Goal: Task Accomplishment & Management: Manage account settings

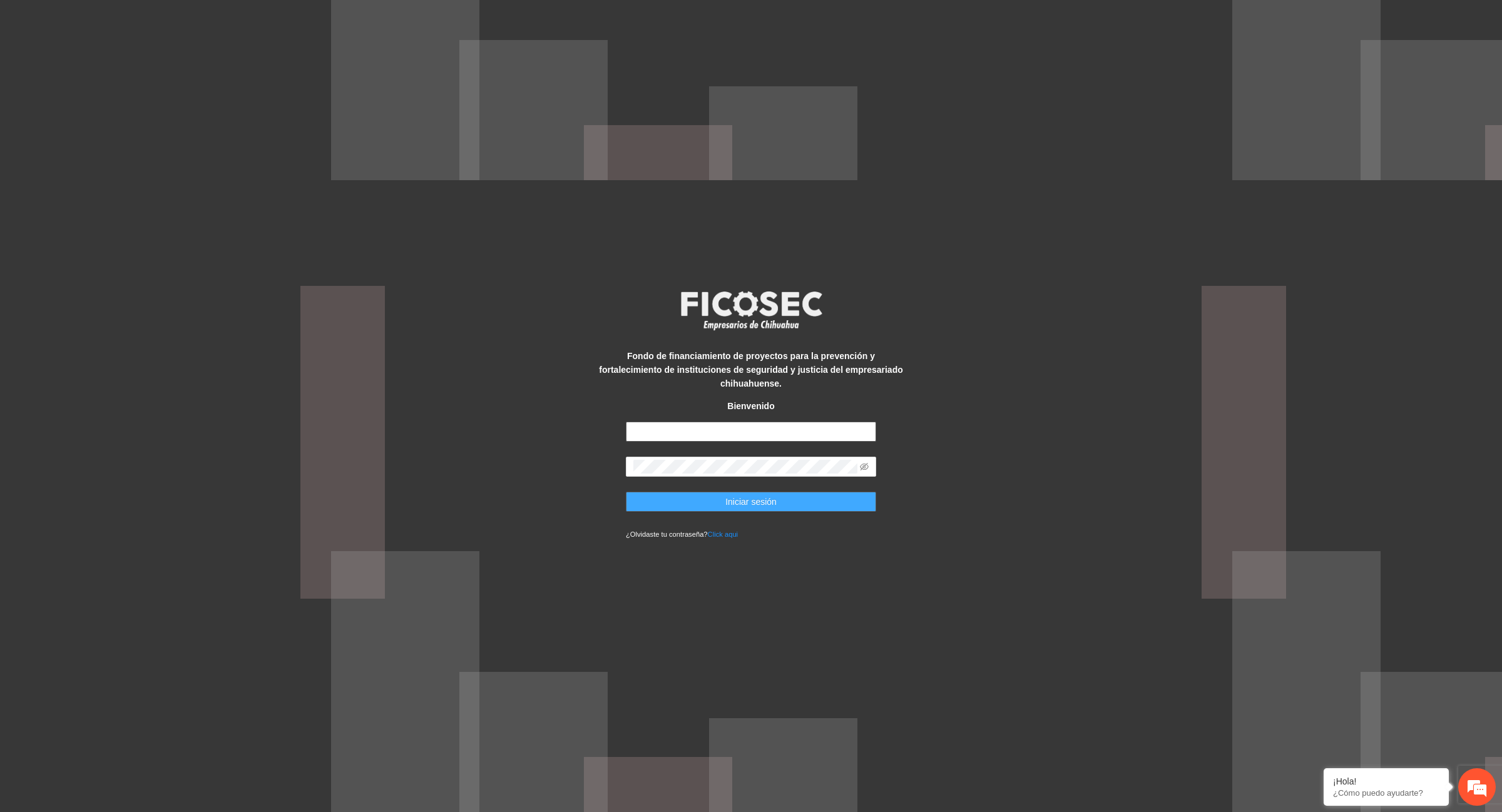
type input "**********"
click at [776, 494] on button "Iniciar sesión" at bounding box center [751, 502] width 250 height 20
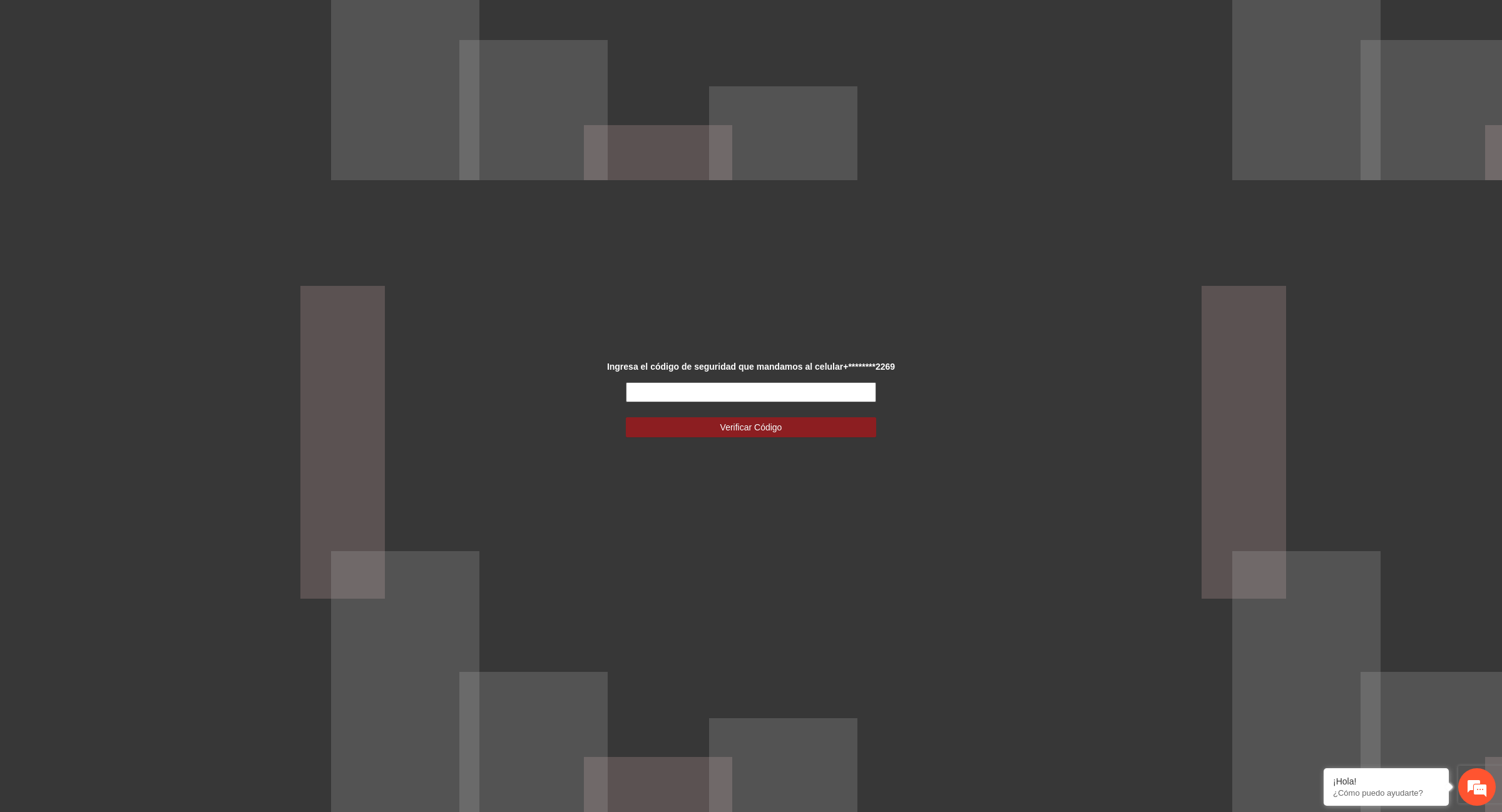
click at [652, 395] on input "text" at bounding box center [751, 392] width 250 height 20
type input "******"
click at [759, 426] on span "Verificar Código" at bounding box center [751, 427] width 62 height 13
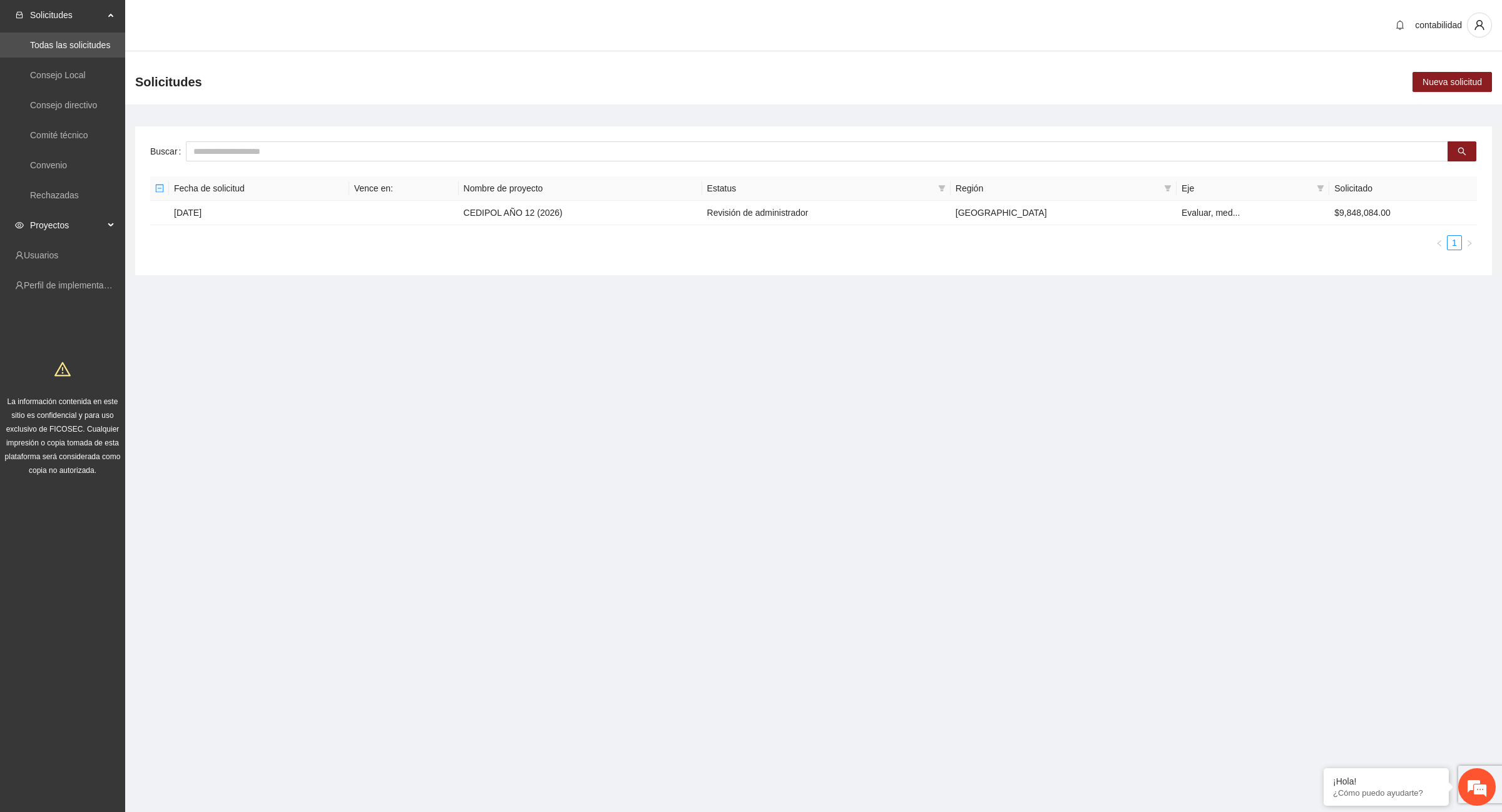
click at [111, 225] on div "Proyectos" at bounding box center [63, 225] width 125 height 25
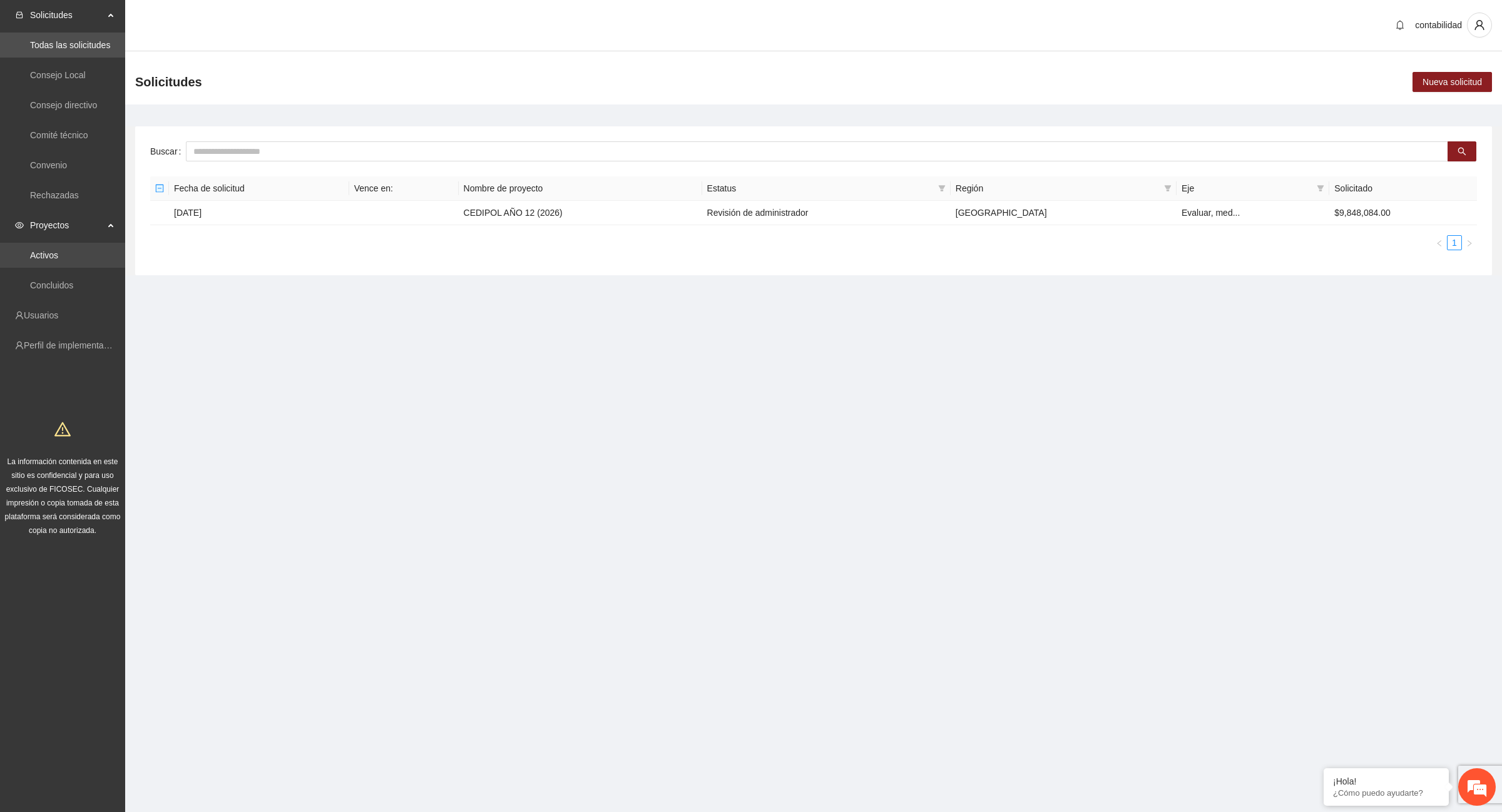
click at [58, 250] on link "Activos" at bounding box center [44, 255] width 28 height 10
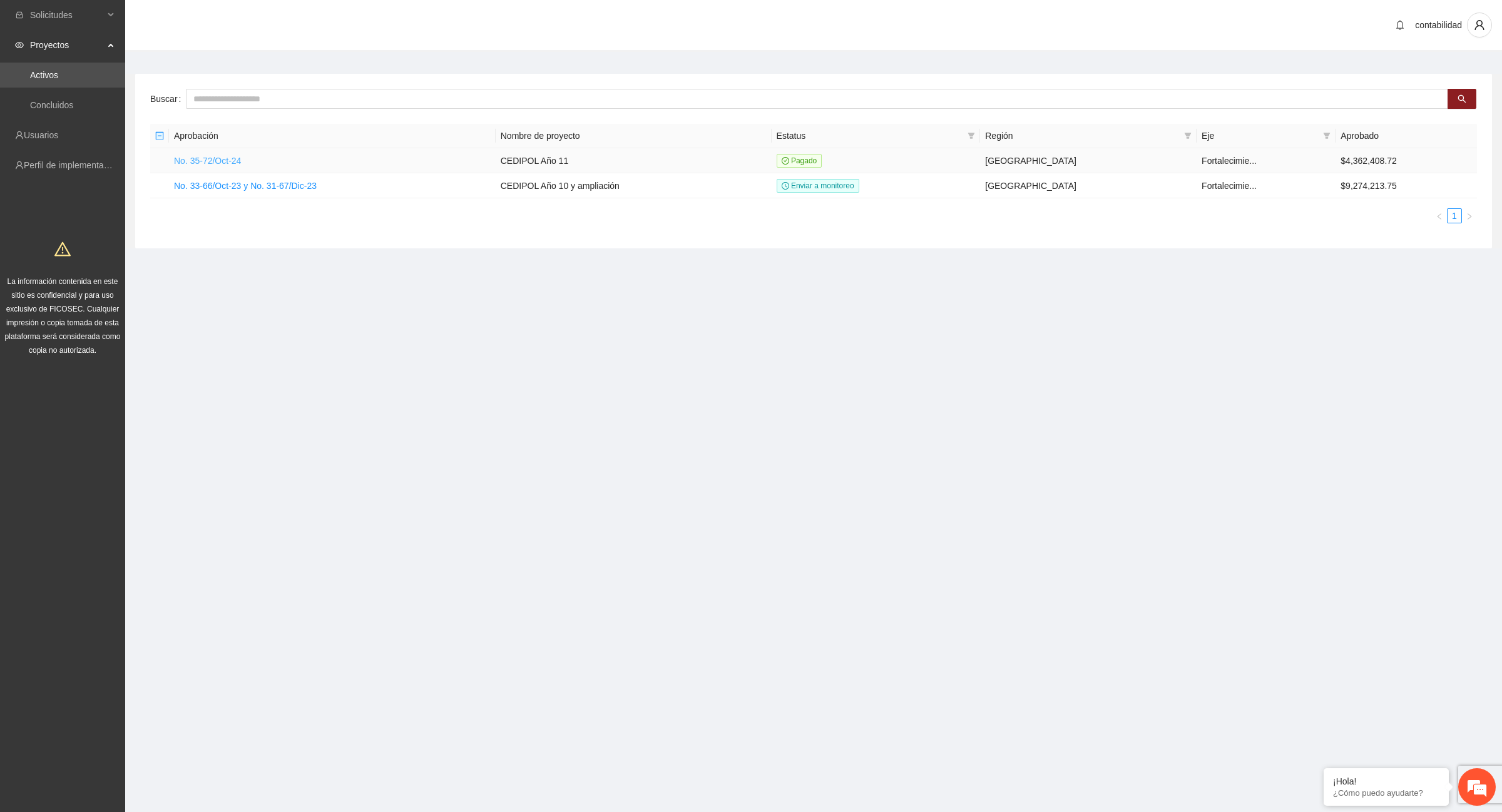
click at [224, 157] on link "No. 35-72/Oct-24" at bounding box center [207, 161] width 67 height 10
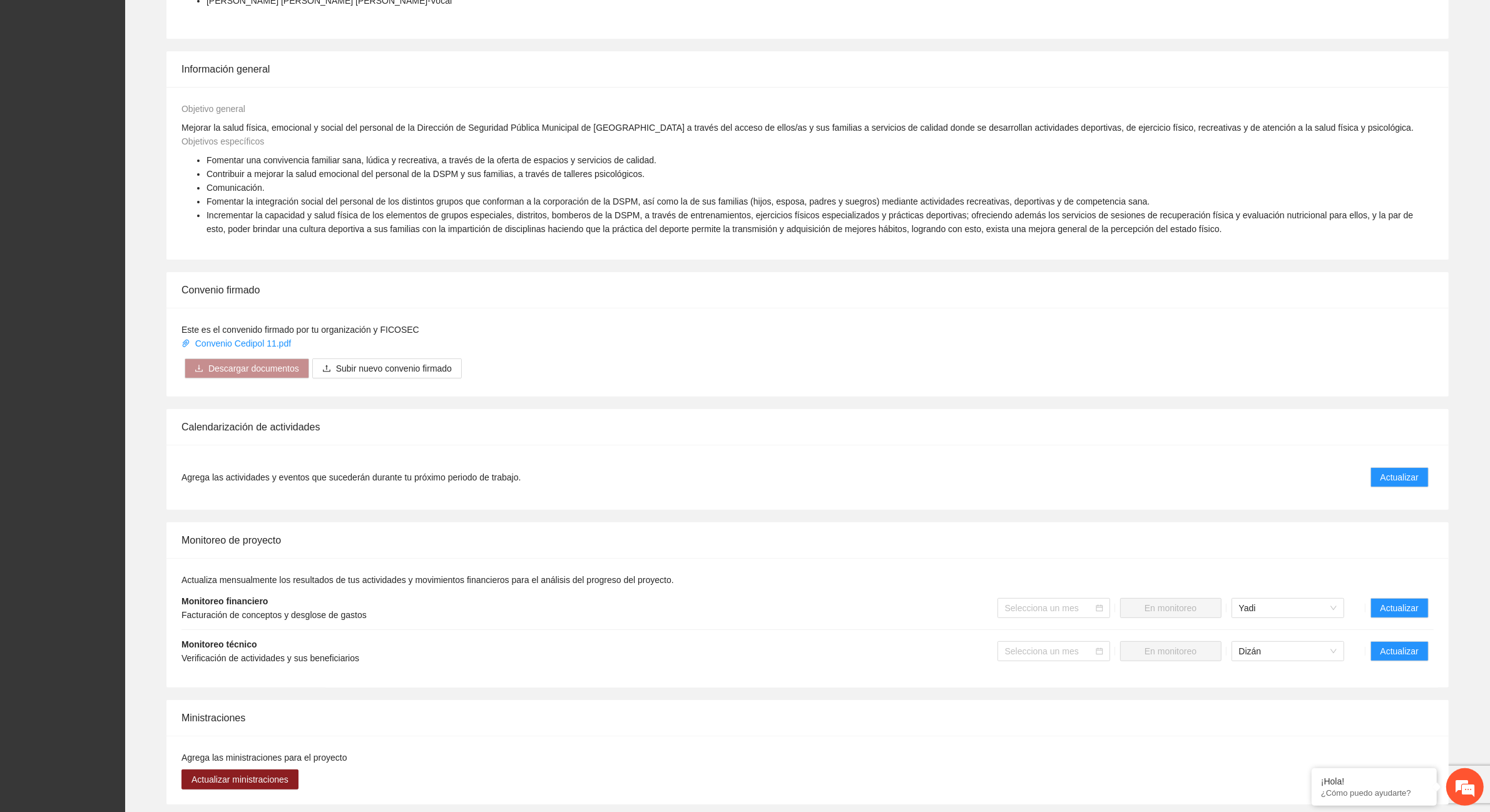
scroll to position [469, 0]
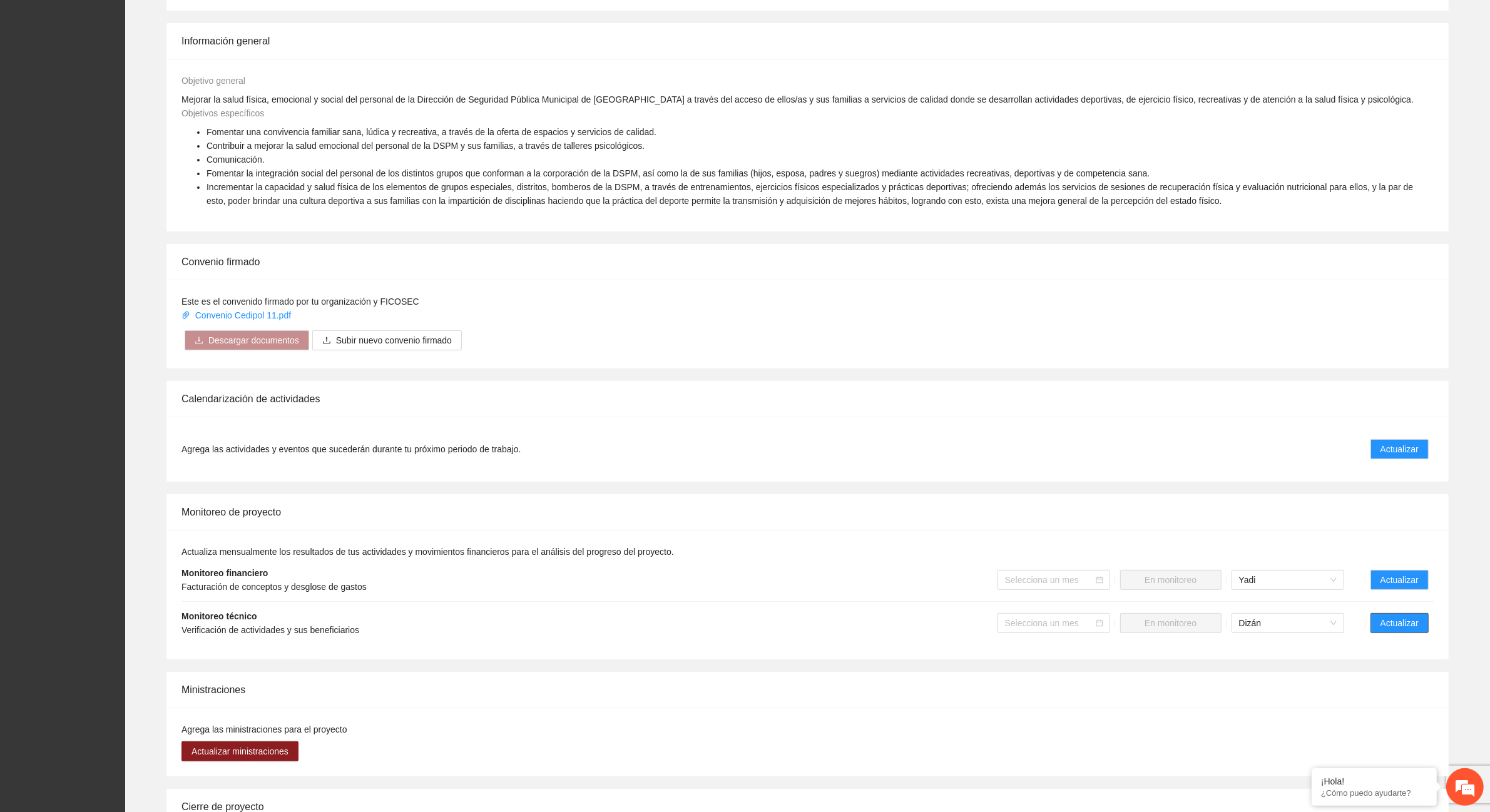
click at [1383, 623] on span "Actualizar" at bounding box center [1400, 623] width 38 height 13
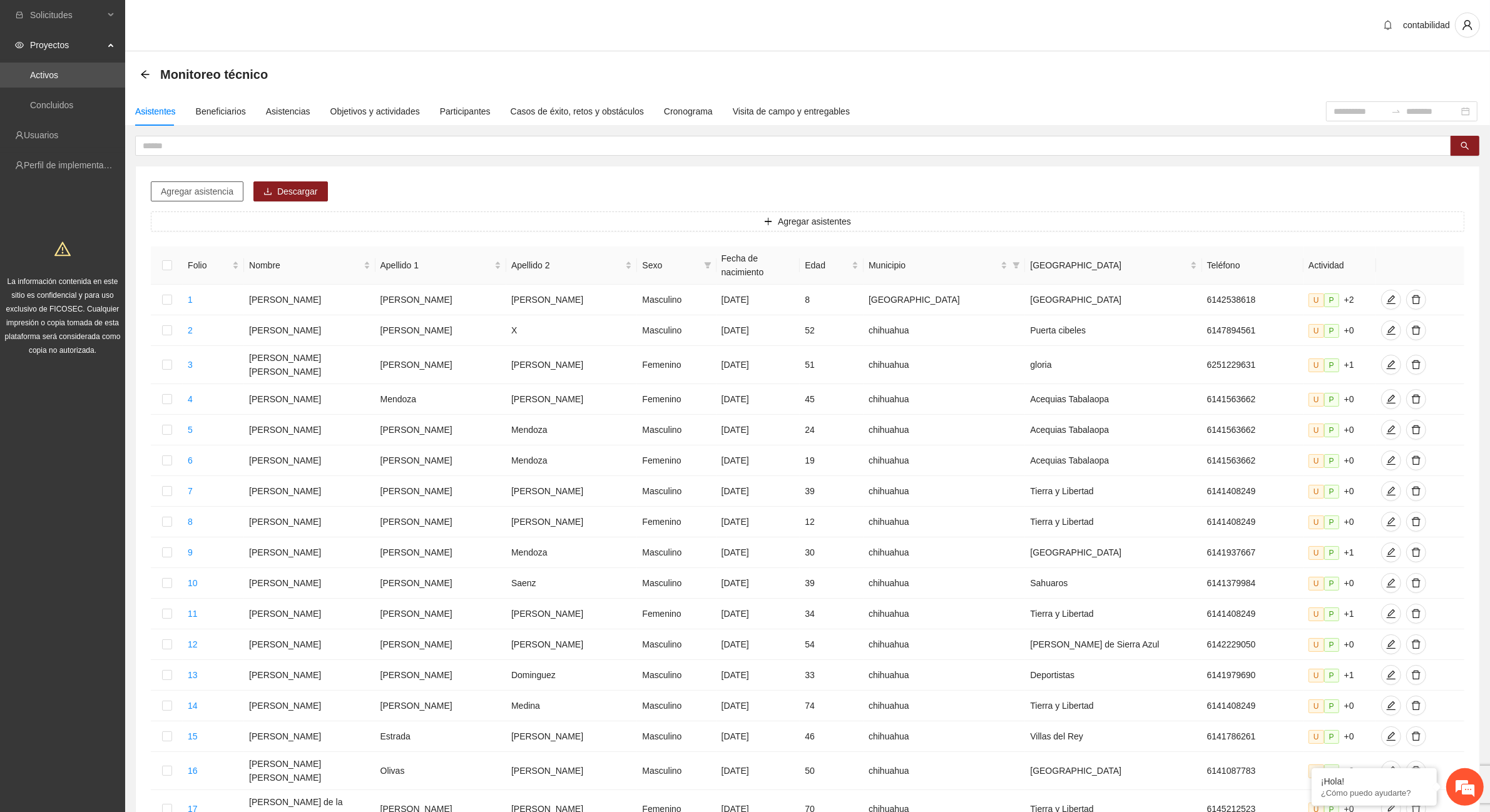
click at [199, 189] on span "Agregar asistencia" at bounding box center [197, 191] width 73 height 13
click at [277, 191] on span "Descargar" at bounding box center [297, 191] width 41 height 13
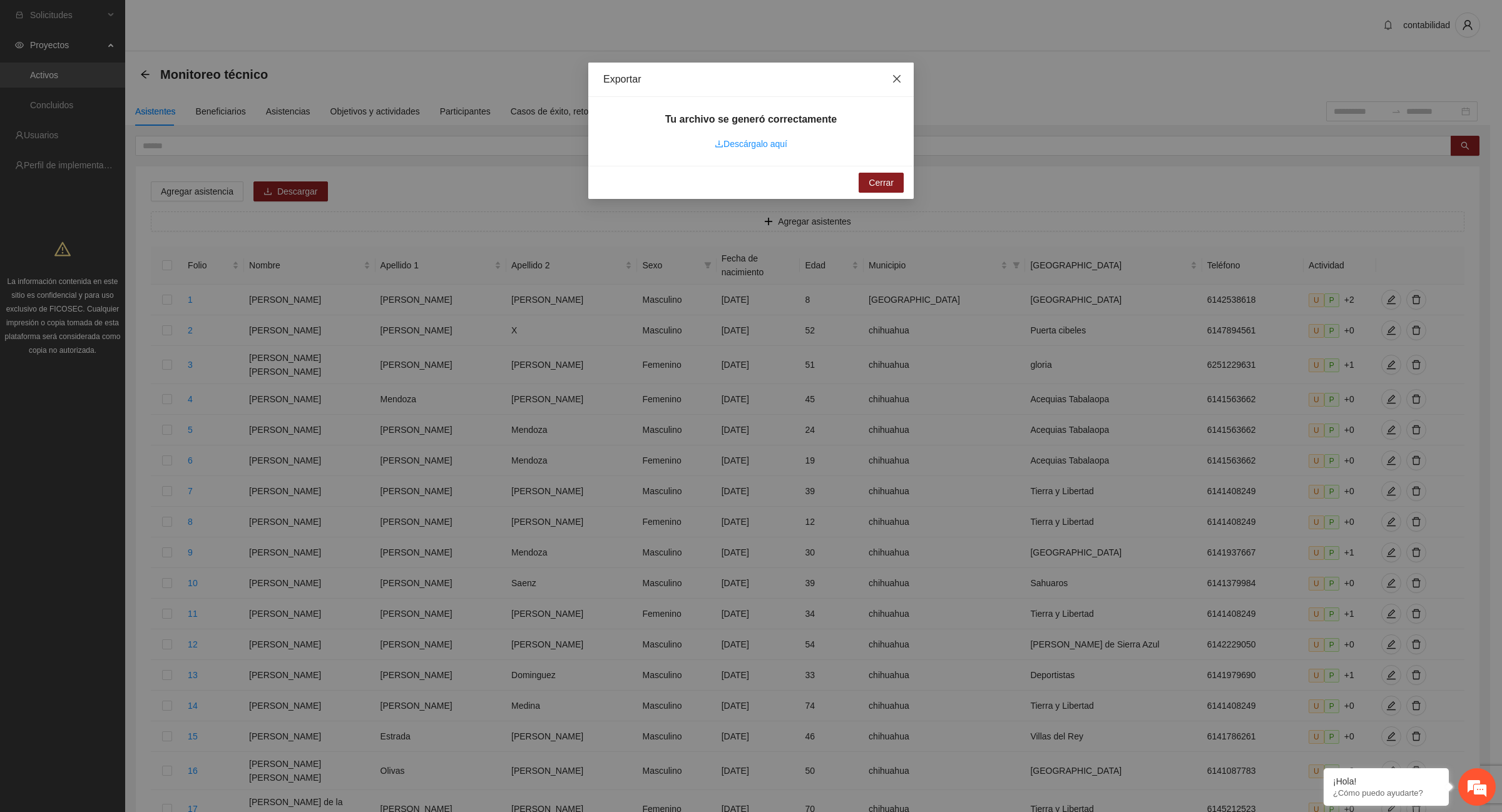
click at [897, 79] on icon "close" at bounding box center [897, 78] width 8 height 8
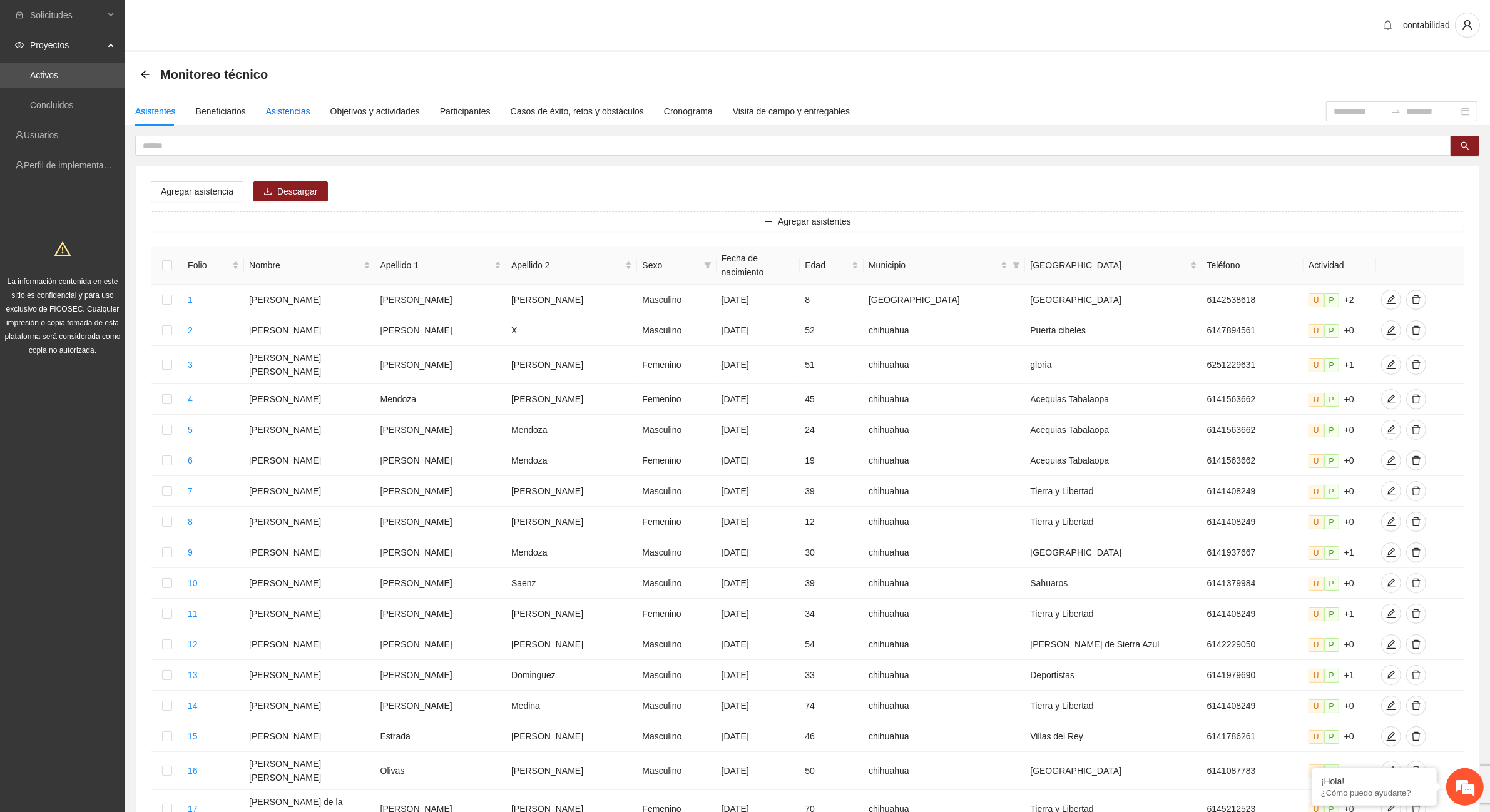
click at [274, 107] on div "Asistencias" at bounding box center [288, 111] width 44 height 13
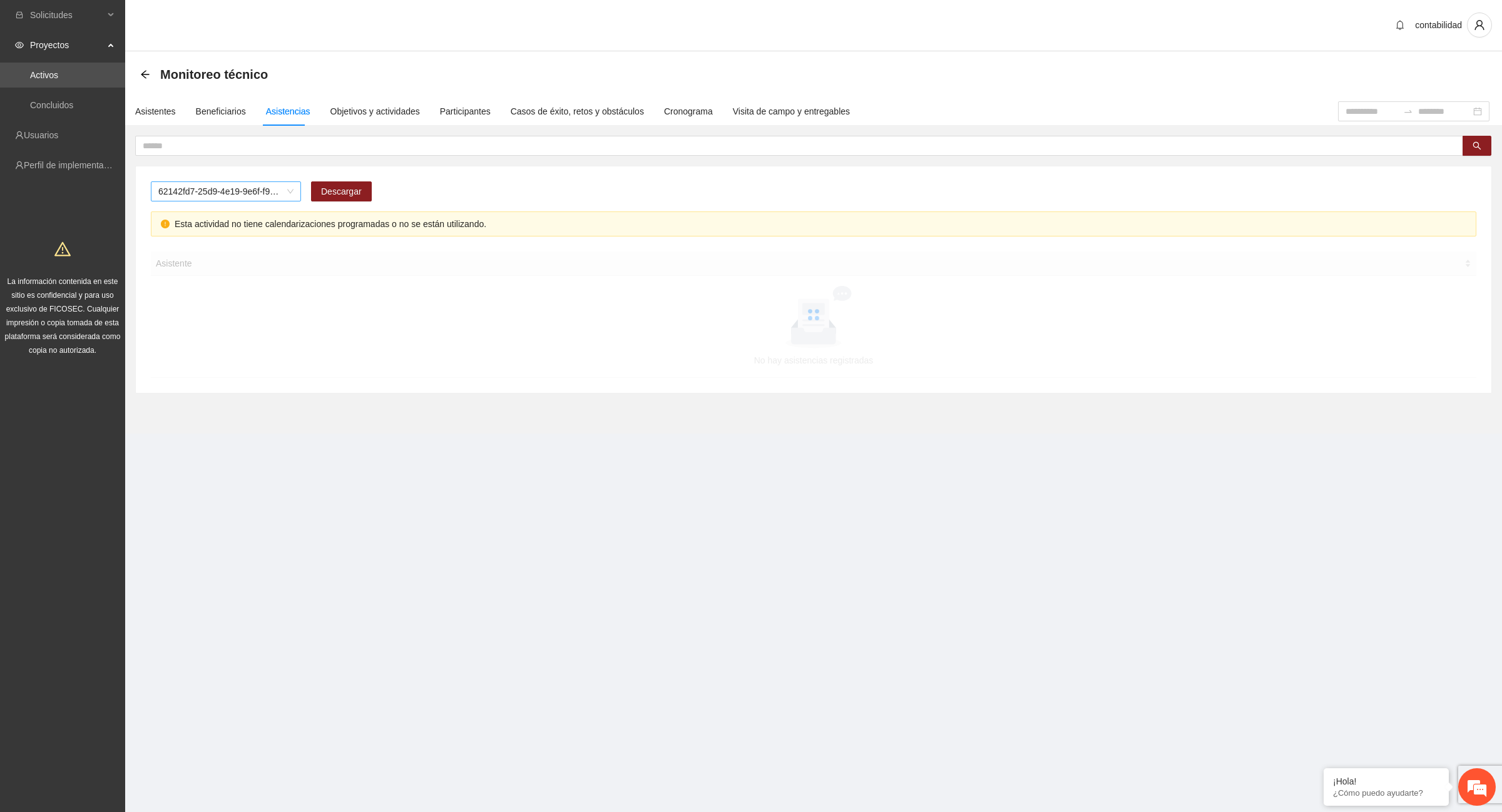
click at [291, 192] on span "62142fd7-25d9-4e19-9e6f-f9b4b344a455" at bounding box center [226, 191] width 135 height 18
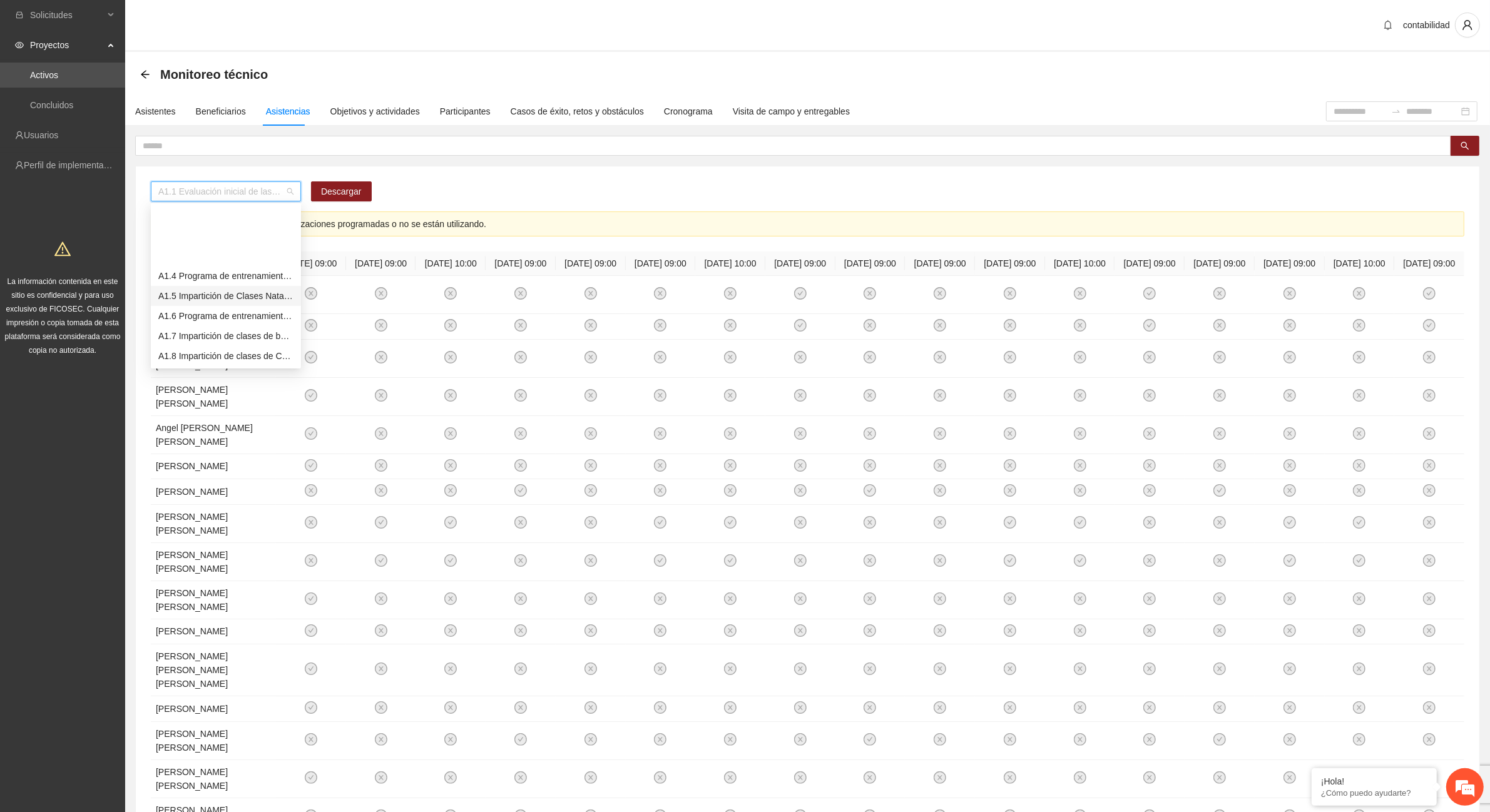
scroll to position [156, 0]
click at [226, 279] on div "A1.12 Impartición de acondicionamiento físico" at bounding box center [226, 280] width 135 height 13
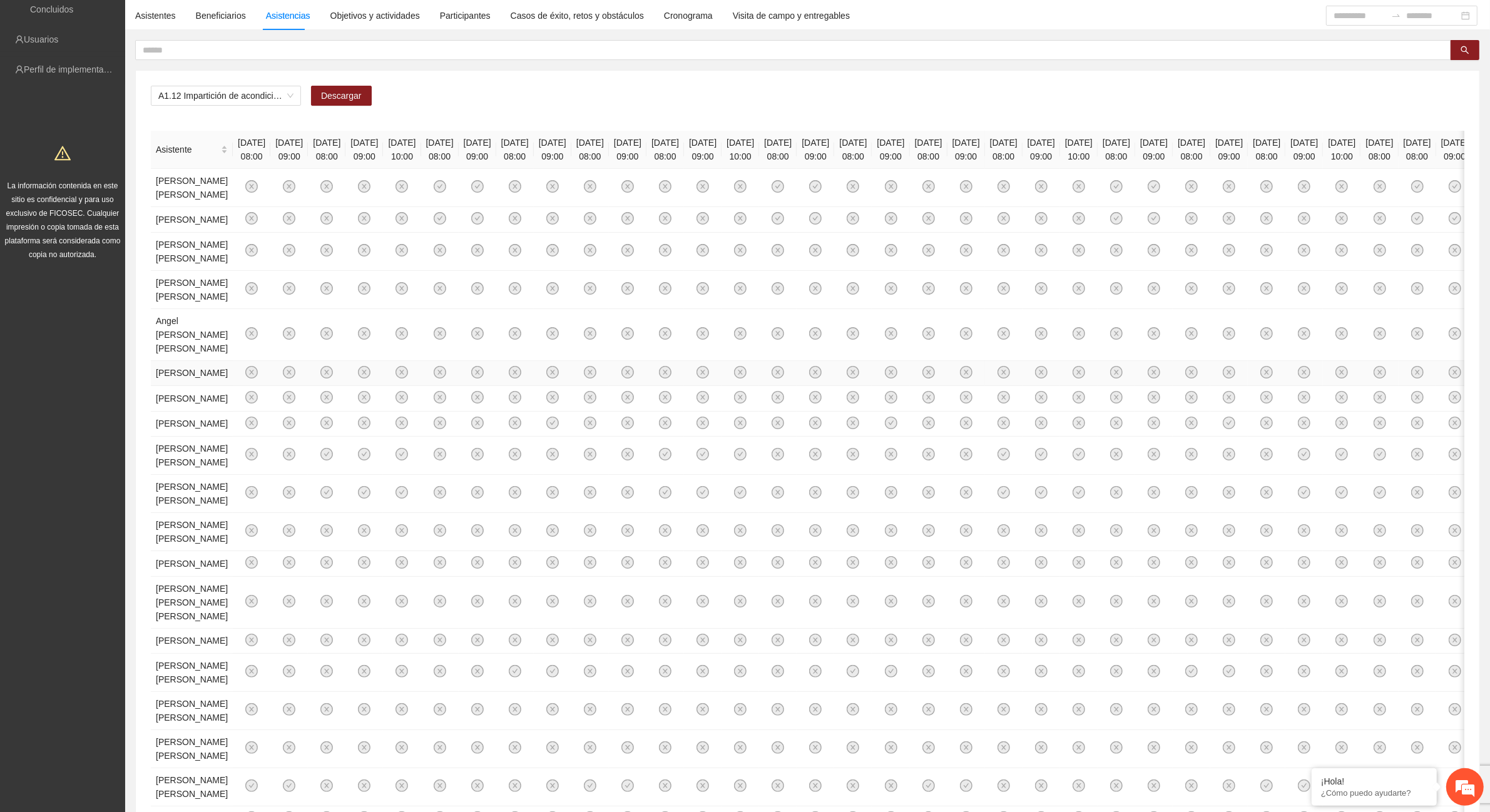
scroll to position [0, 0]
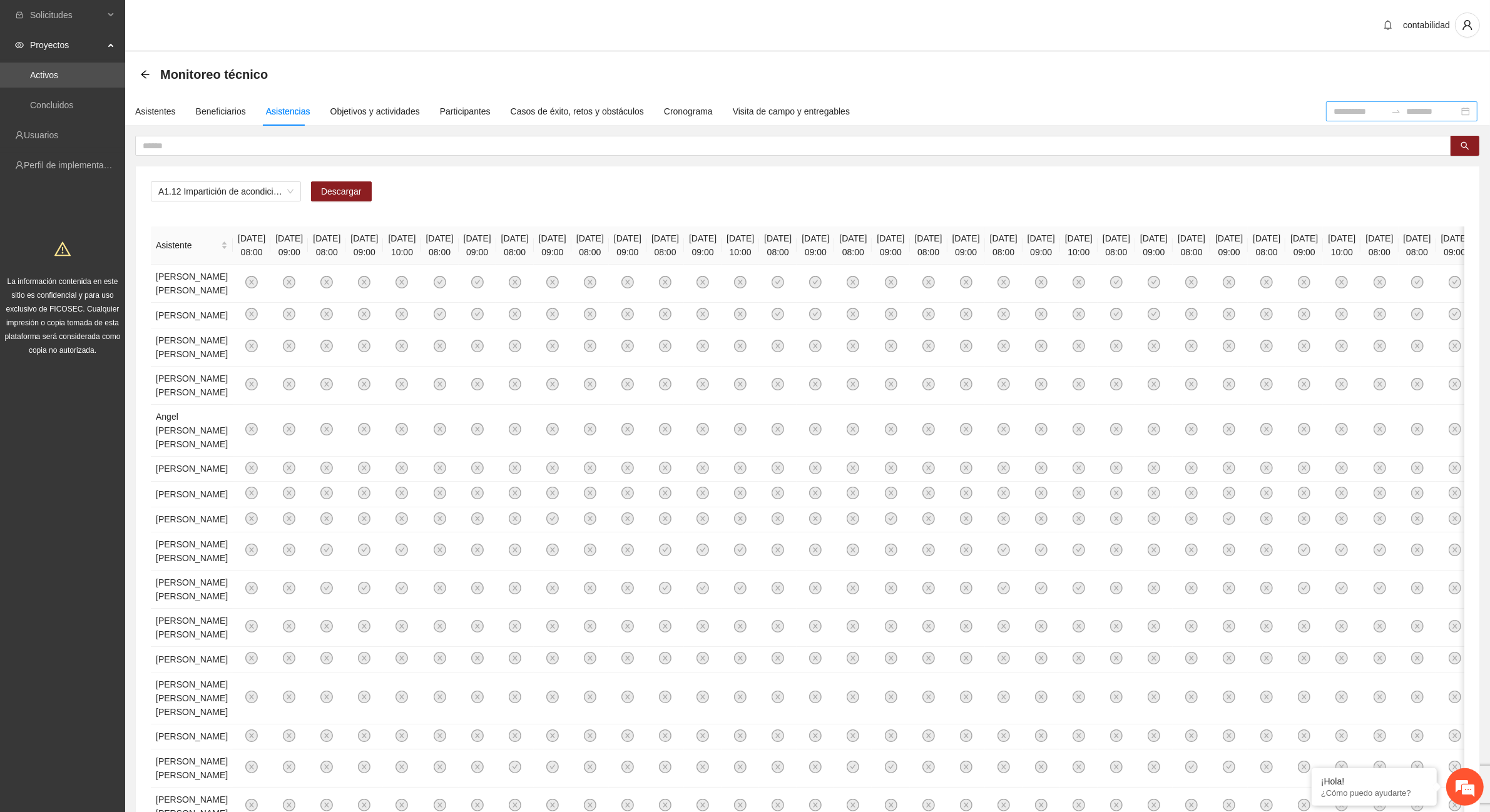
click at [1335, 109] on input at bounding box center [1359, 111] width 53 height 13
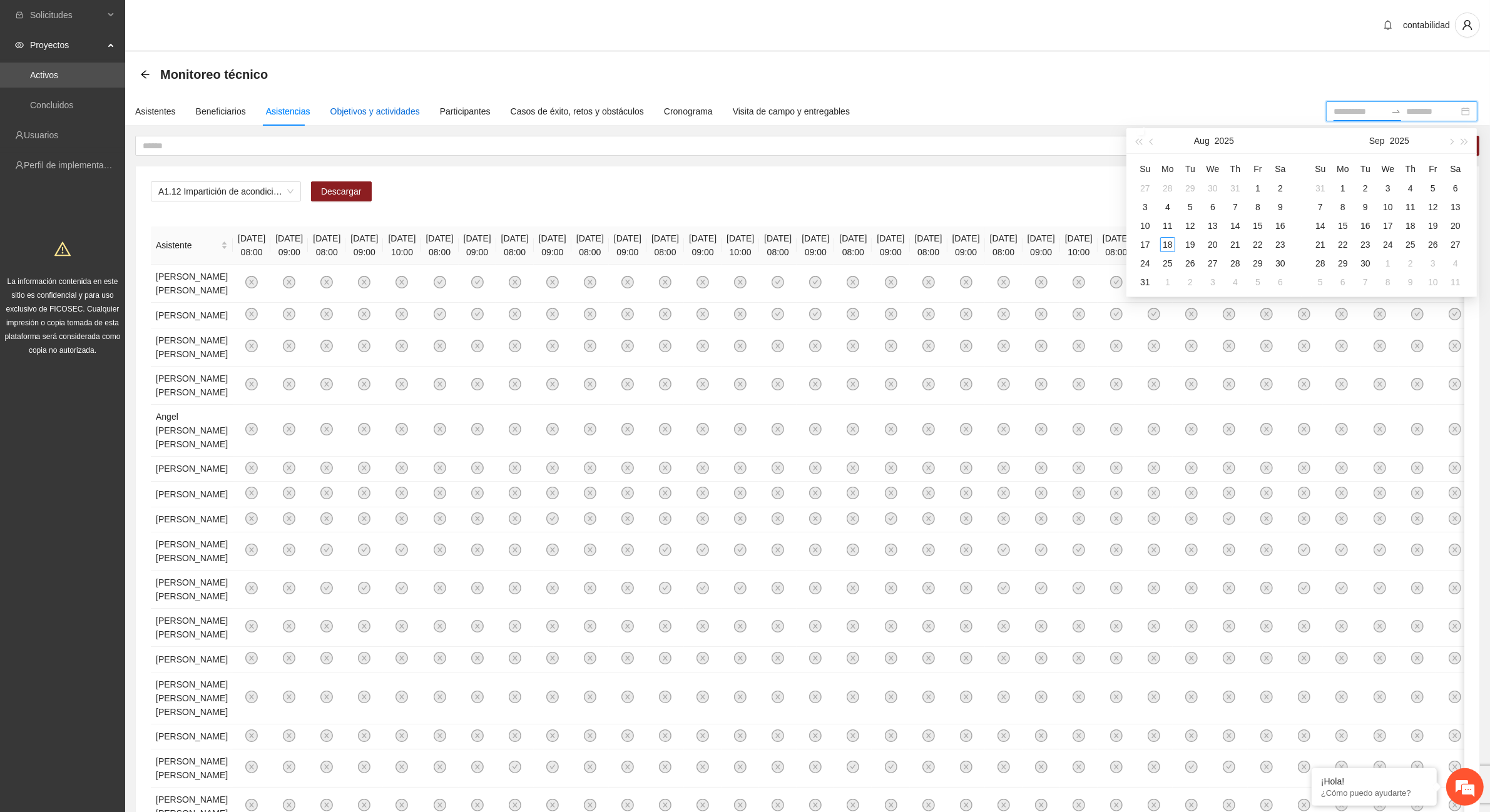
click at [345, 116] on div "Objetivos y actividades" at bounding box center [375, 111] width 89 height 13
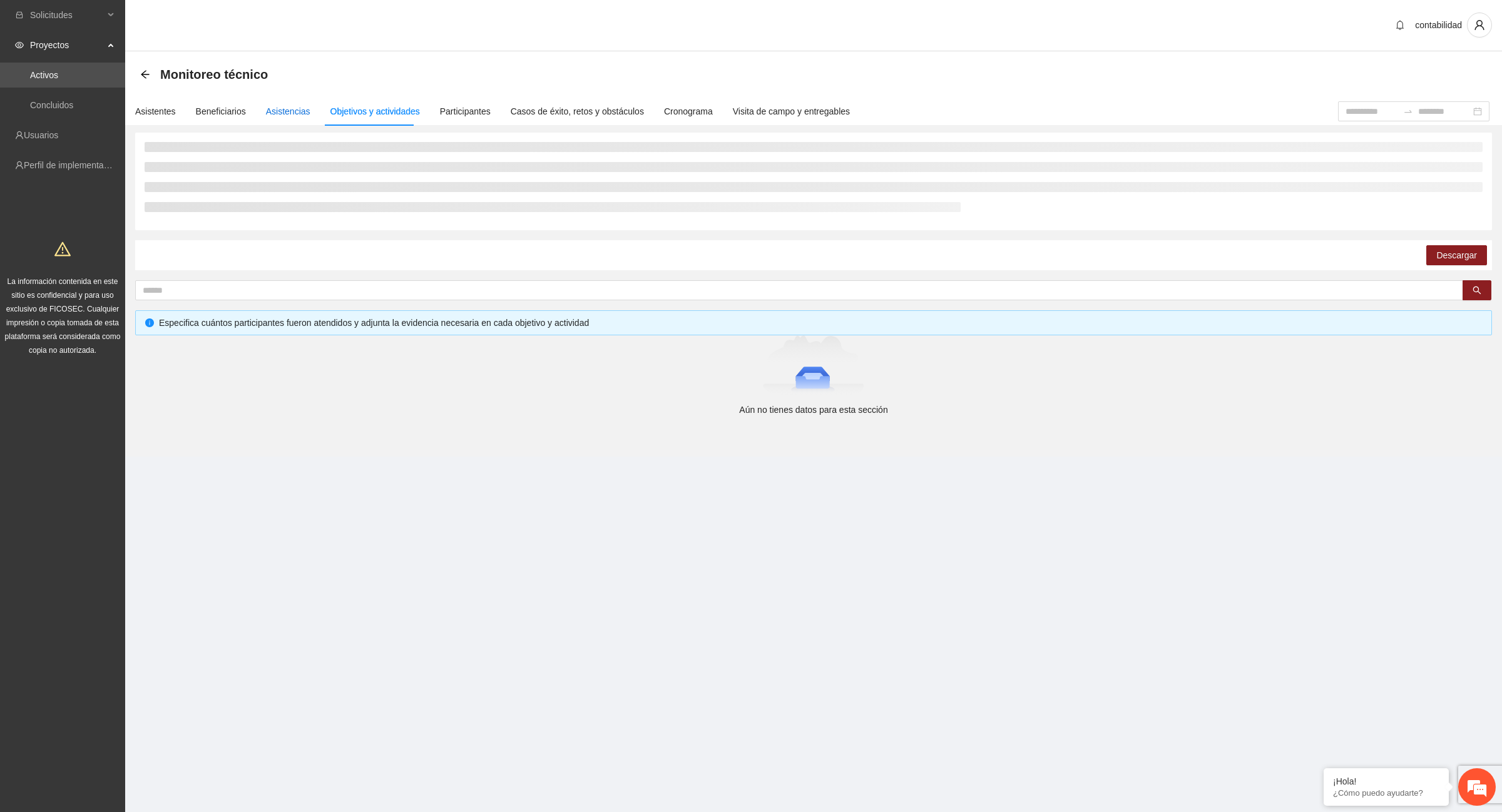
click at [289, 104] on div "Asistencias" at bounding box center [288, 111] width 44 height 13
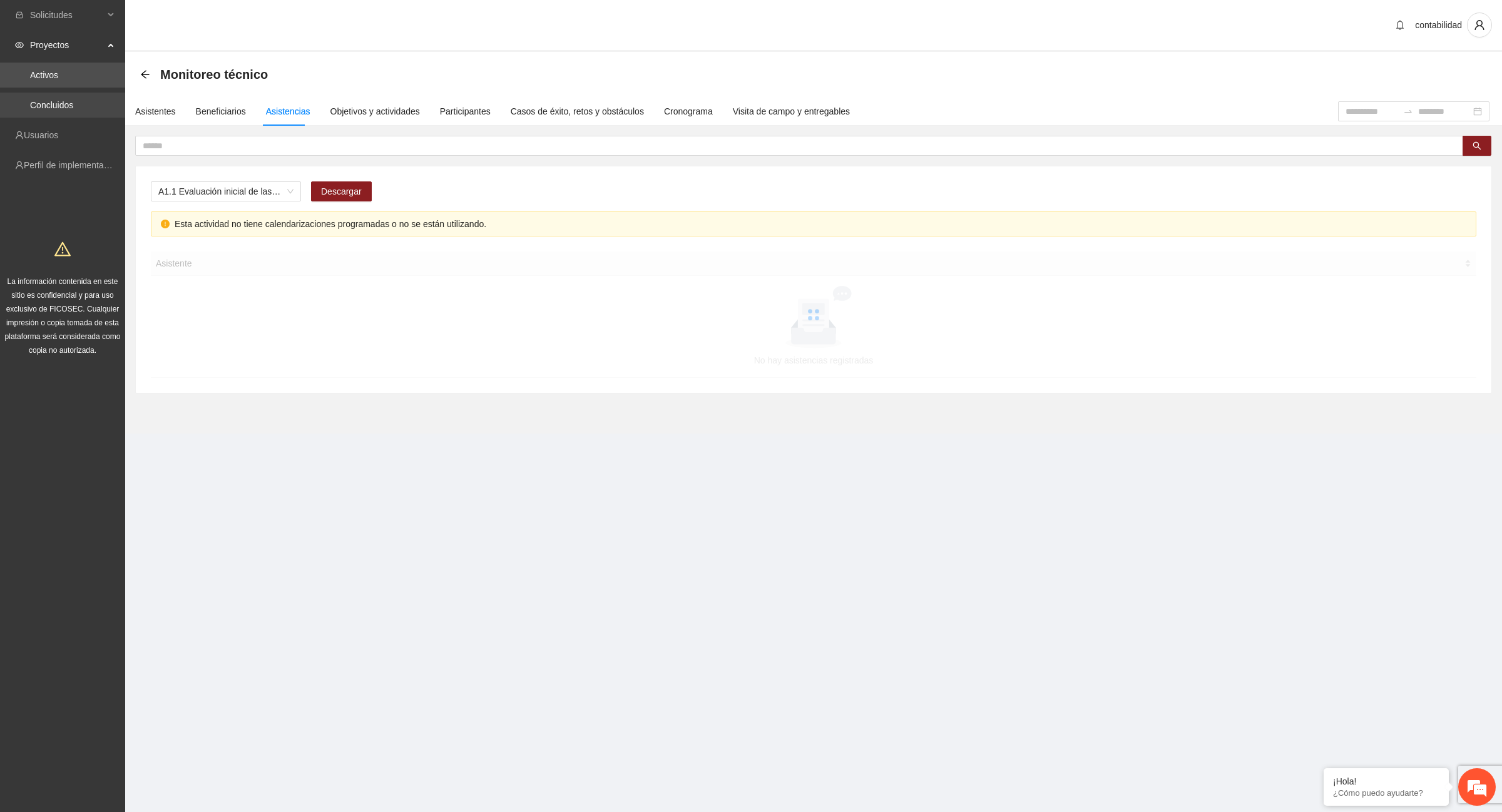
click at [58, 108] on link "Concluidos" at bounding box center [52, 105] width 43 height 10
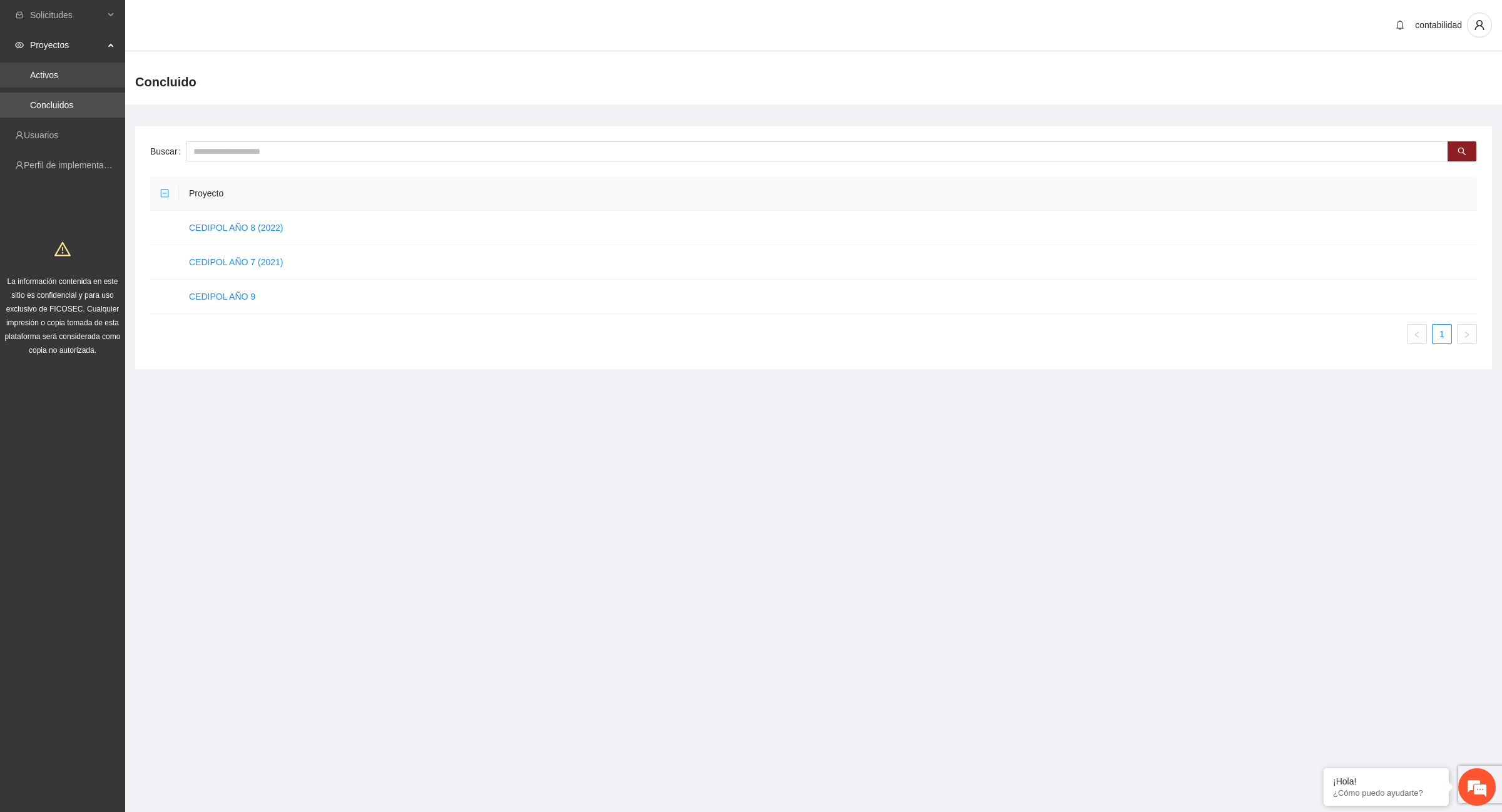
click at [58, 79] on link "Activos" at bounding box center [44, 75] width 28 height 10
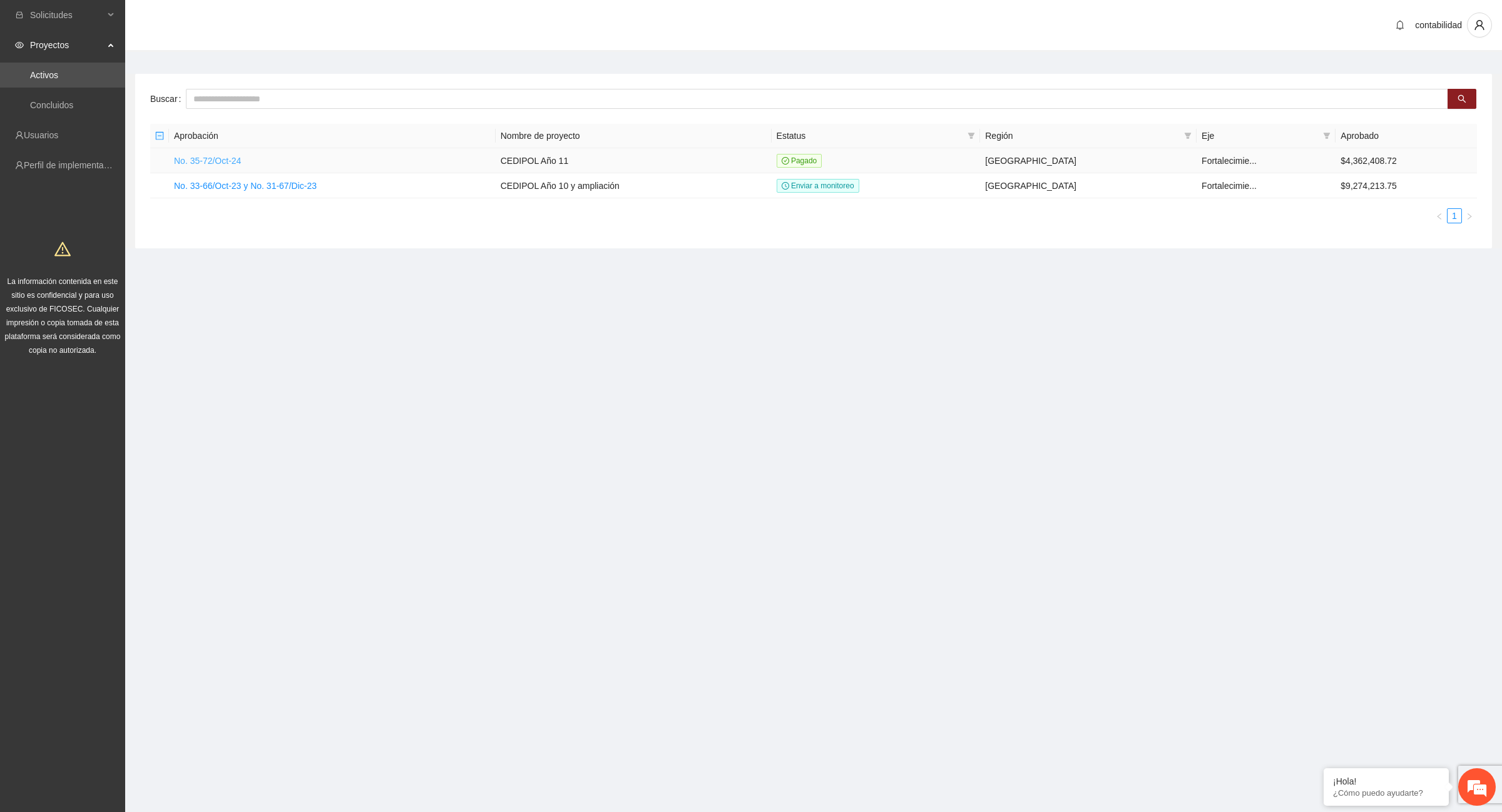
click at [226, 161] on link "No. 35-72/Oct-24" at bounding box center [207, 161] width 67 height 10
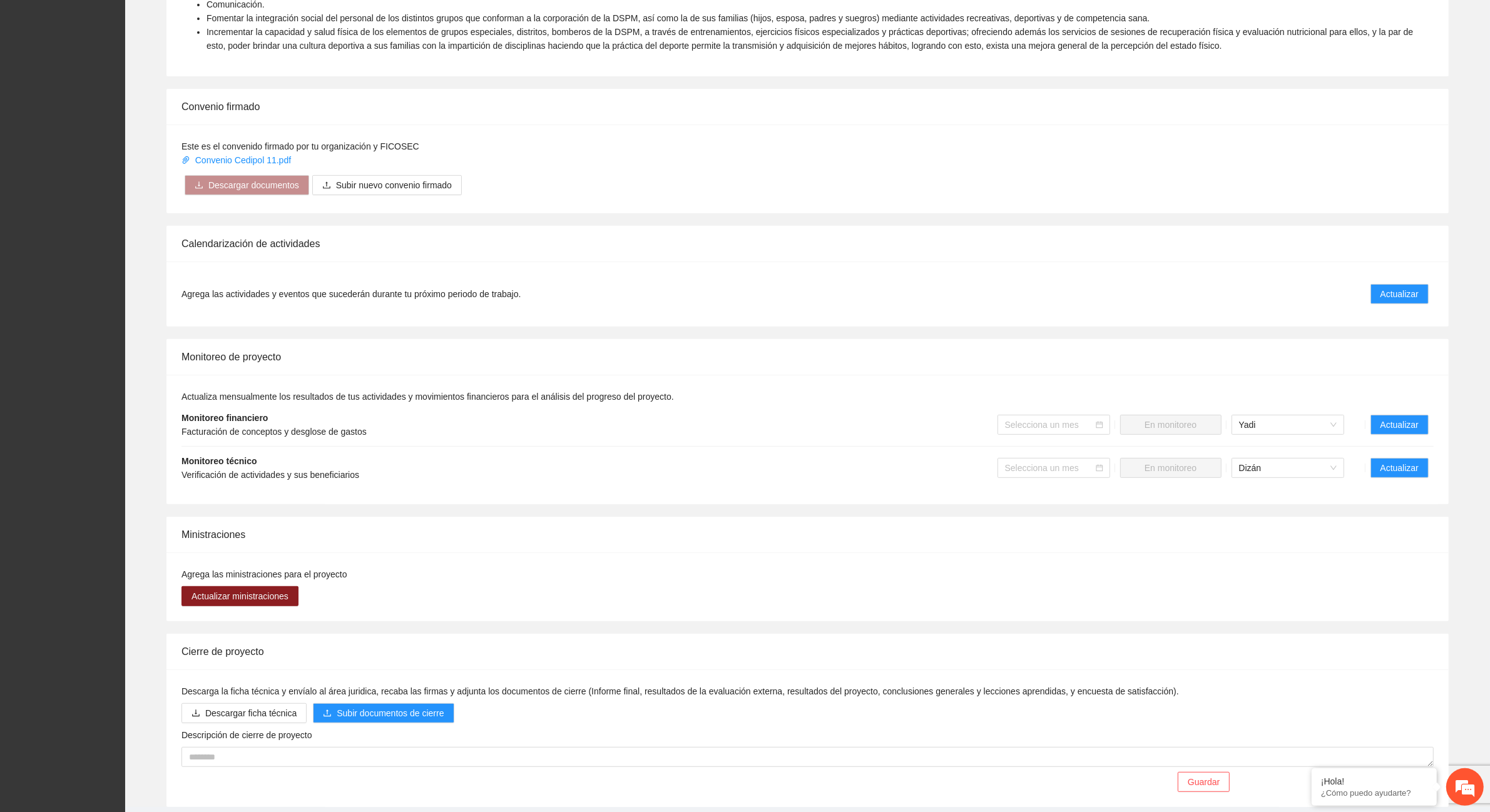
scroll to position [626, 0]
click at [1386, 463] on span "Actualizar" at bounding box center [1400, 467] width 38 height 13
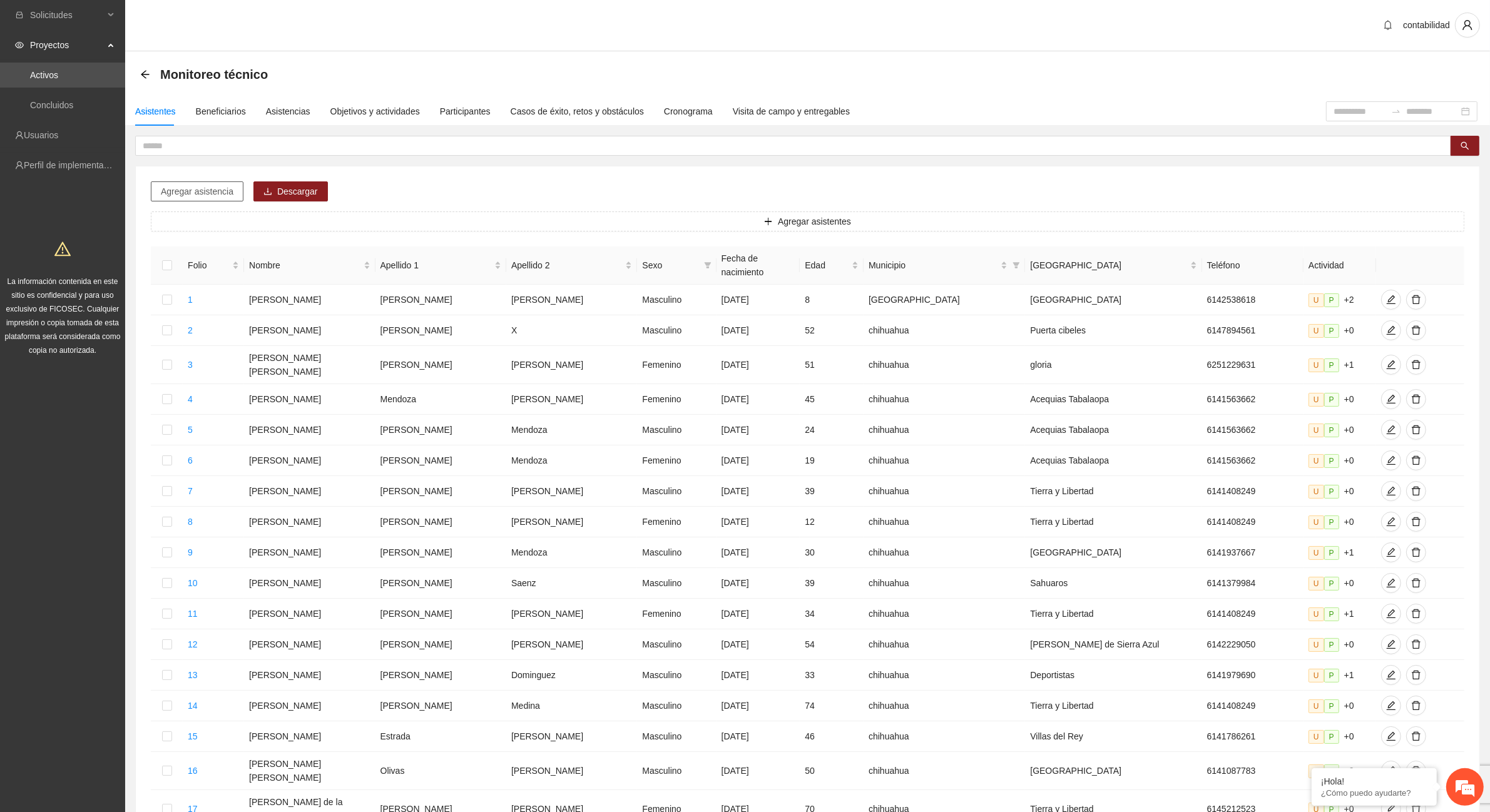
click at [225, 191] on span "Agregar asistencia" at bounding box center [197, 191] width 73 height 13
click at [284, 113] on div "Asistencias" at bounding box center [288, 111] width 44 height 13
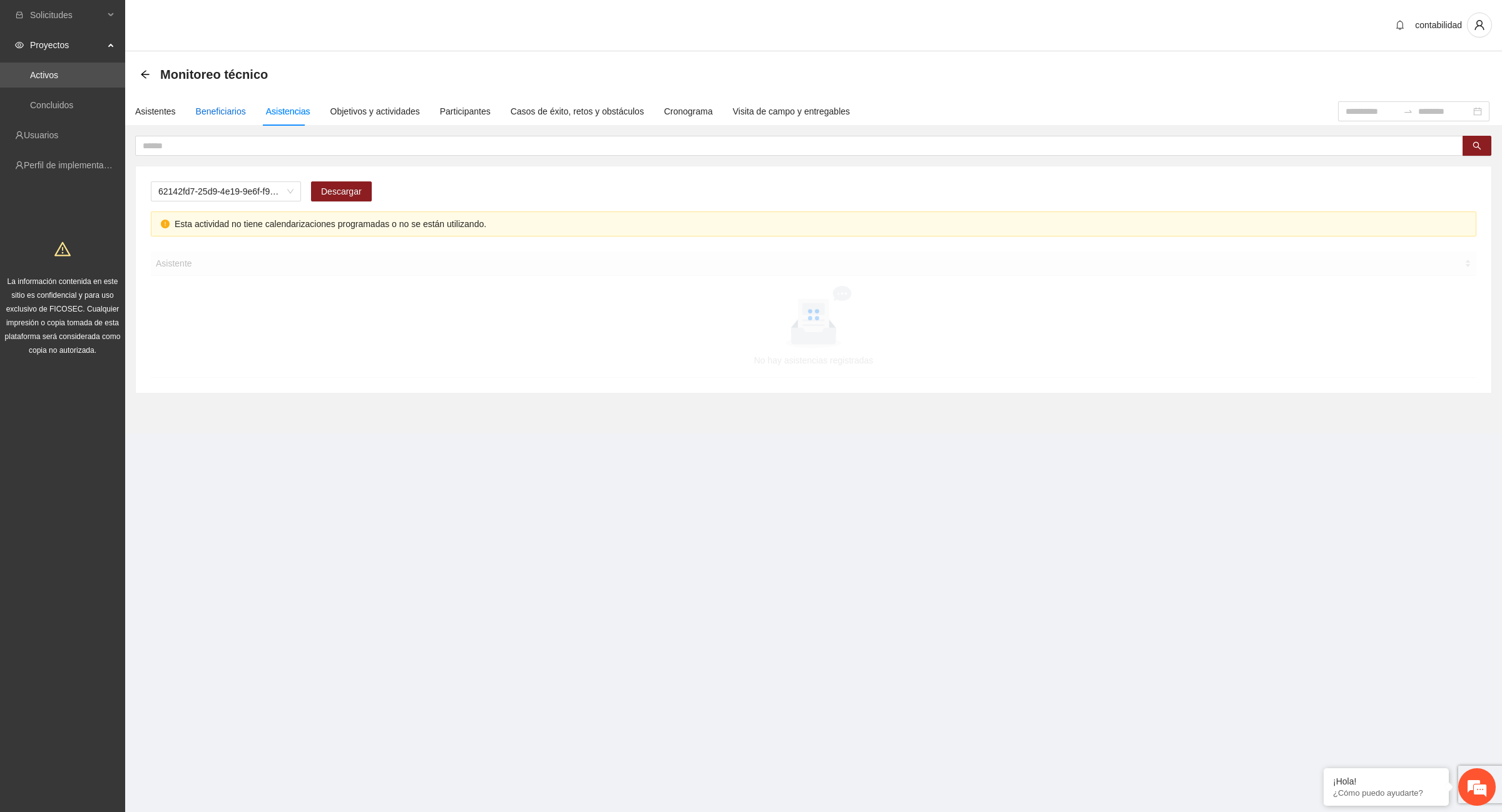
click at [235, 108] on div "Beneficiarios" at bounding box center [221, 111] width 50 height 13
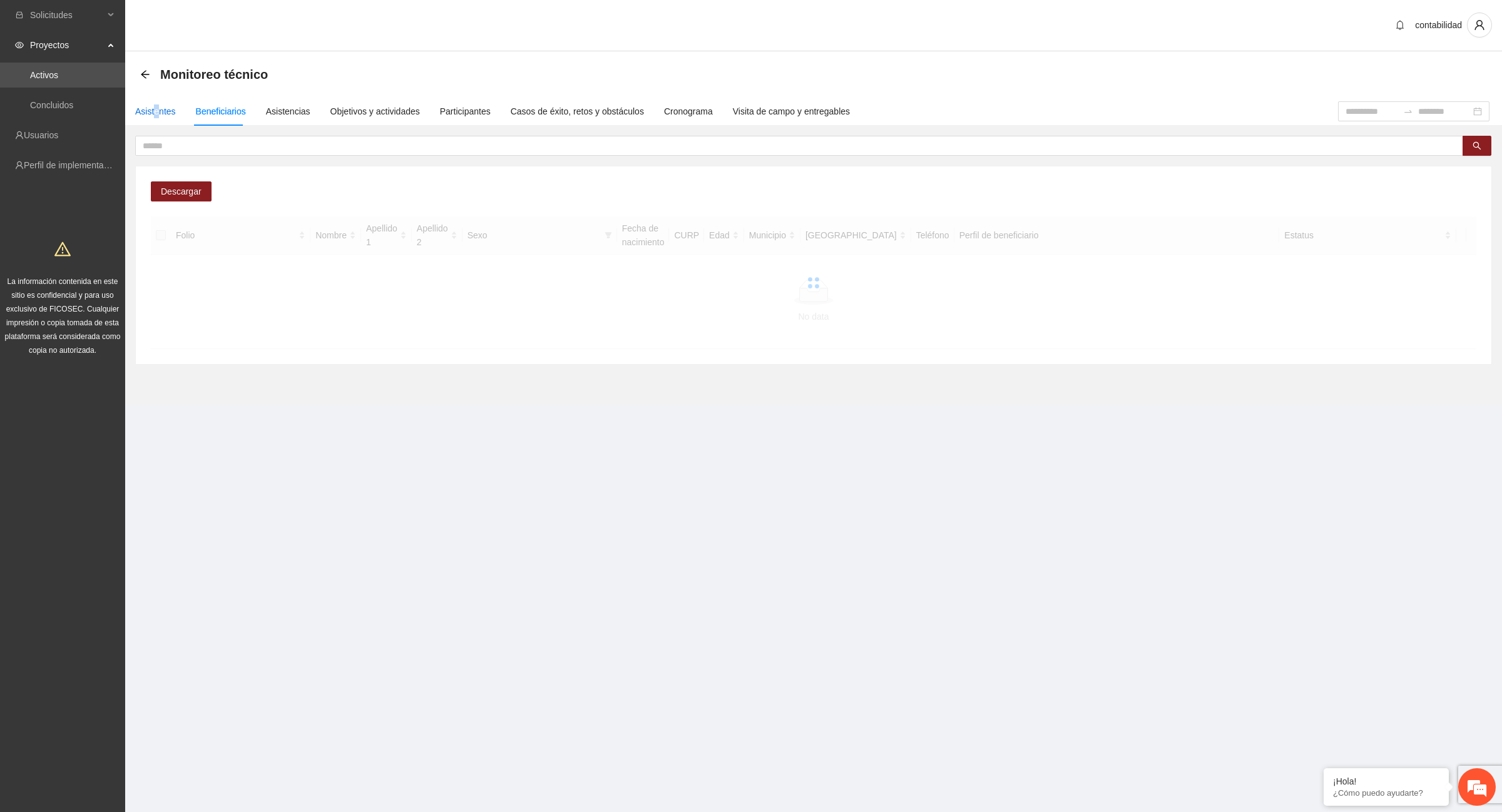
click at [154, 113] on div "Asistentes" at bounding box center [155, 111] width 41 height 13
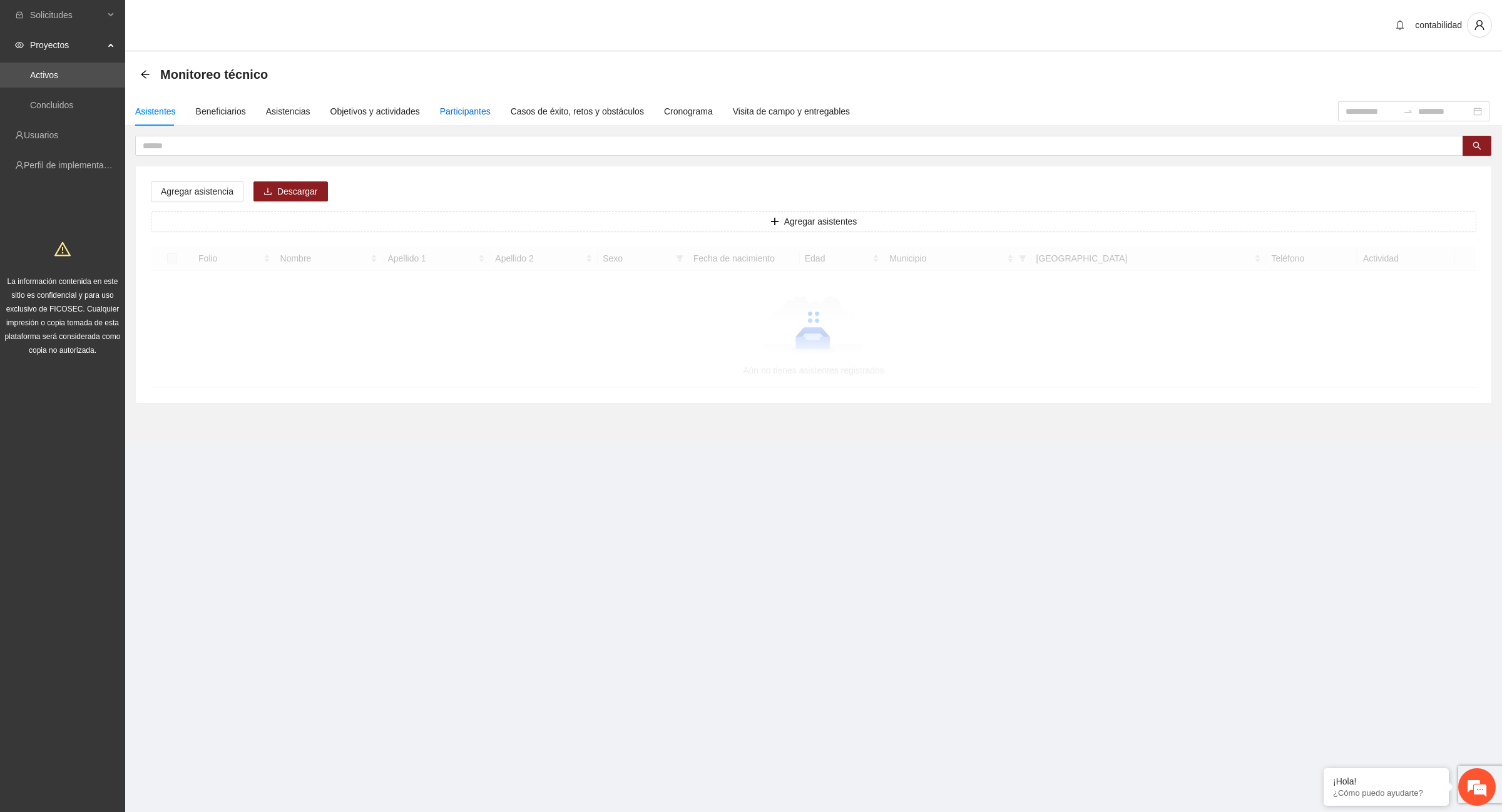
click at [458, 117] on div "Participantes" at bounding box center [465, 111] width 51 height 13
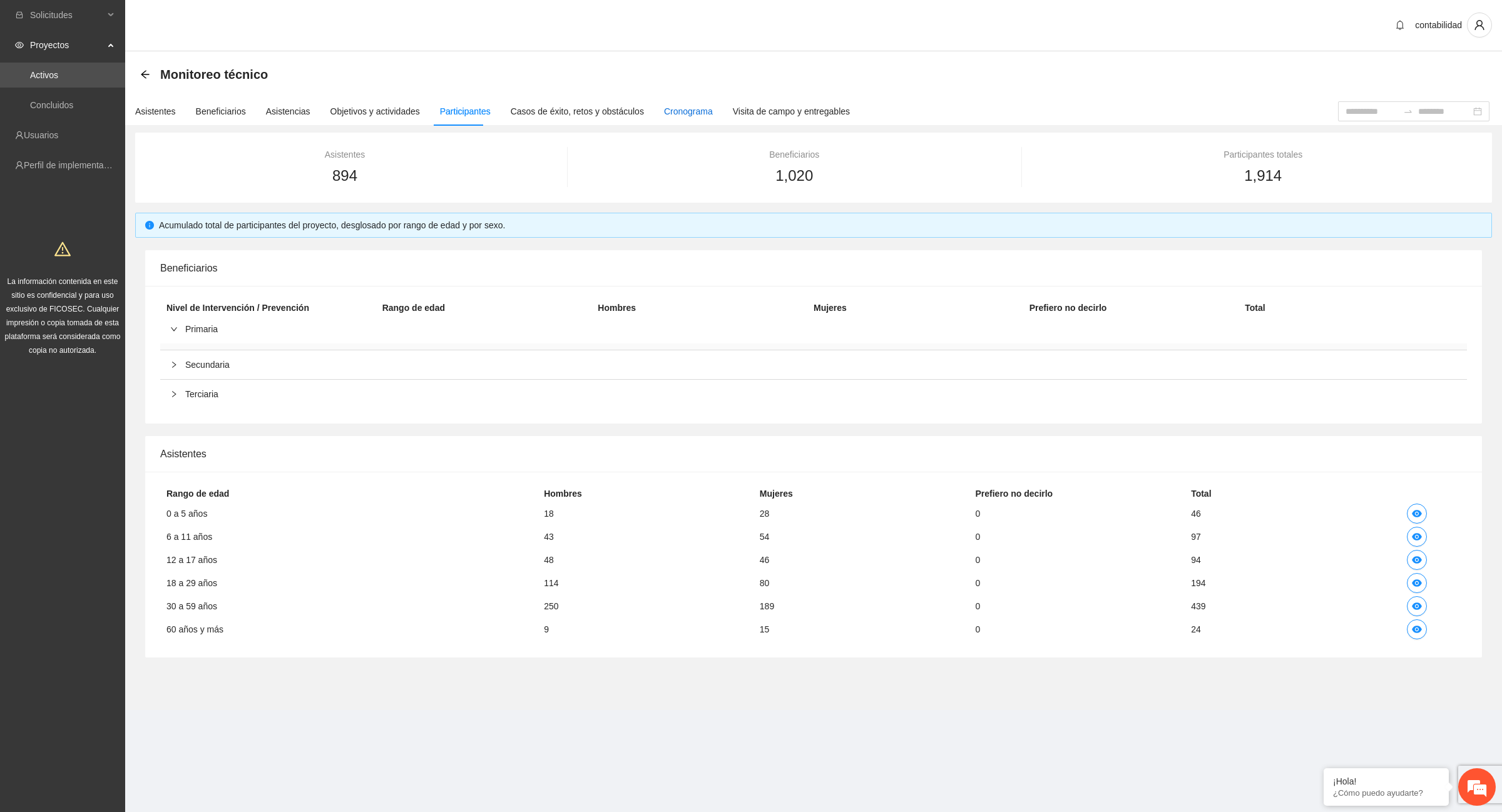
click at [690, 116] on div "Cronograma" at bounding box center [688, 111] width 48 height 13
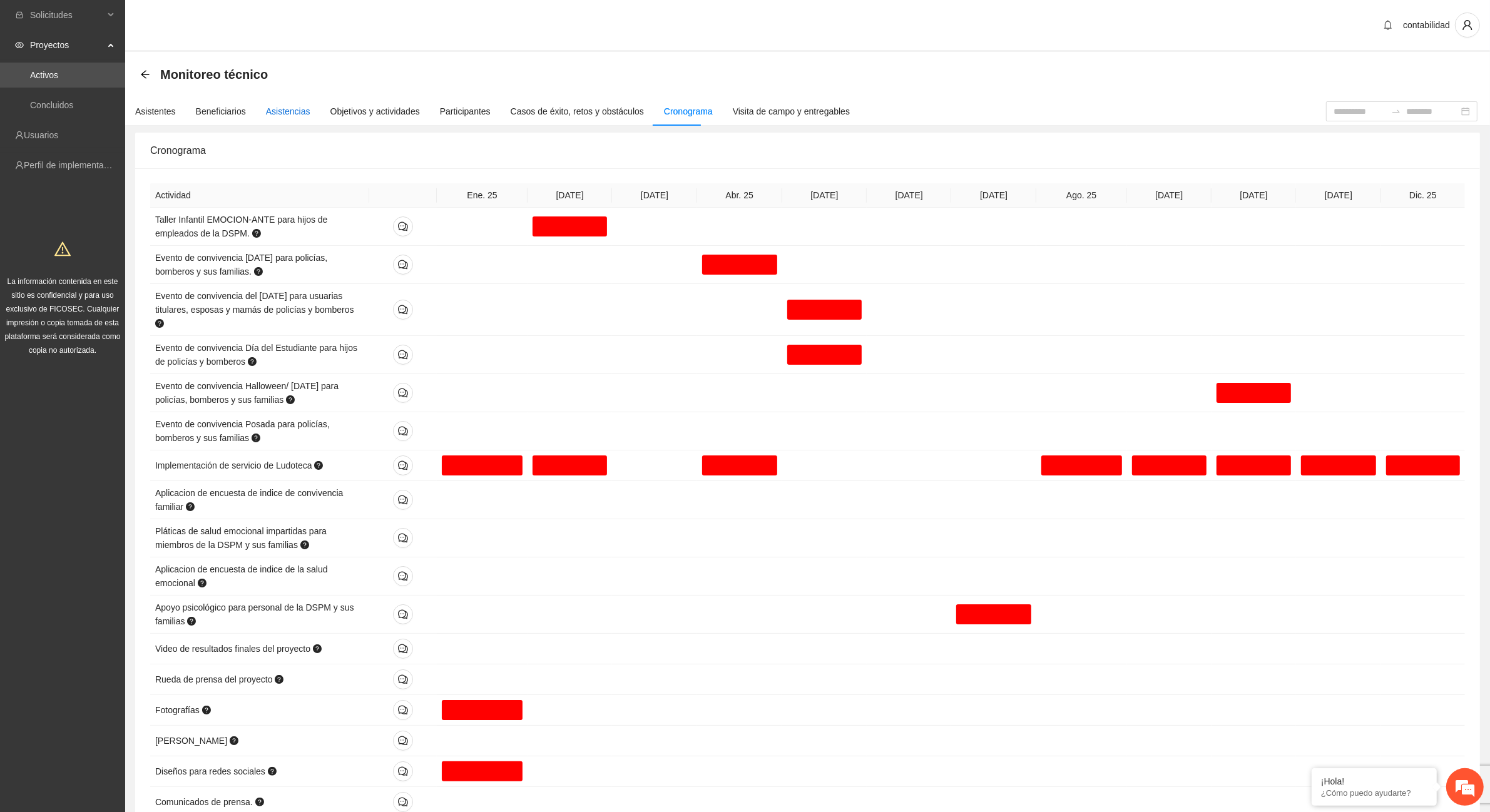
click at [276, 108] on div "Asistencias" at bounding box center [288, 111] width 44 height 13
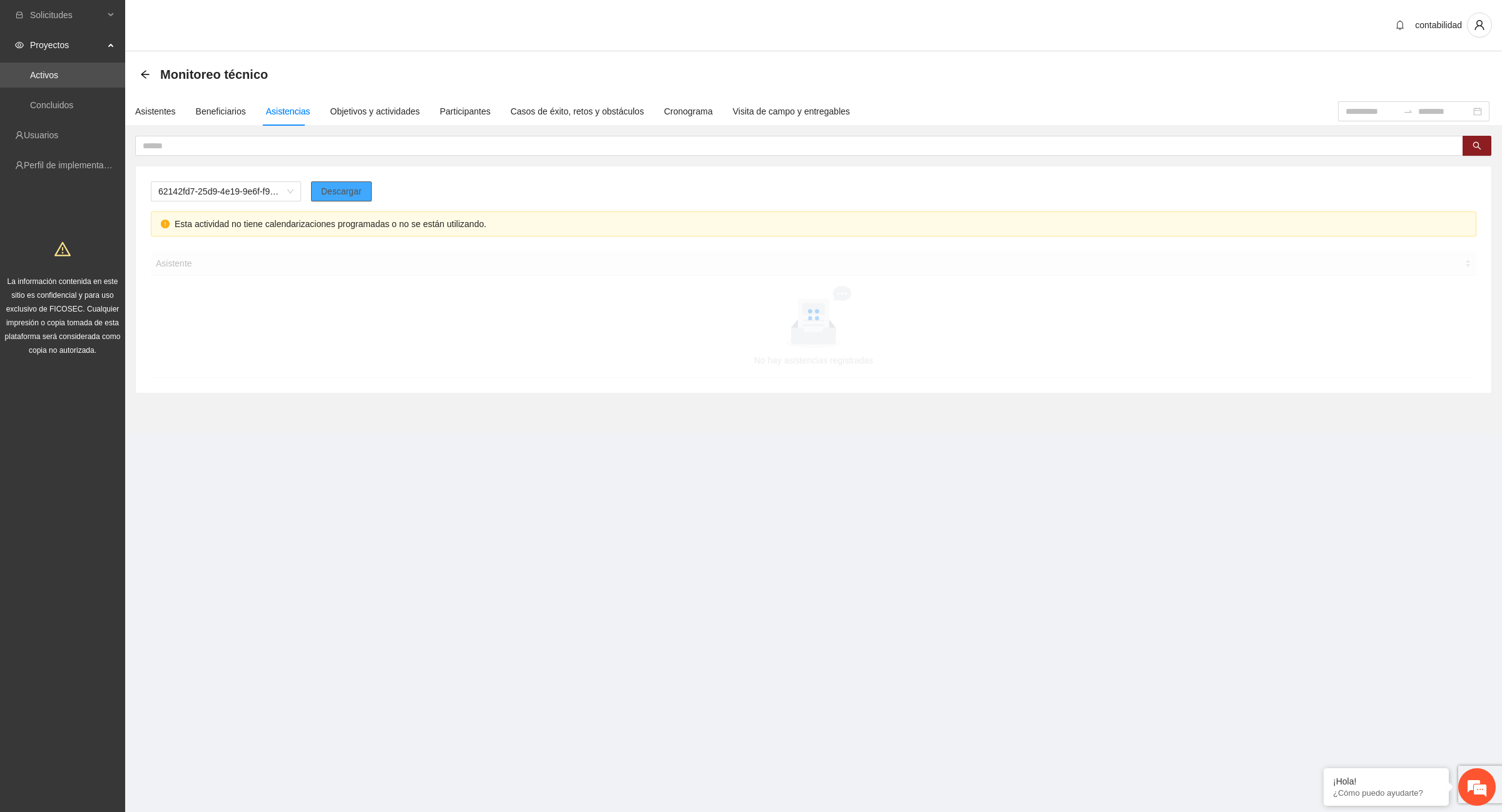
click at [336, 195] on span "Descargar" at bounding box center [341, 191] width 41 height 13
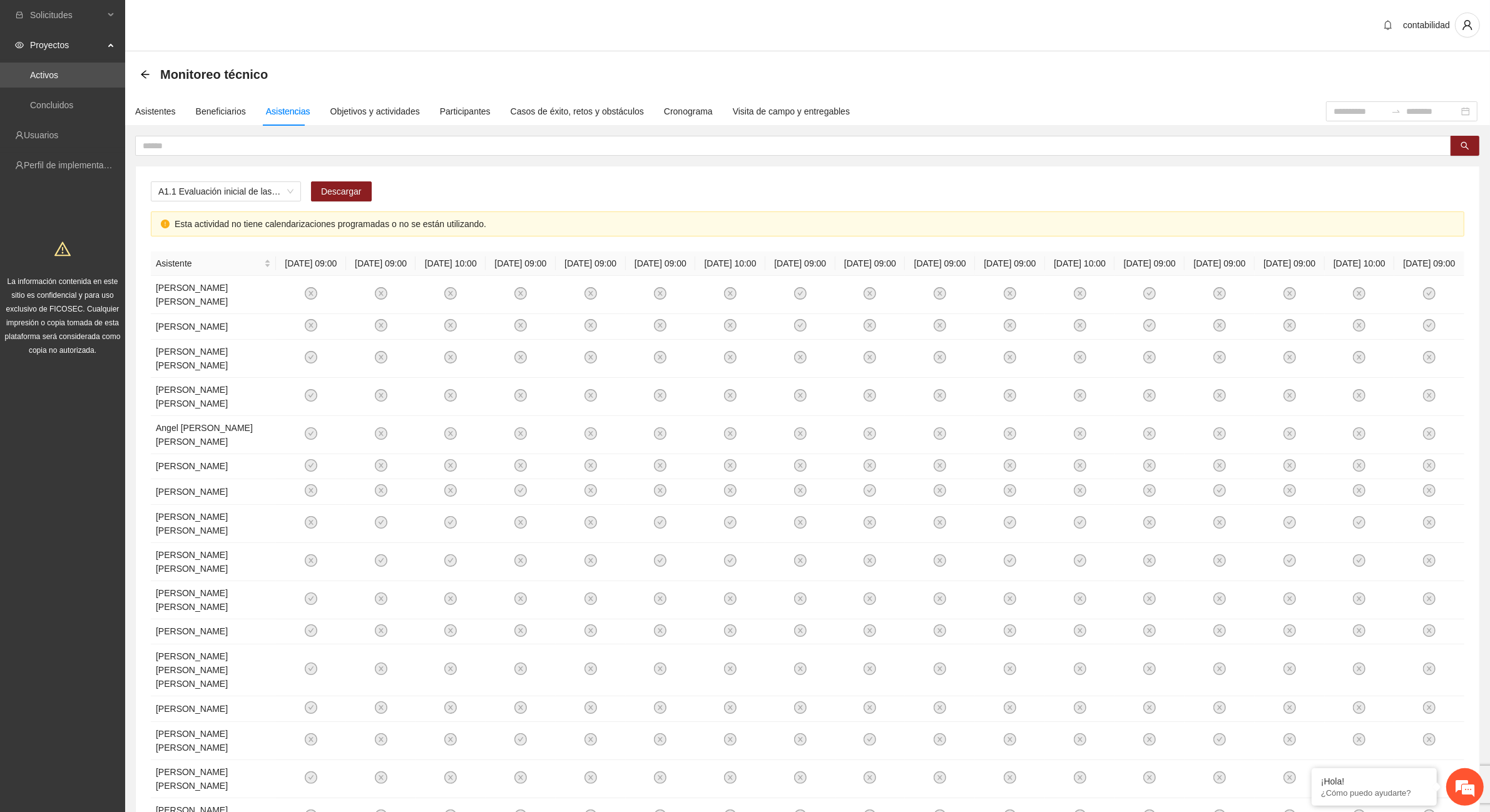
click at [1158, 38] on div "contabilidad" at bounding box center [807, 26] width 1365 height 52
click at [293, 188] on span "A1.1 Evaluación inicial de las capacidades físicas de grupos especiales, distri…" at bounding box center [226, 191] width 135 height 18
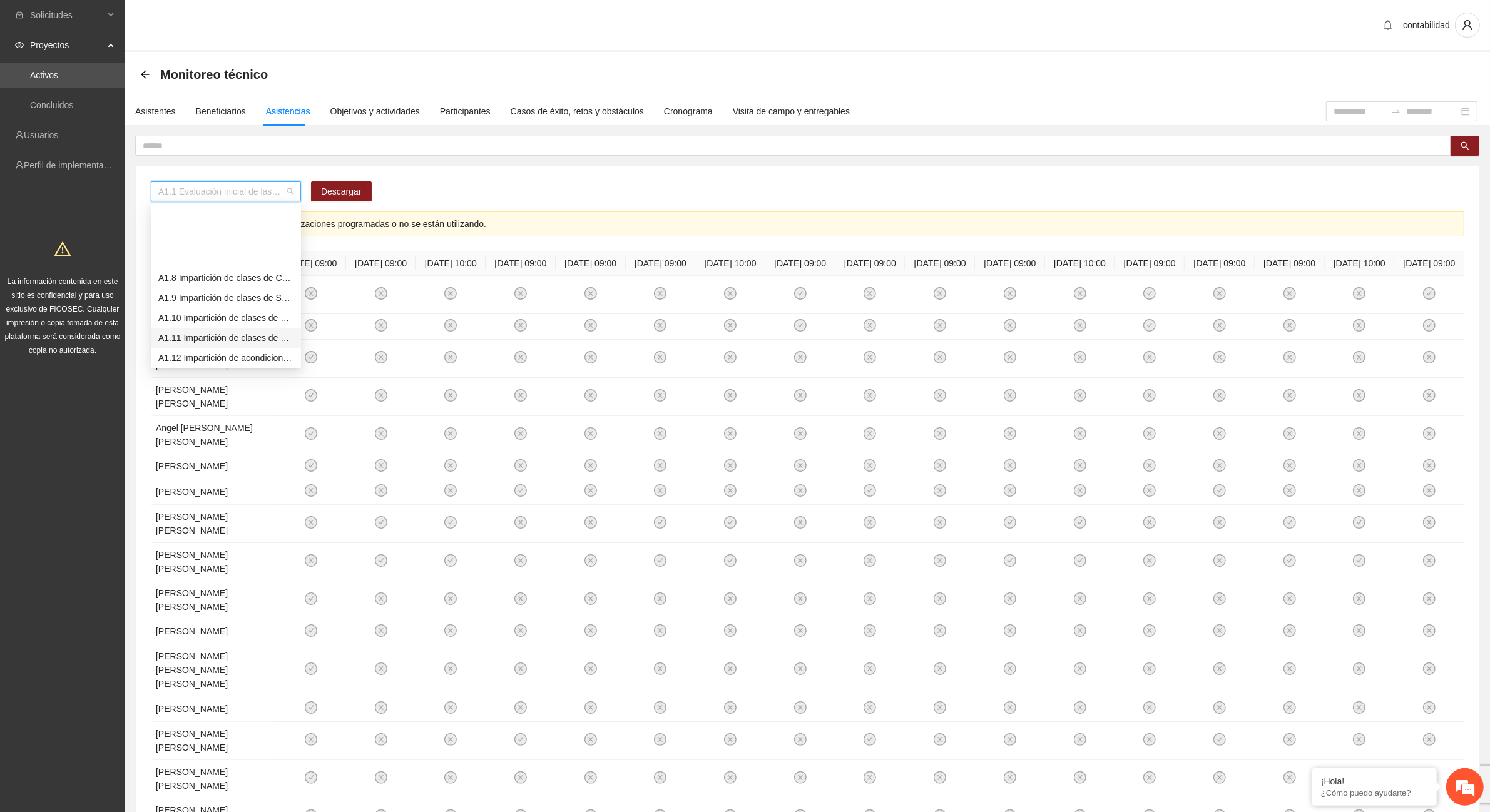
scroll to position [156, 0]
click at [227, 299] on div "A1.13 Impartición de clases de futbol" at bounding box center [226, 300] width 135 height 13
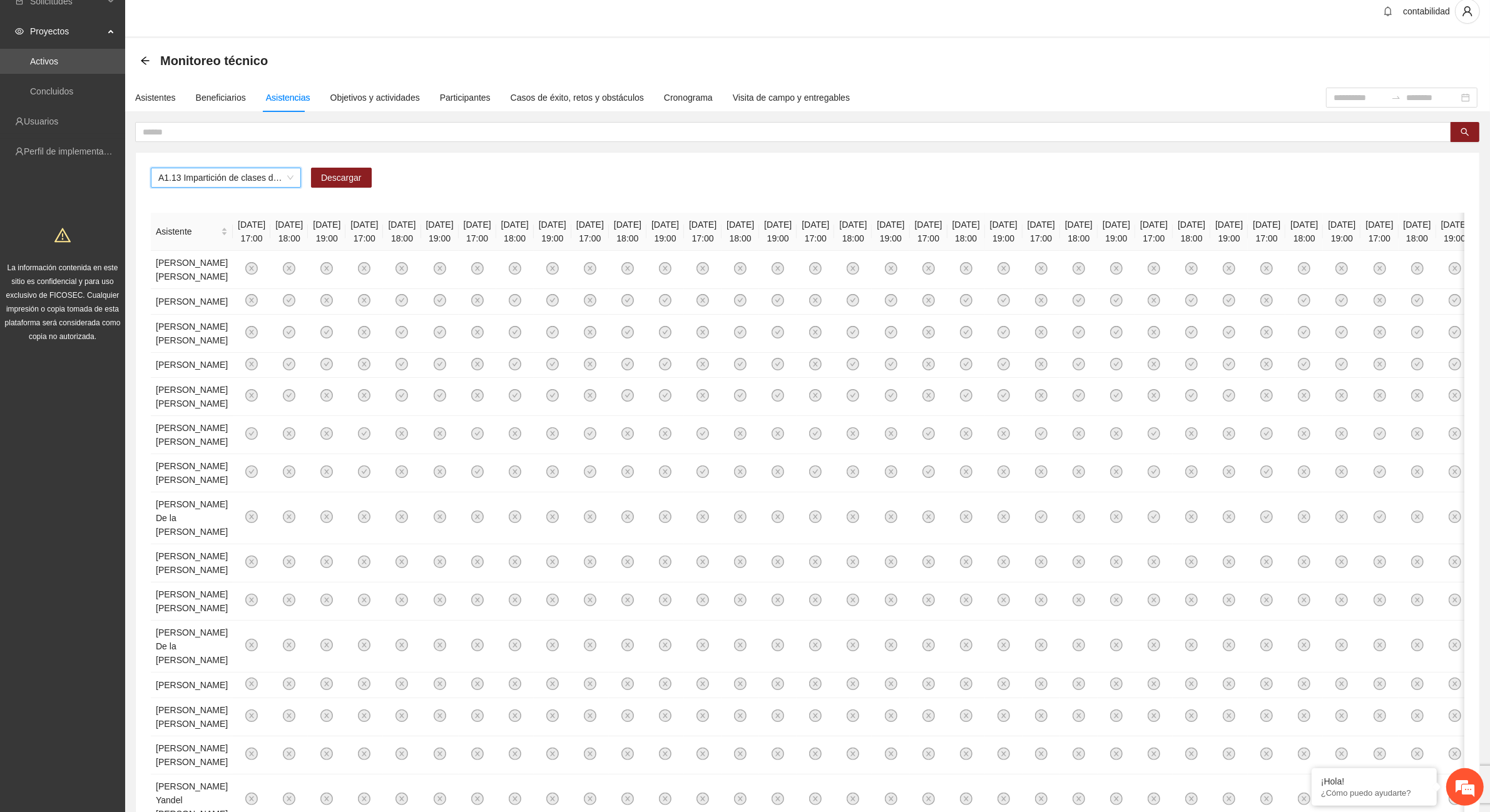
scroll to position [0, 0]
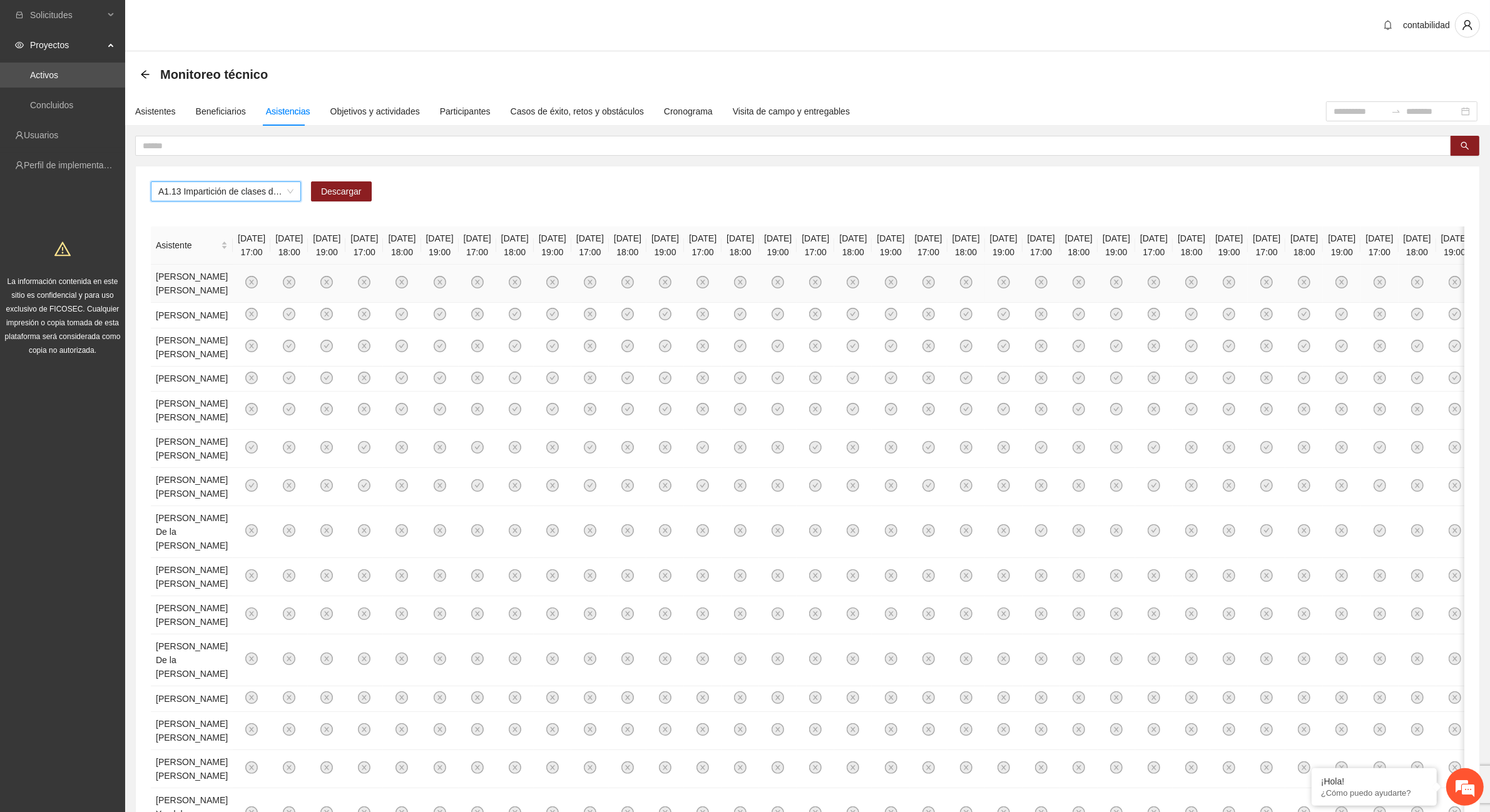
click at [161, 284] on td "[PERSON_NAME] [PERSON_NAME]" at bounding box center [192, 284] width 82 height 38
click at [341, 197] on span "Descargar" at bounding box center [341, 191] width 41 height 13
click at [43, 434] on div "Solicitudes Proyectos Activos Concluidos Usuarios Perfil de implementadora La i…" at bounding box center [63, 502] width 125 height 1004
click at [157, 120] on div "Asistentes" at bounding box center [155, 111] width 41 height 28
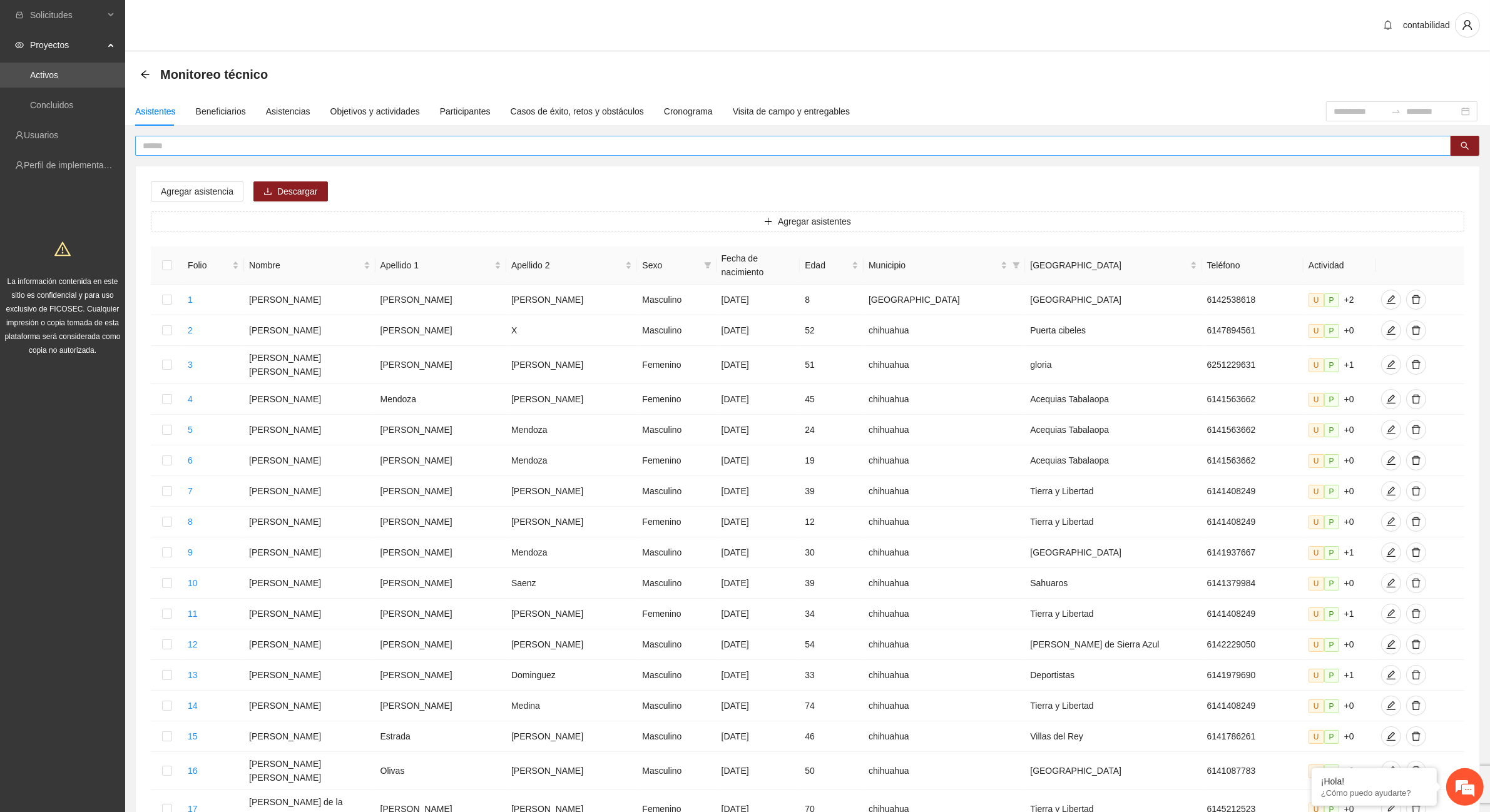
click at [225, 147] on input "text" at bounding box center [788, 145] width 1291 height 13
type input "******"
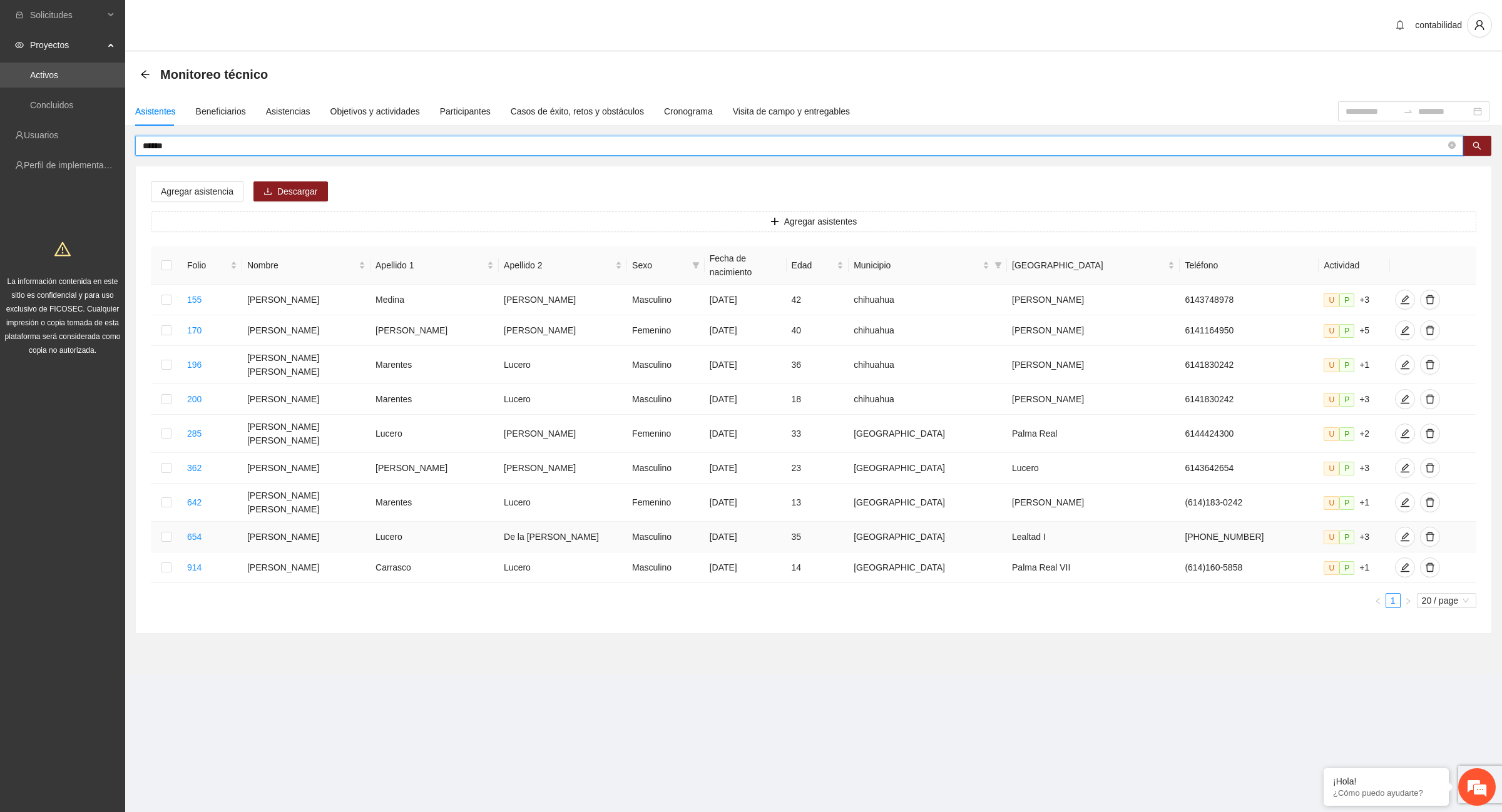
click at [164, 522] on td at bounding box center [166, 537] width 31 height 31
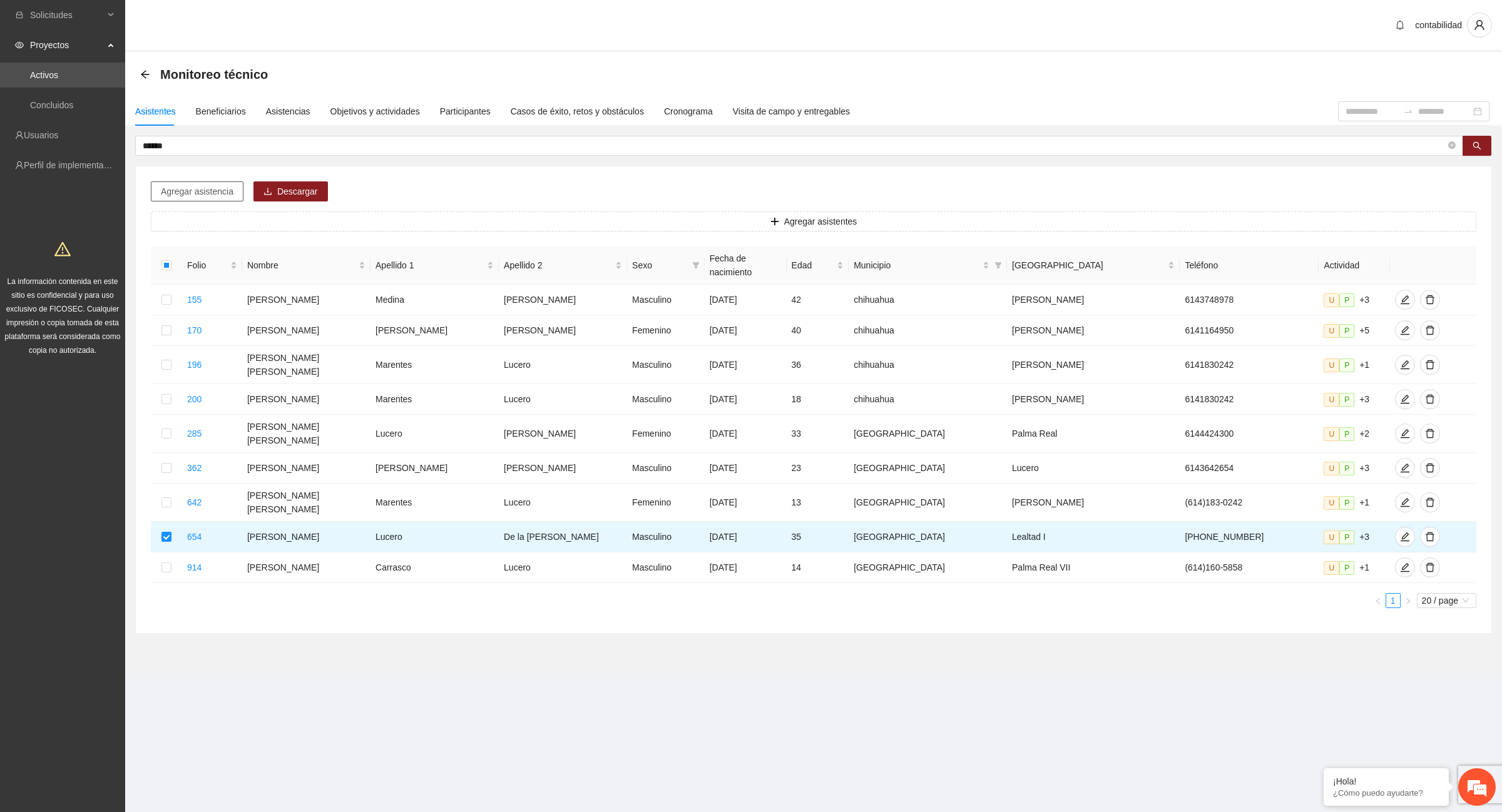
click at [169, 191] on span "Agregar asistencia" at bounding box center [197, 191] width 73 height 13
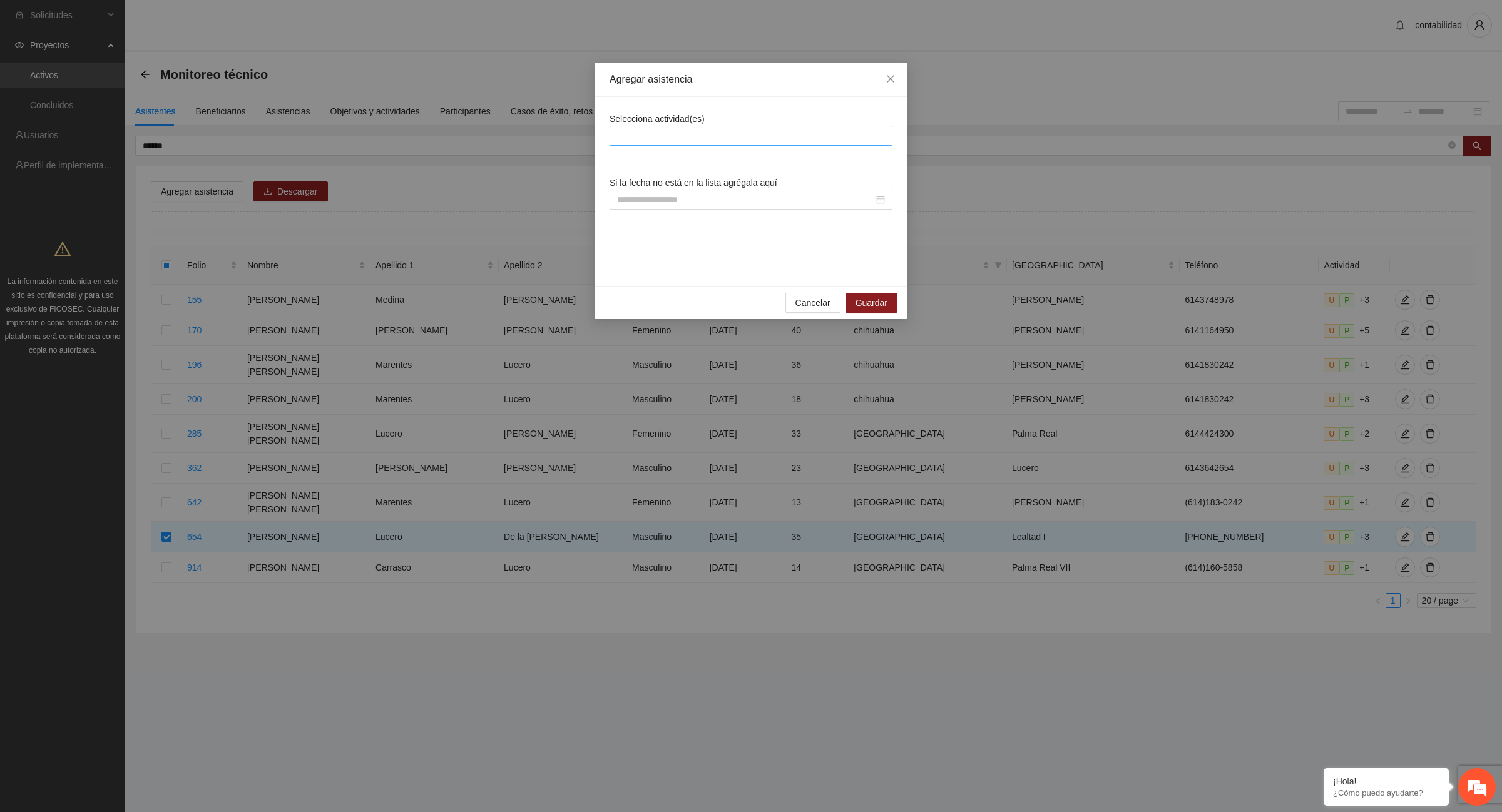
click at [669, 136] on div at bounding box center [751, 136] width 276 height 15
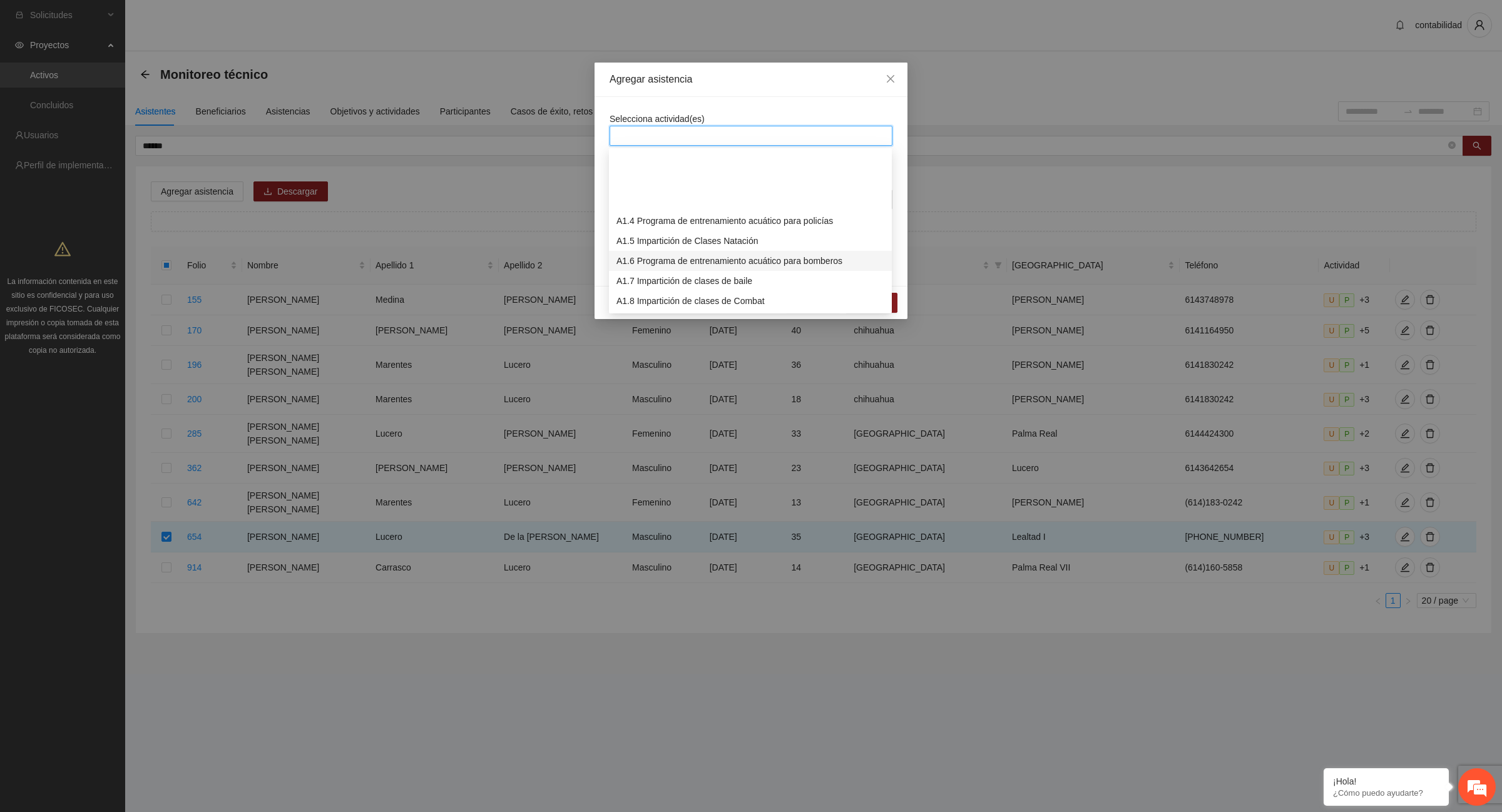
scroll to position [78, 0]
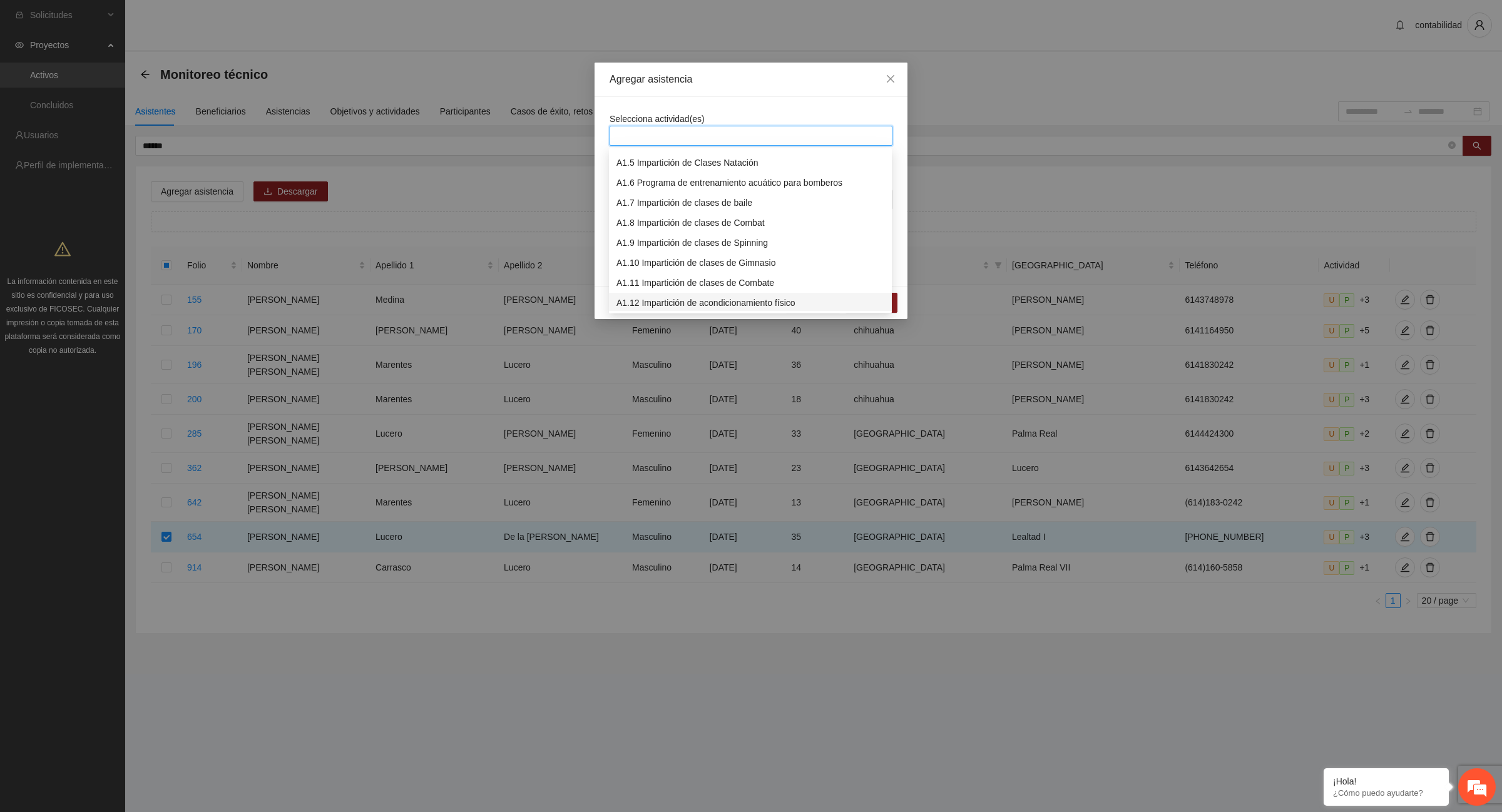
click at [680, 301] on div "A1.12 Impartición de acondicionamiento físico" at bounding box center [750, 303] width 268 height 13
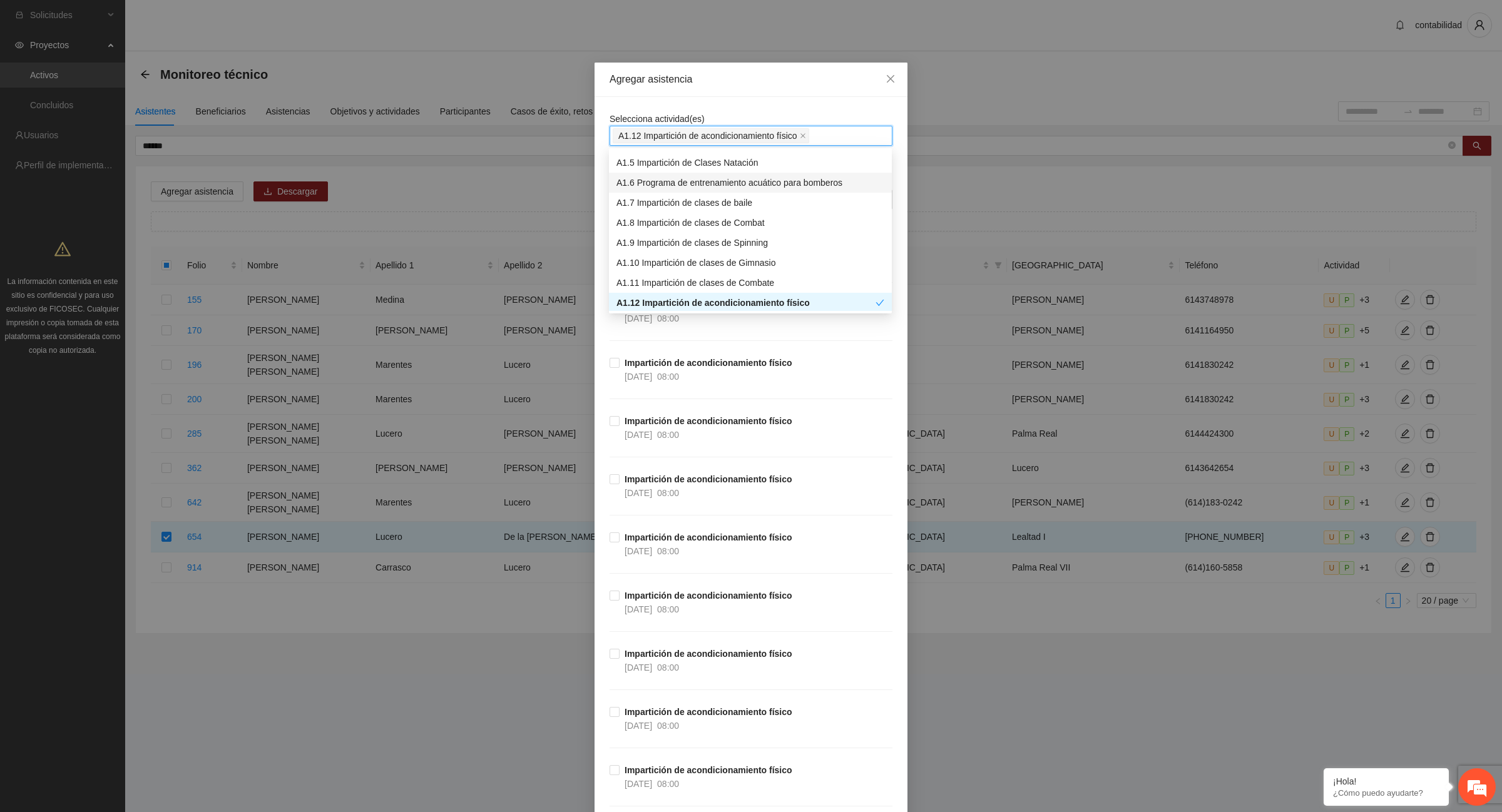
click at [1081, 83] on div "Agregar asistencia Selecciona actividad(es) A1.12 Impartición de acondicionamie…" at bounding box center [751, 406] width 1502 height 812
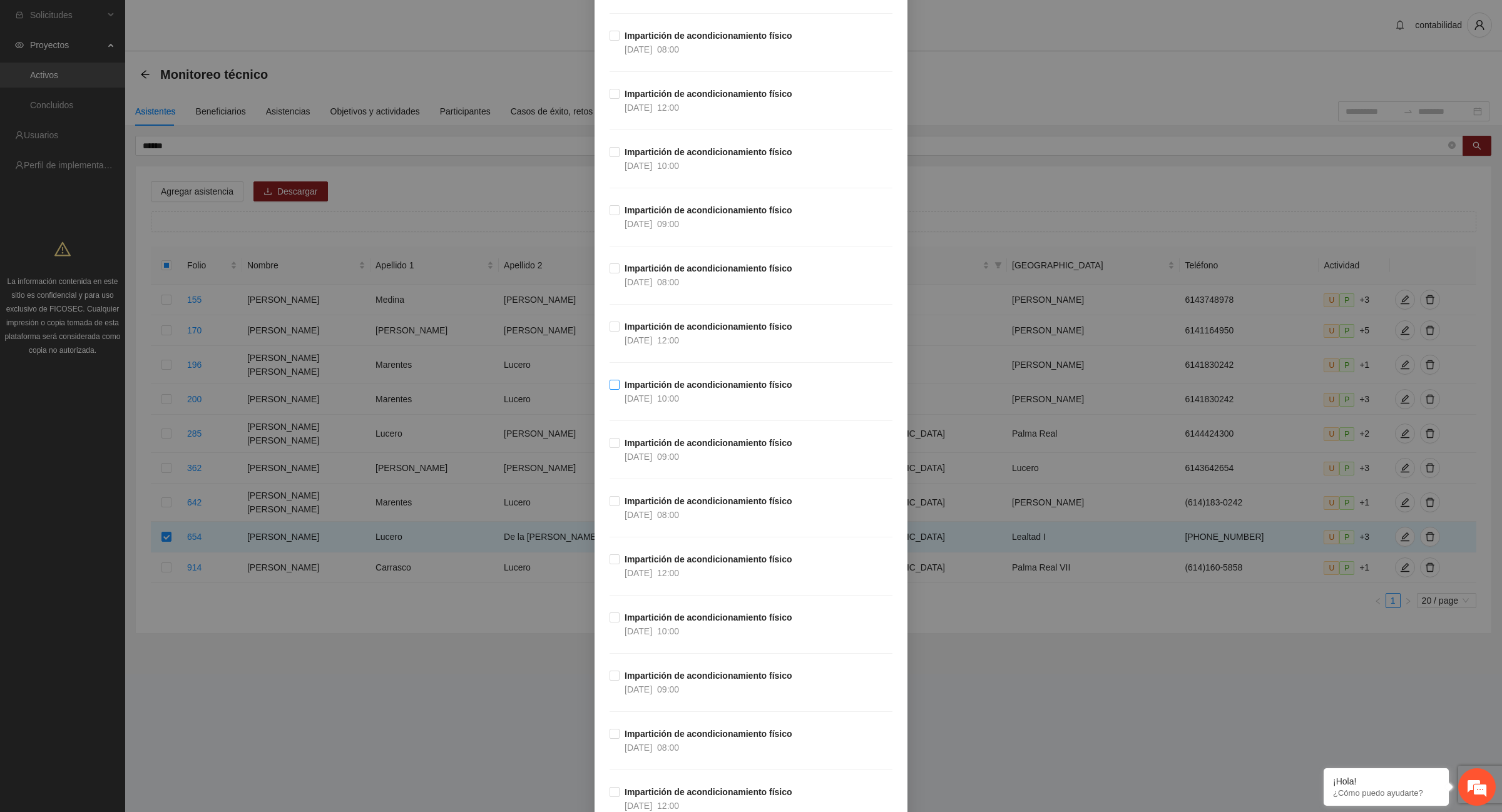
scroll to position [8602, 0]
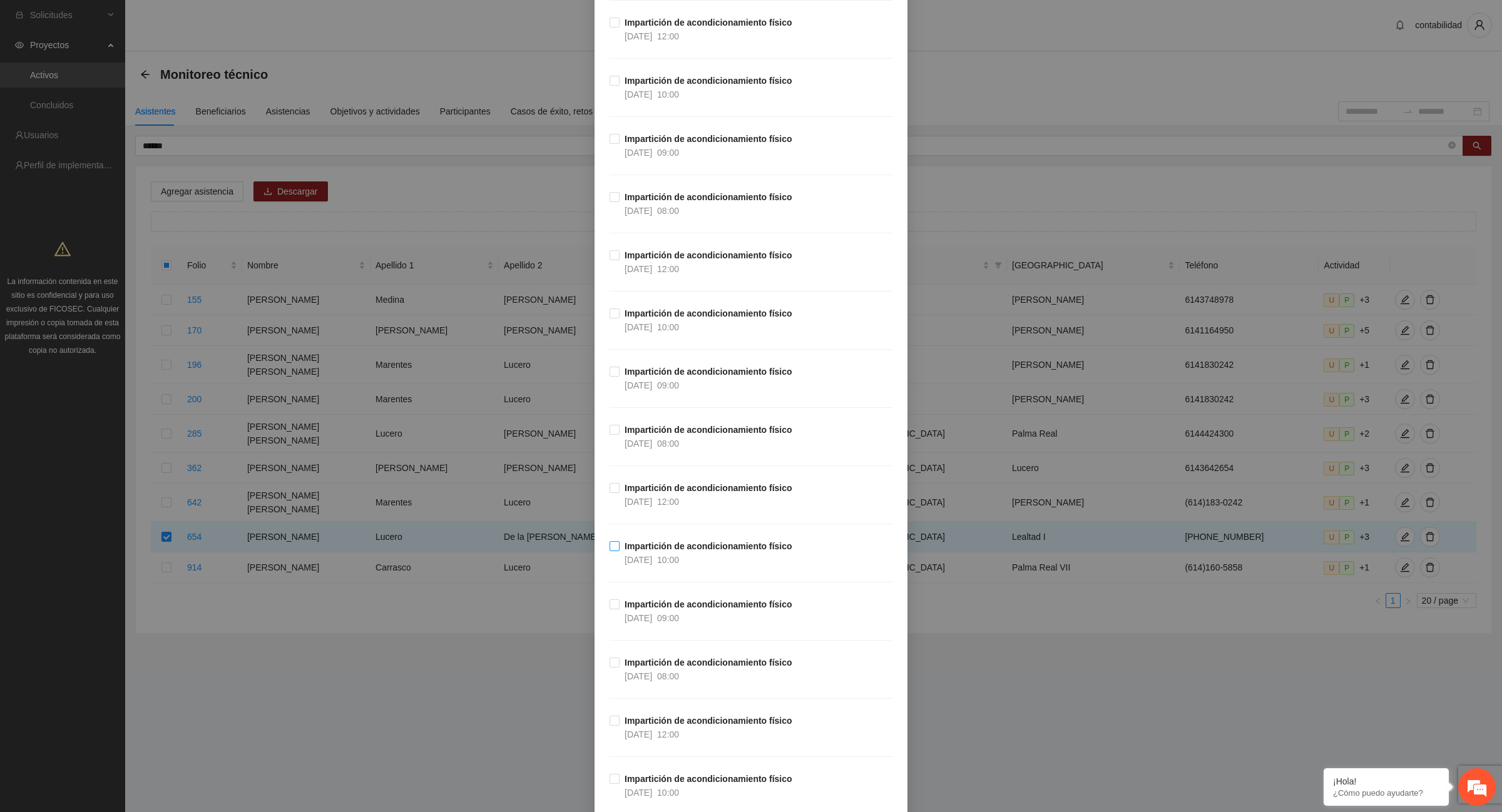
click at [620, 563] on span "Impartición de acondicionamiento físico [DATE] 10:00" at bounding box center [708, 552] width 178 height 28
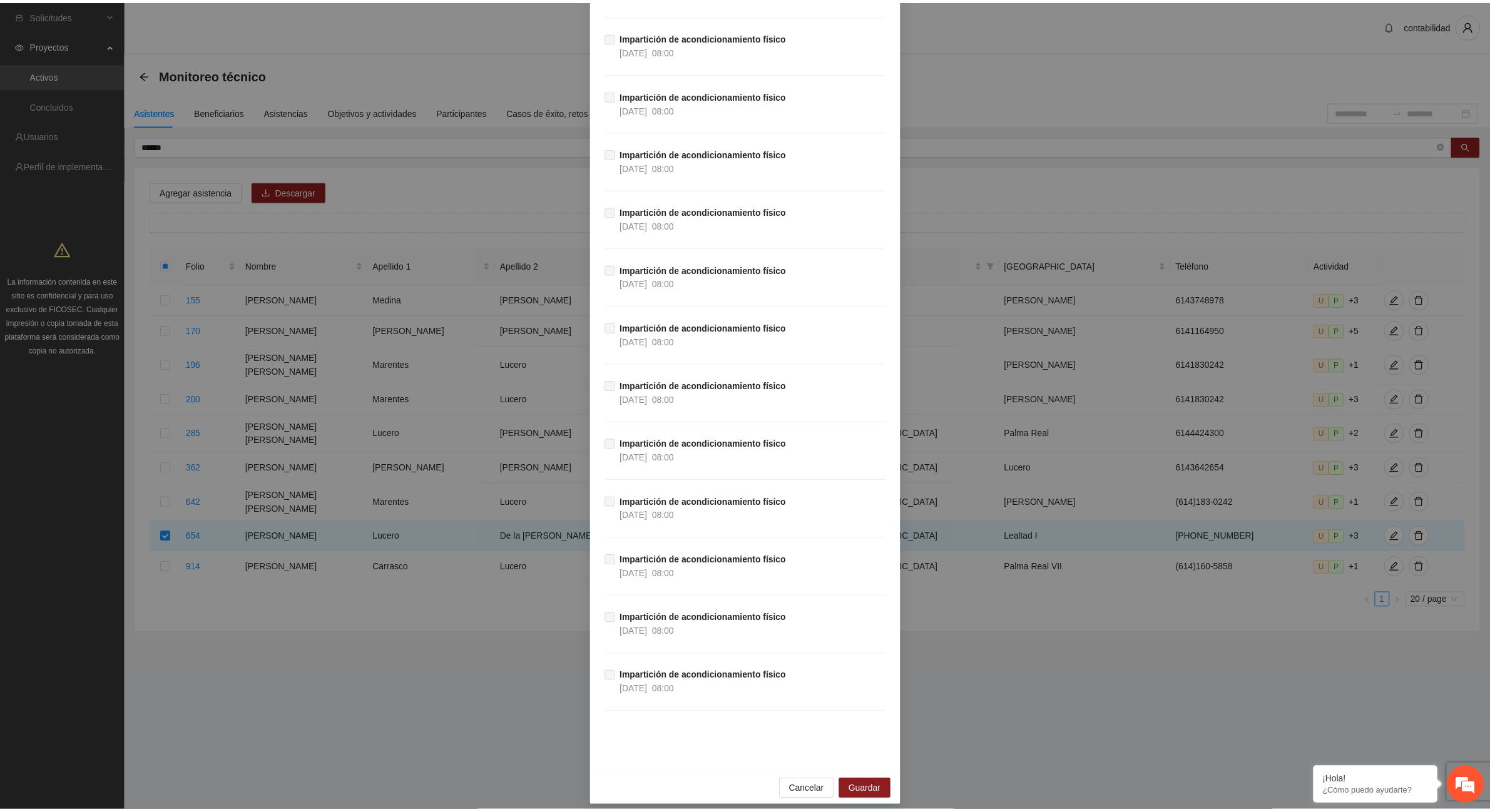
scroll to position [22087, 0]
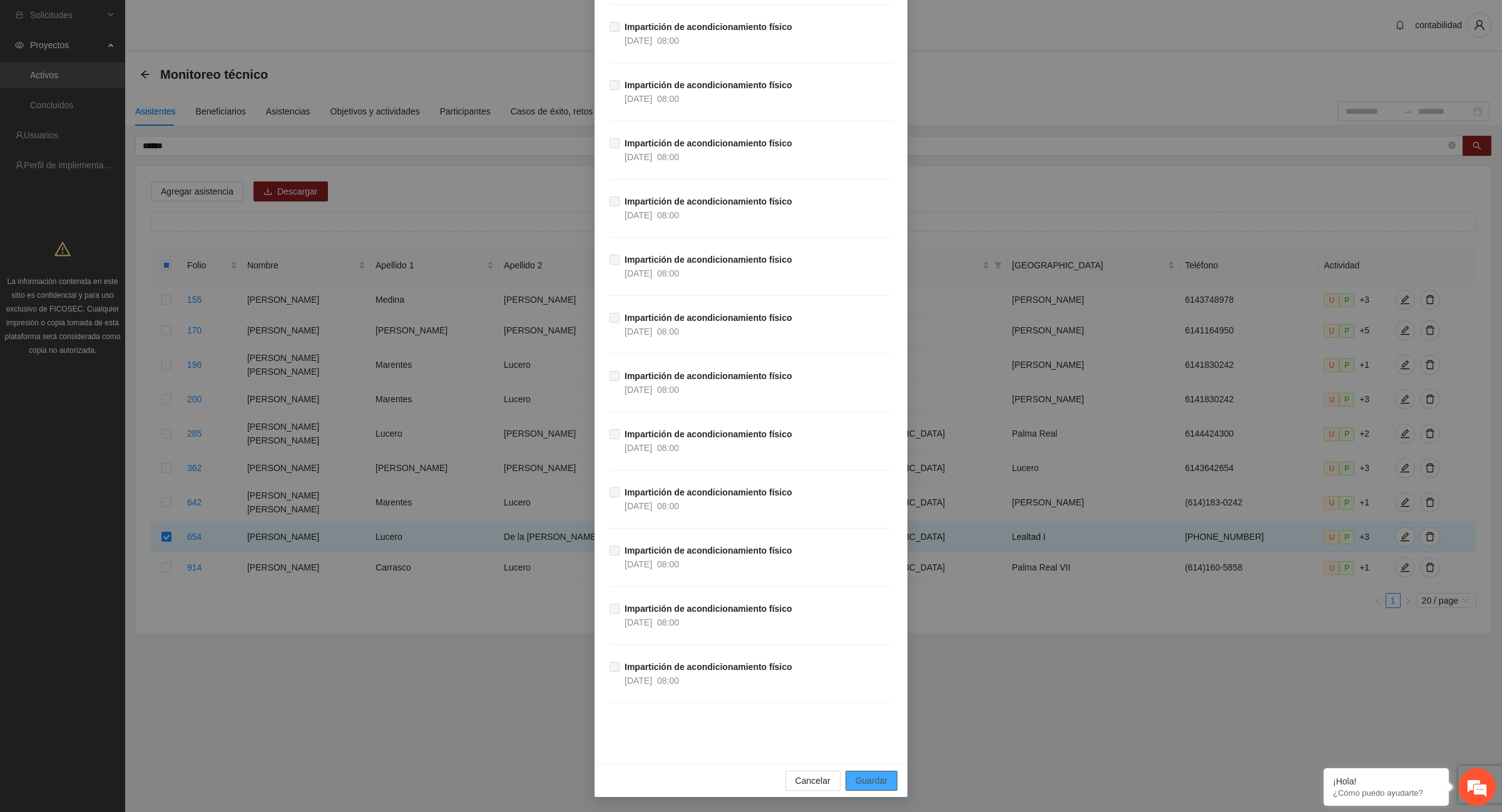
click at [871, 784] on span "Guardar" at bounding box center [872, 780] width 32 height 13
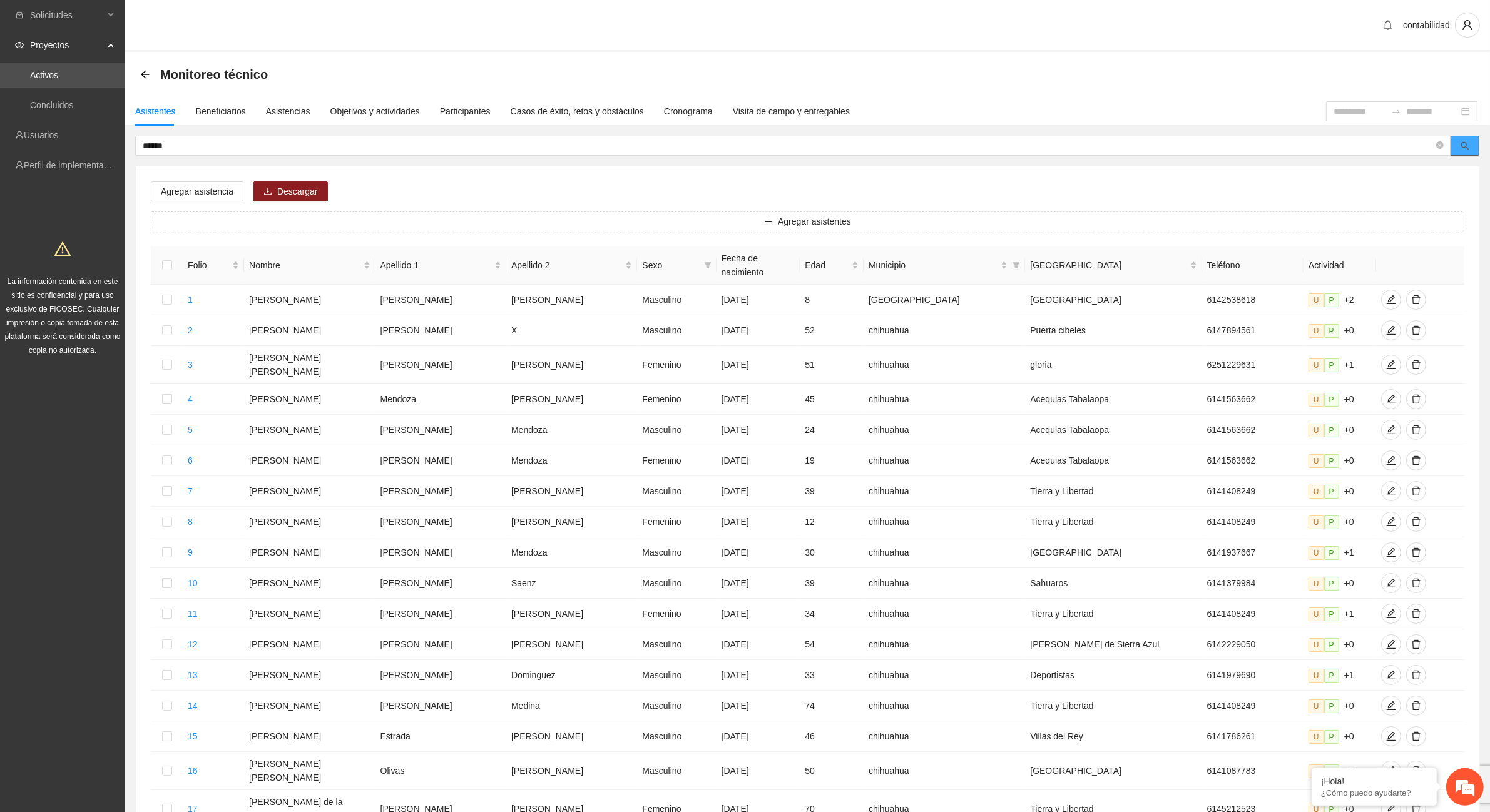
click at [1472, 150] on button "button" at bounding box center [1465, 146] width 28 height 20
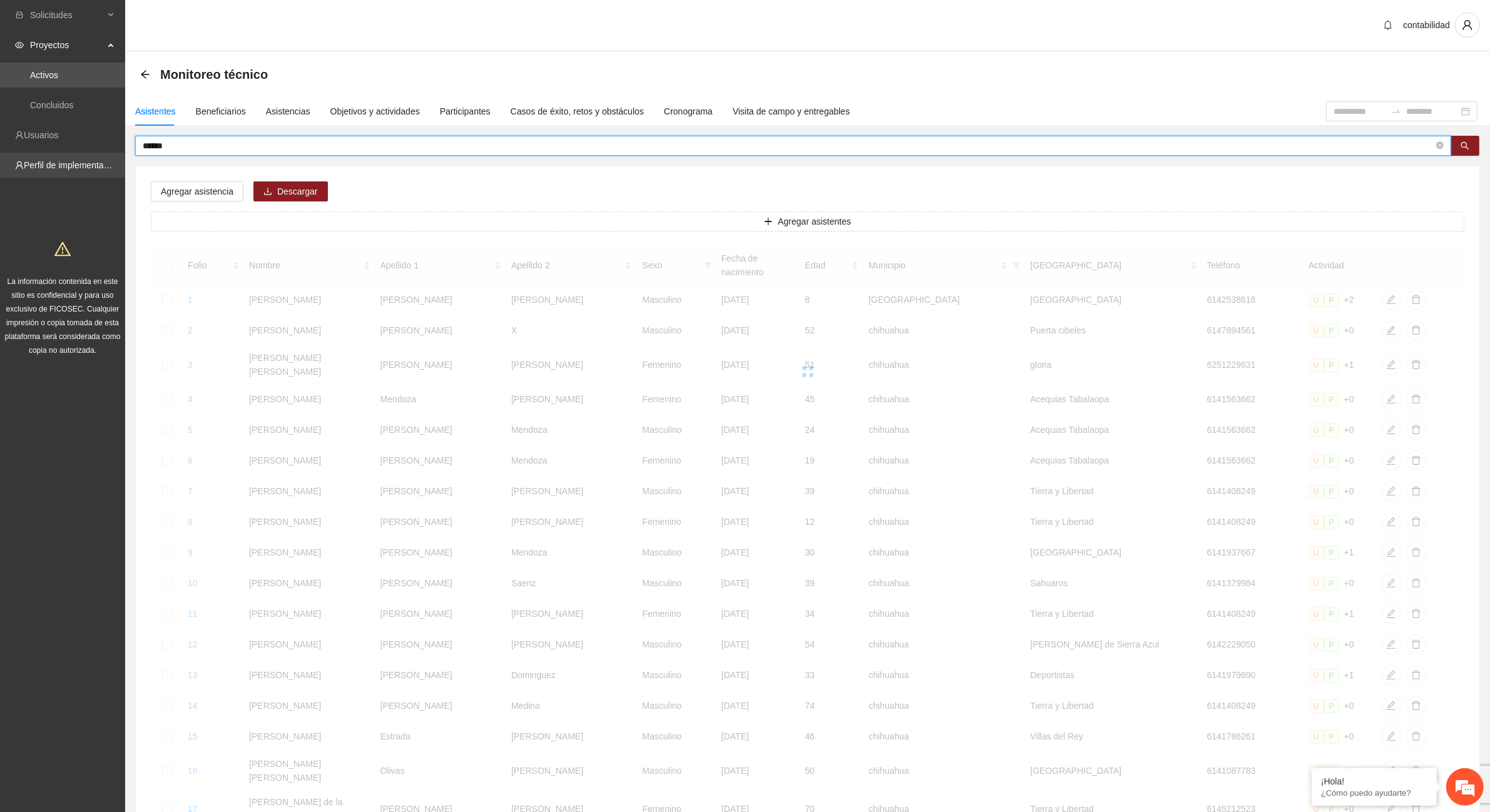
drag, startPoint x: 276, startPoint y: 144, endPoint x: 71, endPoint y: 163, distance: 205.9
click at [71, 163] on section "Solicitudes Proyectos Activos Concluidos Usuarios Perfil de implementadora La i…" at bounding box center [745, 522] width 1490 height 1046
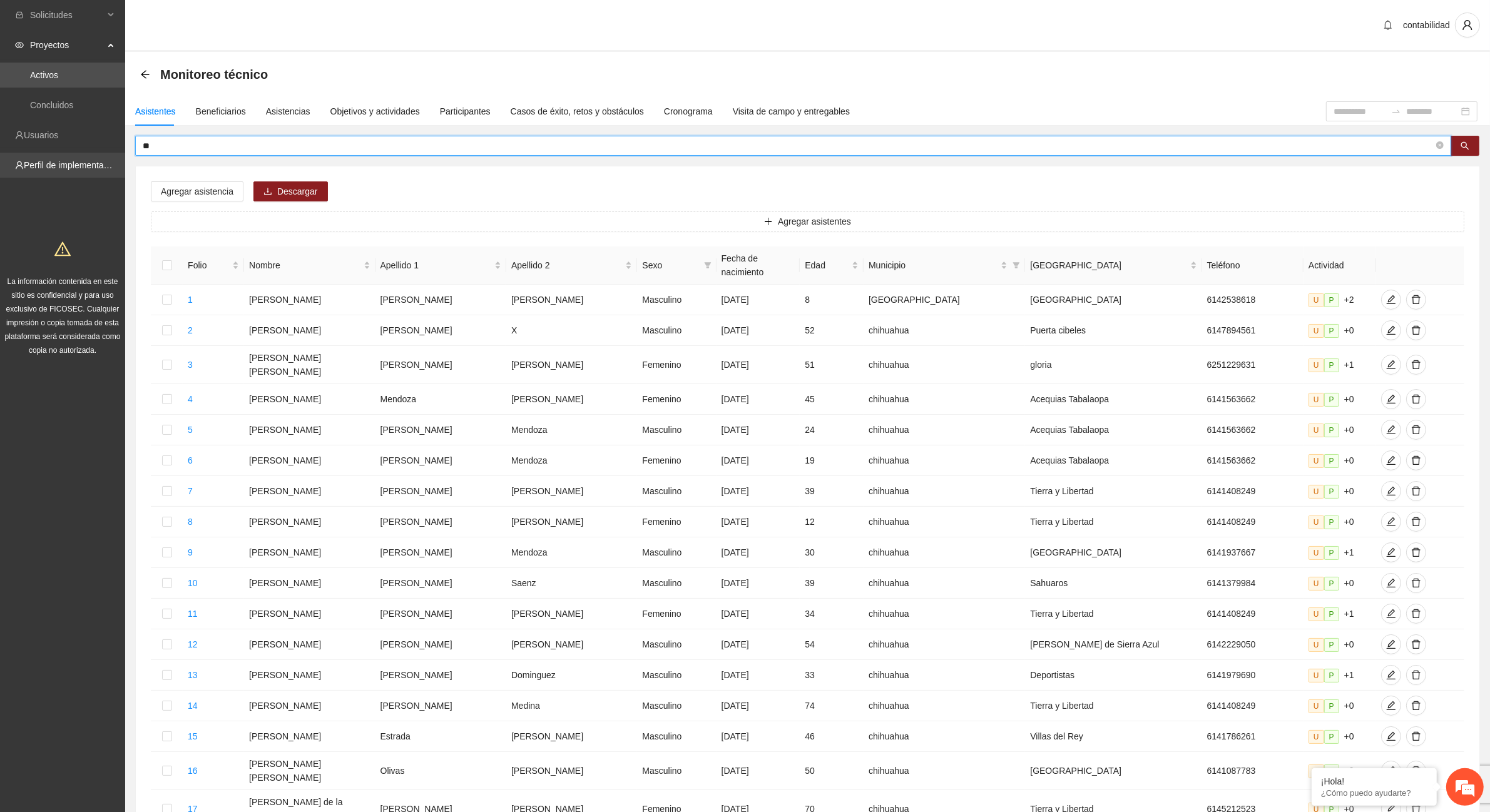
type input "*"
type input "*****"
click at [1467, 148] on icon "search" at bounding box center [1465, 145] width 8 height 8
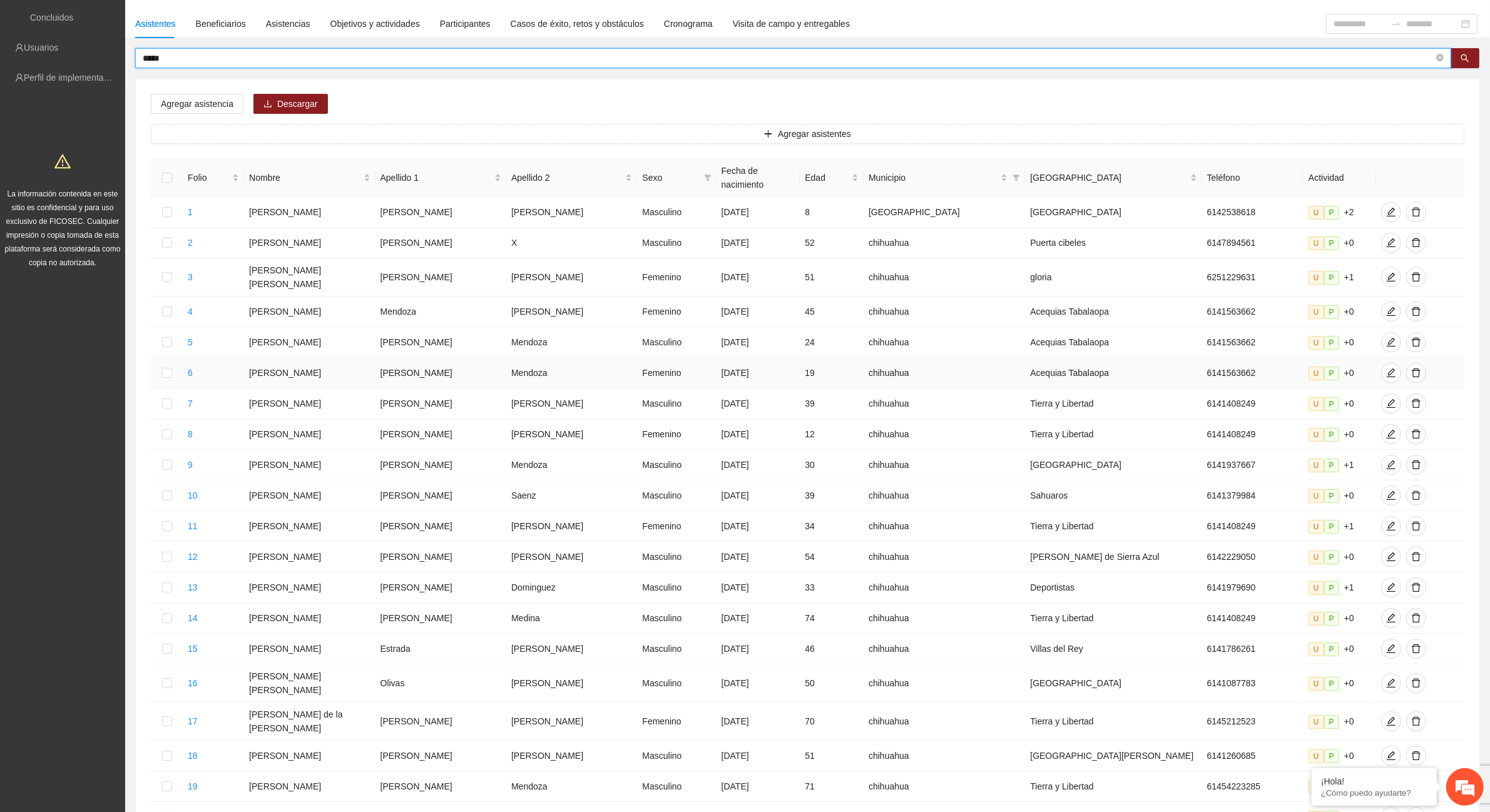
scroll to position [0, 0]
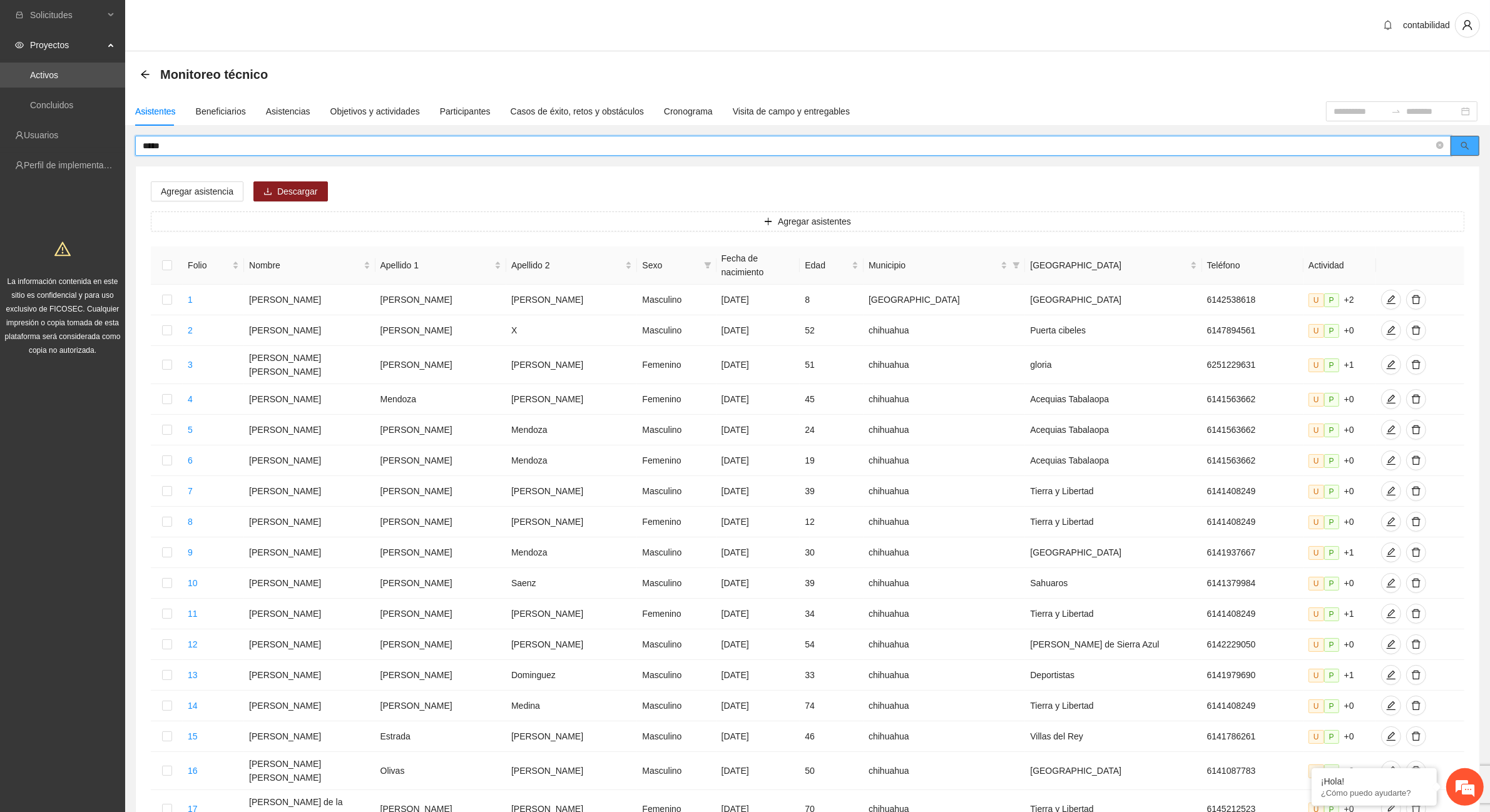
click at [1477, 149] on button "button" at bounding box center [1465, 146] width 28 height 20
click at [286, 109] on div "Asistencias" at bounding box center [288, 111] width 44 height 13
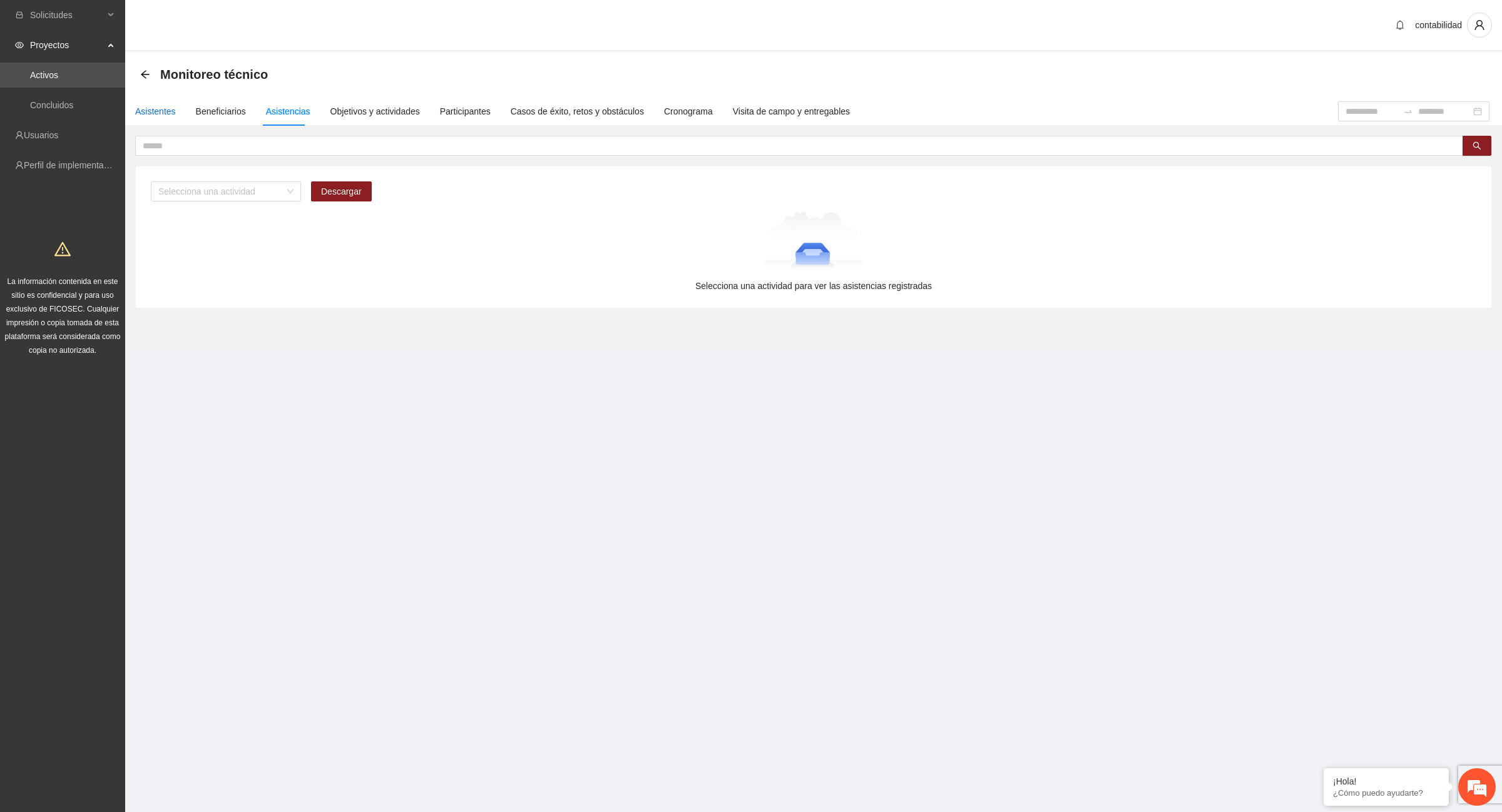
click at [164, 108] on div "Asistentes" at bounding box center [155, 111] width 41 height 13
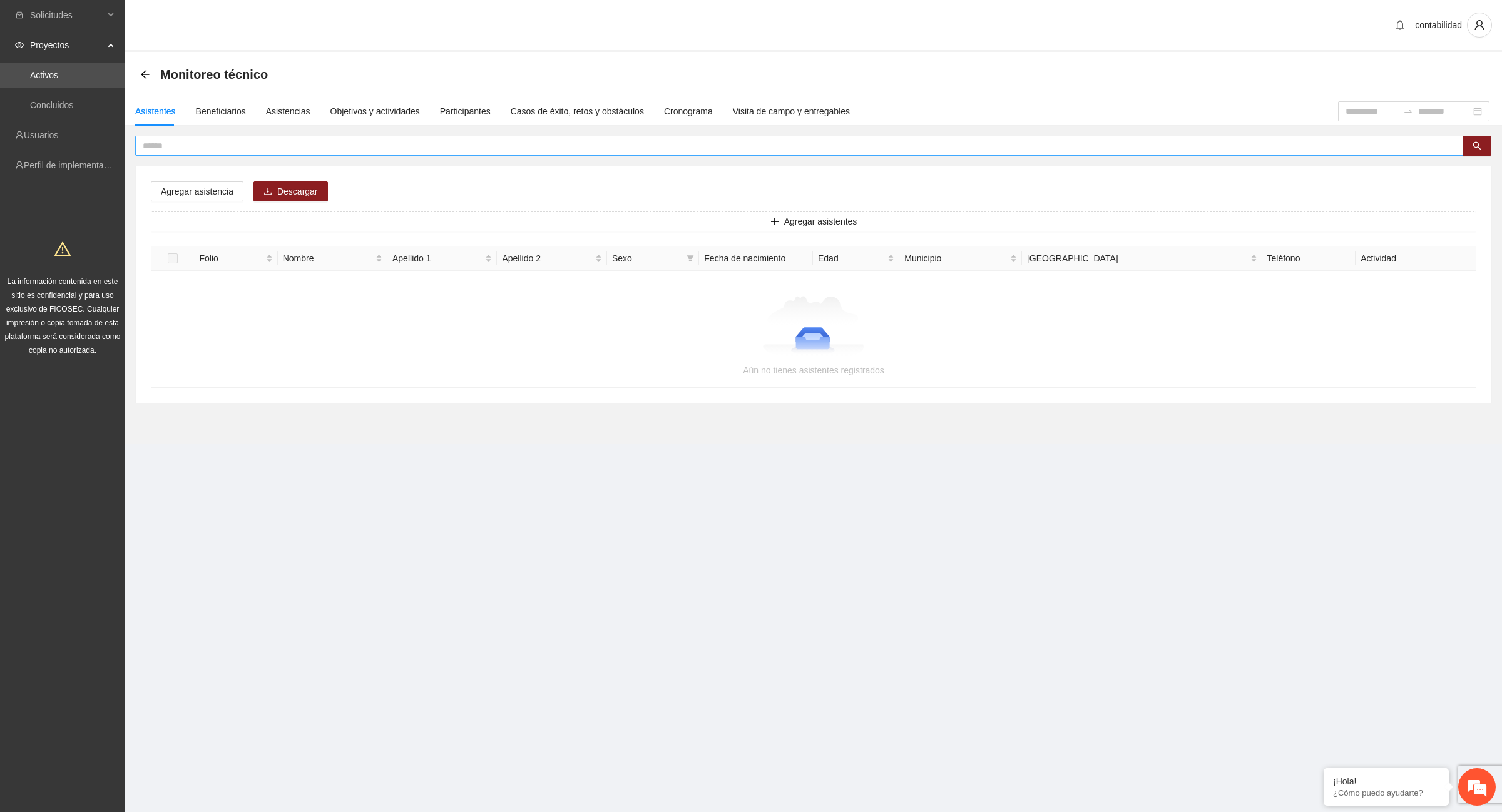
click at [192, 147] on input "text" at bounding box center [794, 145] width 1303 height 13
click at [222, 194] on span "Agregar asistencia" at bounding box center [197, 191] width 73 height 13
click at [172, 146] on input "*****" at bounding box center [794, 145] width 1303 height 13
type input "*"
click at [226, 147] on input "**********" at bounding box center [794, 145] width 1303 height 13
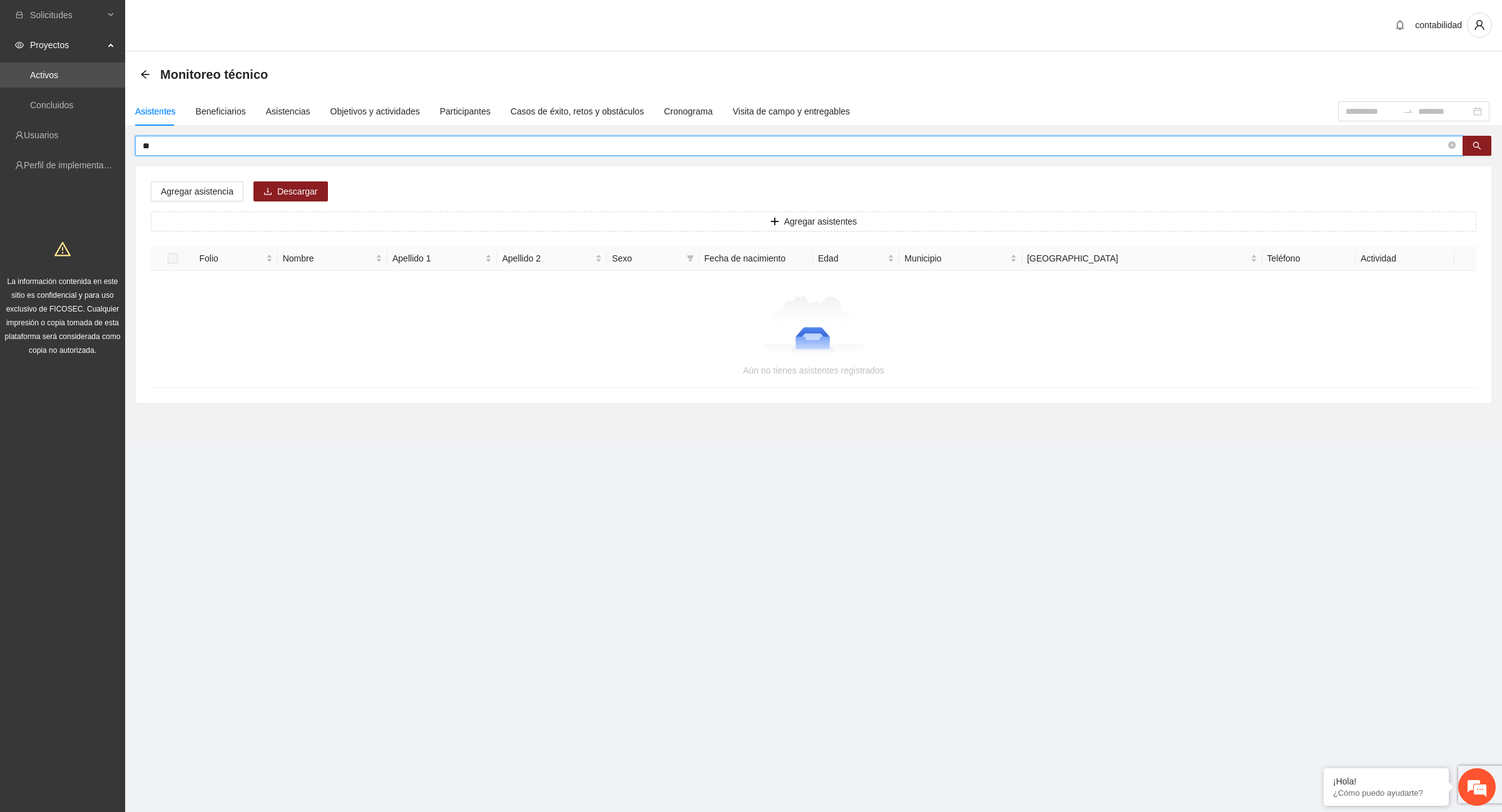
type input "*"
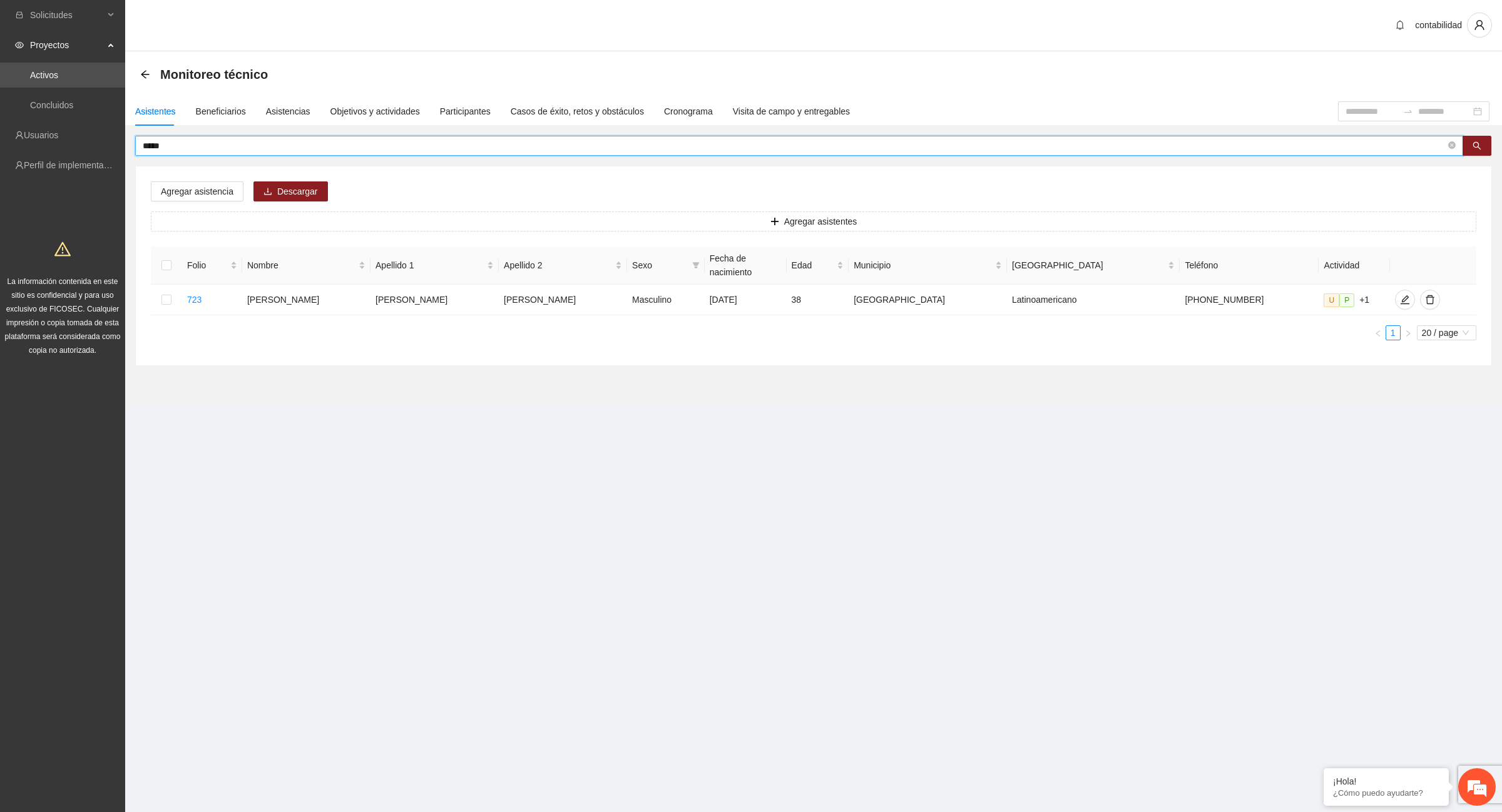
click at [192, 147] on input "*****" at bounding box center [794, 145] width 1303 height 13
type input "*"
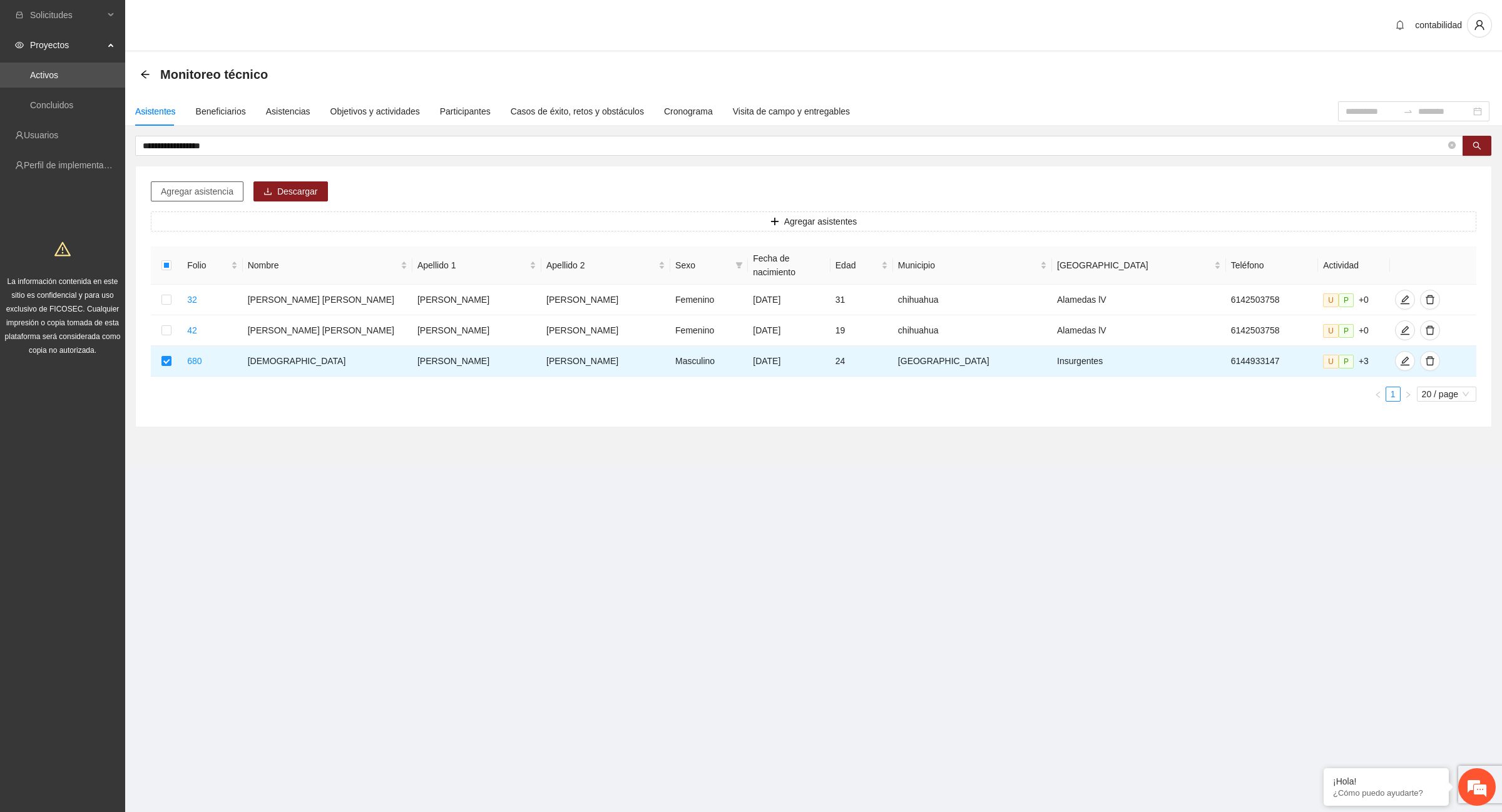
click at [190, 198] on span "Agregar asistencia" at bounding box center [197, 191] width 73 height 13
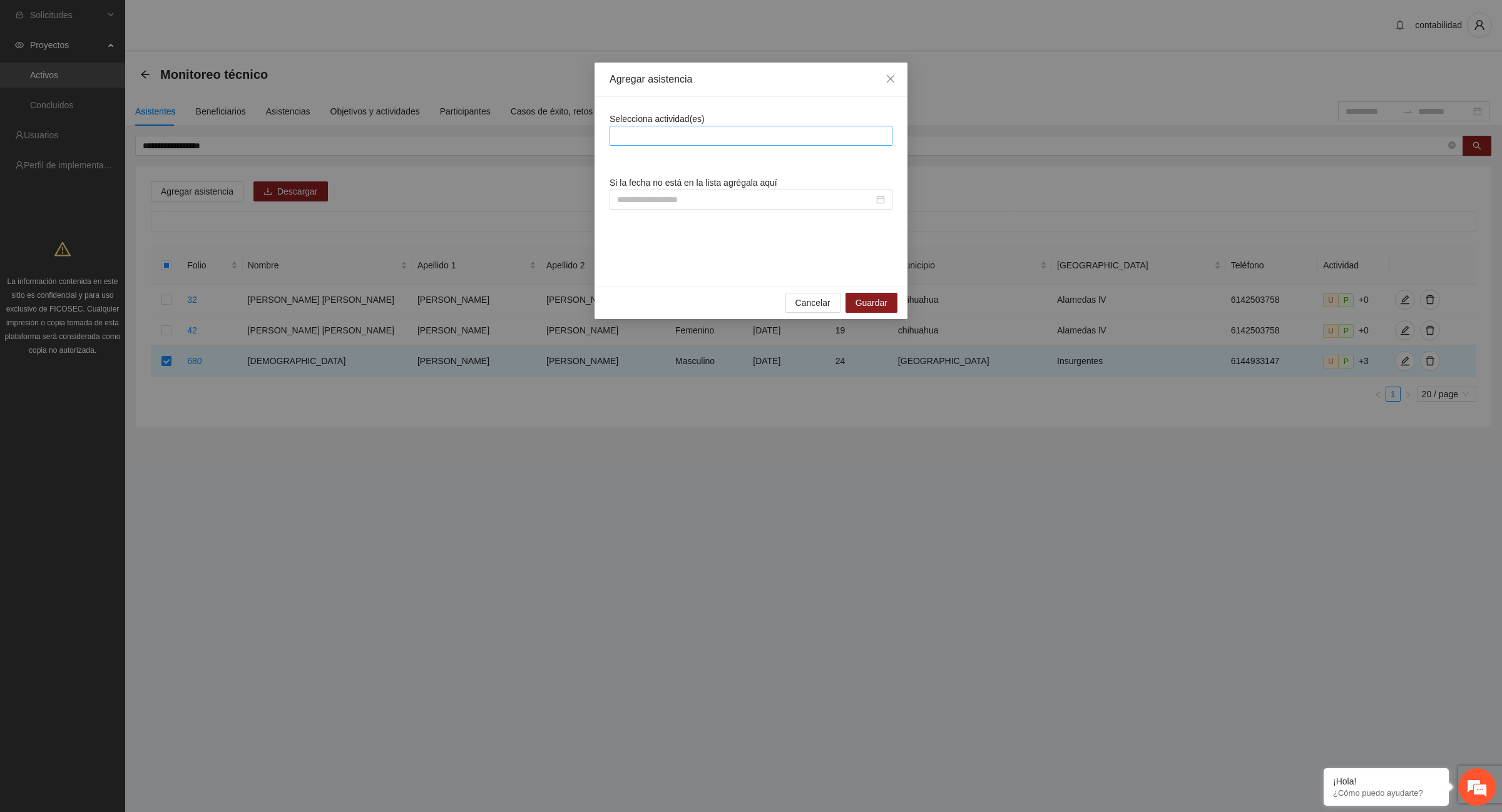
click at [690, 136] on div at bounding box center [751, 136] width 276 height 15
click at [797, 95] on div "Agregar asistencia" at bounding box center [751, 79] width 313 height 34
click at [671, 139] on div at bounding box center [751, 136] width 276 height 15
click at [824, 300] on span "Cancelar" at bounding box center [813, 303] width 35 height 13
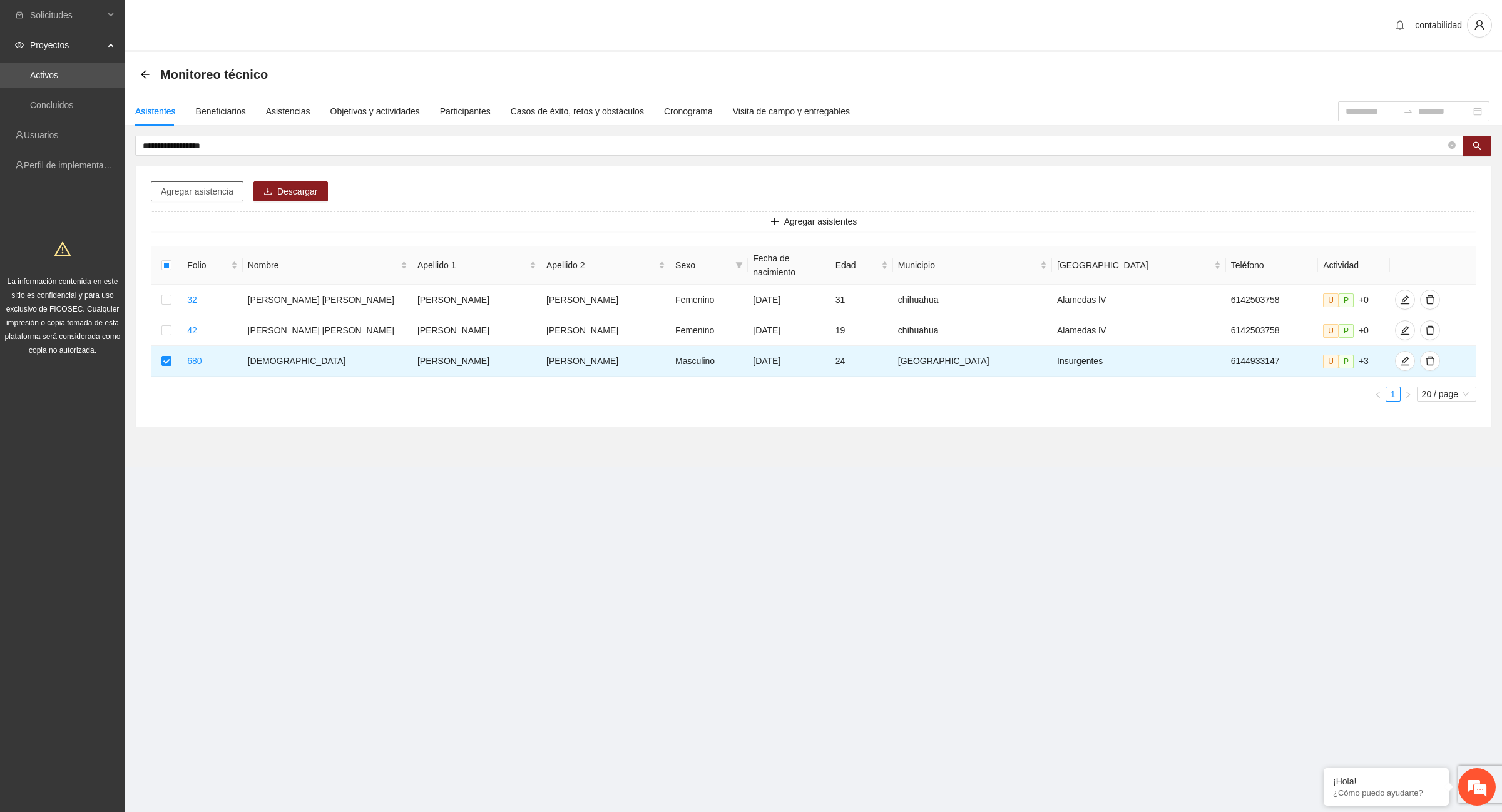
click at [195, 191] on span "Agregar asistencia" at bounding box center [197, 191] width 73 height 13
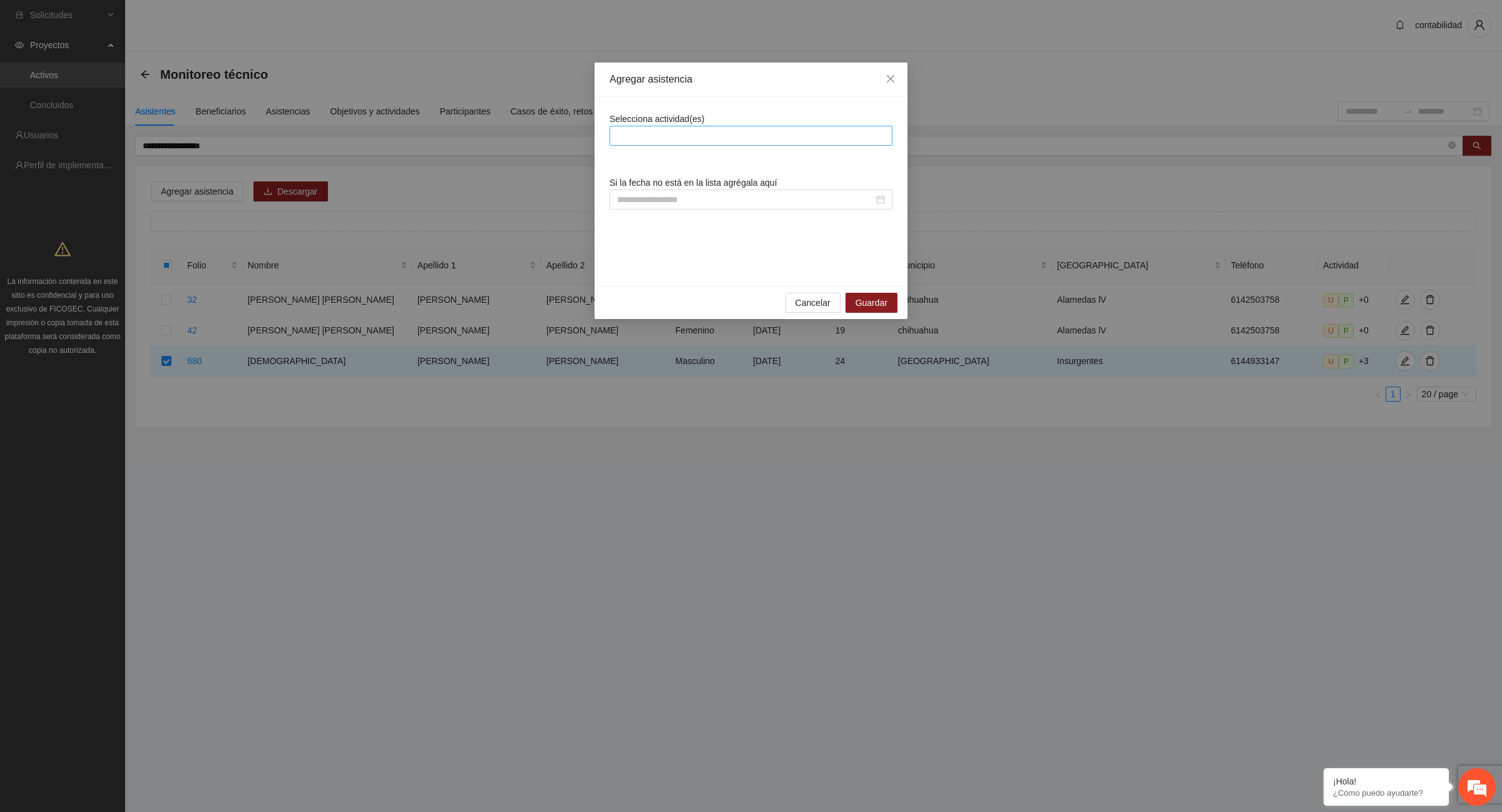
click at [629, 135] on div at bounding box center [751, 136] width 276 height 15
click at [891, 80] on icon "close" at bounding box center [890, 78] width 8 height 8
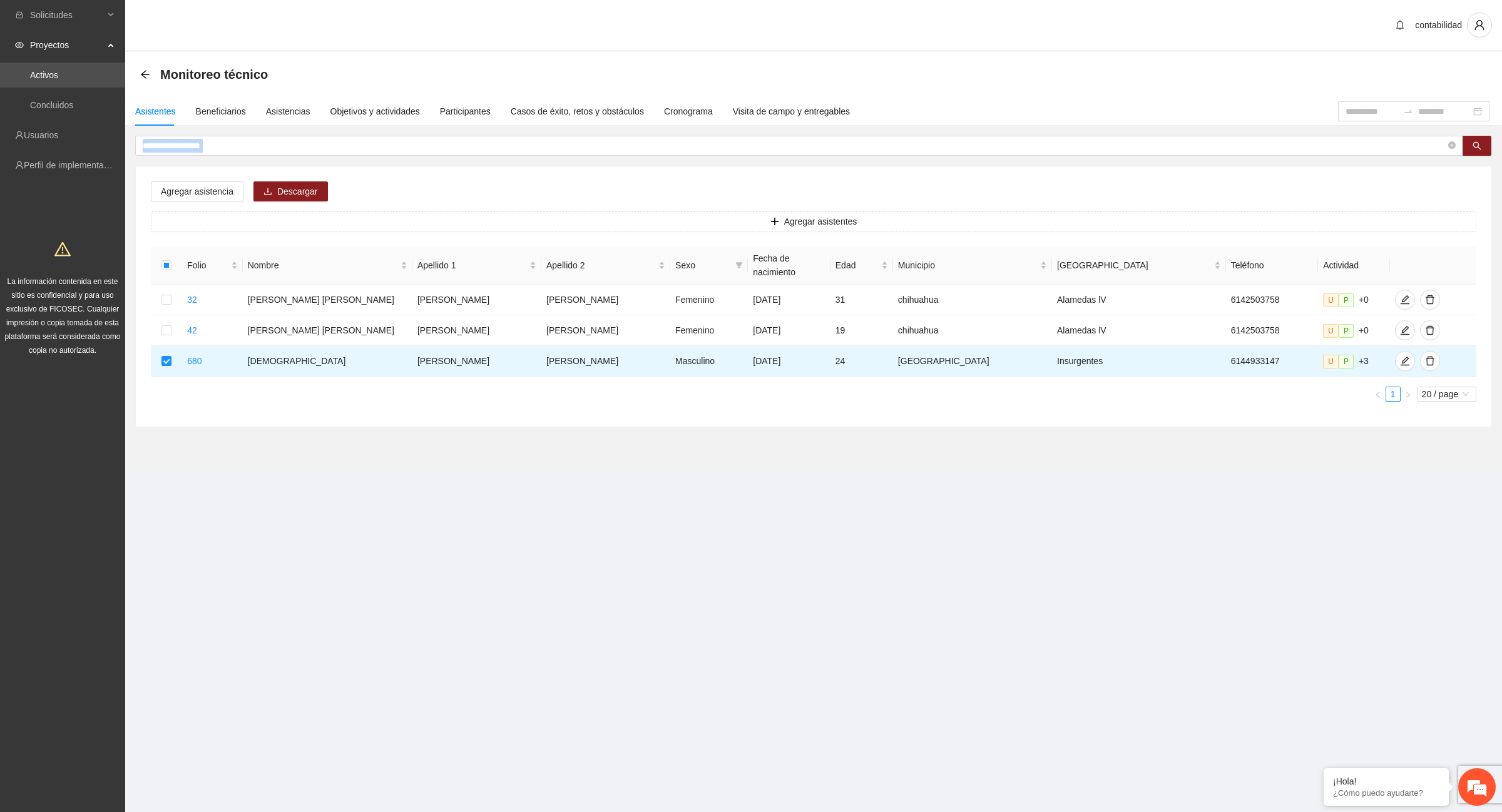
drag, startPoint x: 250, startPoint y: 138, endPoint x: 192, endPoint y: 164, distance: 63.6
click at [192, 164] on div "**********" at bounding box center [813, 281] width 1357 height 291
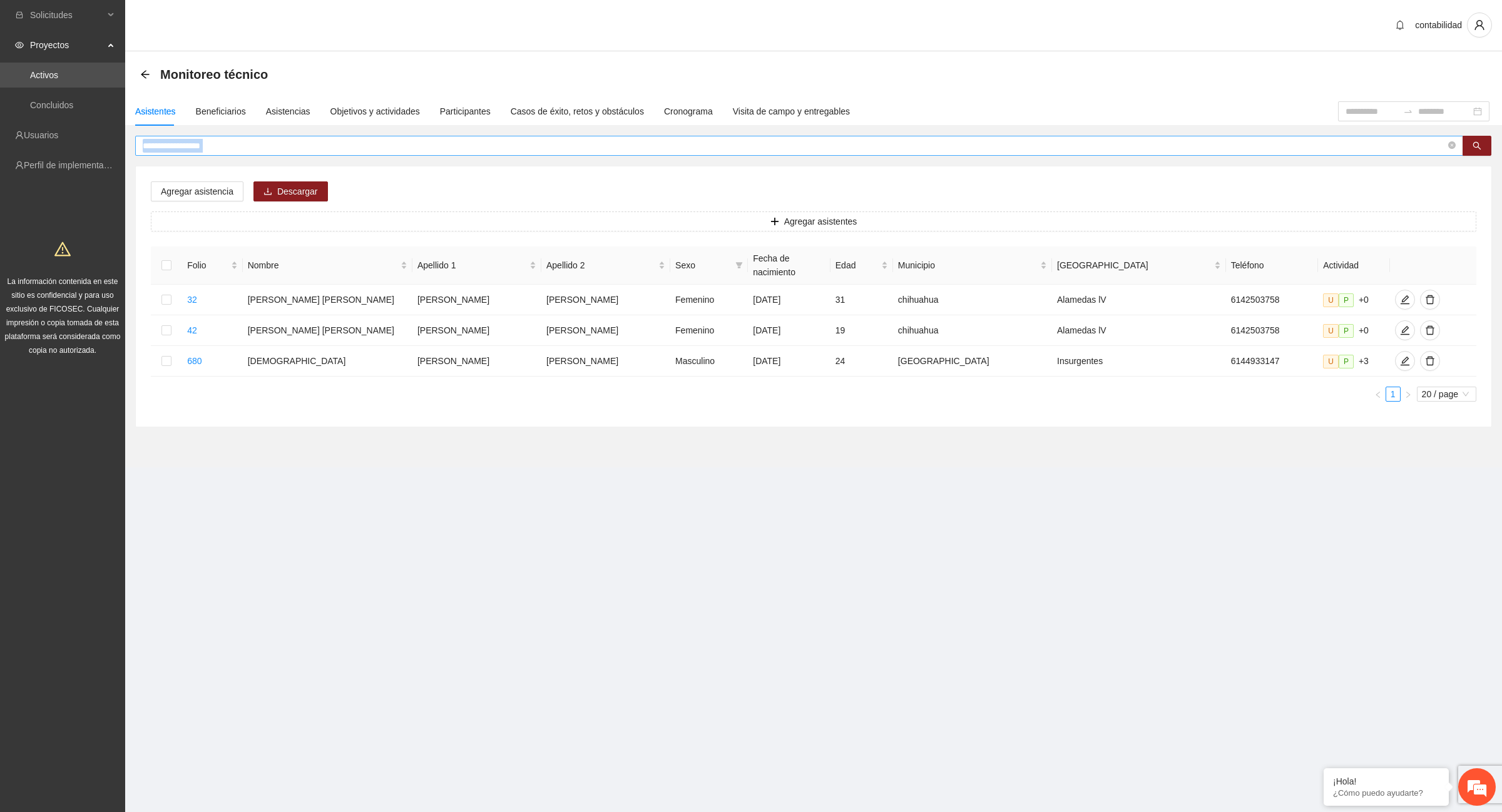
click at [260, 149] on input "**********" at bounding box center [794, 145] width 1303 height 13
click at [332, 150] on input "**********" at bounding box center [794, 145] width 1303 height 13
type input "*"
click at [1034, 537] on section "Solicitudes Proyectos Activos Concluidos Usuarios Perfil de implementadora La i…" at bounding box center [751, 406] width 1502 height 812
click at [174, 148] on input "*********" at bounding box center [794, 145] width 1303 height 13
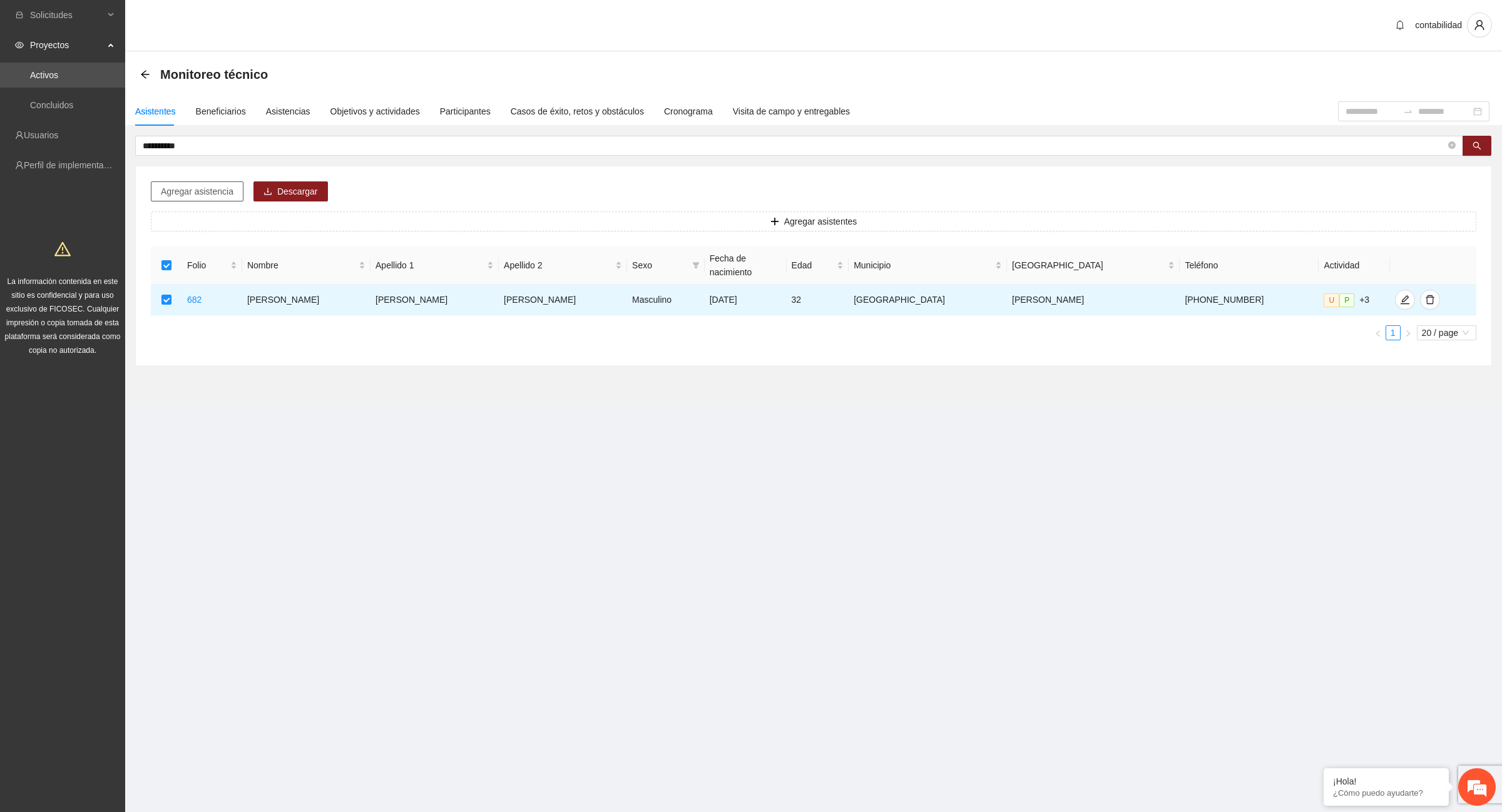
click at [209, 192] on span "Agregar asistencia" at bounding box center [197, 191] width 73 height 13
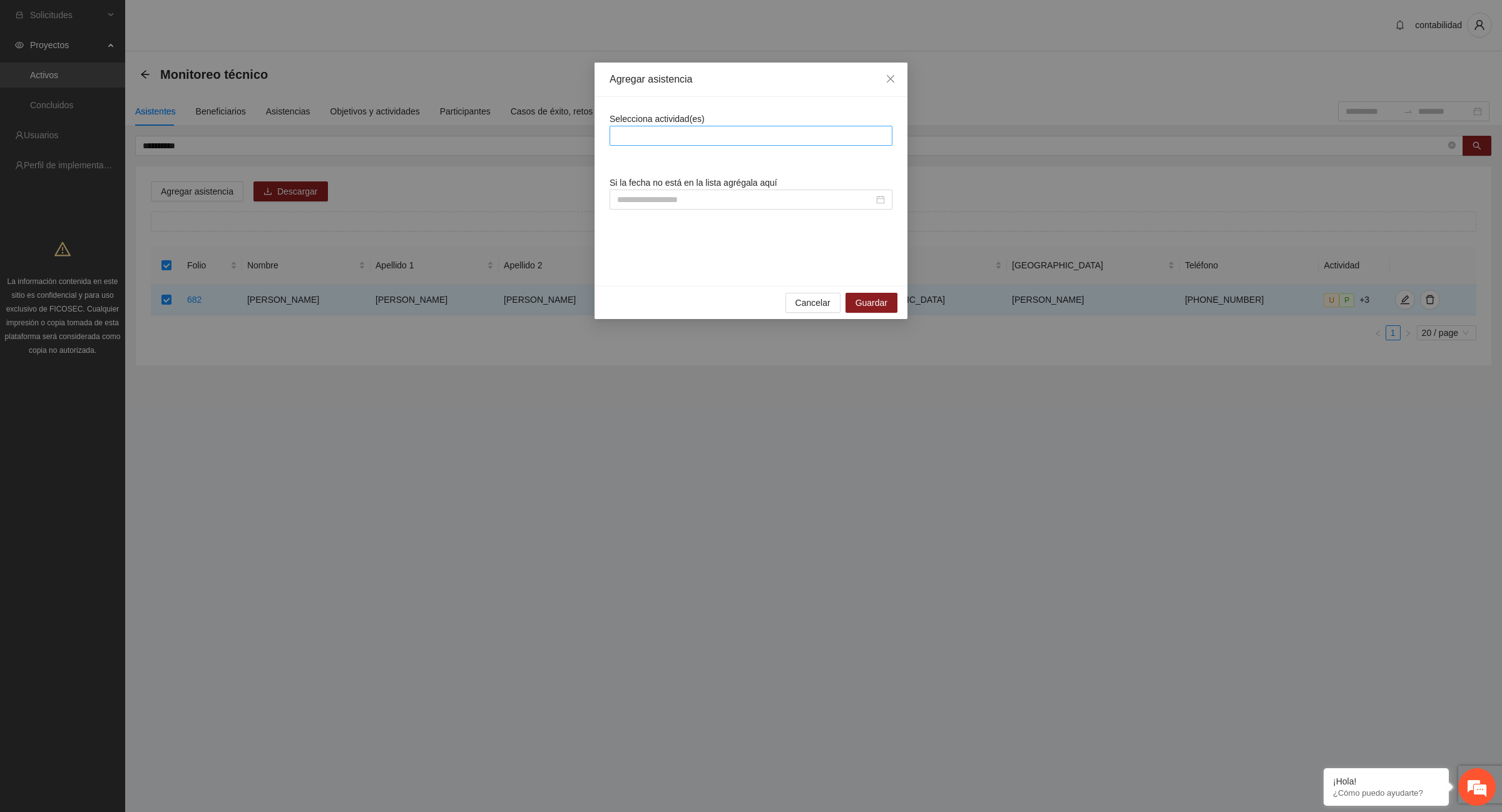
click at [641, 129] on div at bounding box center [751, 136] width 276 height 15
click at [827, 308] on span "Cancelar" at bounding box center [813, 303] width 35 height 13
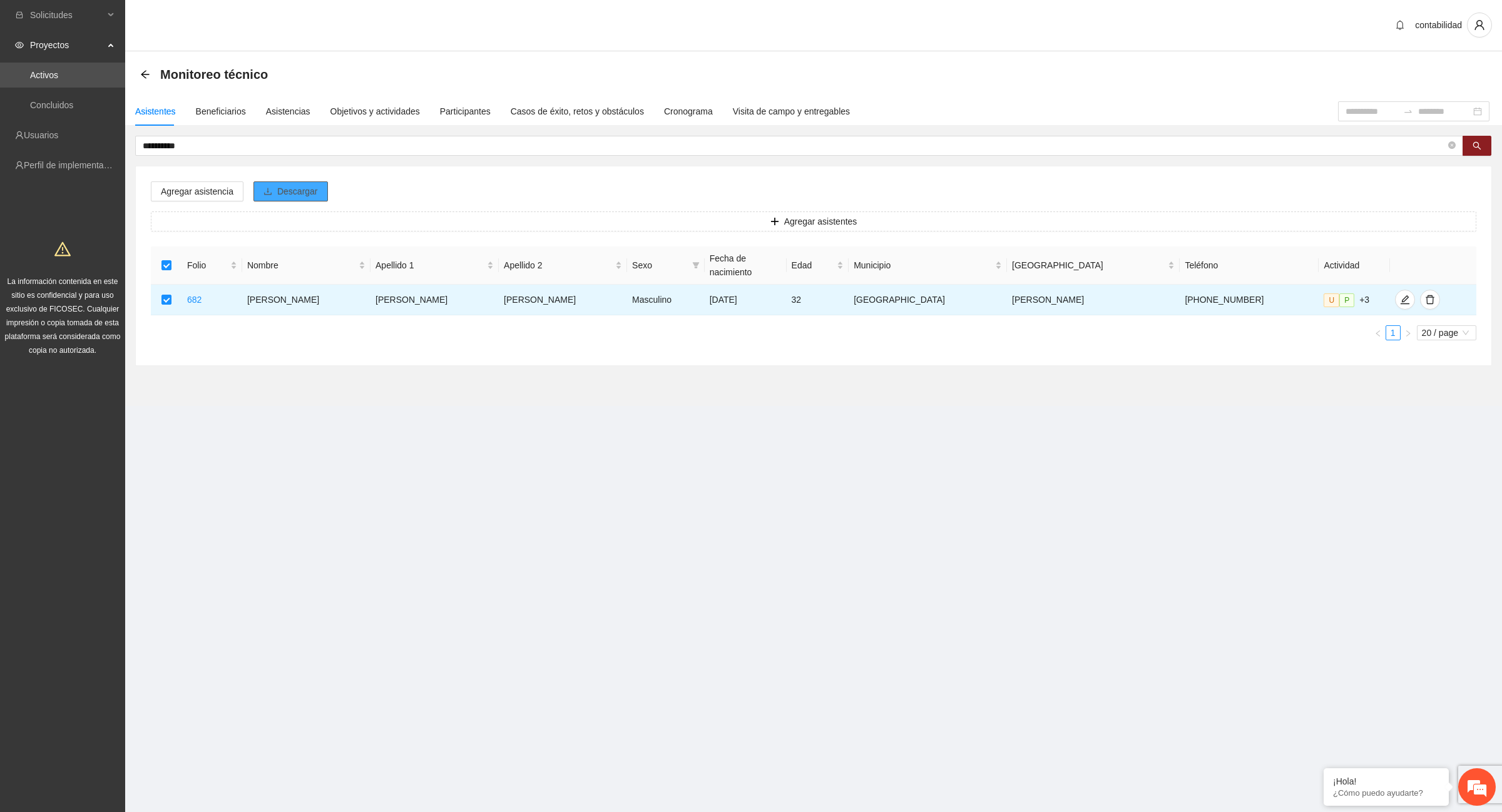
click at [283, 191] on span "Descargar" at bounding box center [297, 191] width 41 height 13
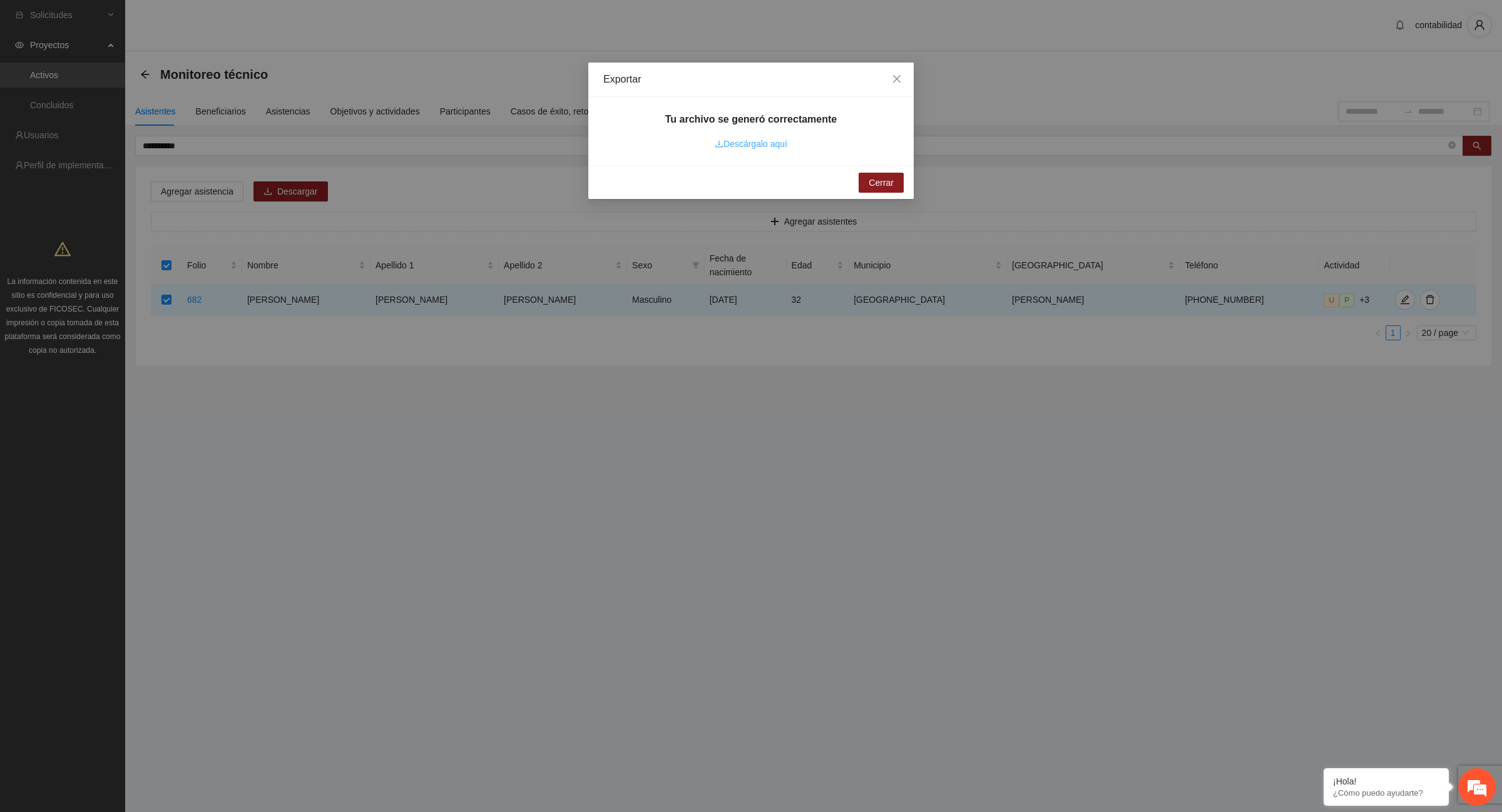
click at [756, 139] on link "Descárgalo aquí" at bounding box center [751, 144] width 73 height 10
click at [759, 144] on link "Descárgalo aquí" at bounding box center [751, 144] width 73 height 10
click at [721, 144] on icon "download" at bounding box center [719, 144] width 8 height 8
drag, startPoint x: 690, startPoint y: 558, endPoint x: 724, endPoint y: 583, distance: 42.2
click at [690, 558] on div "Exportar Tu archivo se generó correctamente Descárgalo aquí Cerrar" at bounding box center [751, 406] width 1502 height 812
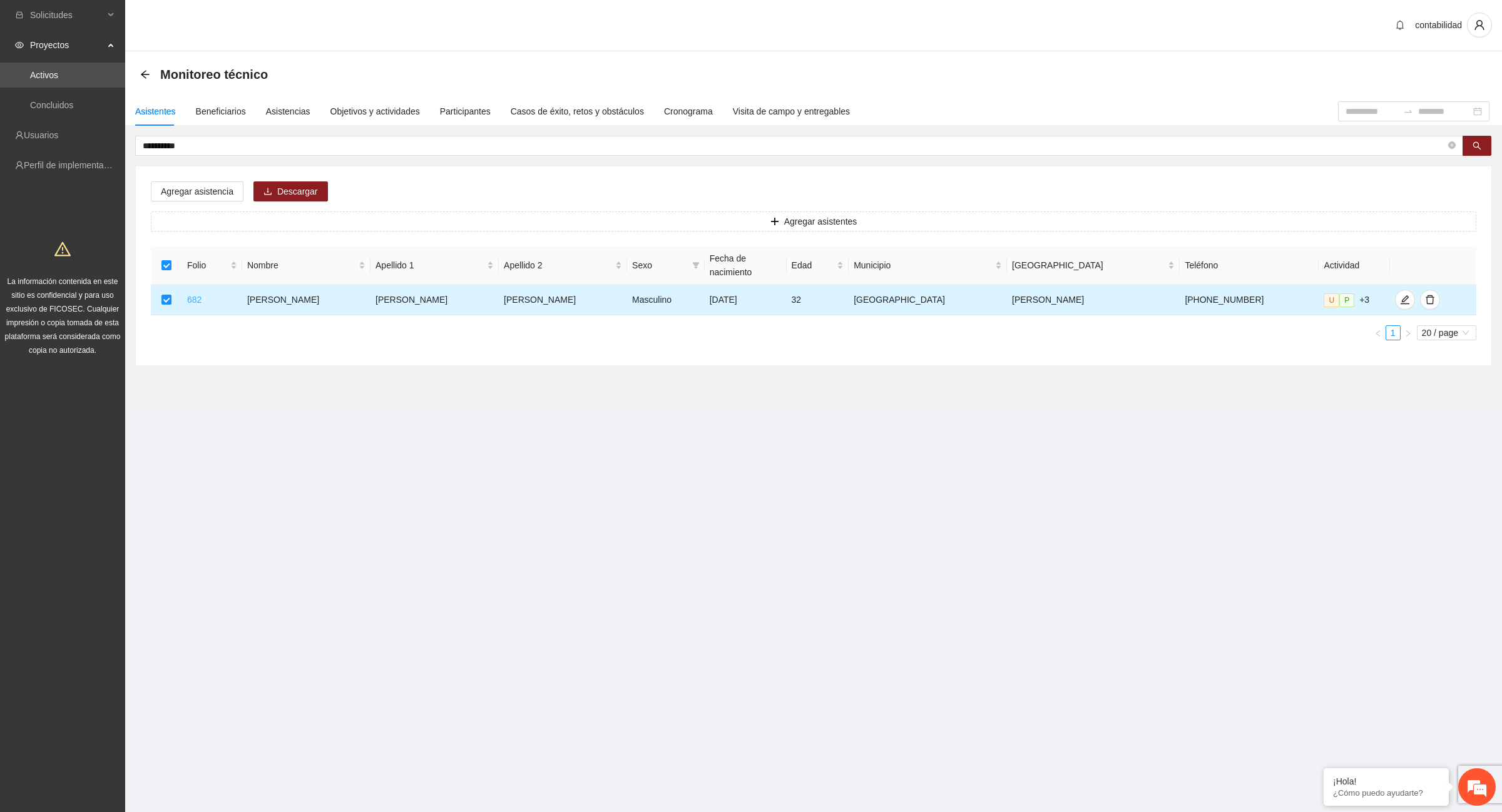
click at [201, 295] on link "682" at bounding box center [194, 300] width 14 height 10
click at [188, 194] on span "Agregar asistencia" at bounding box center [197, 191] width 73 height 13
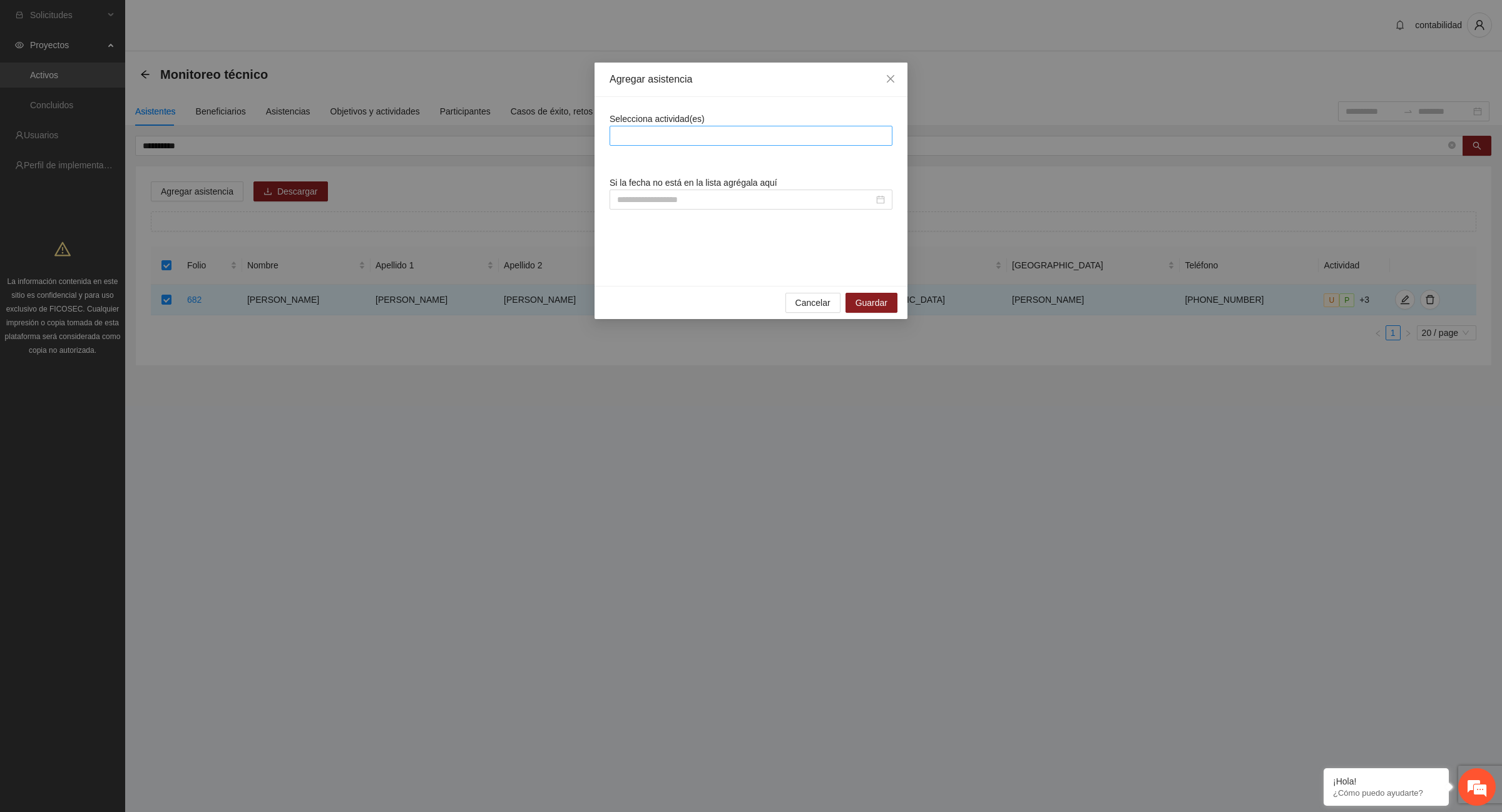
click at [629, 136] on div at bounding box center [751, 136] width 276 height 15
click at [891, 73] on icon "close" at bounding box center [891, 78] width 10 height 10
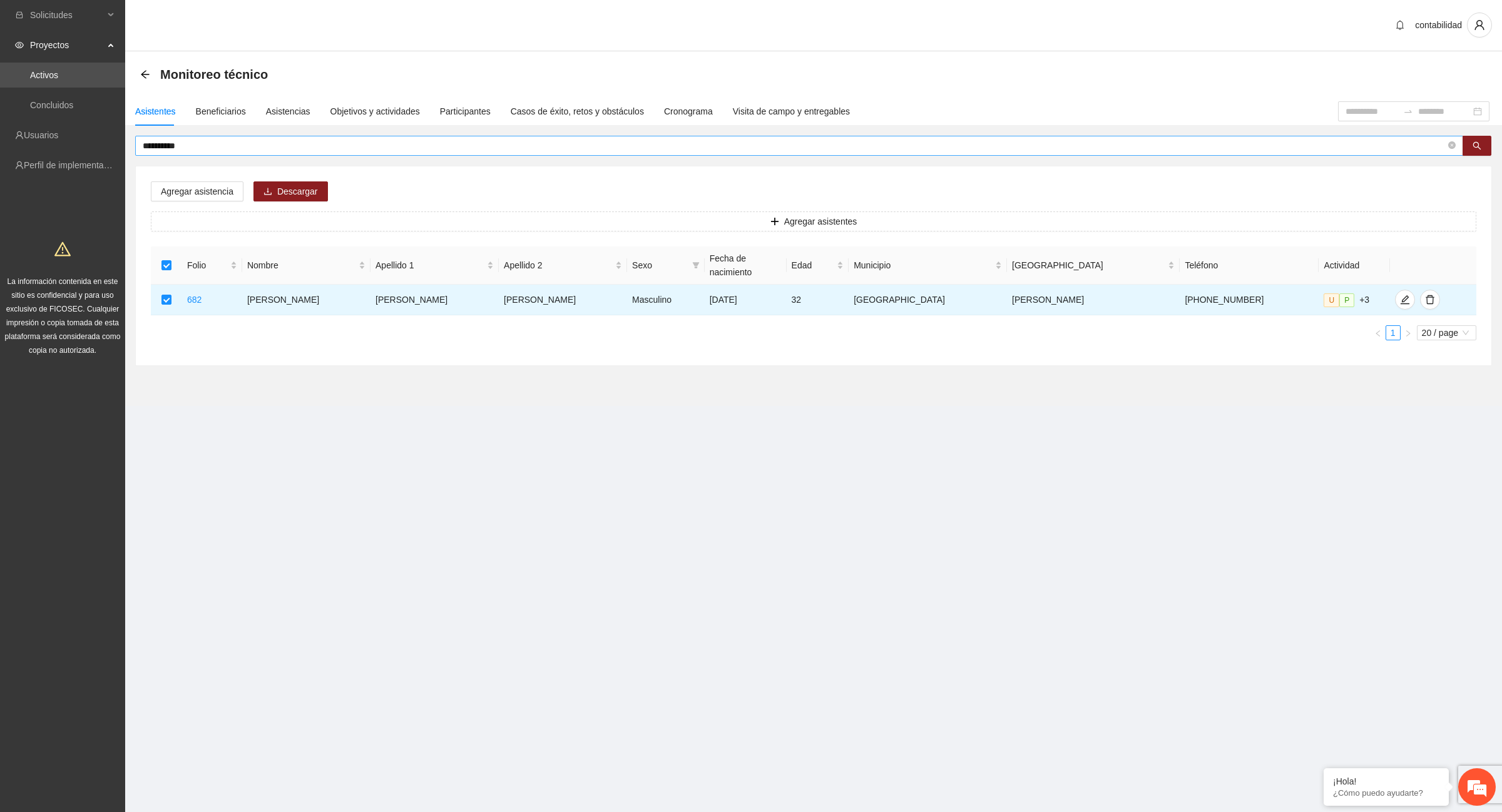
click at [215, 136] on span "**********" at bounding box center [799, 146] width 1328 height 20
click at [217, 139] on input "**********" at bounding box center [794, 145] width 1303 height 13
type input "*"
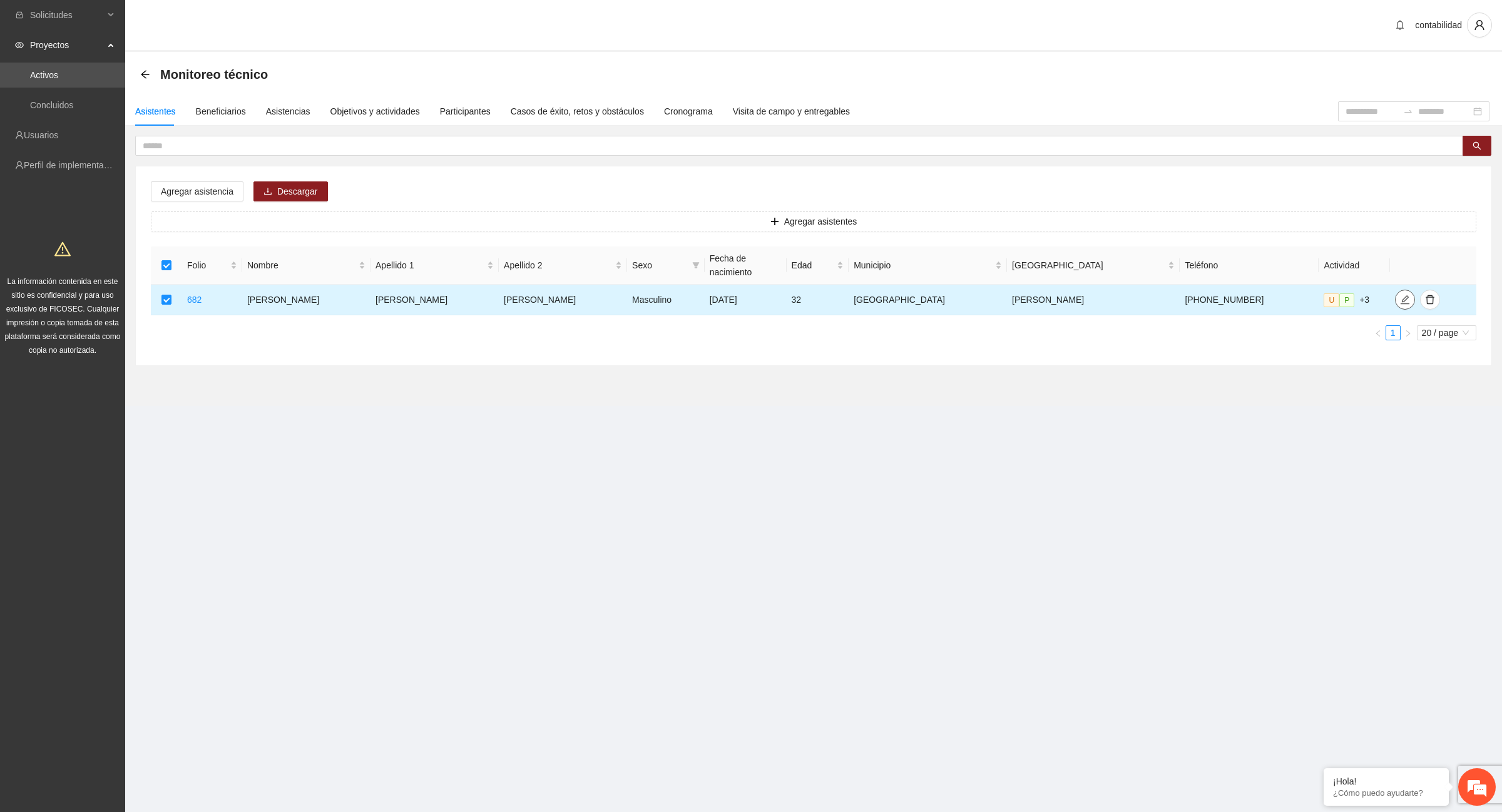
click at [1401, 295] on icon "edit" at bounding box center [1405, 300] width 8 height 8
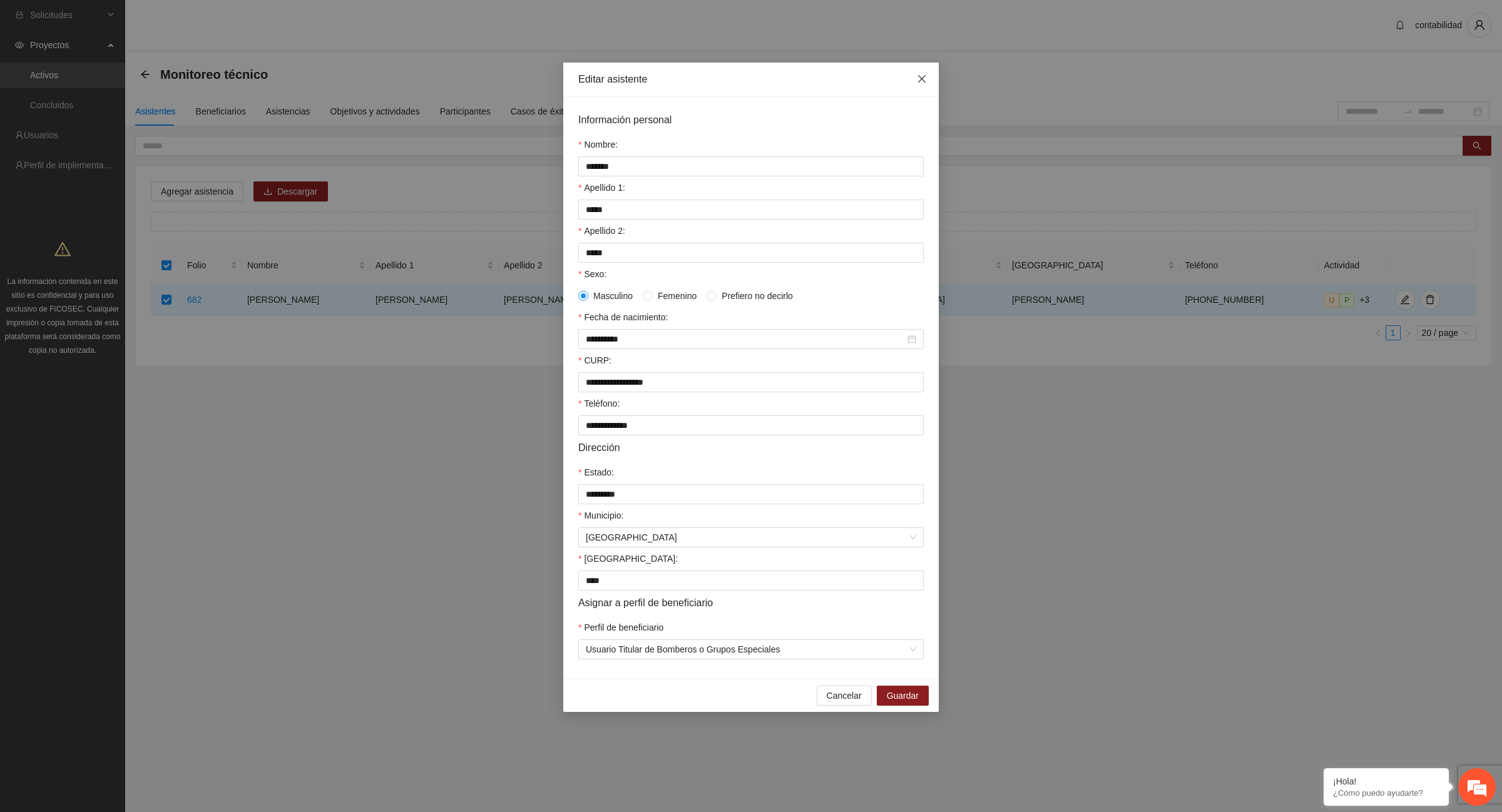
click at [923, 79] on icon "close" at bounding box center [922, 78] width 10 height 10
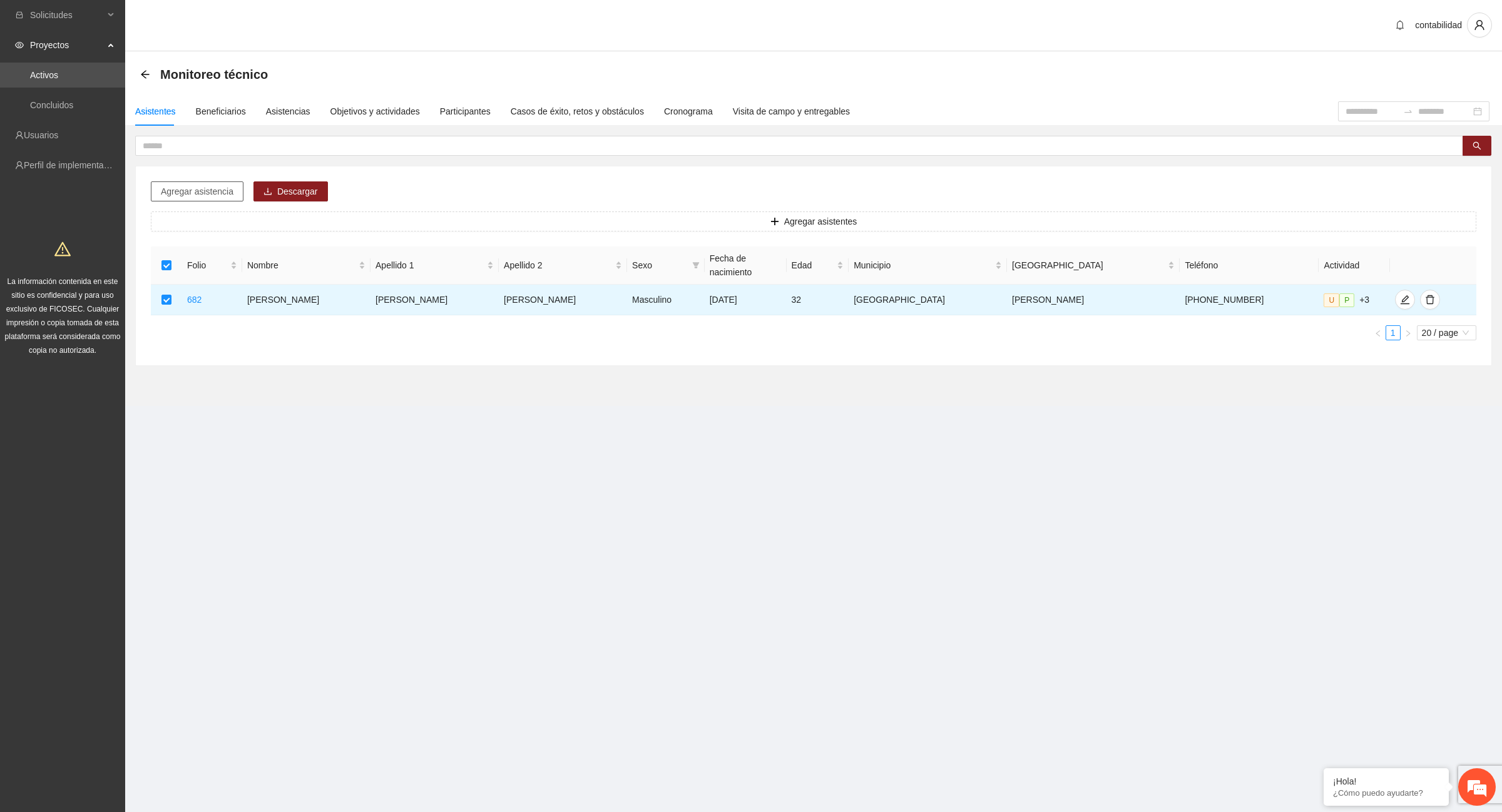
click at [215, 195] on span "Agregar asistencia" at bounding box center [197, 191] width 73 height 13
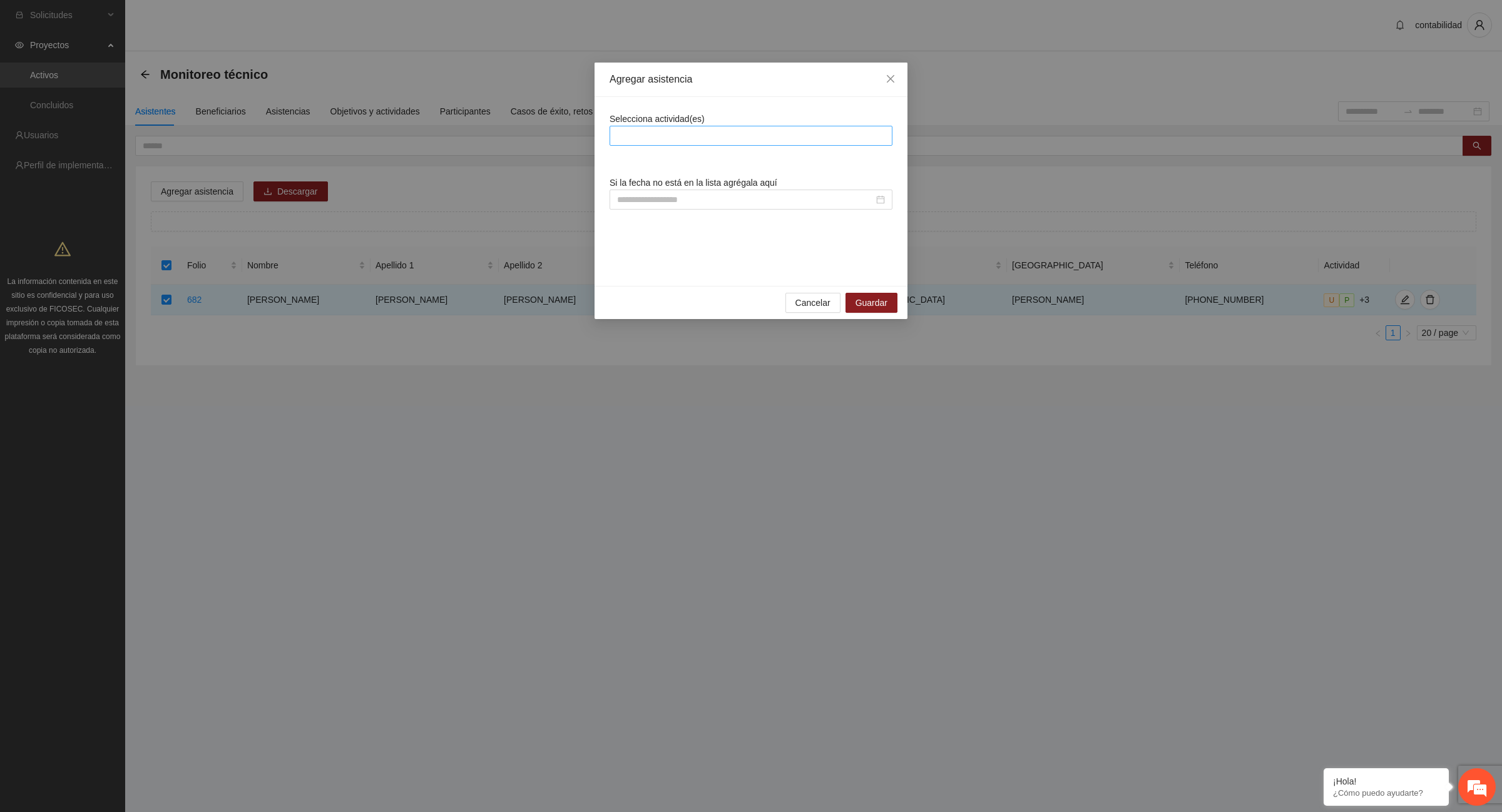
click at [635, 139] on div at bounding box center [751, 136] width 276 height 15
click at [711, 231] on div "Selecciona actividad(es) Si la fecha no está en la lista agrégala aquí" at bounding box center [751, 191] width 283 height 159
click at [703, 202] on input at bounding box center [745, 199] width 256 height 13
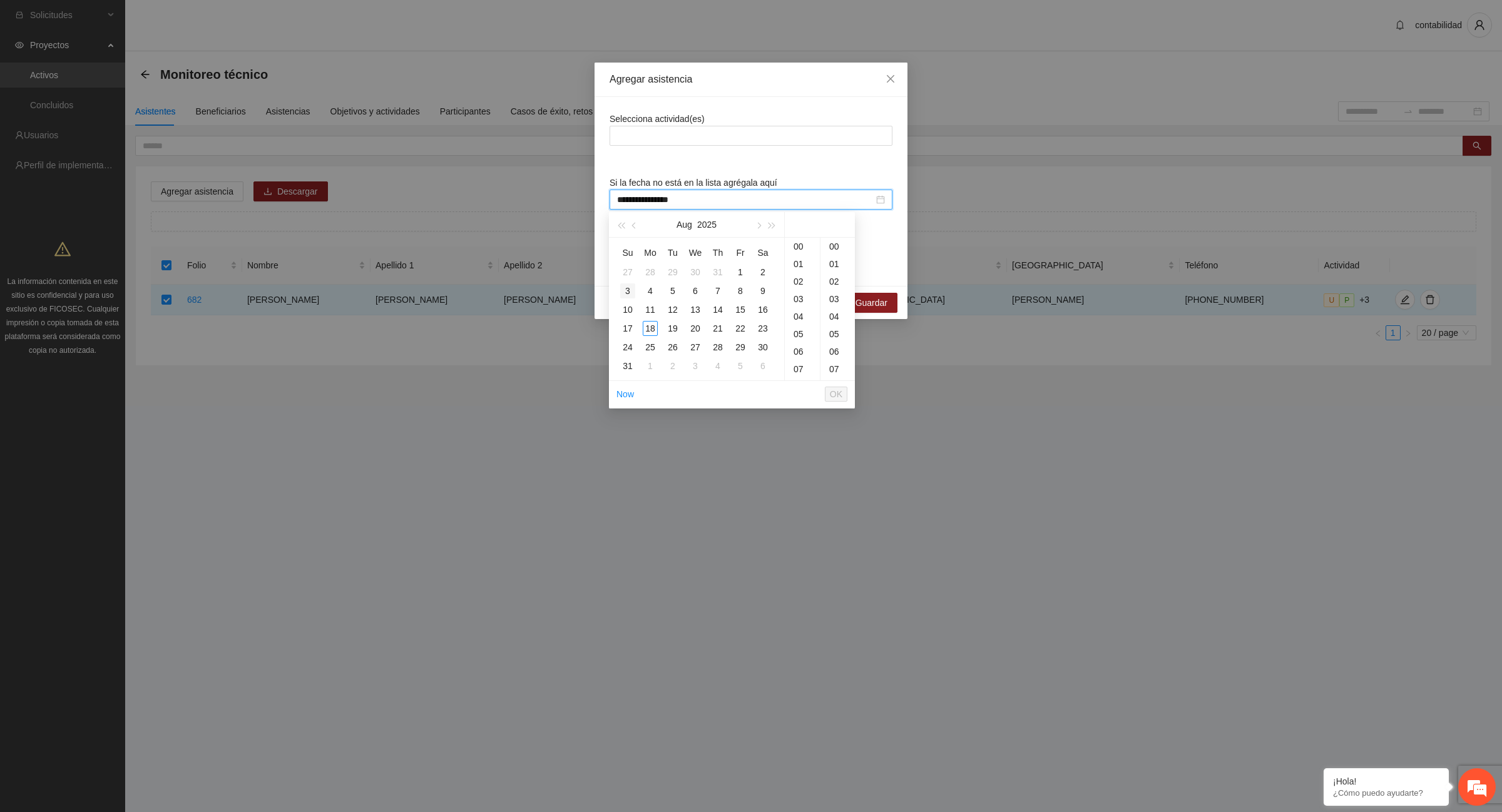
type input "**********"
click at [549, 340] on div "Agregar asistencia Selecciona actividad(es) Si la fecha no está en la lista agr…" at bounding box center [751, 406] width 1502 height 812
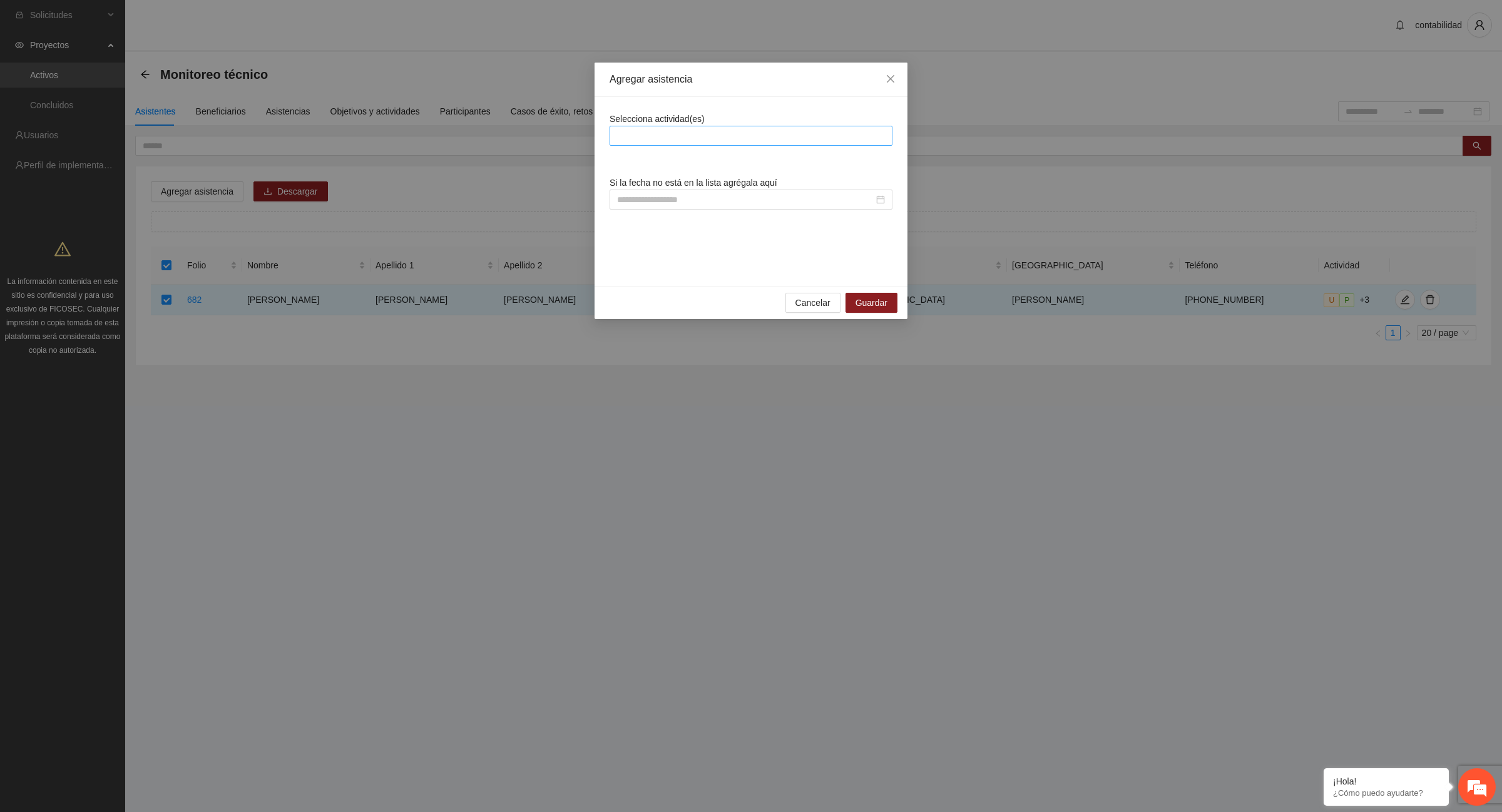
click at [711, 136] on div at bounding box center [751, 136] width 276 height 15
click at [899, 79] on span "Close" at bounding box center [891, 79] width 33 height 33
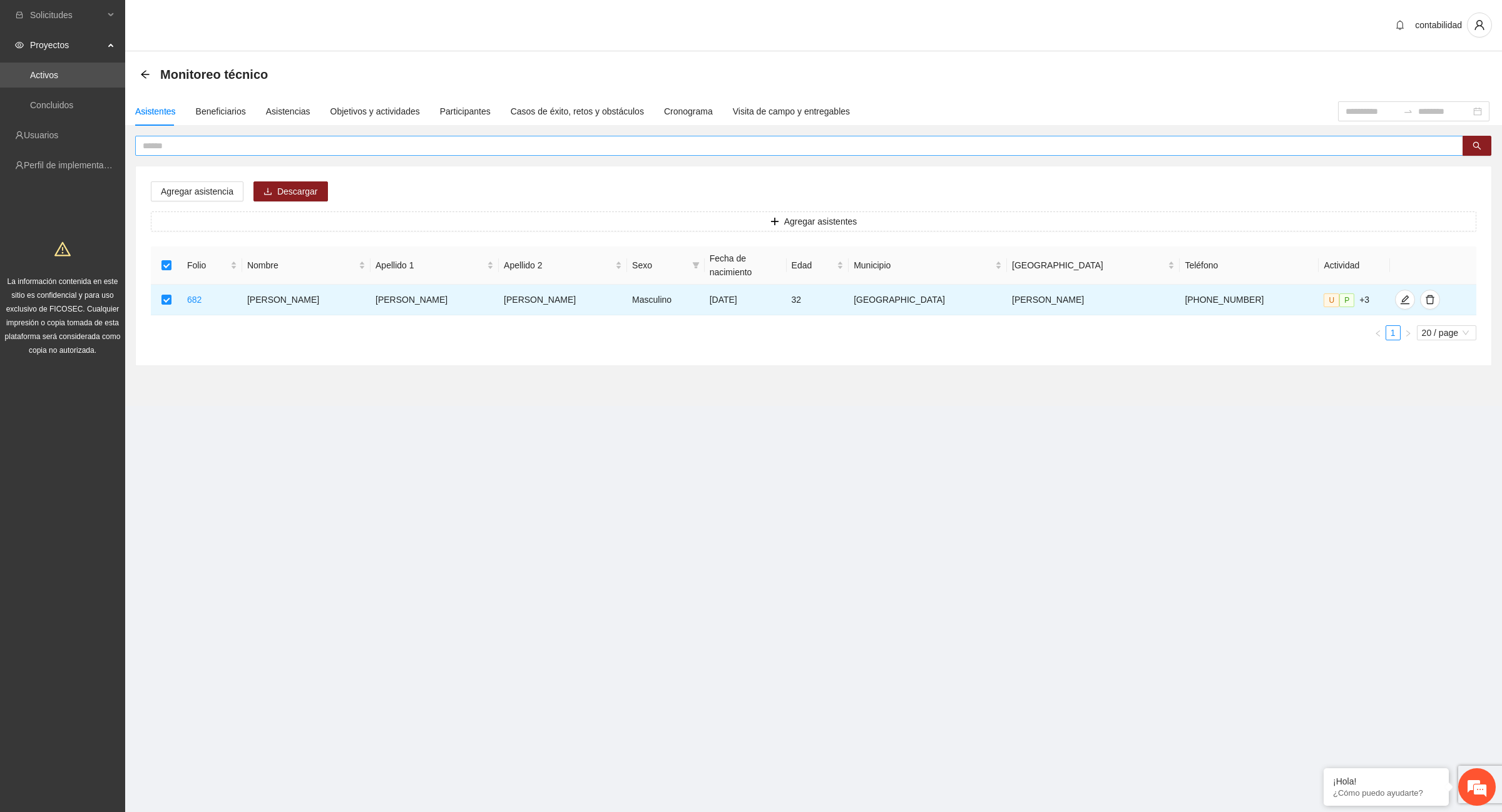
click at [190, 147] on input "text" at bounding box center [794, 145] width 1303 height 13
type input "*******"
click at [276, 116] on div "Asistencias" at bounding box center [288, 111] width 44 height 13
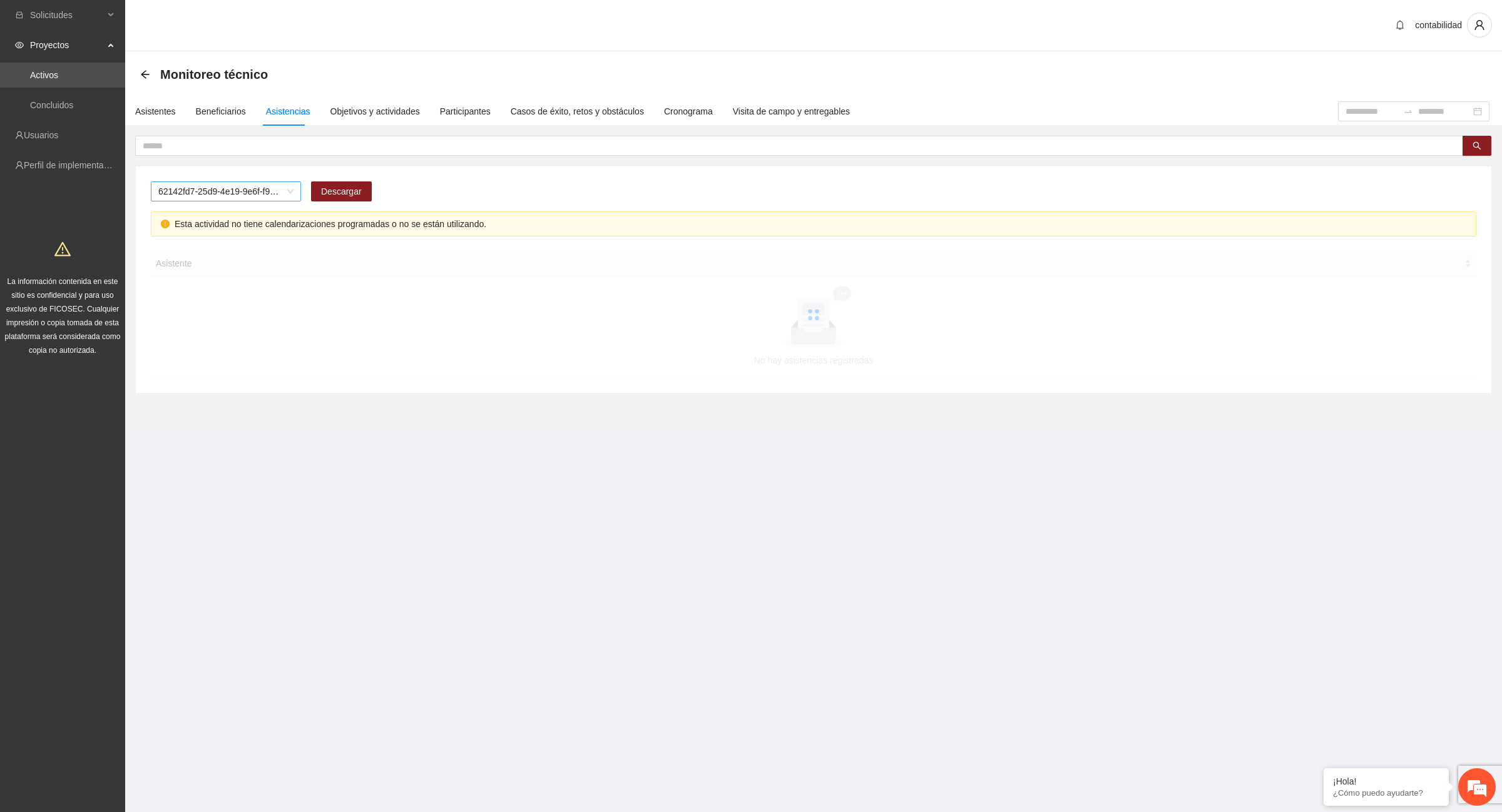
click at [293, 194] on span "62142fd7-25d9-4e19-9e6f-f9b4b344a455" at bounding box center [226, 191] width 135 height 18
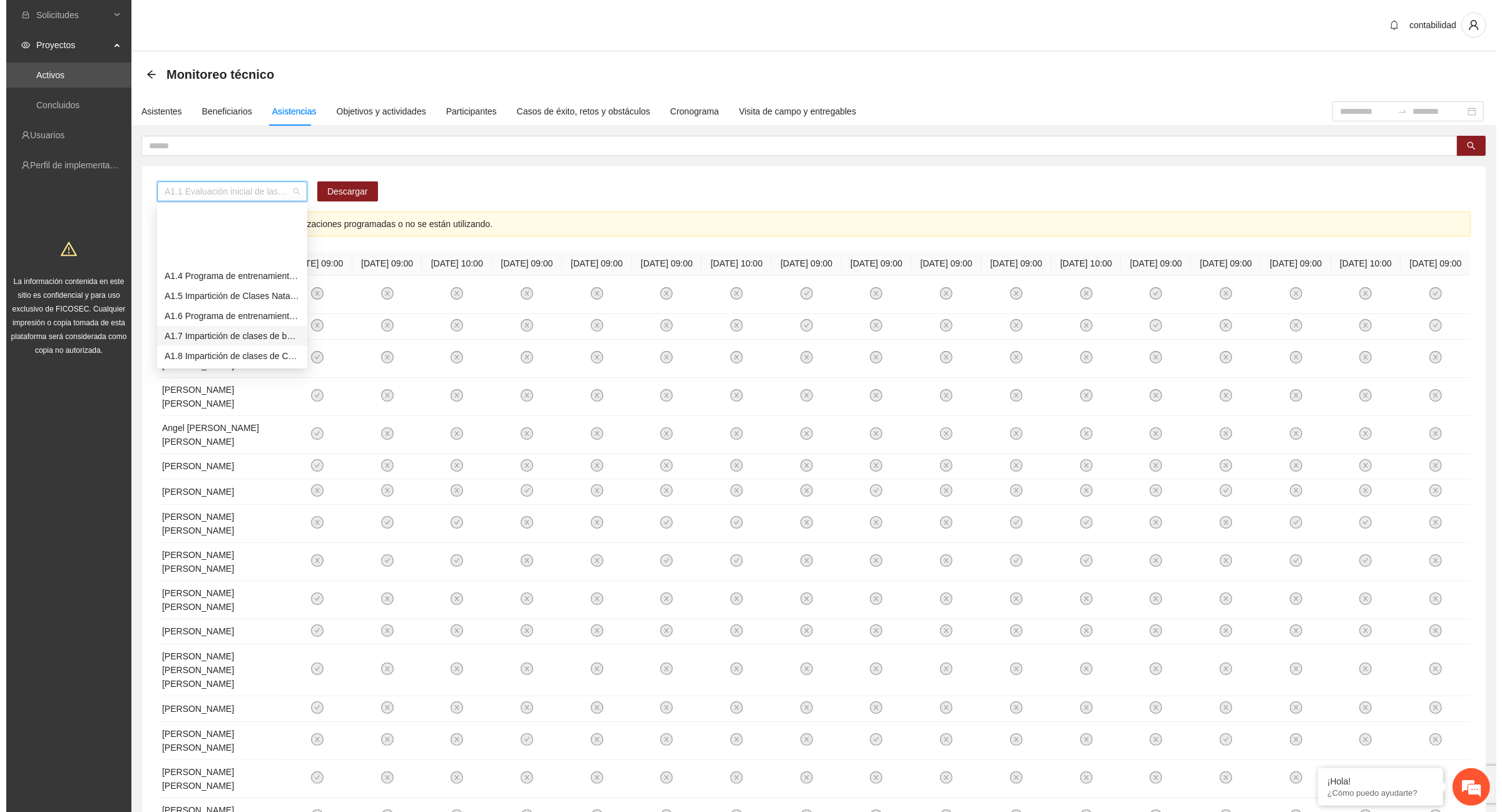
scroll to position [78, 0]
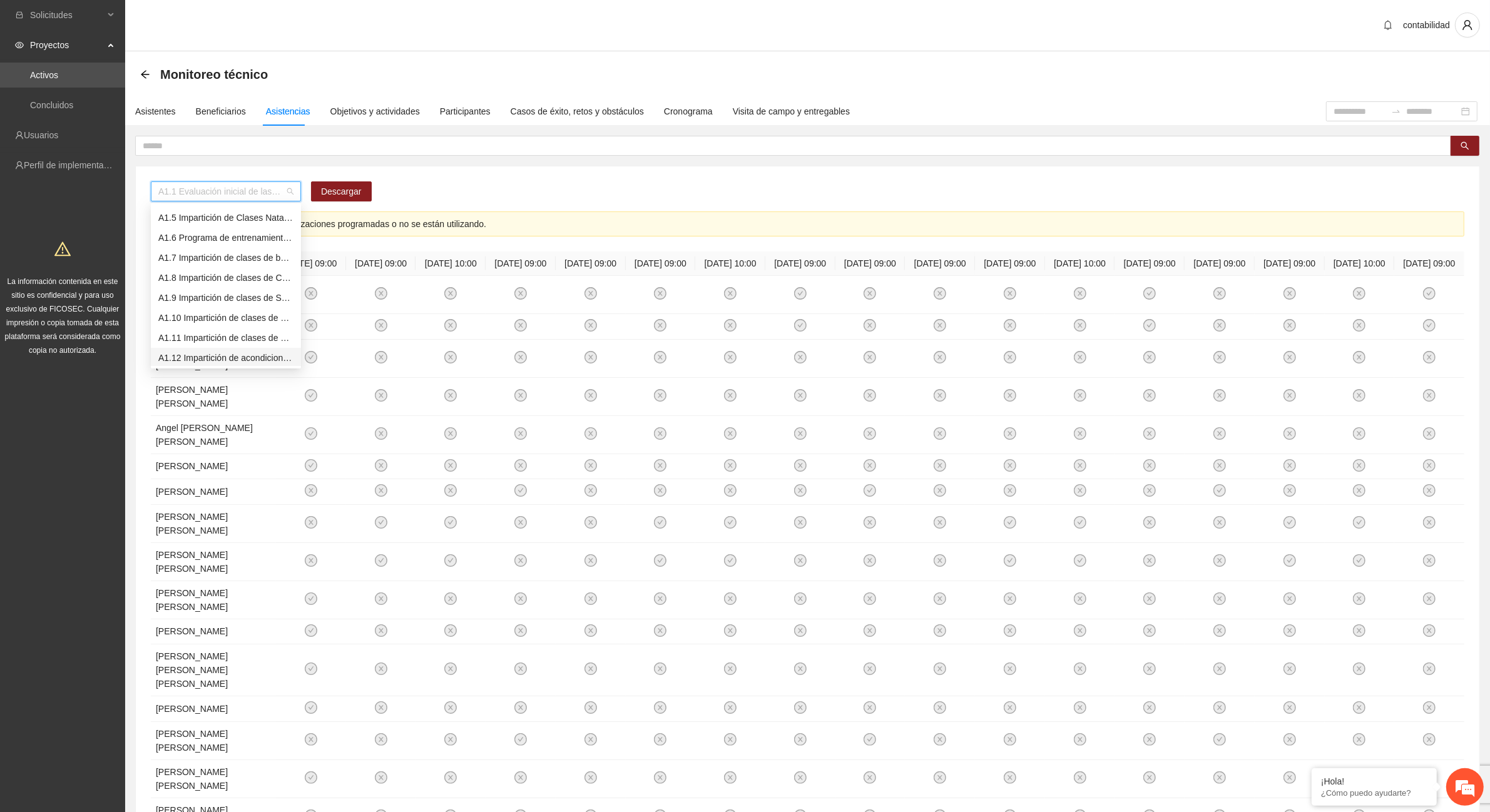
click at [217, 352] on div "A1.12 Impartición de acondicionamiento físico" at bounding box center [226, 358] width 135 height 13
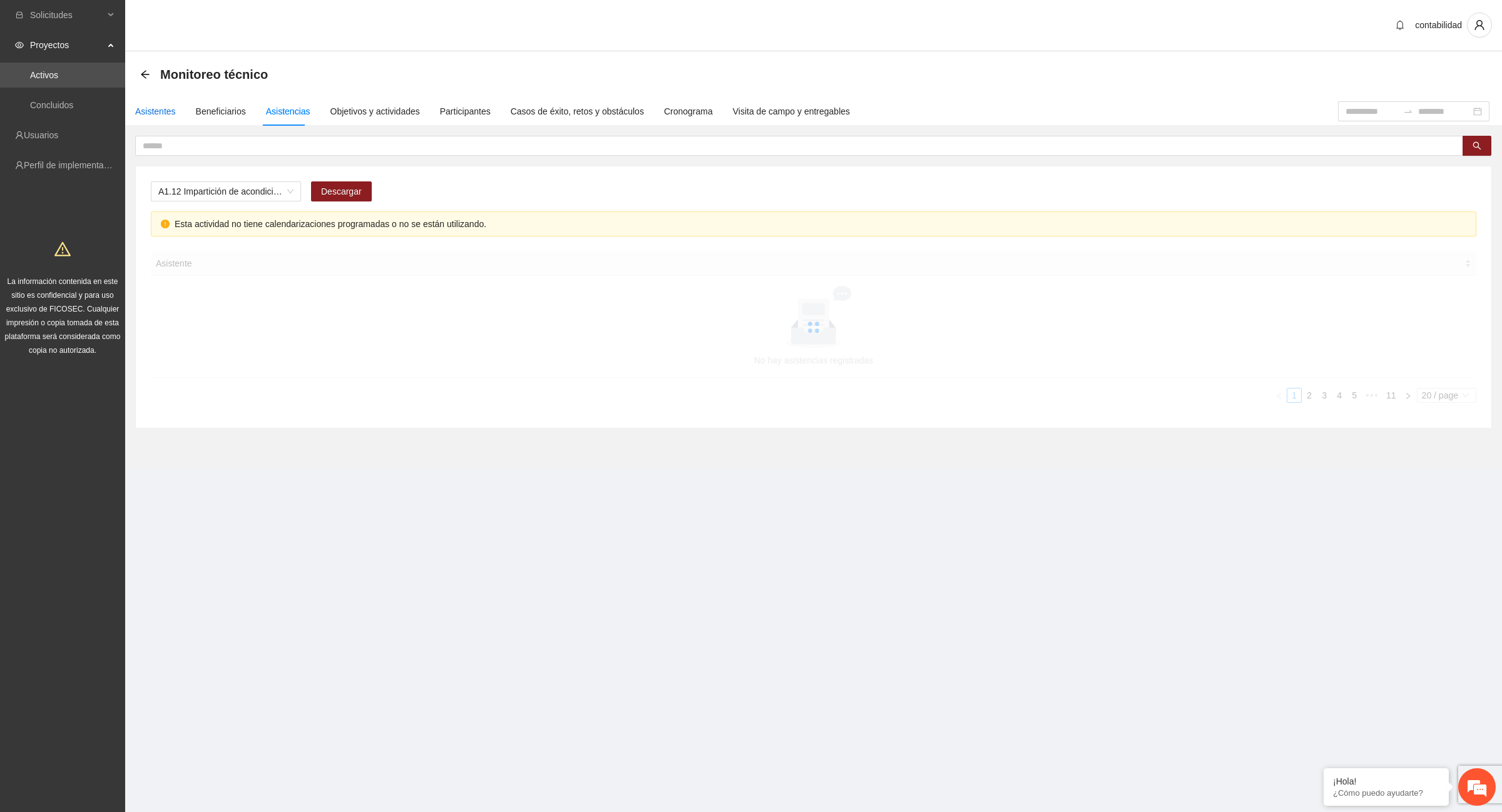
click at [151, 109] on div "Asistentes" at bounding box center [155, 111] width 41 height 13
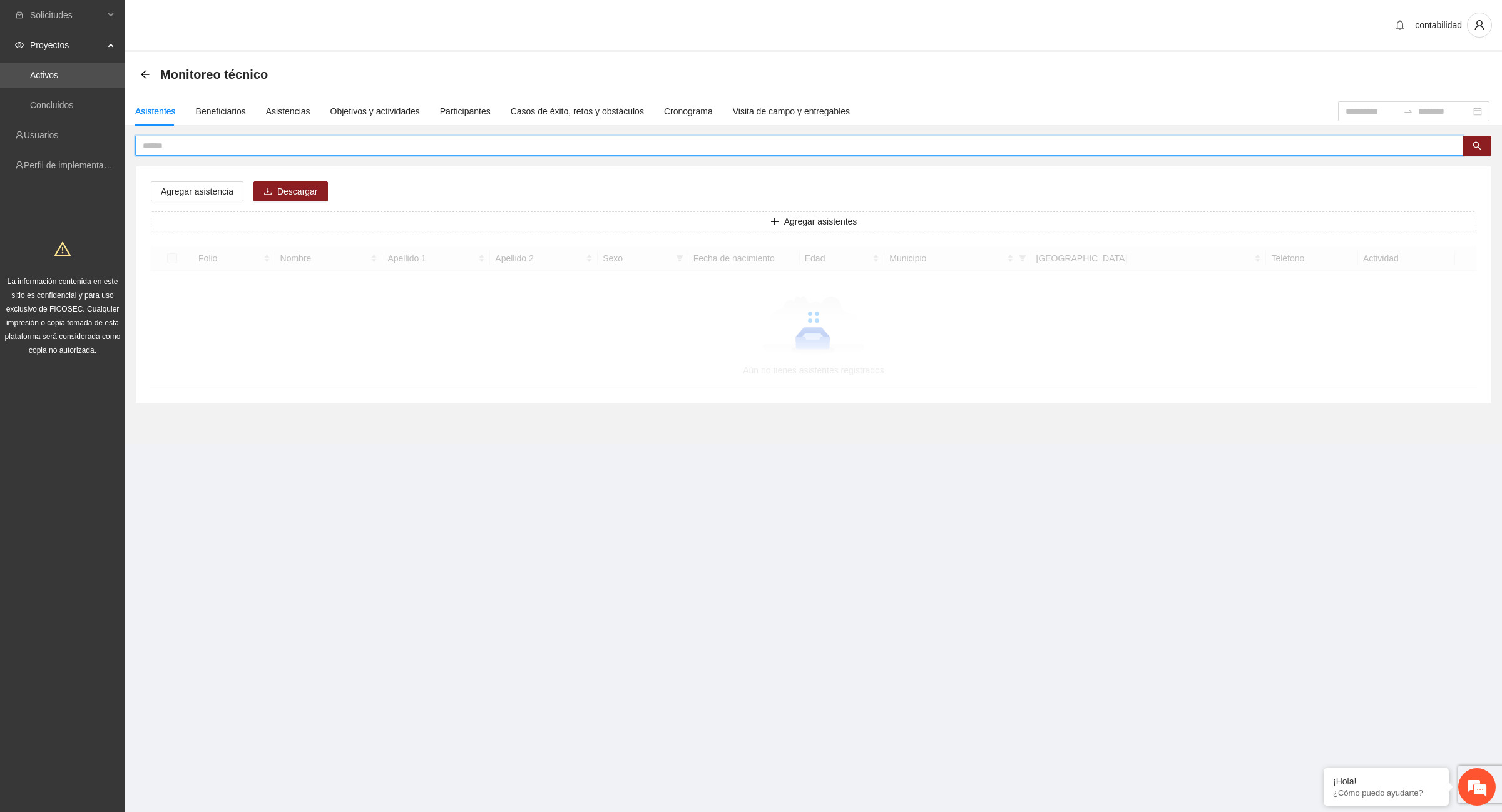
click at [188, 144] on input "text" at bounding box center [794, 145] width 1303 height 13
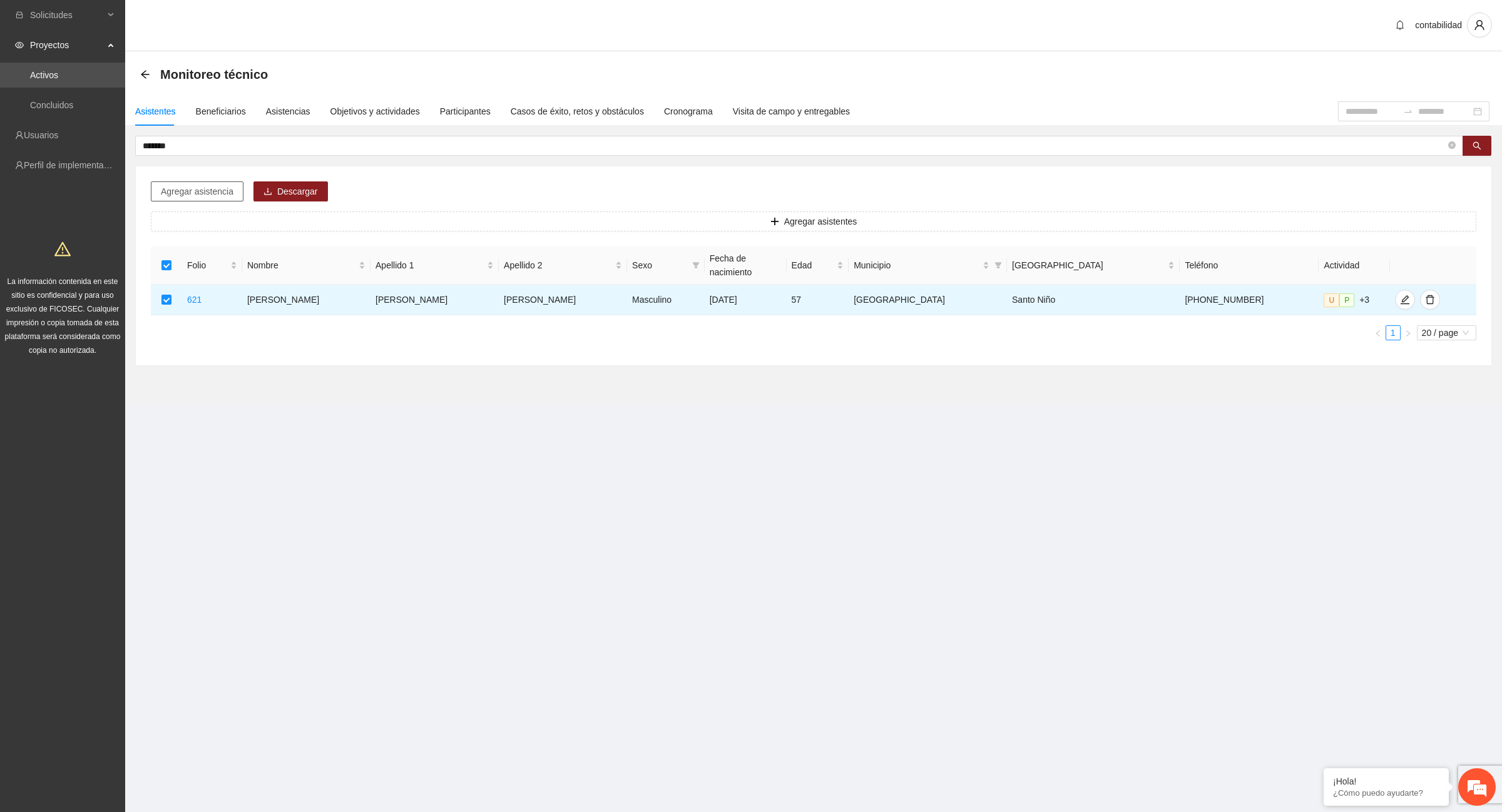
click at [216, 189] on span "Agregar asistencia" at bounding box center [197, 191] width 73 height 13
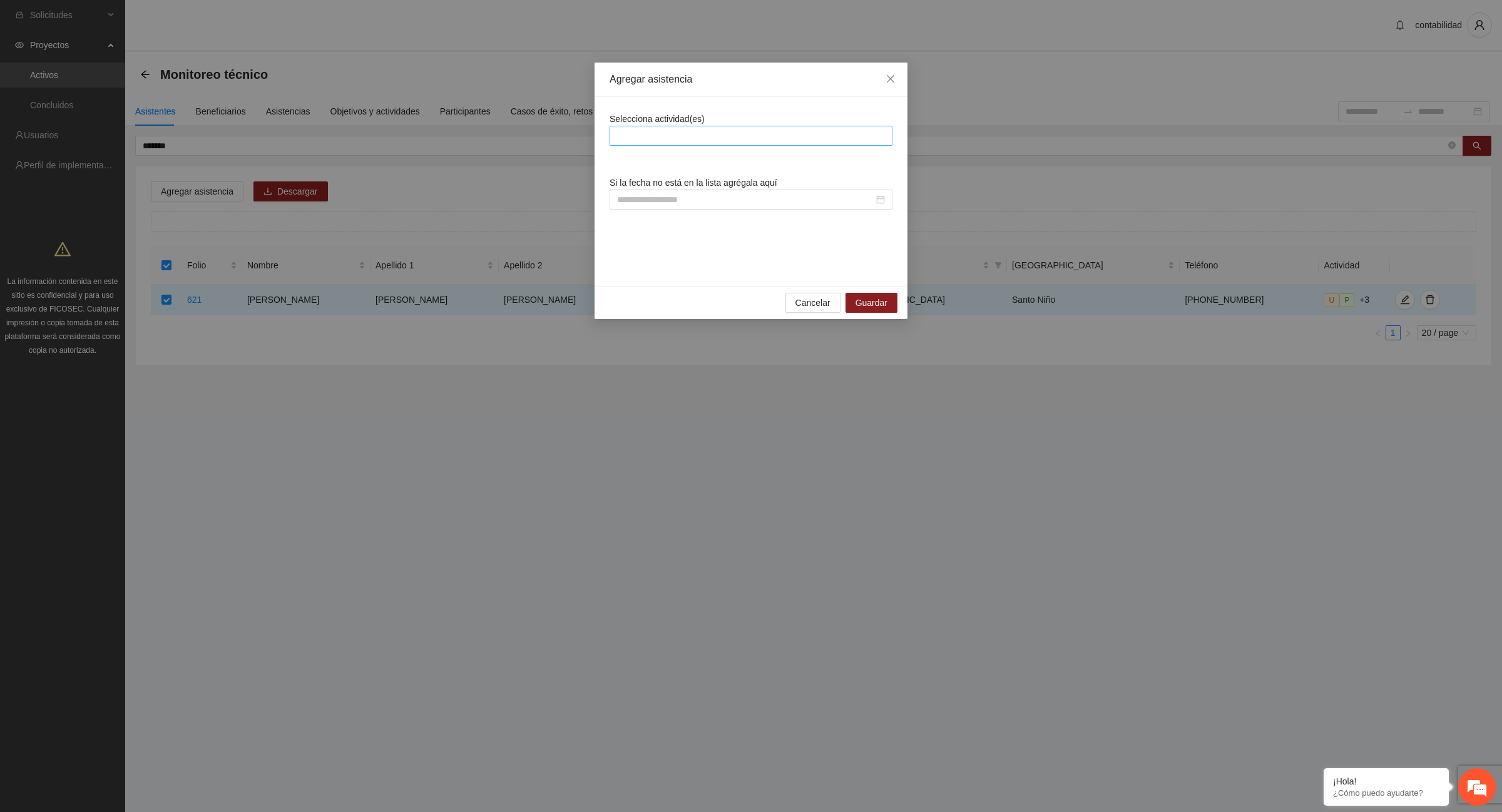
click at [633, 139] on div at bounding box center [751, 136] width 276 height 15
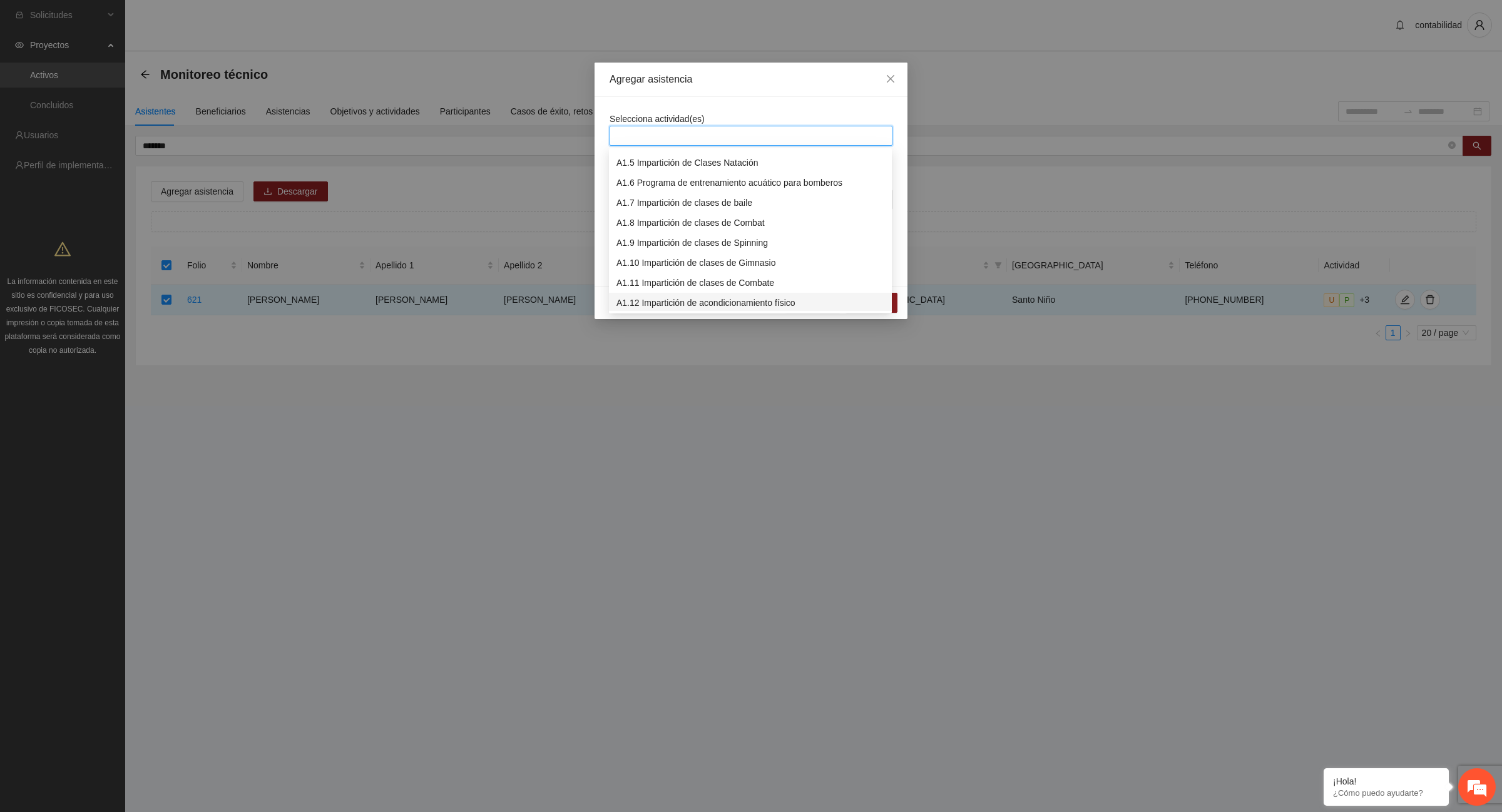
click at [695, 301] on div "A1.12 Impartición de acondicionamiento físico" at bounding box center [750, 303] width 268 height 13
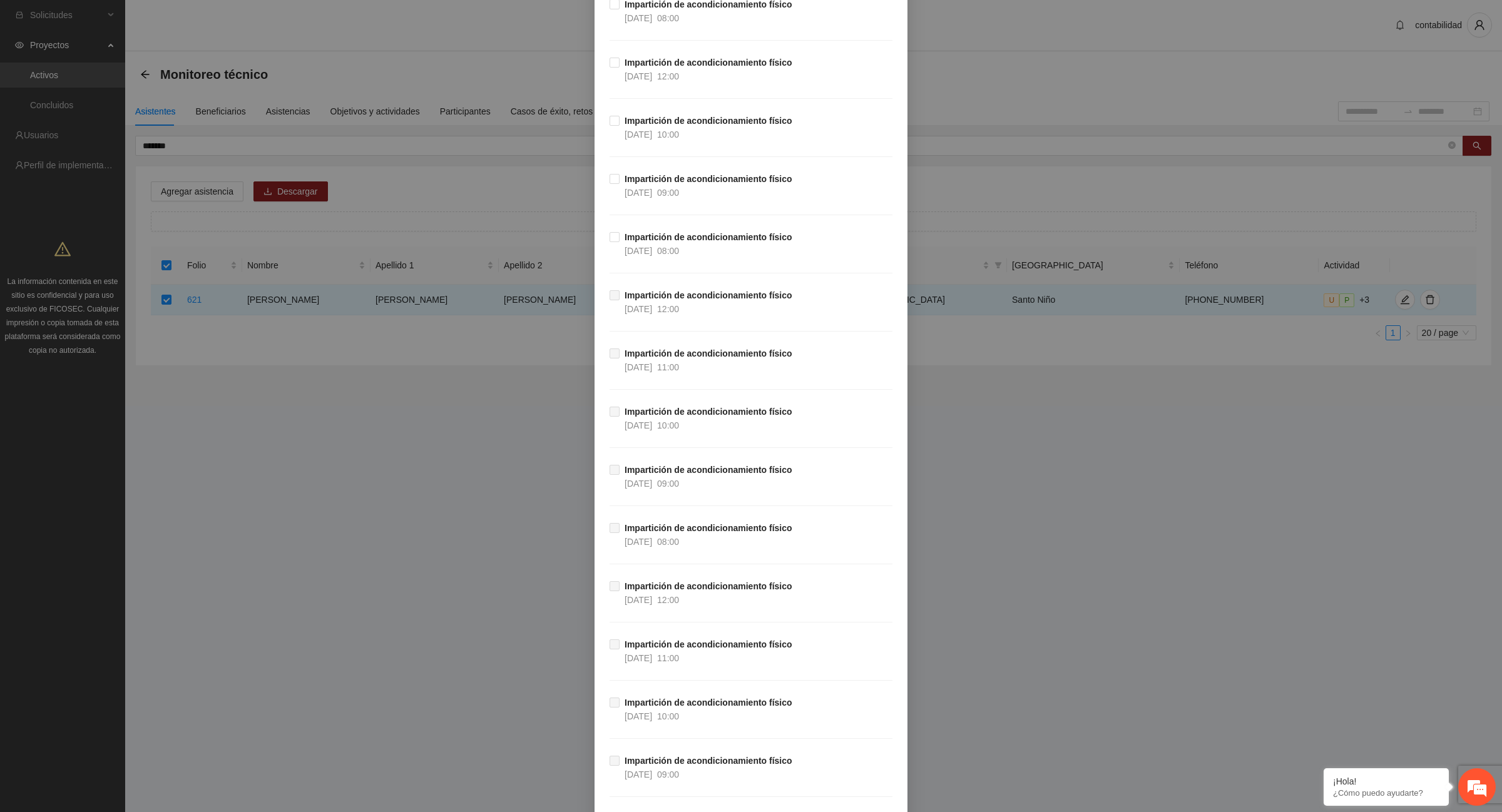
scroll to position [22087, 0]
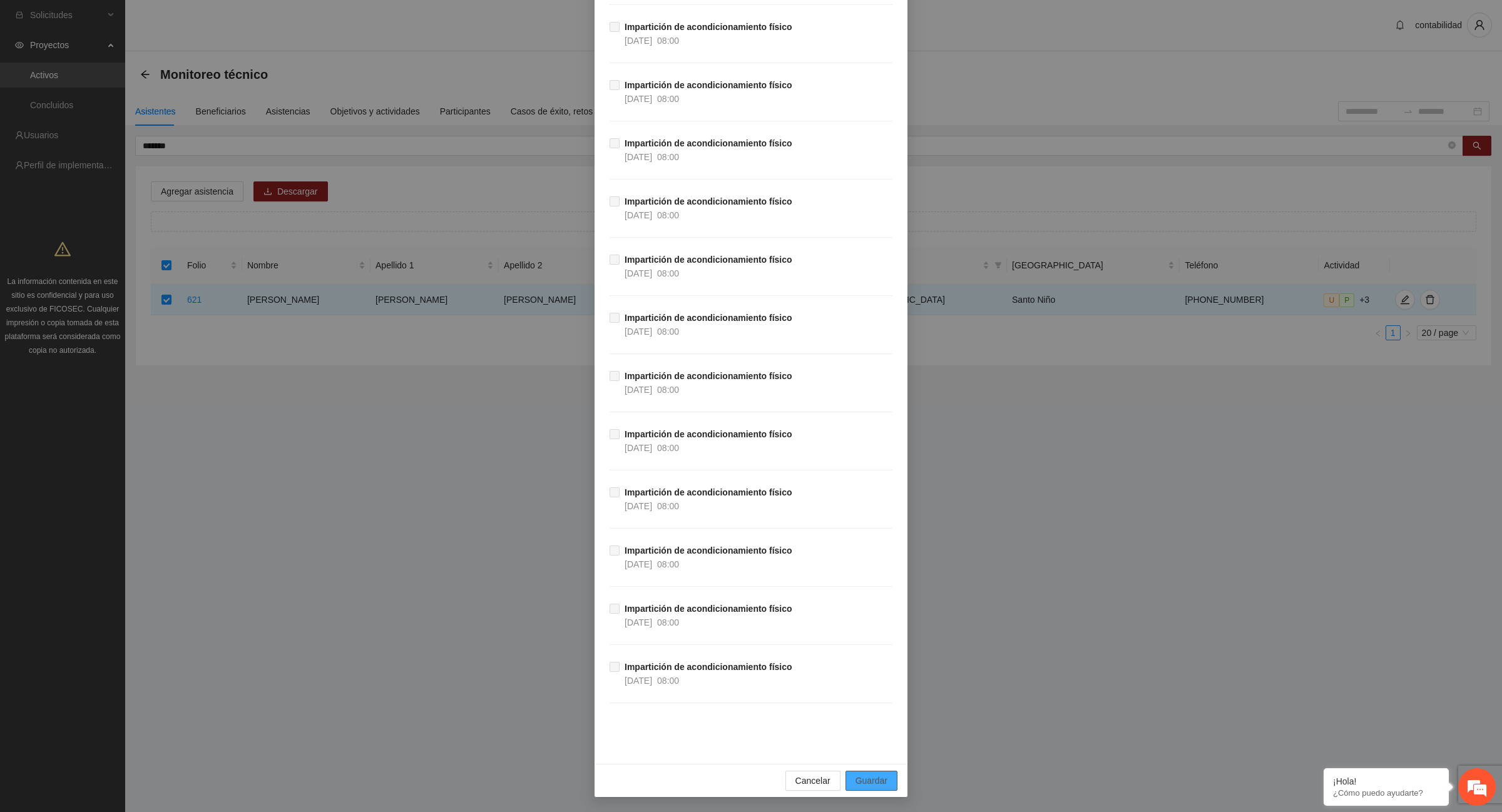
click at [887, 779] on button "Guardar" at bounding box center [872, 781] width 52 height 20
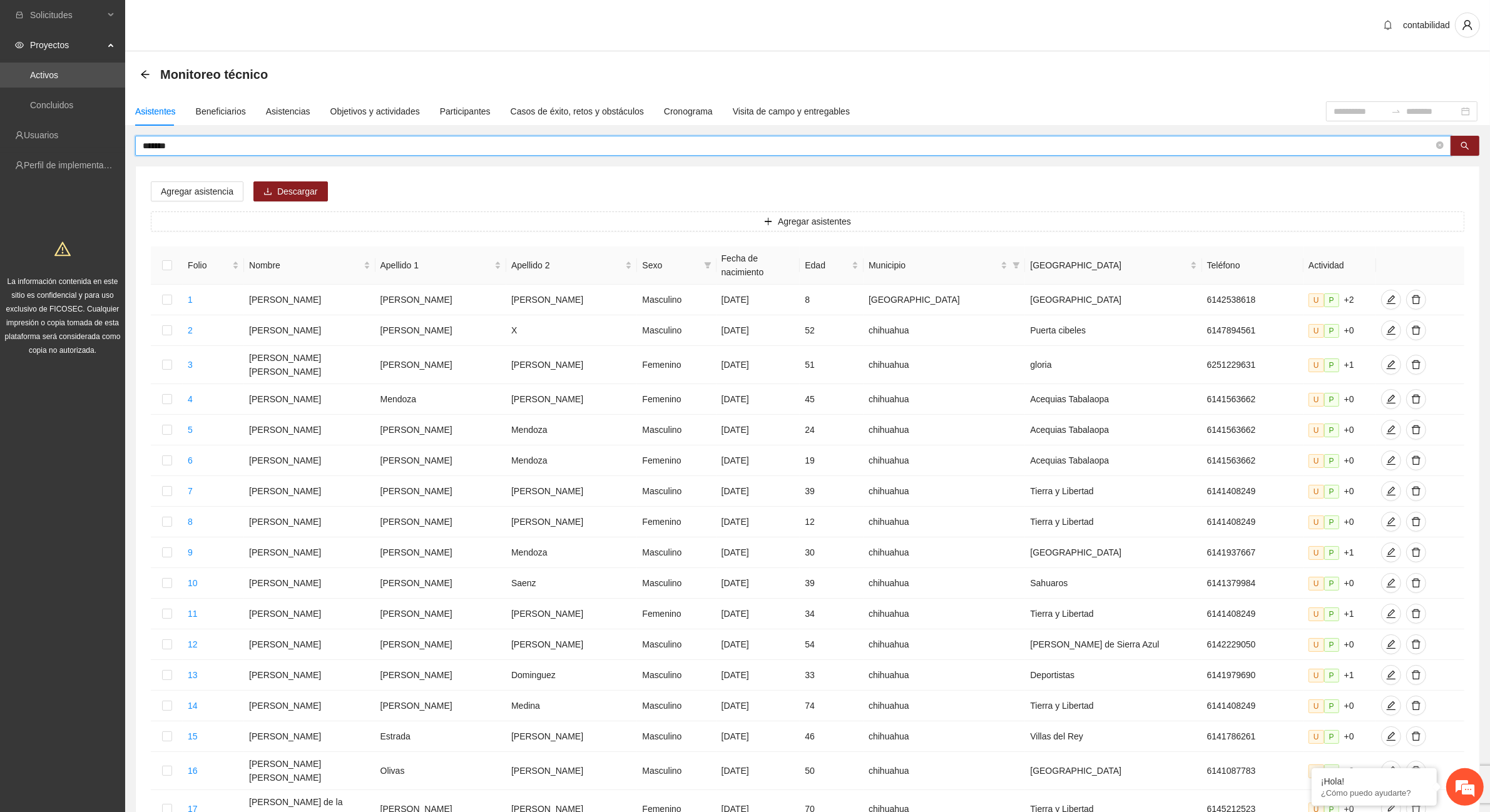
click at [274, 151] on input "*******" at bounding box center [788, 145] width 1291 height 13
type input "*"
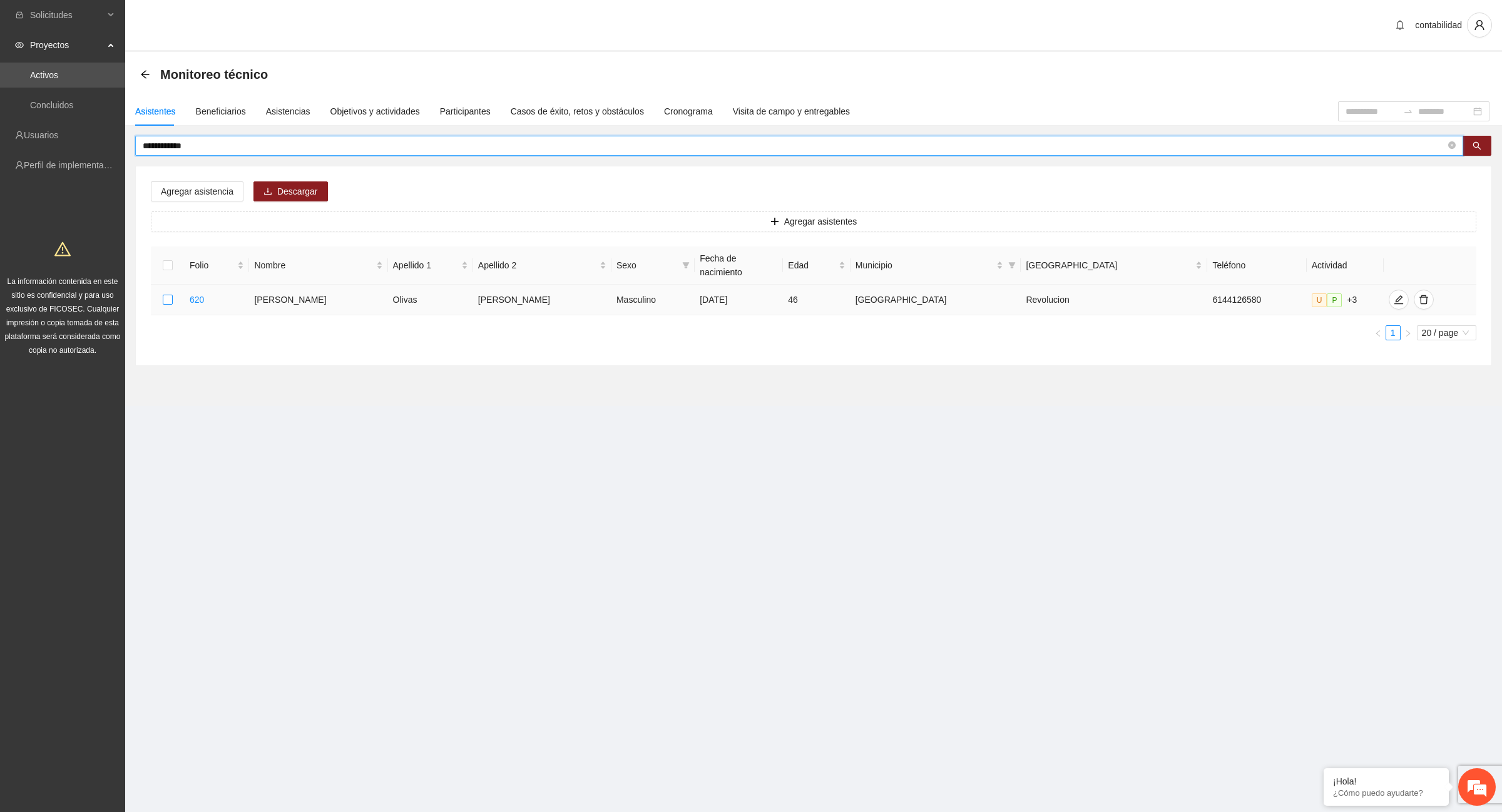
click at [169, 293] on label at bounding box center [168, 300] width 10 height 13
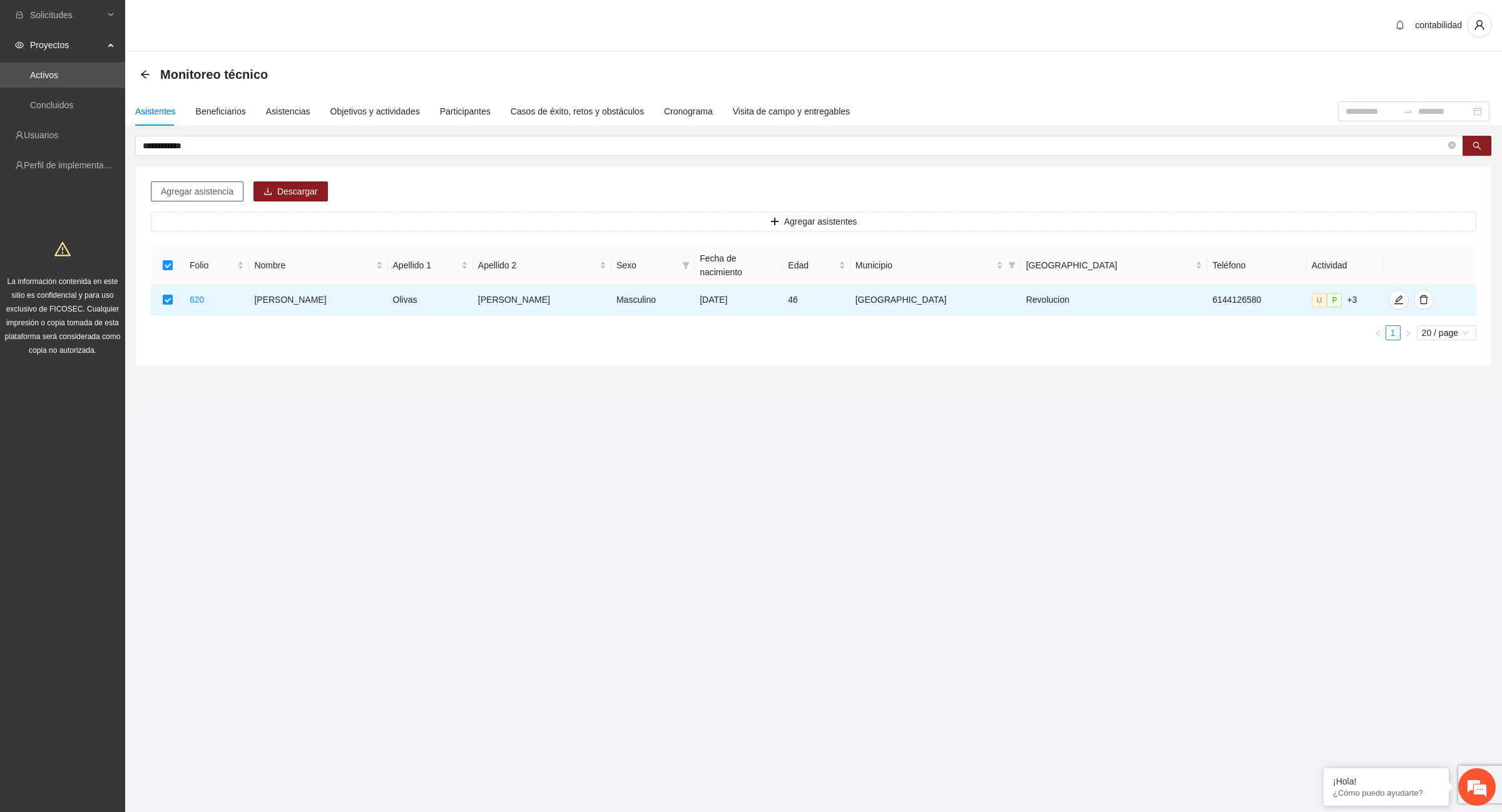
click at [189, 196] on span "Agregar asistencia" at bounding box center [197, 191] width 73 height 13
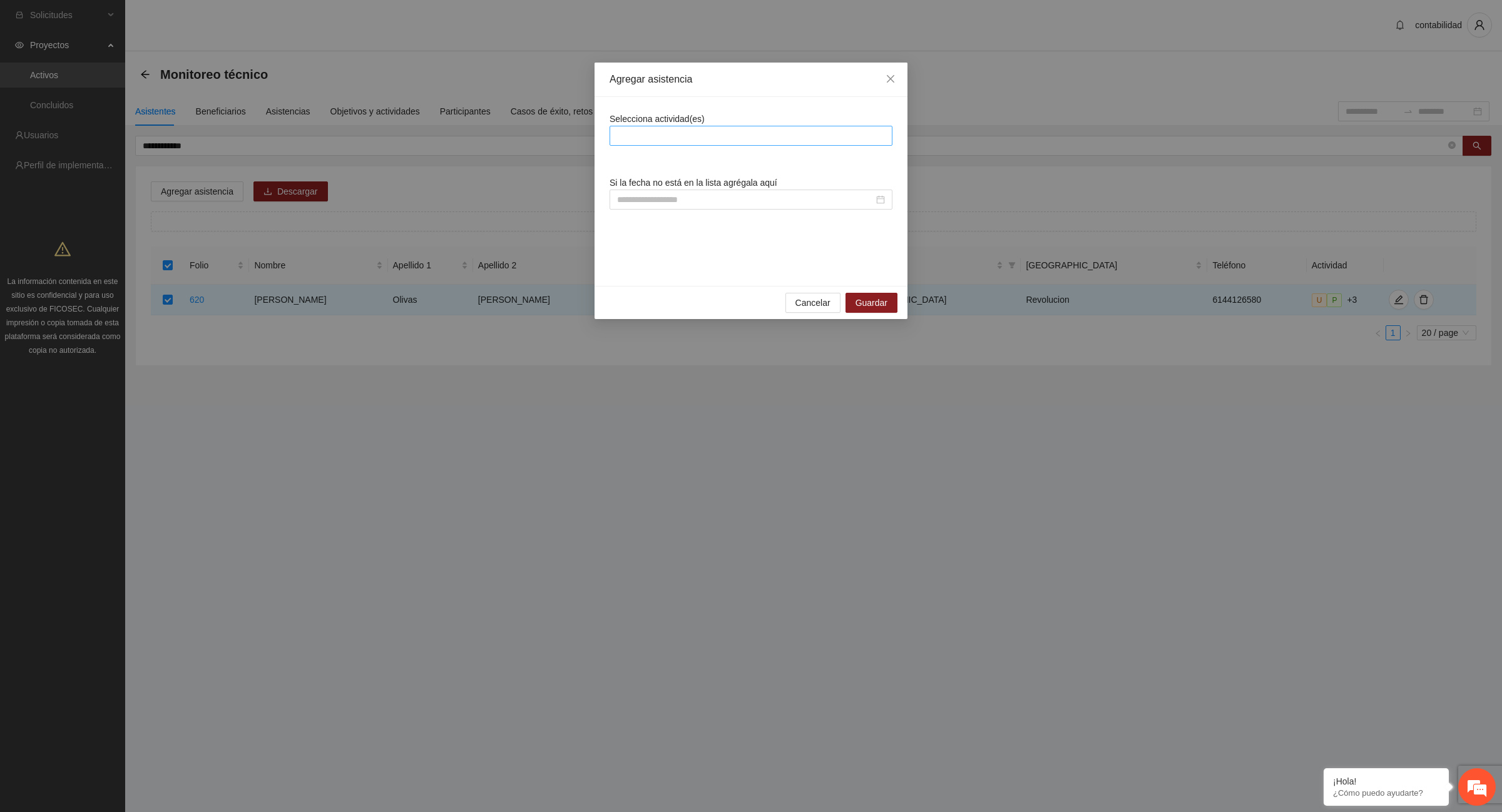
click at [619, 139] on input "search" at bounding box center [618, 136] width 3 height 15
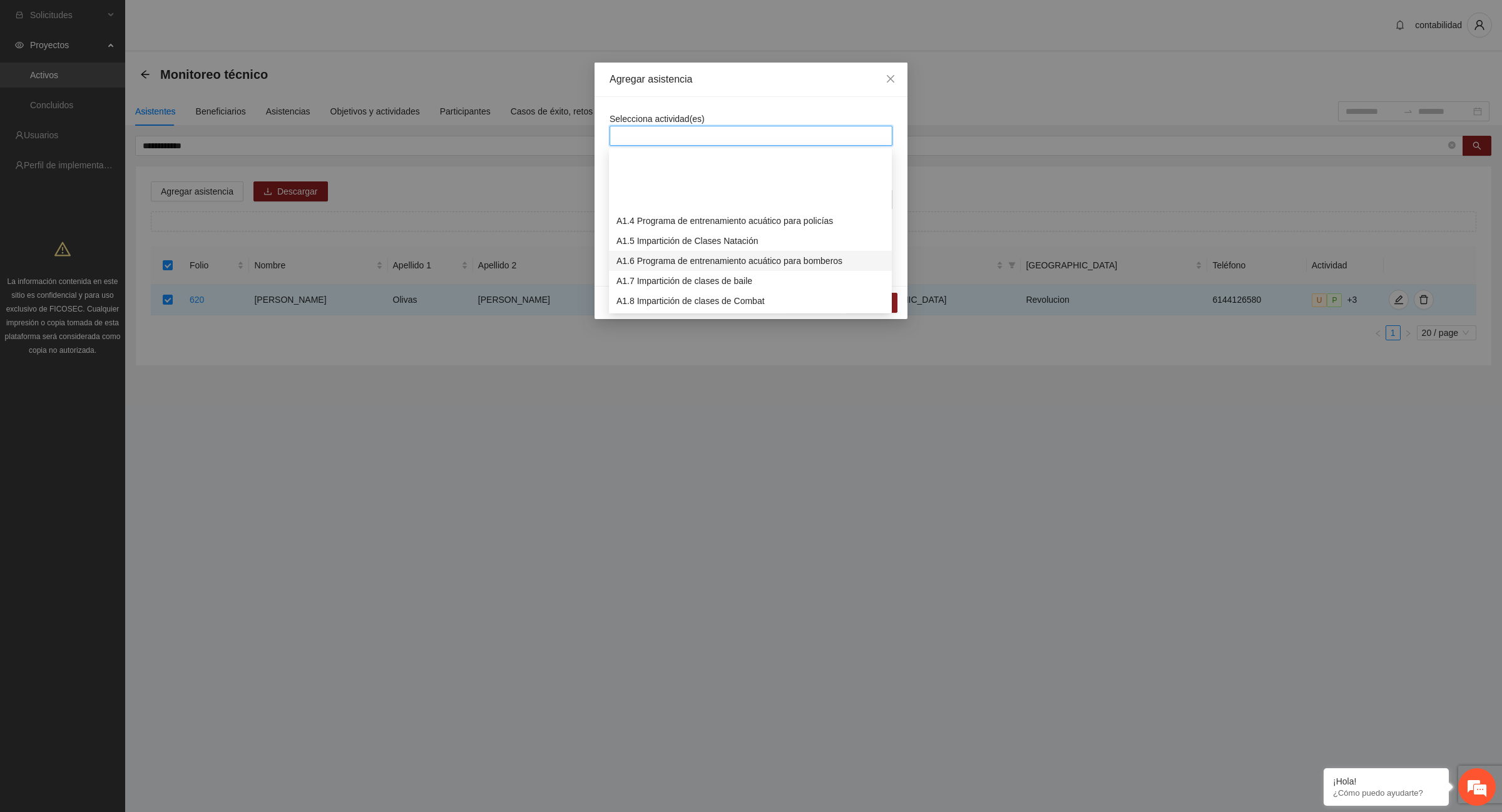
scroll to position [78, 0]
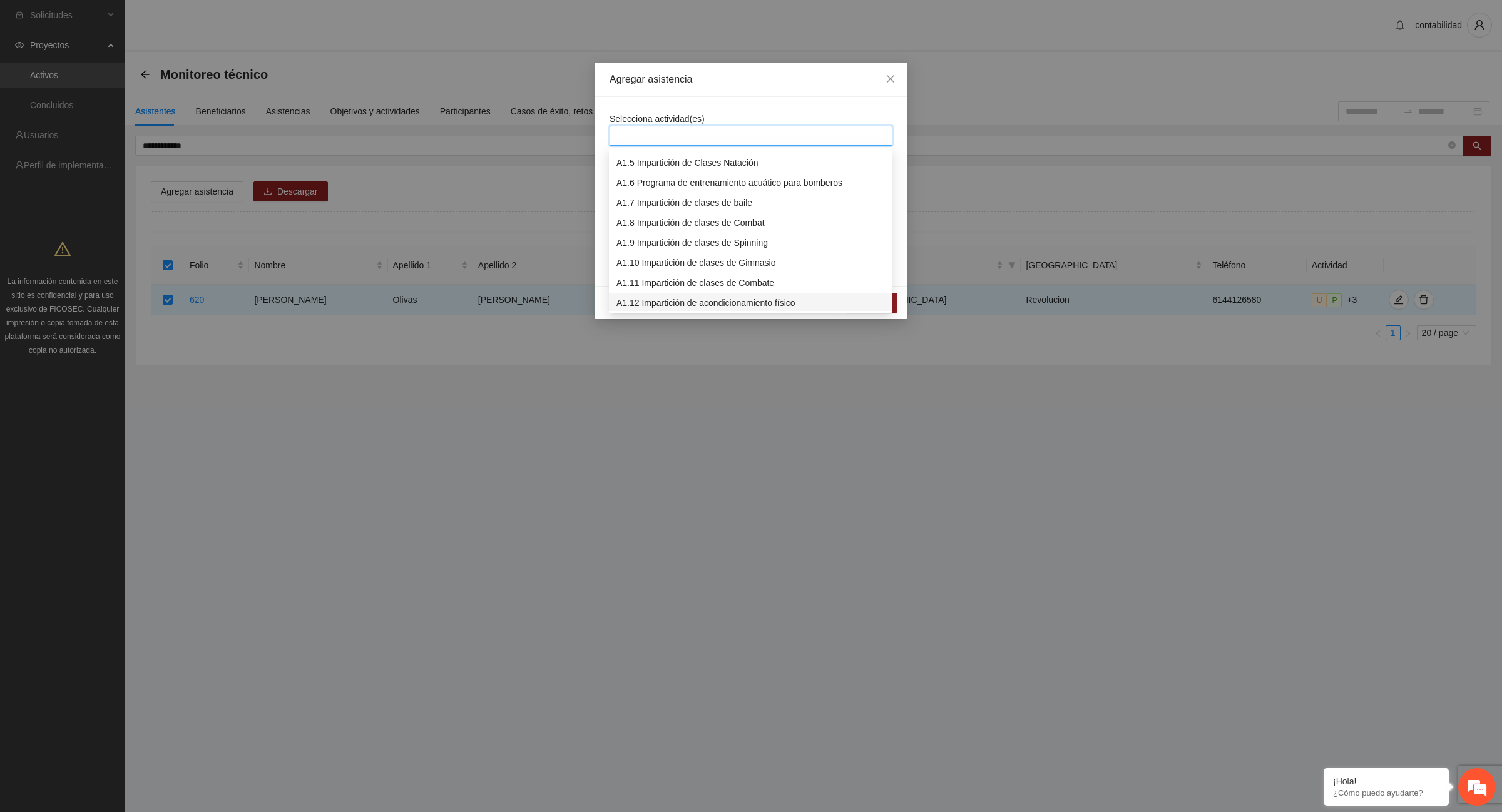
click at [696, 304] on div "A1.12 Impartición de acondicionamiento físico" at bounding box center [750, 303] width 268 height 13
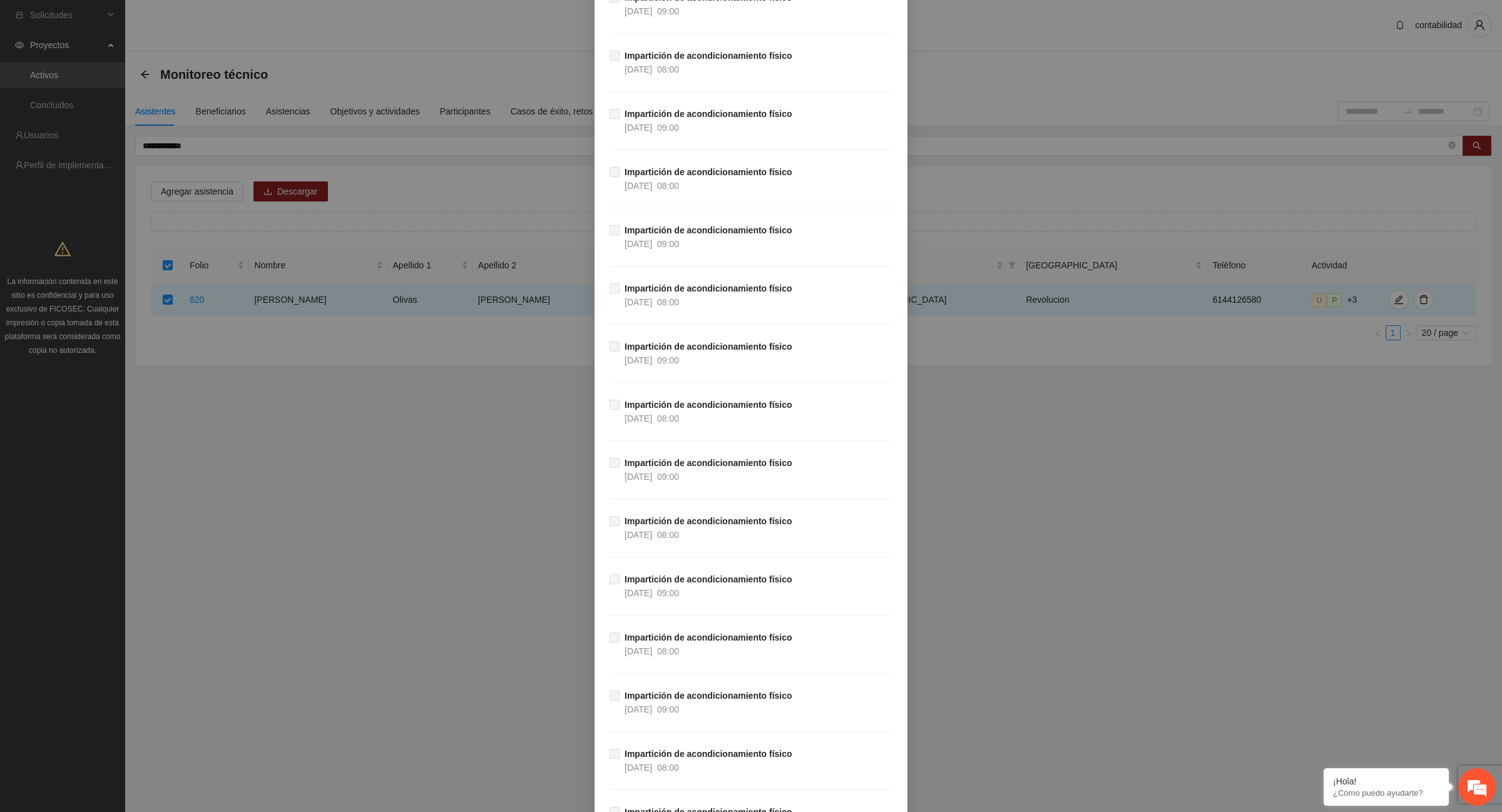
scroll to position [22087, 0]
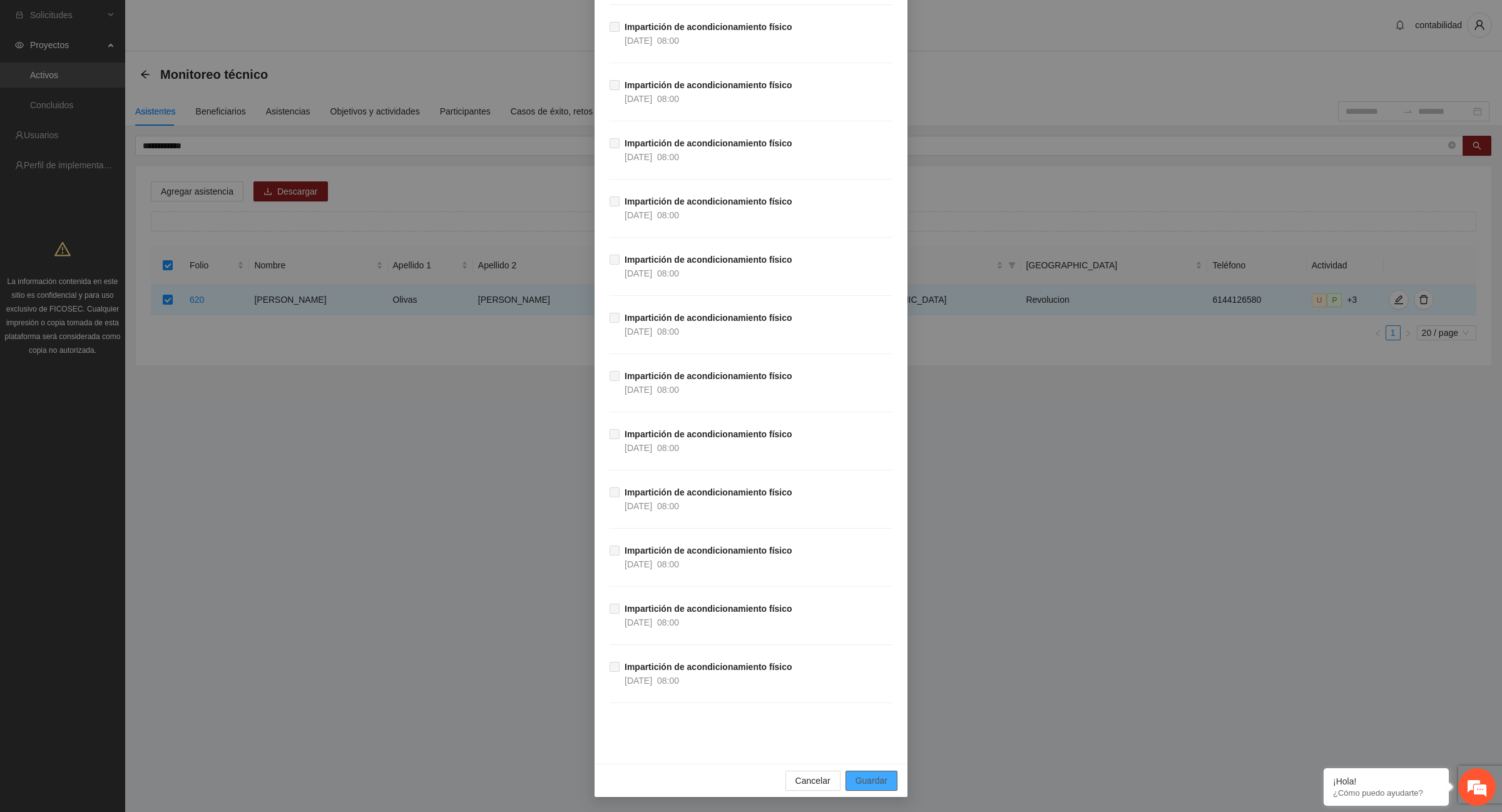
click at [888, 782] on button "Guardar" at bounding box center [872, 781] width 52 height 20
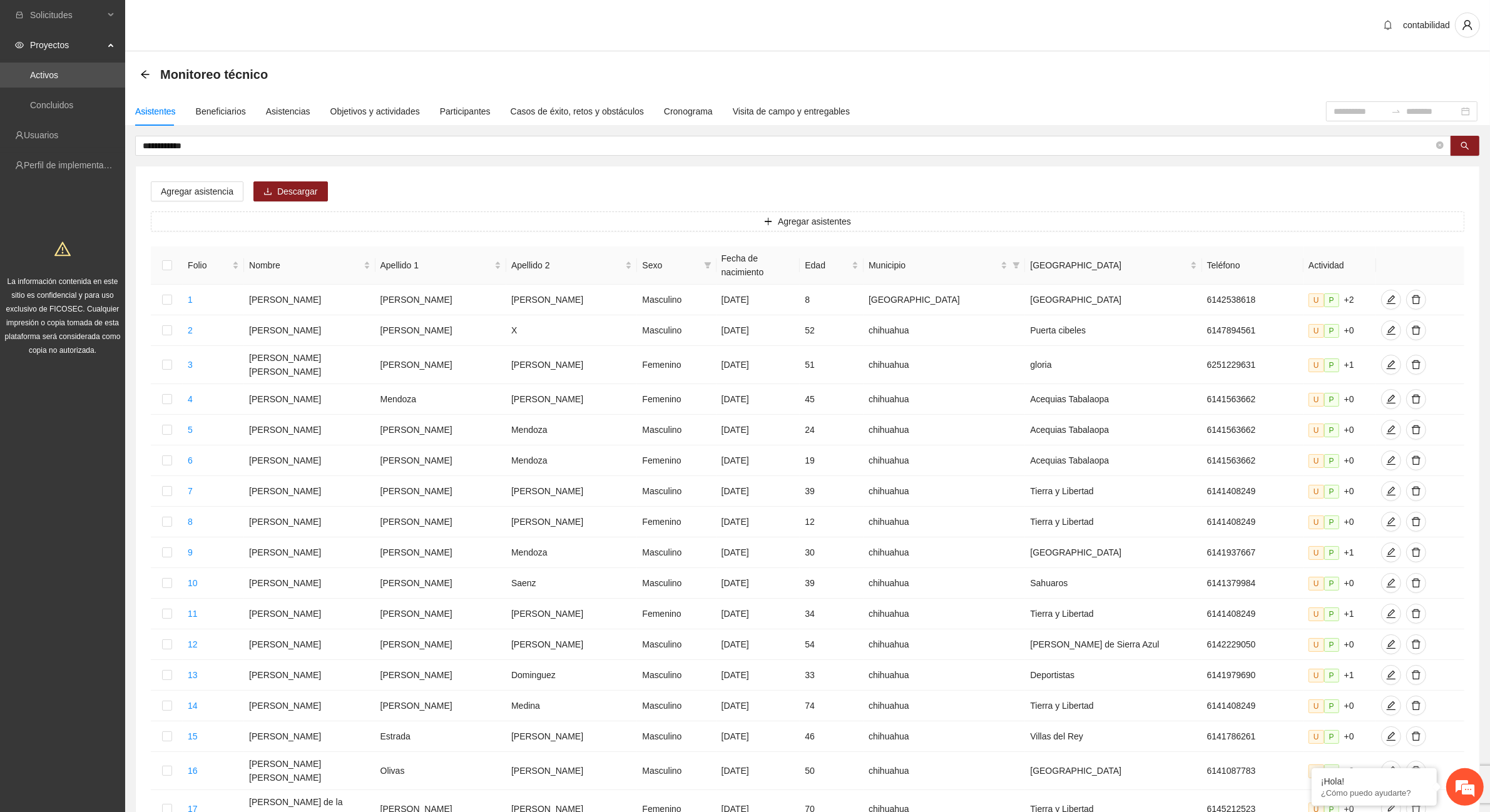
click at [235, 131] on div "**********" at bounding box center [807, 533] width 1365 height 874
click at [229, 151] on input "**********" at bounding box center [788, 145] width 1291 height 13
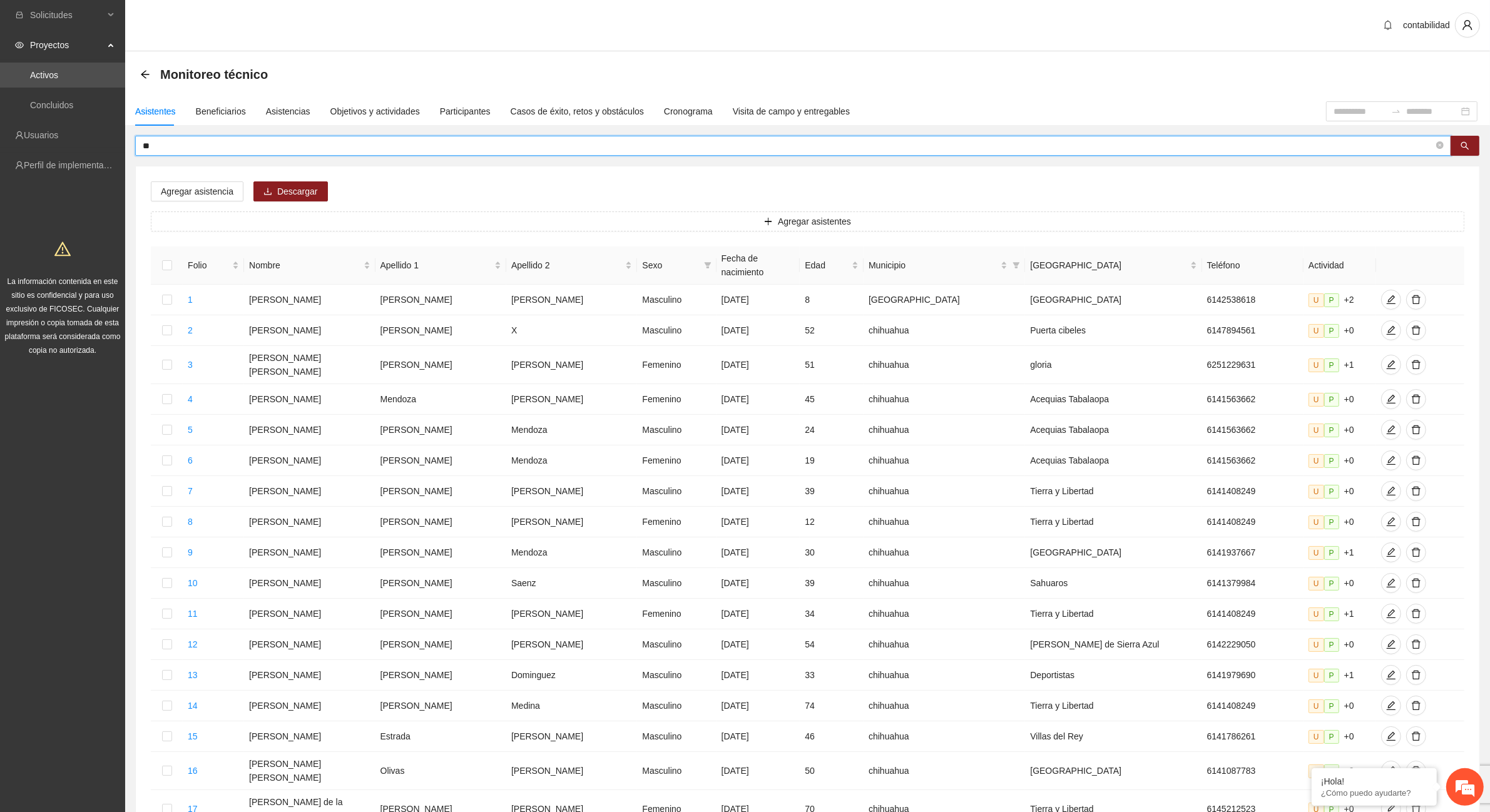
type input "*"
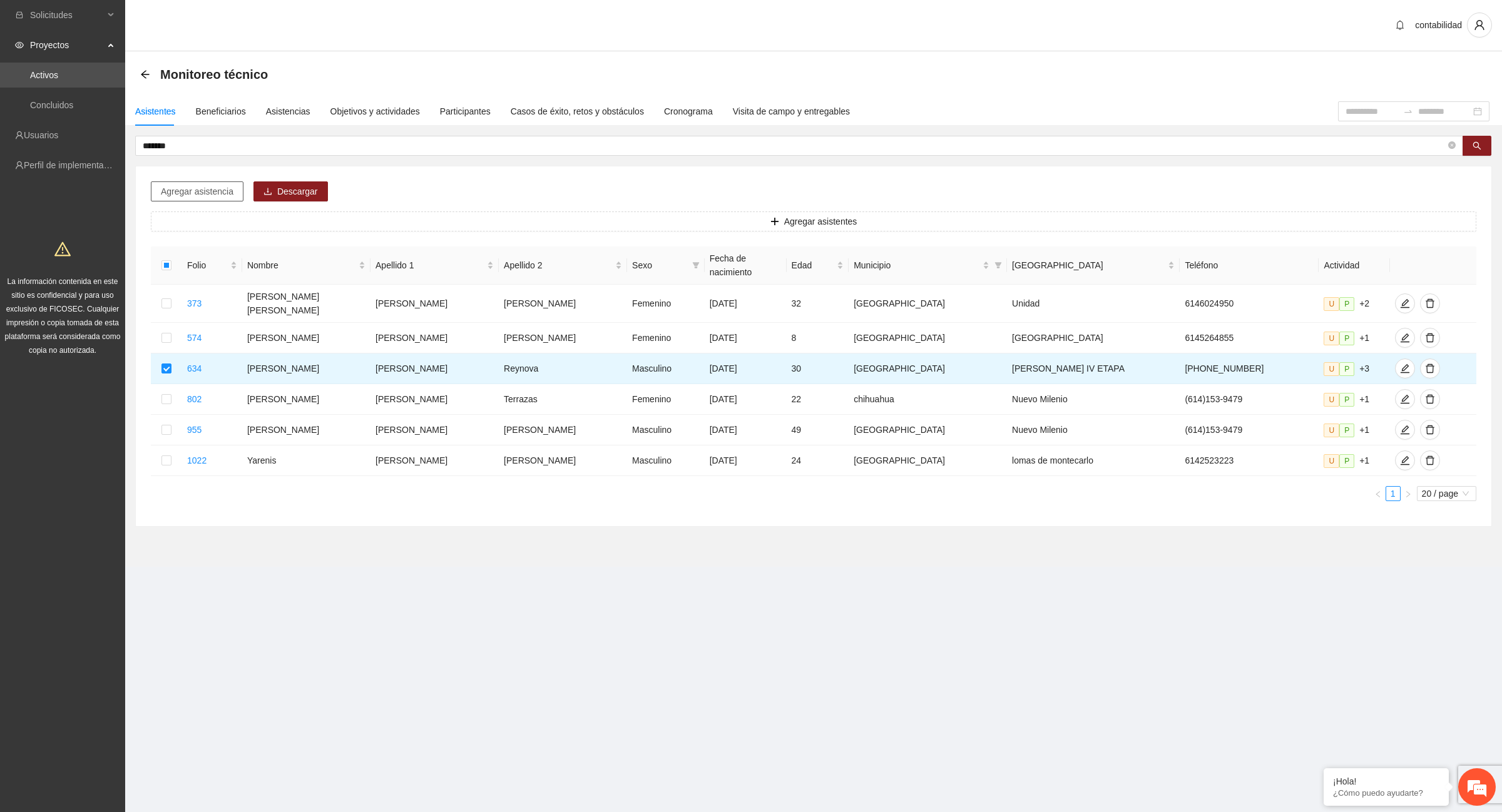
click at [205, 188] on span "Agregar asistencia" at bounding box center [197, 191] width 73 height 13
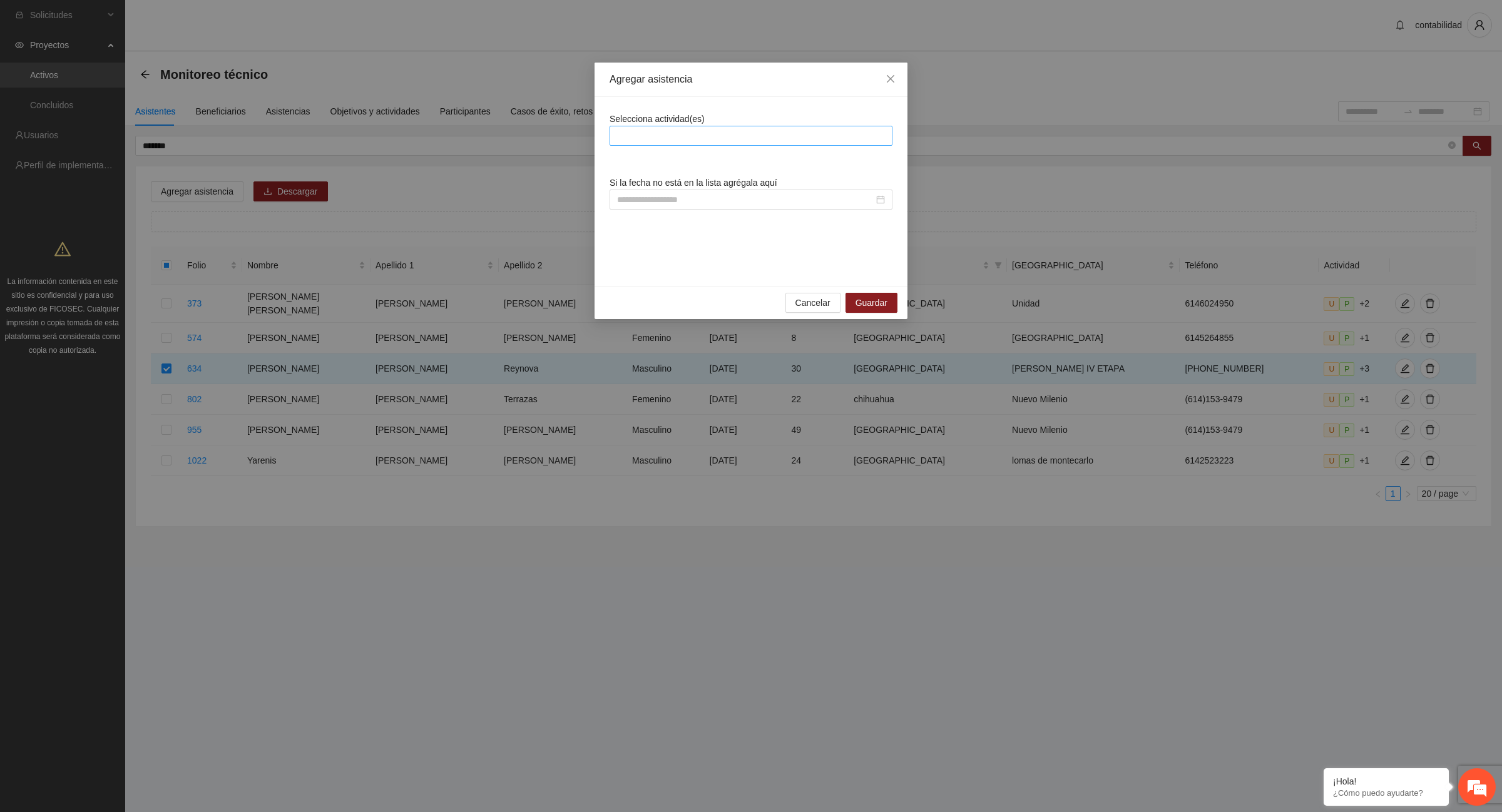
click at [719, 136] on div at bounding box center [751, 136] width 276 height 15
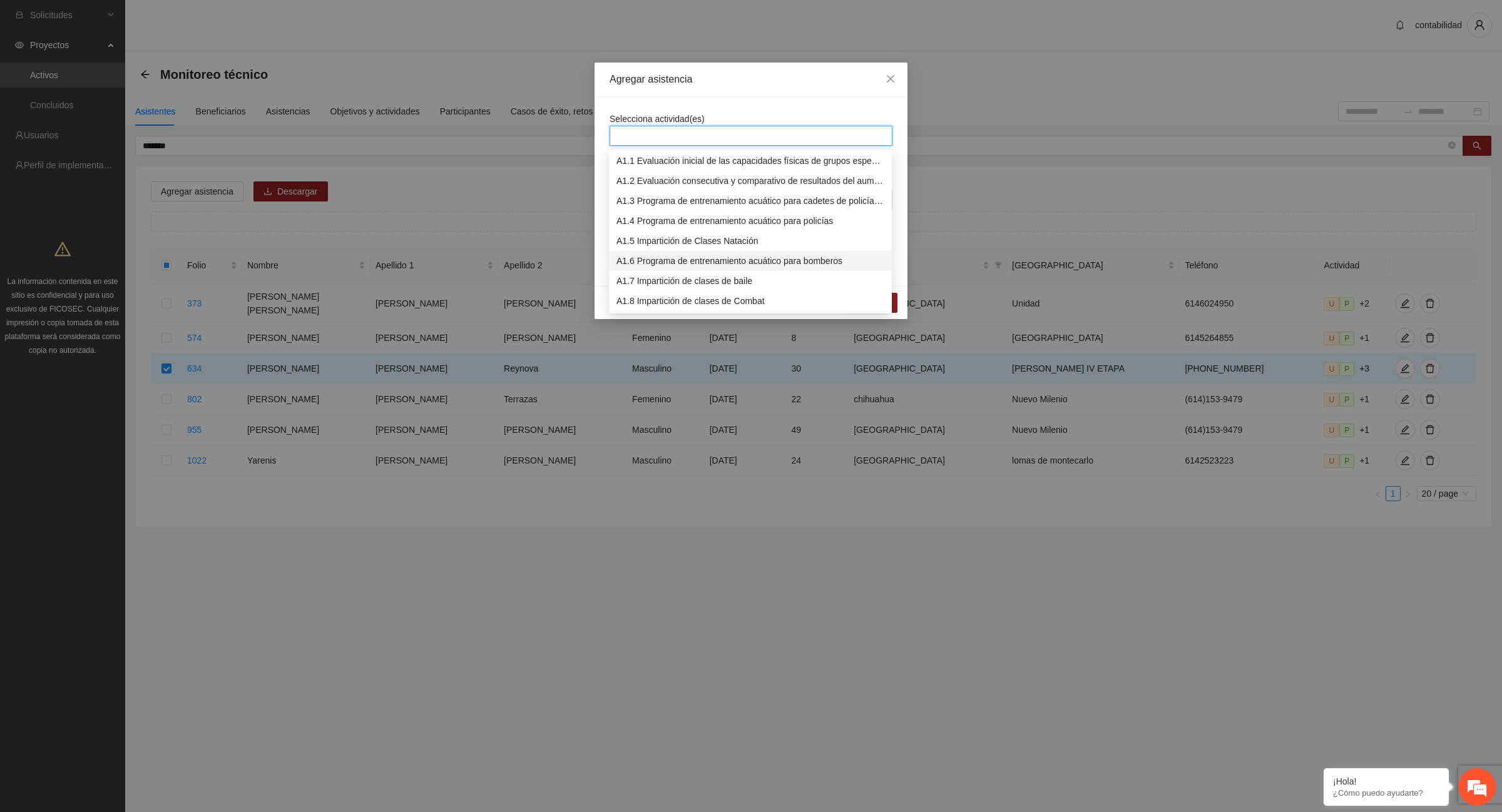
scroll to position [78, 0]
click at [752, 300] on div "A1.12 Impartición de acondicionamiento físico" at bounding box center [750, 303] width 268 height 13
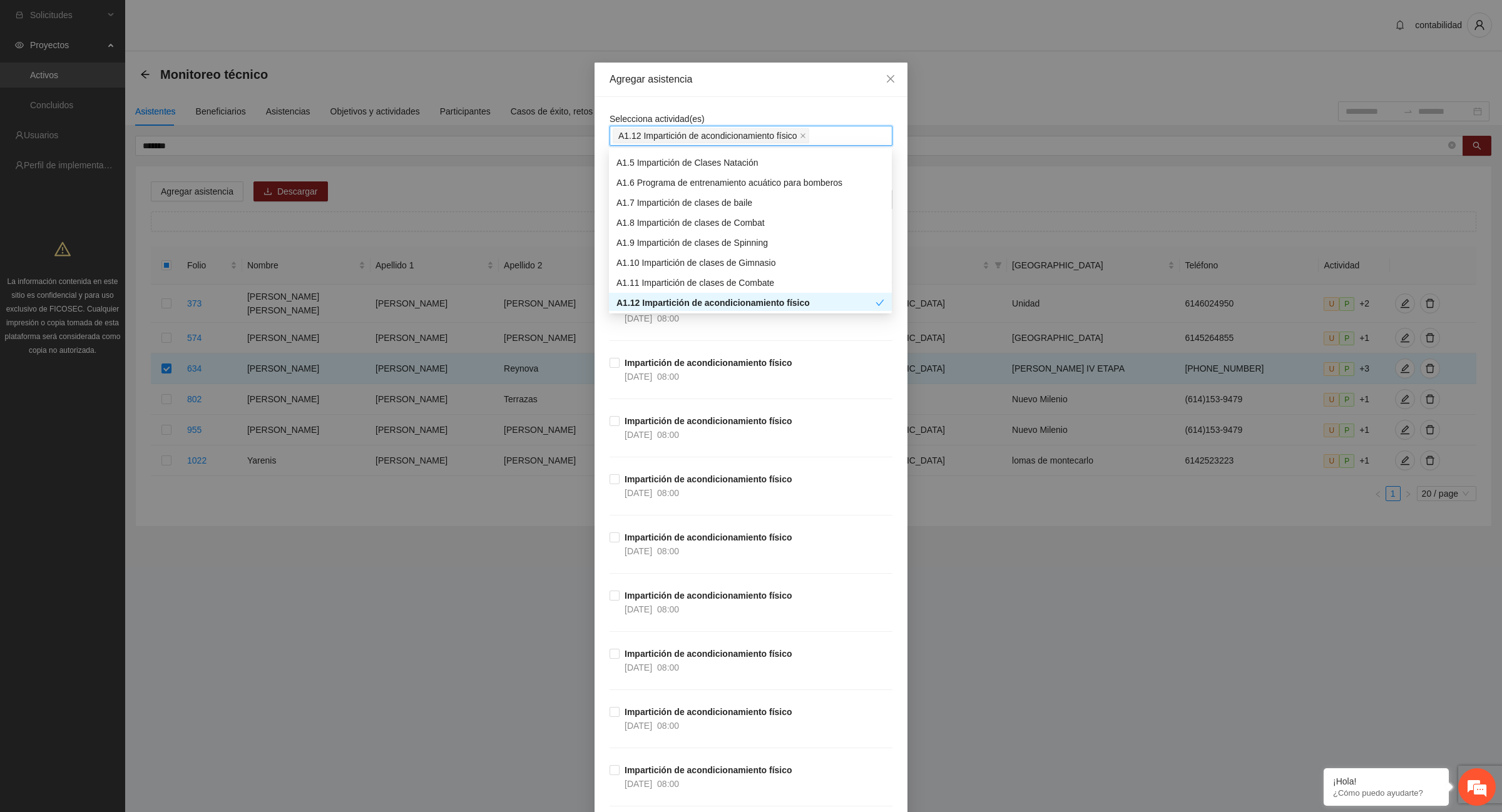
click at [1024, 607] on div "Agregar asistencia Selecciona actividad(es) A1.12 Impartición de acondicionamie…" at bounding box center [751, 406] width 1502 height 812
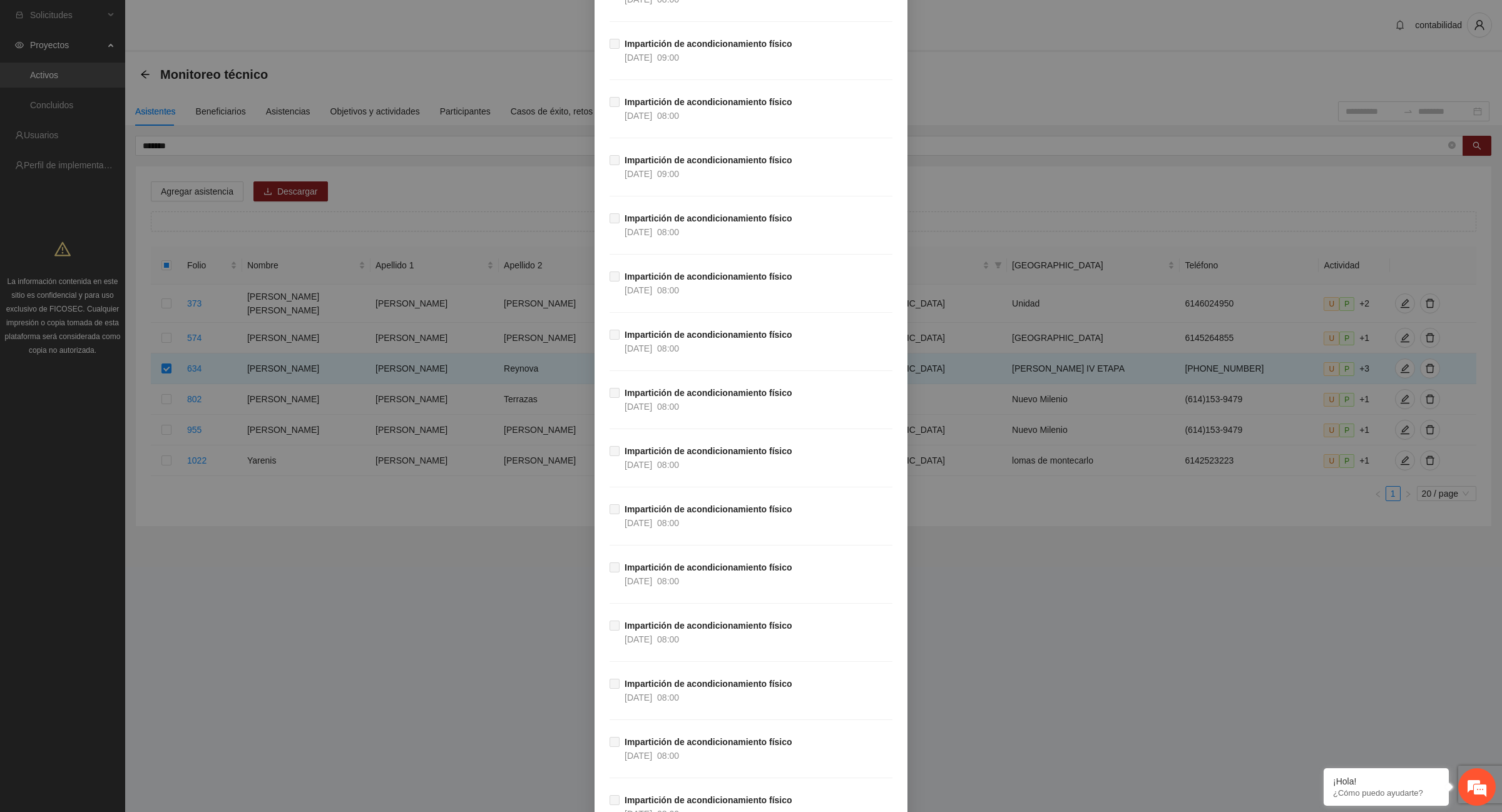
scroll to position [22087, 0]
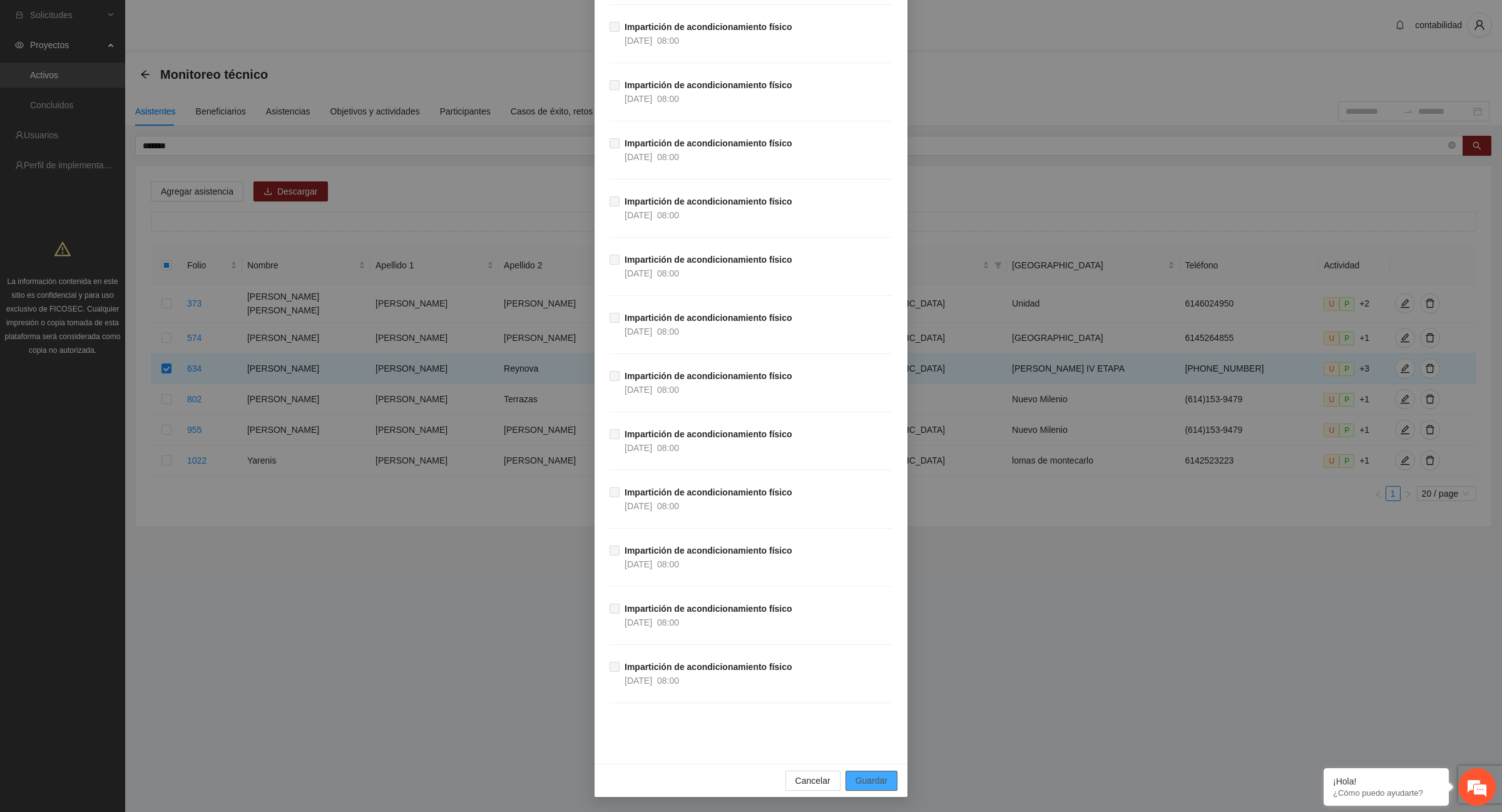
click at [873, 779] on span "Guardar" at bounding box center [872, 780] width 32 height 13
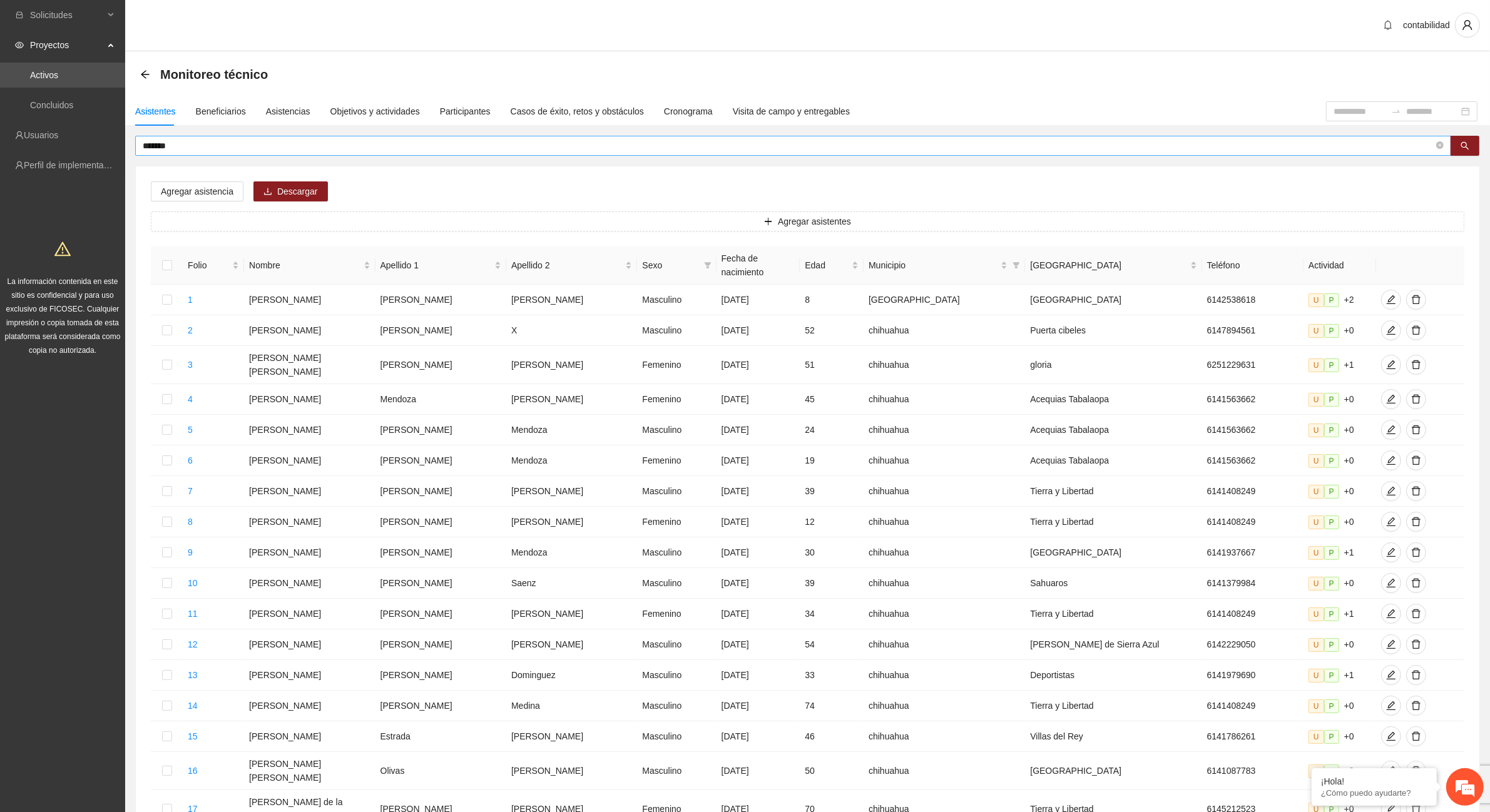
click at [295, 151] on input "*******" at bounding box center [788, 145] width 1291 height 13
type input "*"
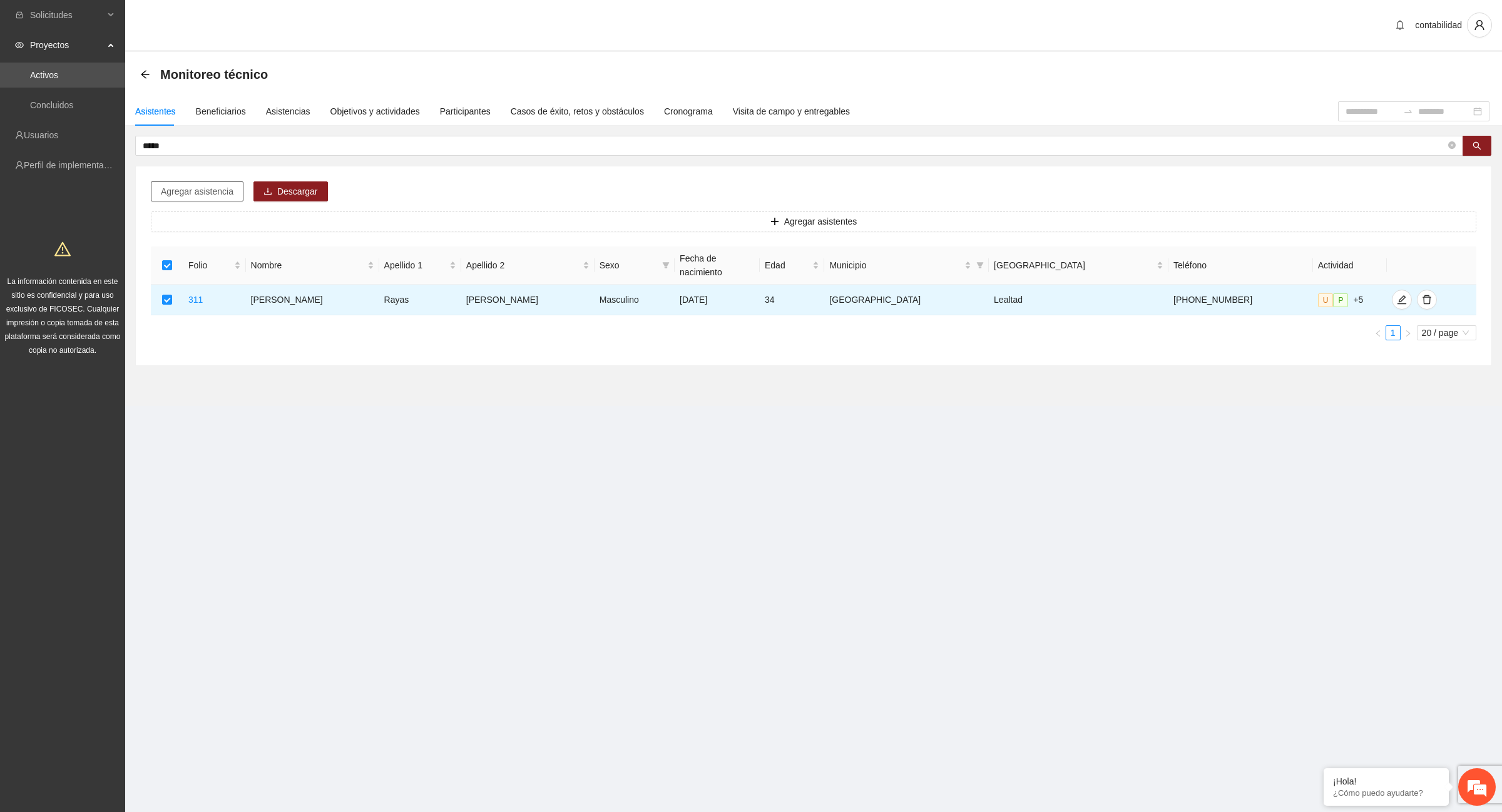
click at [218, 189] on span "Agregar asistencia" at bounding box center [197, 191] width 73 height 13
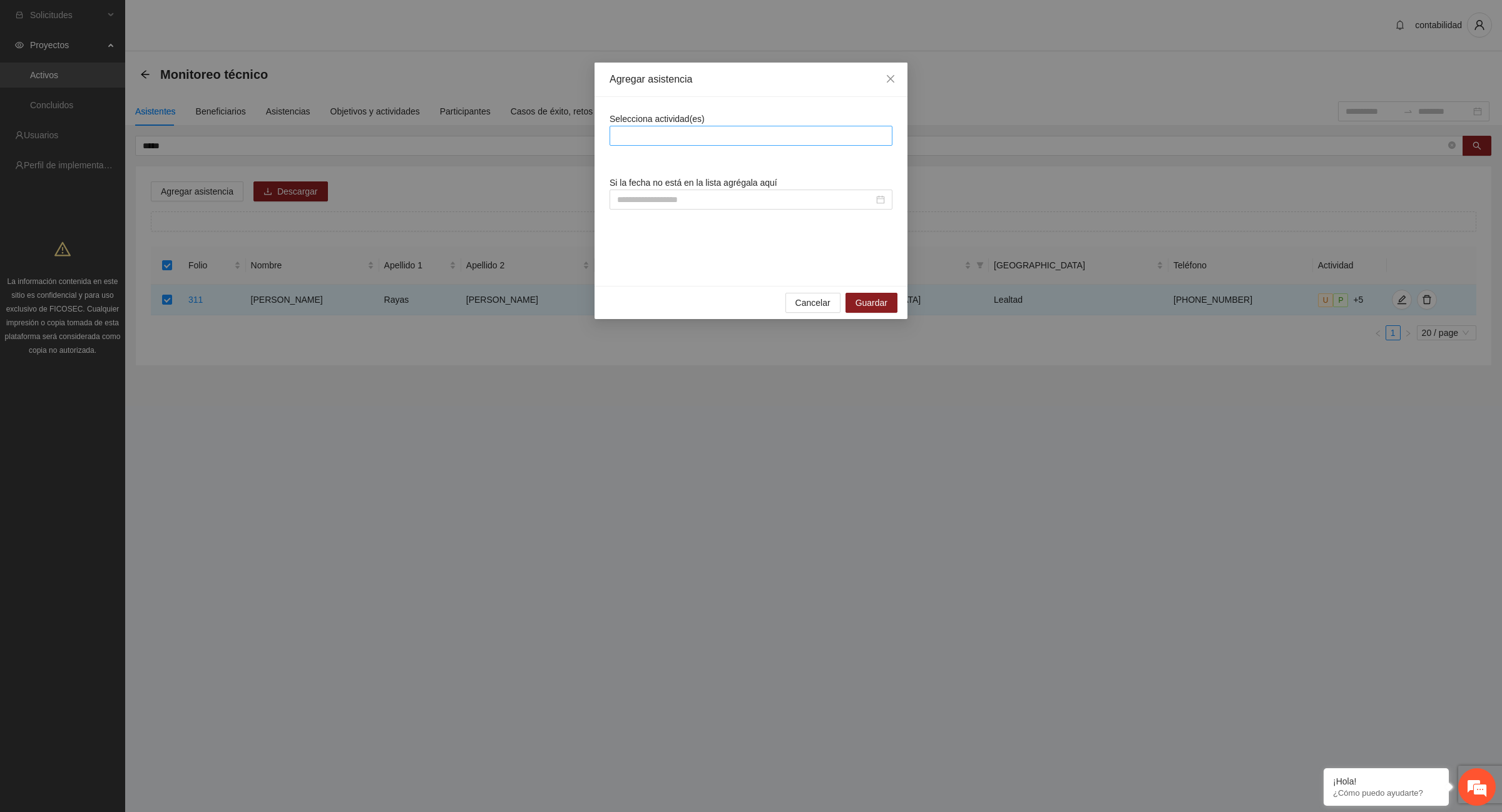
click at [711, 126] on div at bounding box center [751, 136] width 283 height 20
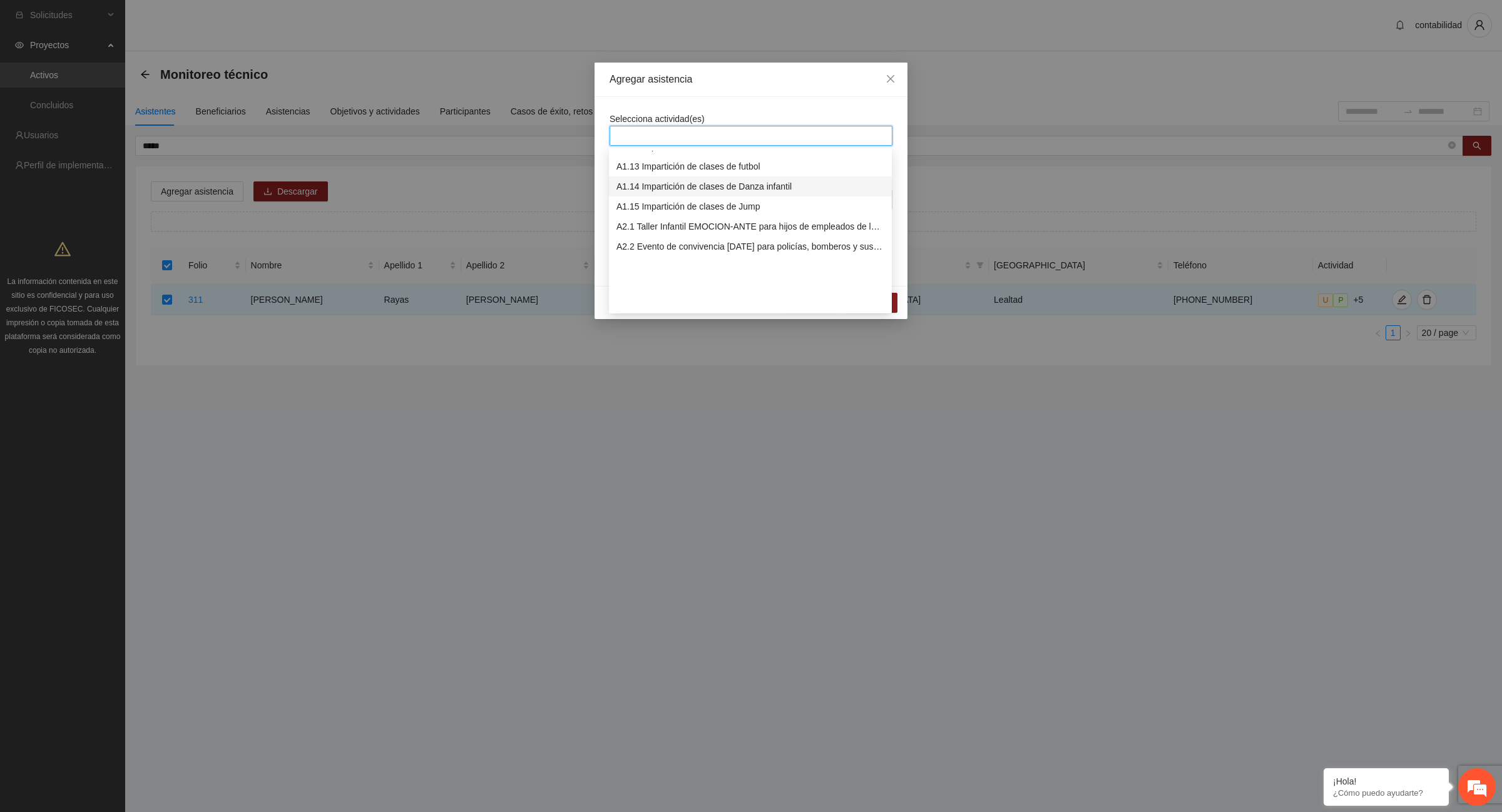
scroll to position [156, 0]
click at [646, 226] on div "A1.12 Impartición de acondicionamiento físico" at bounding box center [750, 224] width 268 height 13
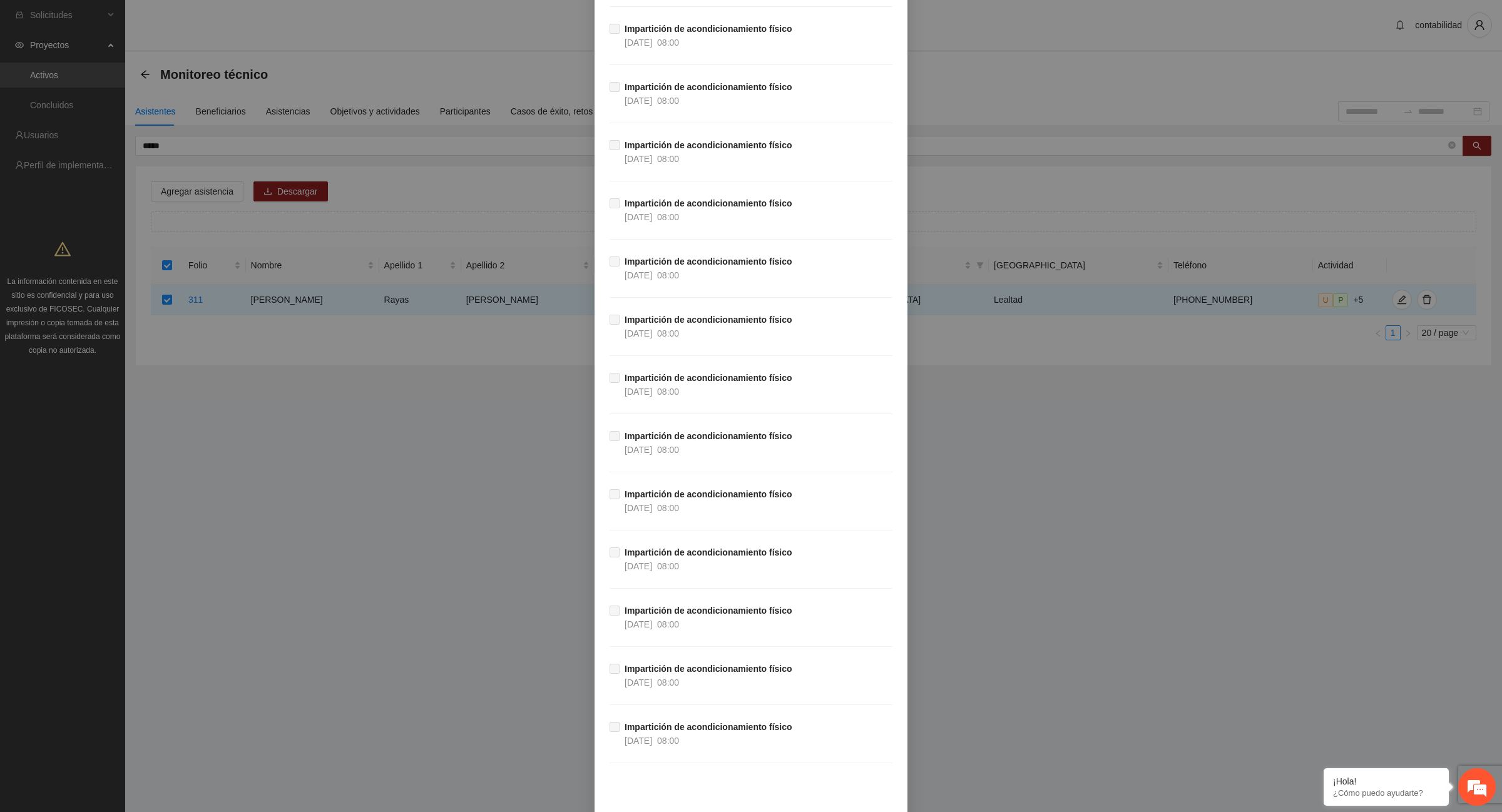
scroll to position [22087, 0]
click at [880, 776] on span "Guardar" at bounding box center [872, 780] width 32 height 13
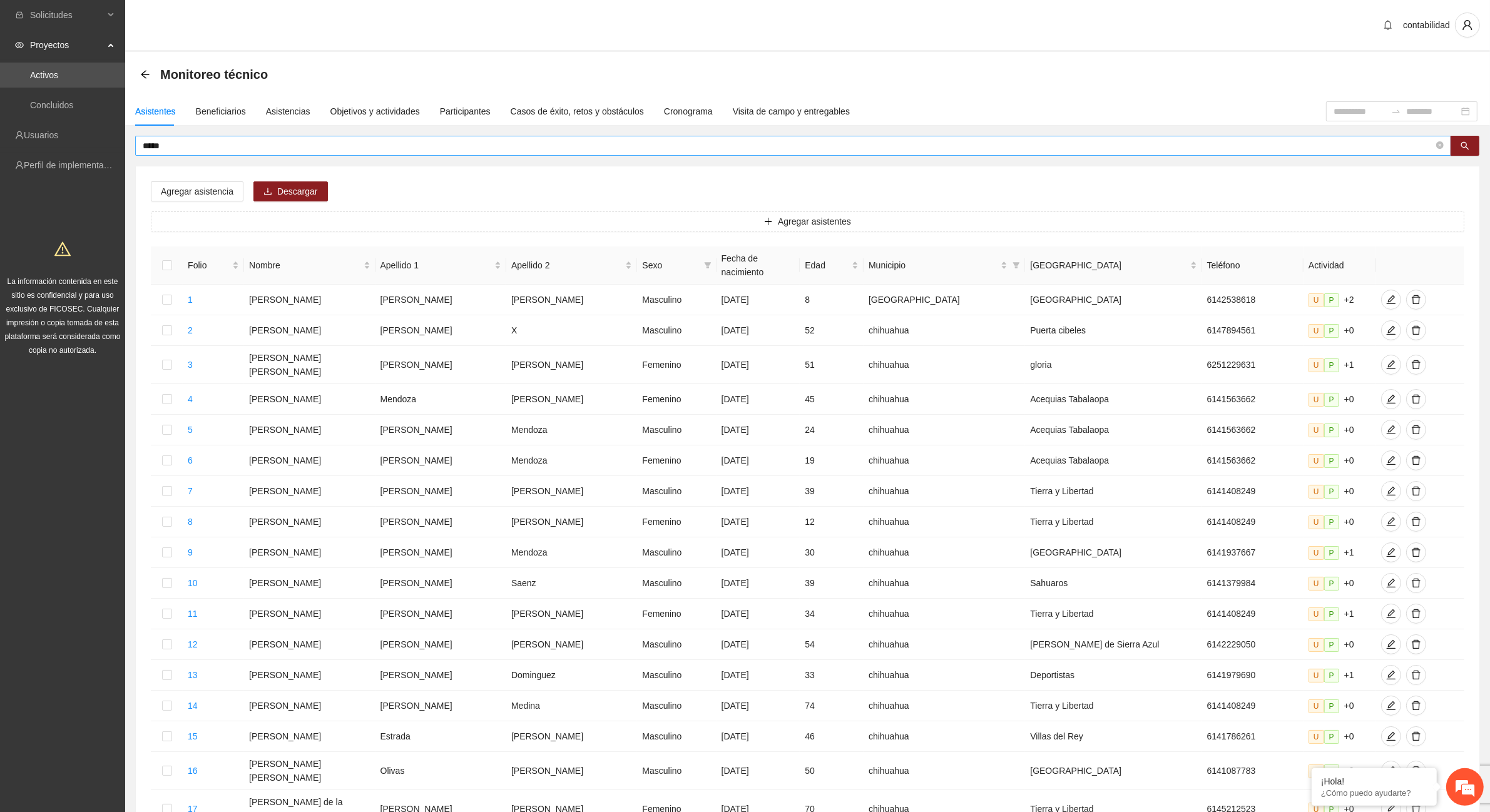
click at [240, 139] on input "*****" at bounding box center [788, 145] width 1291 height 13
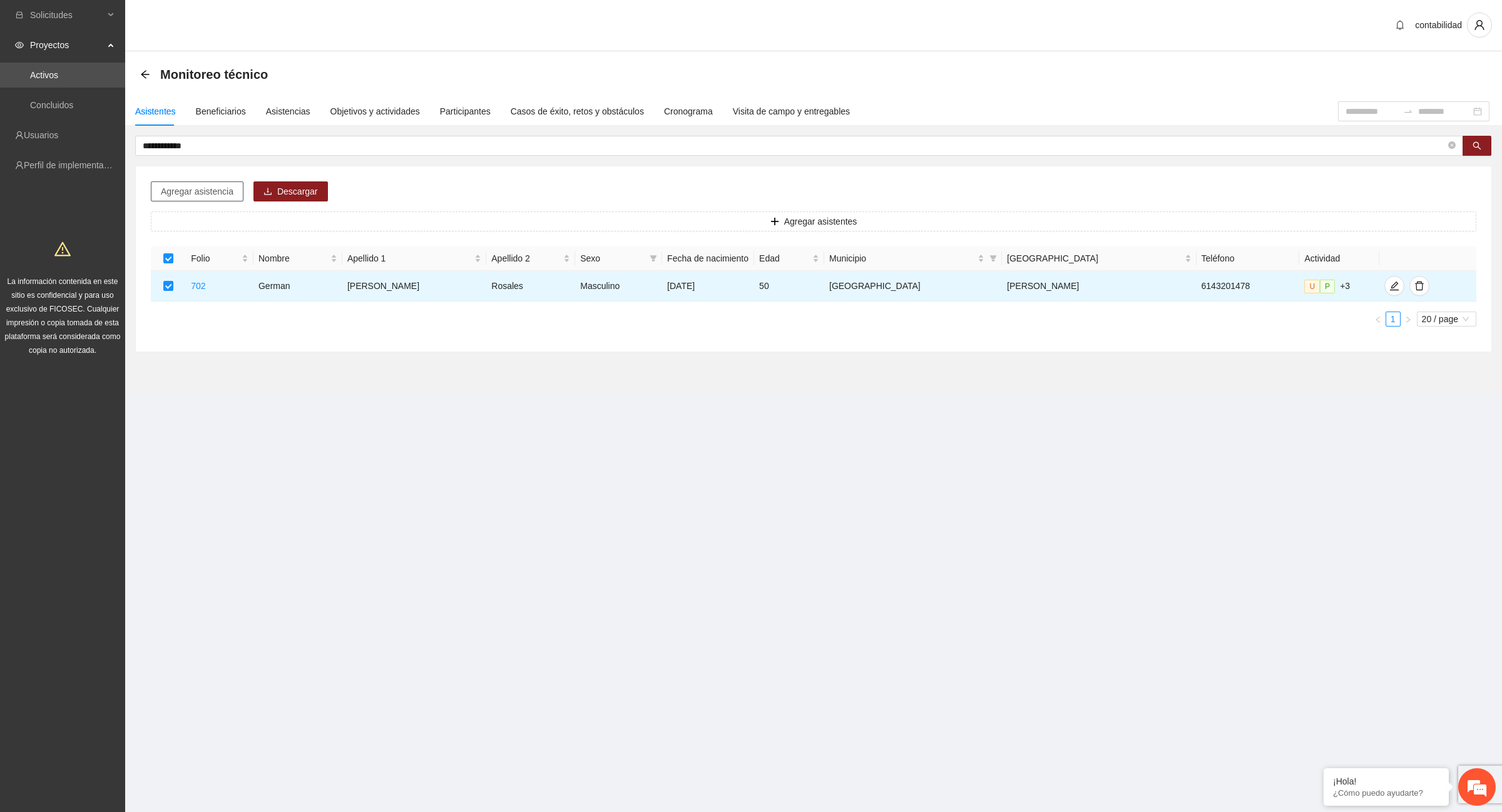
click at [174, 194] on span "Agregar asistencia" at bounding box center [197, 191] width 73 height 13
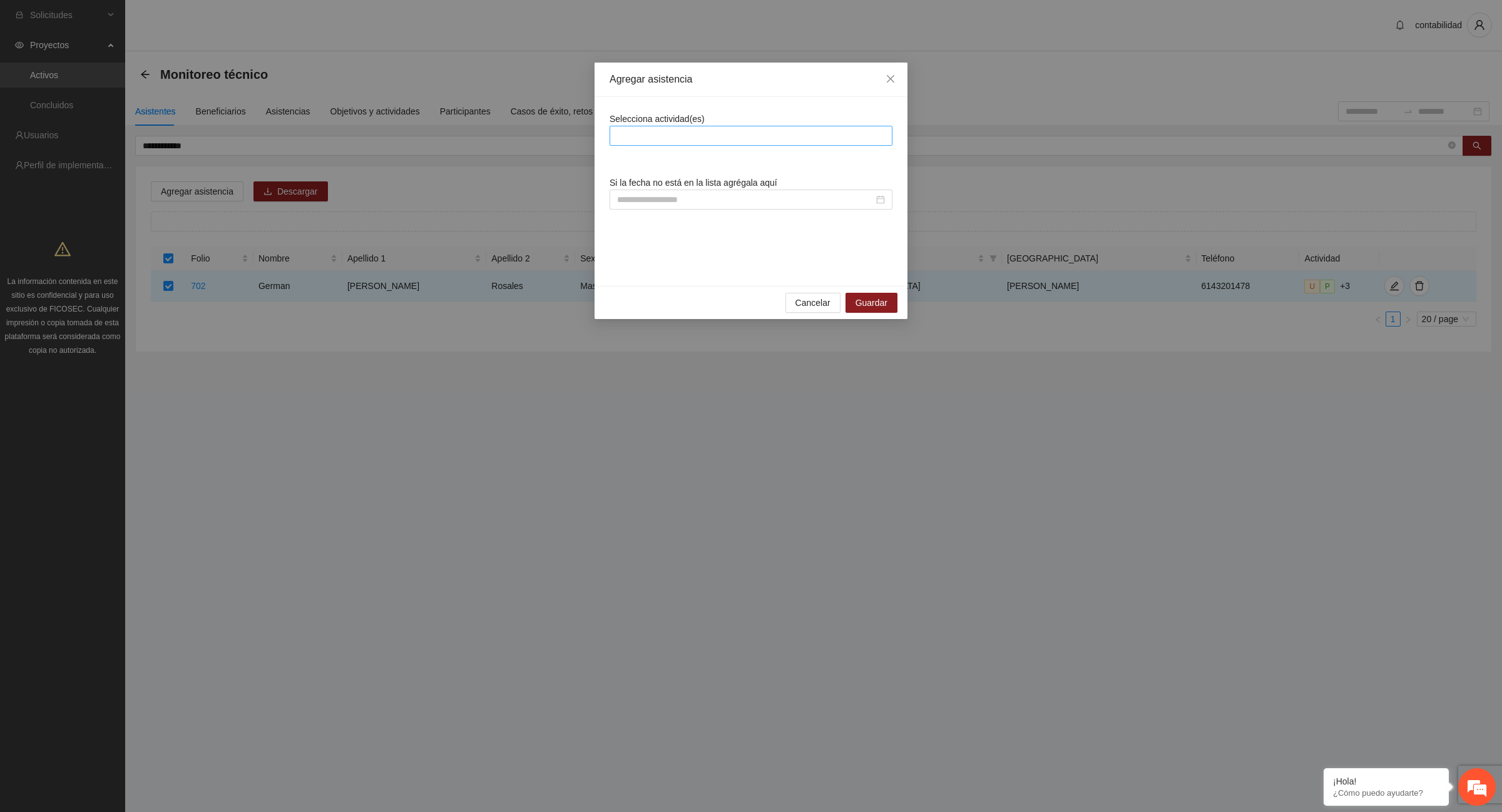
click at [679, 132] on div at bounding box center [751, 136] width 276 height 15
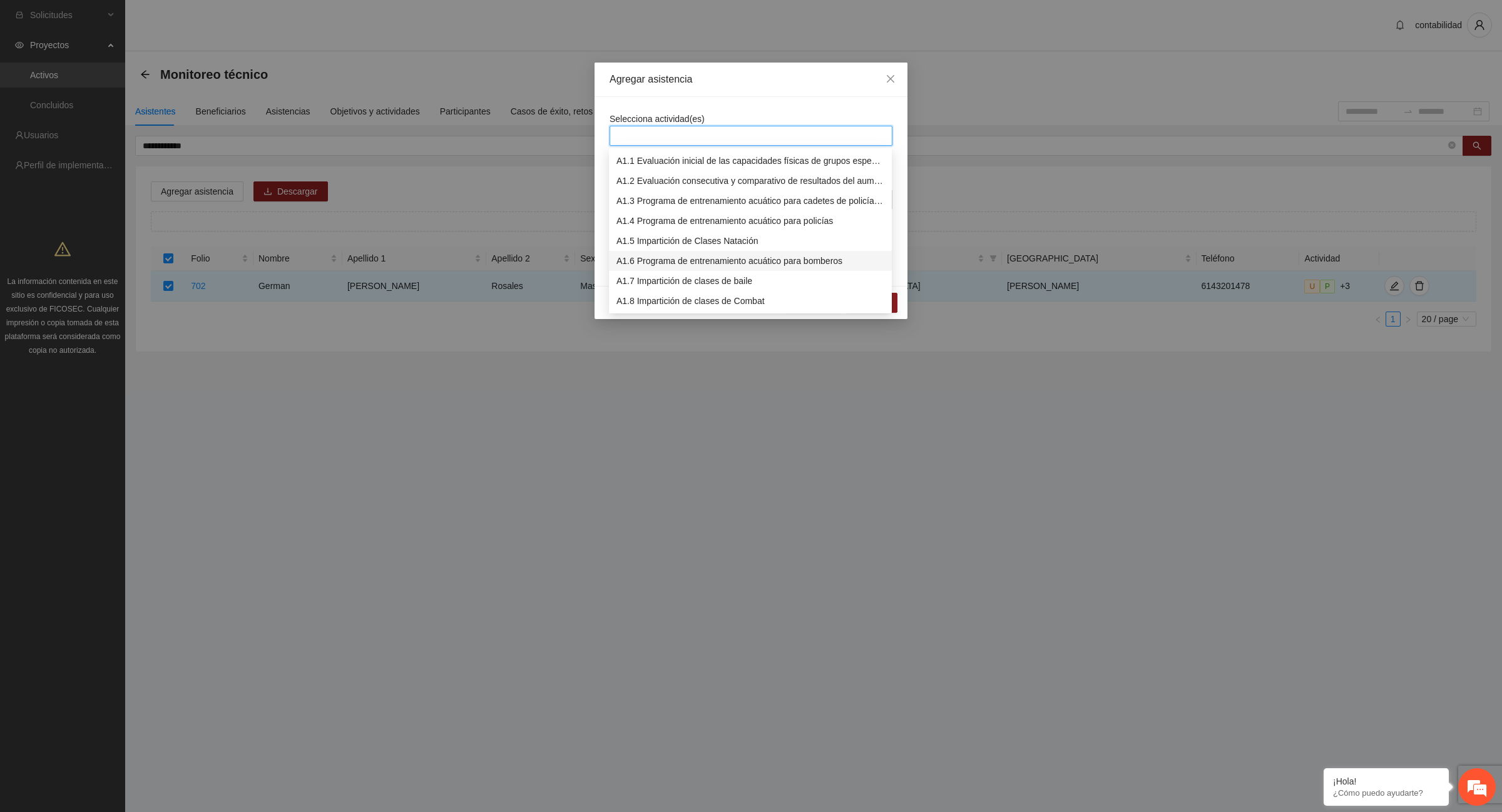
scroll to position [78, 0]
click at [726, 304] on div "A1.12 Impartición de acondicionamiento físico" at bounding box center [750, 303] width 268 height 13
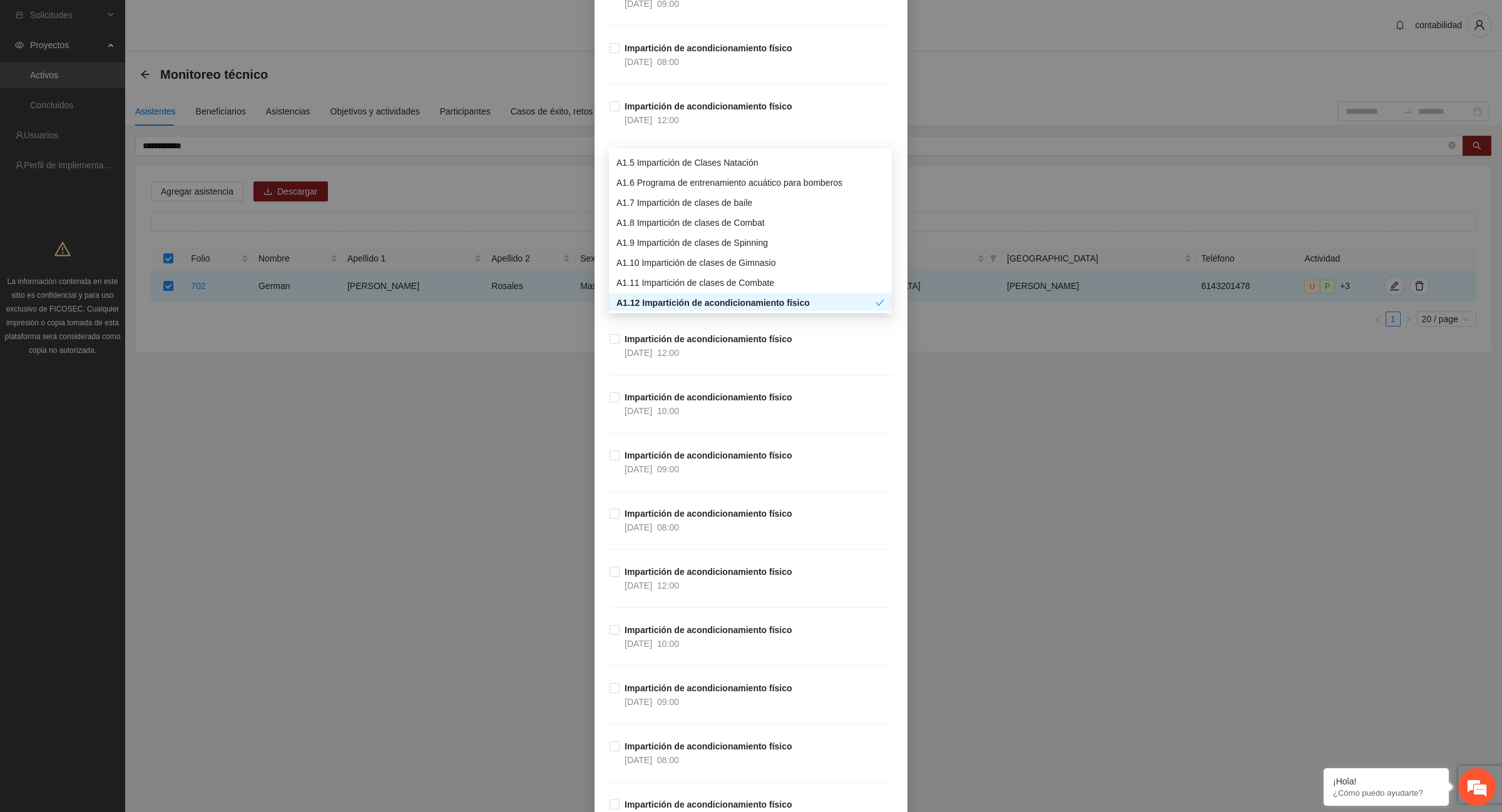
scroll to position [8055, 0]
click at [668, 401] on strong "Impartición de acondicionamiento físico" at bounding box center [708, 396] width 168 height 10
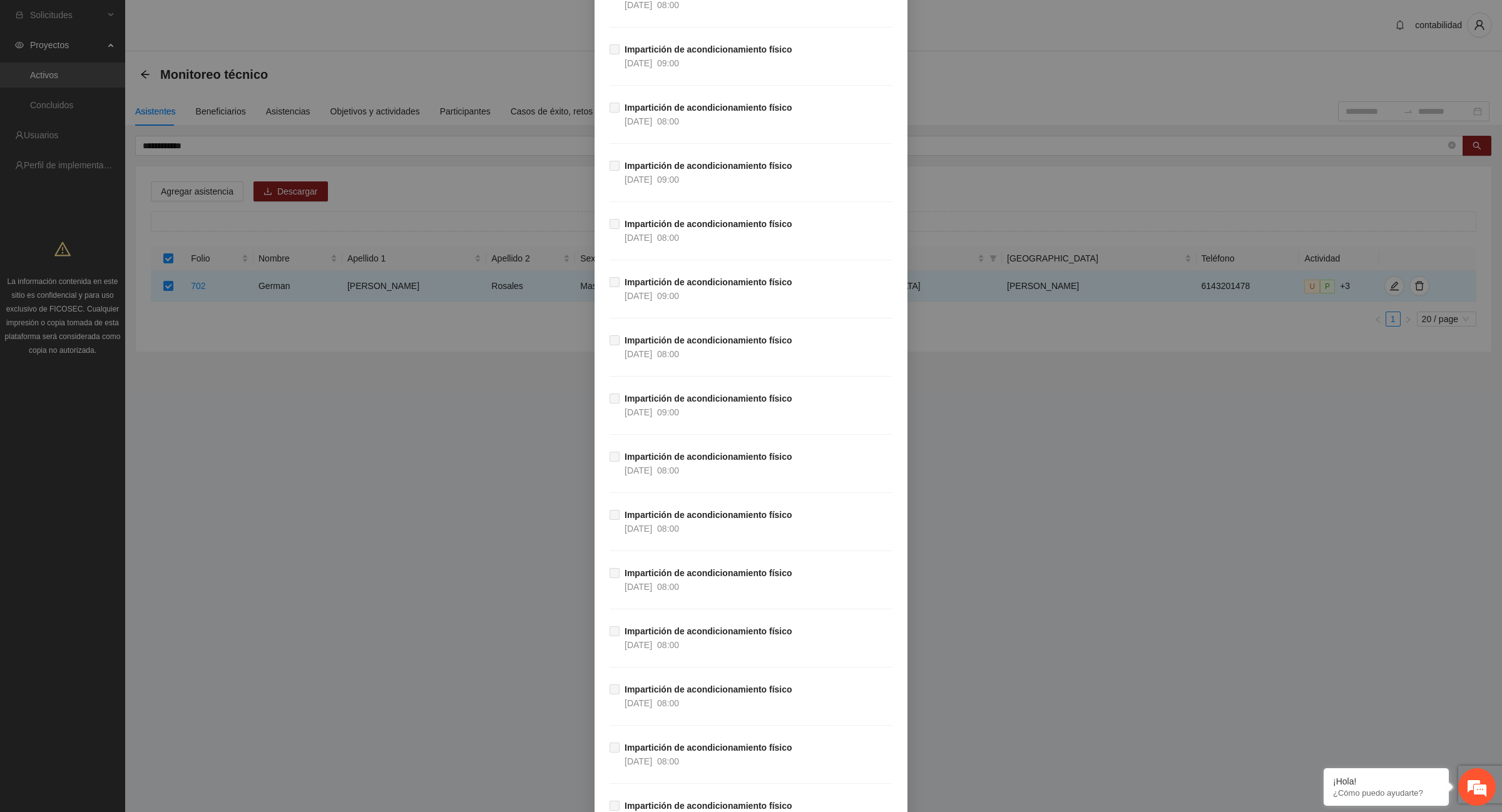
scroll to position [22087, 0]
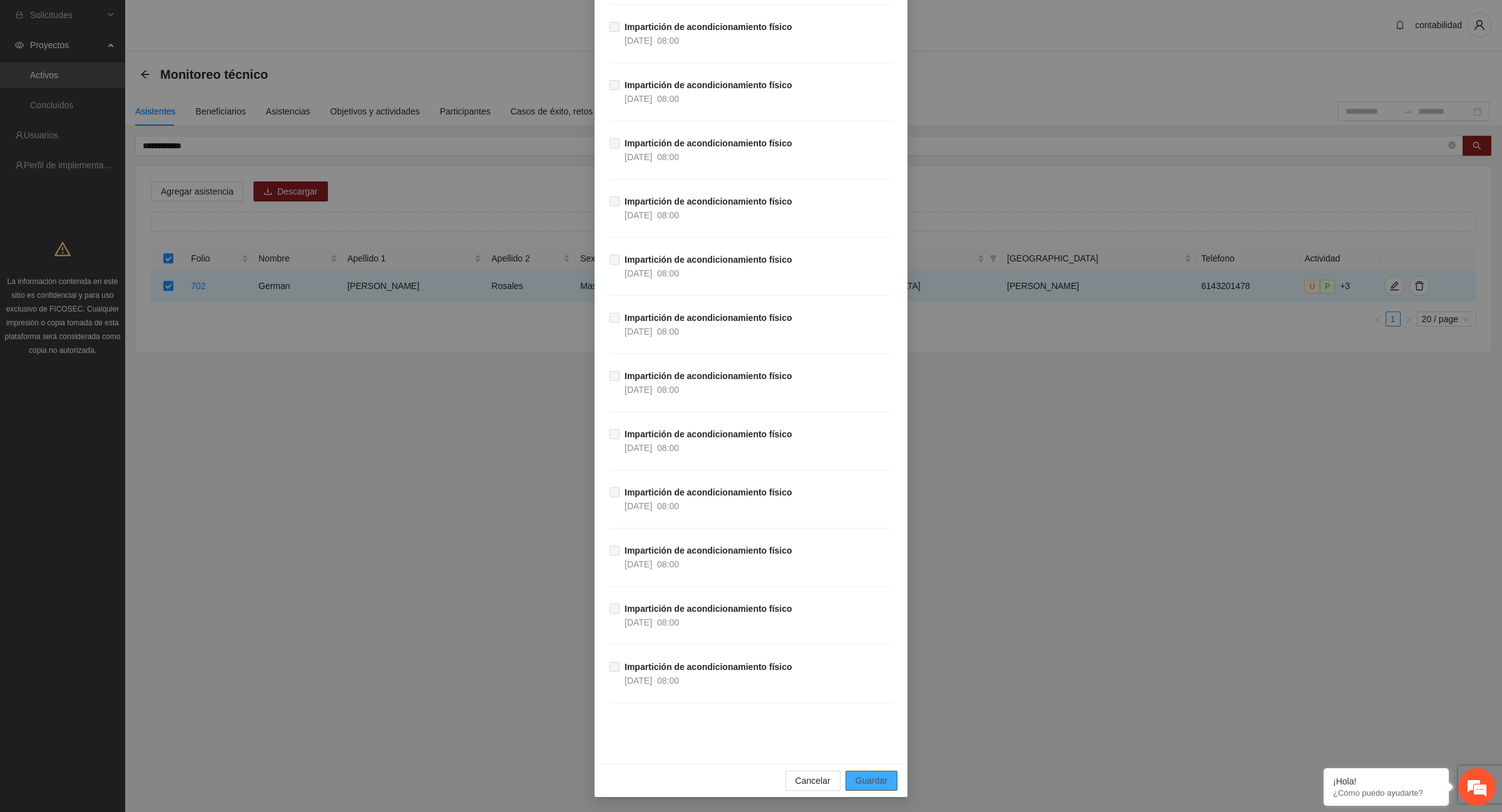
click at [862, 786] on span "Guardar" at bounding box center [872, 780] width 32 height 13
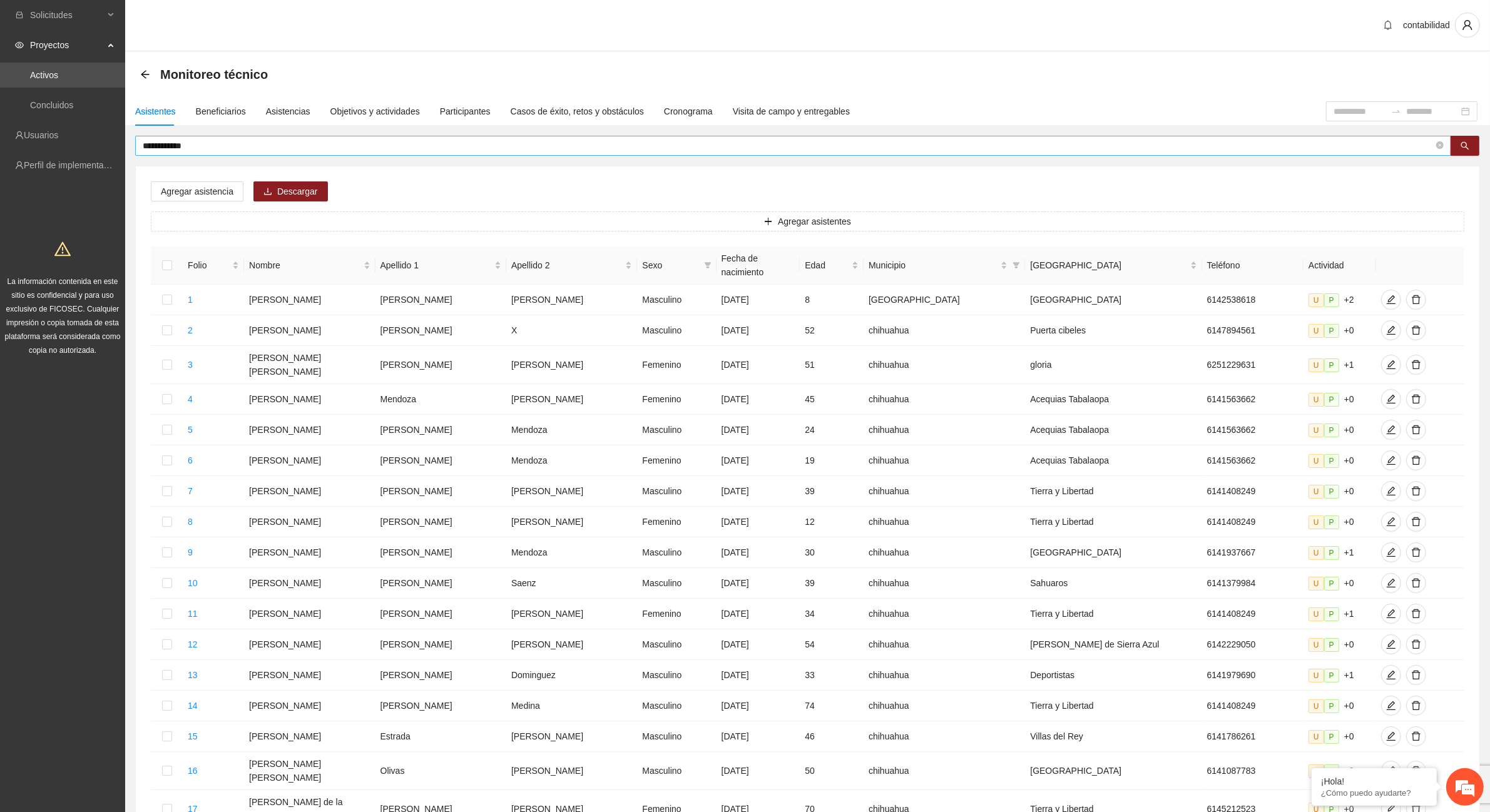
click at [191, 154] on span "**********" at bounding box center [793, 146] width 1316 height 20
type input "*"
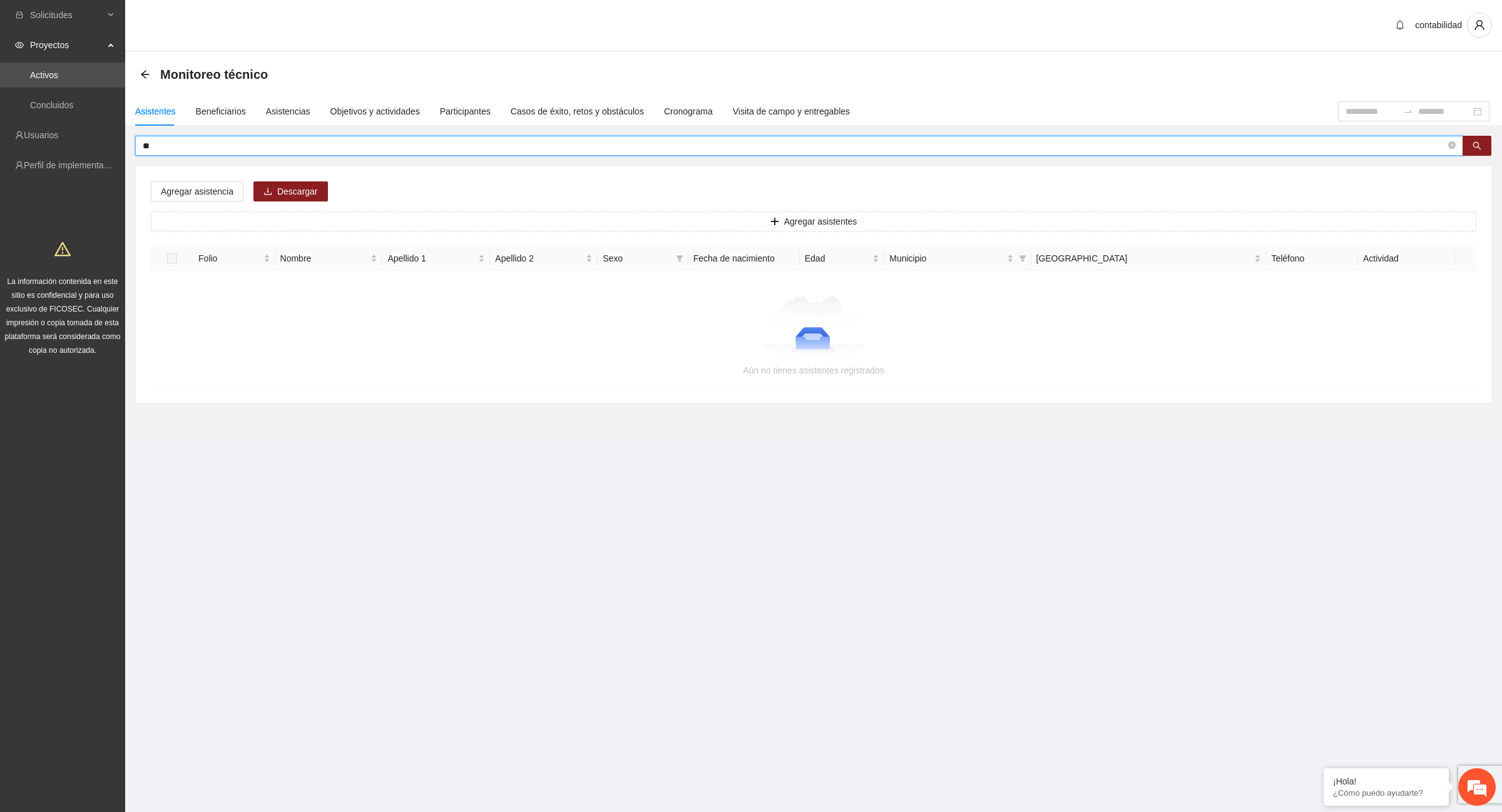
type input "*"
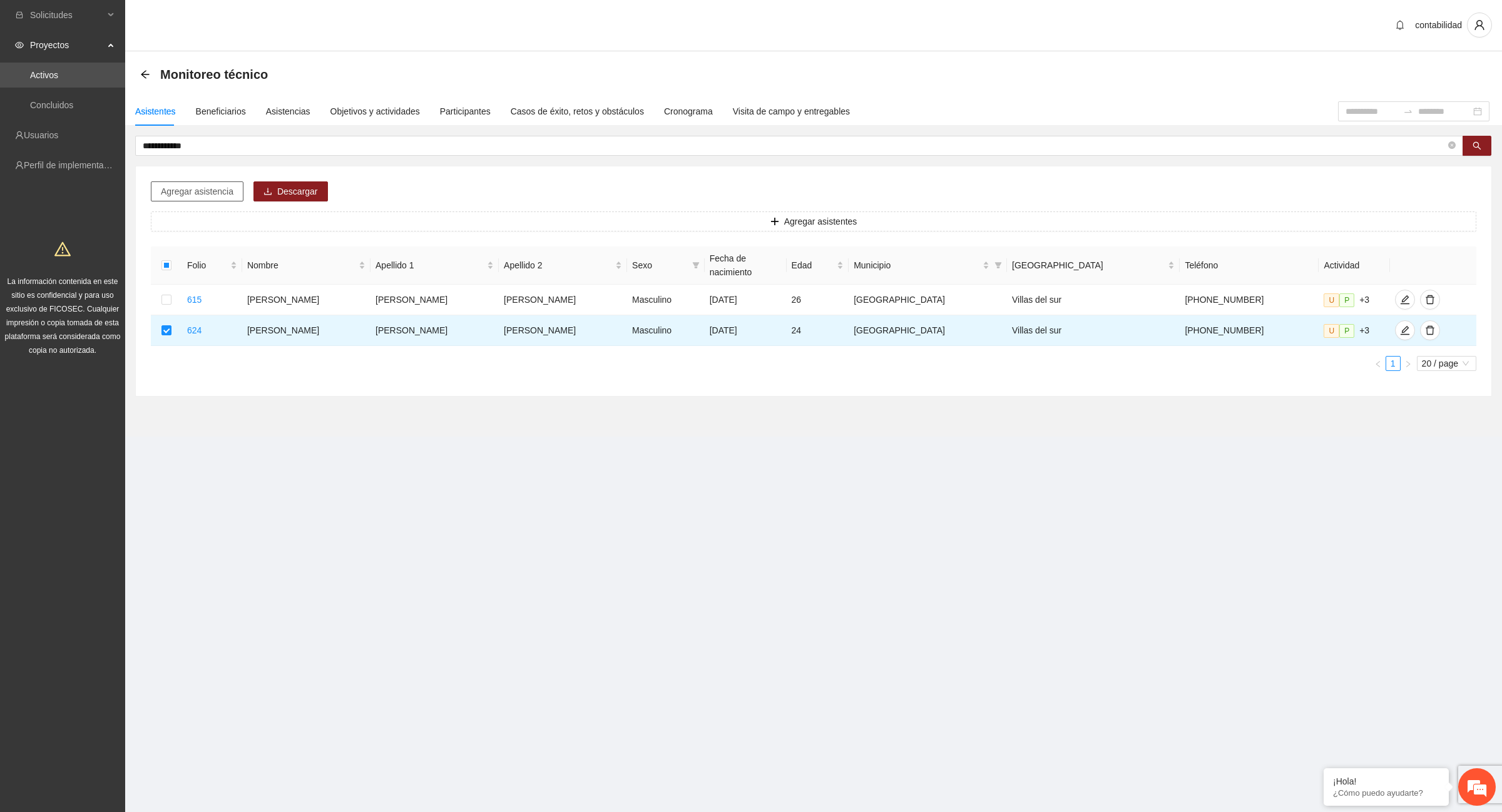
click at [217, 189] on span "Agregar asistencia" at bounding box center [197, 191] width 73 height 13
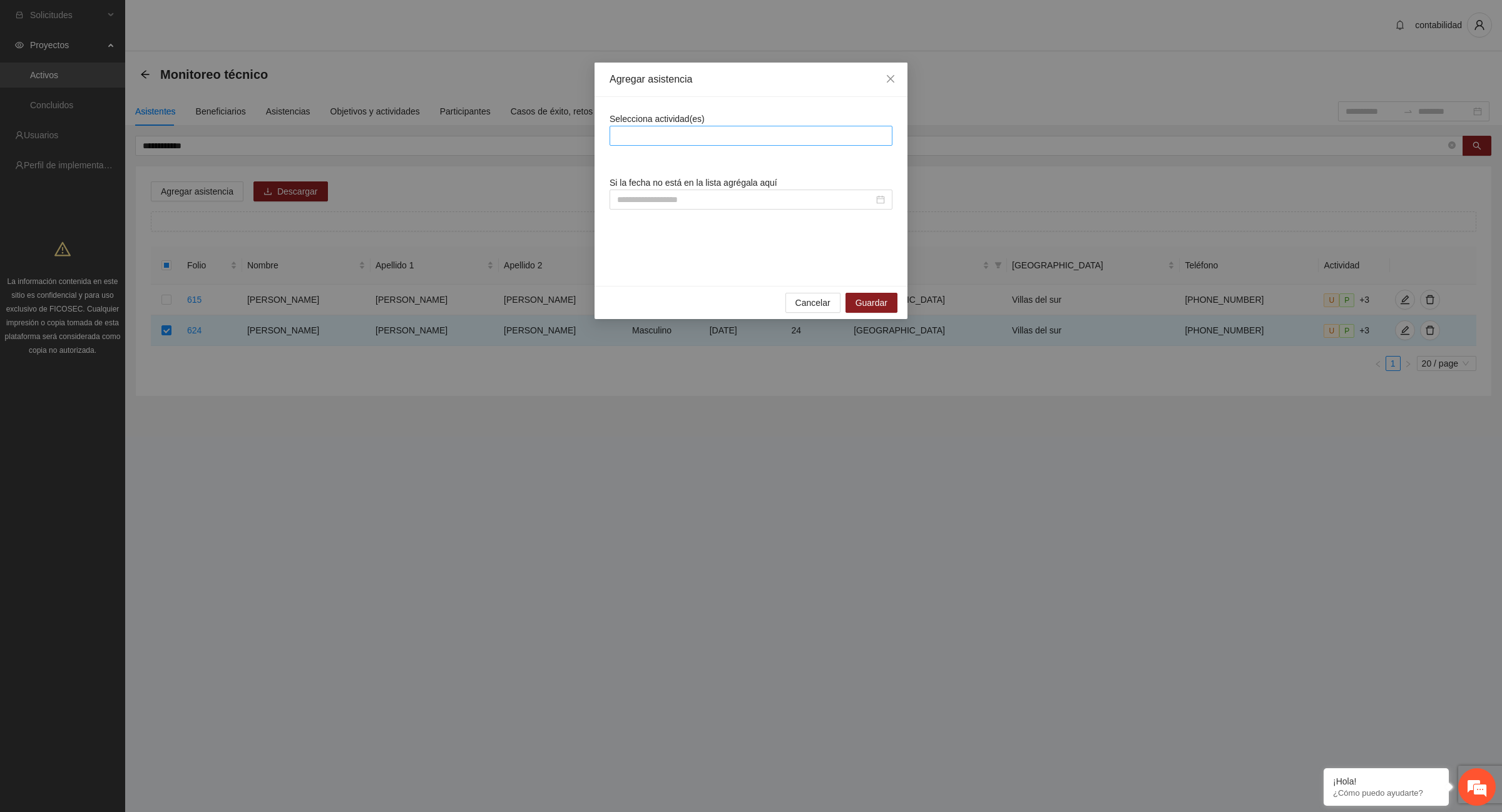
click at [702, 141] on div at bounding box center [751, 136] width 276 height 15
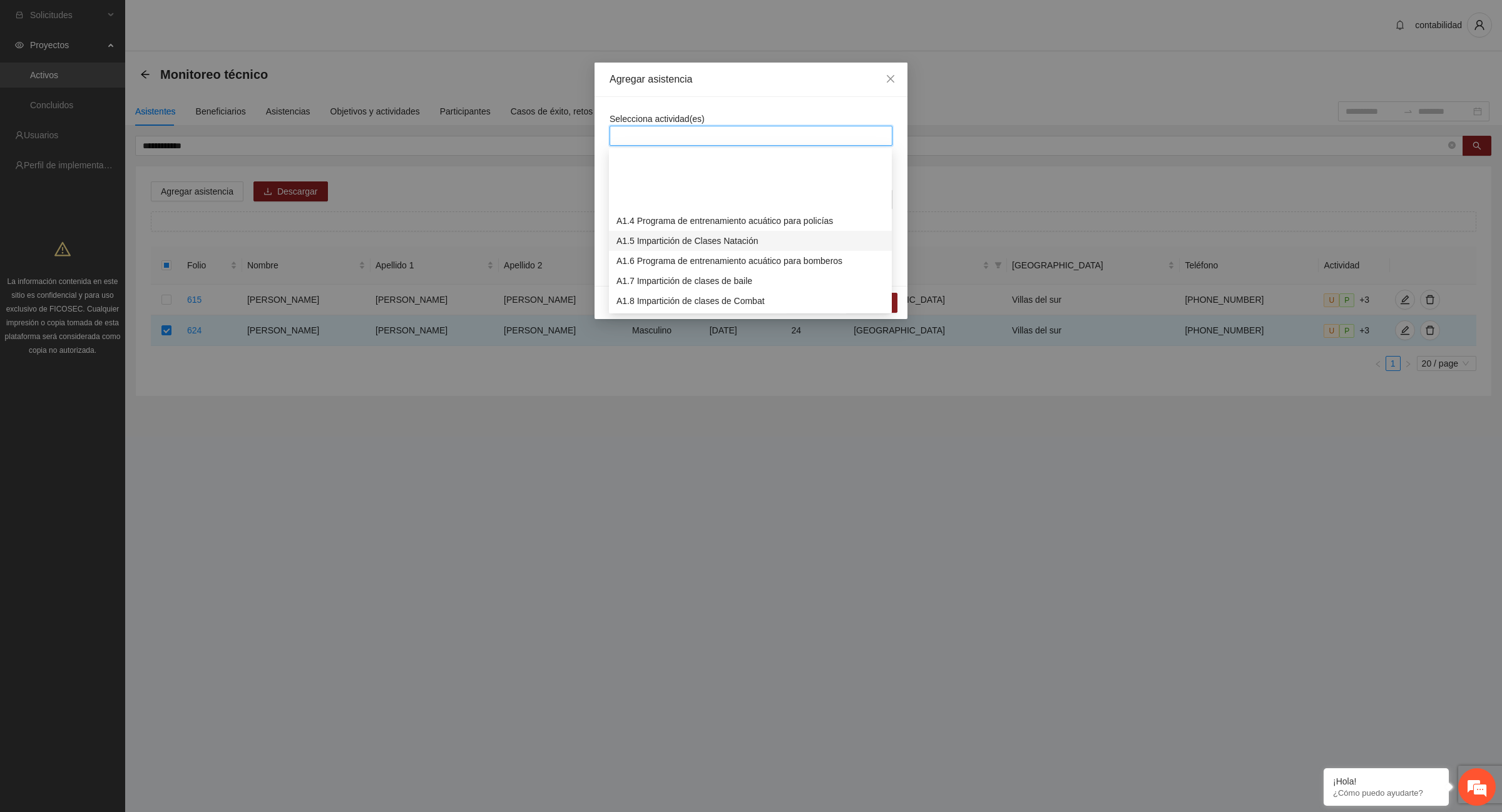
scroll to position [156, 0]
drag, startPoint x: 684, startPoint y: 224, endPoint x: 678, endPoint y: 257, distance: 33.5
click at [684, 224] on div "A1.12 Impartición de acondicionamiento físico" at bounding box center [750, 224] width 268 height 13
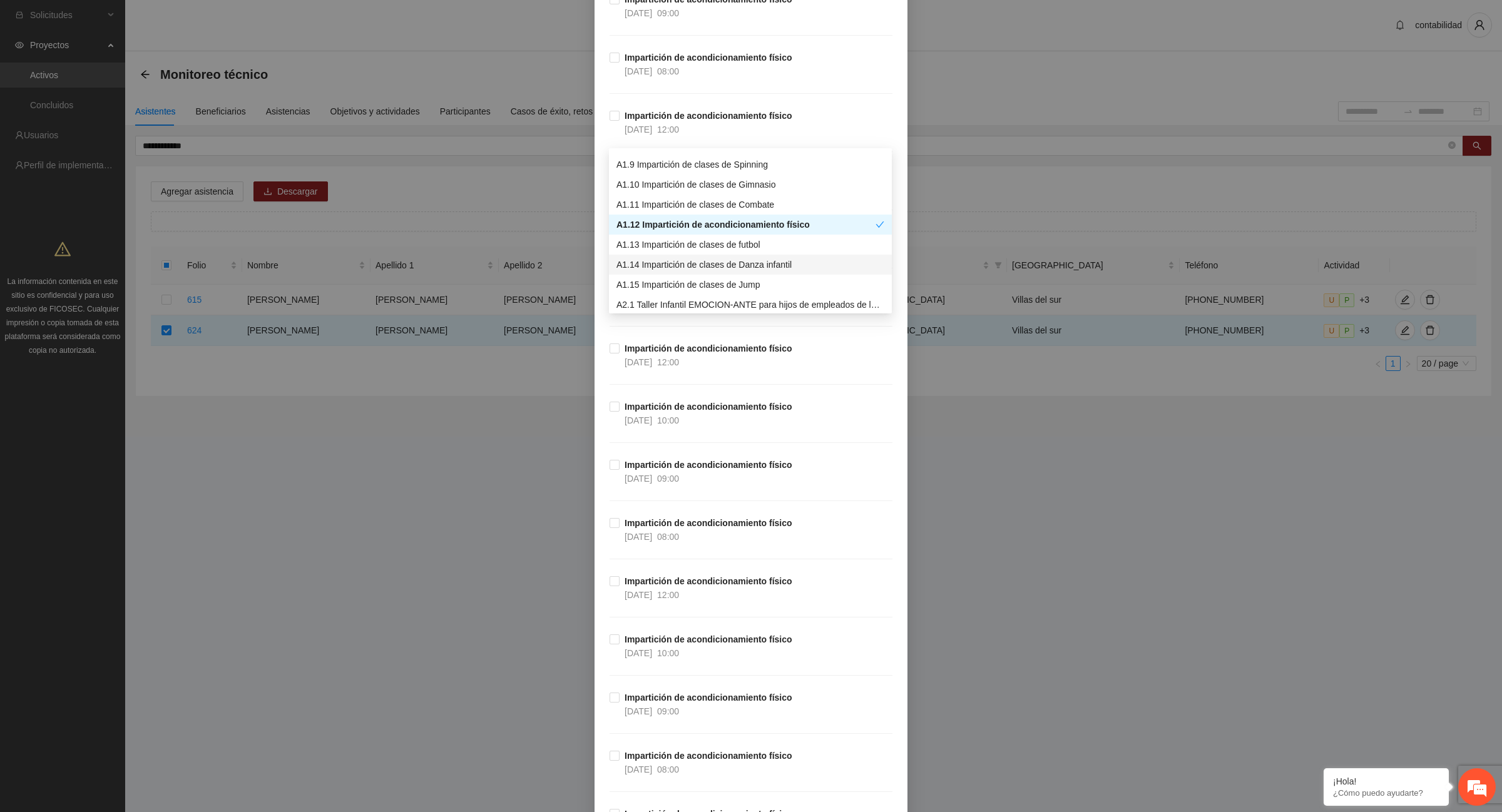
scroll to position [8055, 0]
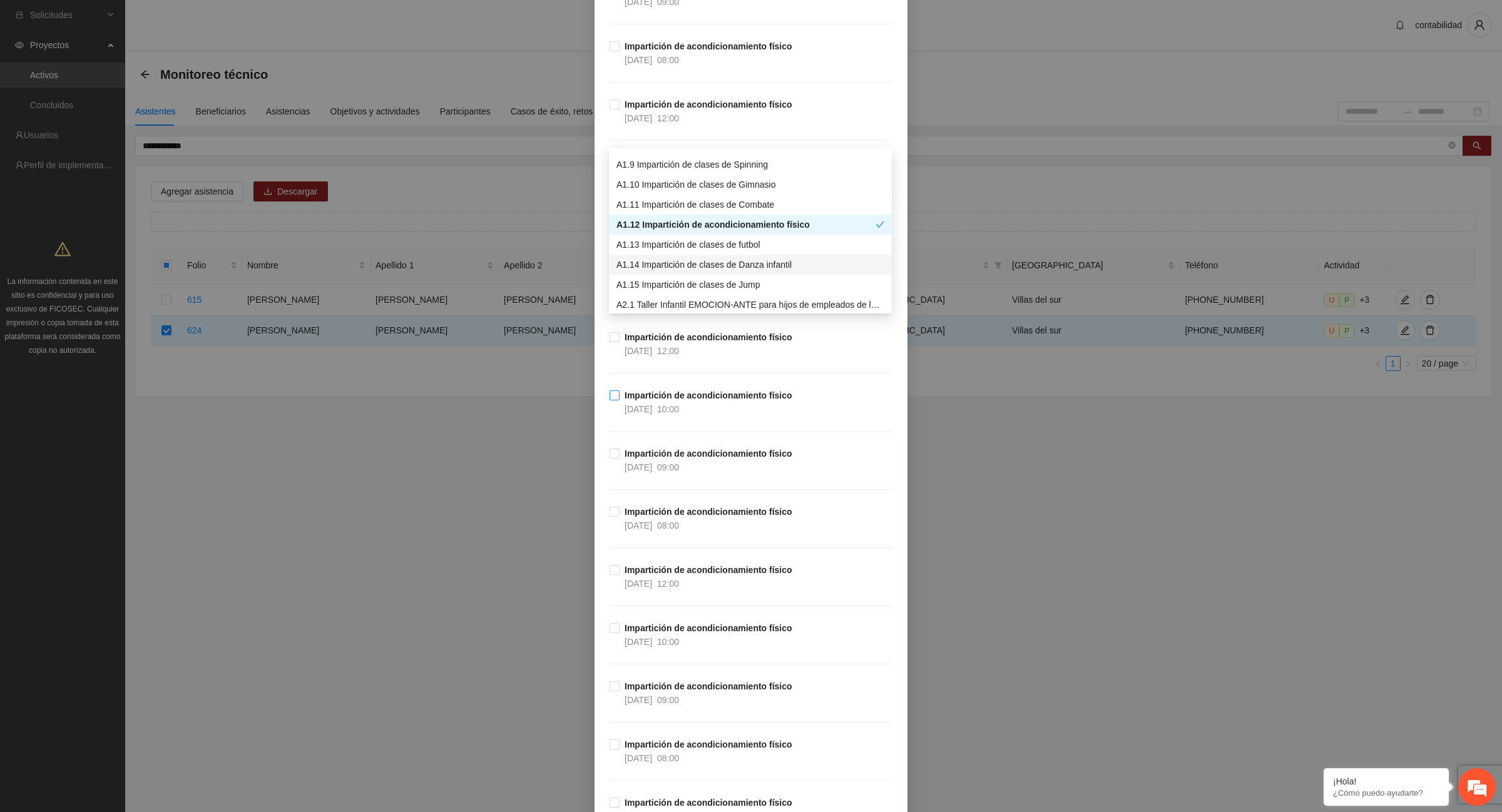
drag, startPoint x: 665, startPoint y: 413, endPoint x: 680, endPoint y: 424, distance: 18.6
click at [664, 401] on strong "Impartición de acondicionamiento físico" at bounding box center [708, 396] width 168 height 10
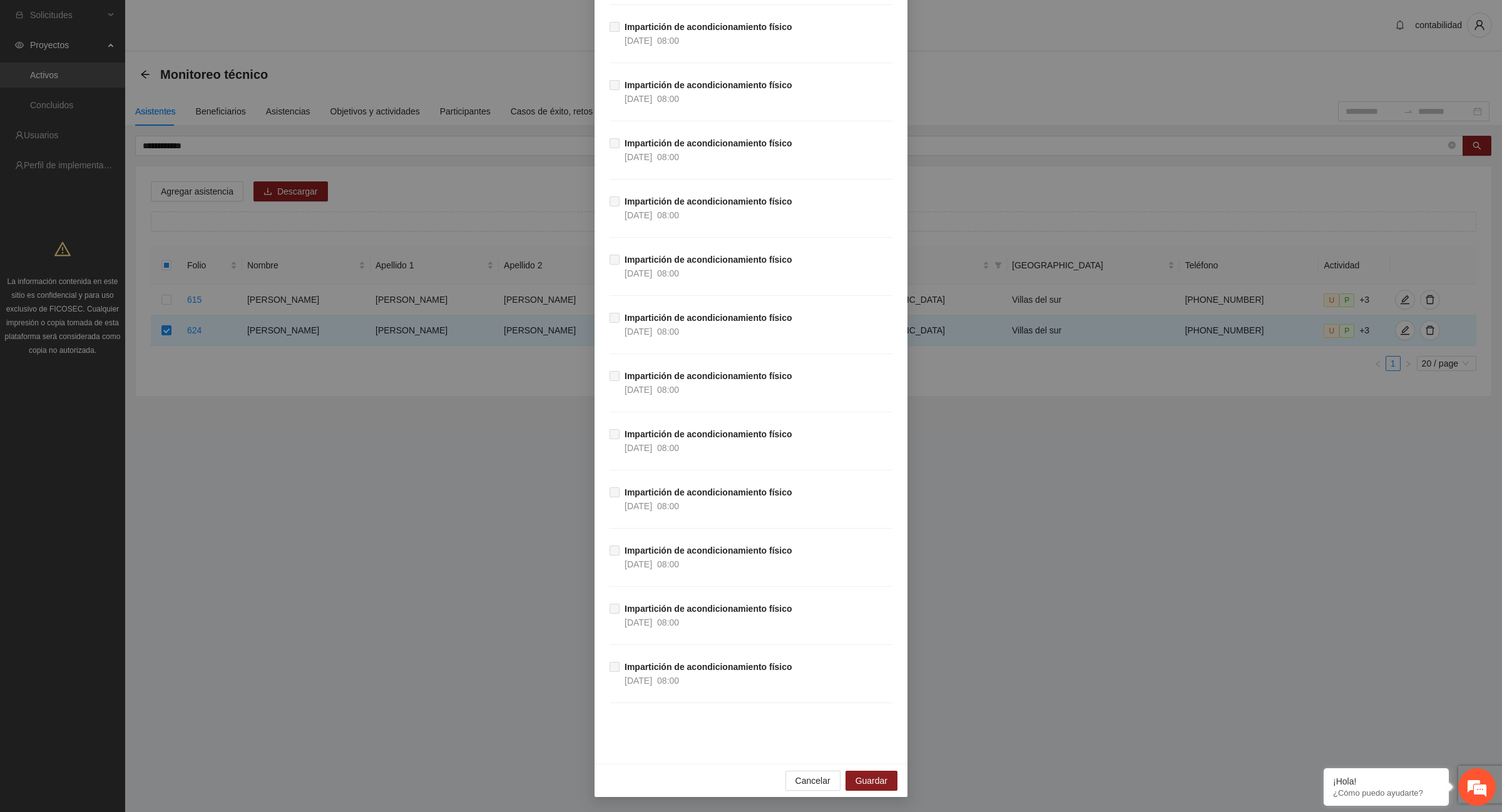
scroll to position [22087, 0]
click at [856, 784] on span "Guardar" at bounding box center [872, 780] width 32 height 13
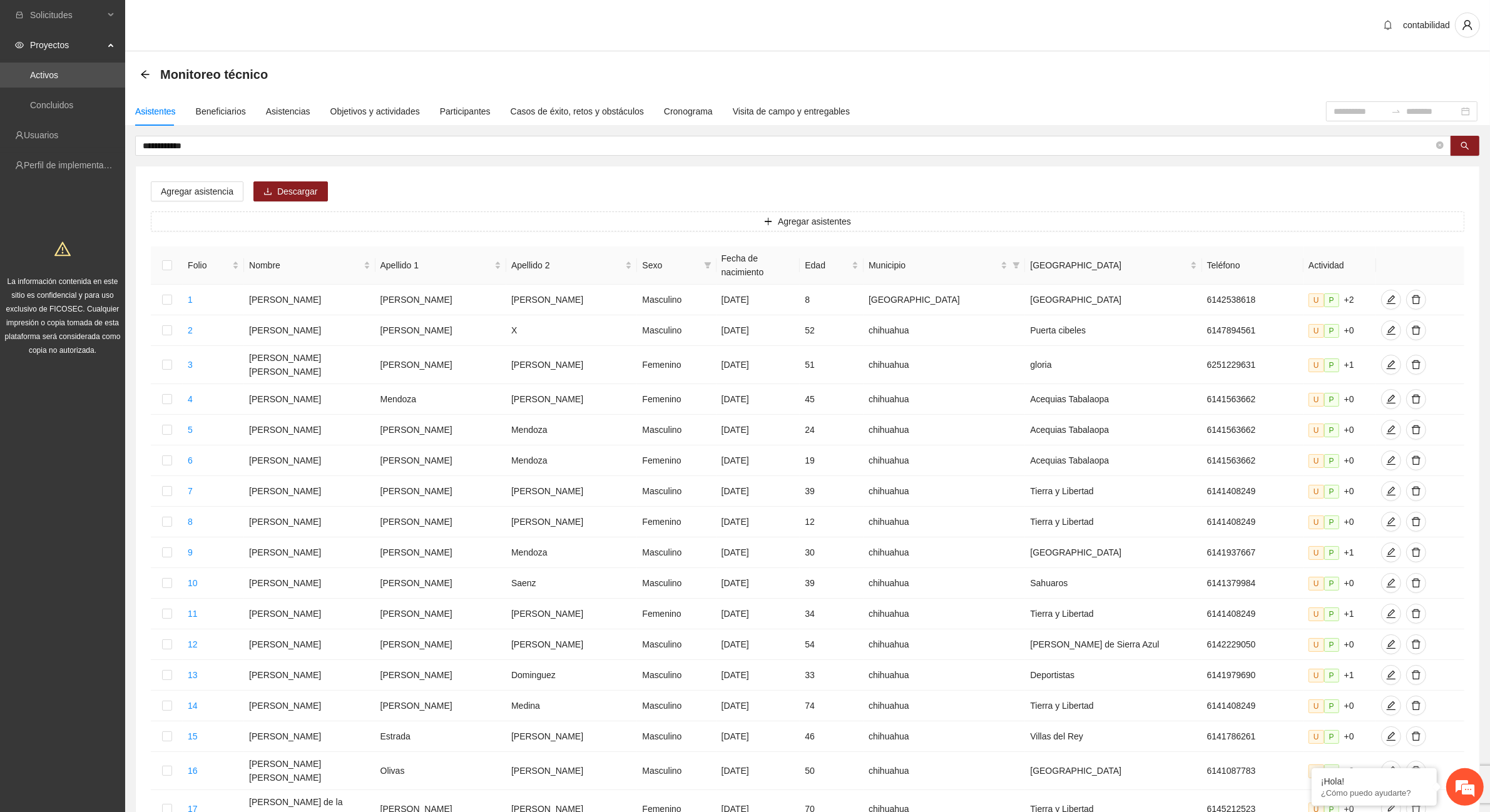
click at [221, 133] on div "**********" at bounding box center [807, 533] width 1365 height 874
click at [222, 139] on input "**********" at bounding box center [788, 145] width 1291 height 13
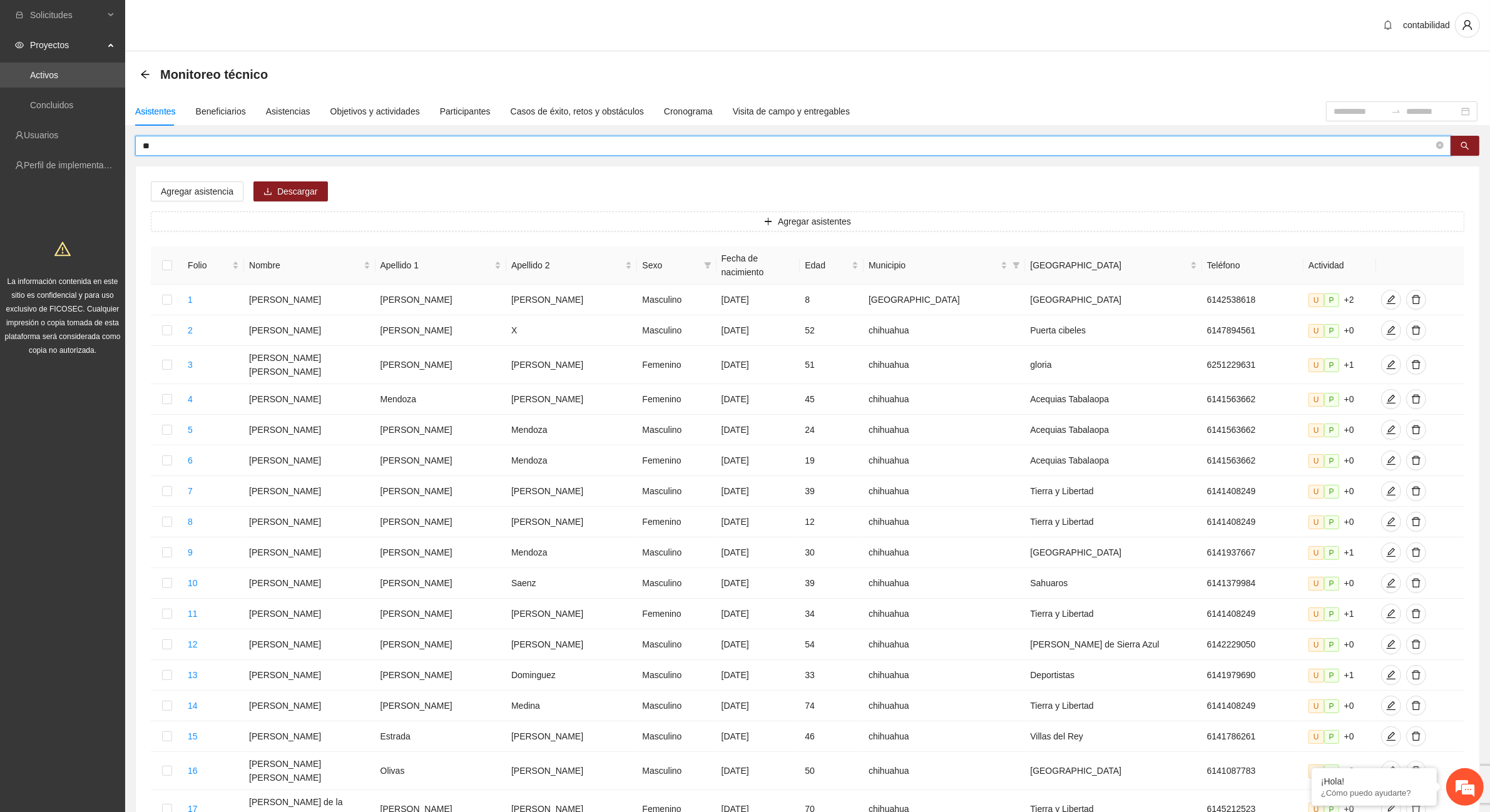
type input "*"
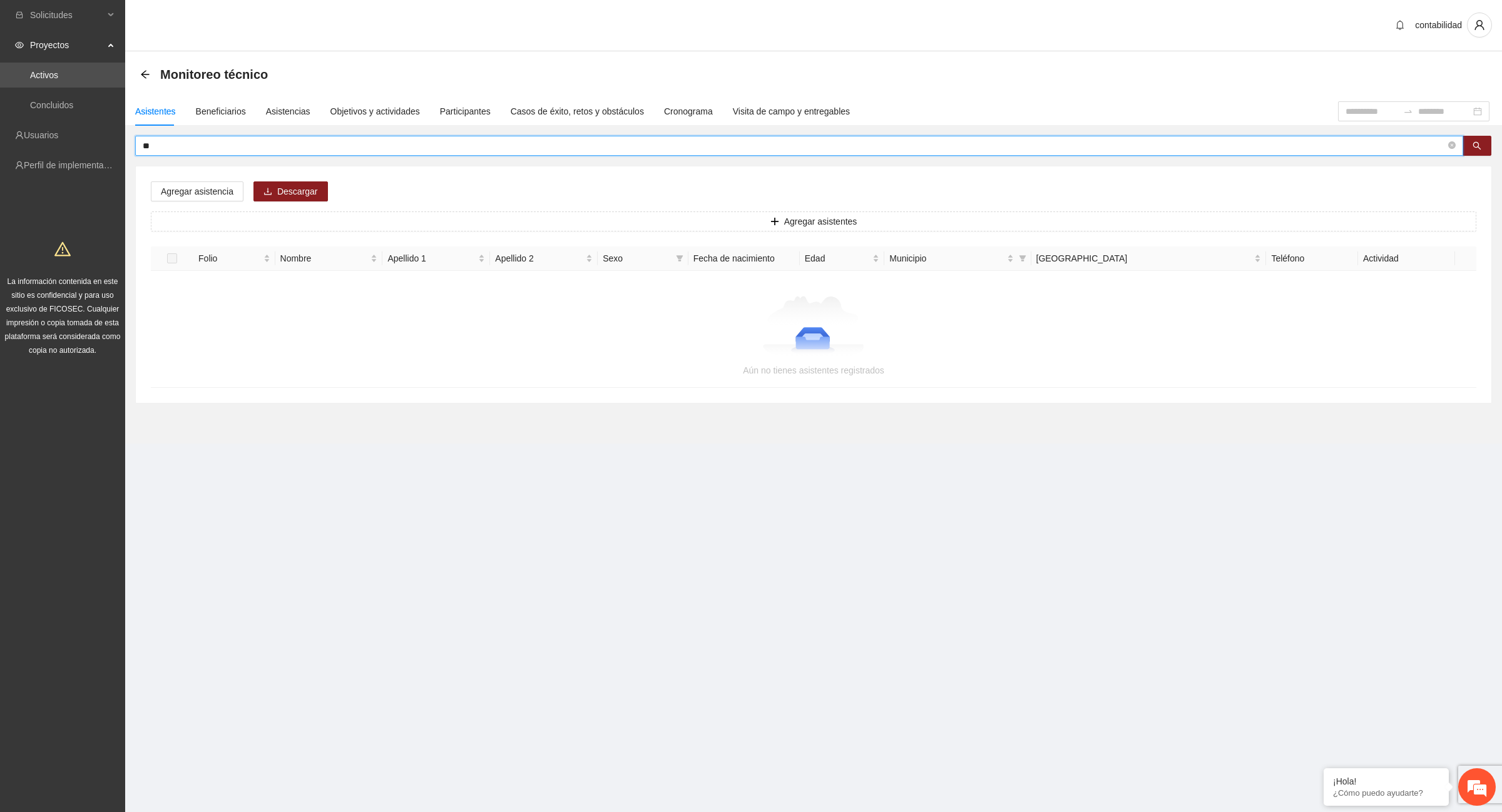
type input "*"
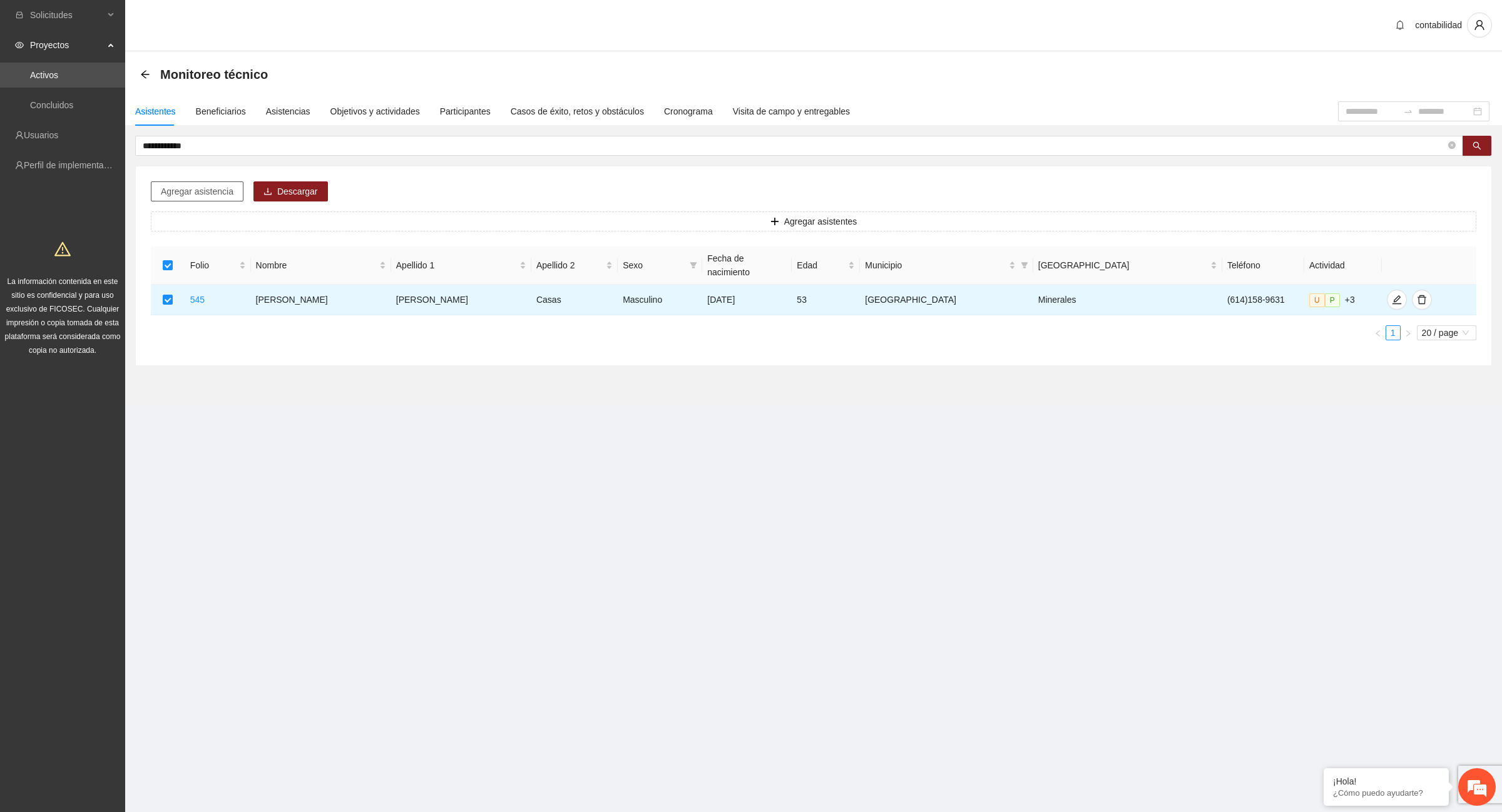
click at [224, 185] on span "Agregar asistencia" at bounding box center [197, 191] width 73 height 13
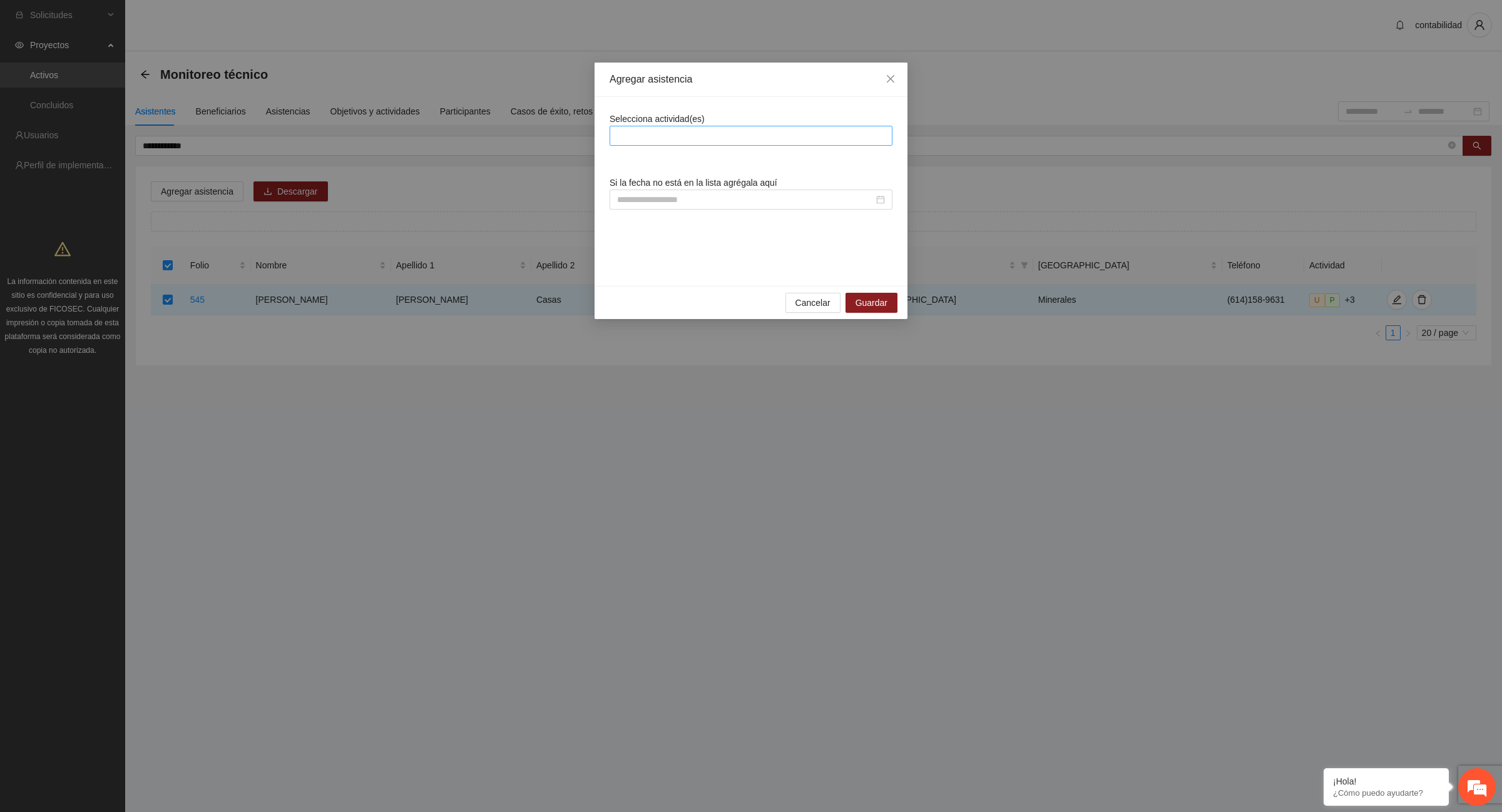
click at [748, 136] on div at bounding box center [751, 136] width 276 height 15
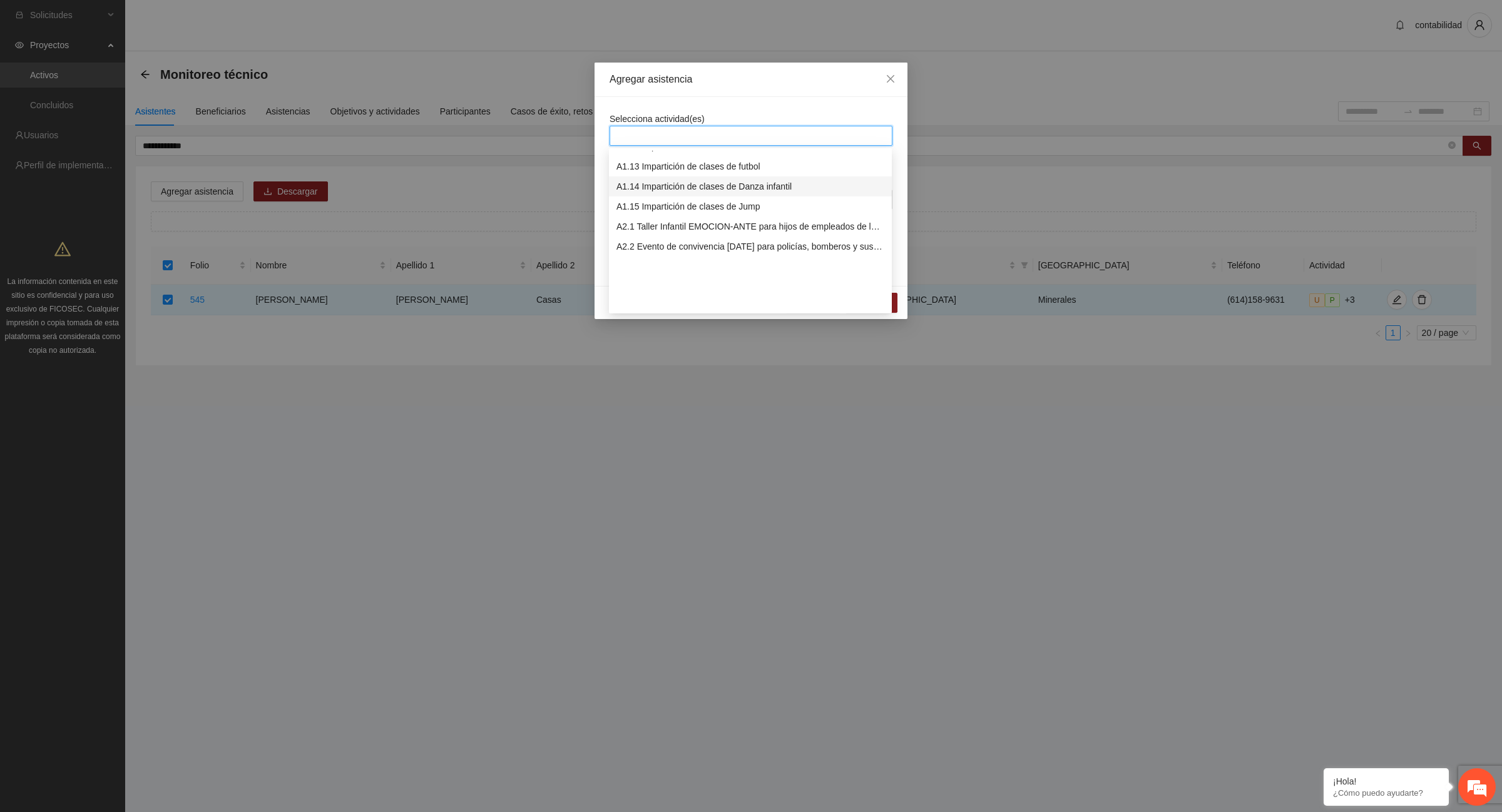
scroll to position [156, 0]
click at [690, 225] on div "A1.12 Impartición de acondicionamiento físico" at bounding box center [750, 224] width 268 height 13
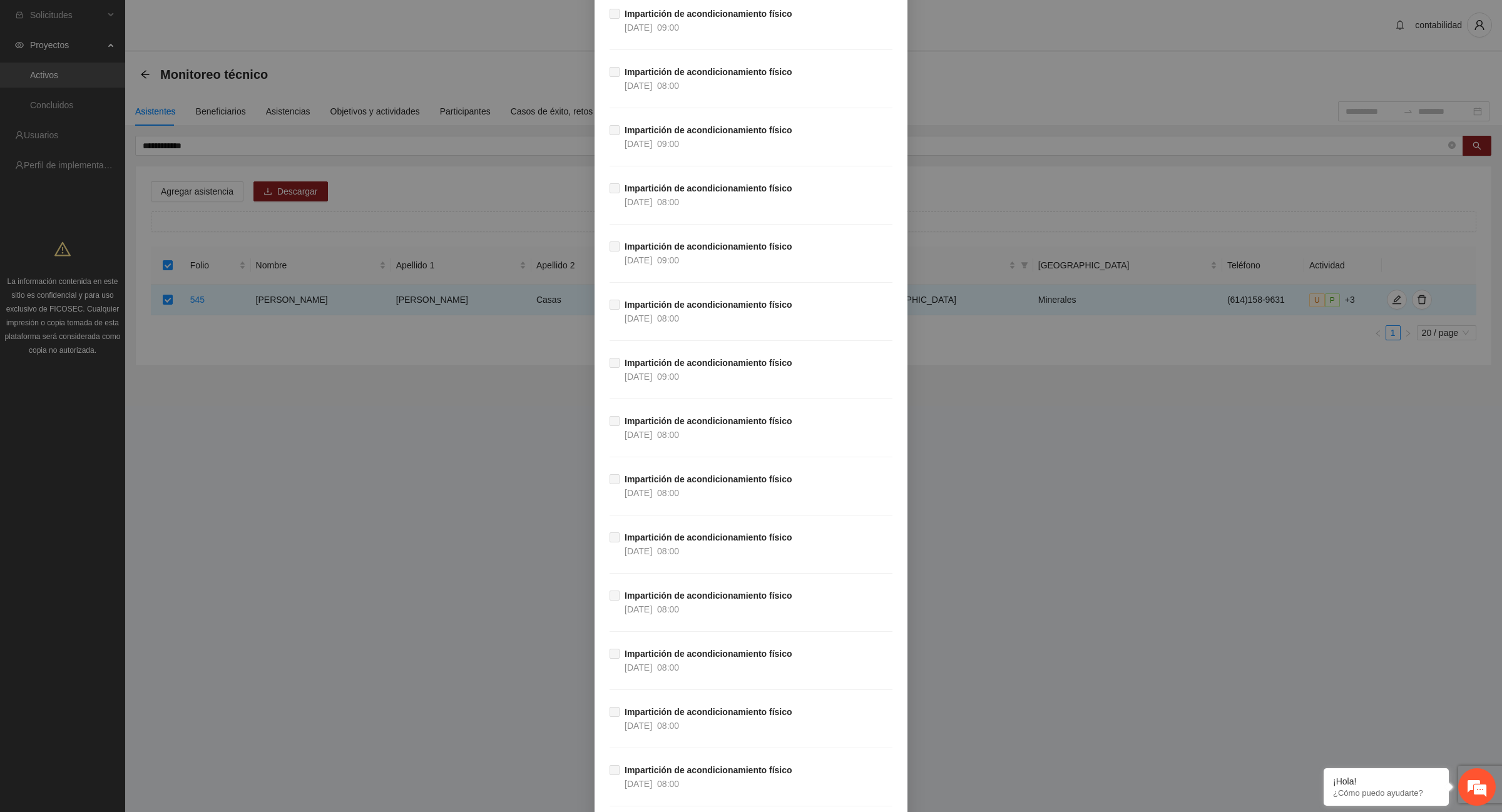
scroll to position [22087, 0]
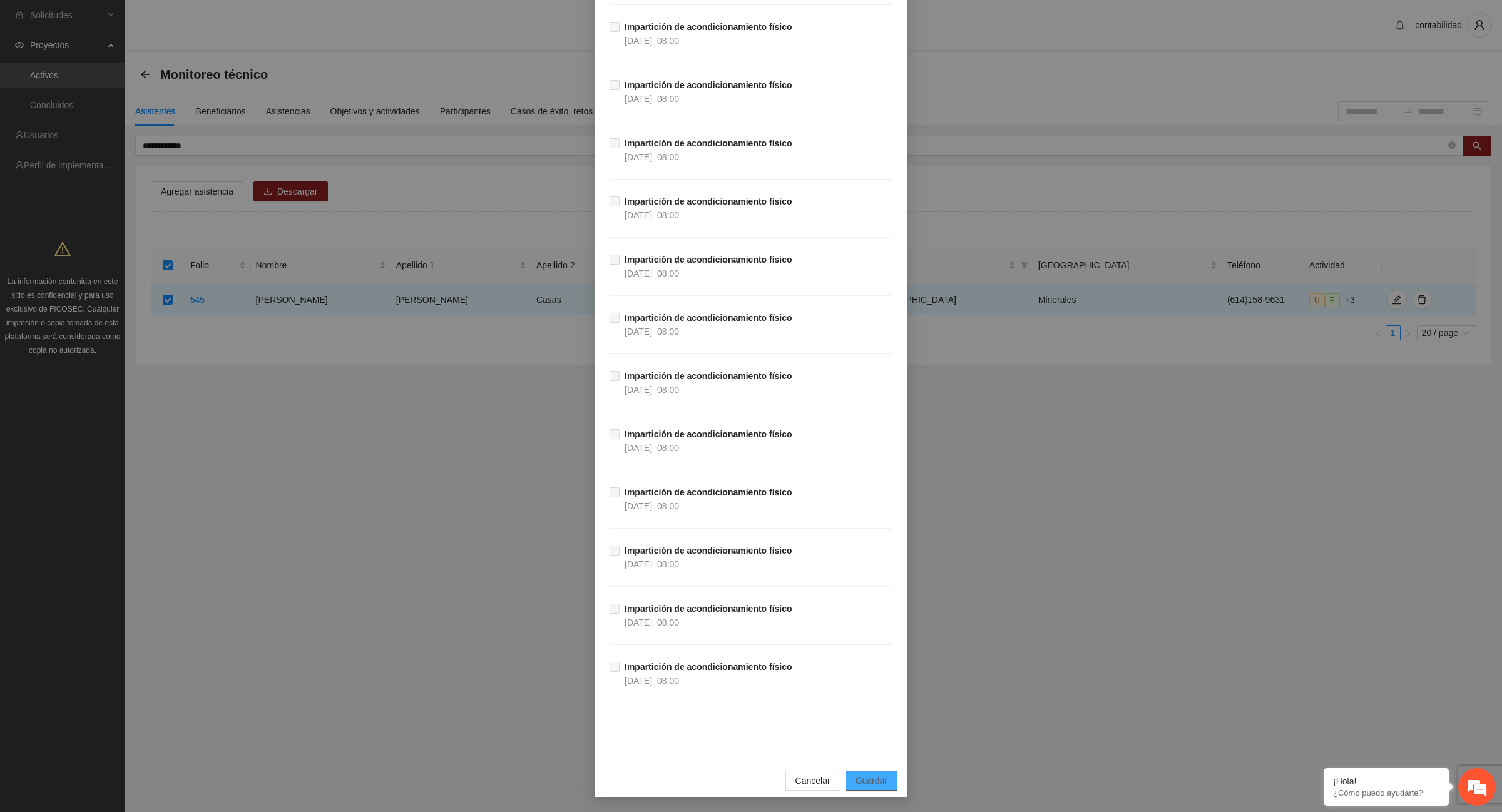
click at [877, 782] on span "Guardar" at bounding box center [872, 780] width 32 height 13
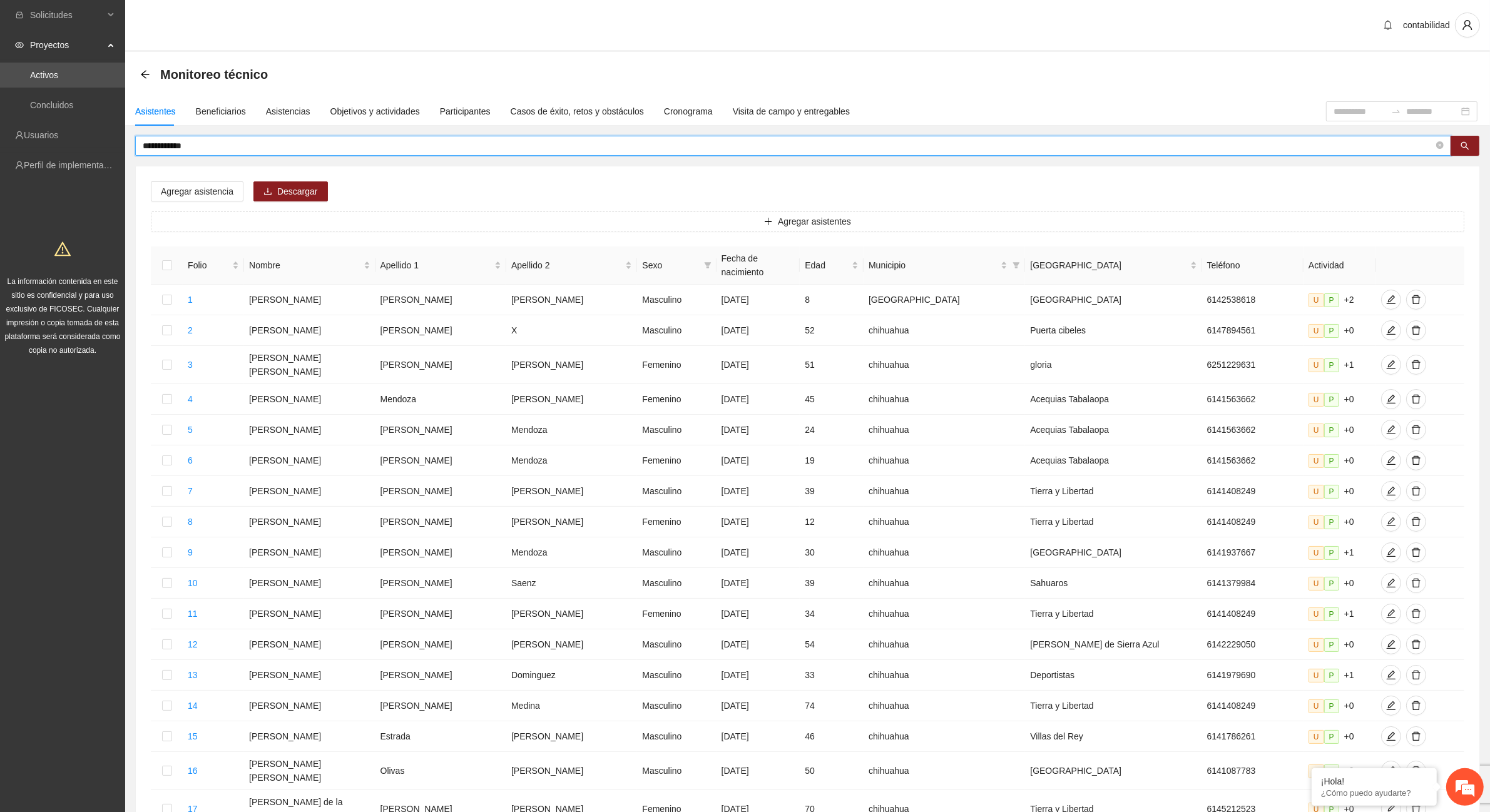
click at [326, 144] on input "**********" at bounding box center [788, 145] width 1291 height 13
type input "*"
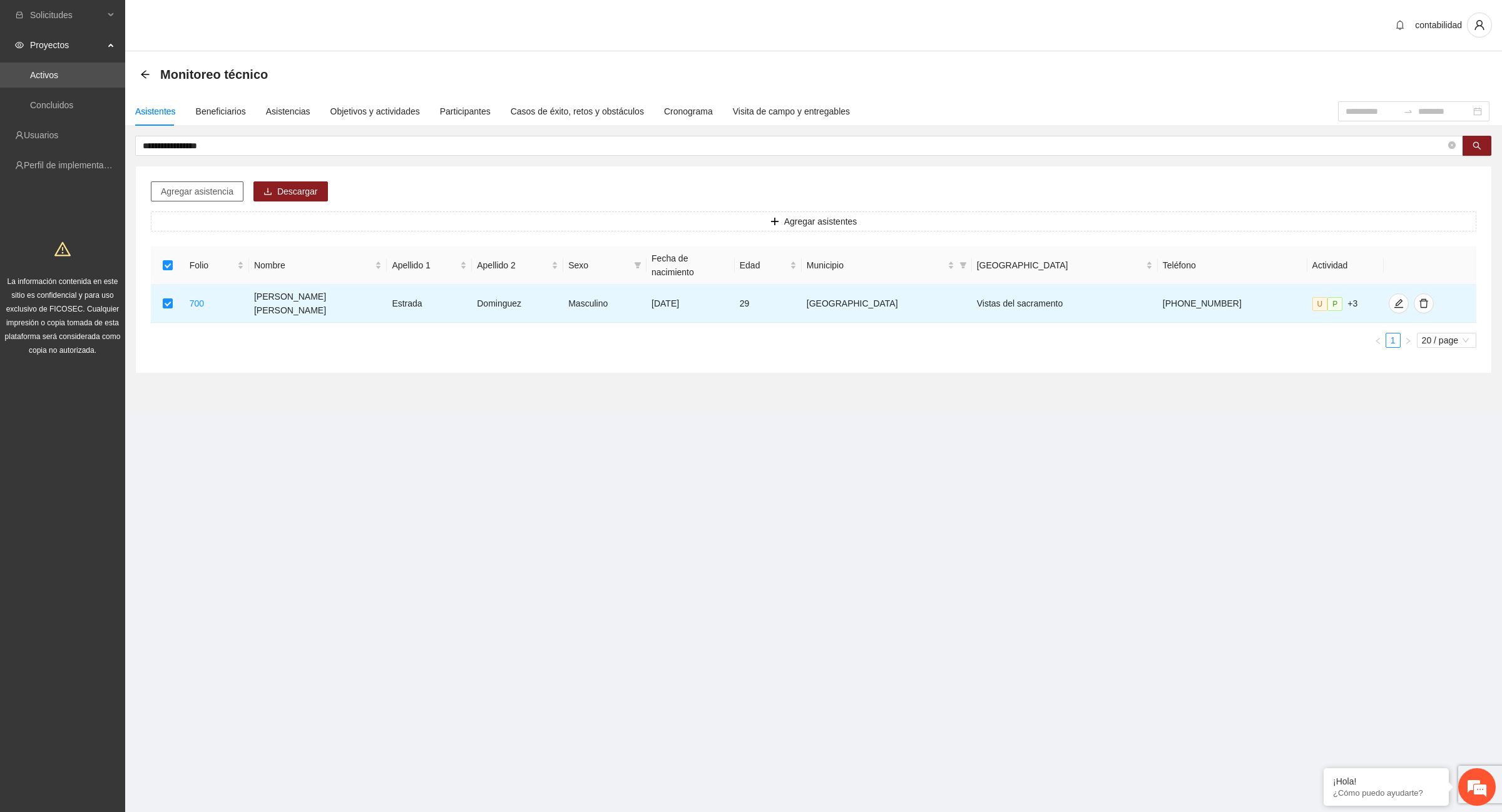
click at [176, 192] on span "Agregar asistencia" at bounding box center [197, 191] width 73 height 13
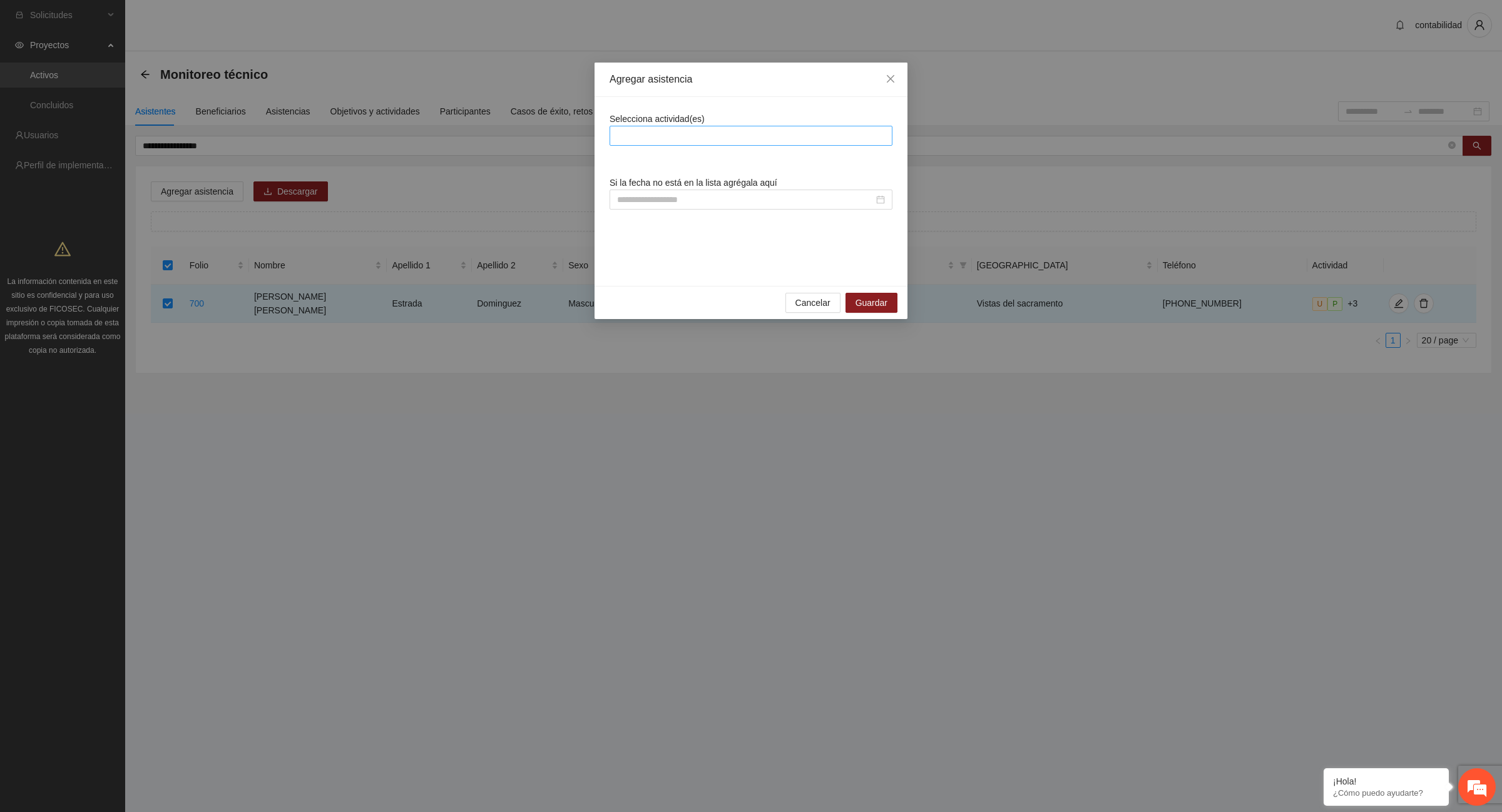
click at [664, 133] on div at bounding box center [751, 136] width 276 height 15
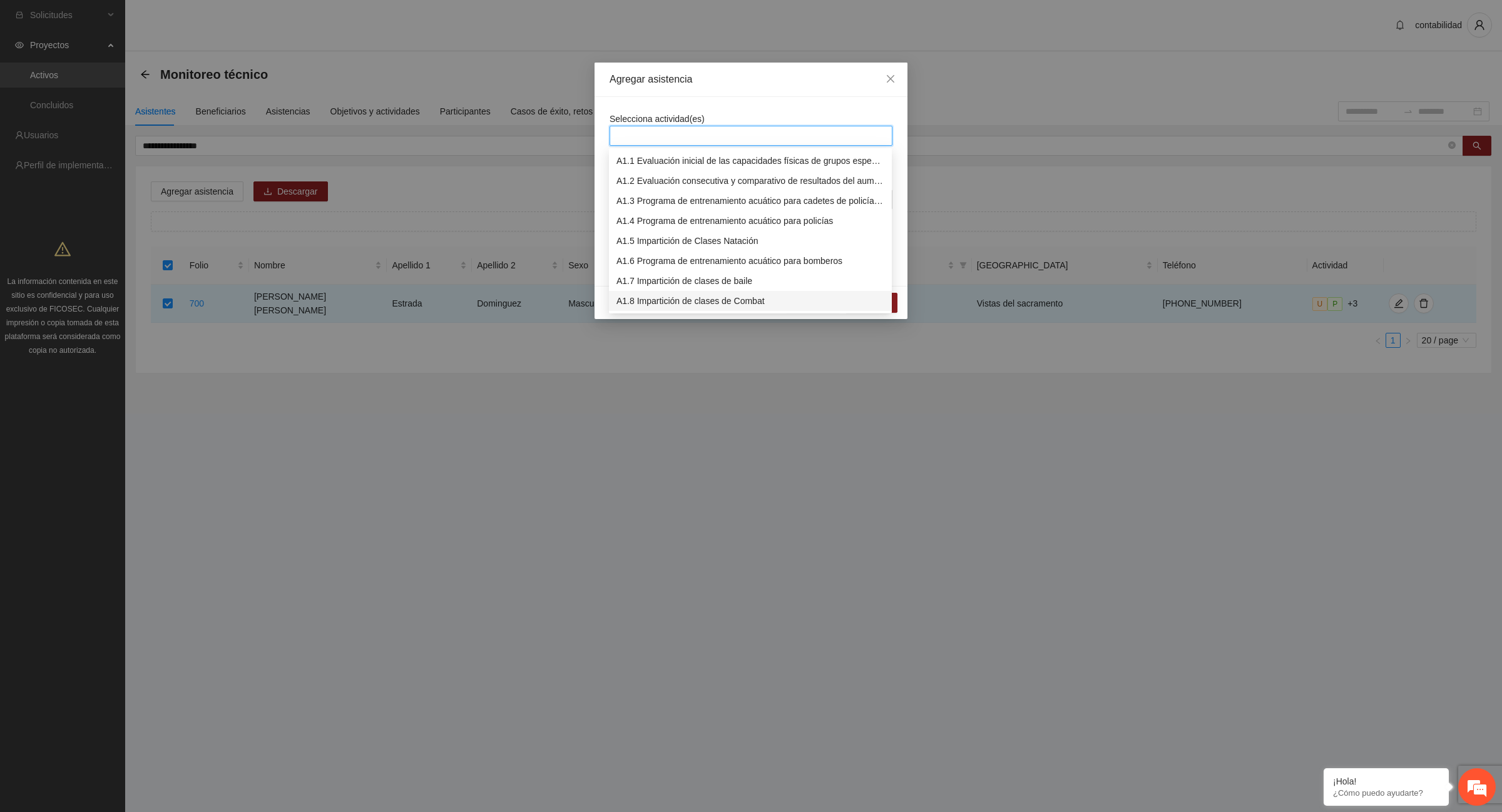
scroll to position [78, 0]
click at [693, 298] on div "A1.12 Impartición de acondicionamiento físico" at bounding box center [750, 303] width 268 height 13
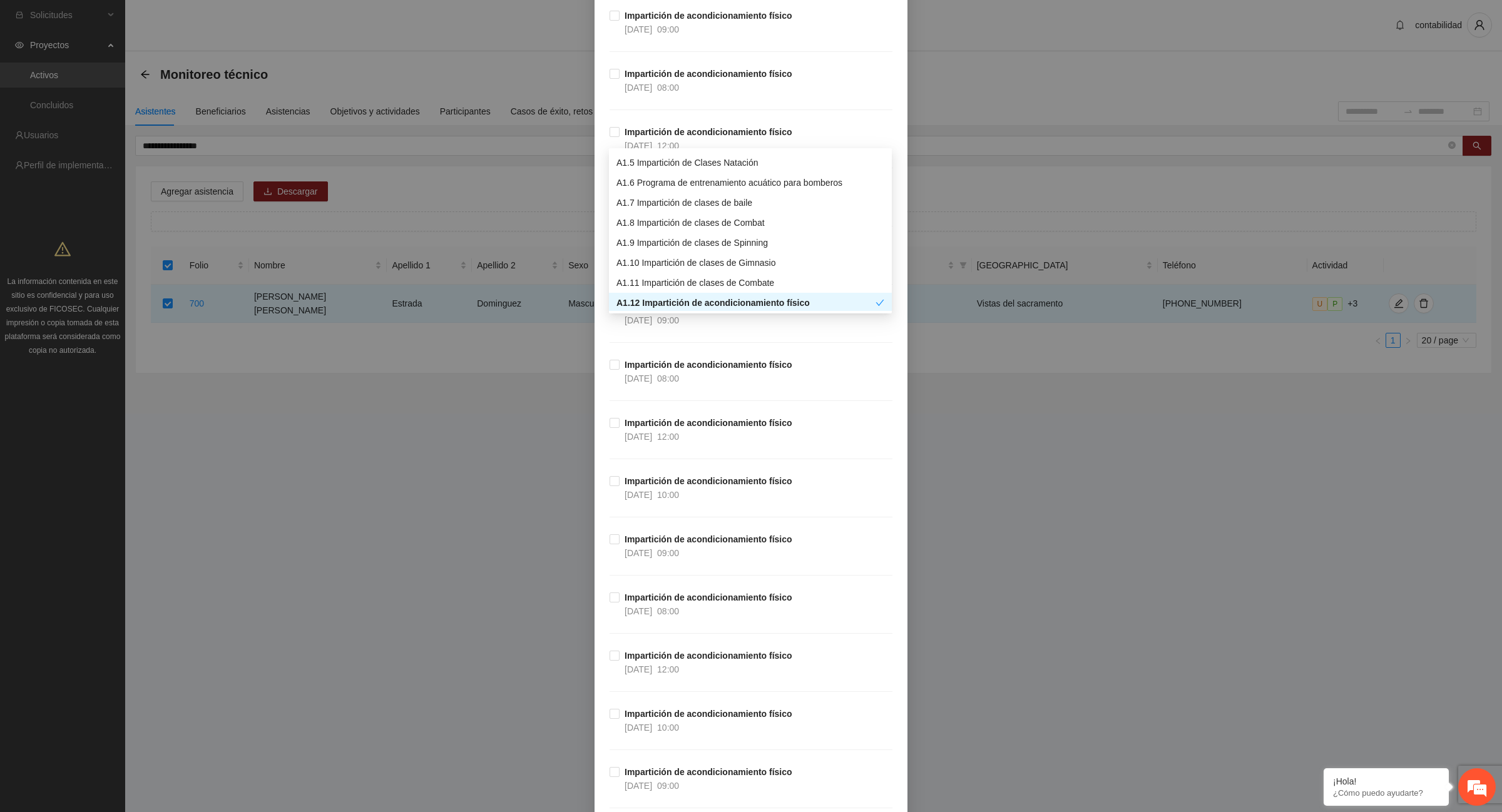
scroll to position [8055, 0]
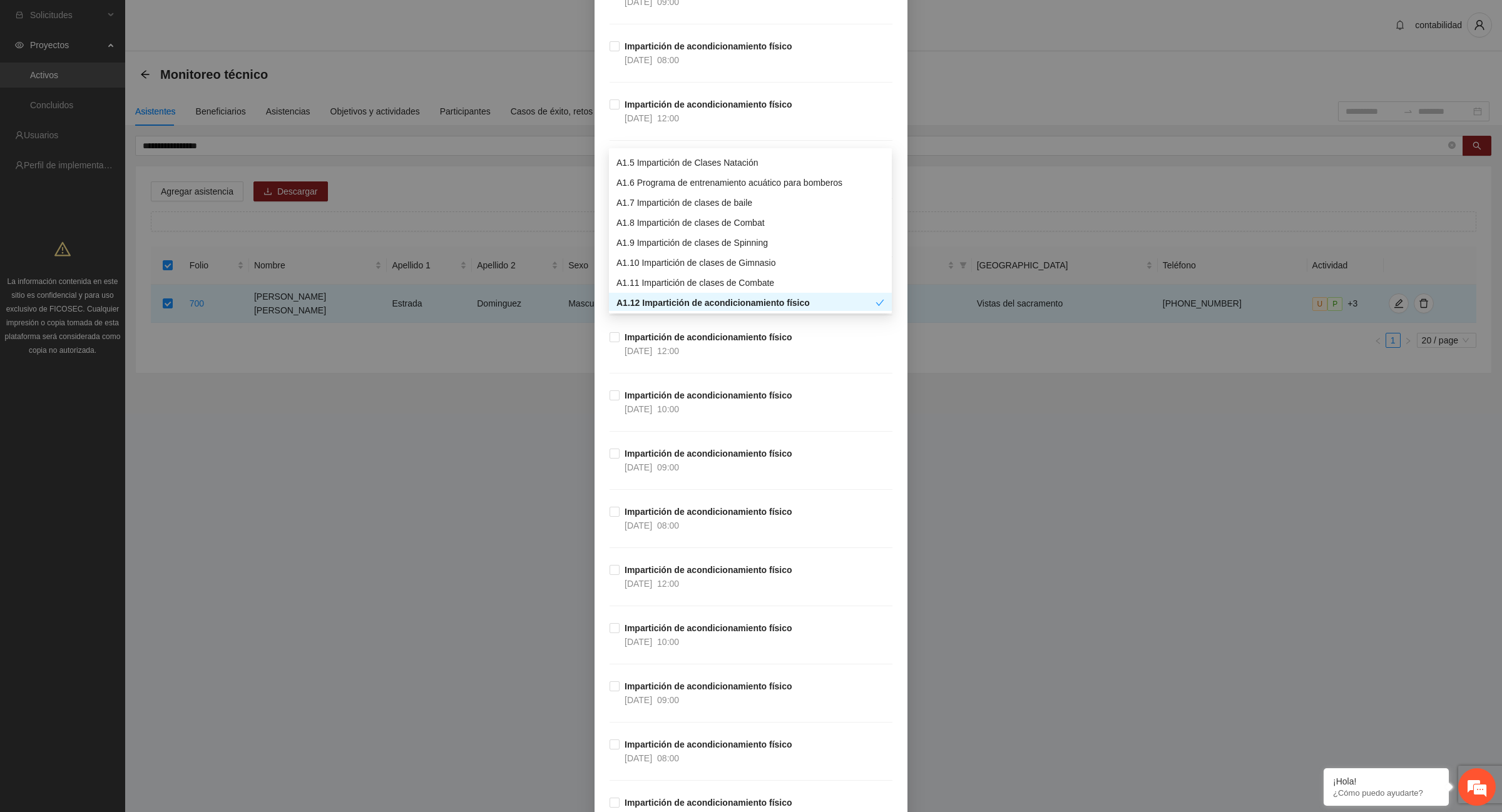
click at [625, 401] on strong "Impartición de acondicionamiento físico" at bounding box center [708, 396] width 168 height 10
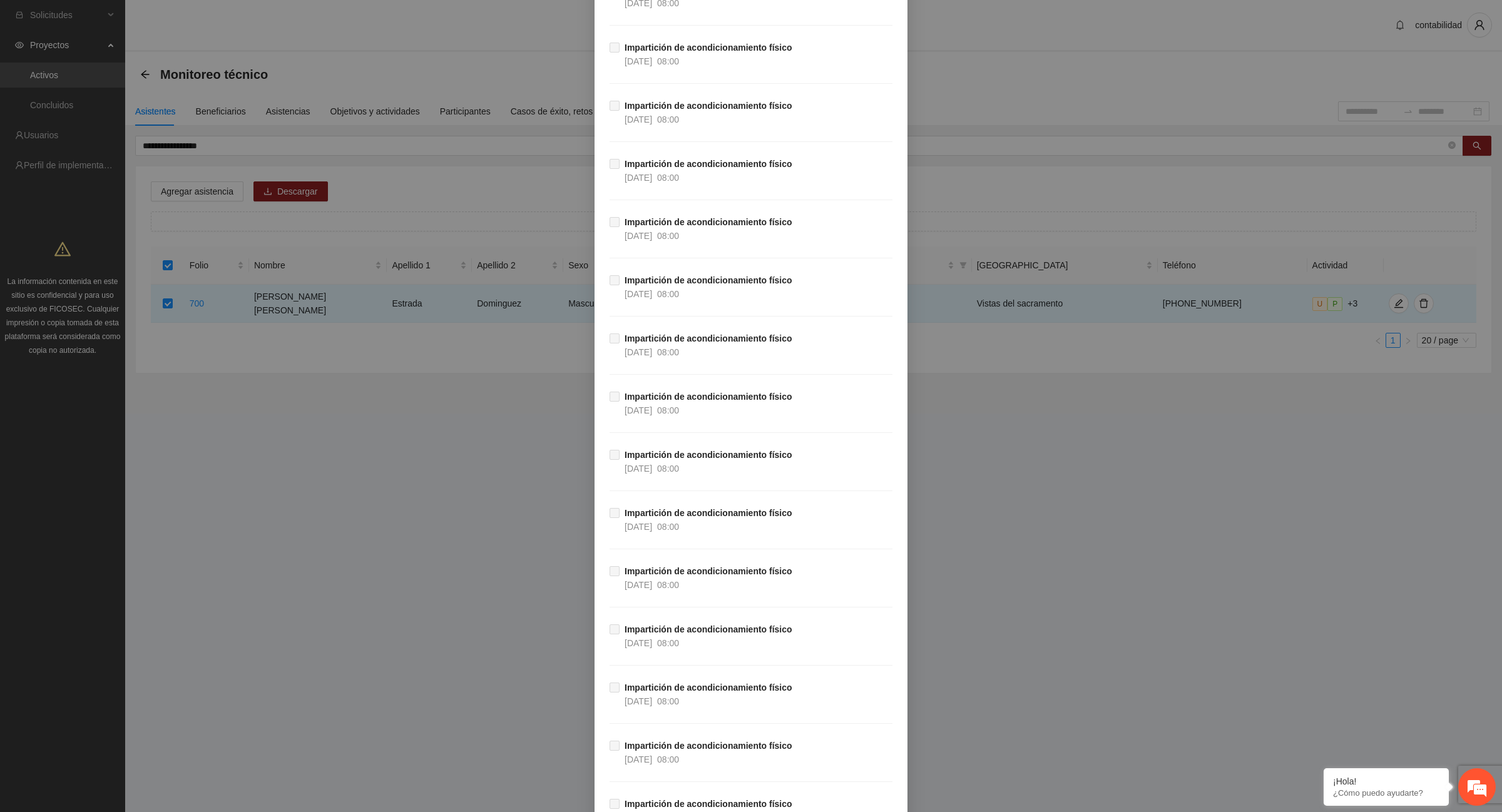
scroll to position [22087, 0]
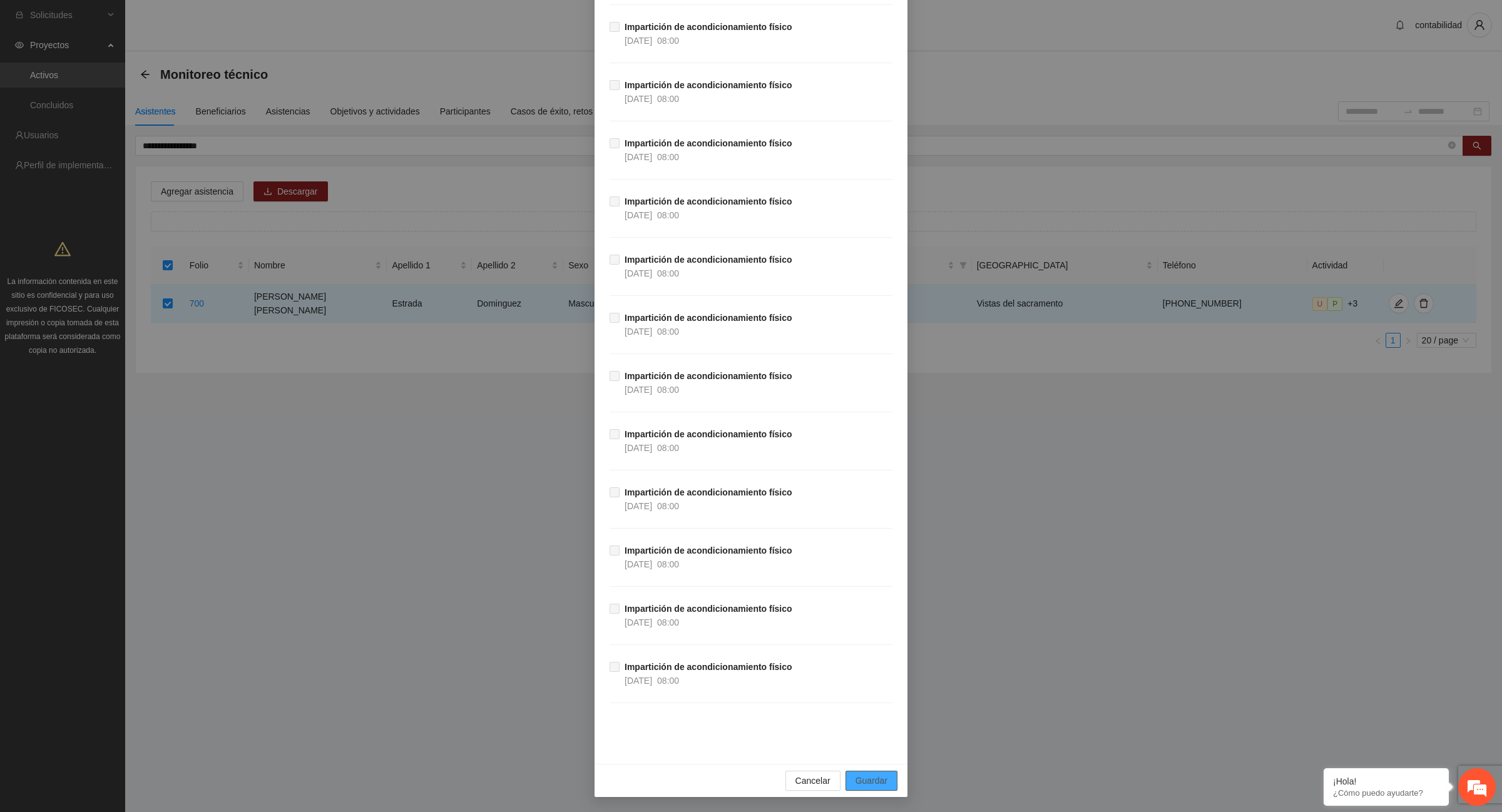
click at [859, 774] on button "Guardar" at bounding box center [872, 781] width 52 height 20
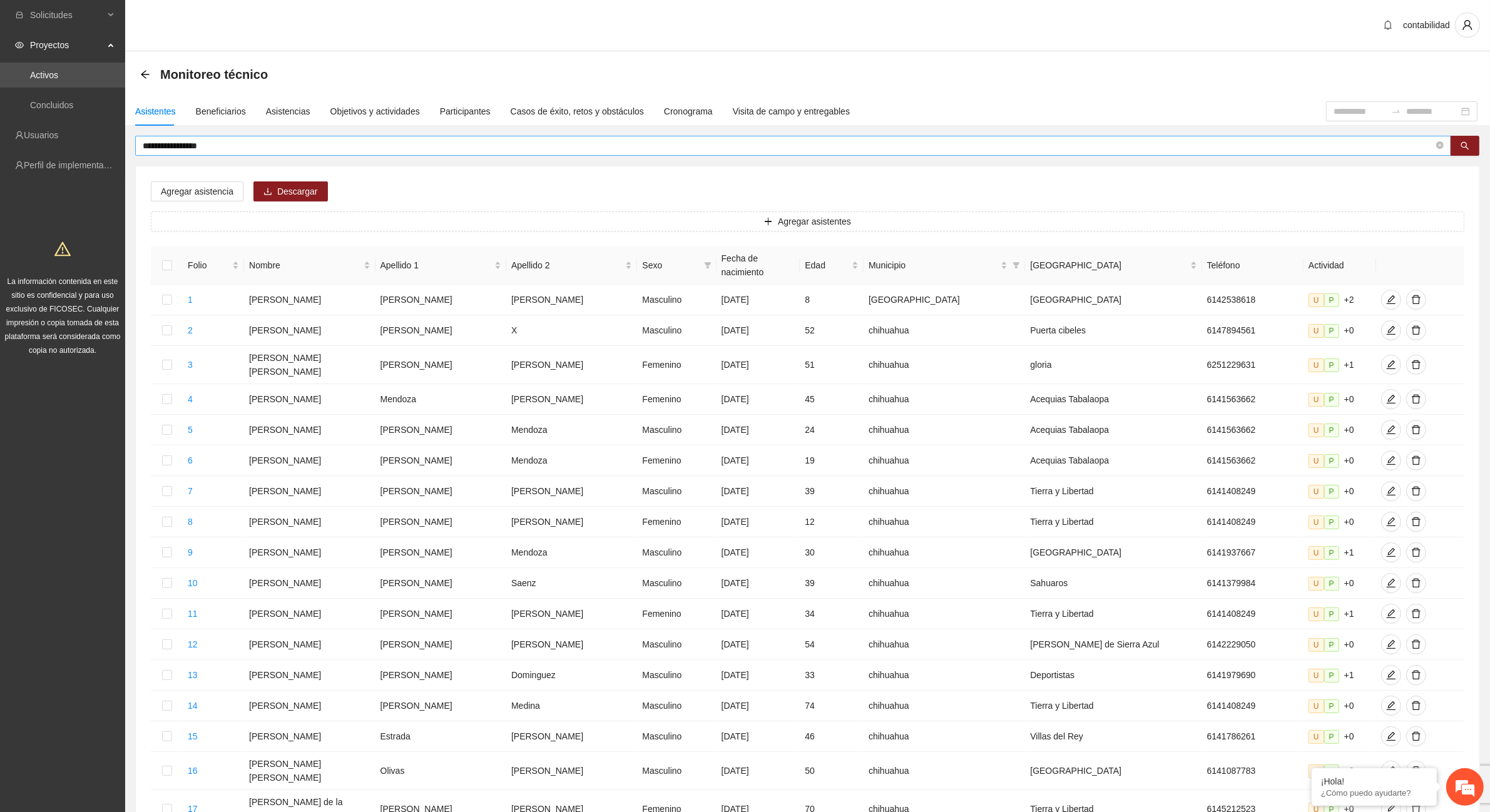
click at [344, 142] on input "**********" at bounding box center [788, 145] width 1291 height 13
type input "*"
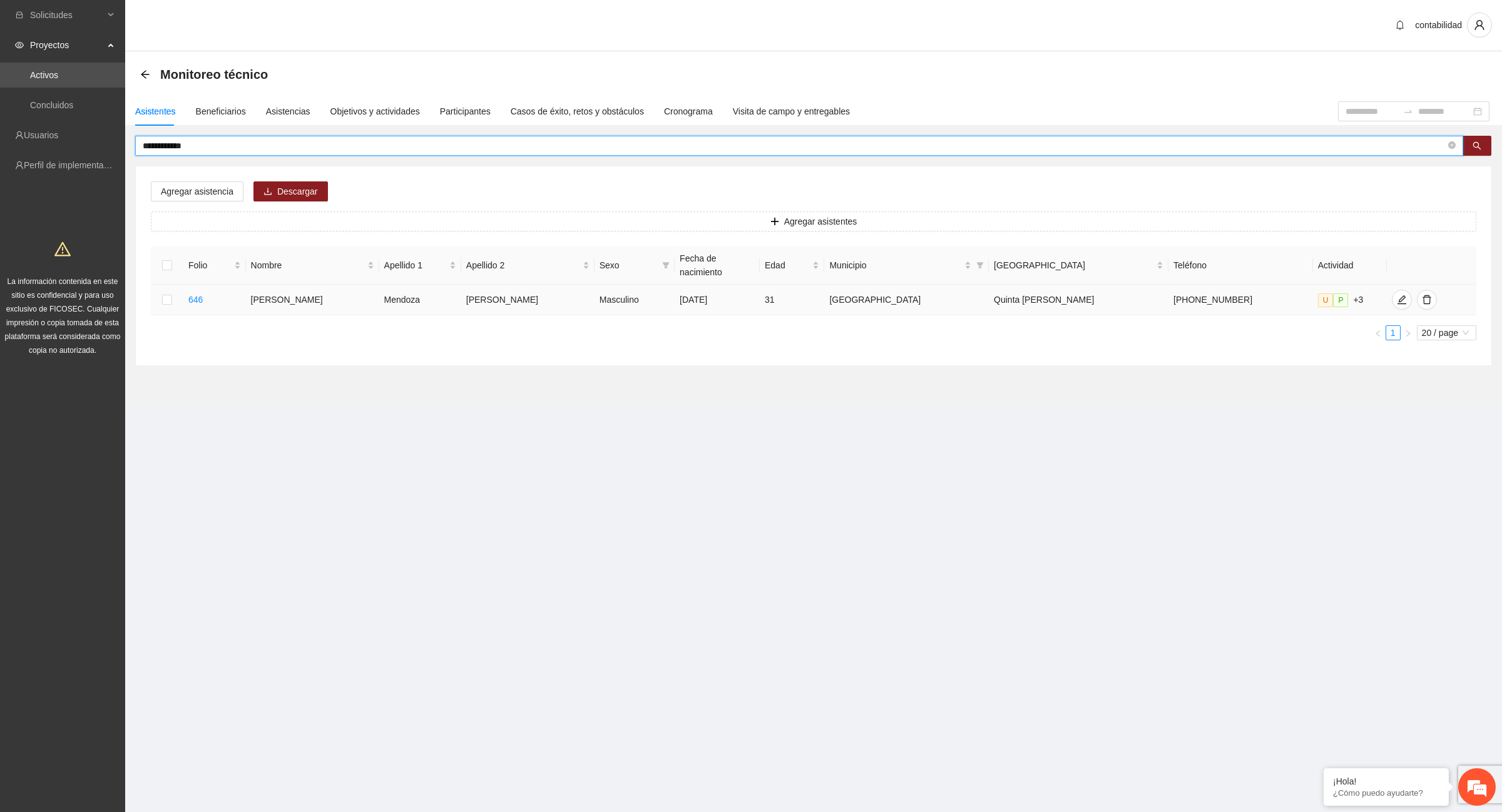
click at [164, 286] on td at bounding box center [167, 300] width 33 height 31
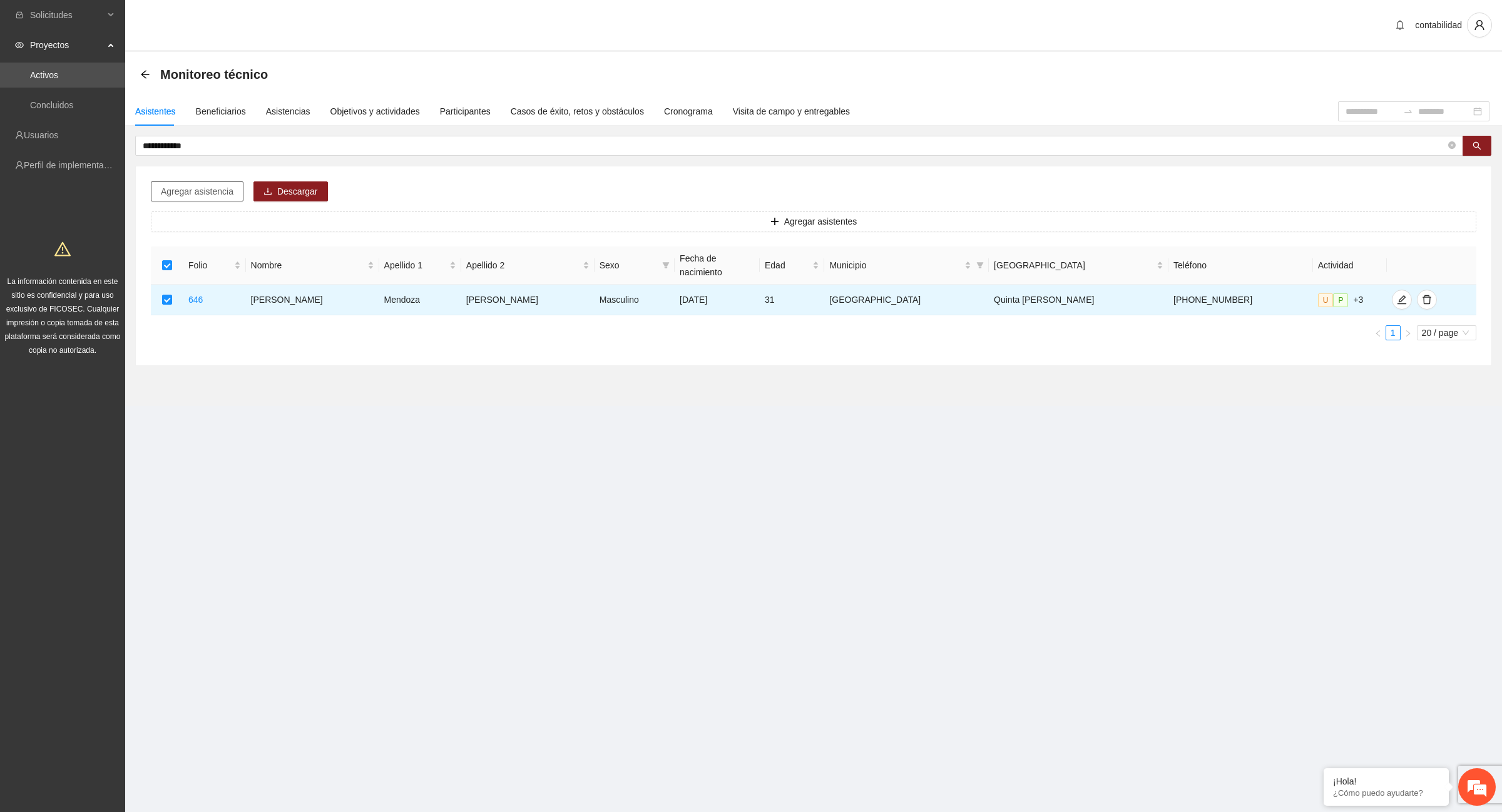
click at [180, 196] on span "Agregar asistencia" at bounding box center [197, 191] width 73 height 13
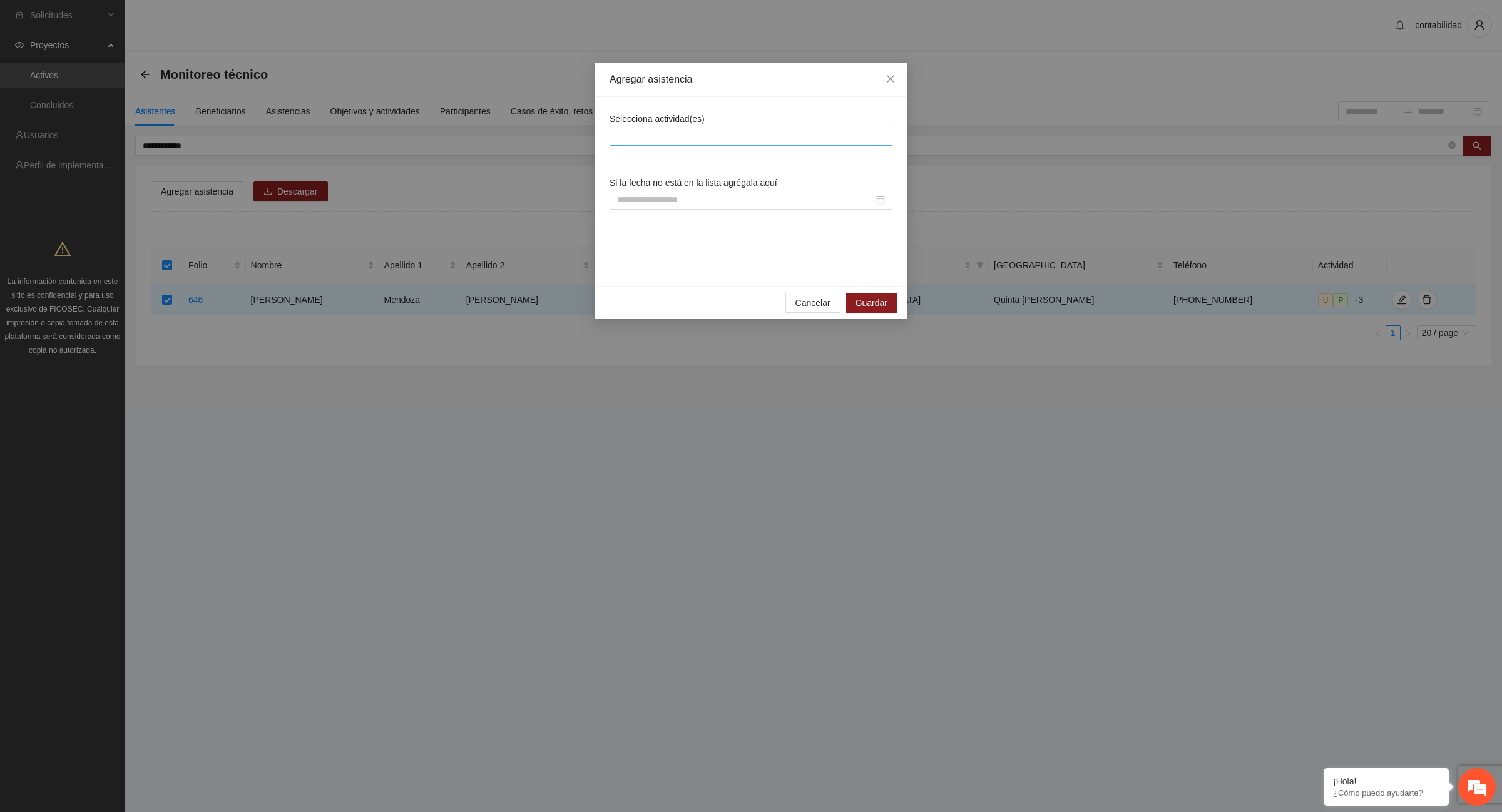
click at [624, 131] on div at bounding box center [751, 136] width 276 height 15
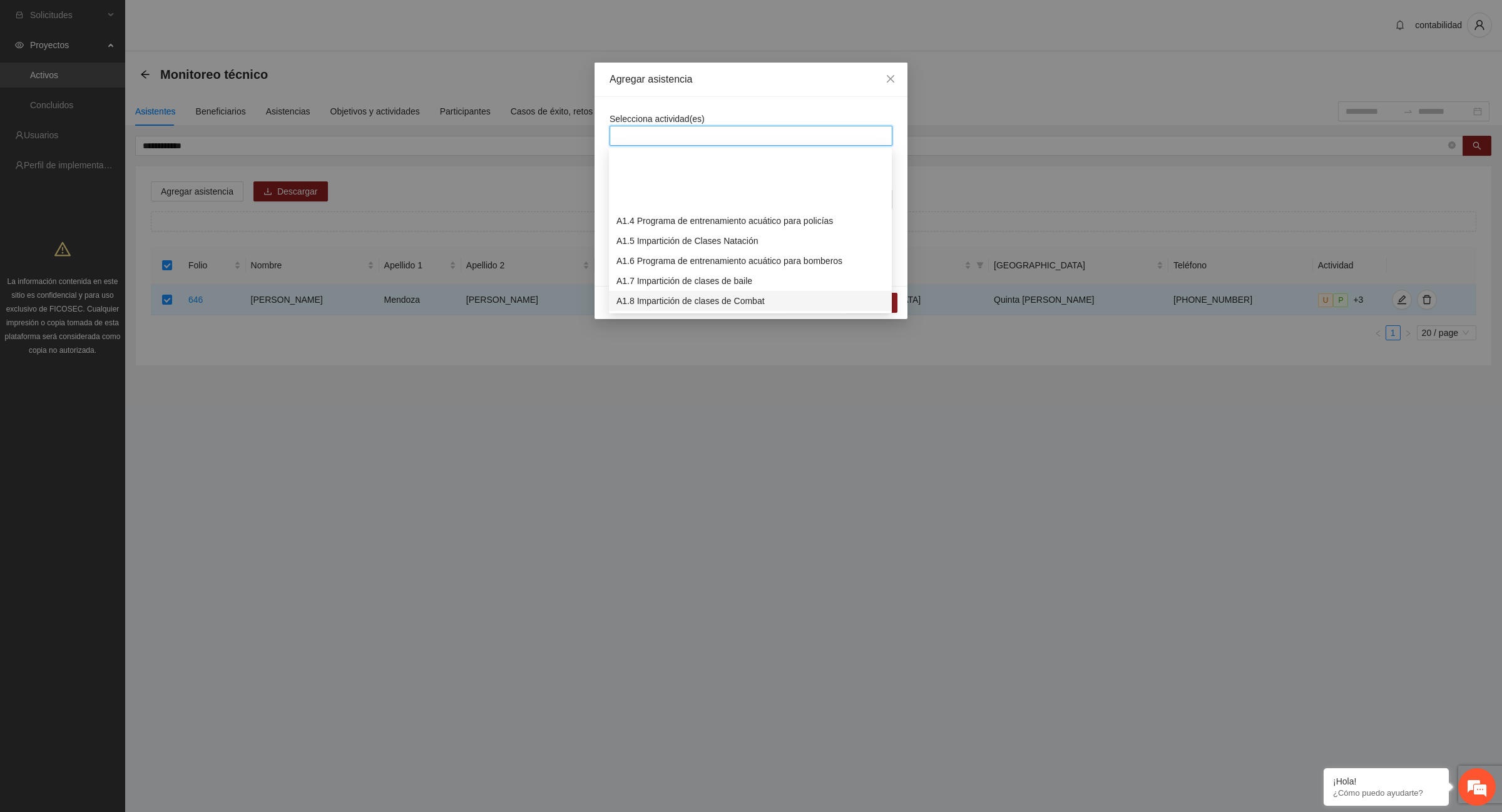
scroll to position [156, 0]
click at [699, 226] on div "A1.12 Impartición de acondicionamiento físico" at bounding box center [750, 224] width 268 height 13
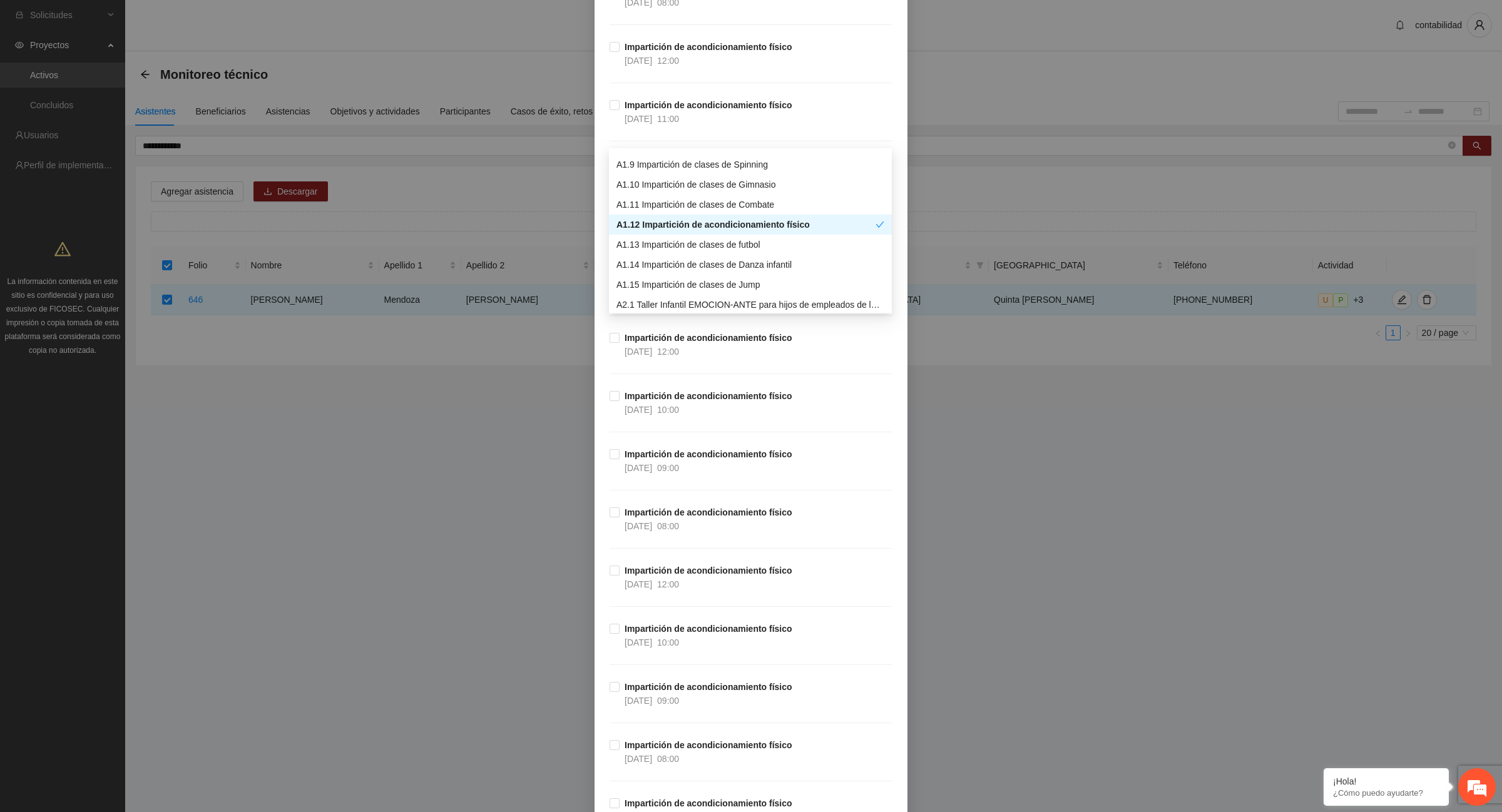
scroll to position [7976, 0]
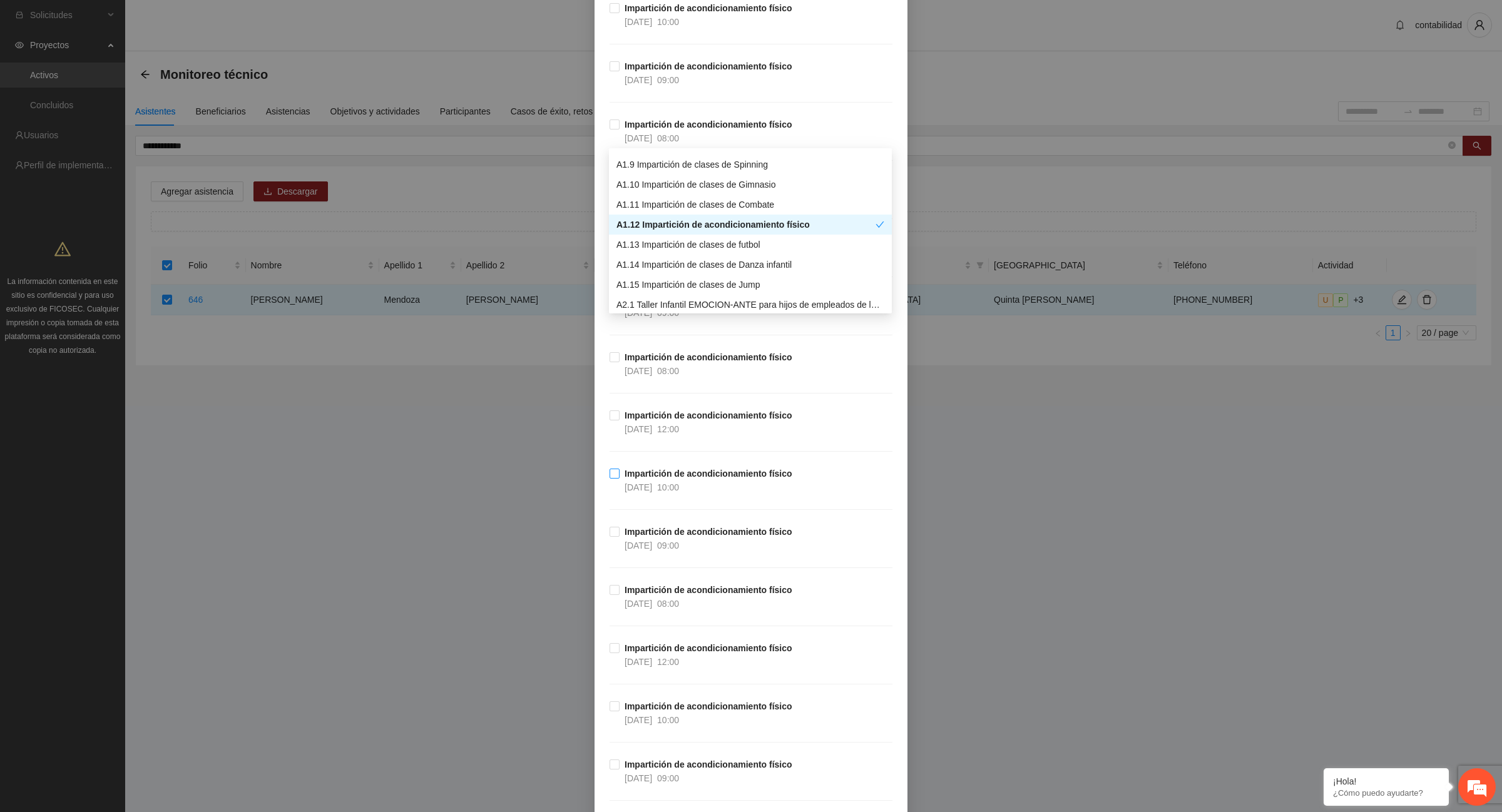
click at [649, 478] on strong "Impartición de acondicionamiento físico" at bounding box center [708, 473] width 168 height 10
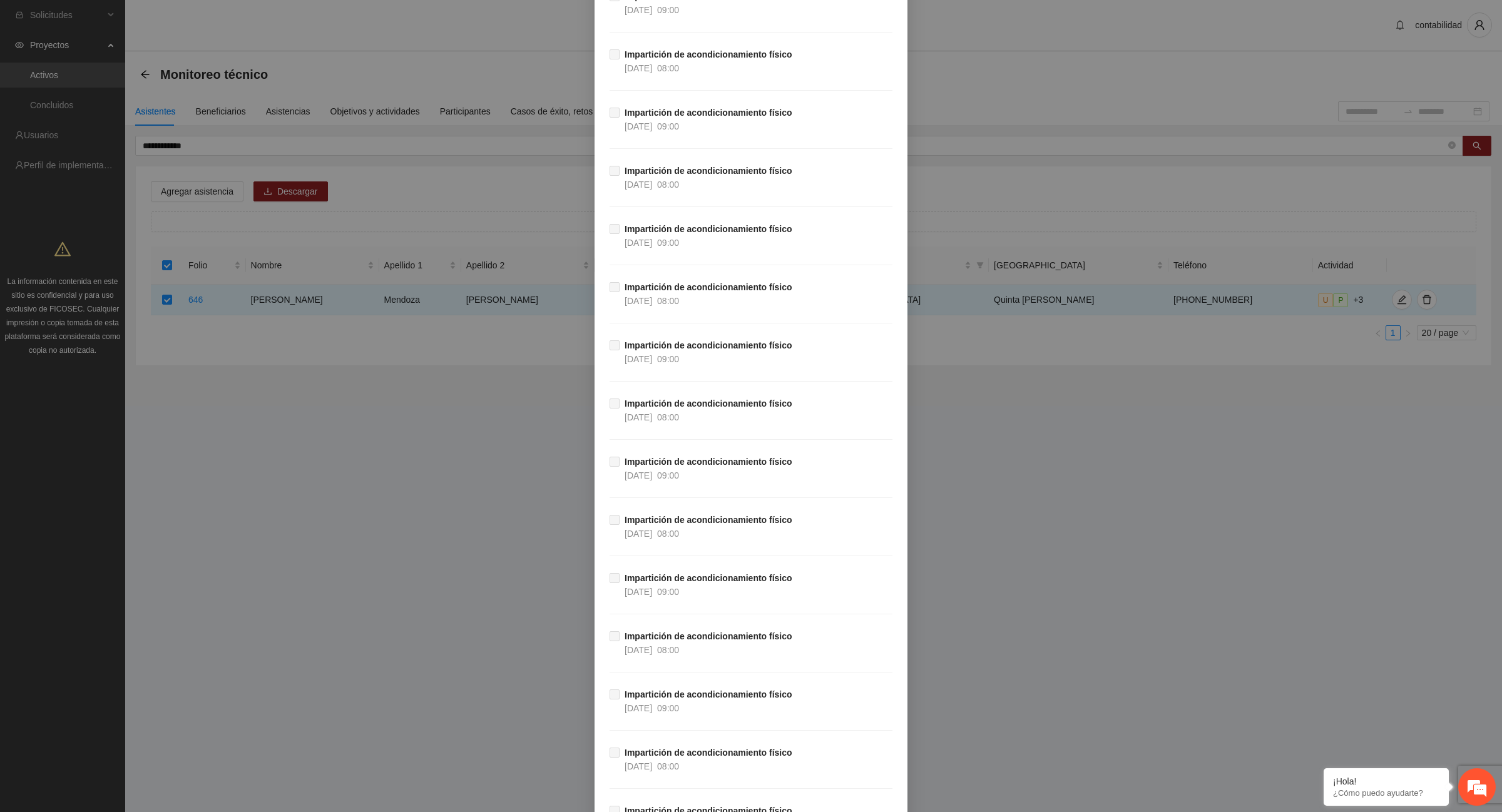
scroll to position [22087, 0]
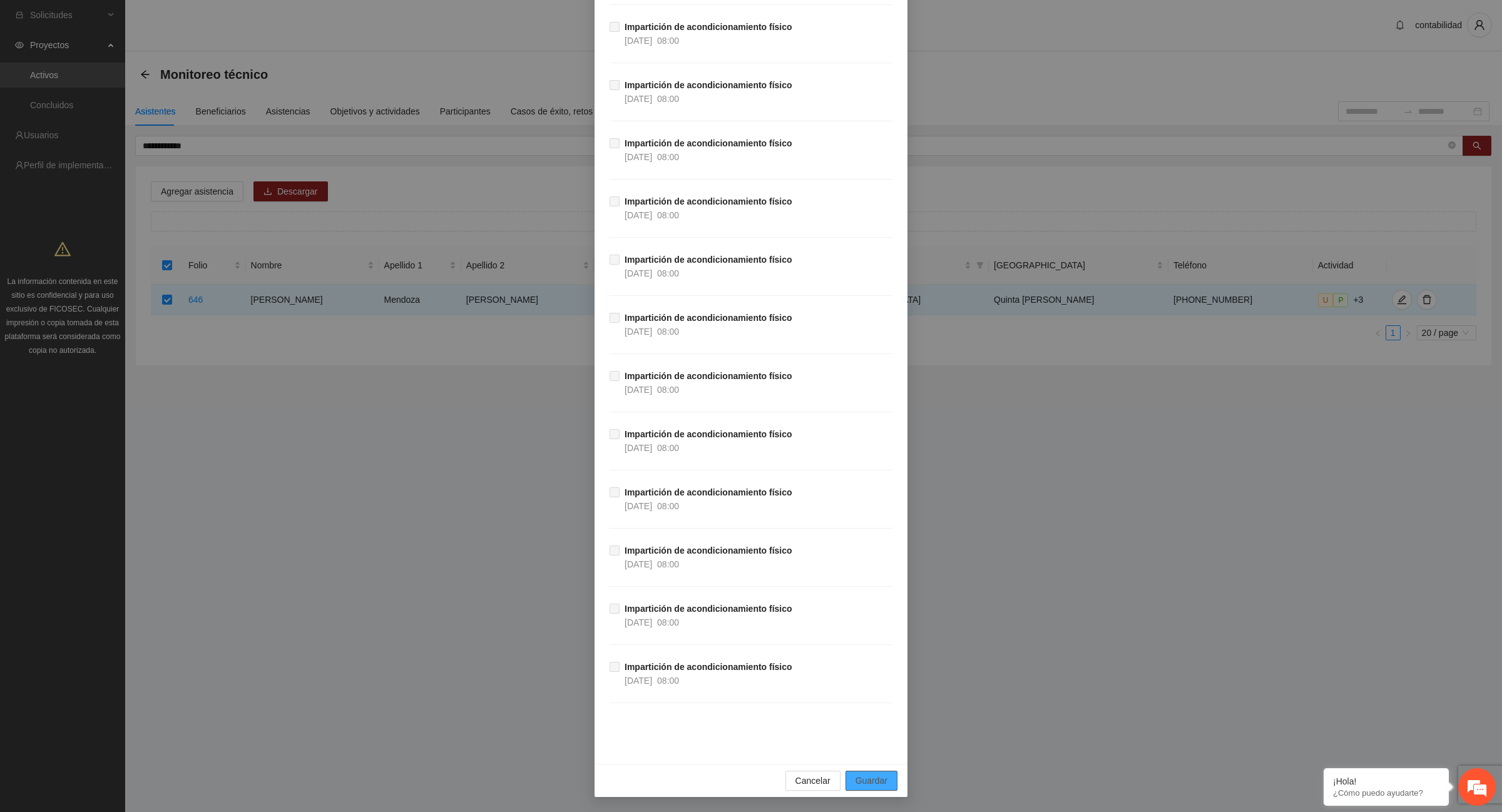
click at [862, 784] on span "Guardar" at bounding box center [872, 780] width 32 height 13
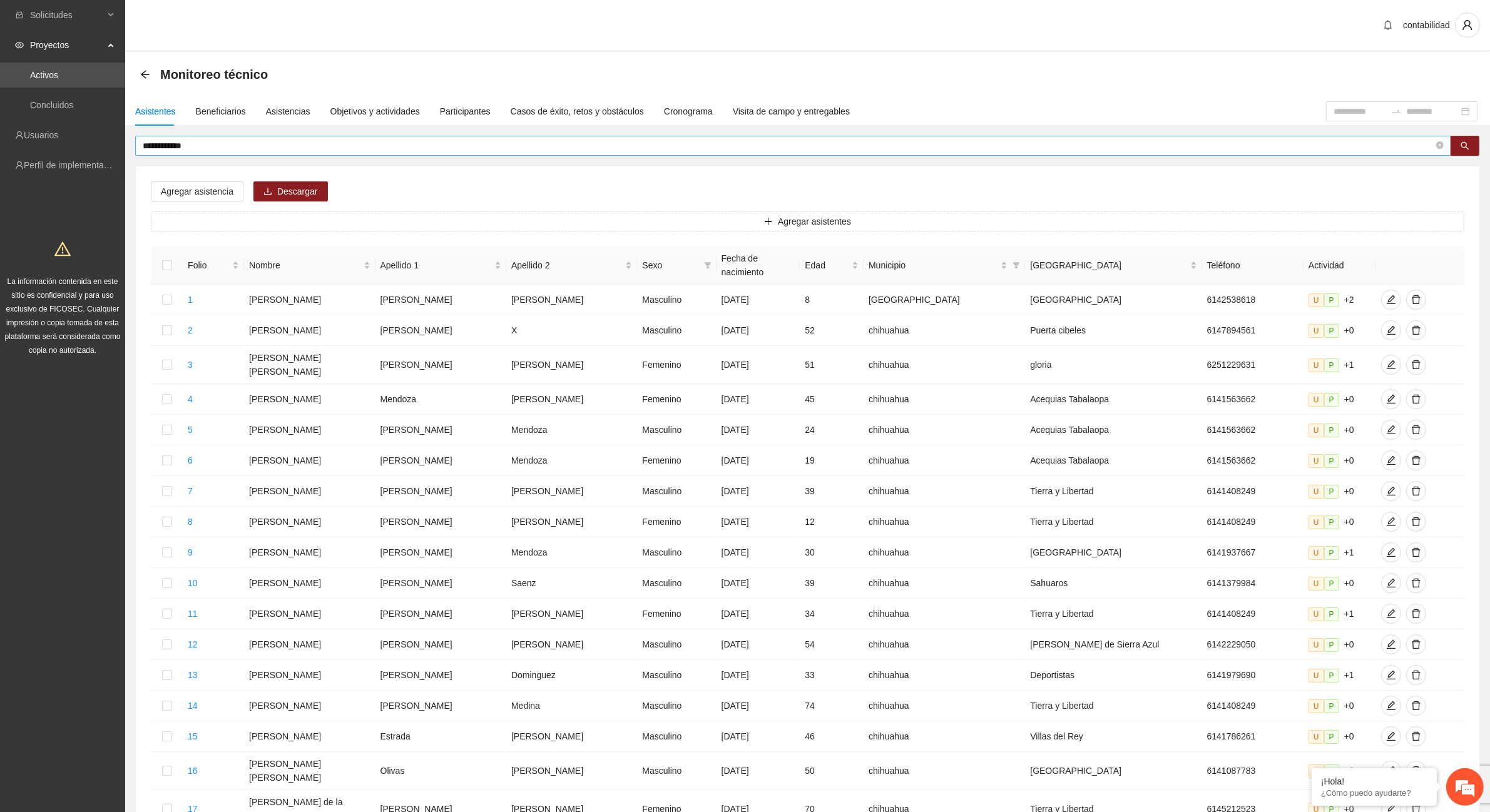
click at [412, 149] on input "**********" at bounding box center [788, 145] width 1291 height 13
type input "*"
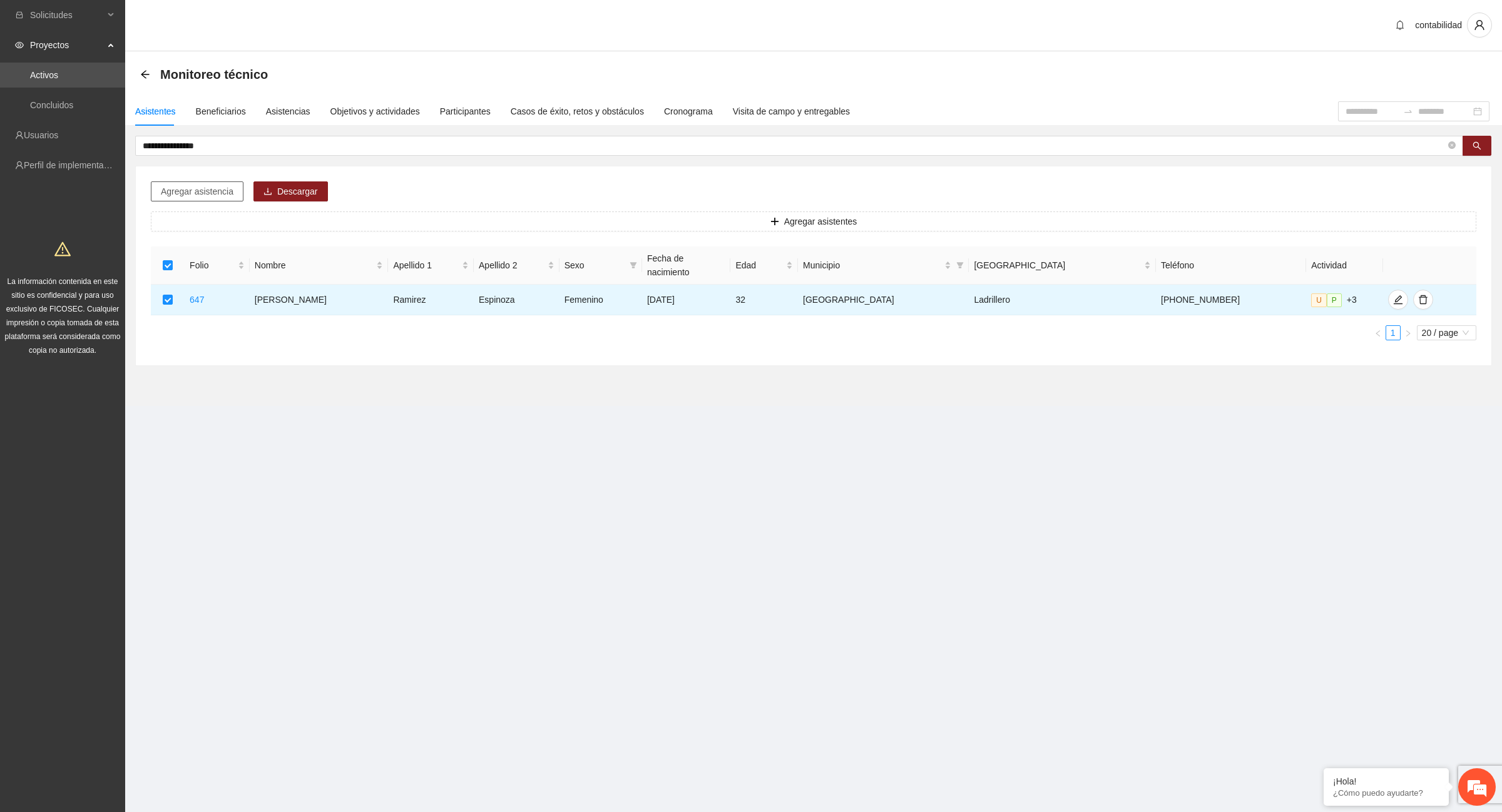
click at [216, 192] on span "Agregar asistencia" at bounding box center [197, 191] width 73 height 13
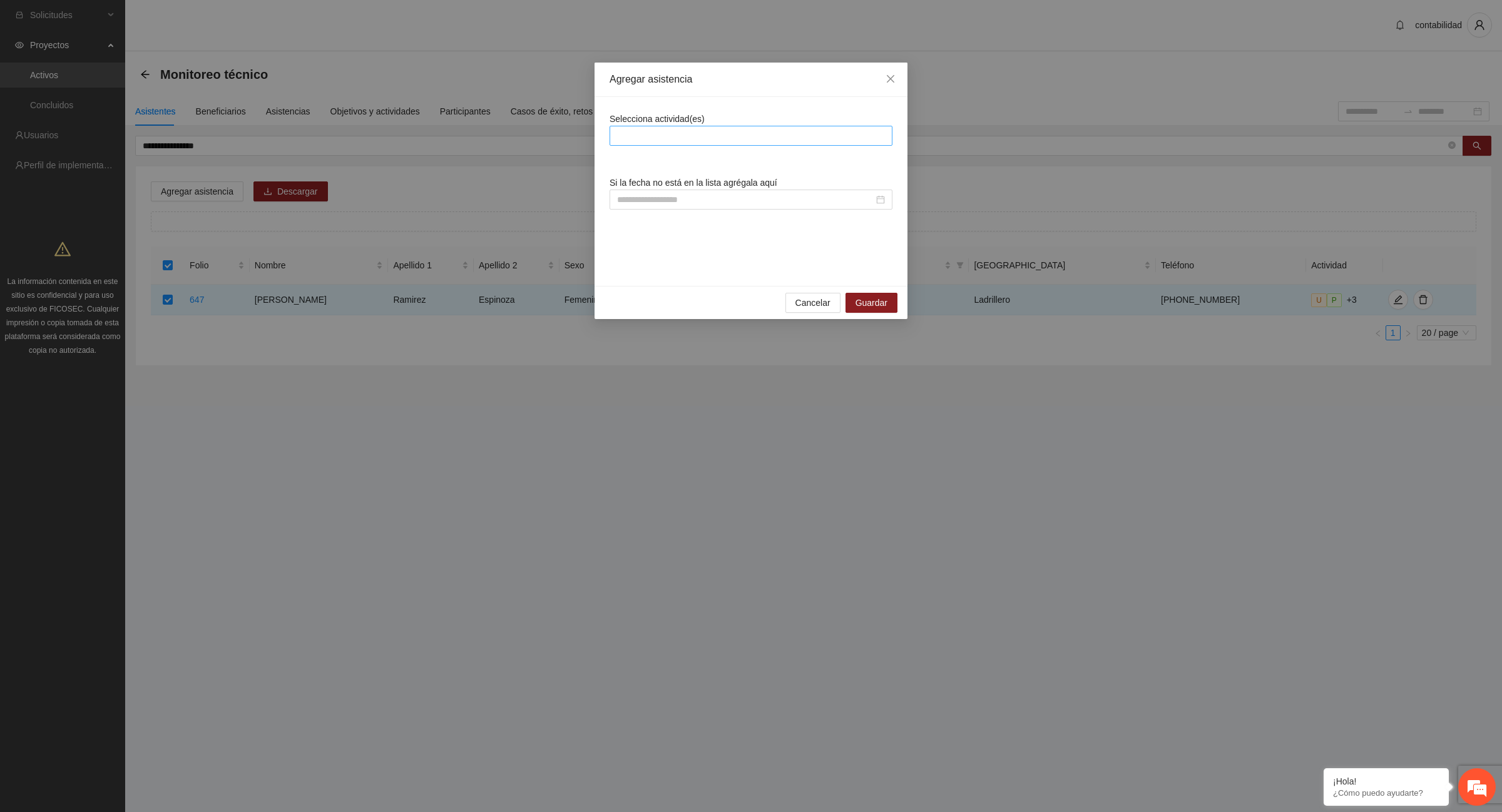
click at [649, 139] on div at bounding box center [751, 136] width 276 height 15
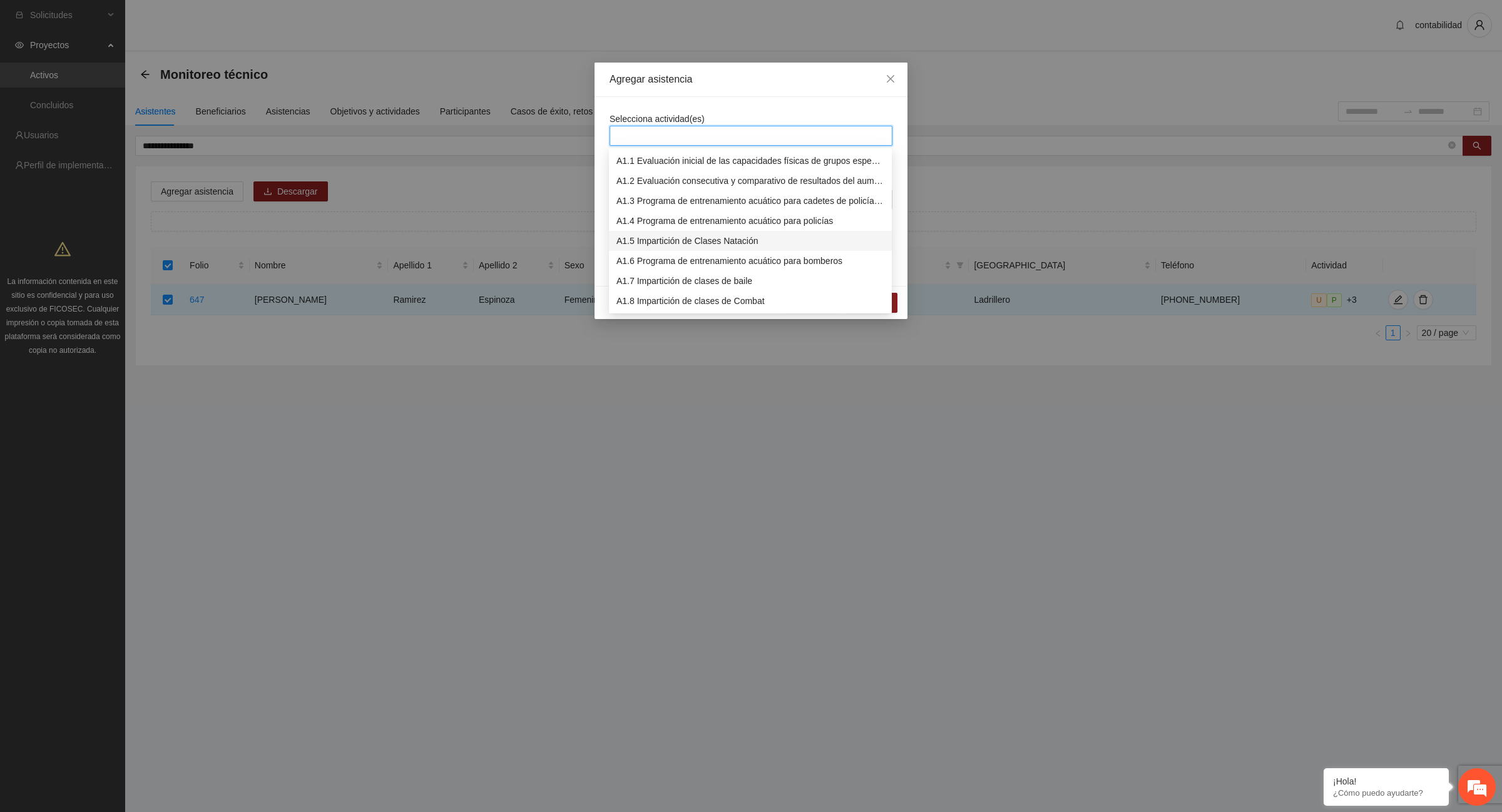
scroll to position [78, 0]
click at [714, 300] on div "A1.12 Impartición de acondicionamiento físico" at bounding box center [750, 303] width 268 height 13
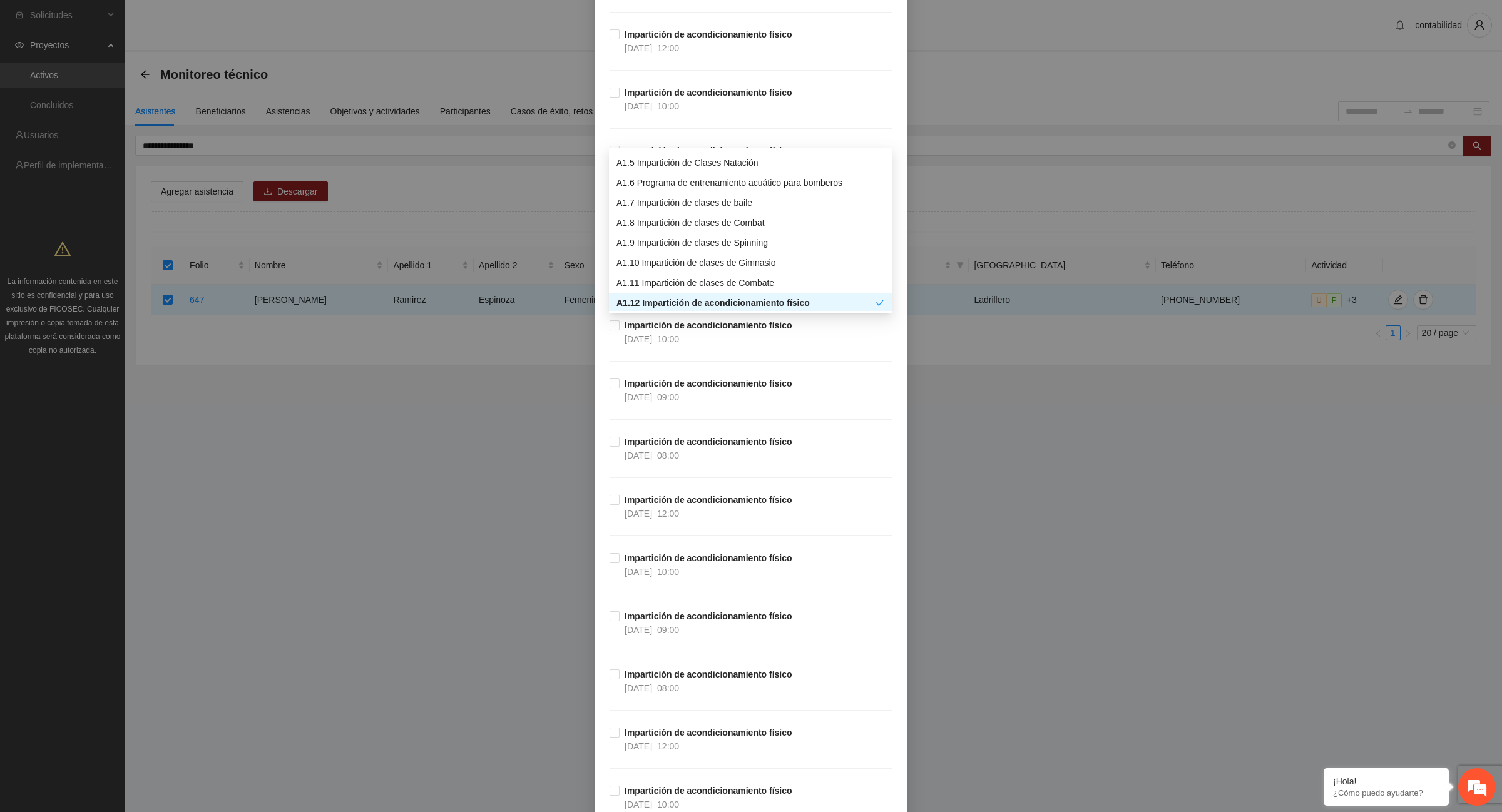
scroll to position [8133, 0]
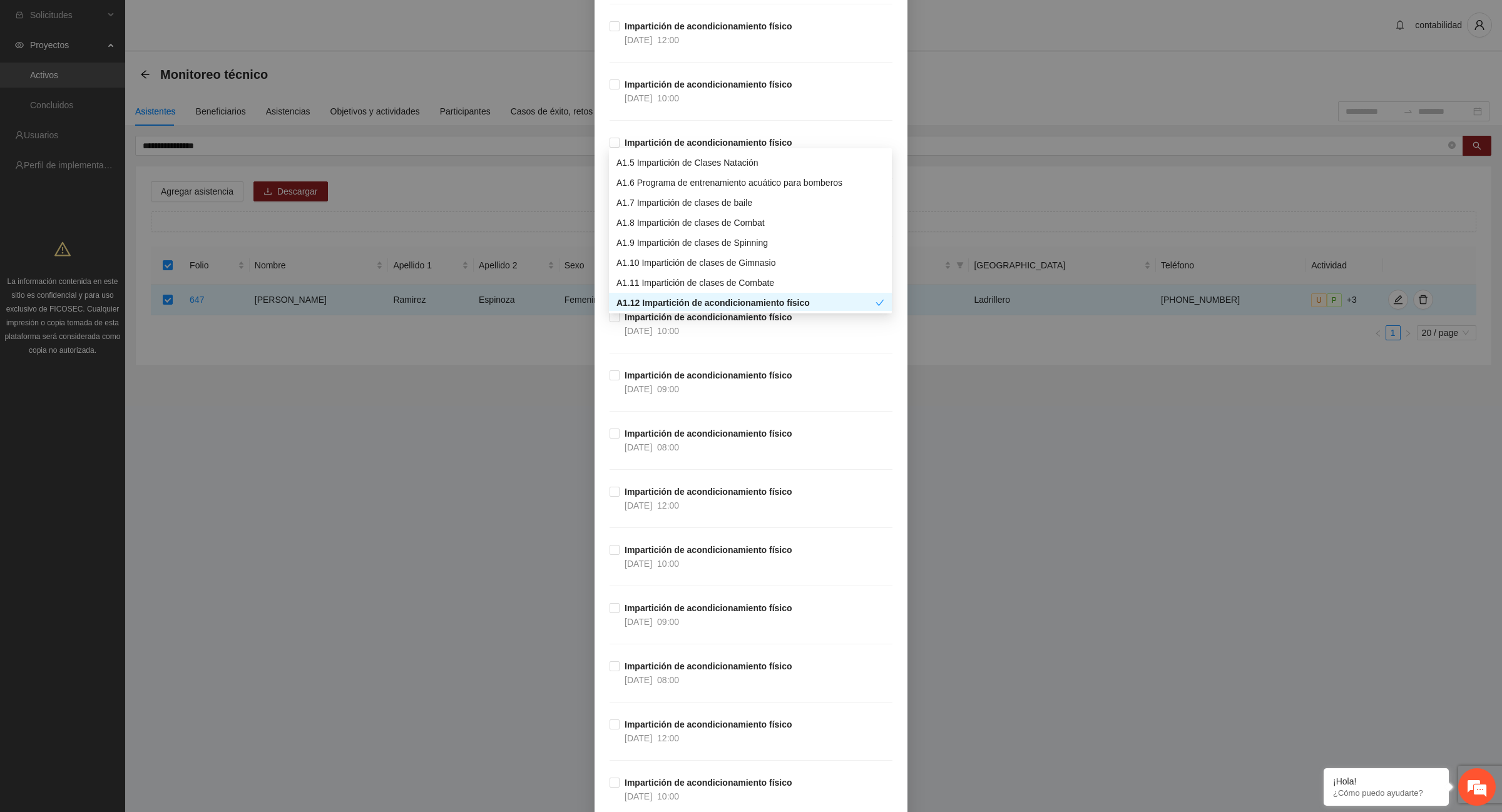
click at [671, 322] on strong "Impartición de acondicionamiento físico" at bounding box center [708, 317] width 168 height 10
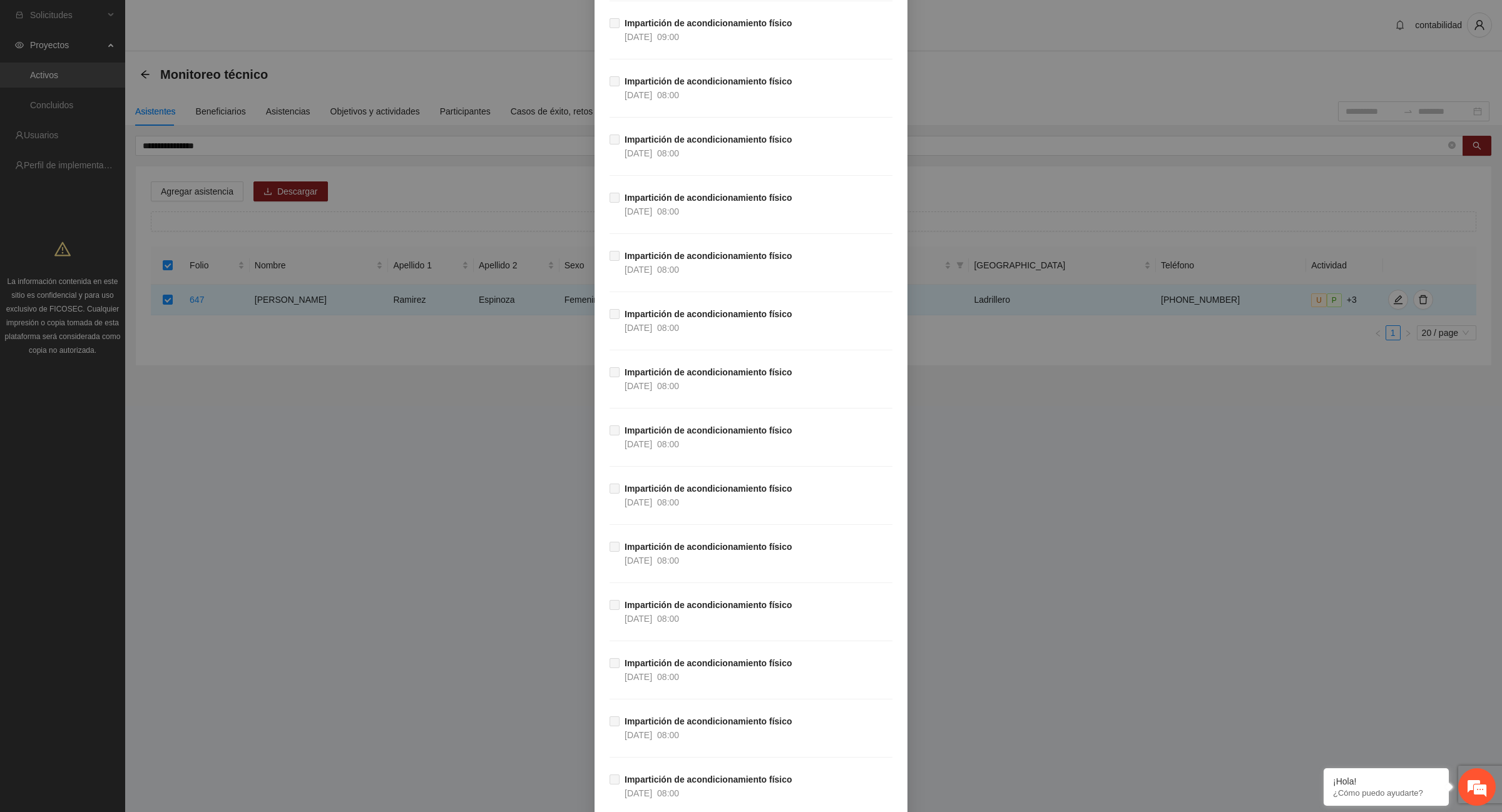
scroll to position [22087, 0]
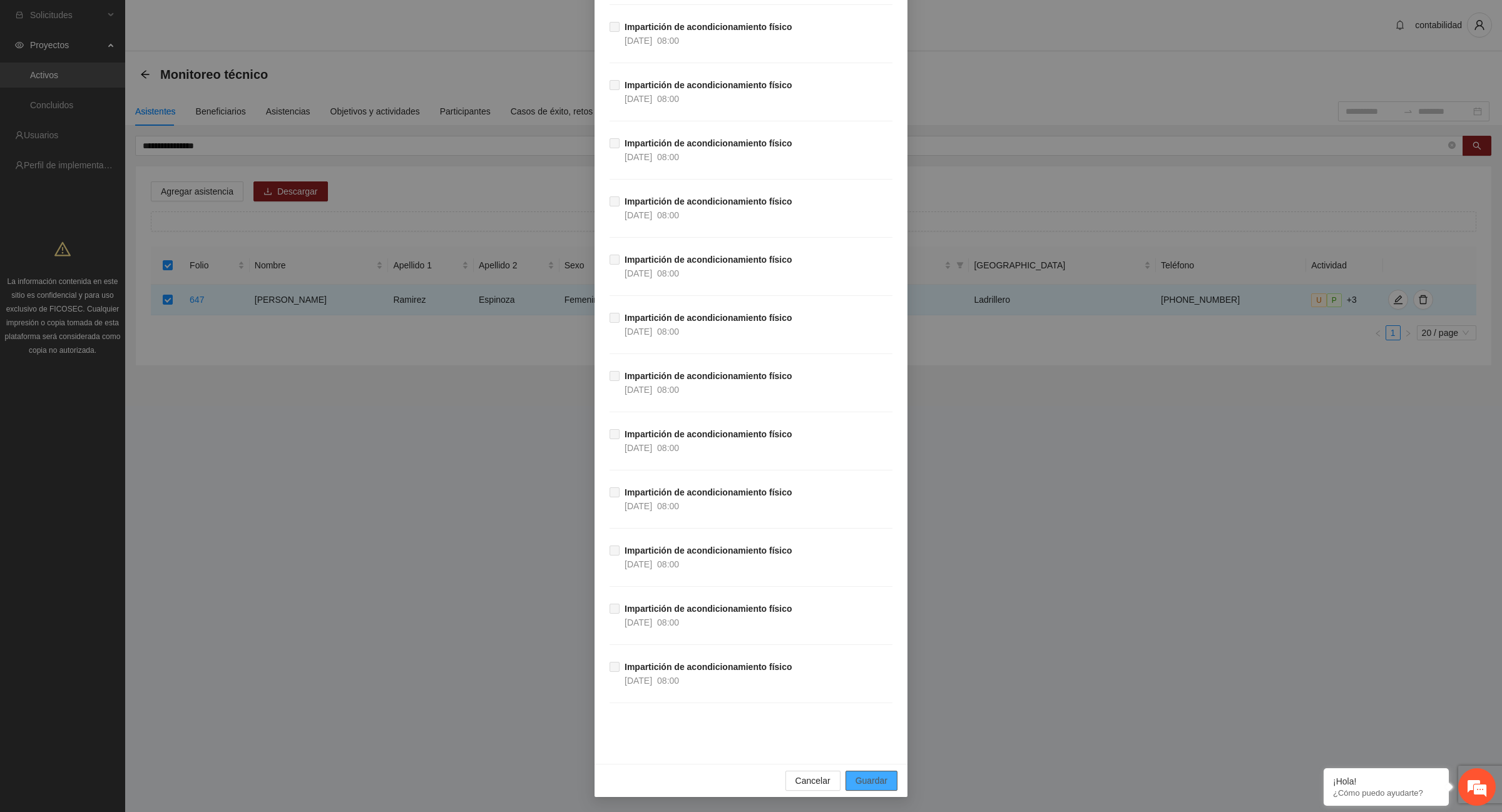
click at [877, 784] on span "Guardar" at bounding box center [872, 780] width 32 height 13
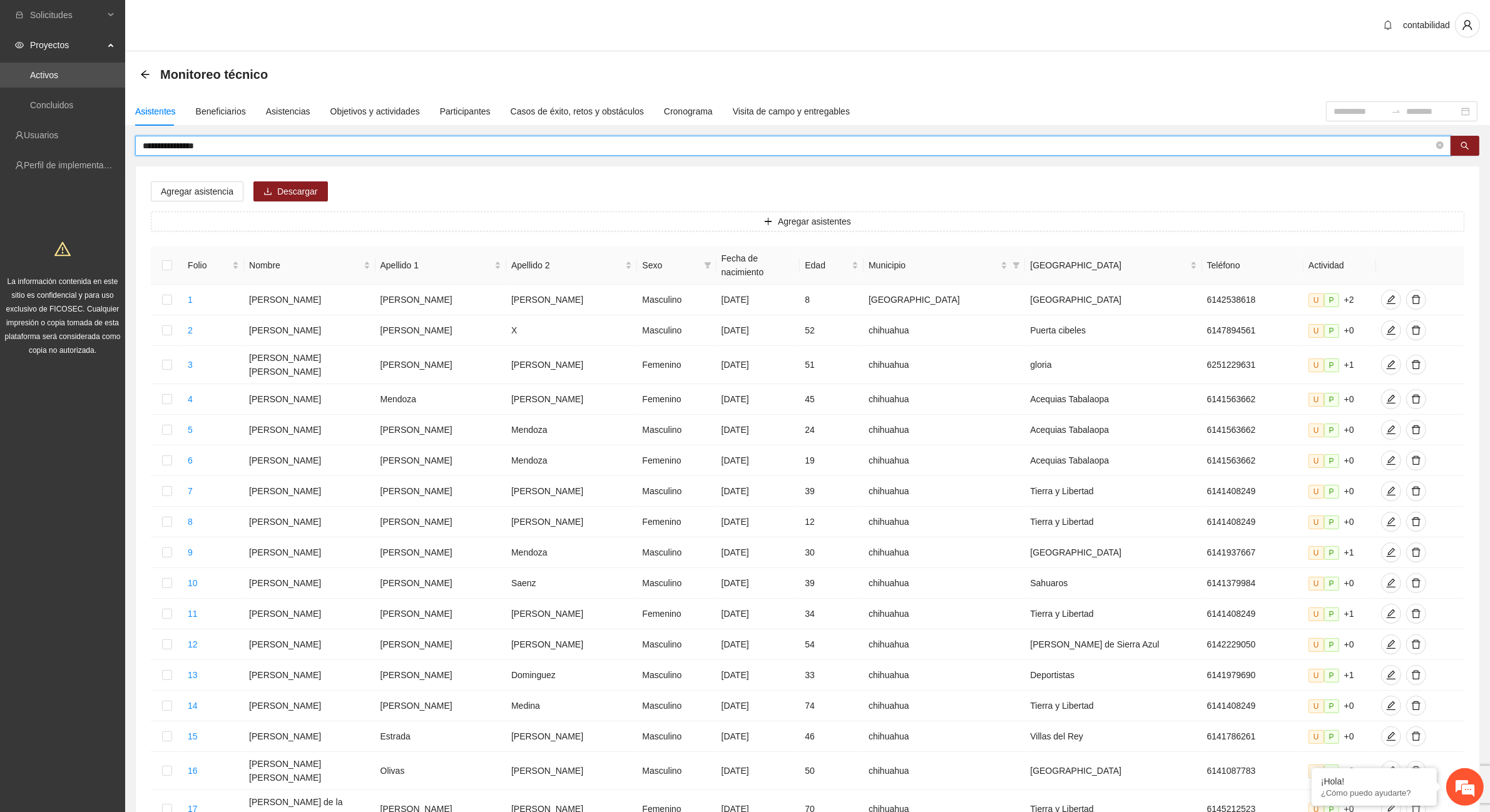
click at [229, 149] on input "**********" at bounding box center [788, 145] width 1291 height 13
type input "*"
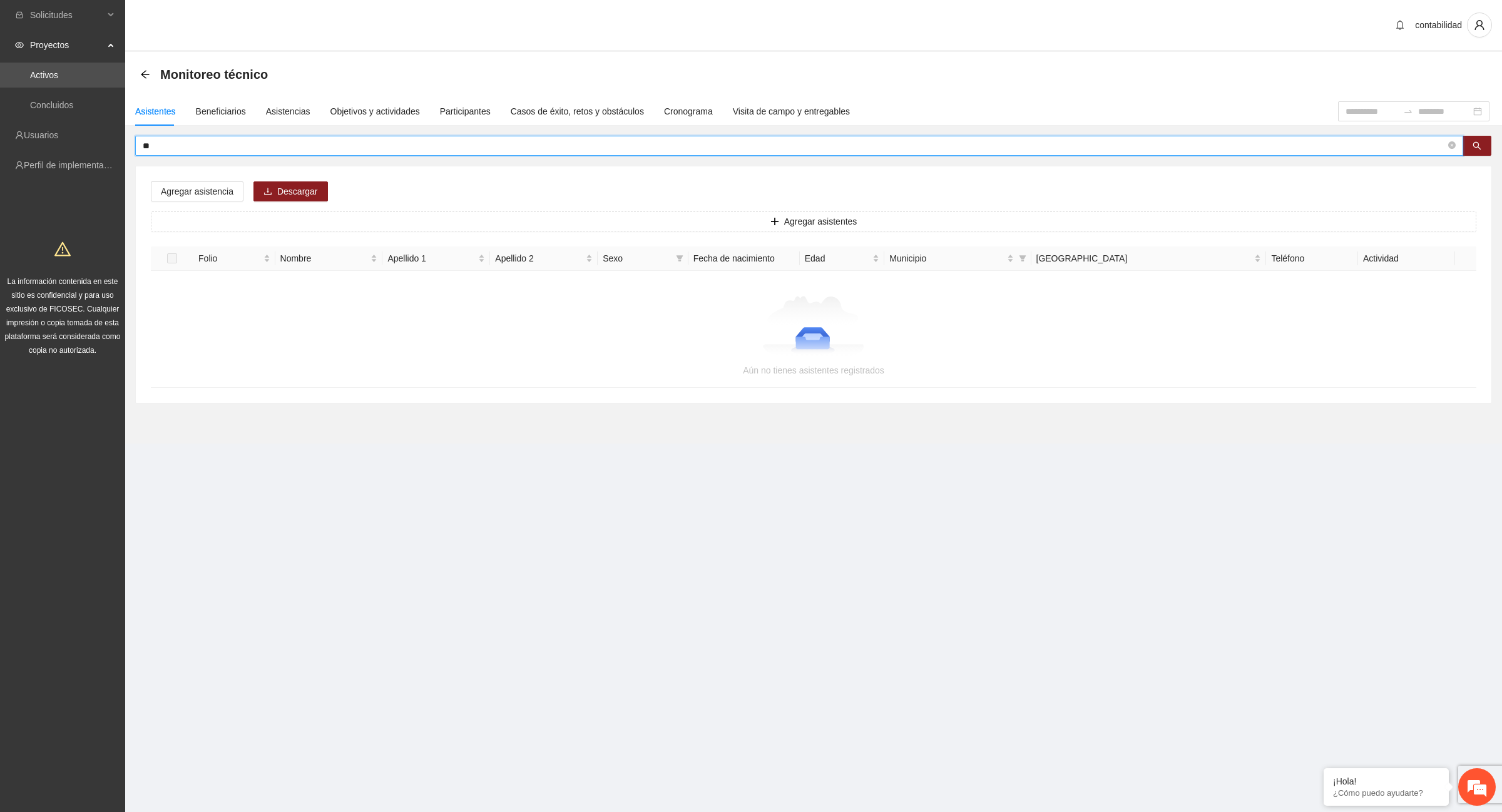
type input "*"
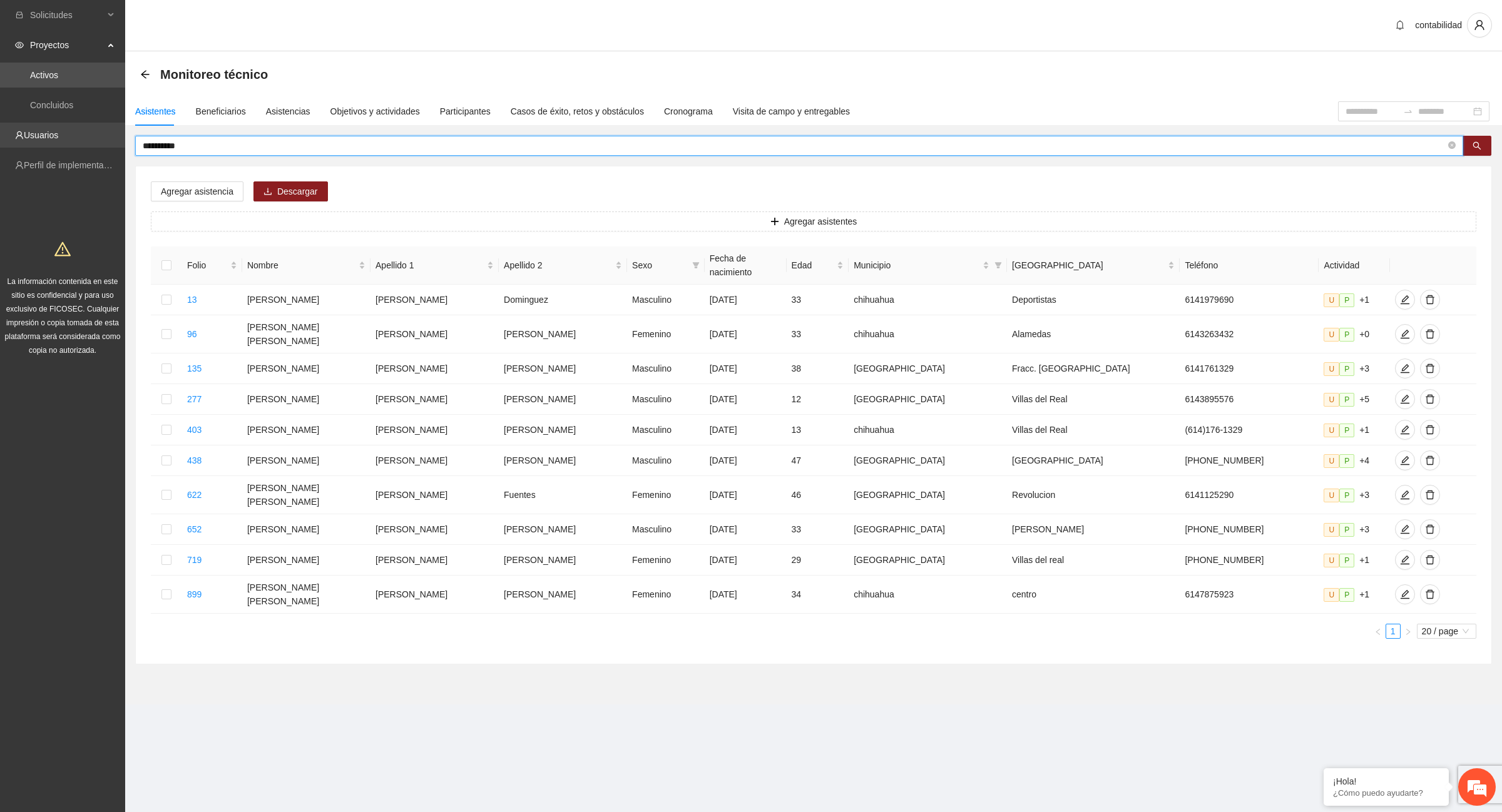
drag, startPoint x: 192, startPoint y: 141, endPoint x: 76, endPoint y: 143, distance: 116.0
click at [76, 143] on section "Solicitudes Proyectos Activos Concluidos Usuarios Perfil de implementadora La i…" at bounding box center [751, 406] width 1502 height 812
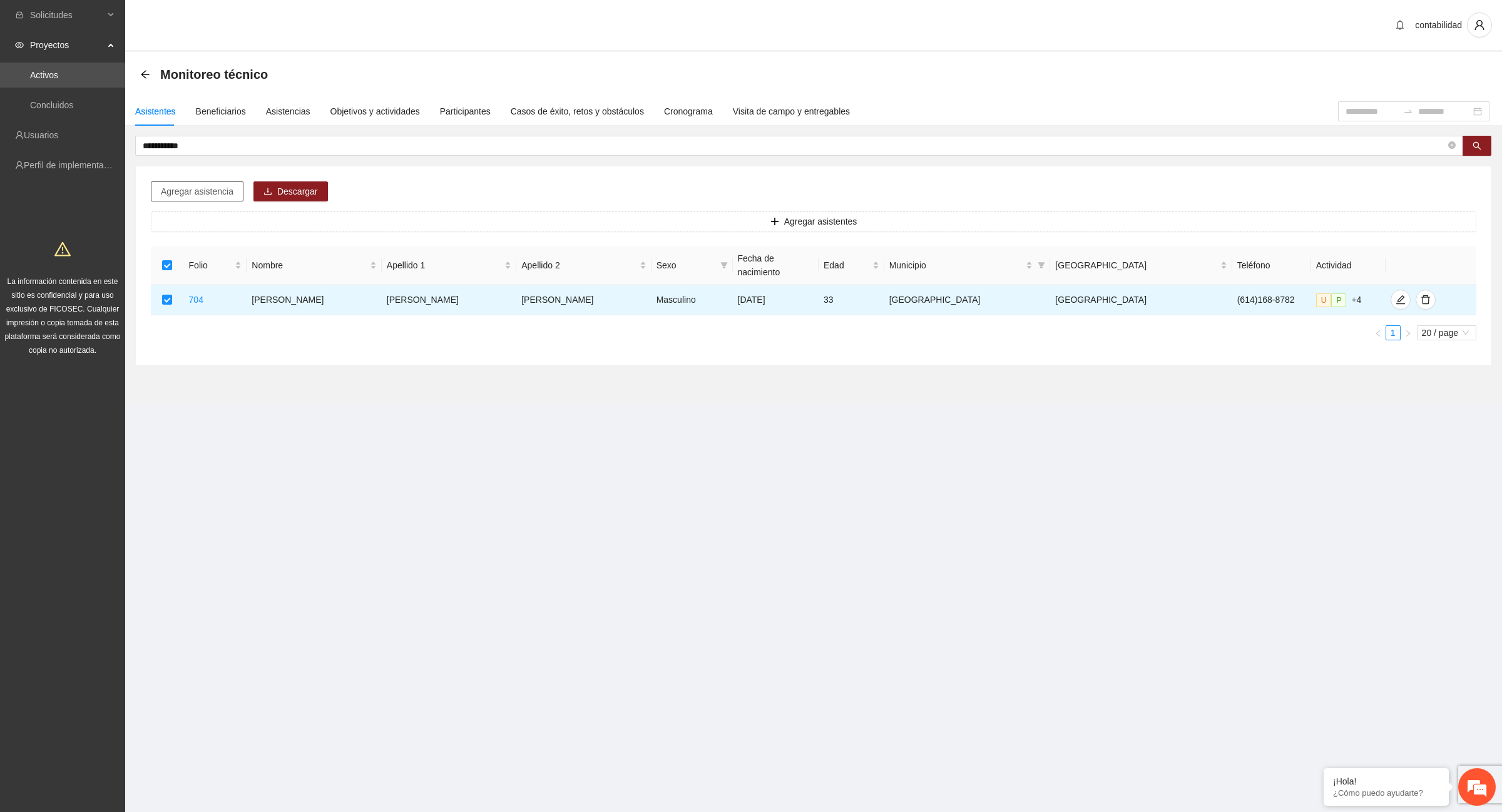
click at [191, 194] on span "Agregar asistencia" at bounding box center [197, 191] width 73 height 13
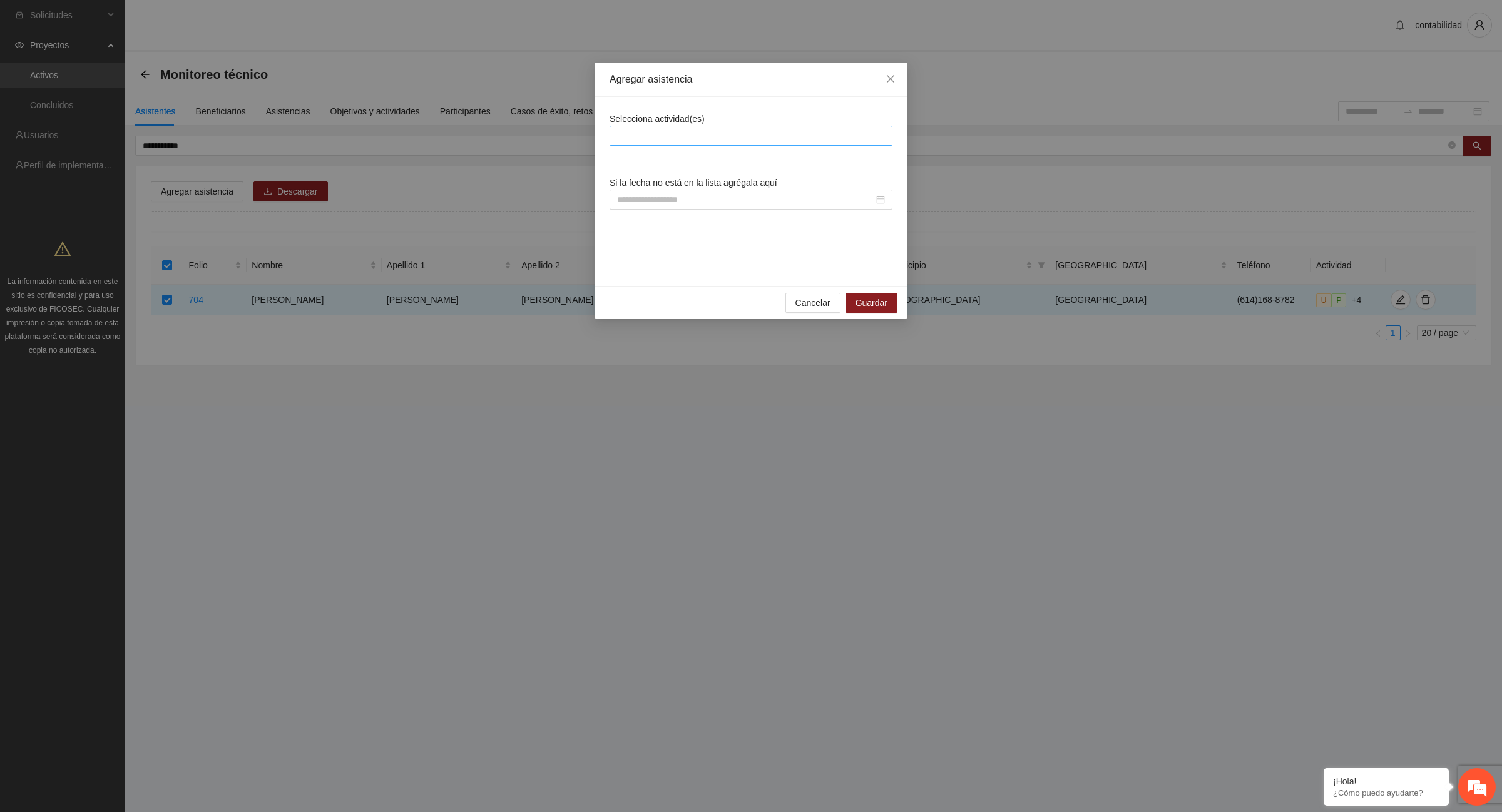
click at [695, 139] on div at bounding box center [751, 136] width 276 height 15
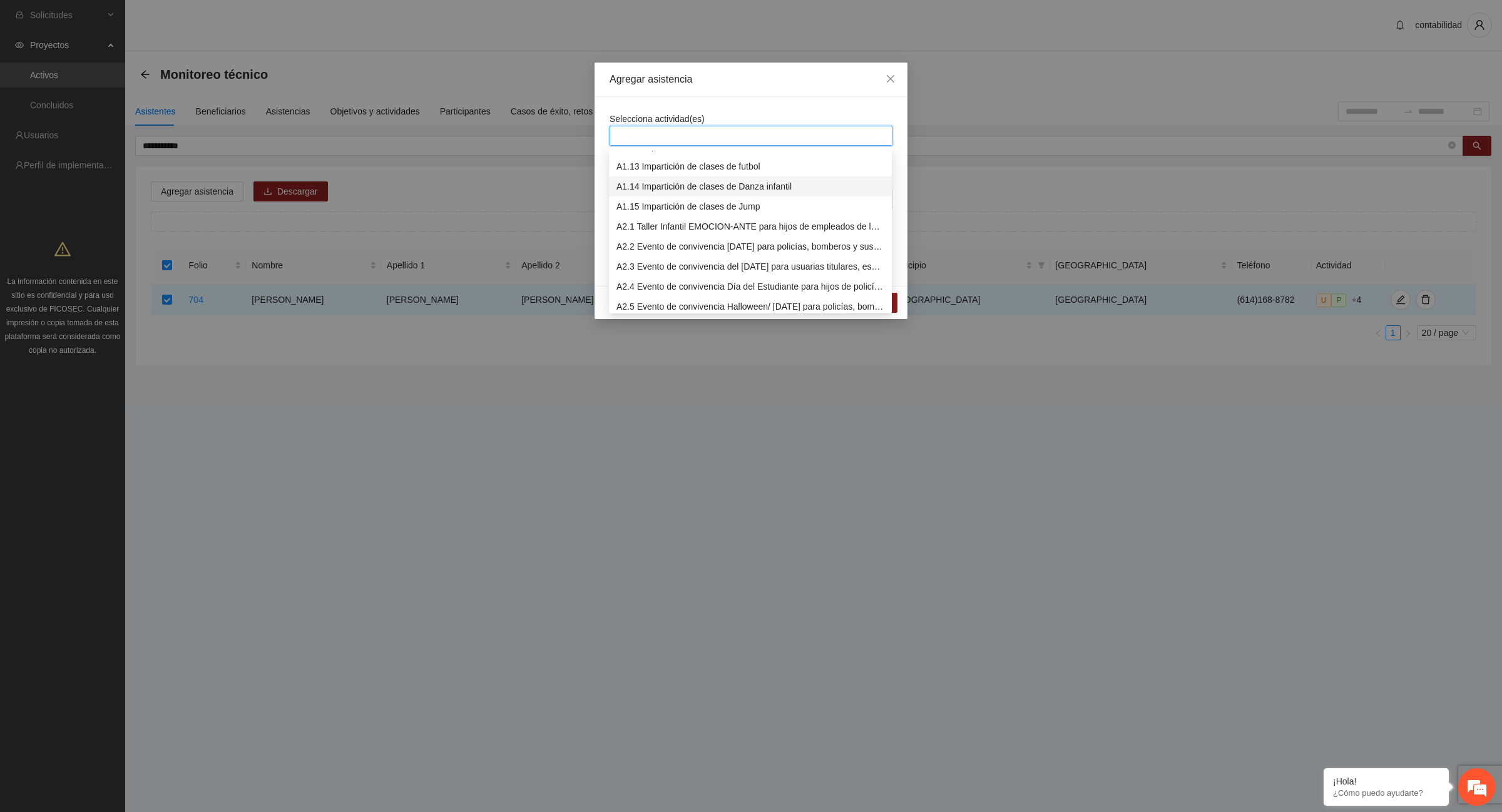
scroll to position [156, 0]
click at [691, 225] on div "A1.12 Impartición de acondicionamiento físico" at bounding box center [750, 224] width 268 height 13
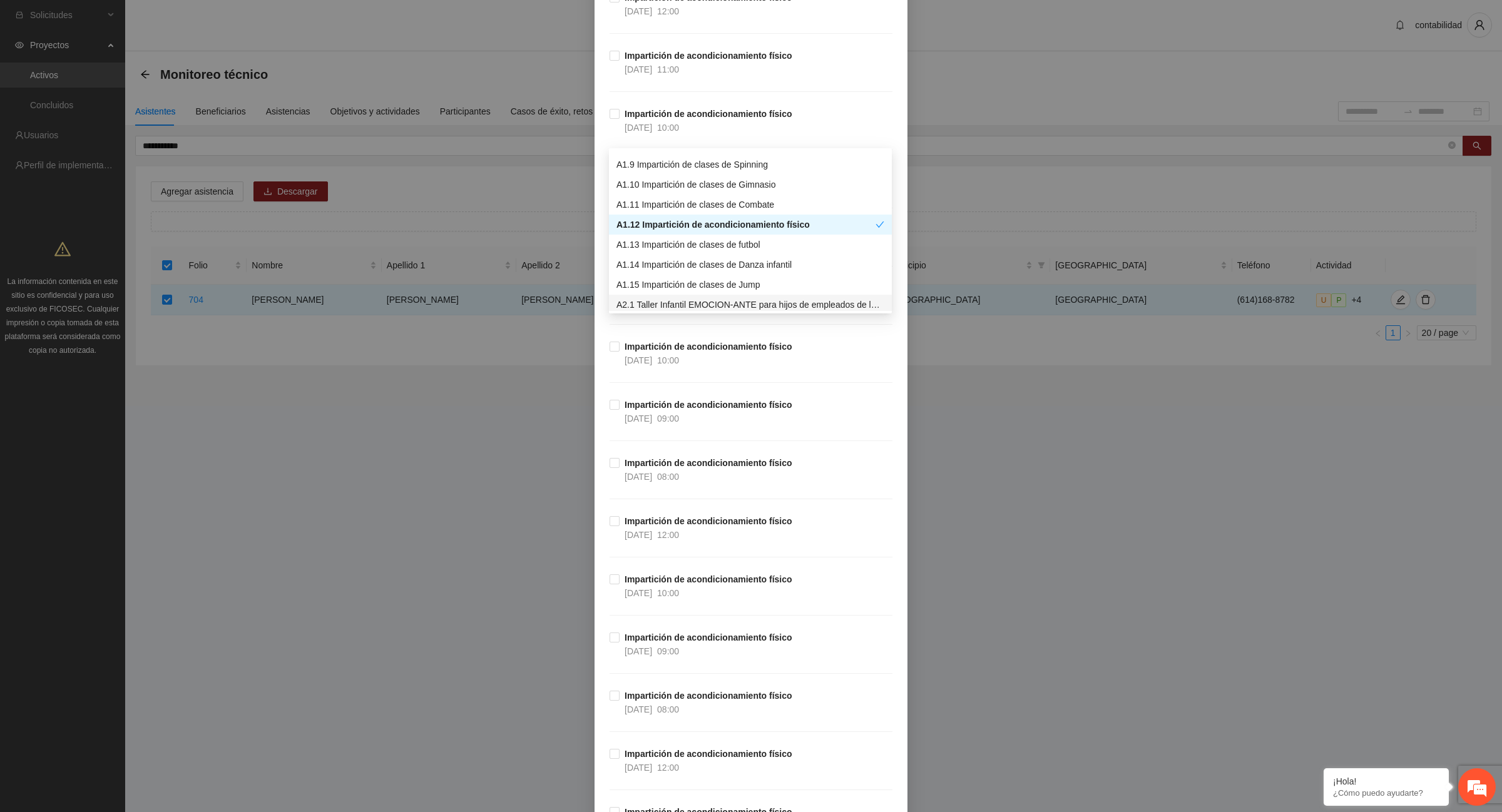
scroll to position [7898, 0]
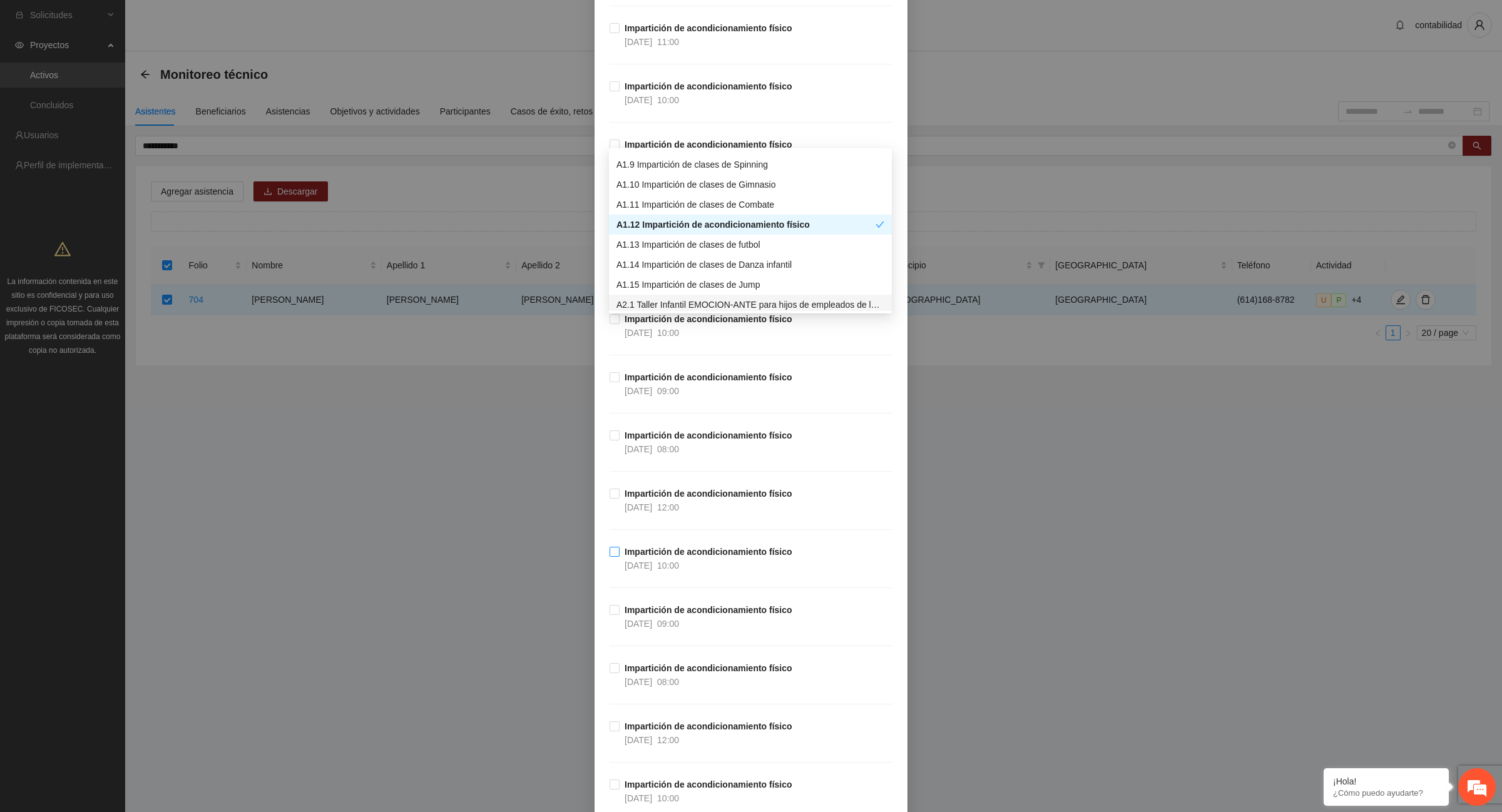
click at [714, 557] on strong "Impartición de acondicionamiento físico" at bounding box center [708, 552] width 168 height 10
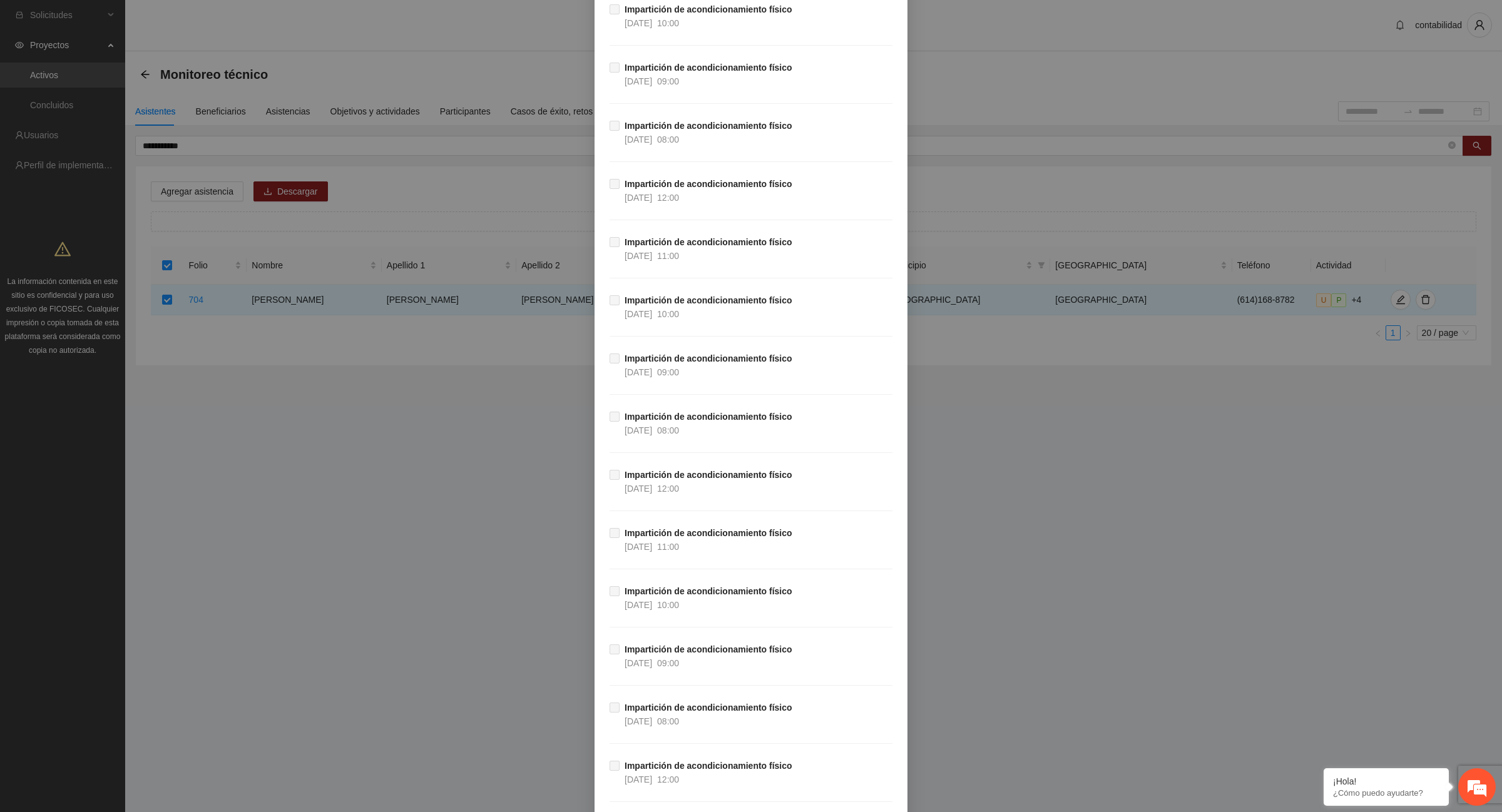
scroll to position [22087, 0]
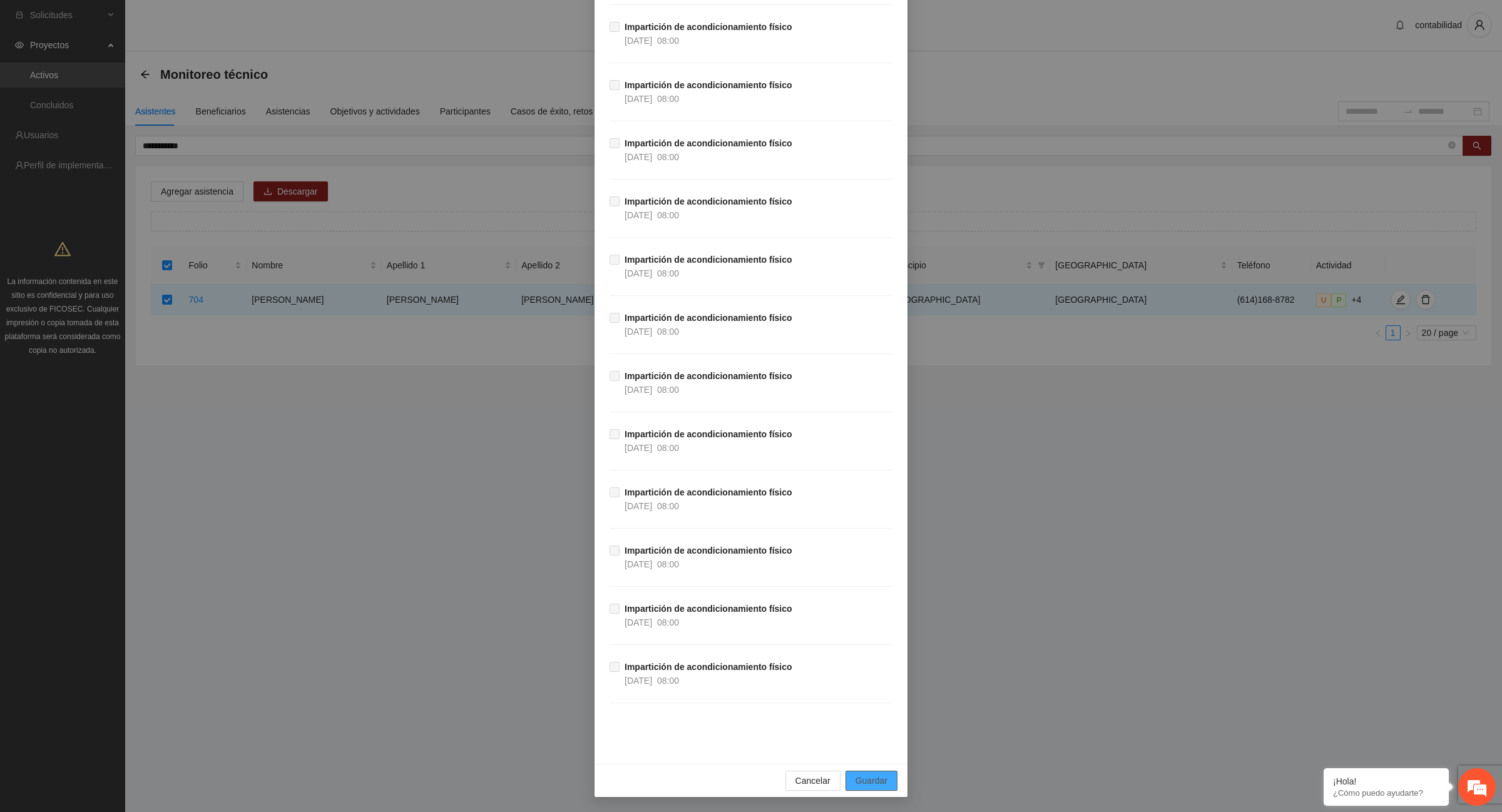
click at [872, 788] on span "Guardar" at bounding box center [872, 780] width 32 height 13
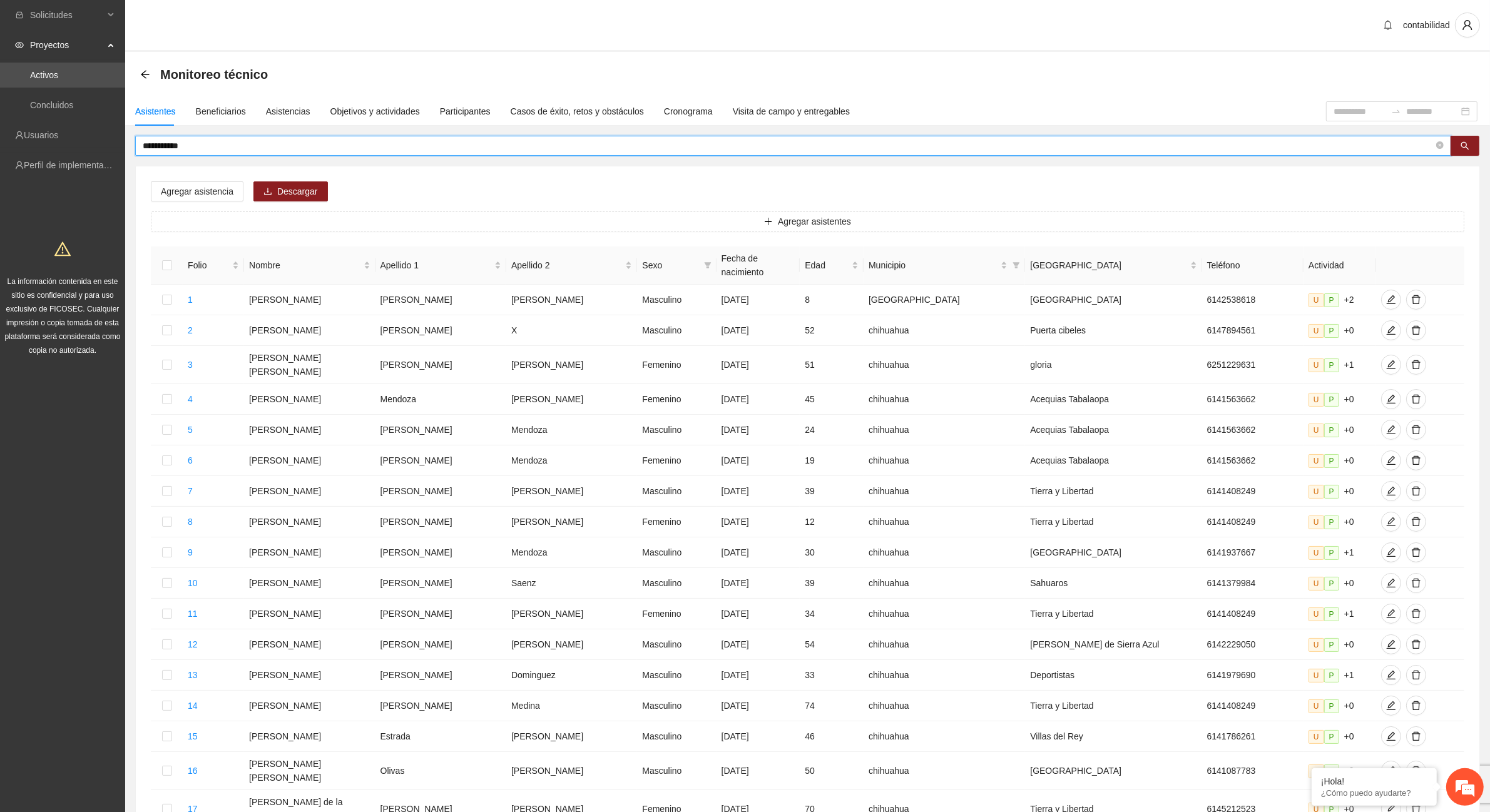
click at [366, 145] on input "**********" at bounding box center [788, 145] width 1291 height 13
type input "*"
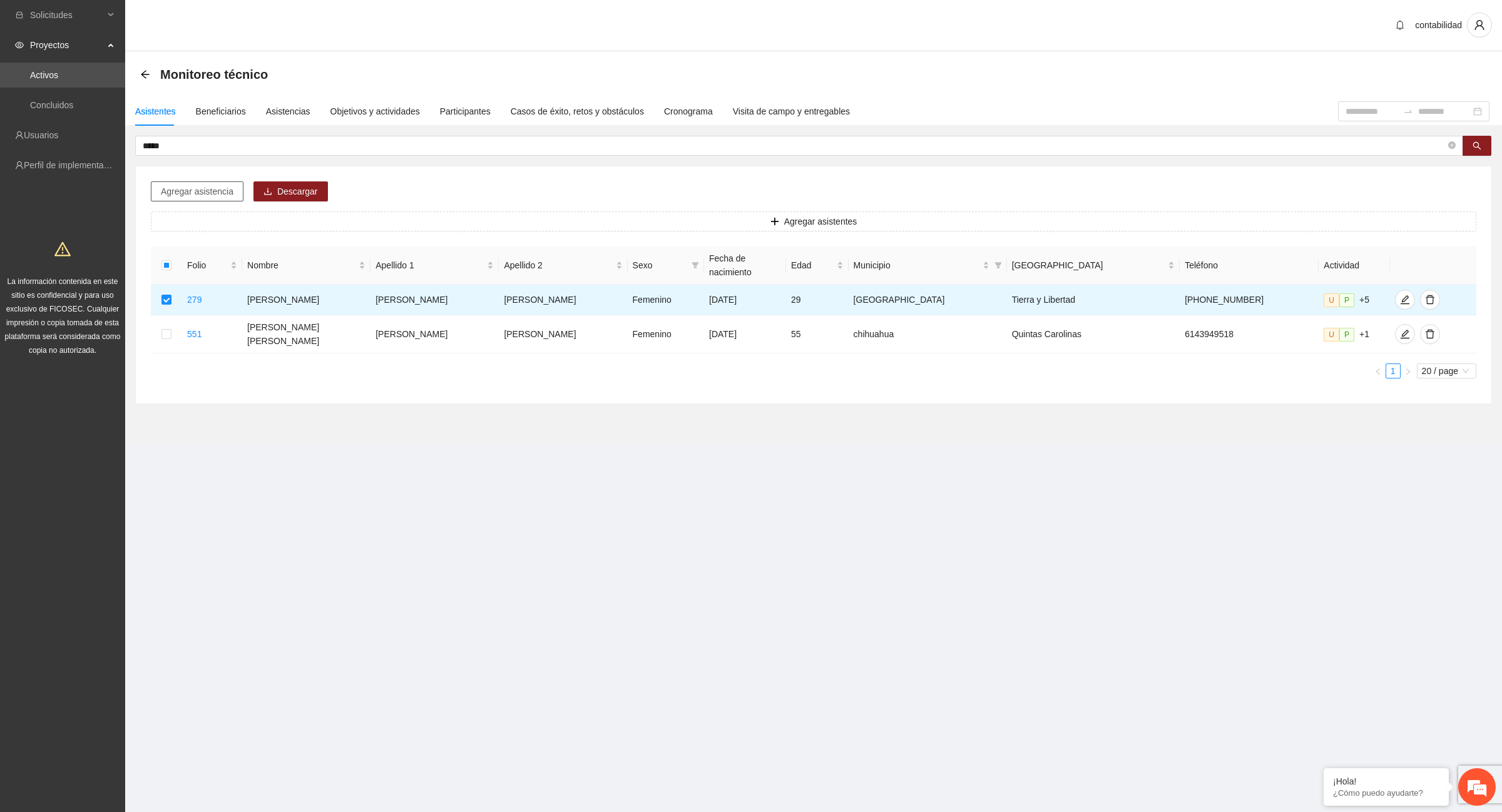
click at [185, 194] on span "Agregar asistencia" at bounding box center [197, 191] width 73 height 13
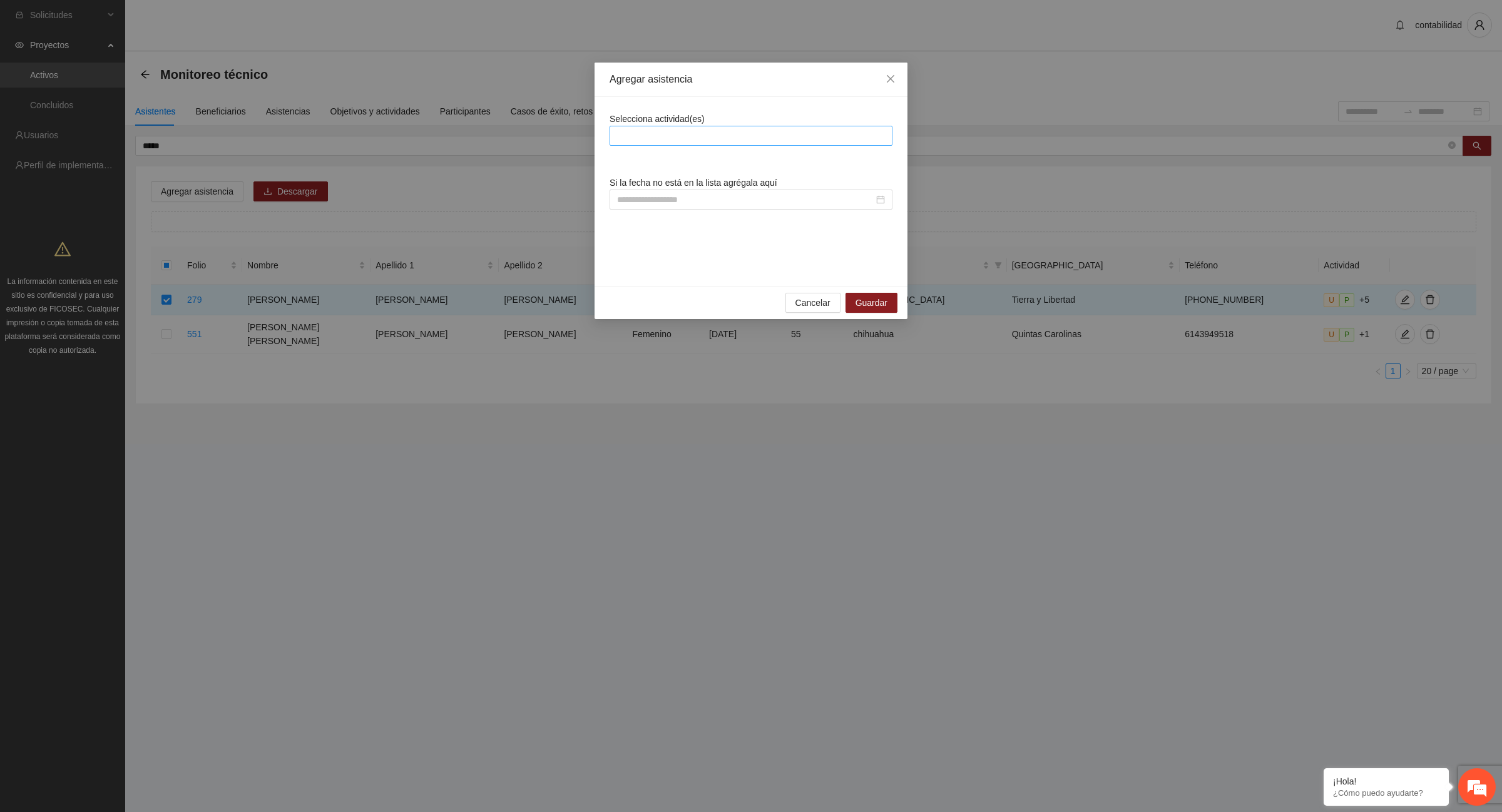
click at [878, 134] on div at bounding box center [751, 136] width 276 height 15
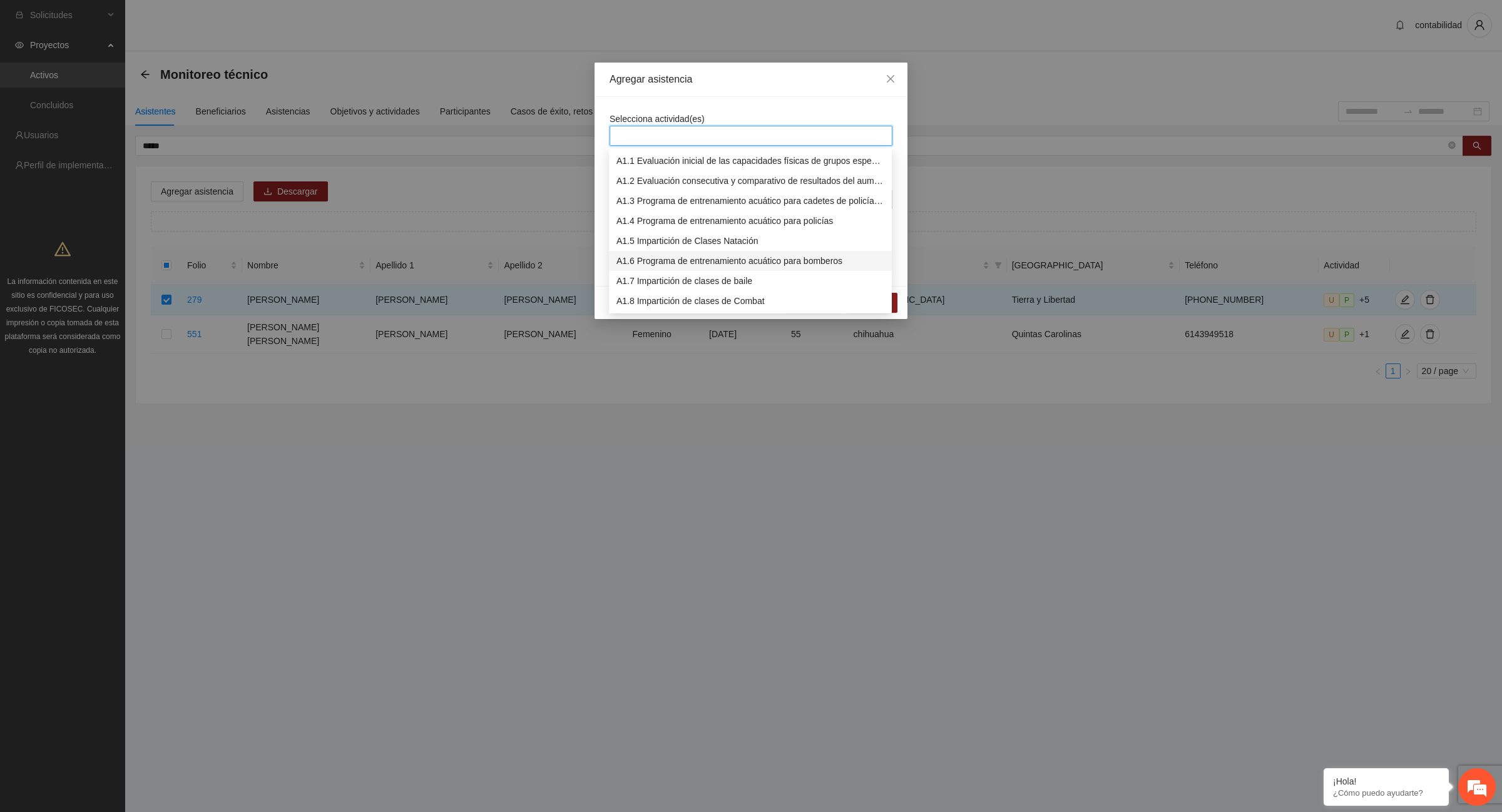
scroll to position [156, 0]
click at [674, 219] on div "A1.12 Impartición de acondicionamiento físico" at bounding box center [750, 224] width 268 height 13
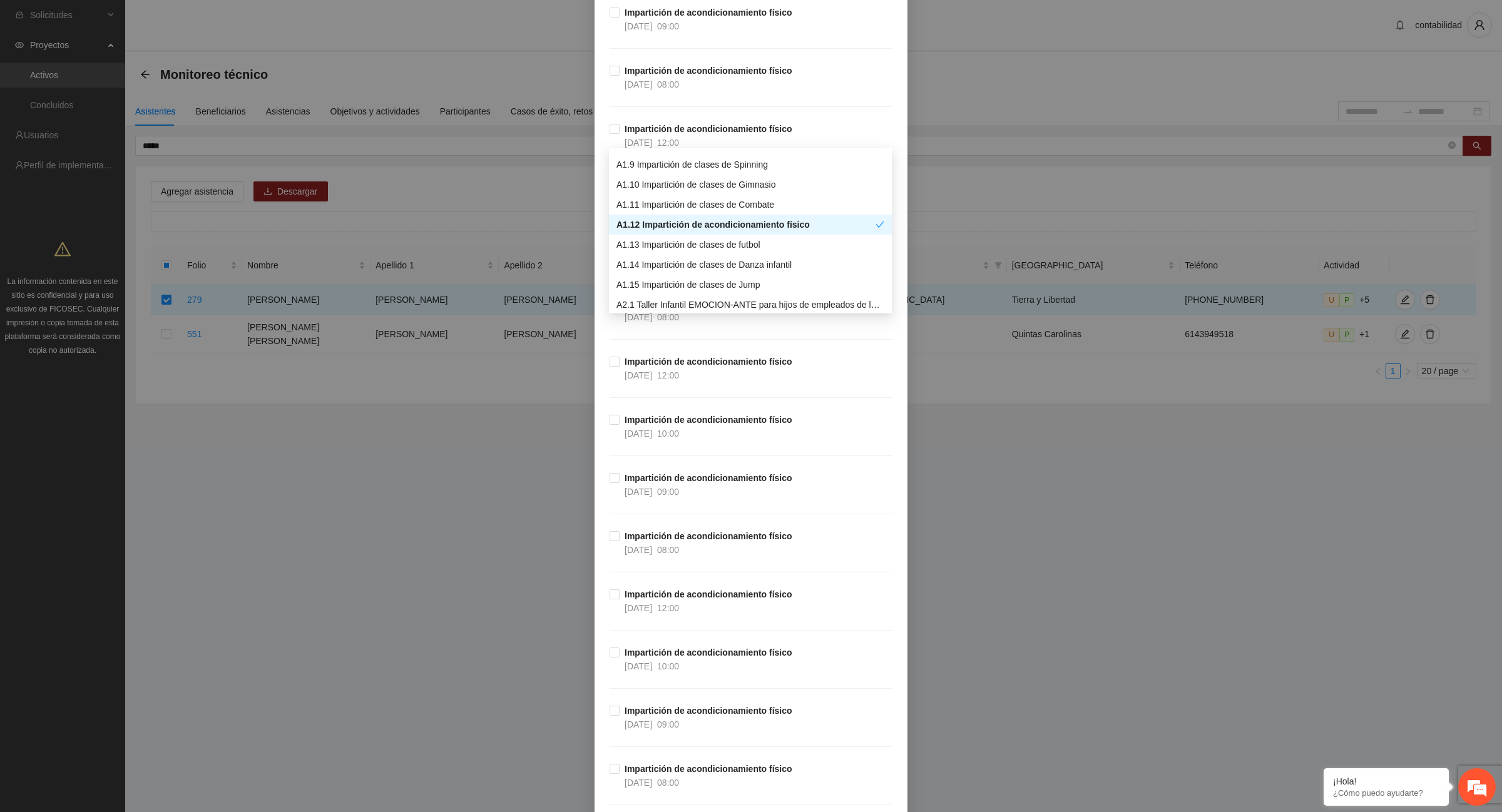
scroll to position [8524, 0]
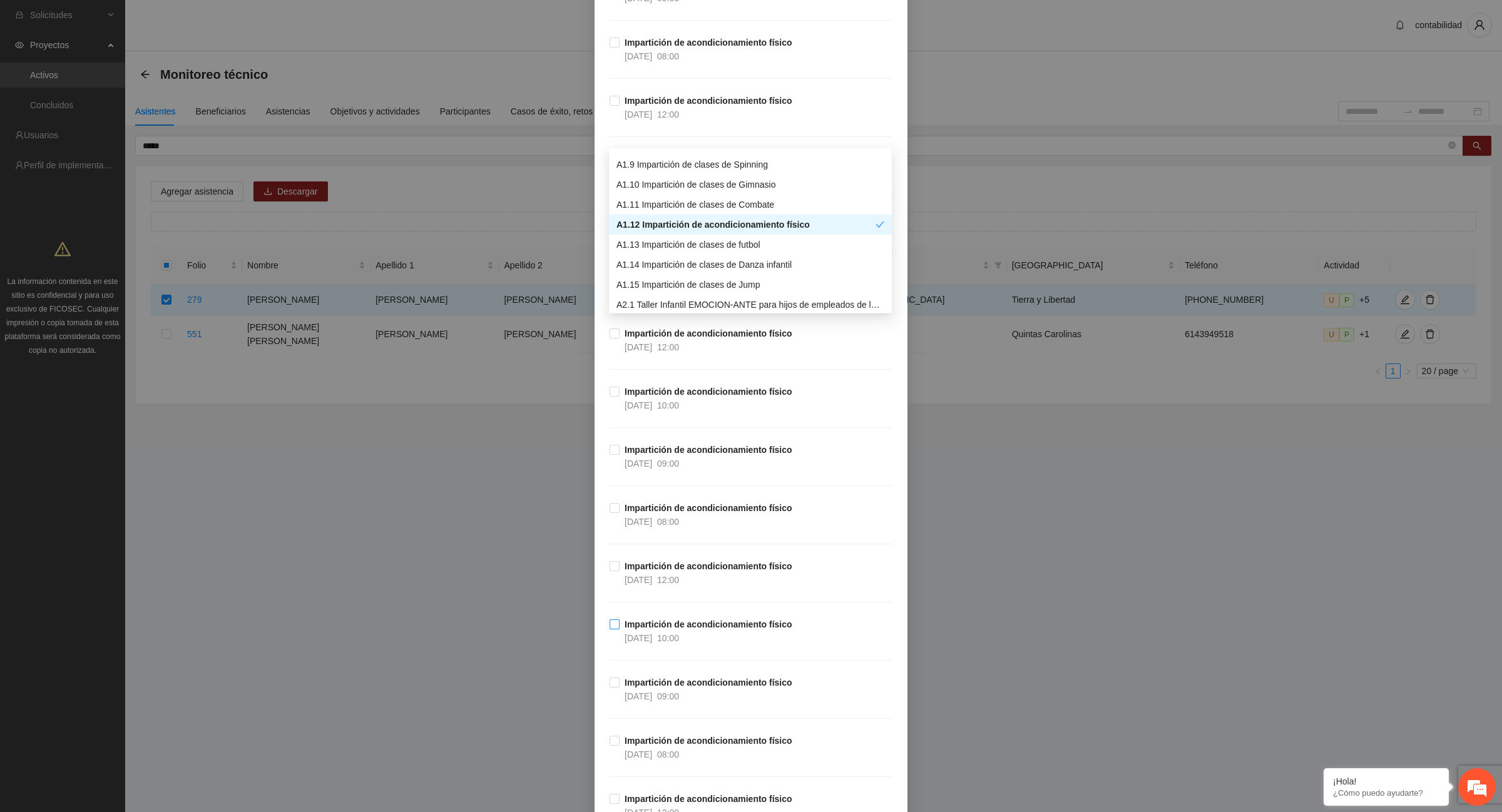
click at [698, 645] on span "Impartición de acondicionamiento físico [DATE] 10:00" at bounding box center [708, 631] width 178 height 28
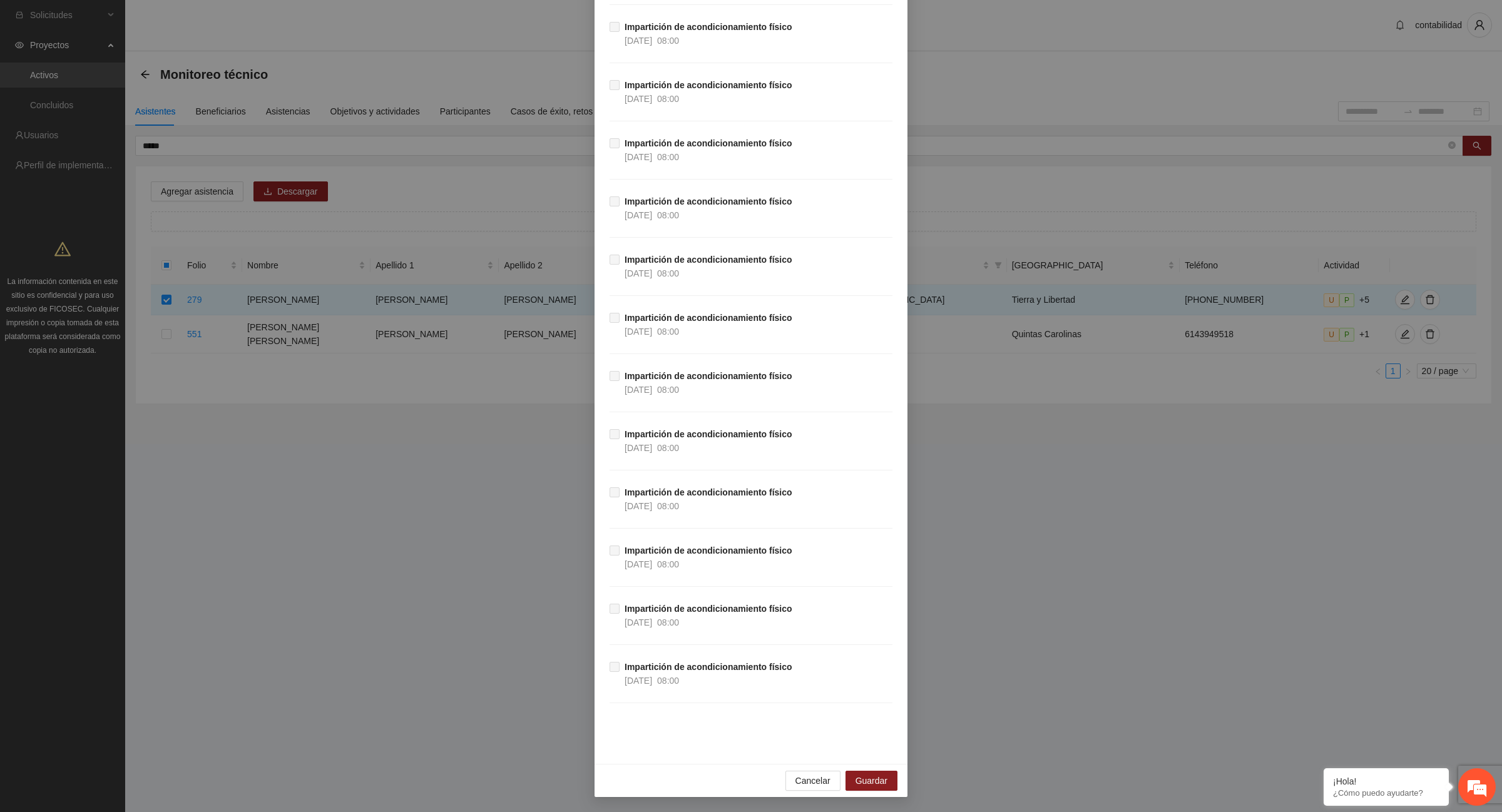
scroll to position [22087, 0]
click at [881, 779] on span "Guardar" at bounding box center [872, 780] width 32 height 13
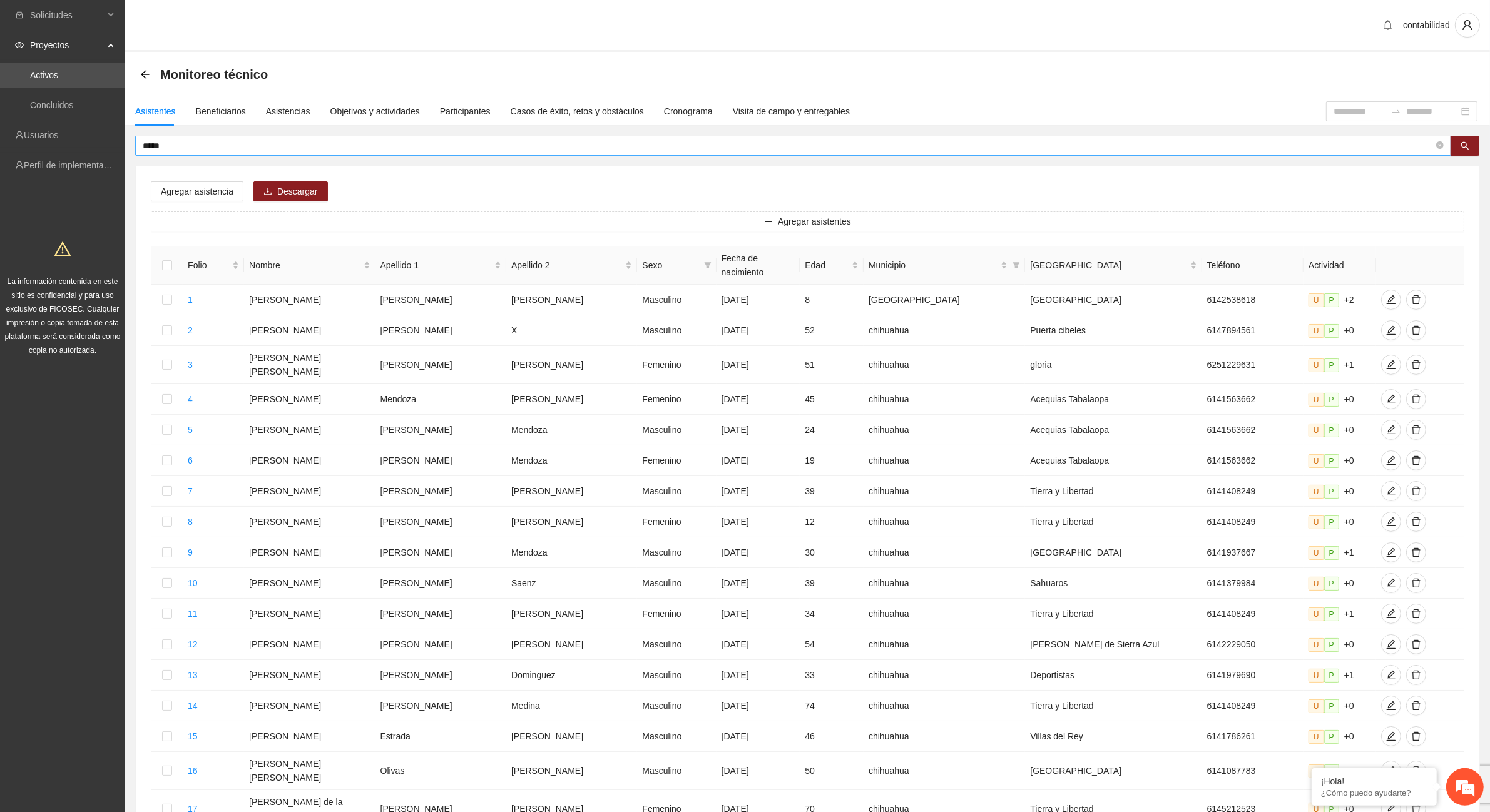
click at [477, 141] on input "*****" at bounding box center [788, 145] width 1291 height 13
type input "*"
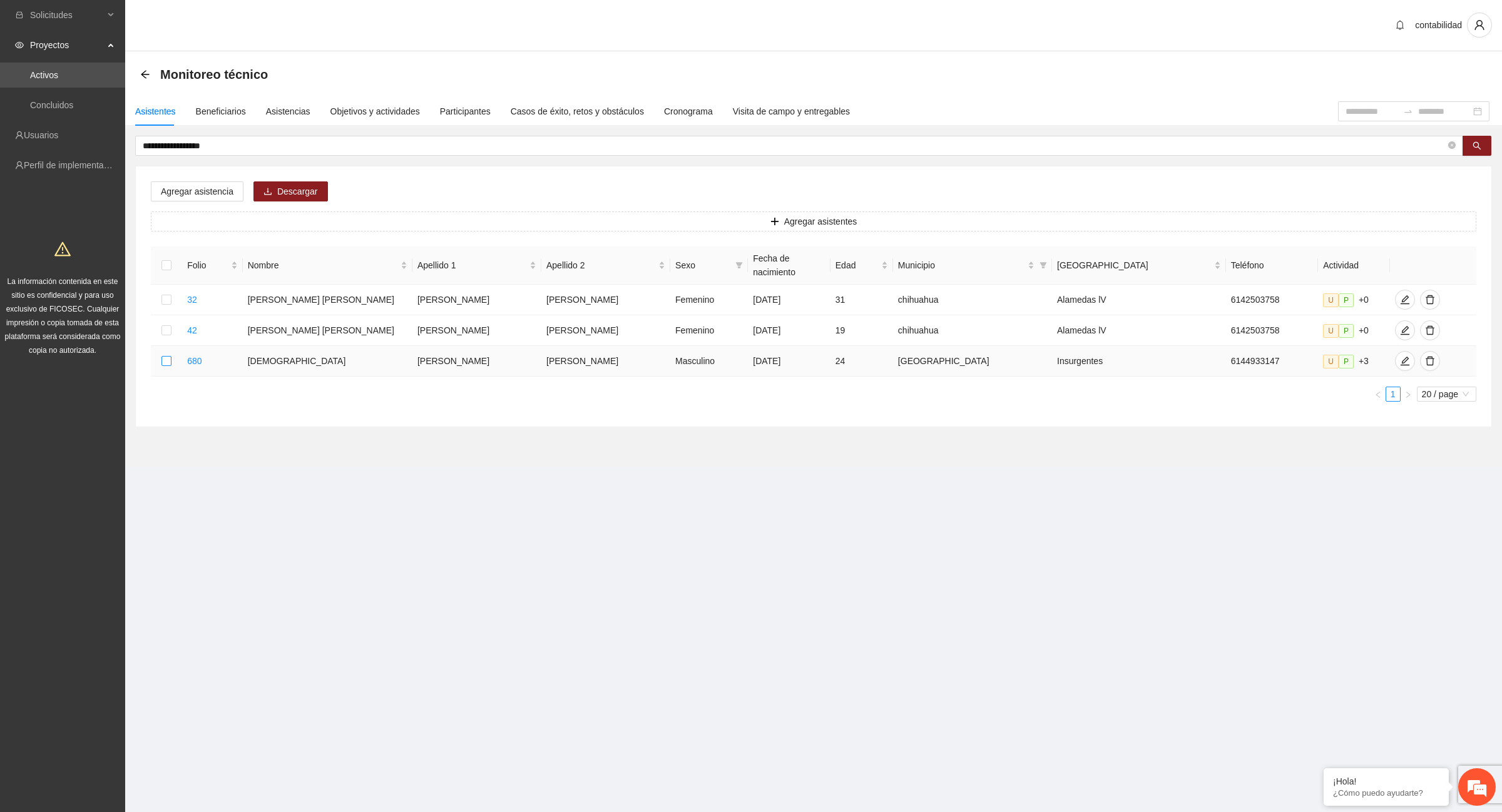
click at [166, 354] on label at bounding box center [166, 361] width 10 height 13
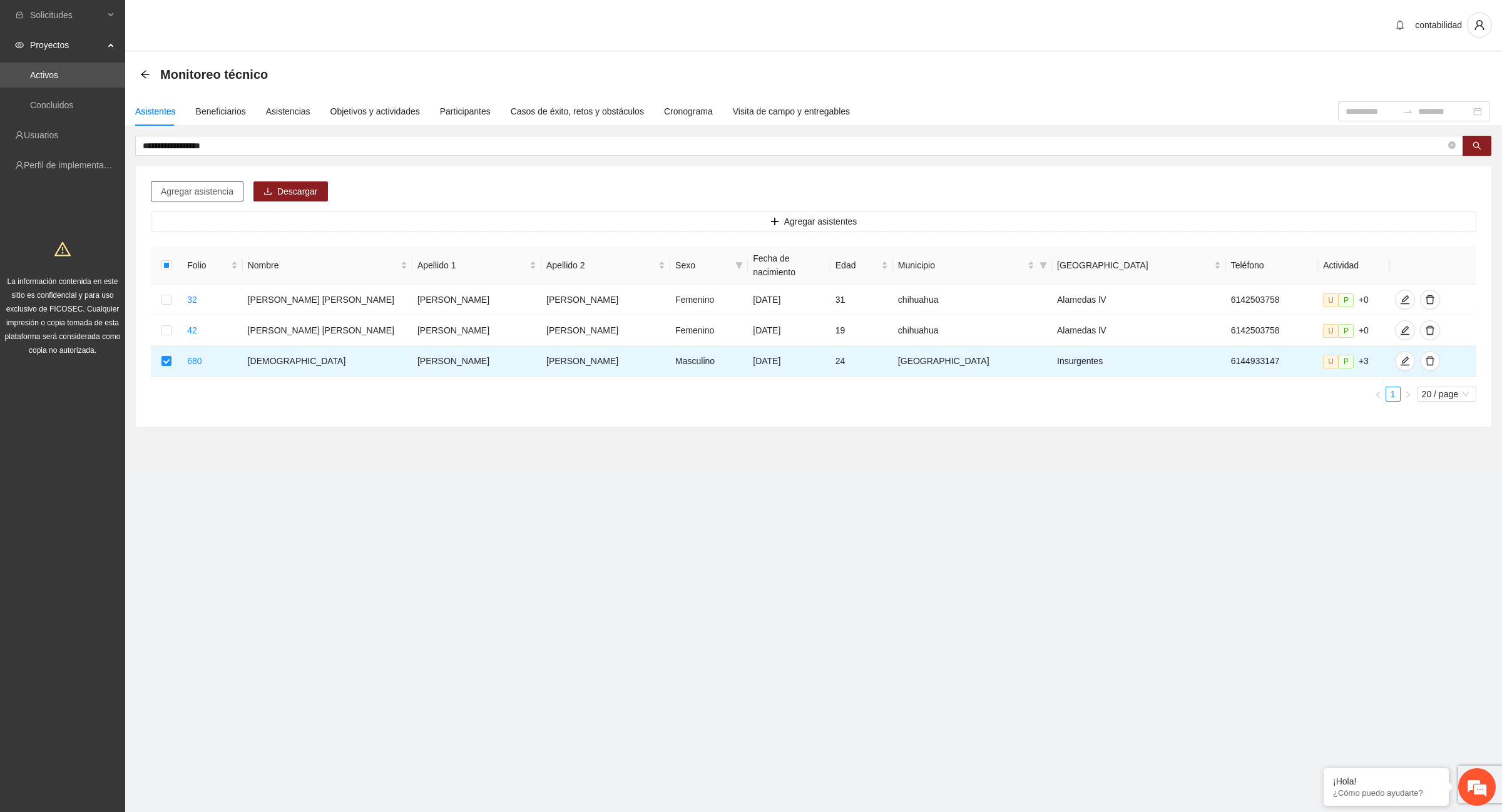
click at [204, 194] on span "Agregar asistencia" at bounding box center [197, 191] width 73 height 13
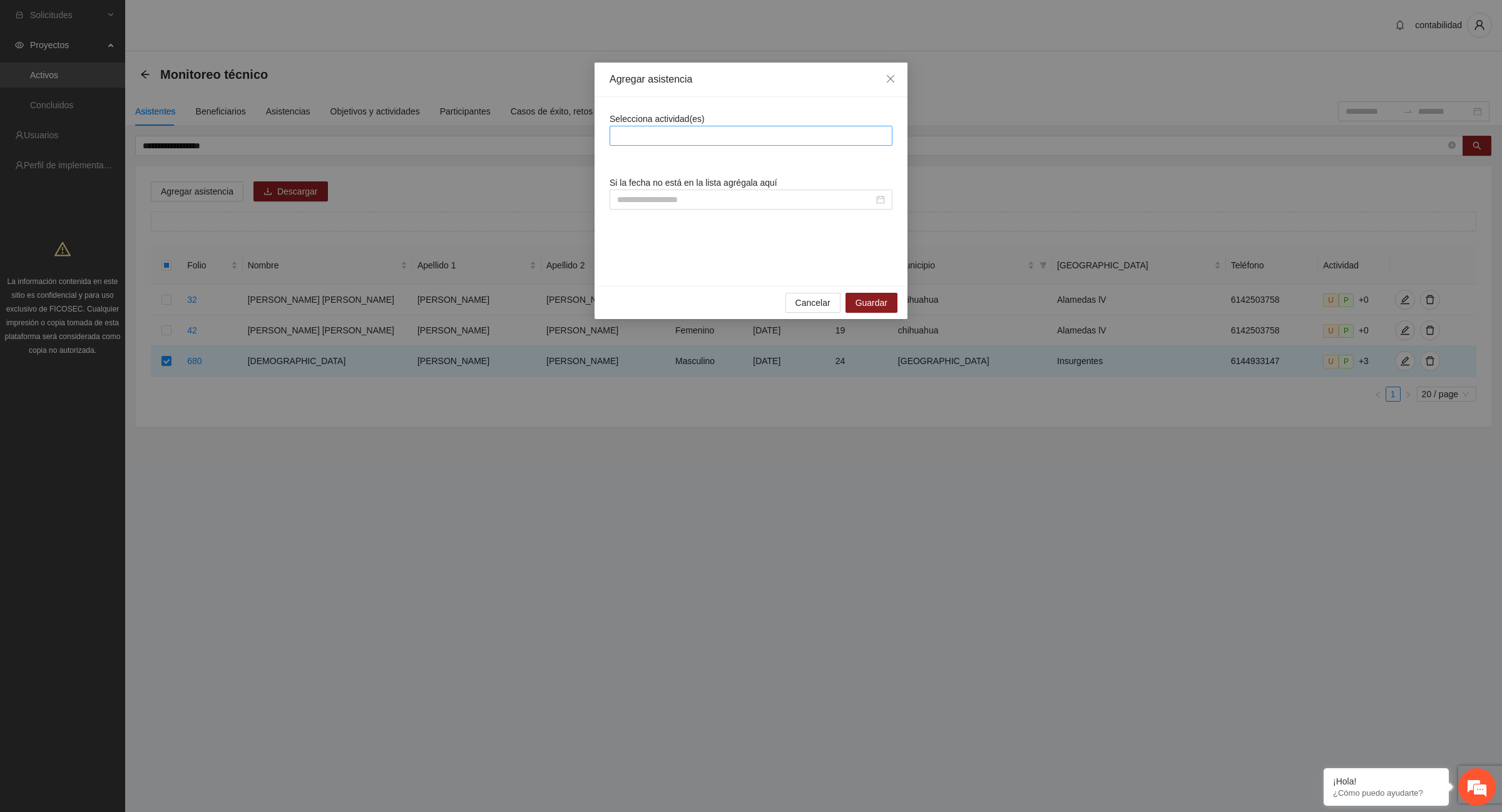
click at [636, 136] on div at bounding box center [751, 136] width 276 height 15
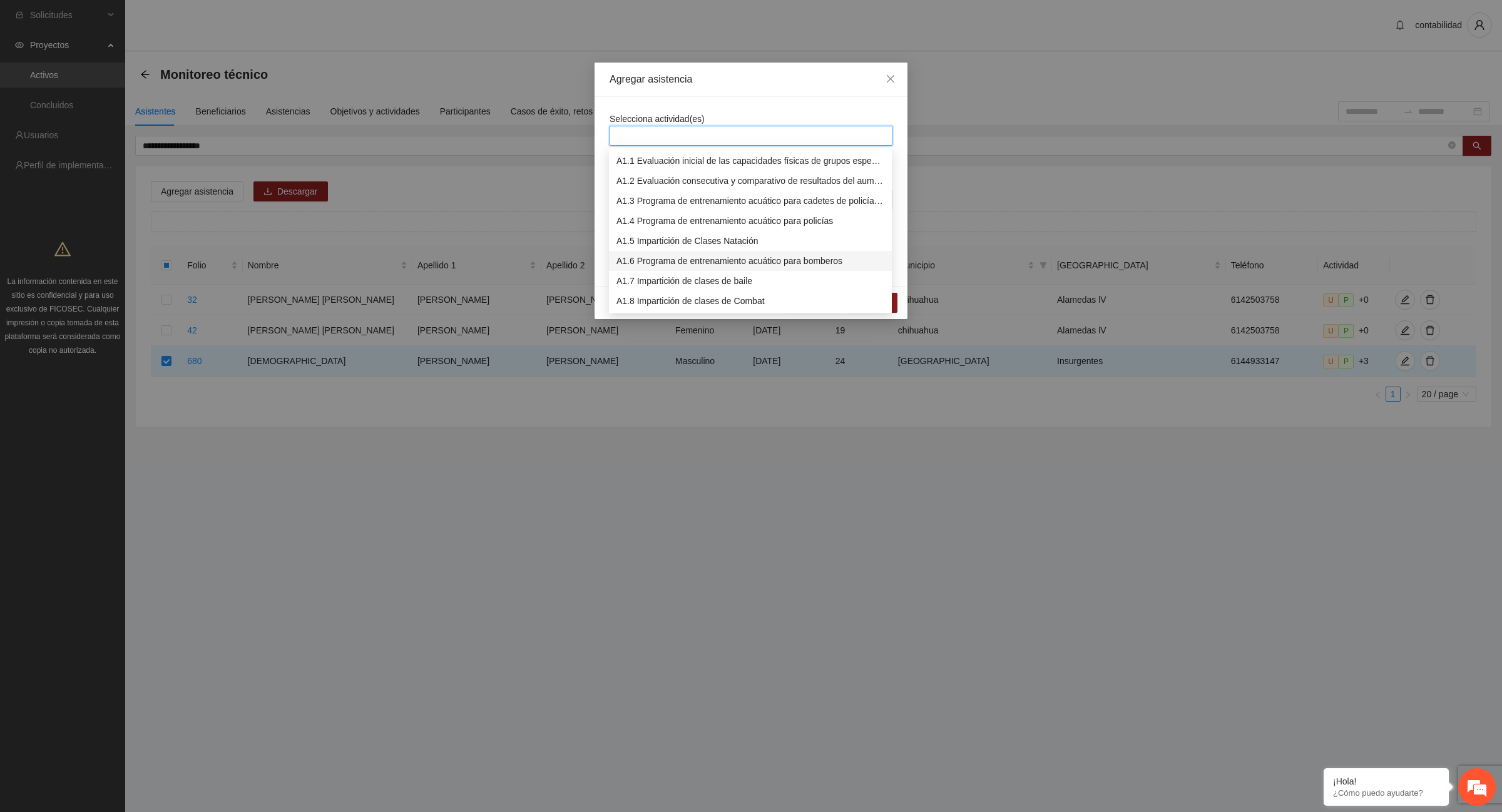
scroll to position [156, 0]
click at [721, 223] on div "A1.12 Impartición de acondicionamiento físico" at bounding box center [750, 224] width 268 height 13
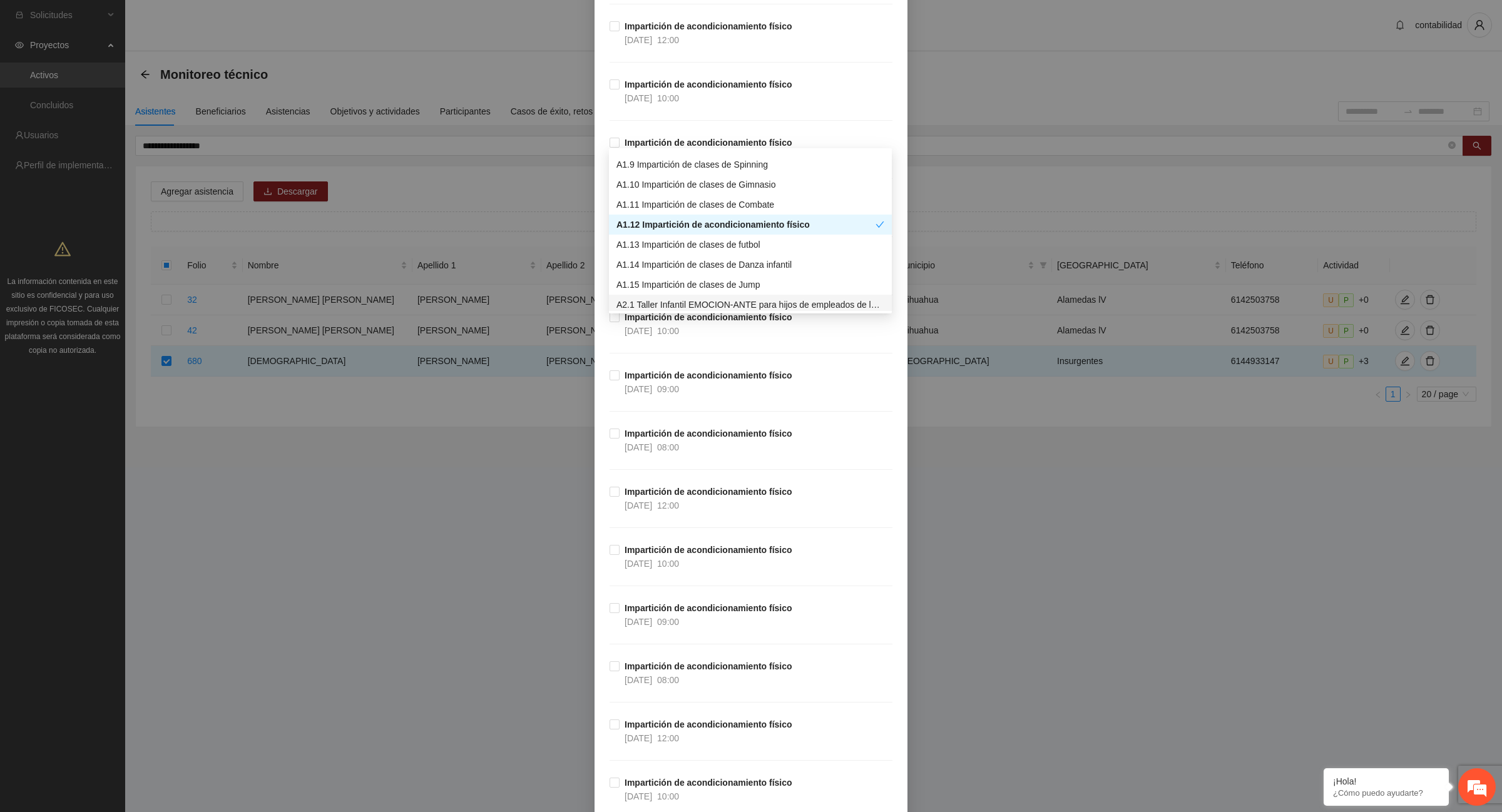
scroll to position [8445, 0]
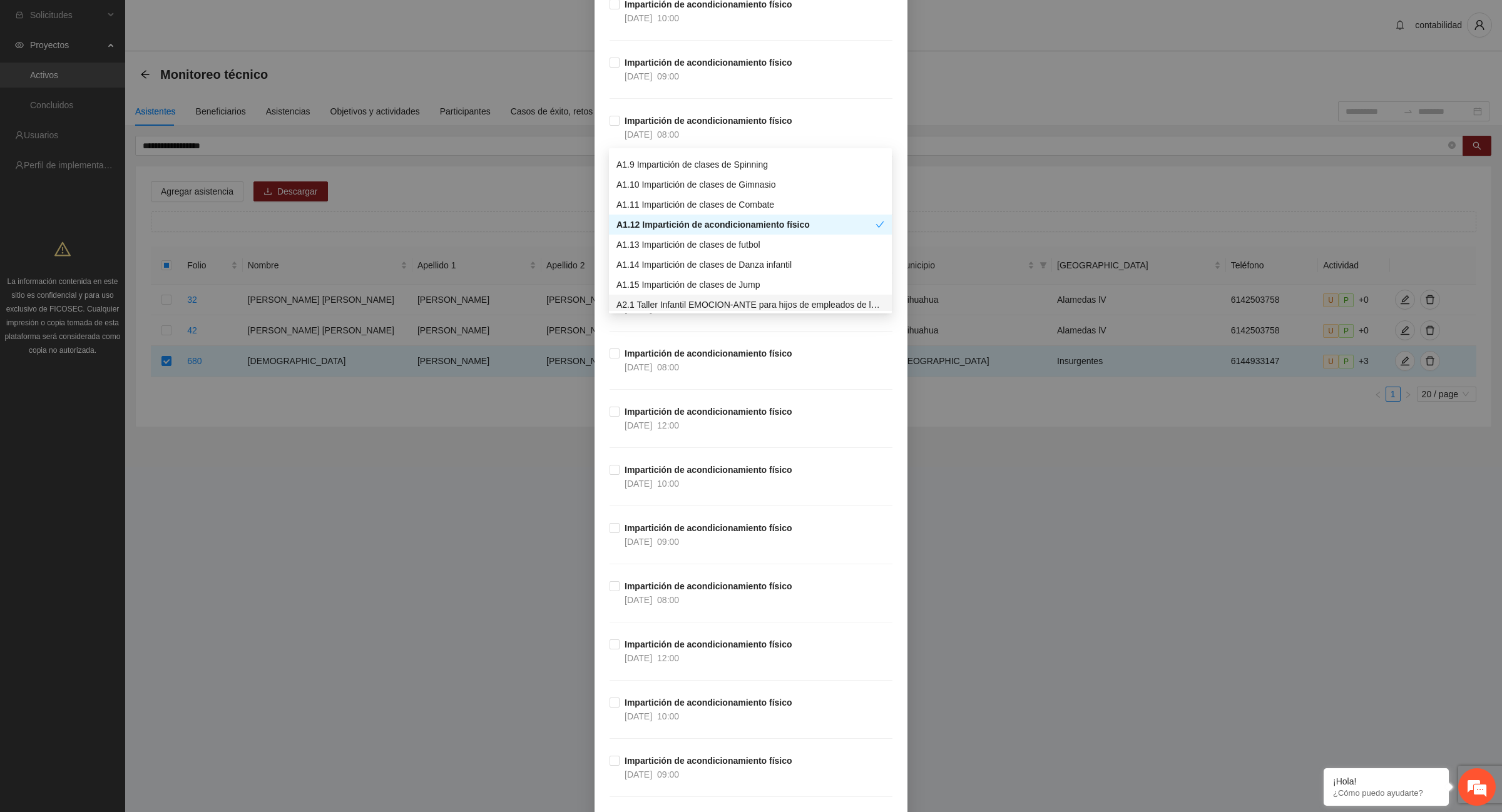
click at [676, 708] on strong "Impartición de acondicionamiento físico" at bounding box center [708, 703] width 168 height 10
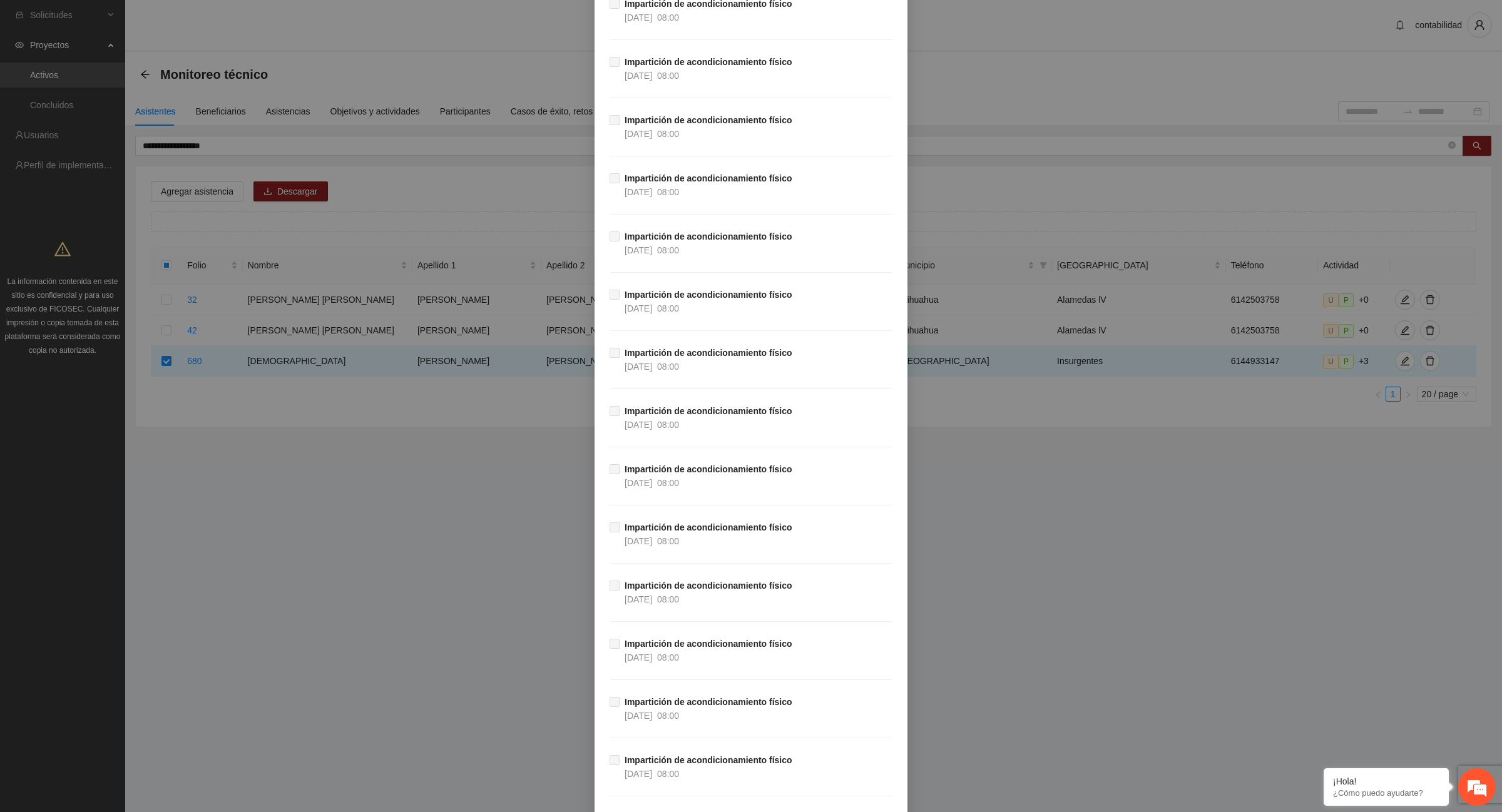
scroll to position [22087, 0]
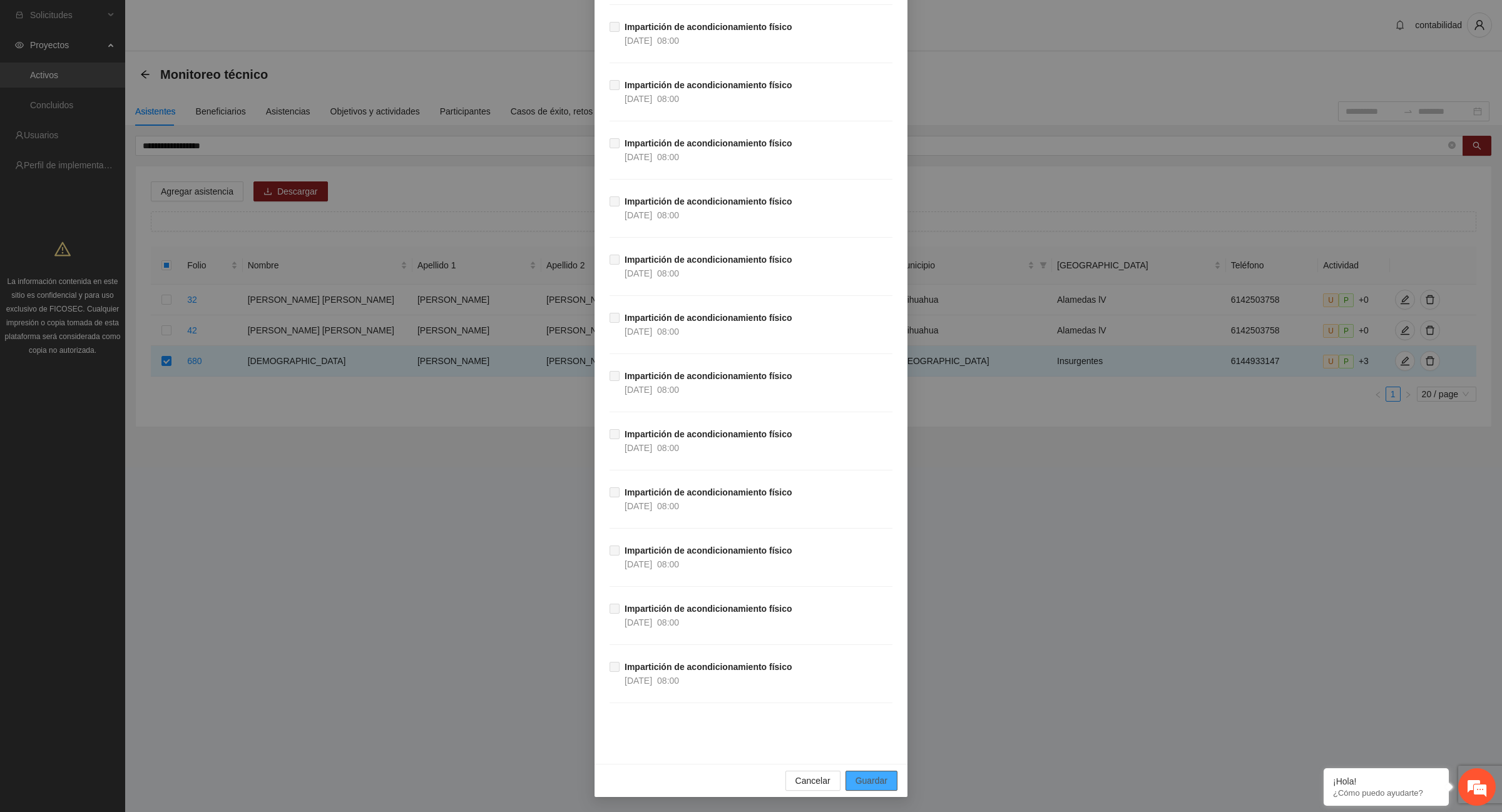
click at [857, 774] on button "Guardar" at bounding box center [872, 781] width 52 height 20
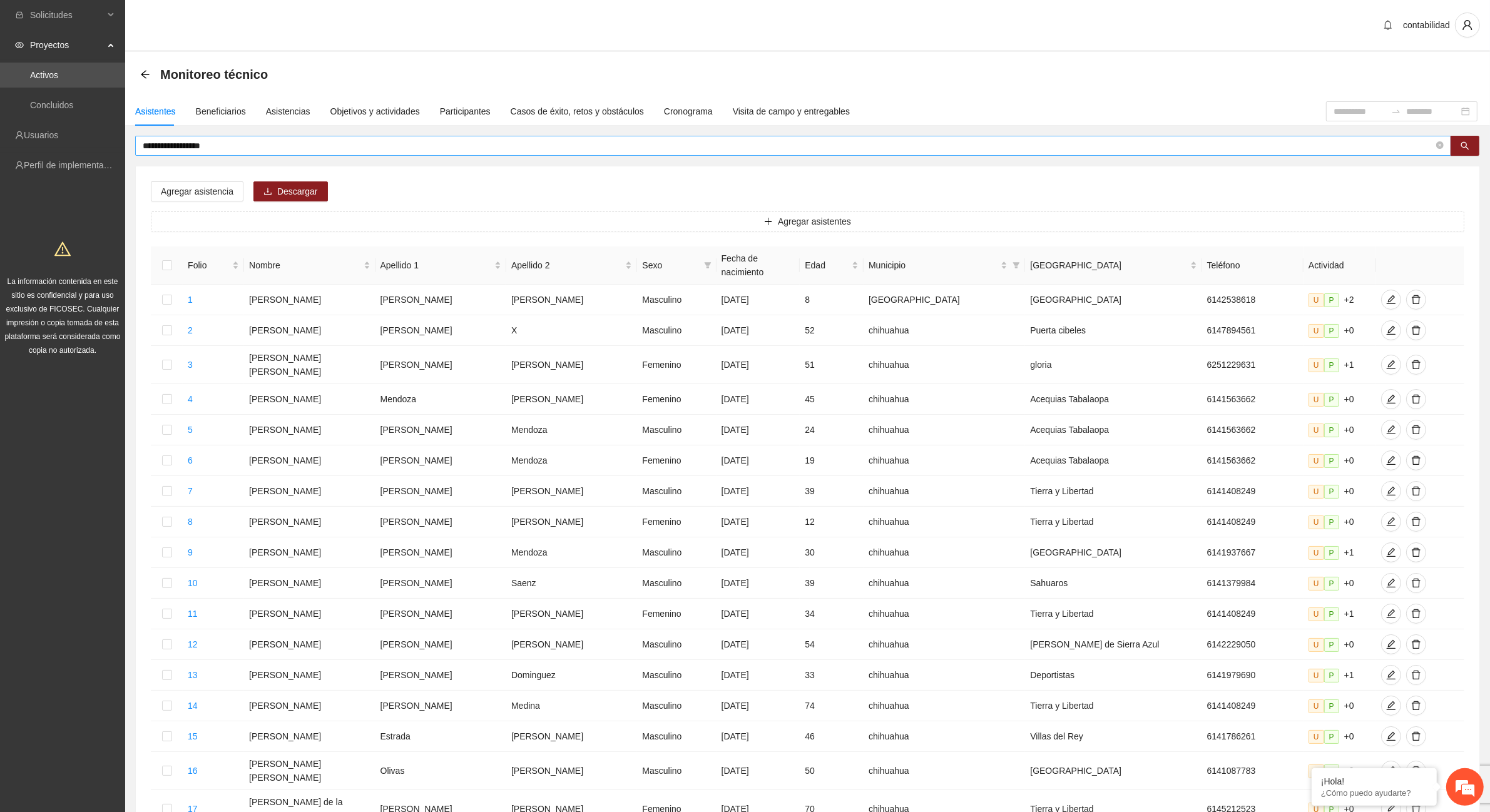
click at [243, 152] on span "**********" at bounding box center [793, 146] width 1316 height 20
type input "*"
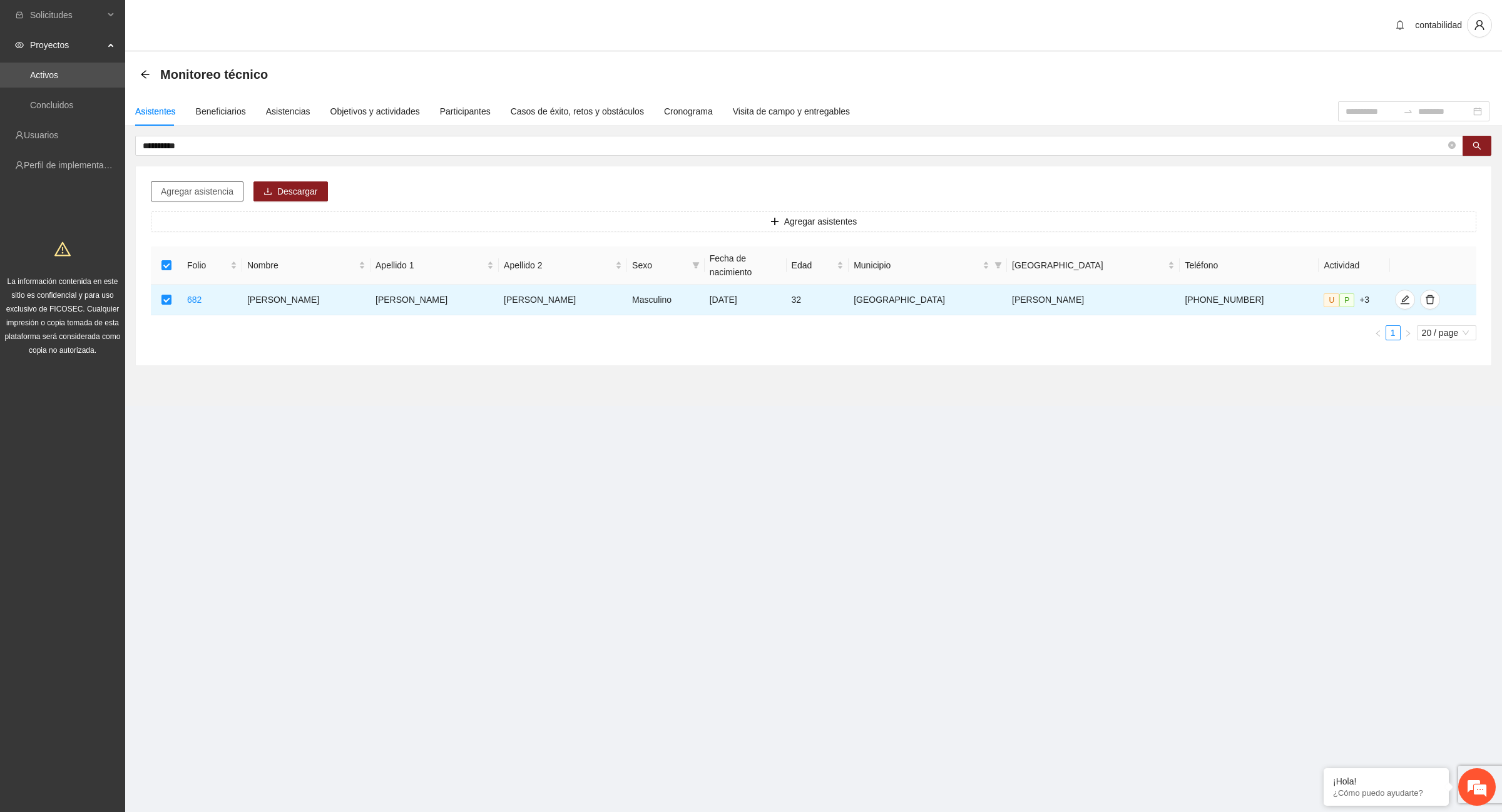
click at [192, 199] on button "Agregar asistencia" at bounding box center [197, 191] width 93 height 20
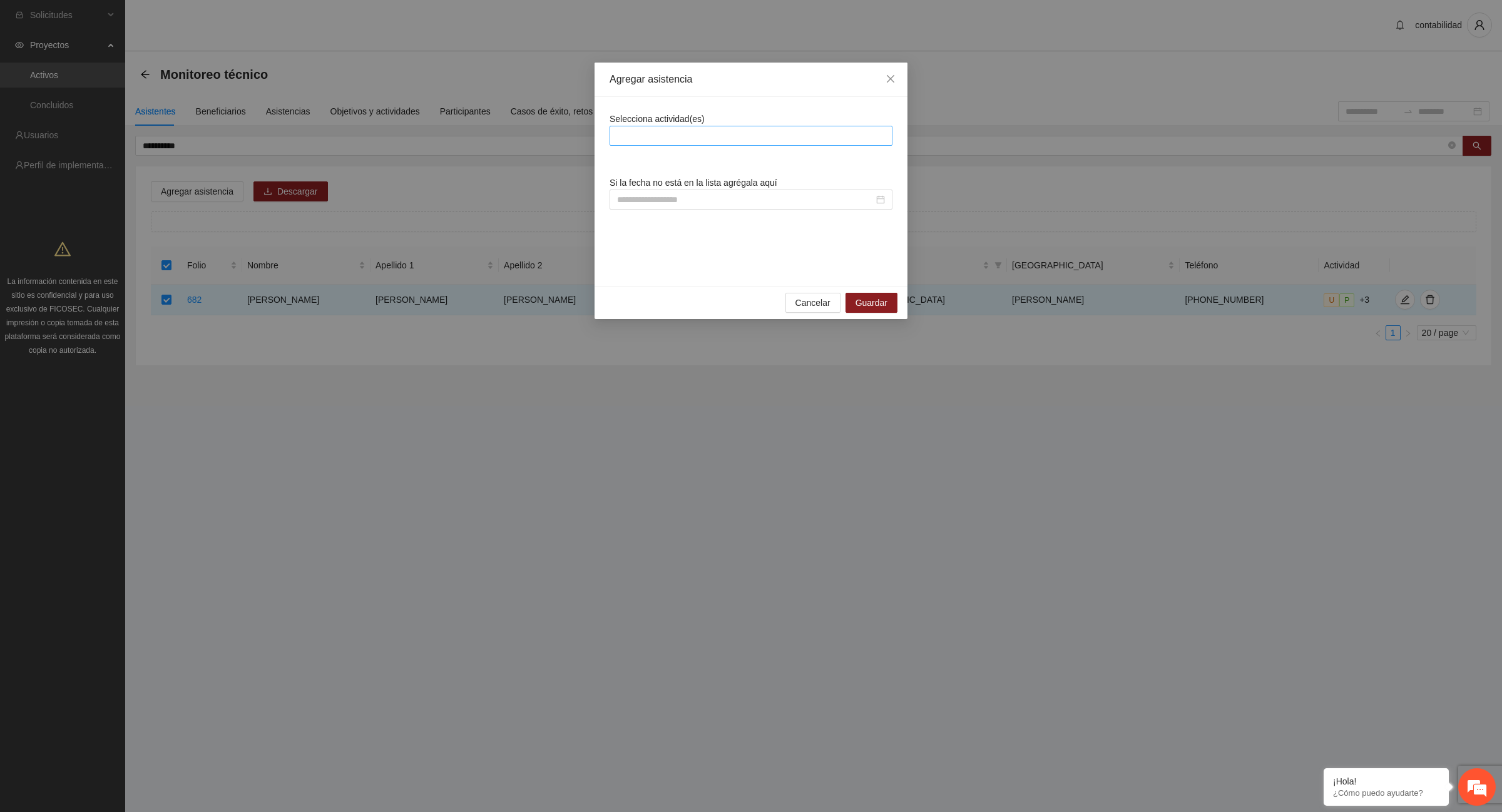
click at [656, 131] on div at bounding box center [751, 136] width 276 height 15
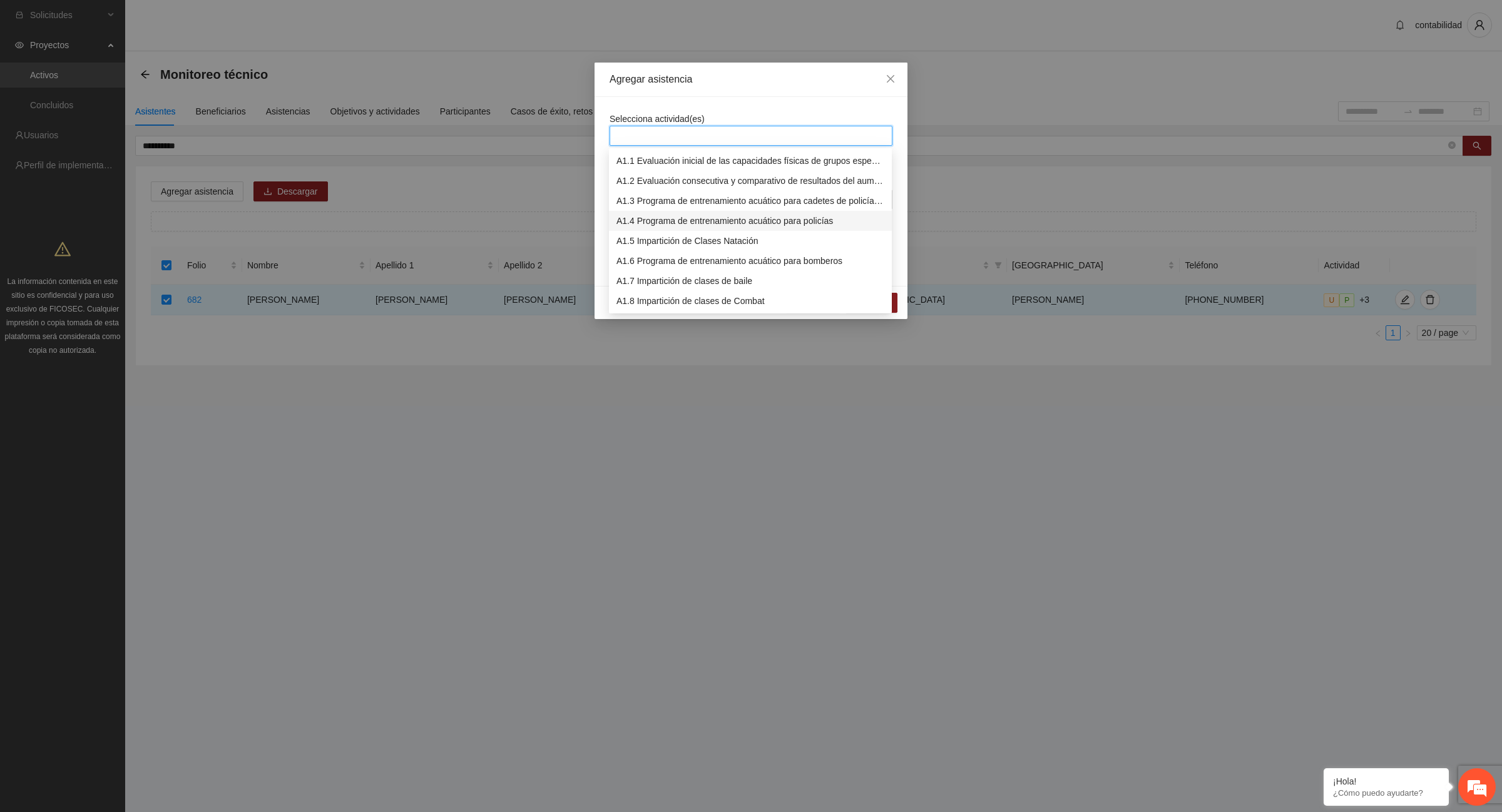
scroll to position [156, 0]
click at [700, 221] on div "A1.12 Impartición de acondicionamiento físico" at bounding box center [750, 224] width 268 height 13
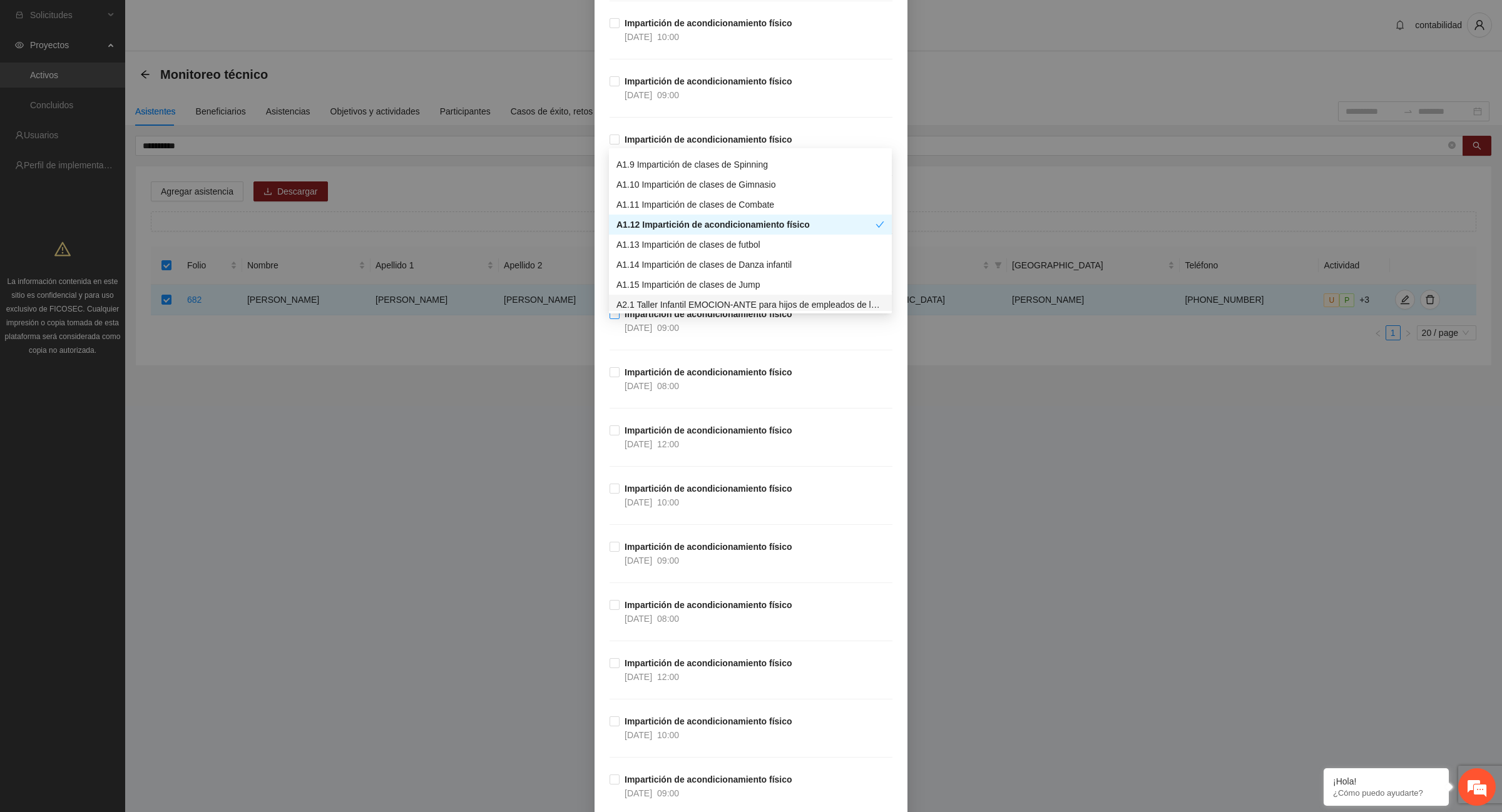
scroll to position [8680, 0]
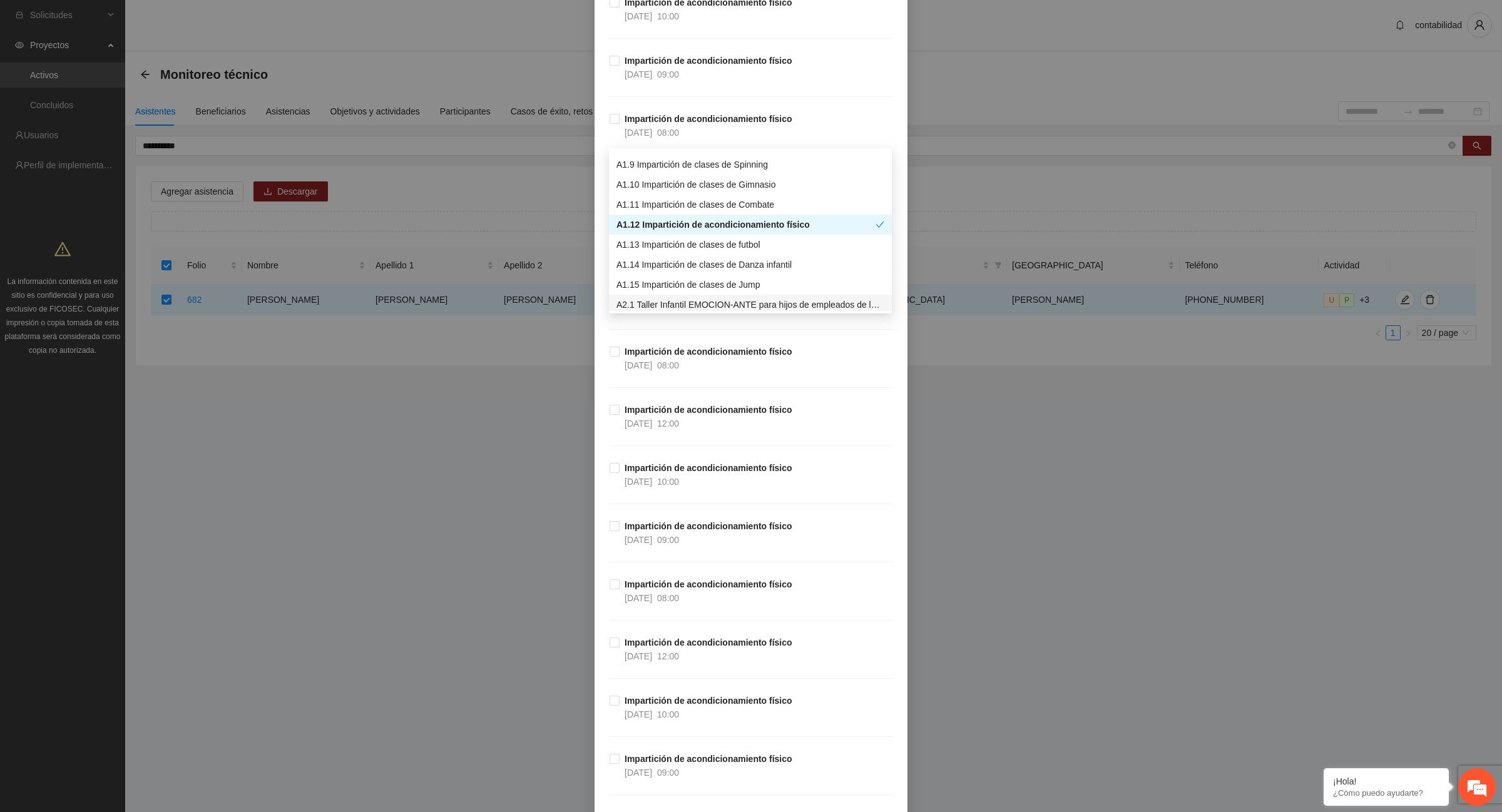
click at [666, 473] on strong "Impartición de acondicionamiento físico" at bounding box center [708, 468] width 168 height 10
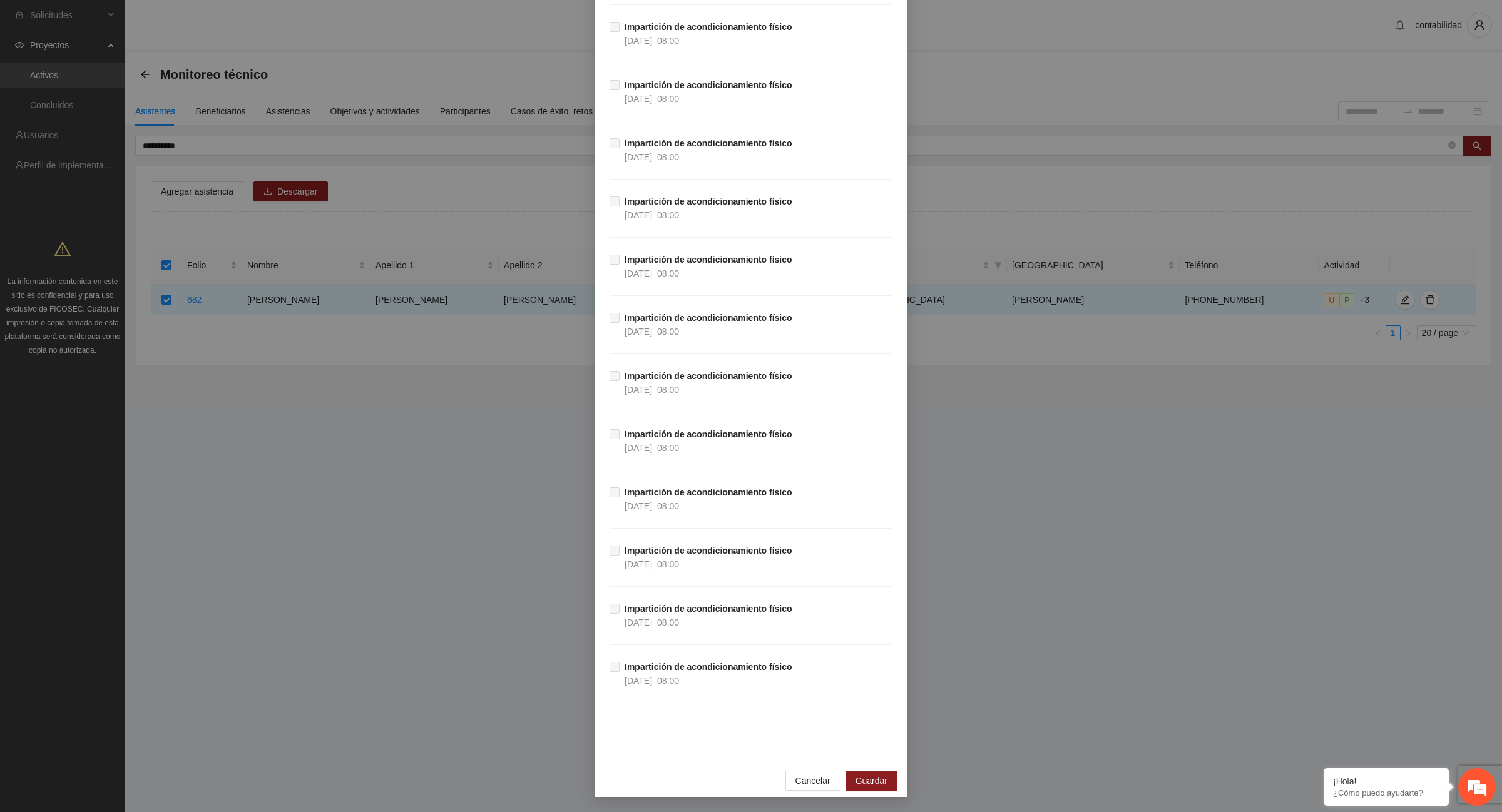
scroll to position [22087, 0]
click at [877, 776] on span "Guardar" at bounding box center [872, 780] width 32 height 13
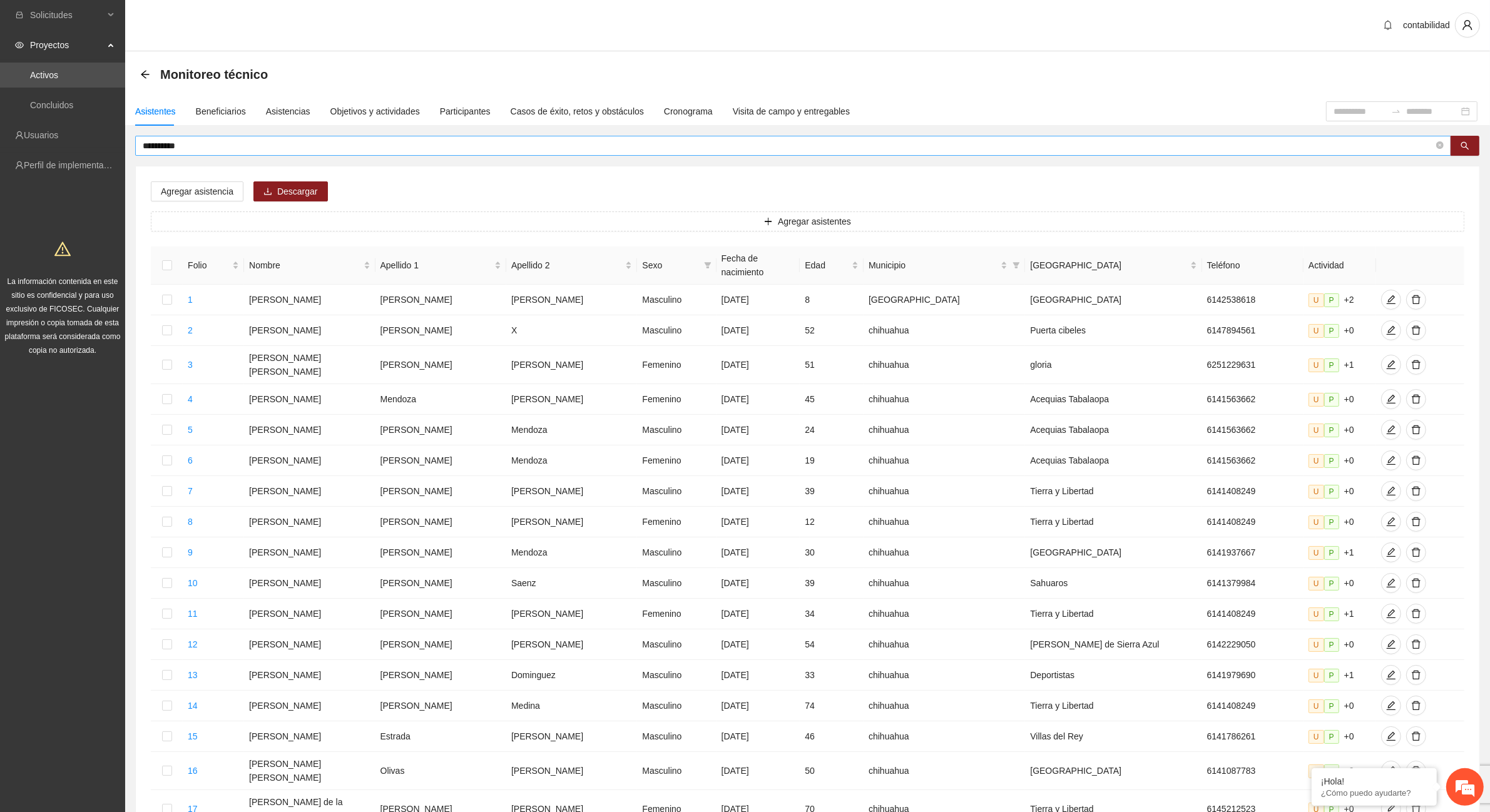
click at [199, 145] on input "**********" at bounding box center [788, 145] width 1291 height 13
type input "*"
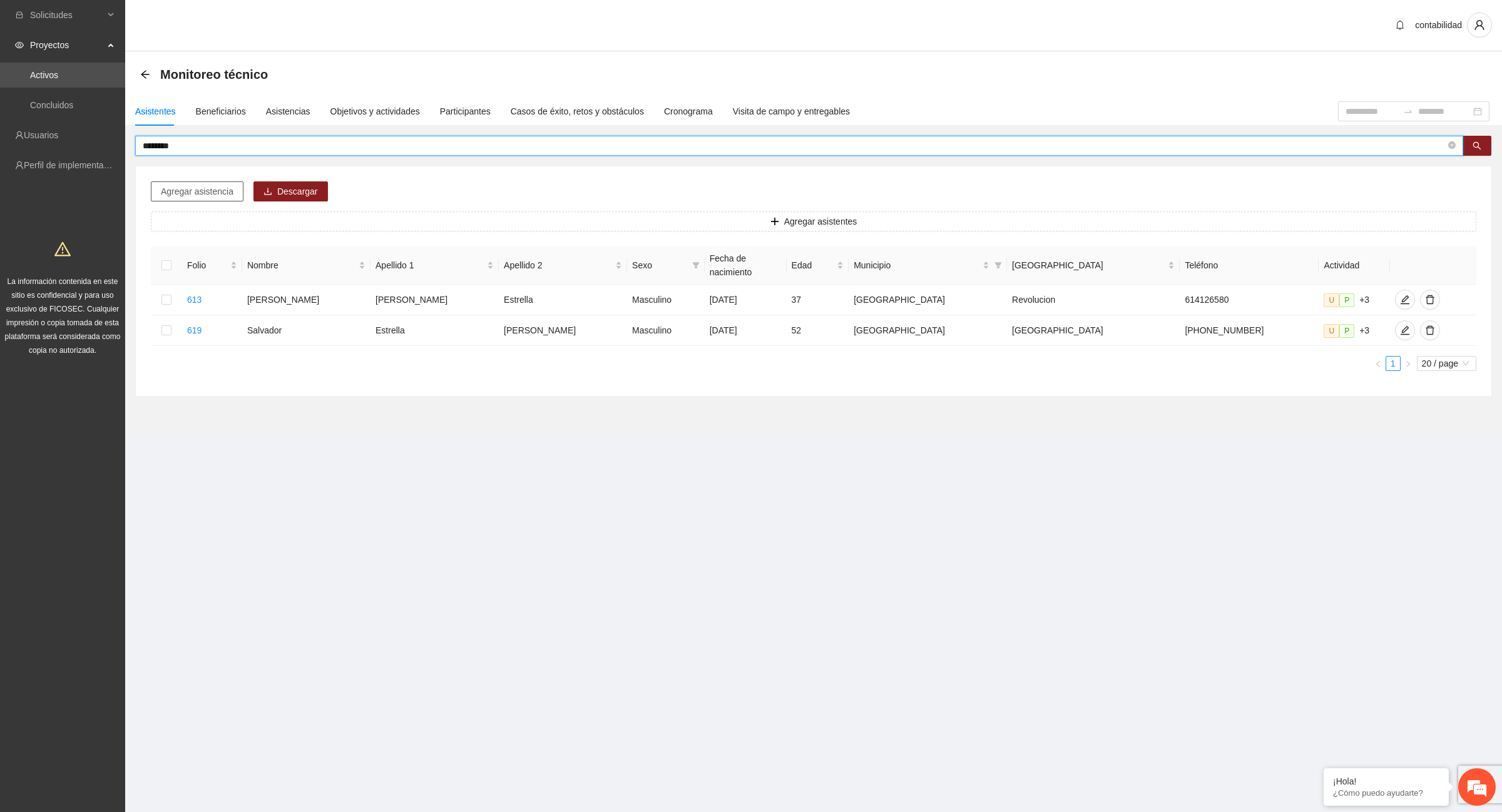
click at [220, 186] on span "Agregar asistencia" at bounding box center [197, 191] width 73 height 13
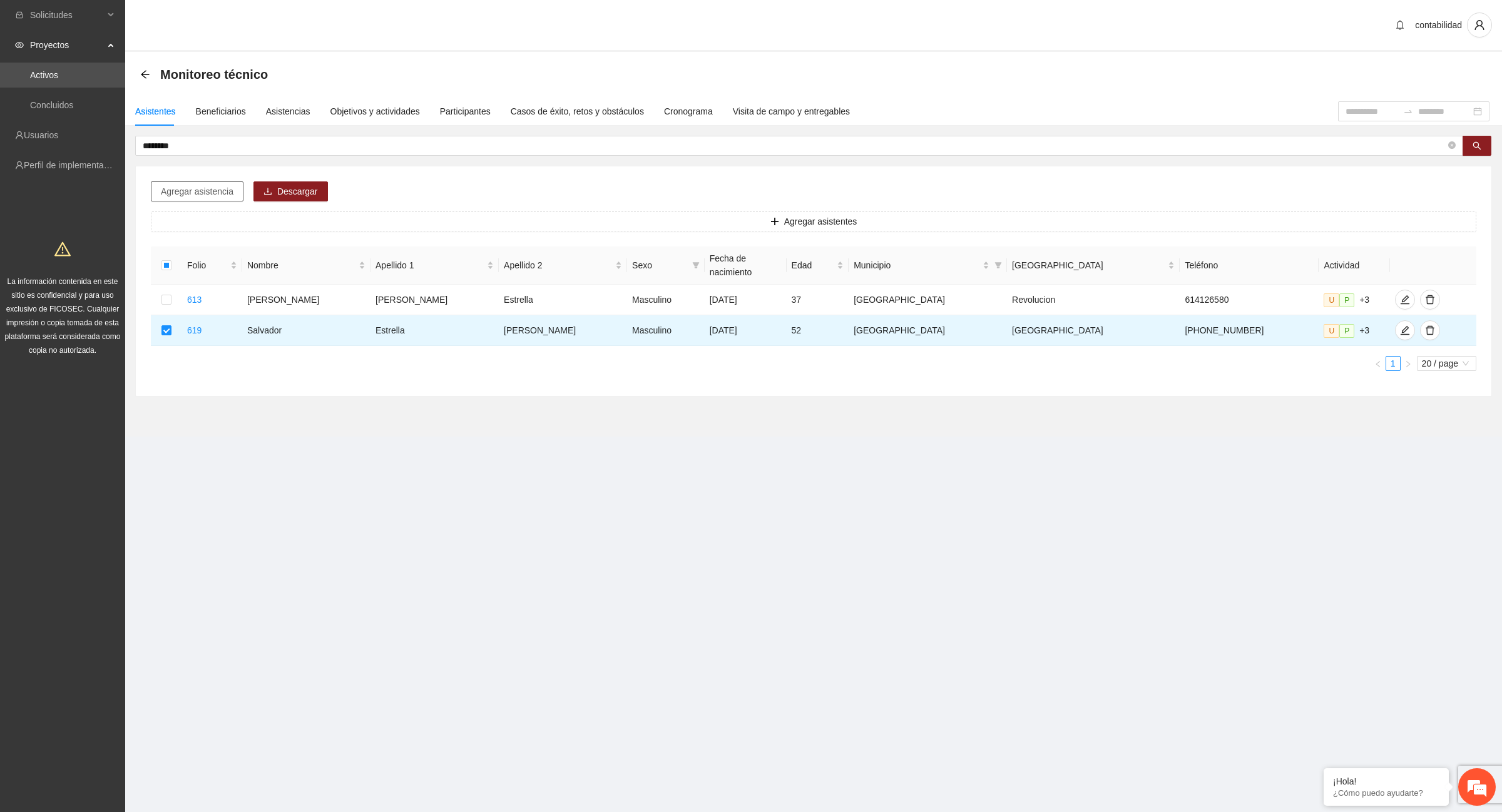
click at [208, 193] on span "Agregar asistencia" at bounding box center [197, 191] width 73 height 13
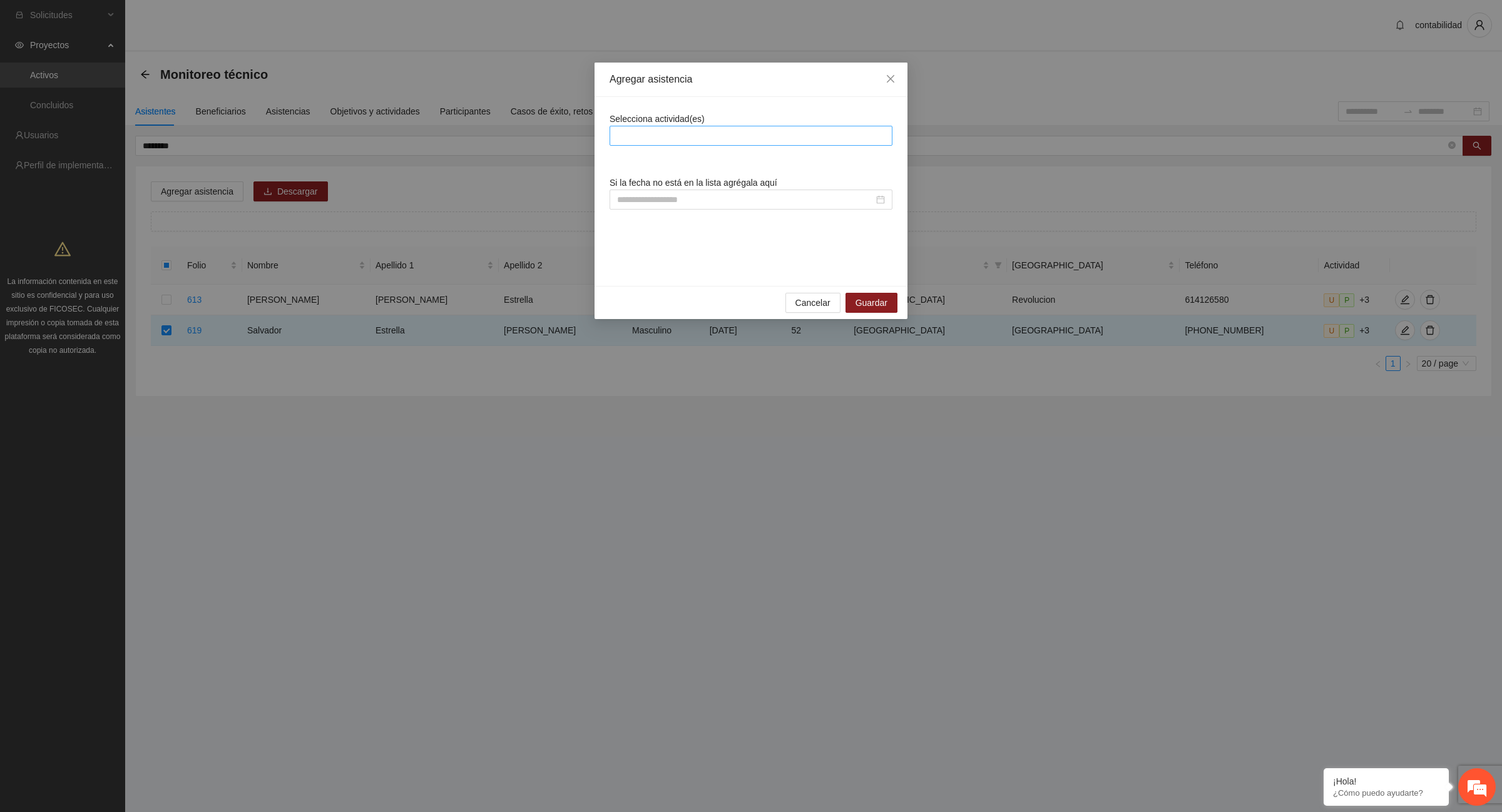
click at [737, 139] on div at bounding box center [751, 136] width 276 height 15
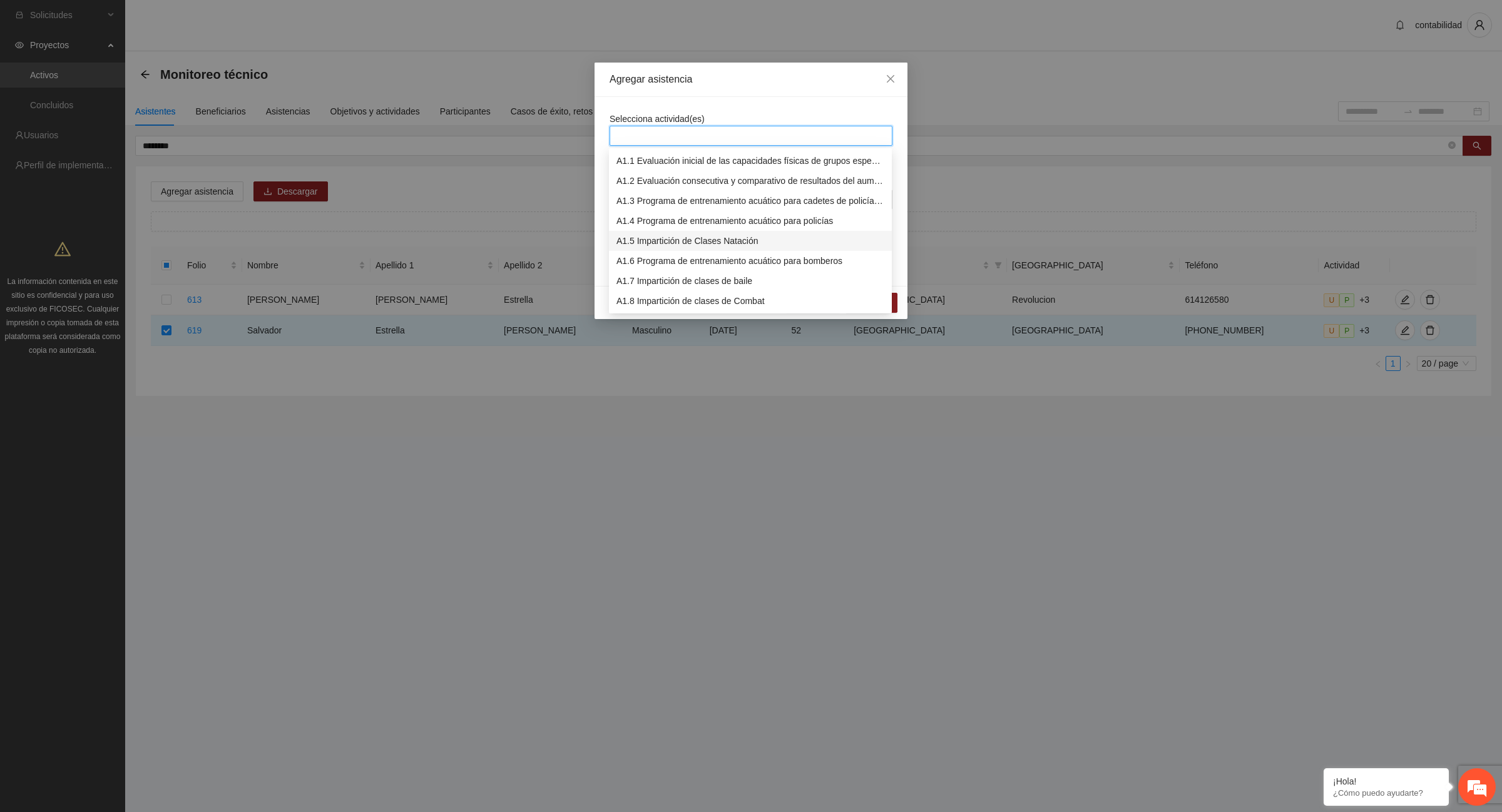
scroll to position [78, 0]
click at [734, 304] on div "A1.12 Impartición de acondicionamiento físico" at bounding box center [750, 303] width 268 height 13
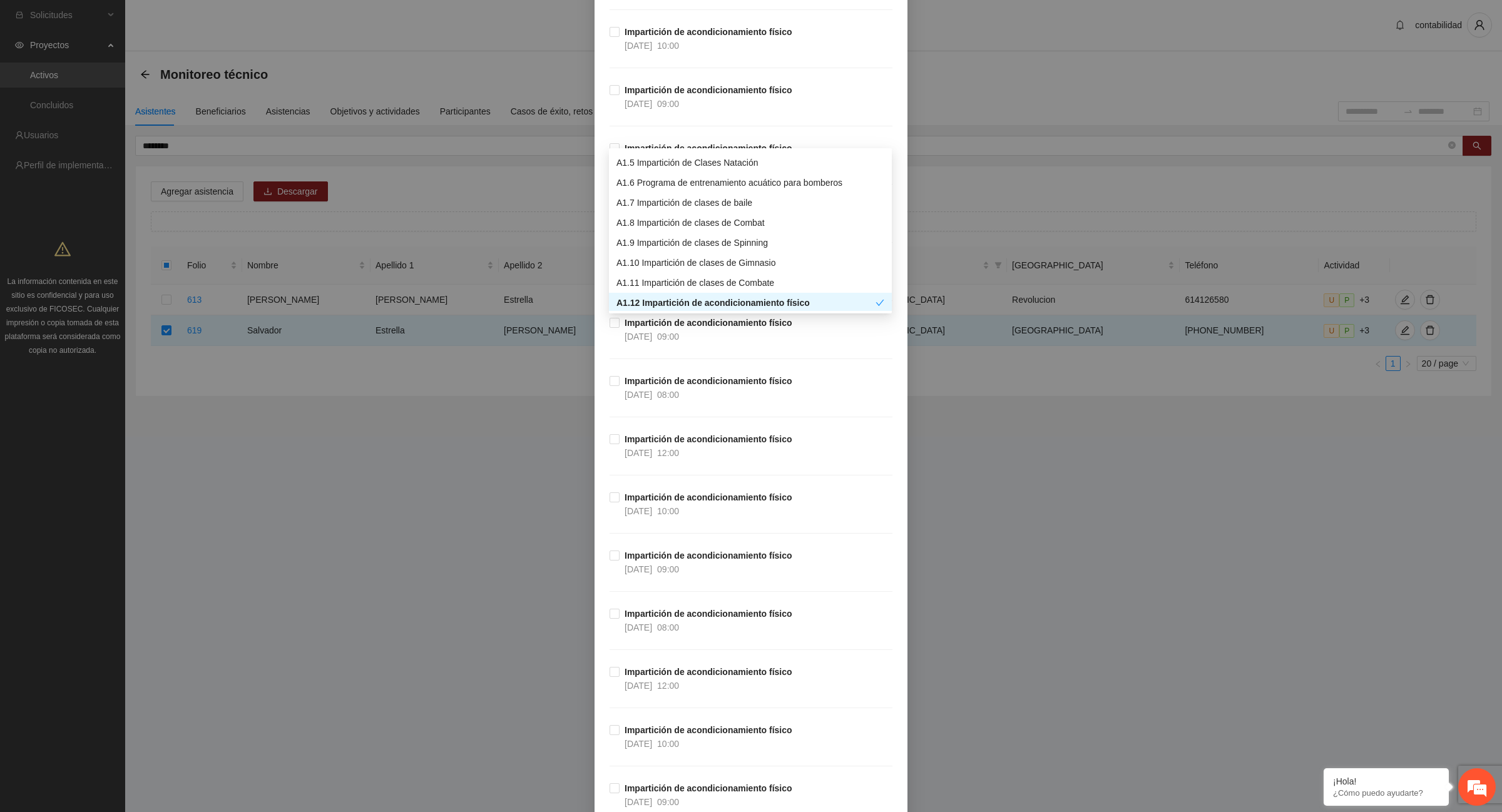
scroll to position [8445, 0]
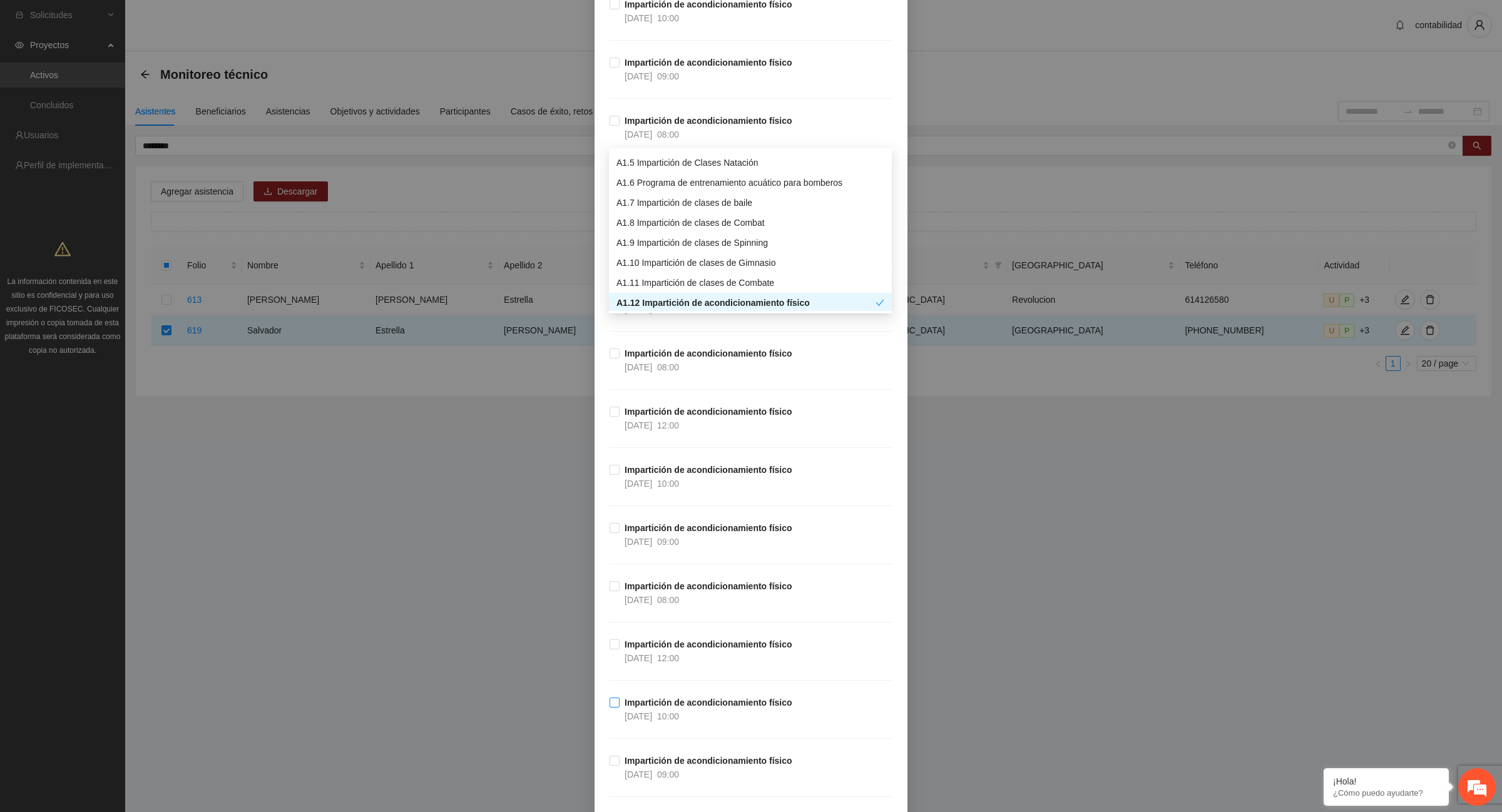
click at [673, 708] on strong "Impartición de acondicionamiento físico" at bounding box center [708, 703] width 168 height 10
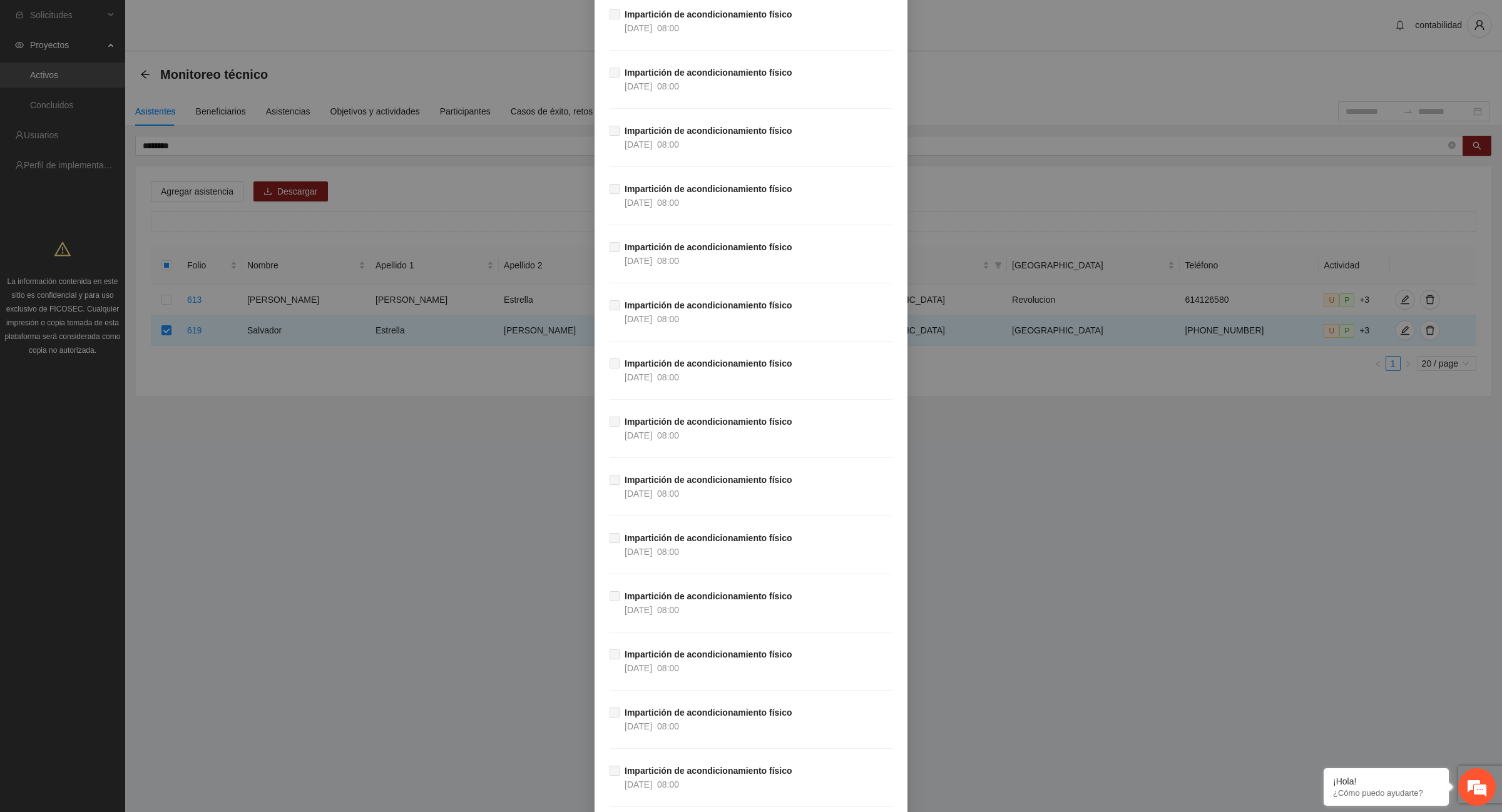
scroll to position [22087, 0]
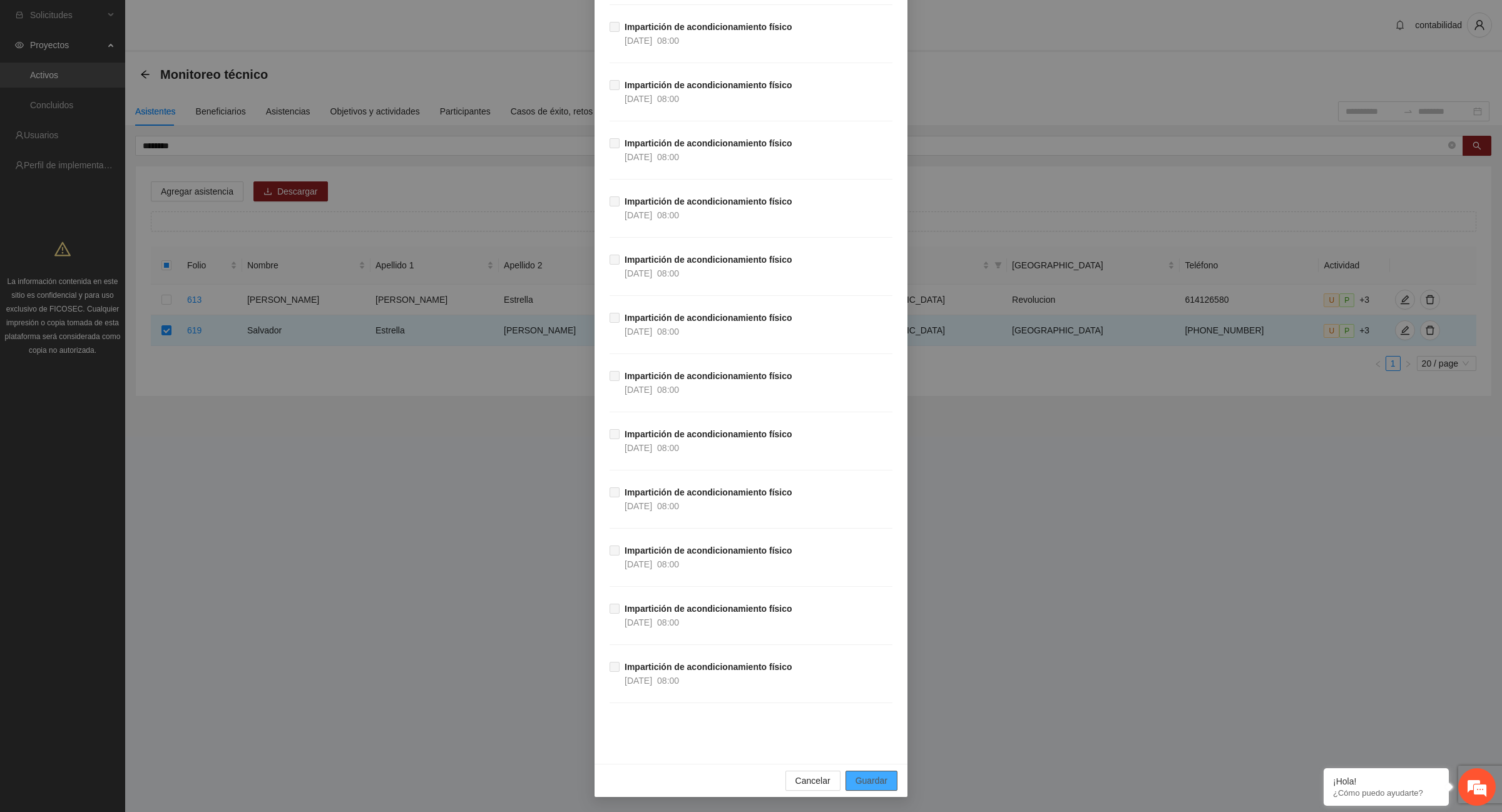
click at [874, 781] on span "Guardar" at bounding box center [872, 780] width 32 height 13
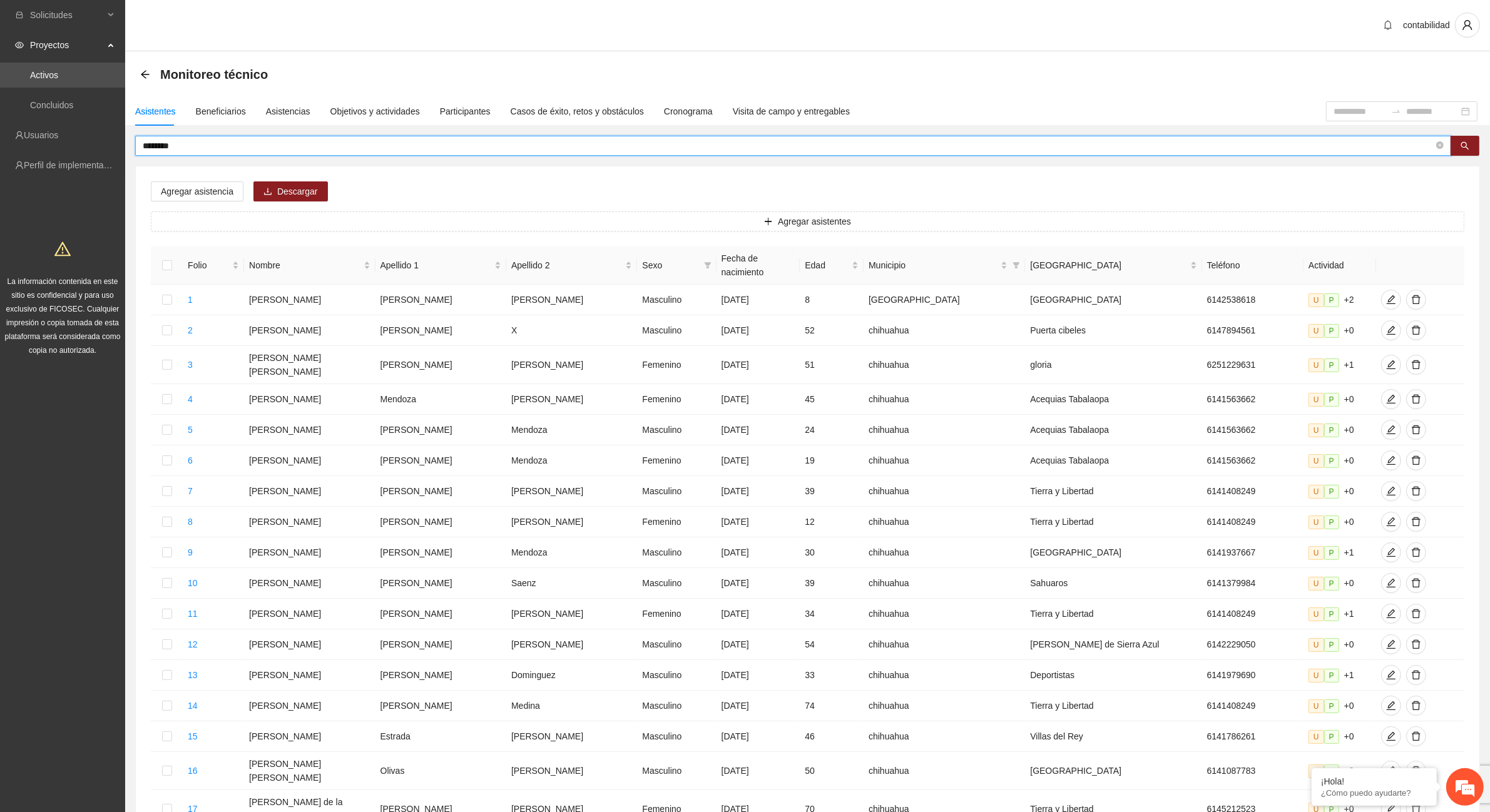
click at [285, 143] on input "********" at bounding box center [788, 145] width 1291 height 13
type input "*"
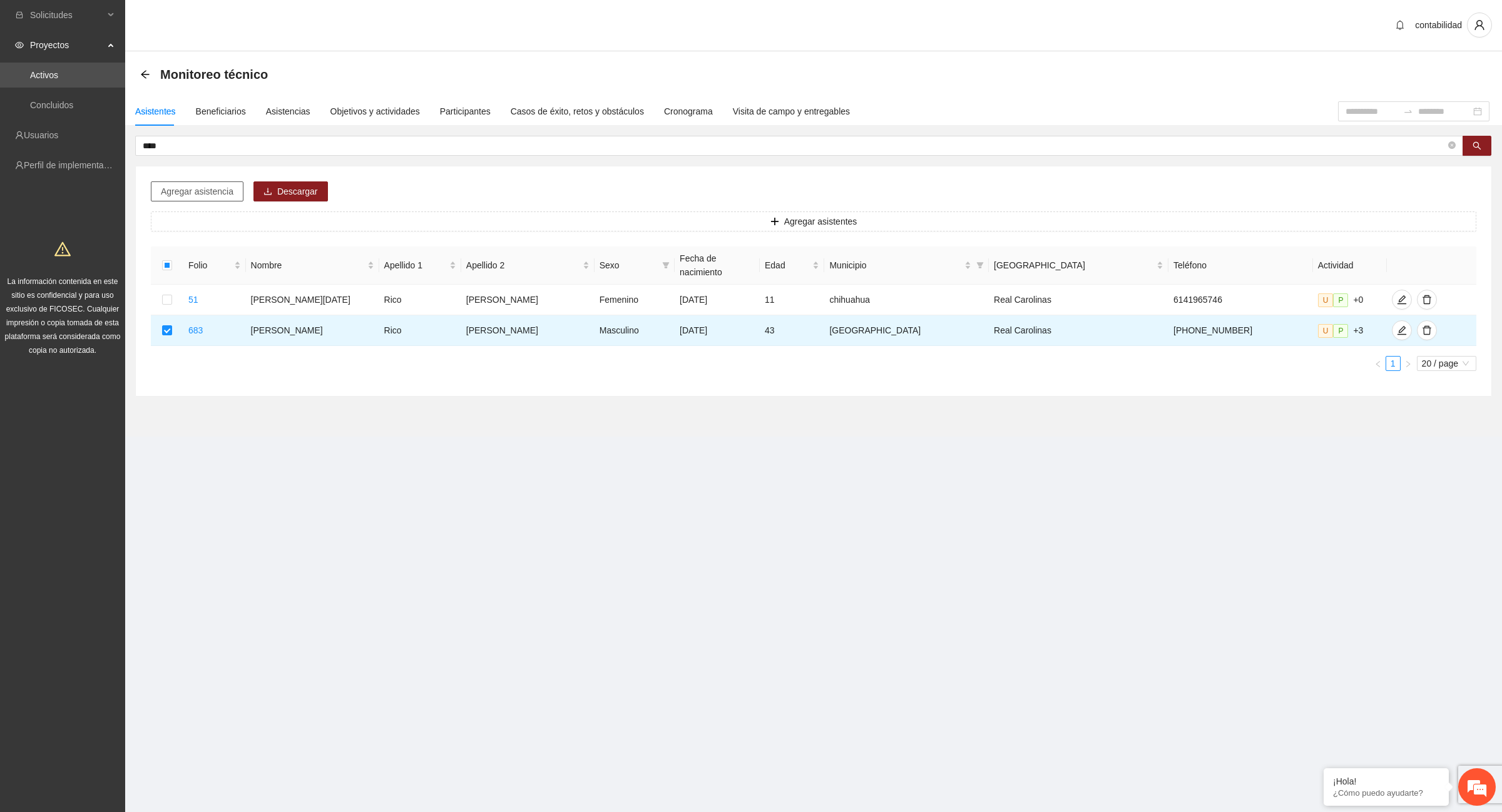
click at [185, 193] on span "Agregar asistencia" at bounding box center [197, 191] width 73 height 13
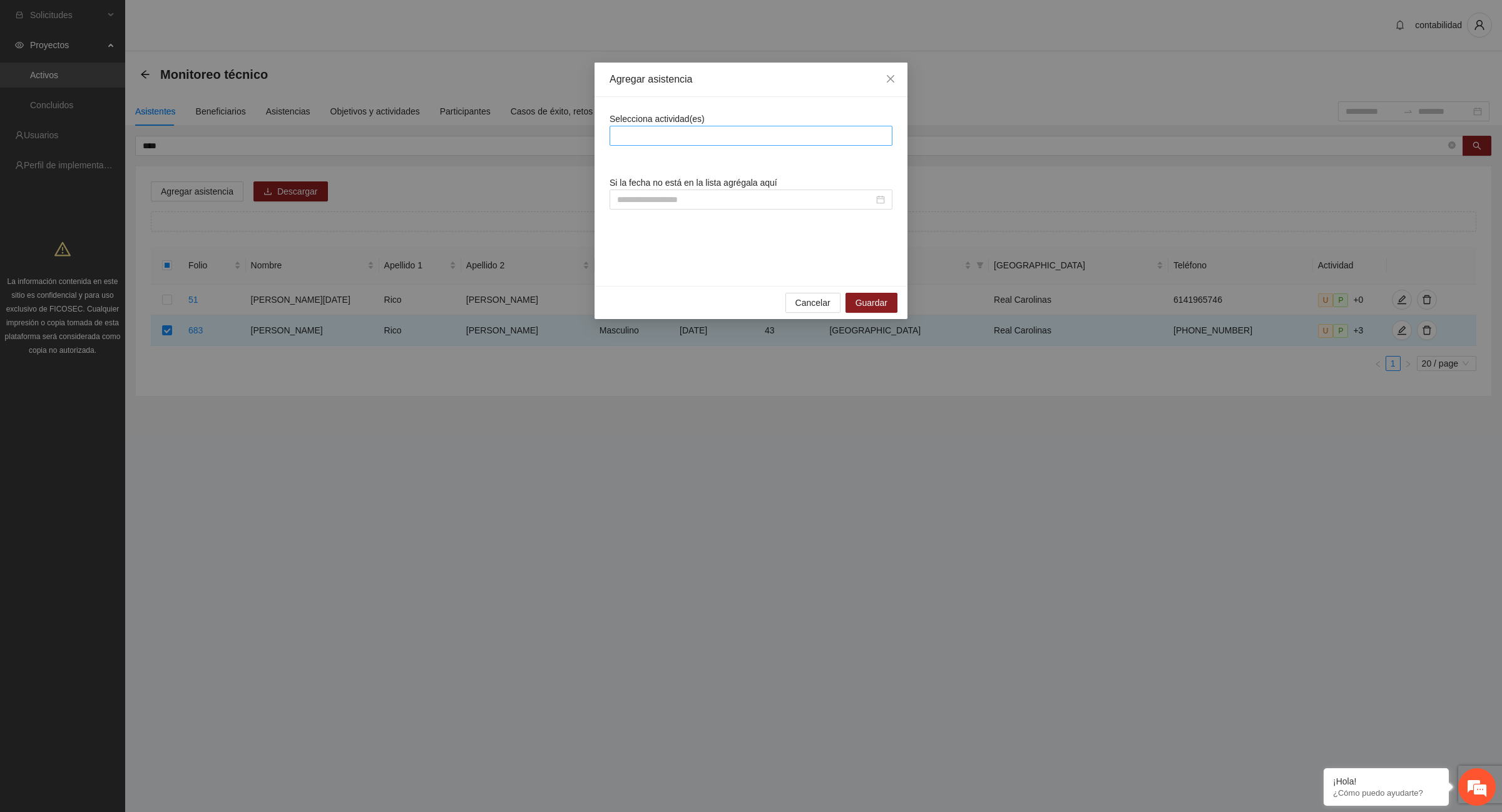
click at [644, 134] on div at bounding box center [751, 136] width 276 height 15
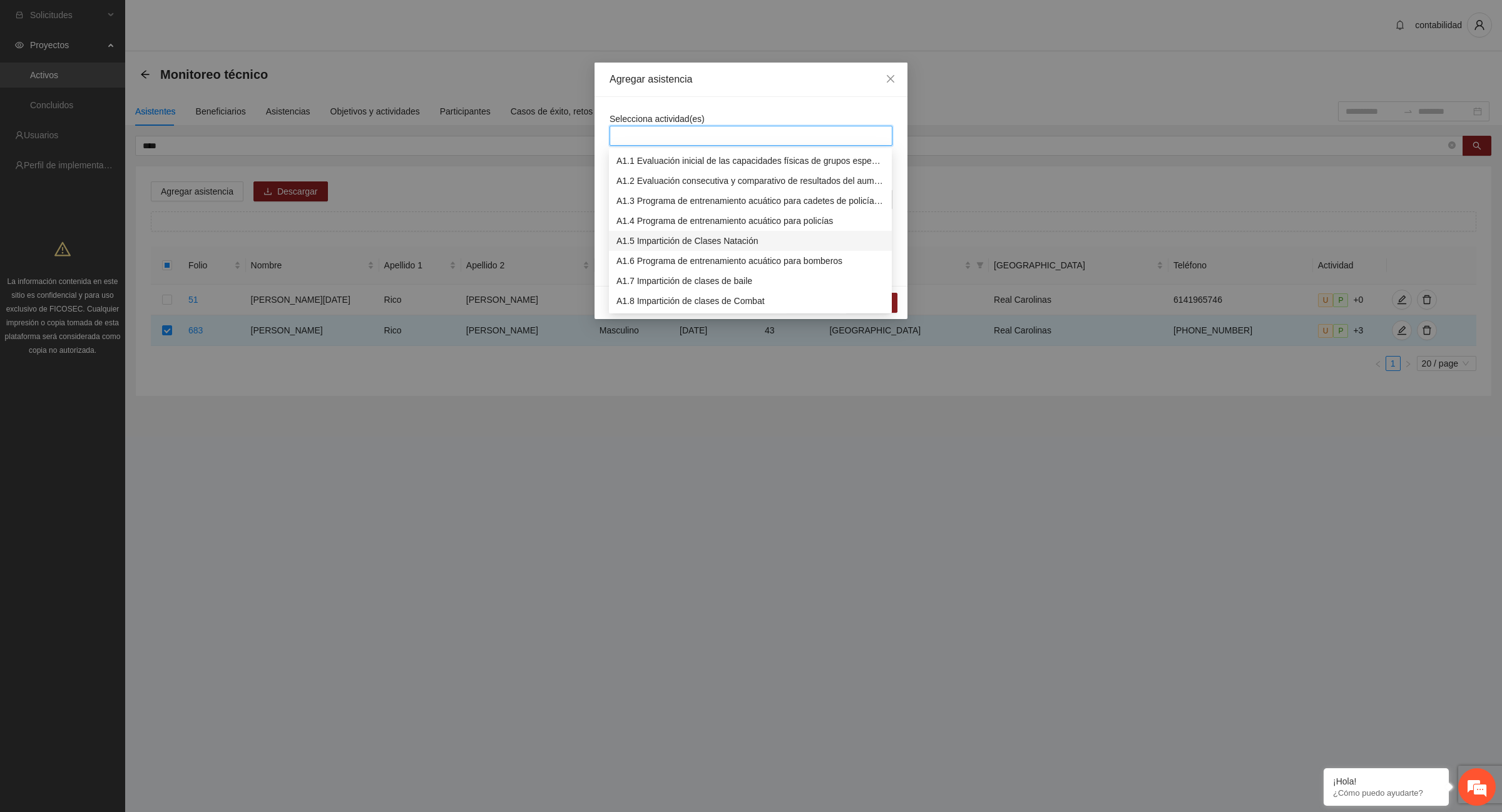
scroll to position [78, 0]
click at [711, 300] on div "A1.12 Impartición de acondicionamiento físico" at bounding box center [750, 303] width 268 height 13
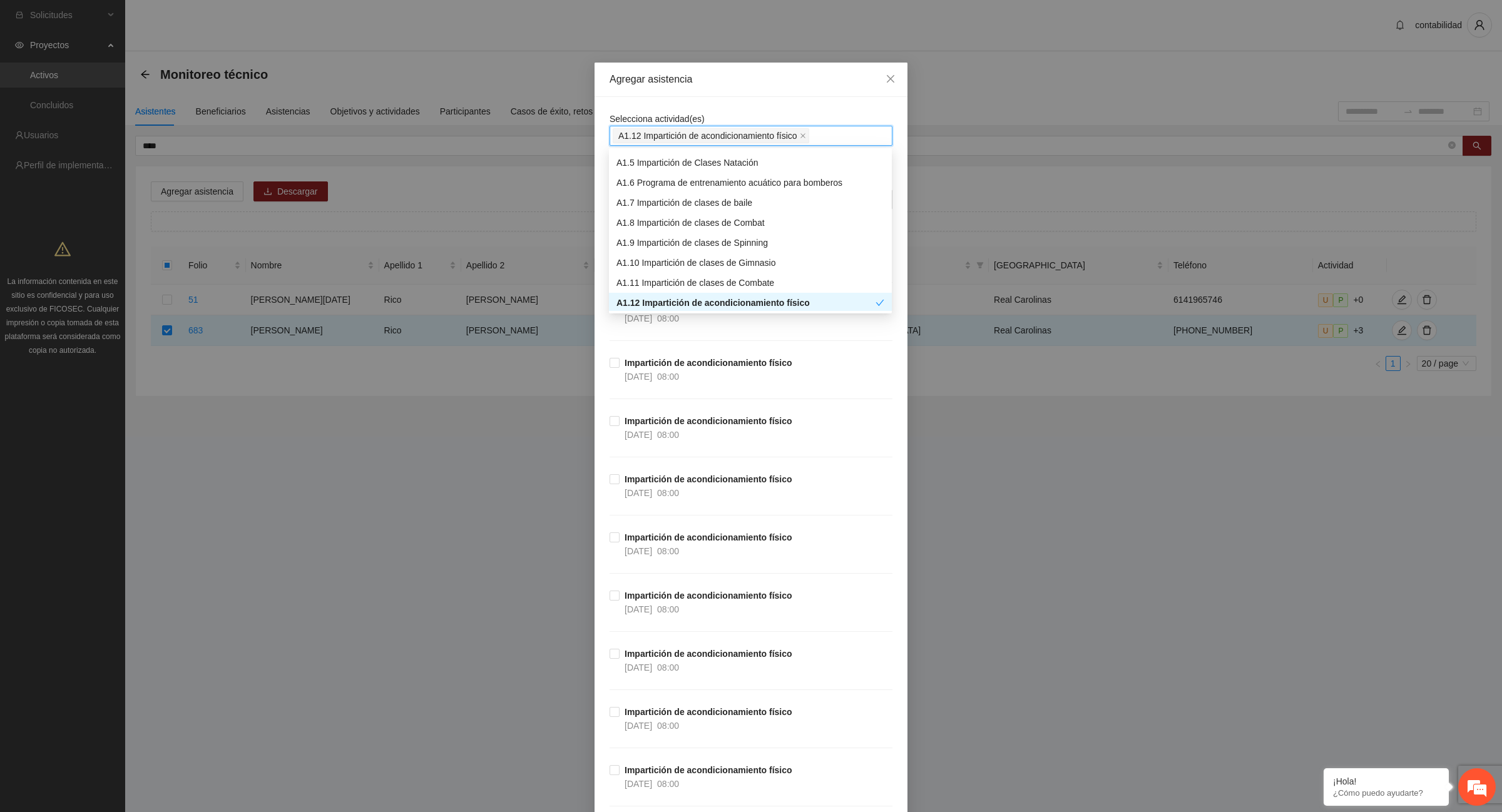
click at [941, 488] on div "Agregar asistencia Selecciona actividad(es) A1.12 Impartición de acondicionamie…" at bounding box center [751, 406] width 1502 height 812
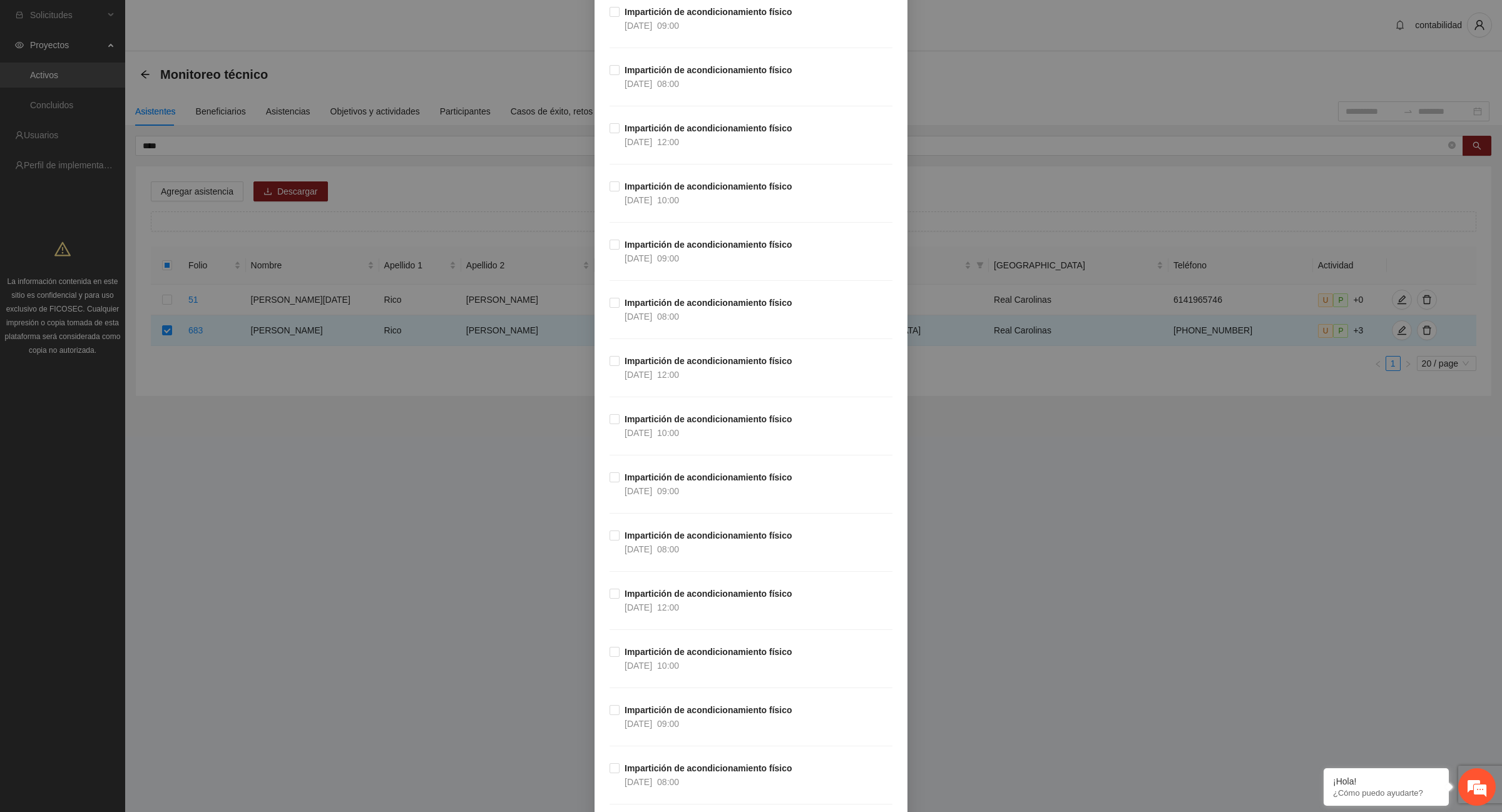
scroll to position [8524, 0]
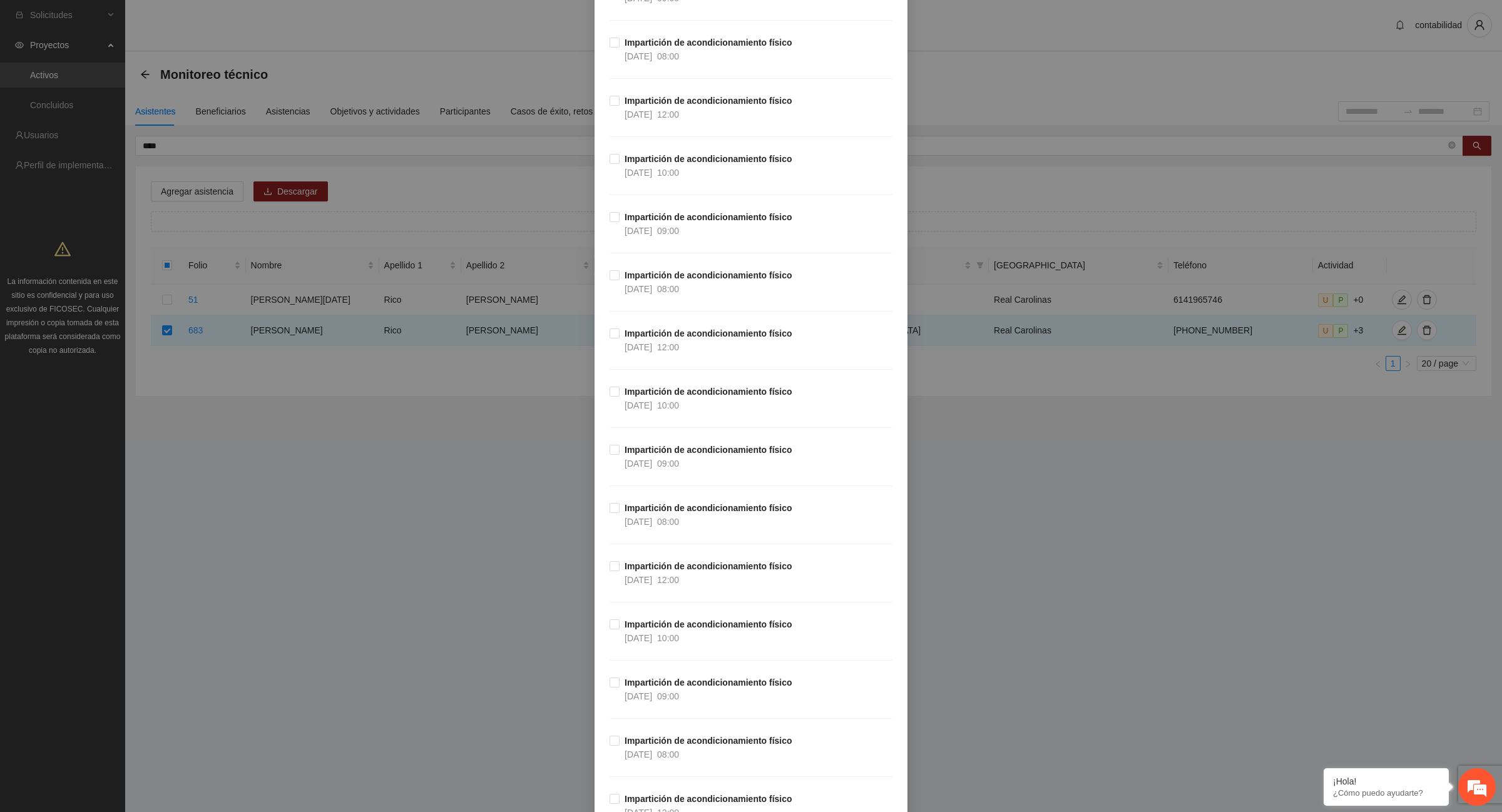
click at [649, 629] on strong "Impartición de acondicionamiento físico" at bounding box center [708, 624] width 168 height 10
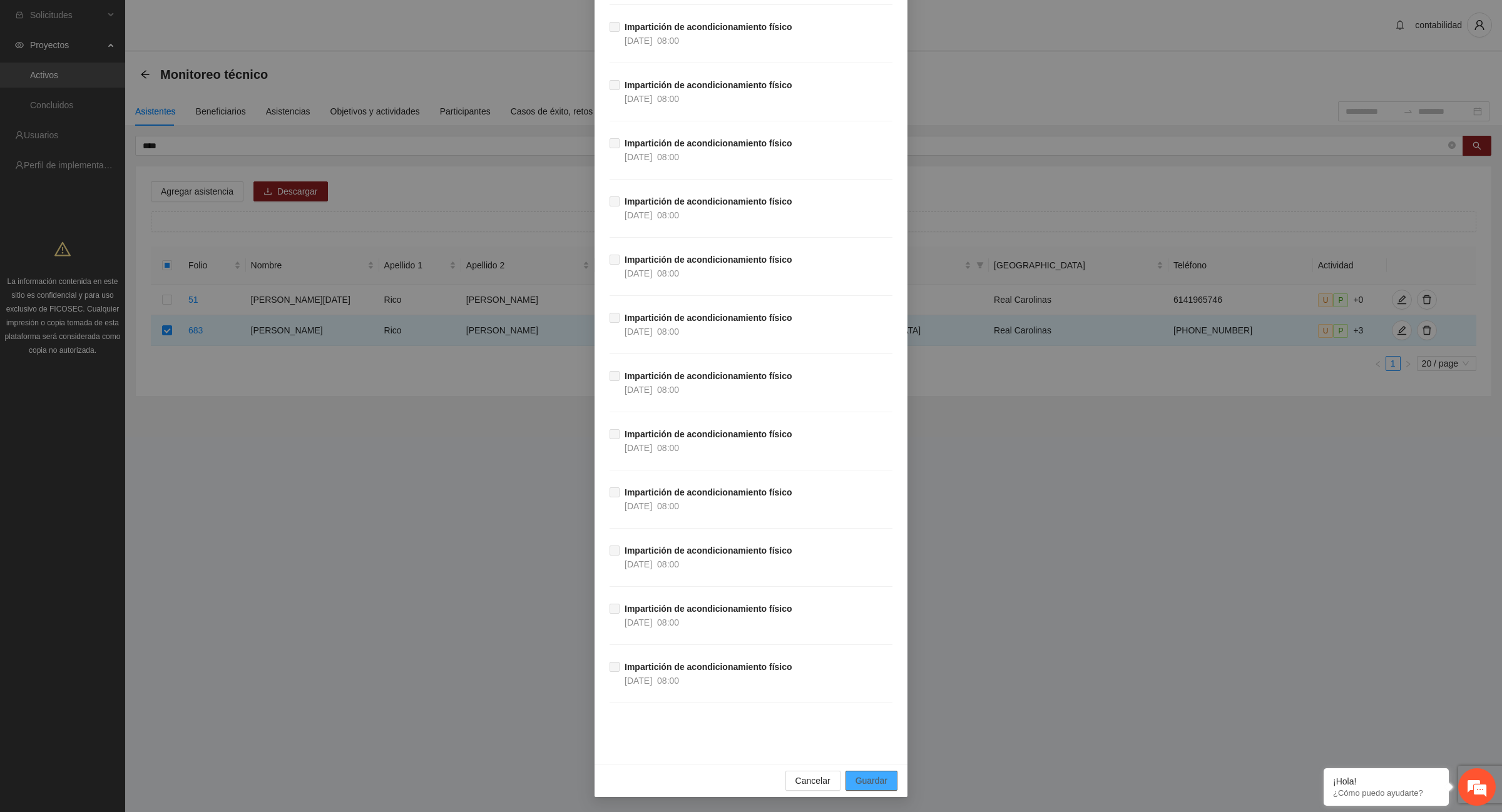
click at [861, 778] on span "Guardar" at bounding box center [872, 780] width 32 height 13
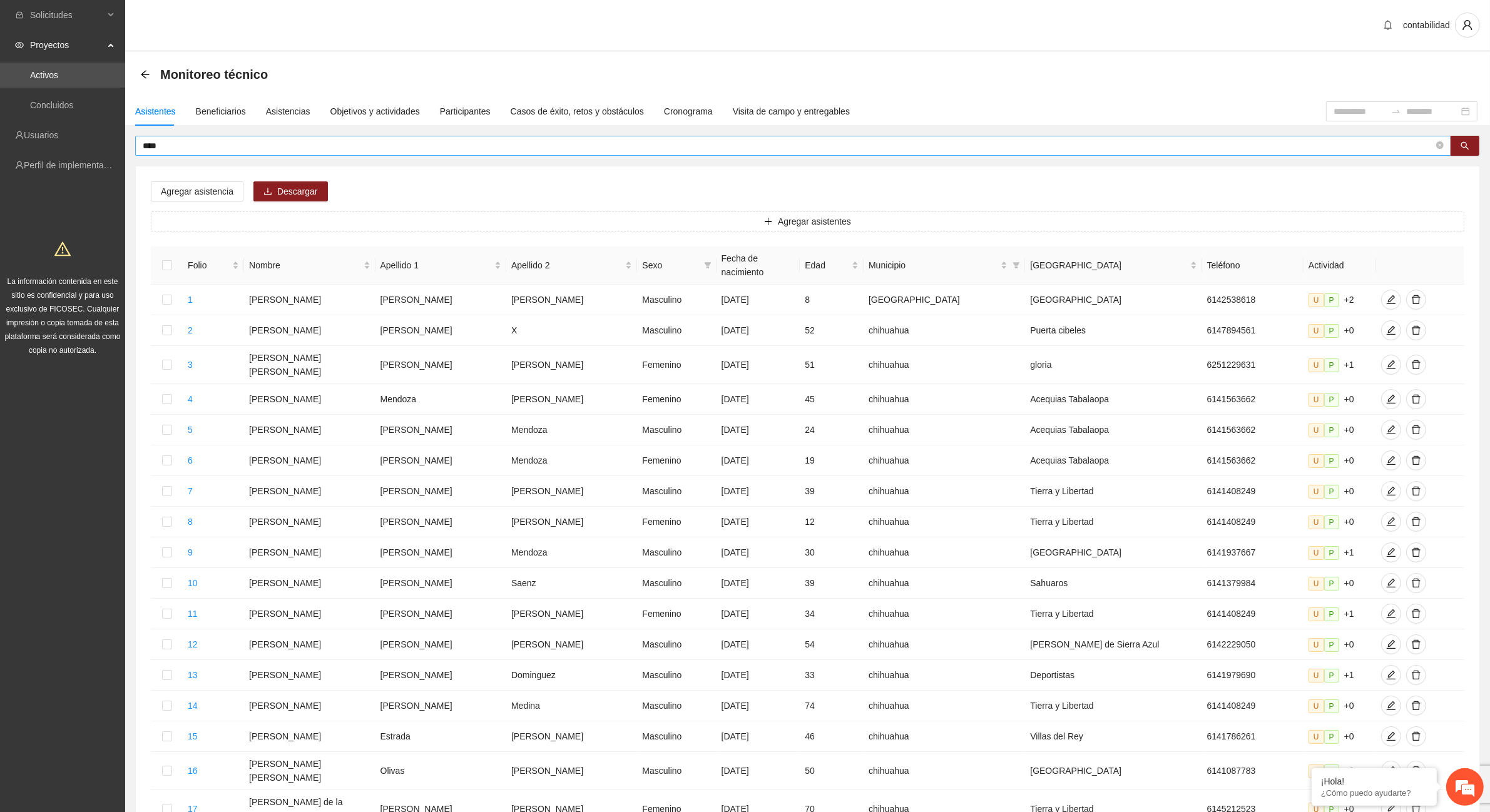
click at [482, 141] on input "****" at bounding box center [788, 145] width 1291 height 13
type input "*"
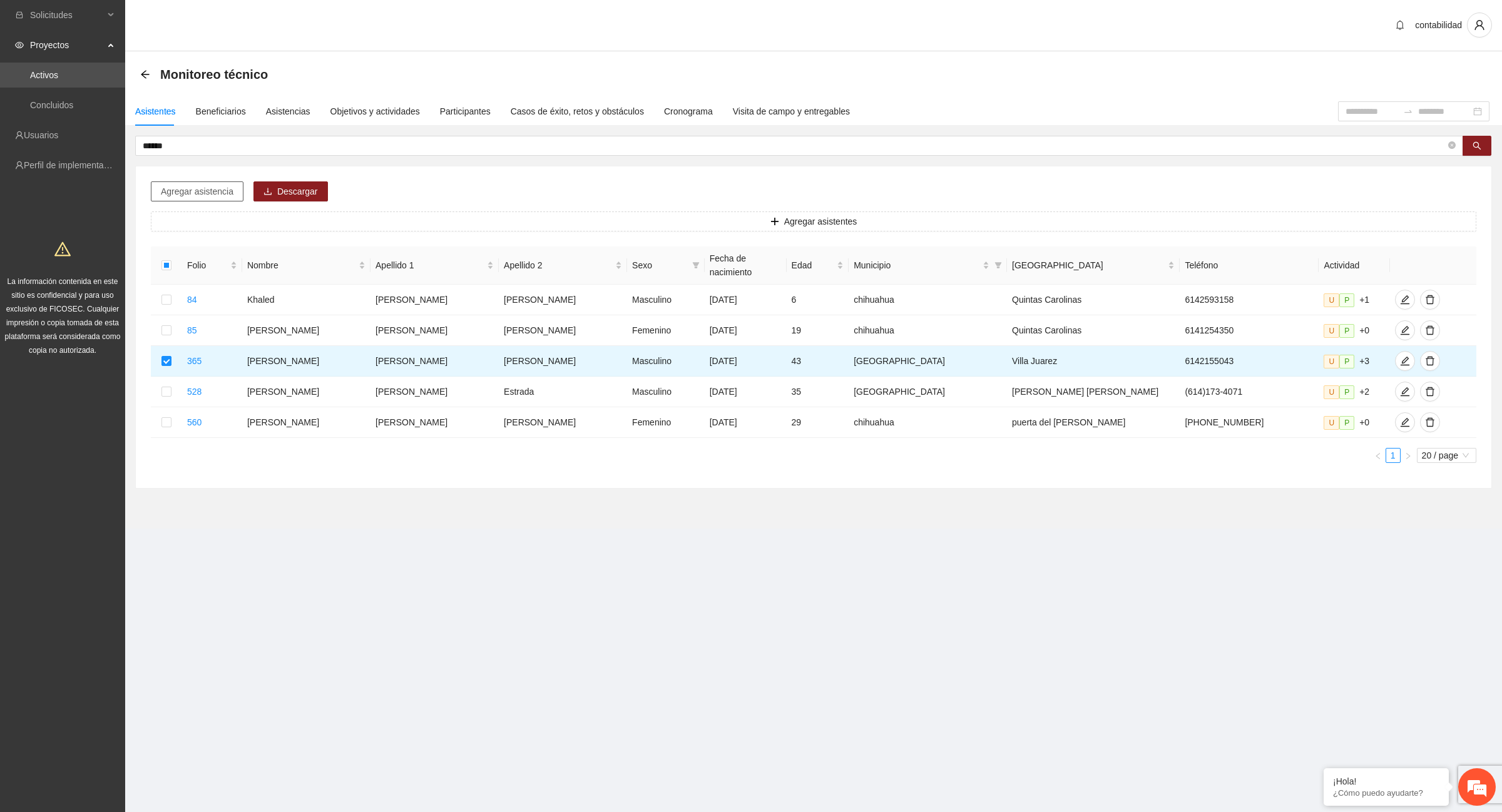
click at [181, 195] on span "Agregar asistencia" at bounding box center [197, 191] width 73 height 13
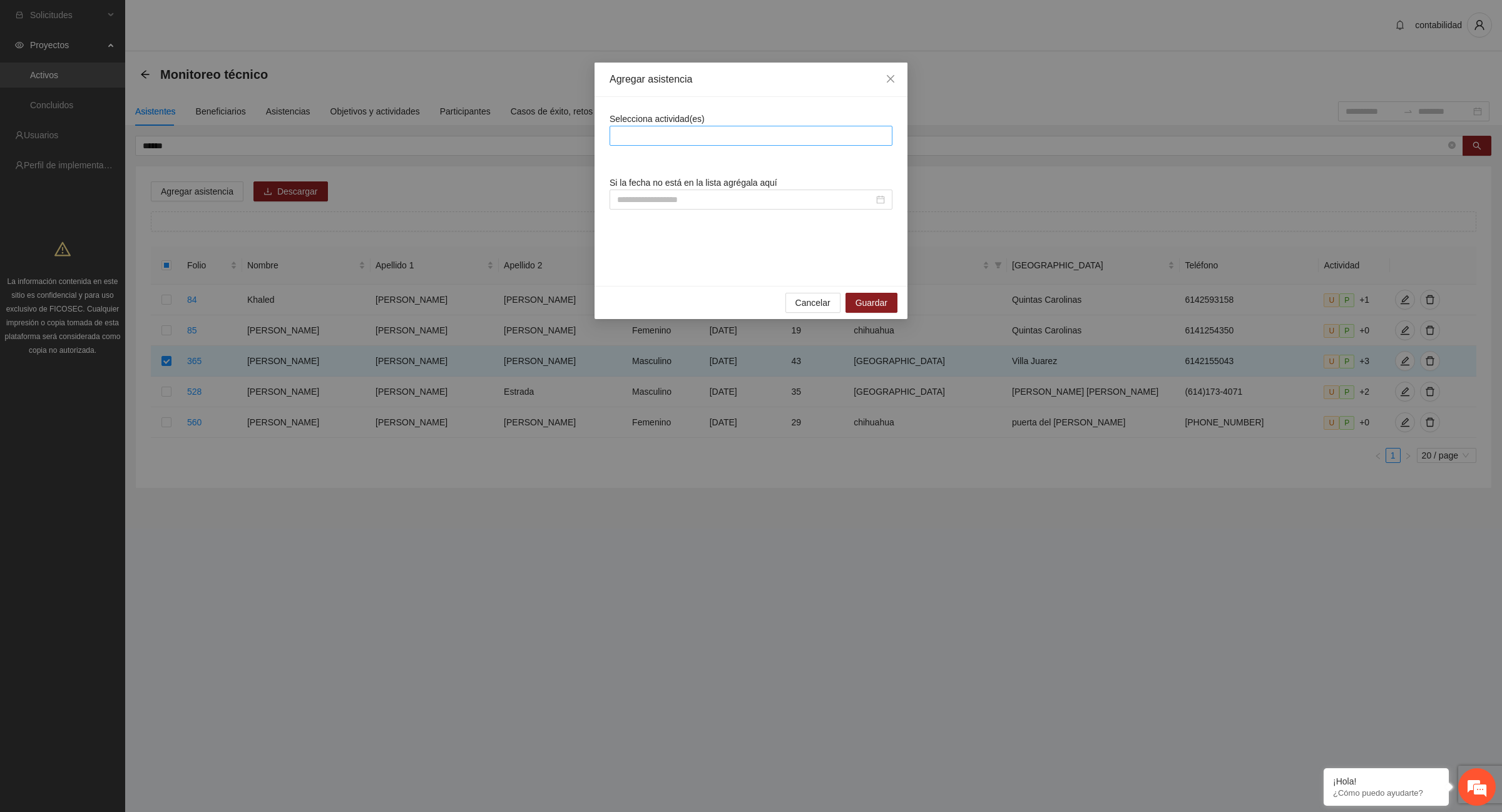
click at [630, 134] on div at bounding box center [751, 136] width 276 height 15
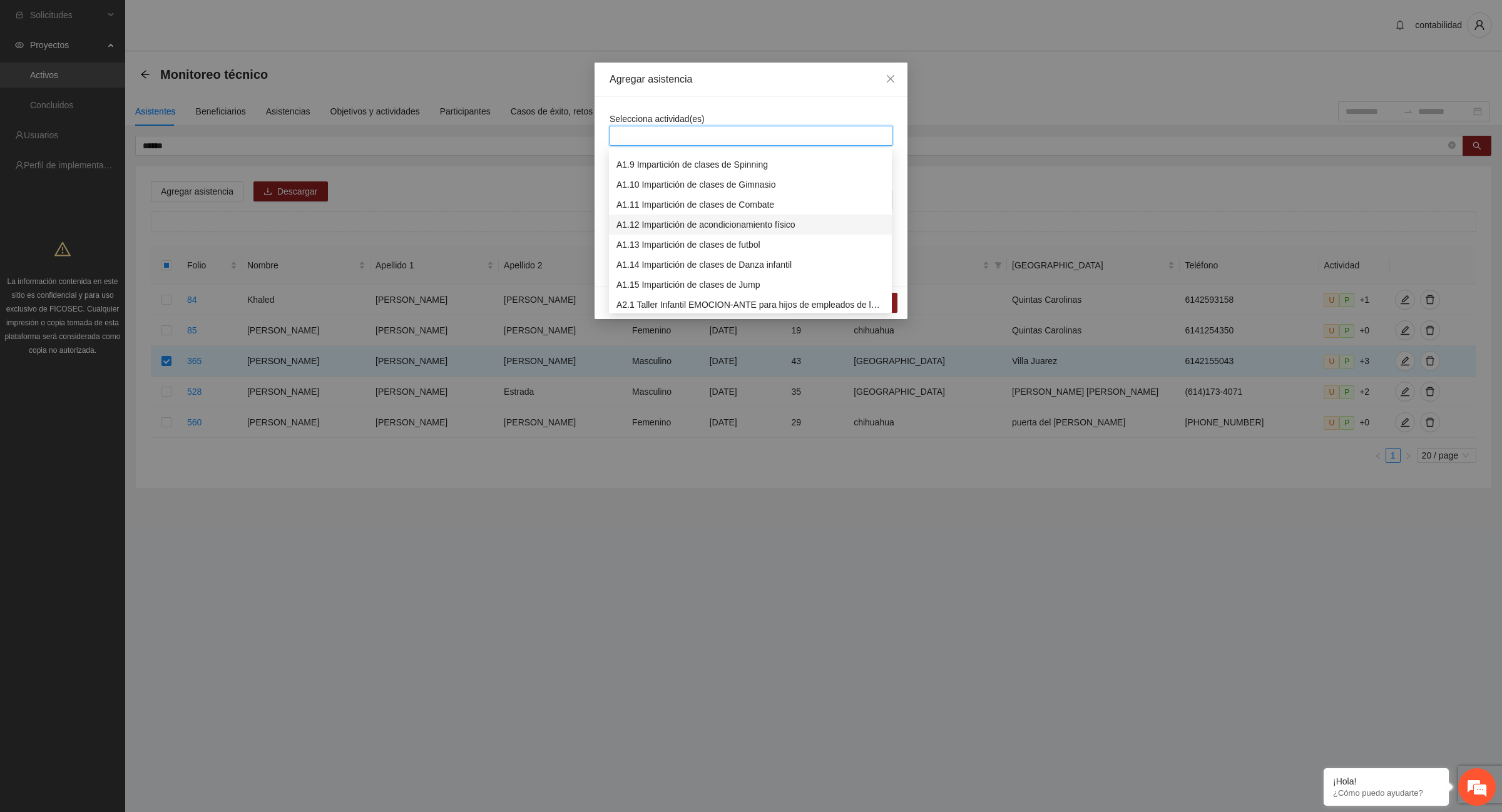
click at [702, 225] on div "A1.12 Impartición de acondicionamiento físico" at bounding box center [750, 224] width 268 height 13
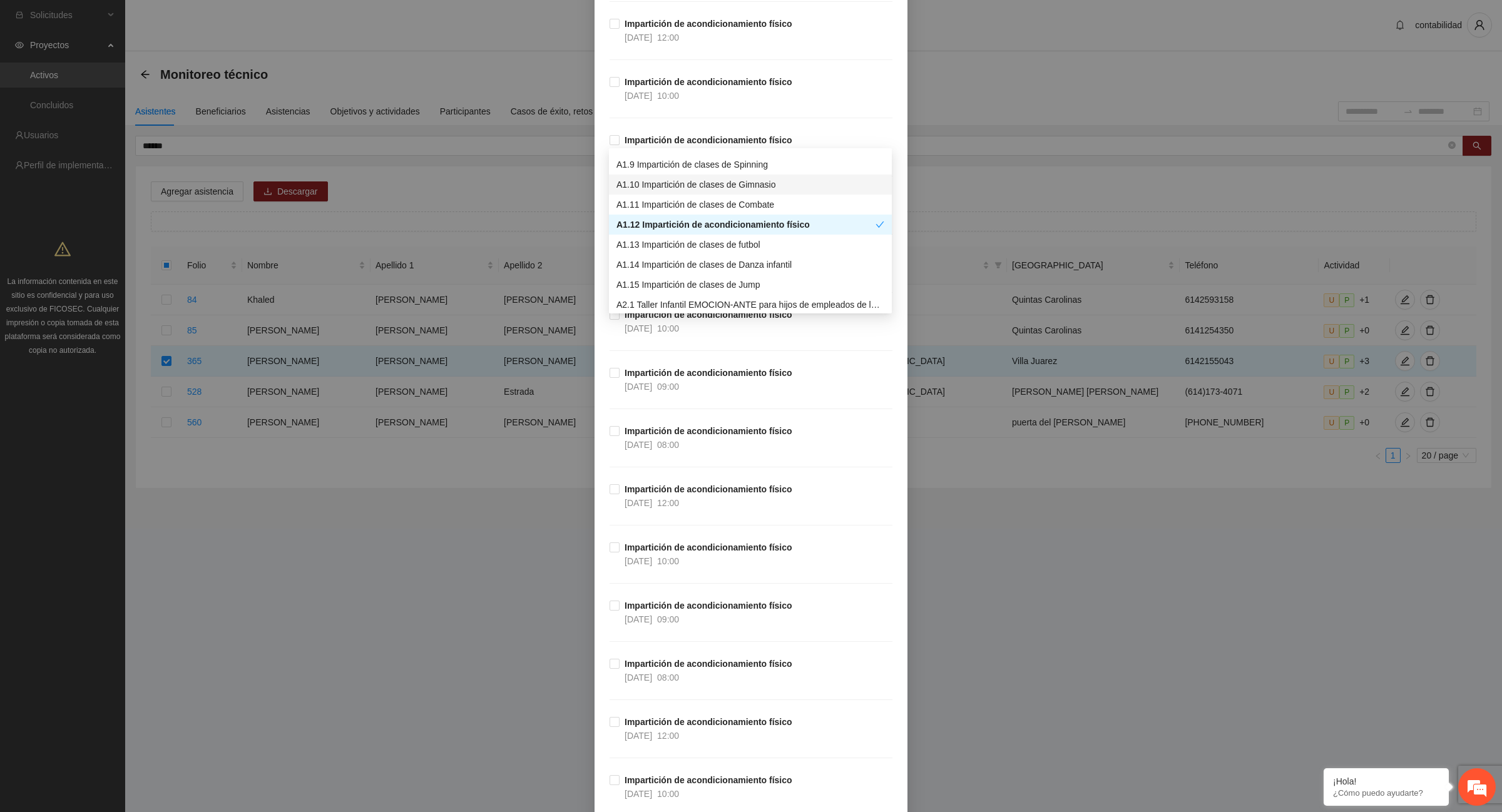
scroll to position [8602, 0]
click at [709, 551] on strong "Impartición de acondicionamiento físico" at bounding box center [708, 546] width 168 height 10
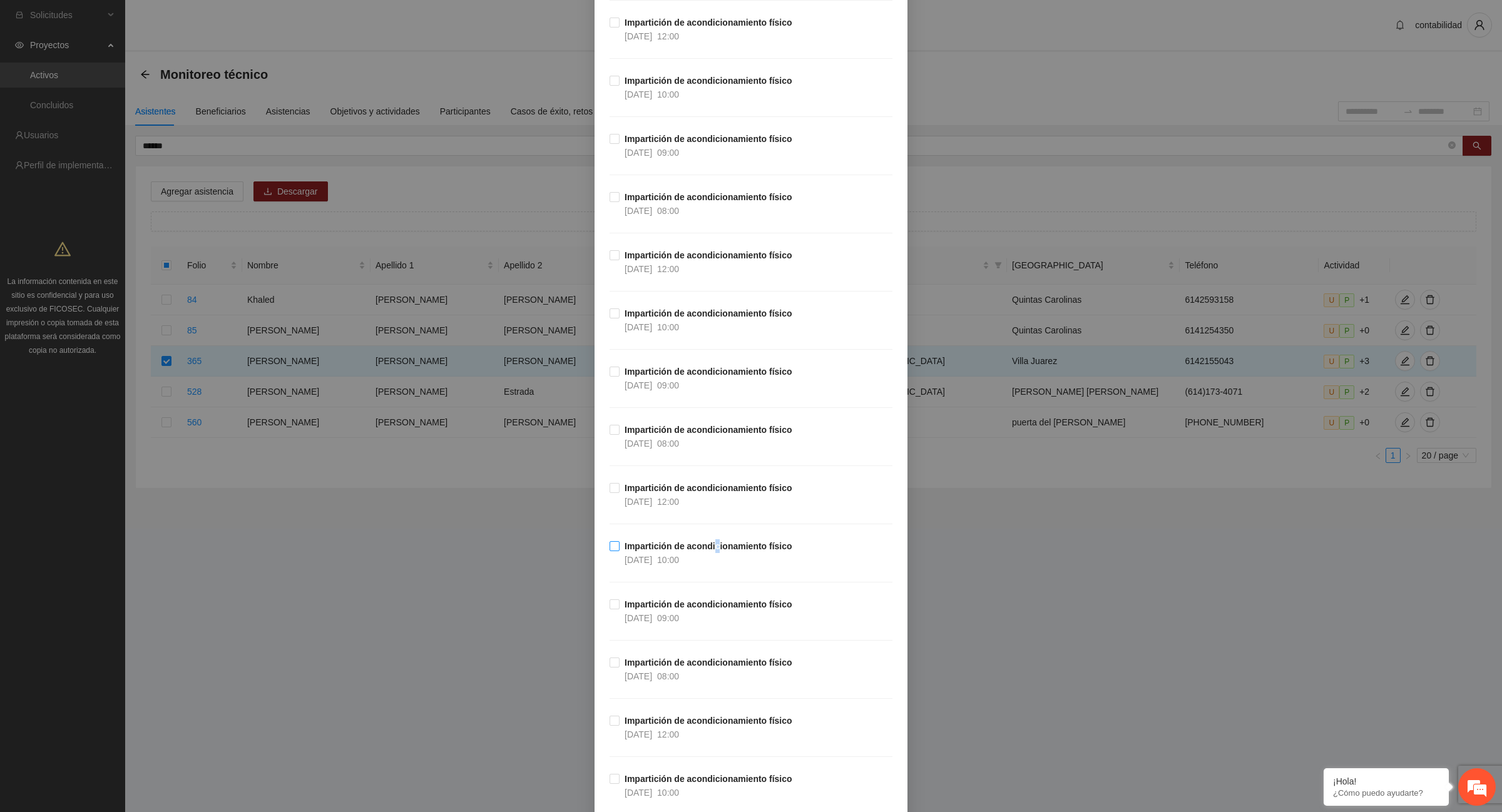
click at [614, 567] on label "Impartición de acondicionamiento físico [DATE] 10:00" at bounding box center [703, 552] width 188 height 28
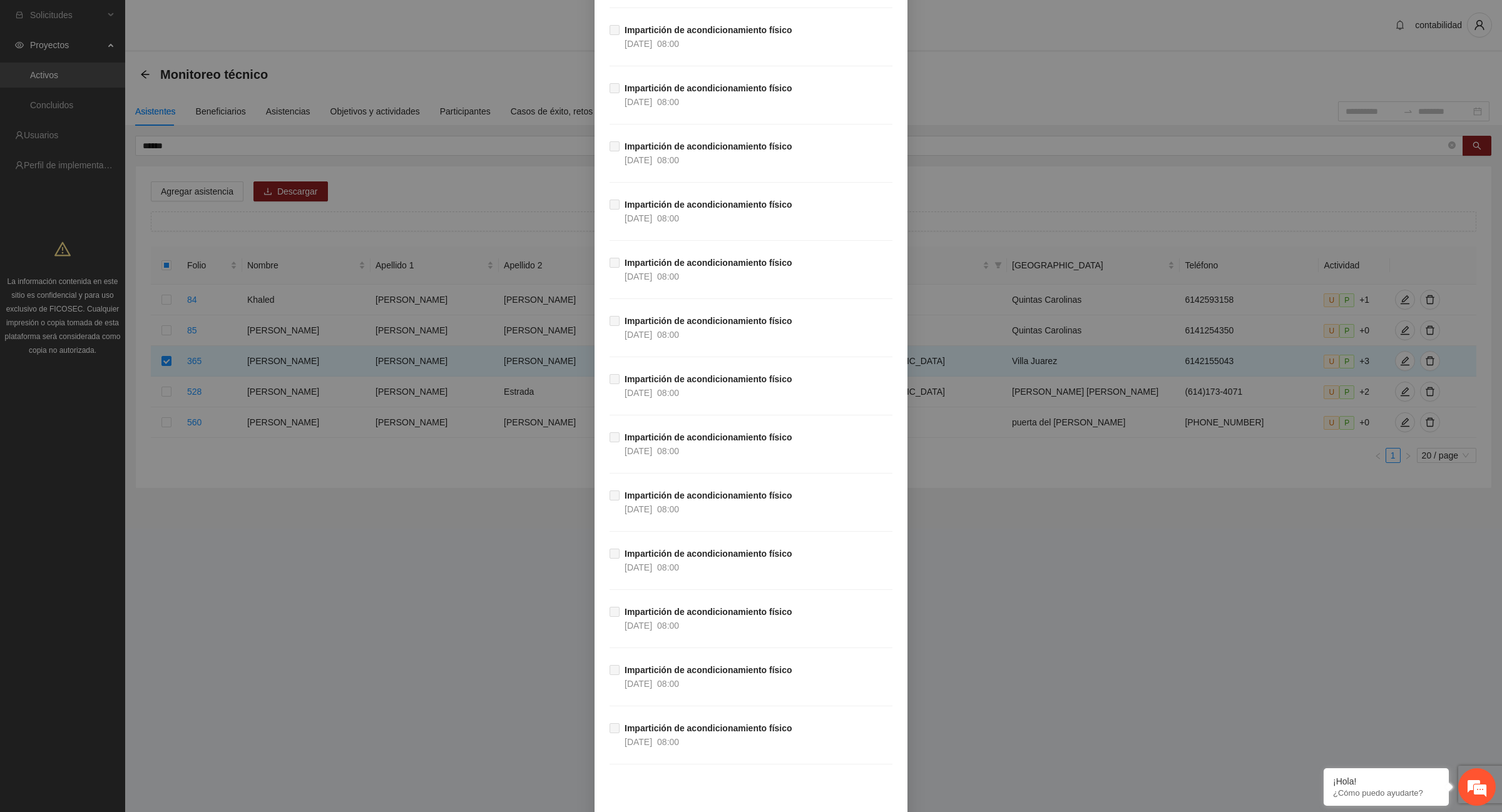
scroll to position [22087, 0]
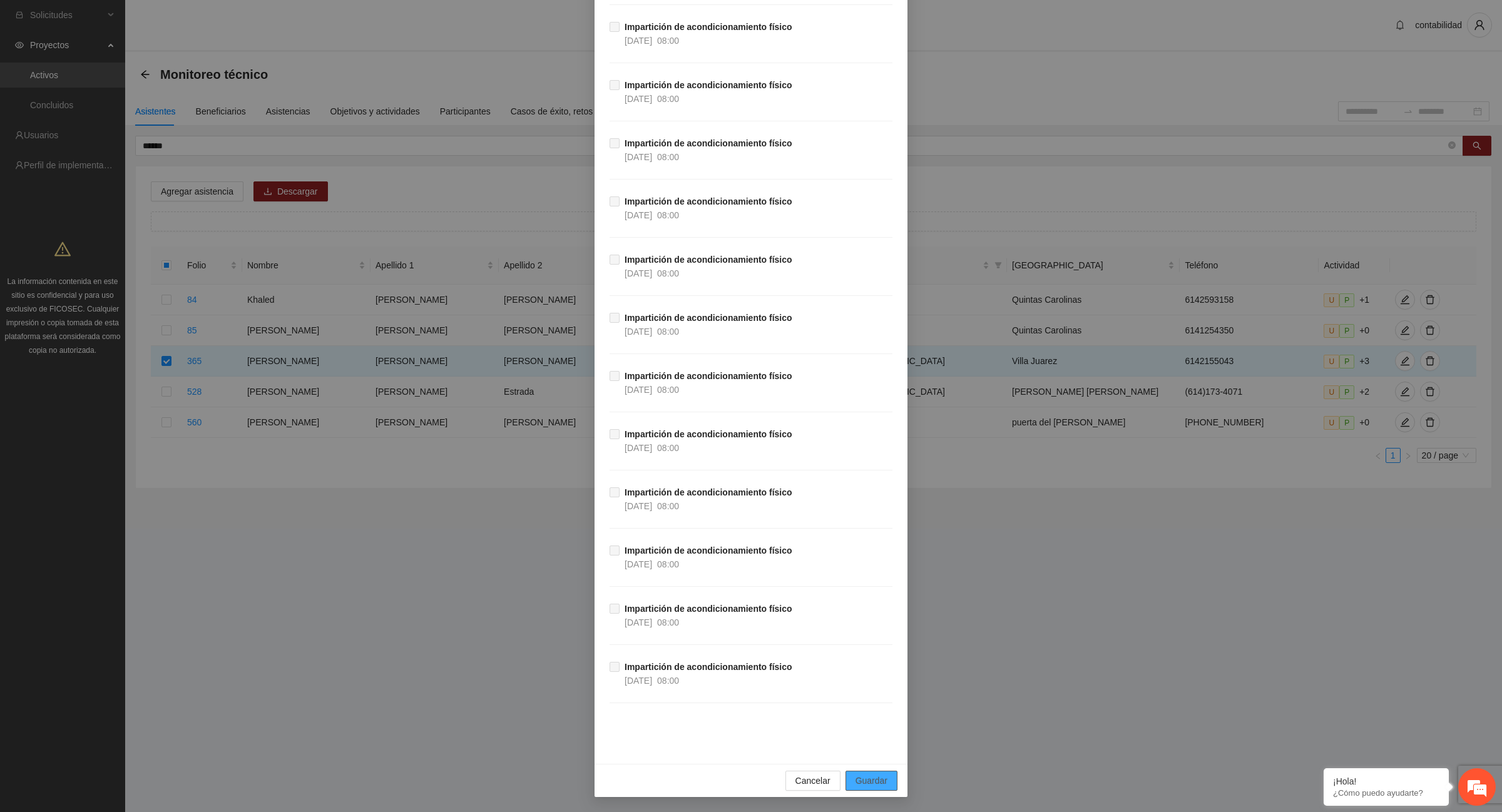
click at [864, 784] on span "Guardar" at bounding box center [872, 780] width 32 height 13
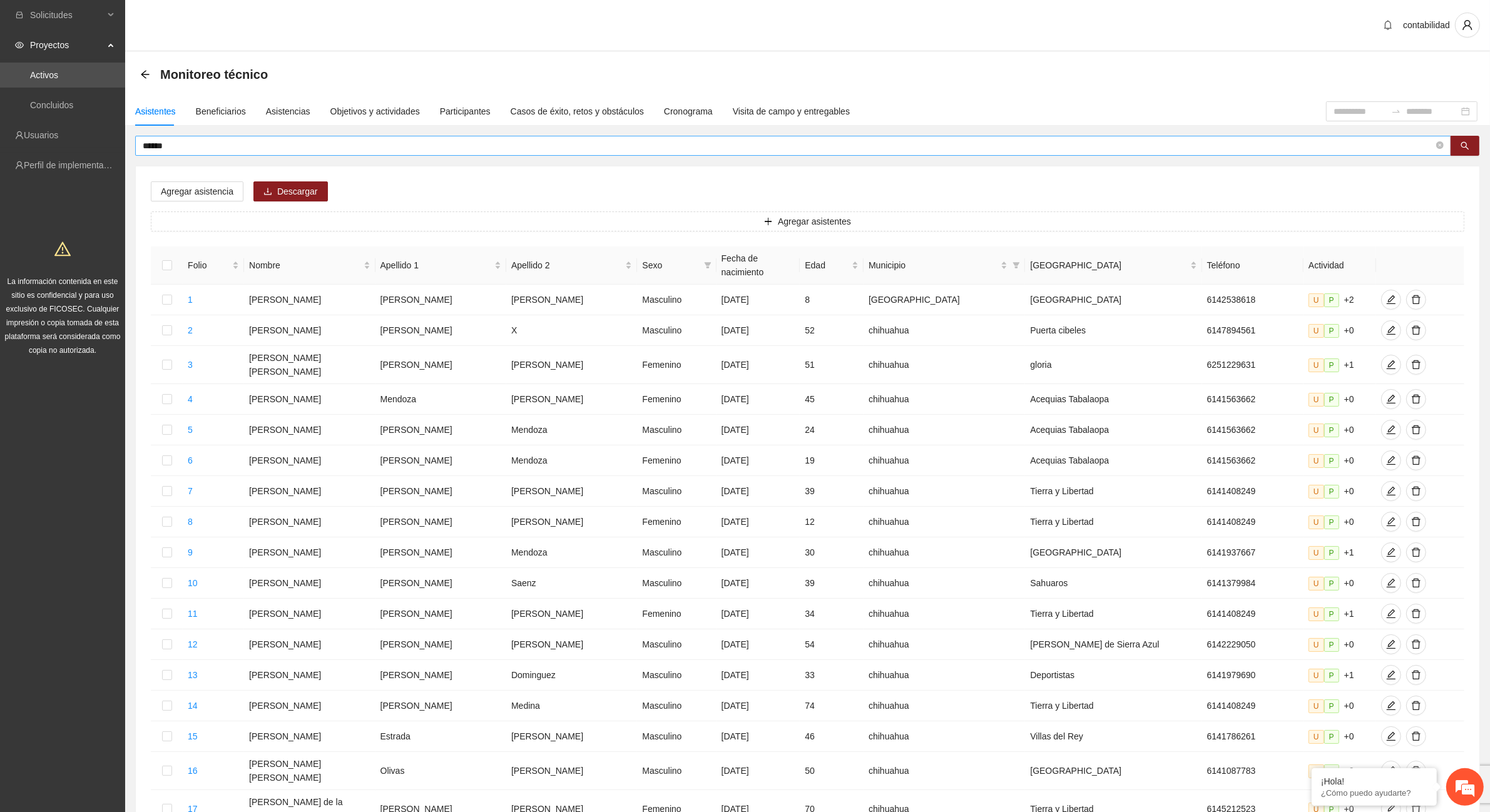
click at [193, 145] on input "******" at bounding box center [788, 145] width 1291 height 13
type input "*"
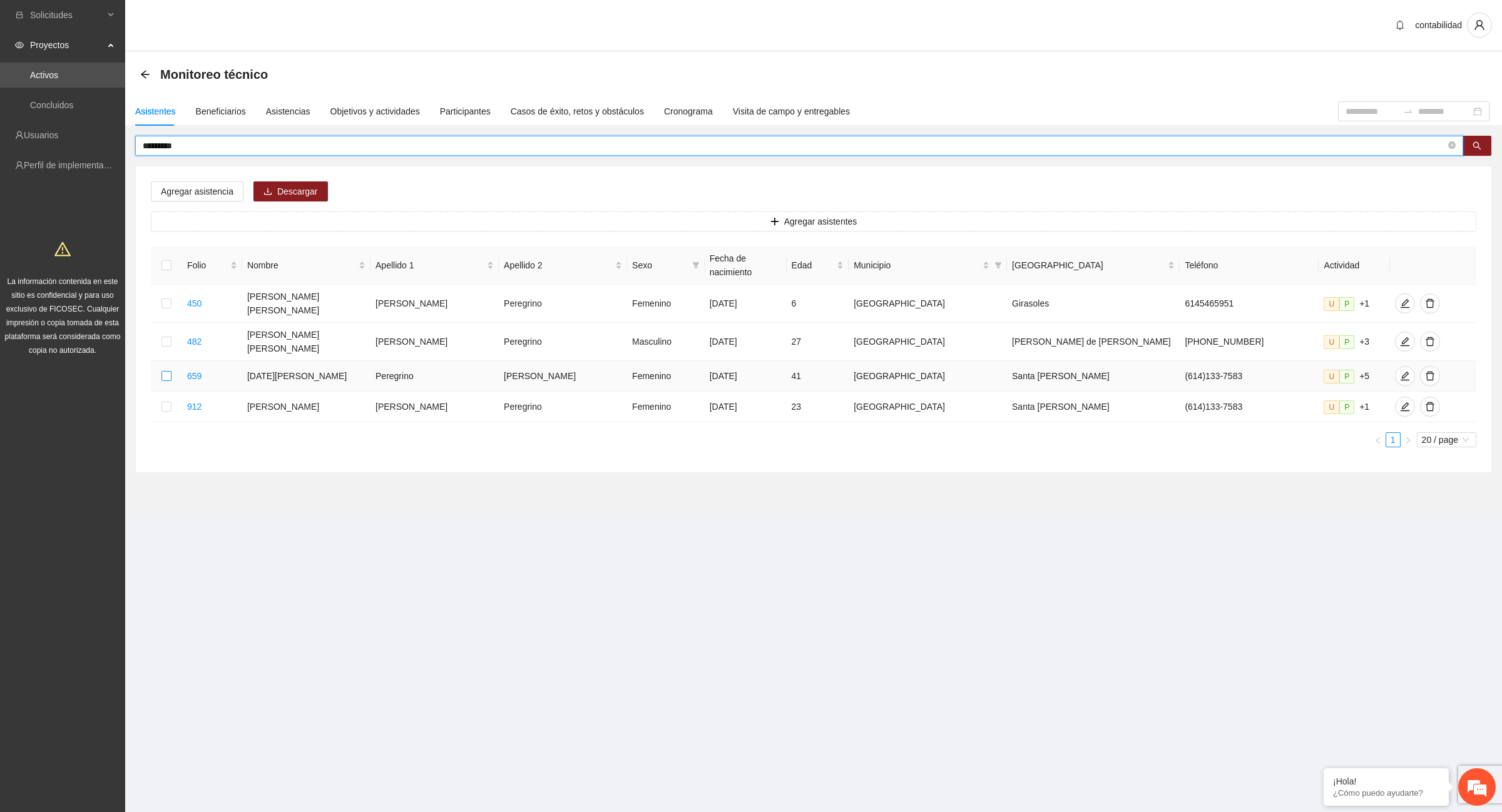
click at [171, 369] on label at bounding box center [166, 376] width 10 height 13
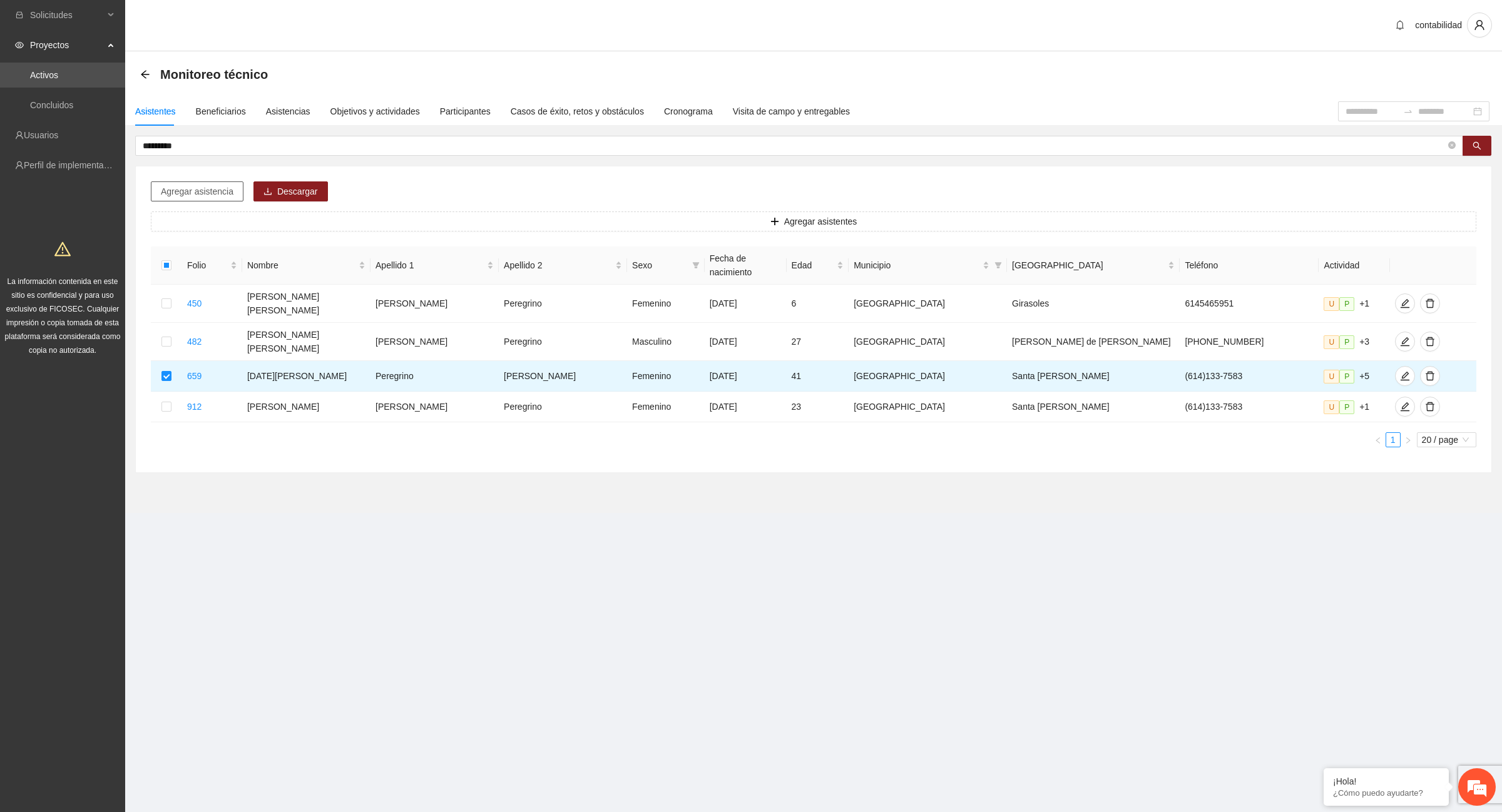
click at [176, 194] on span "Agregar asistencia" at bounding box center [197, 191] width 73 height 13
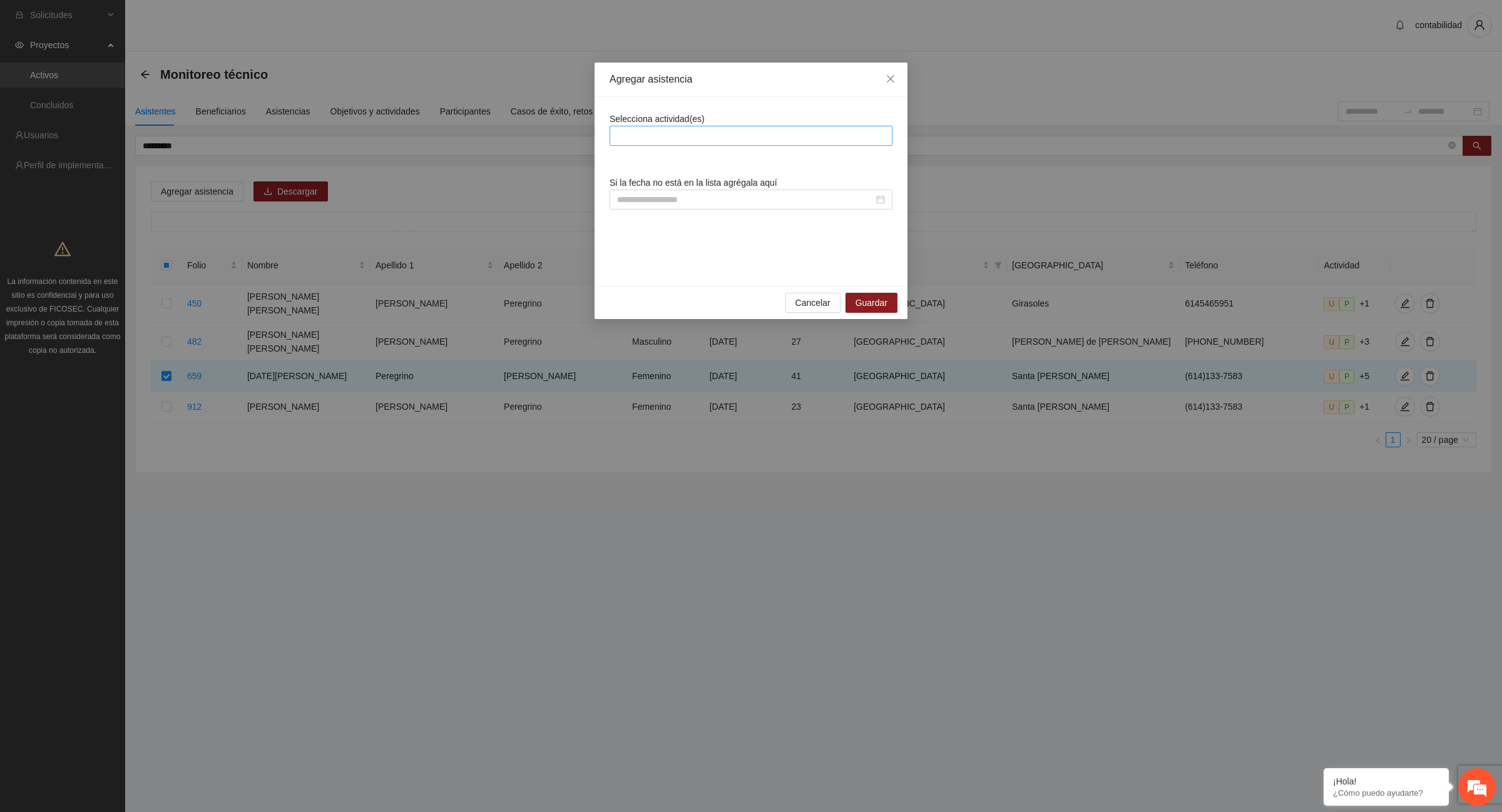
click at [660, 141] on div at bounding box center [751, 136] width 276 height 15
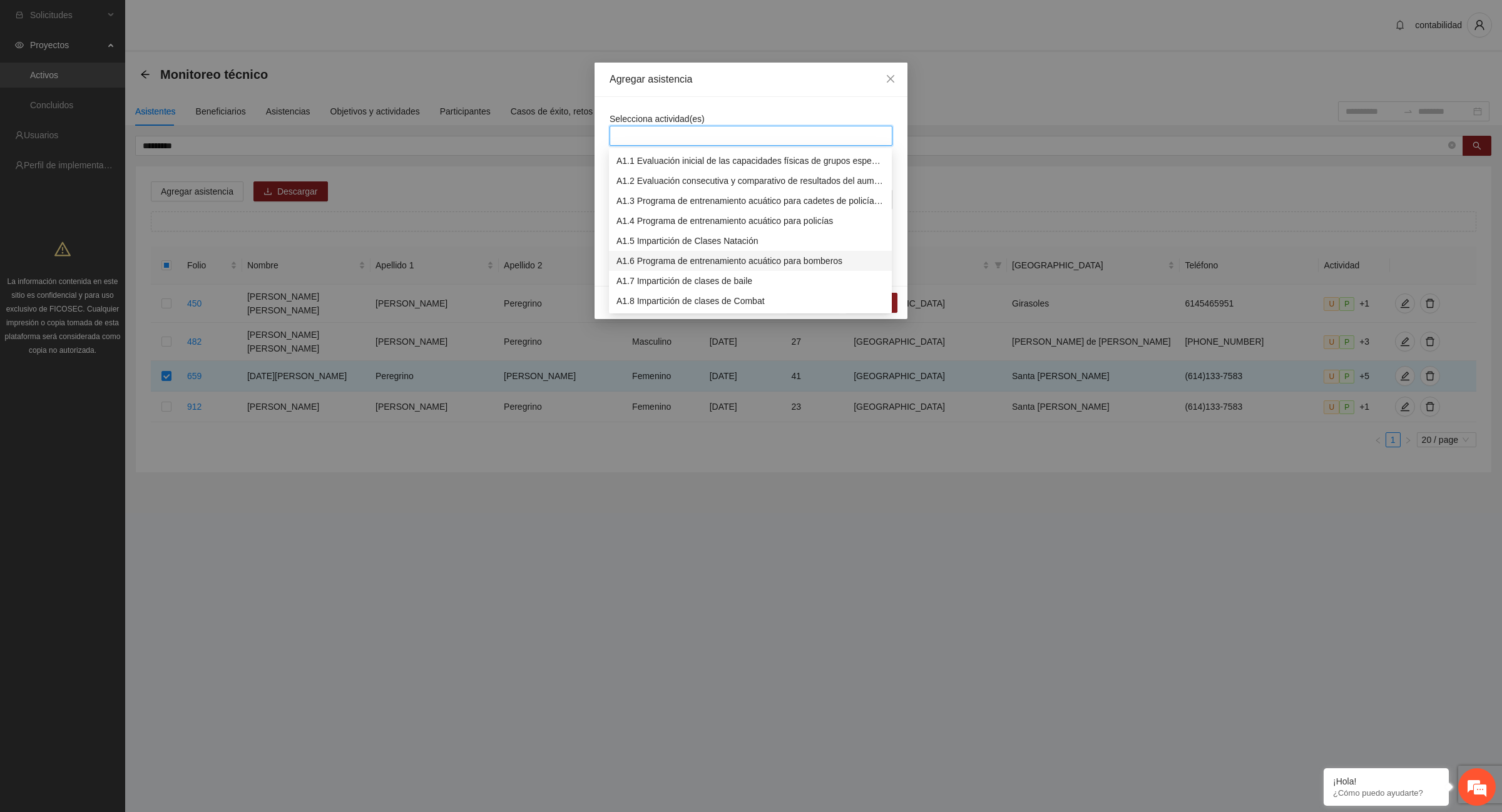
scroll to position [156, 0]
click at [648, 224] on div "A1.12 Impartición de acondicionamiento físico" at bounding box center [750, 224] width 268 height 13
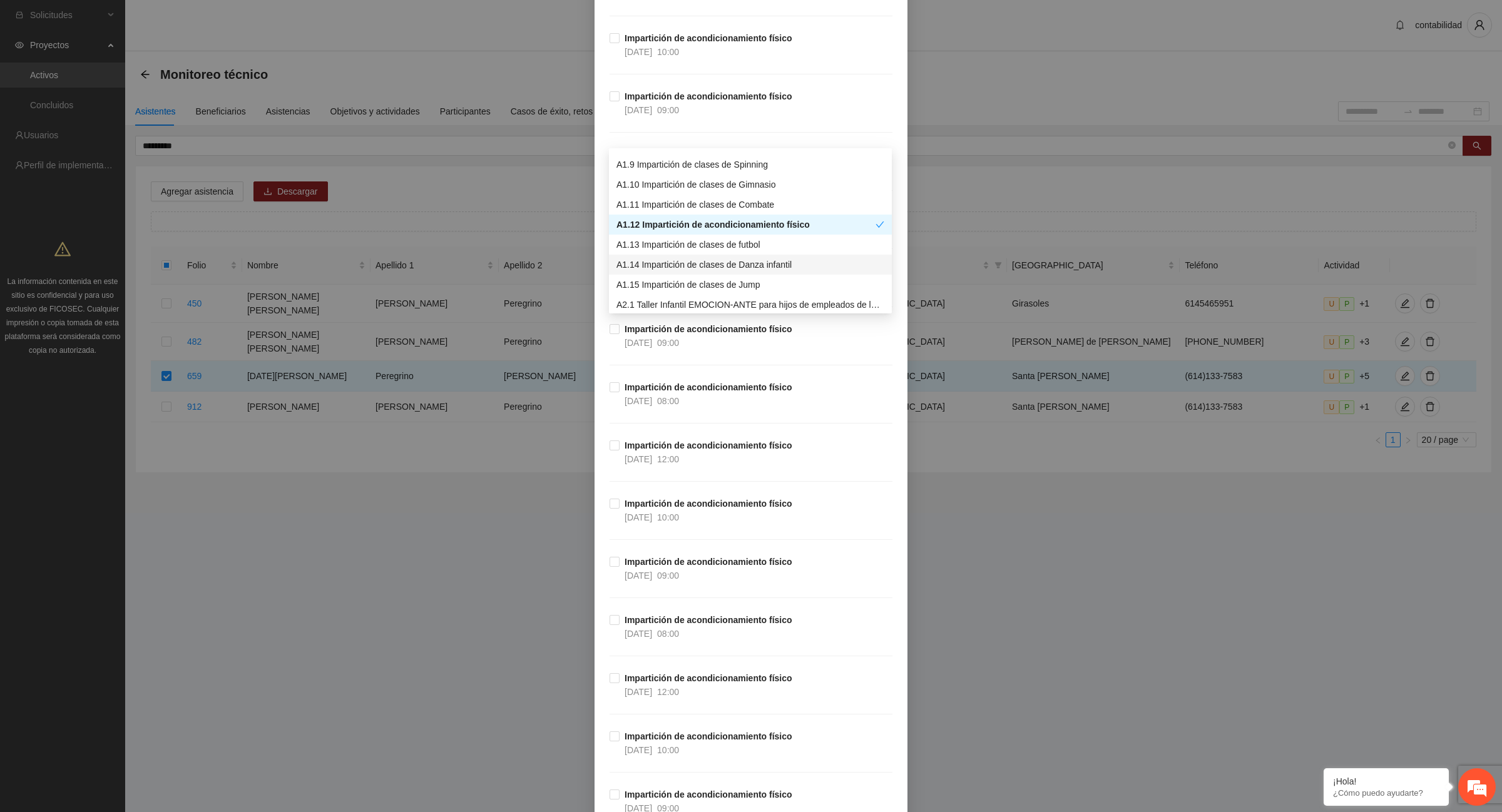
scroll to position [8602, 0]
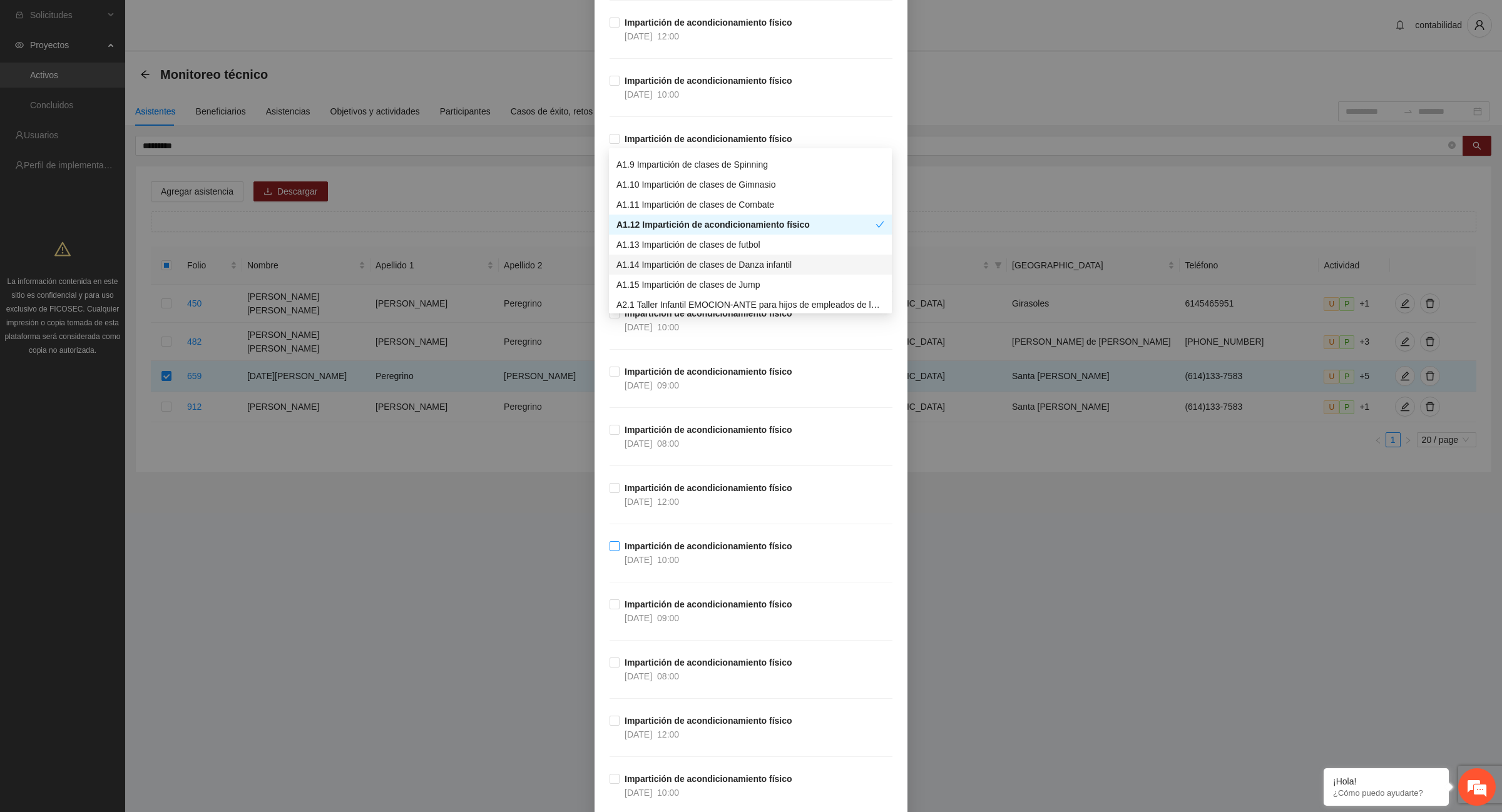
click at [684, 551] on strong "Impartición de acondicionamiento físico" at bounding box center [708, 546] width 168 height 10
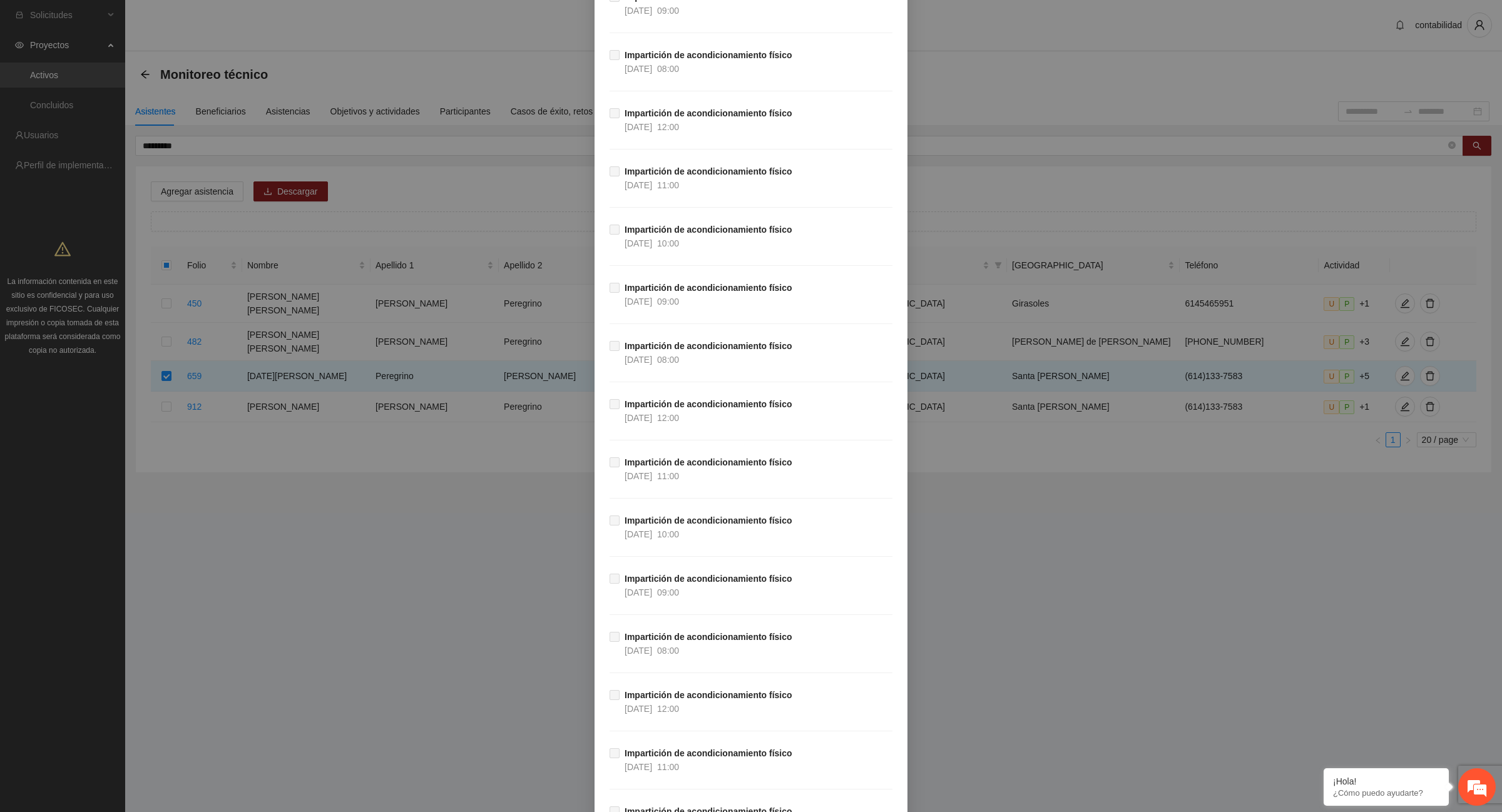
scroll to position [22087, 0]
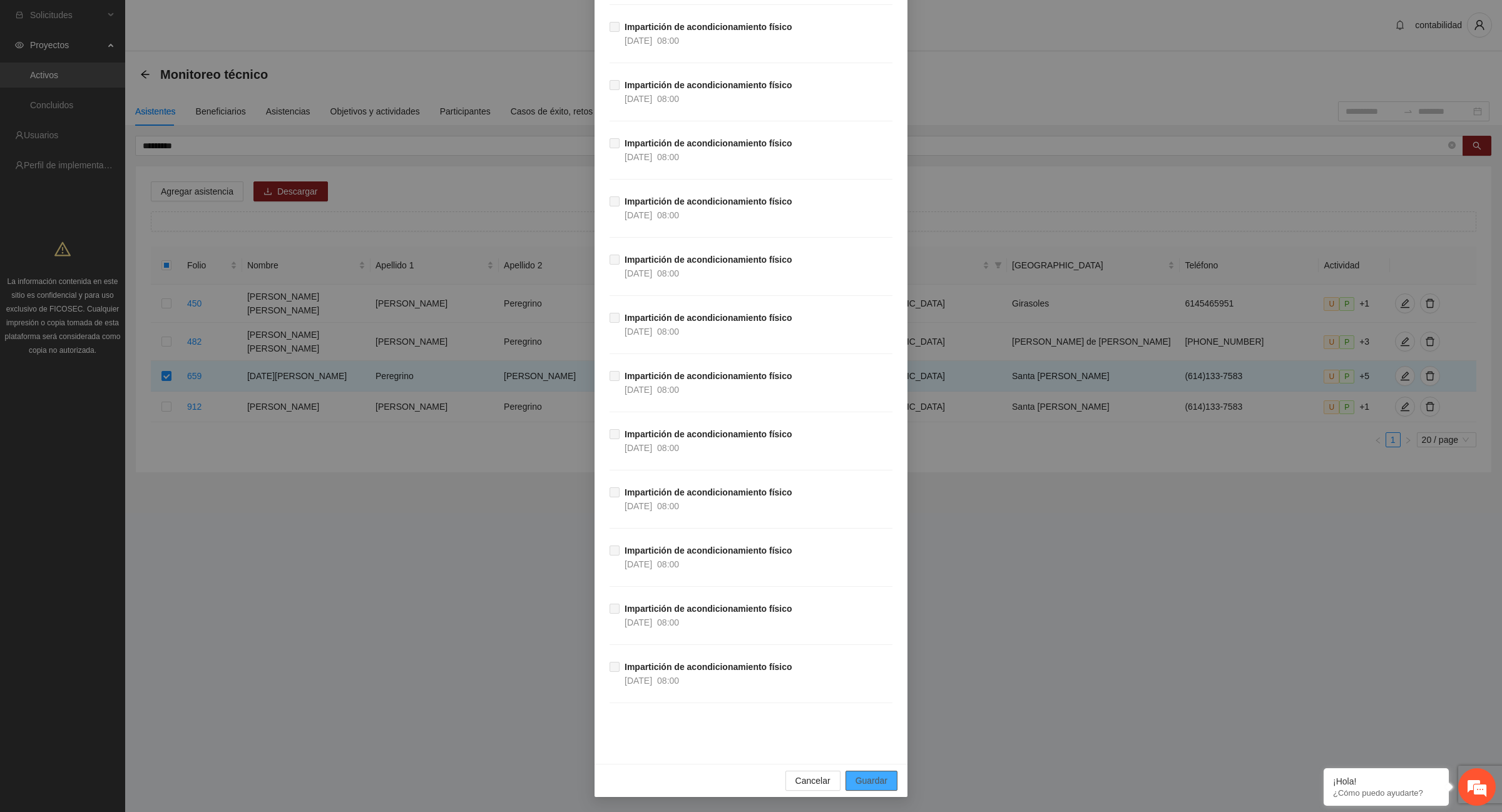
click at [866, 783] on span "Guardar" at bounding box center [872, 780] width 32 height 13
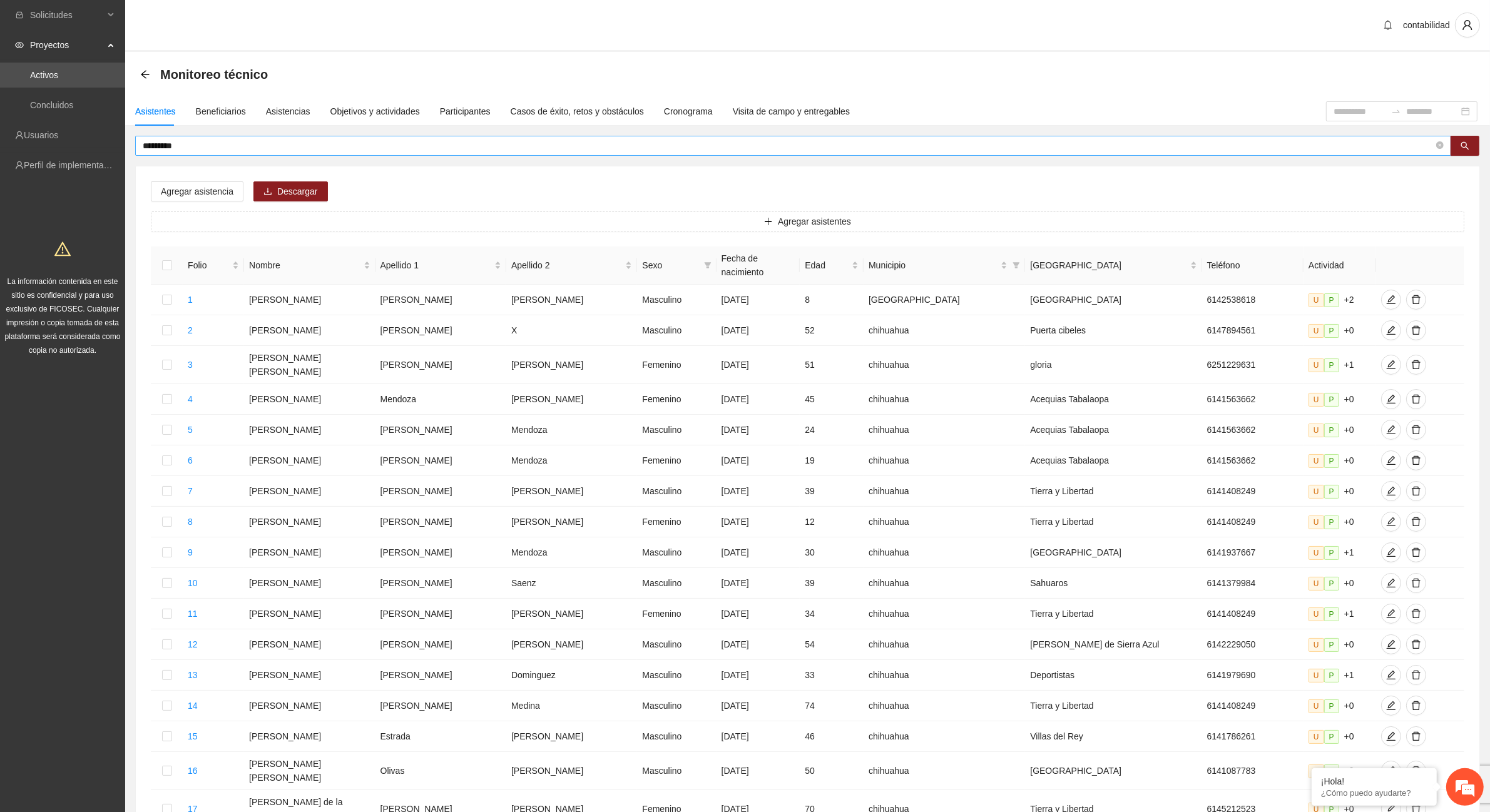
click at [200, 151] on input "*********" at bounding box center [788, 145] width 1291 height 13
type input "*"
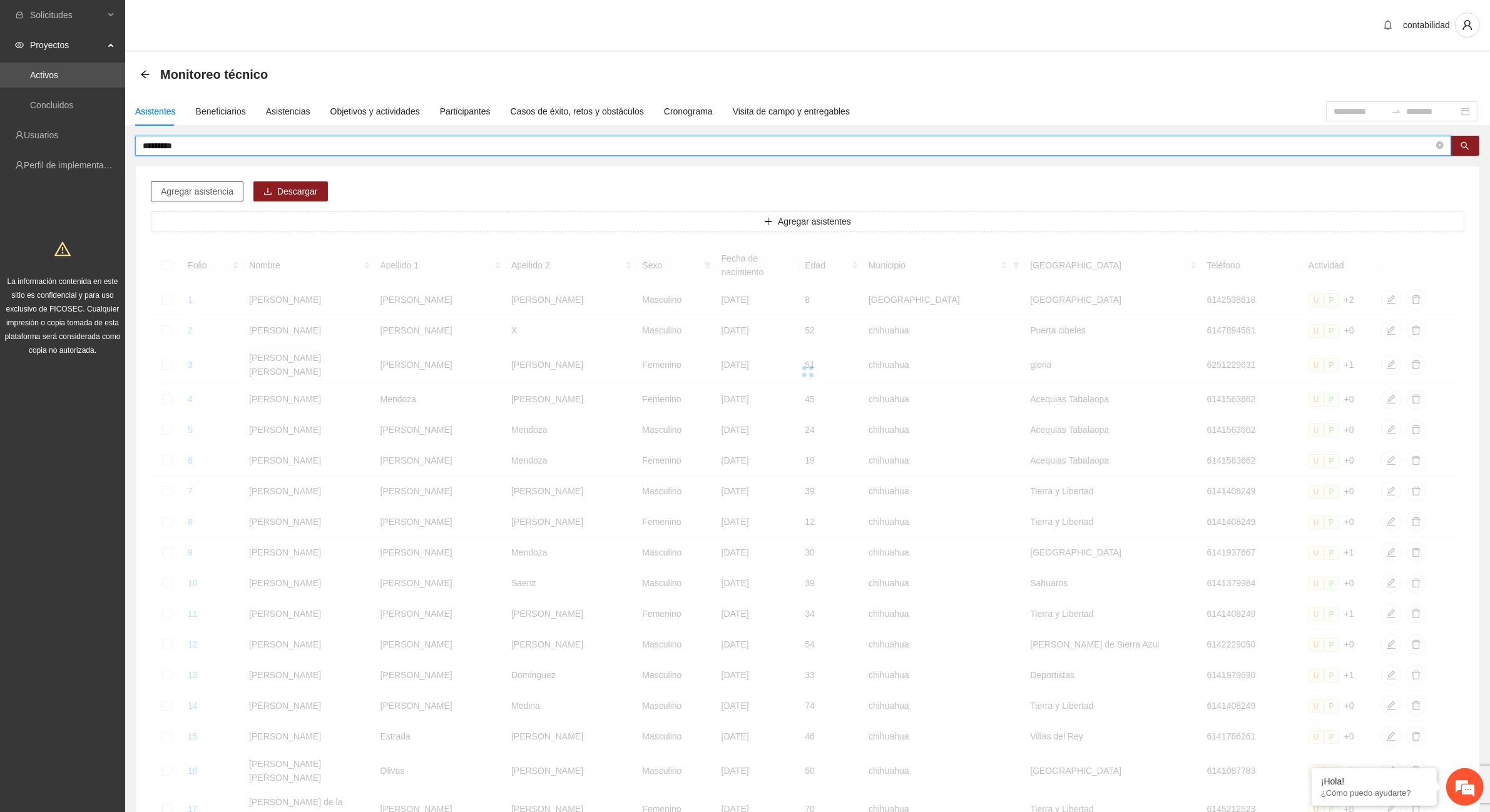
click at [201, 192] on span "Agregar asistencia" at bounding box center [197, 191] width 73 height 13
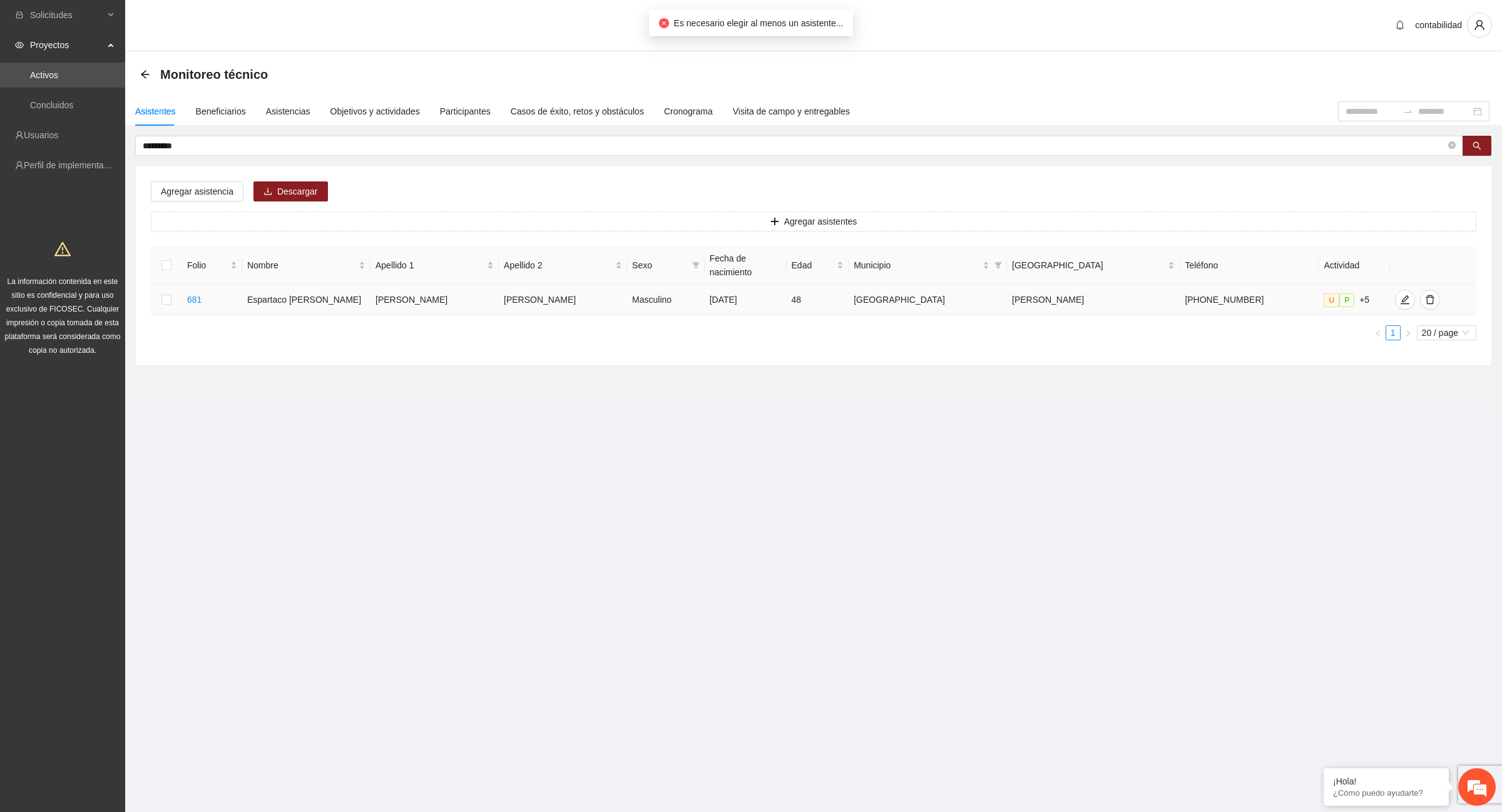
click at [179, 285] on td at bounding box center [166, 300] width 31 height 31
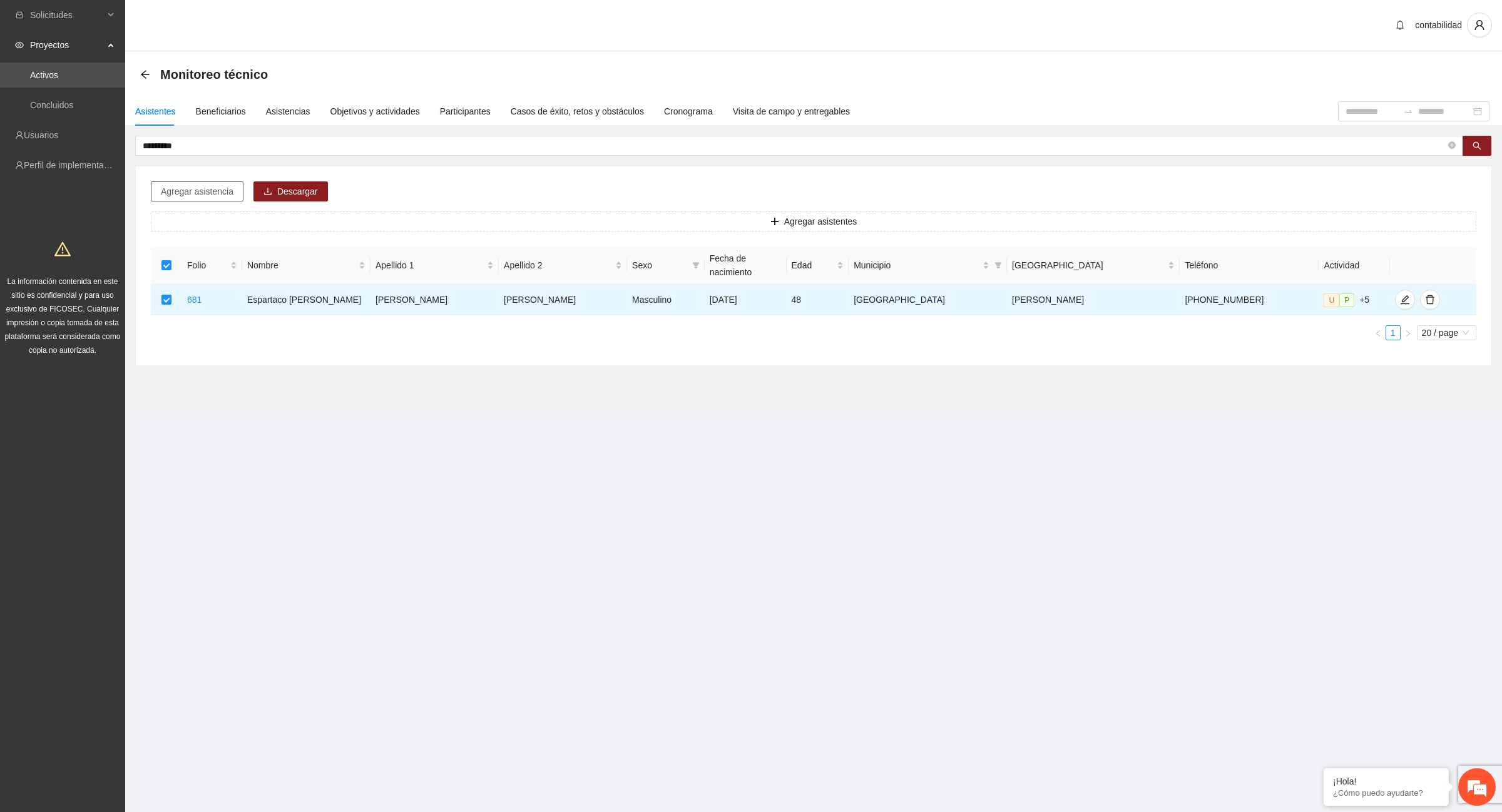
click at [214, 194] on span "Agregar asistencia" at bounding box center [197, 191] width 73 height 13
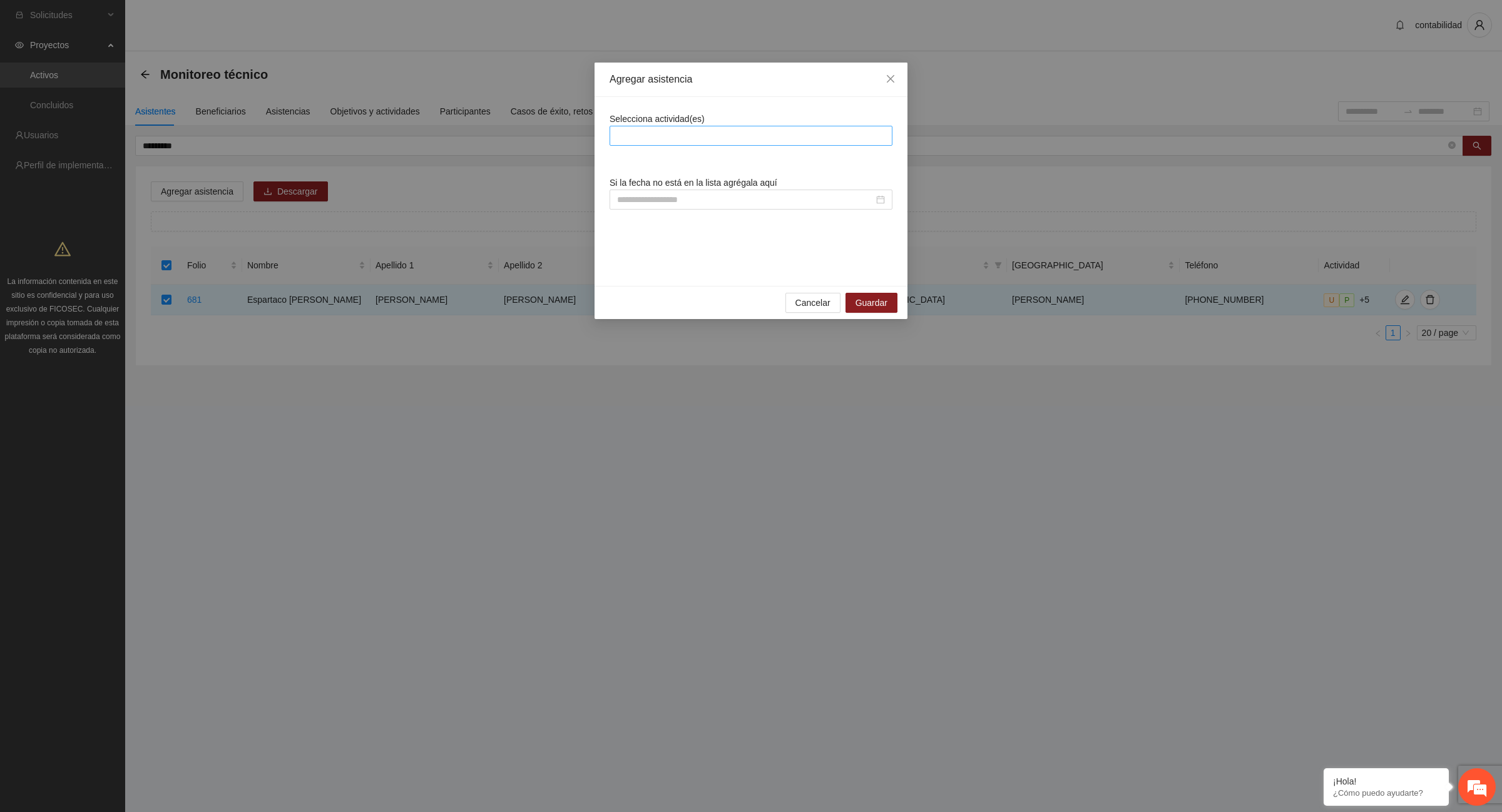
click at [689, 135] on div at bounding box center [751, 136] width 276 height 15
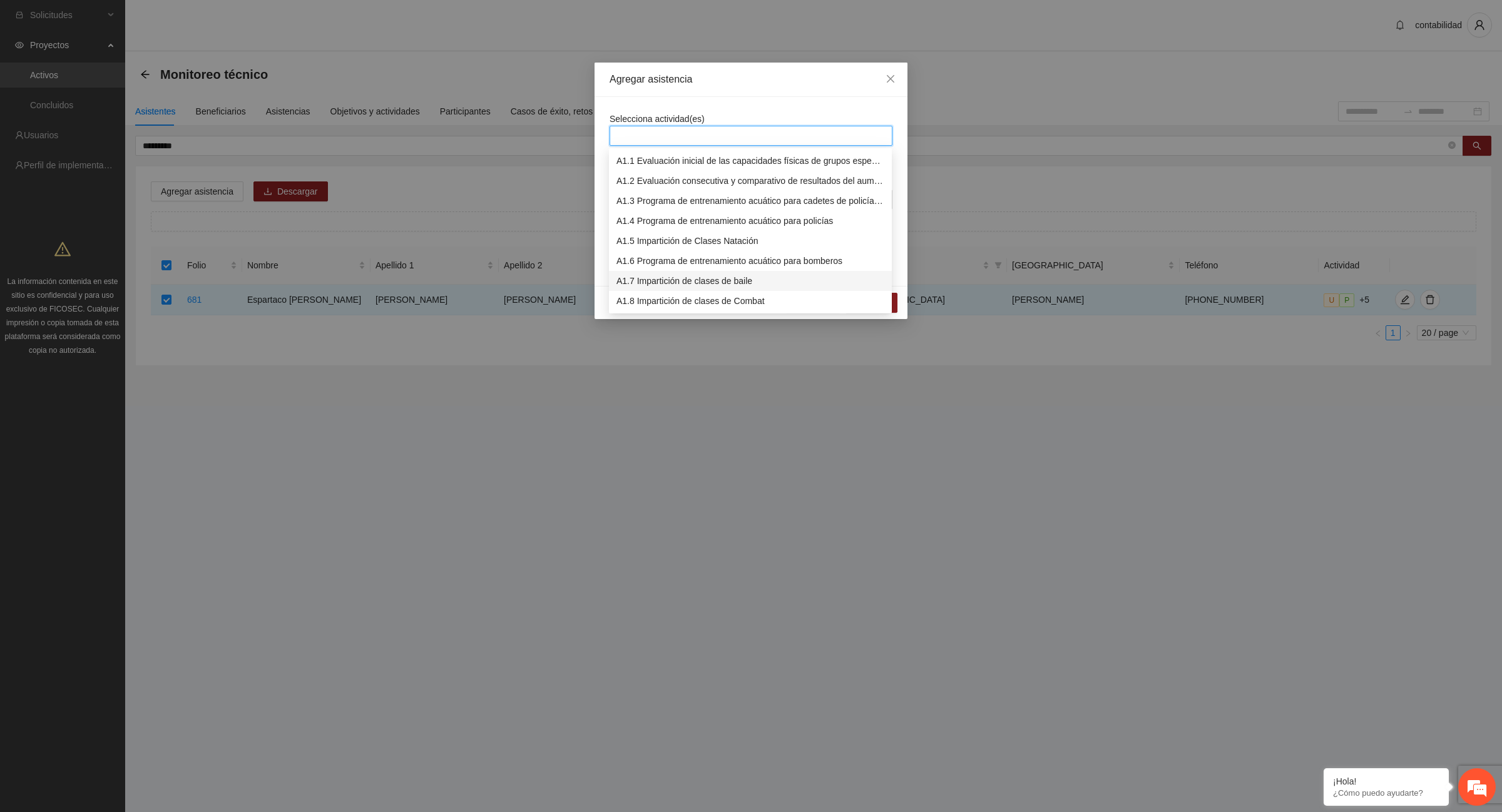
scroll to position [78, 0]
drag, startPoint x: 689, startPoint y: 302, endPoint x: 297, endPoint y: 351, distance: 395.1
click at [689, 304] on div "A1.12 Impartición de acondicionamiento físico" at bounding box center [750, 303] width 268 height 13
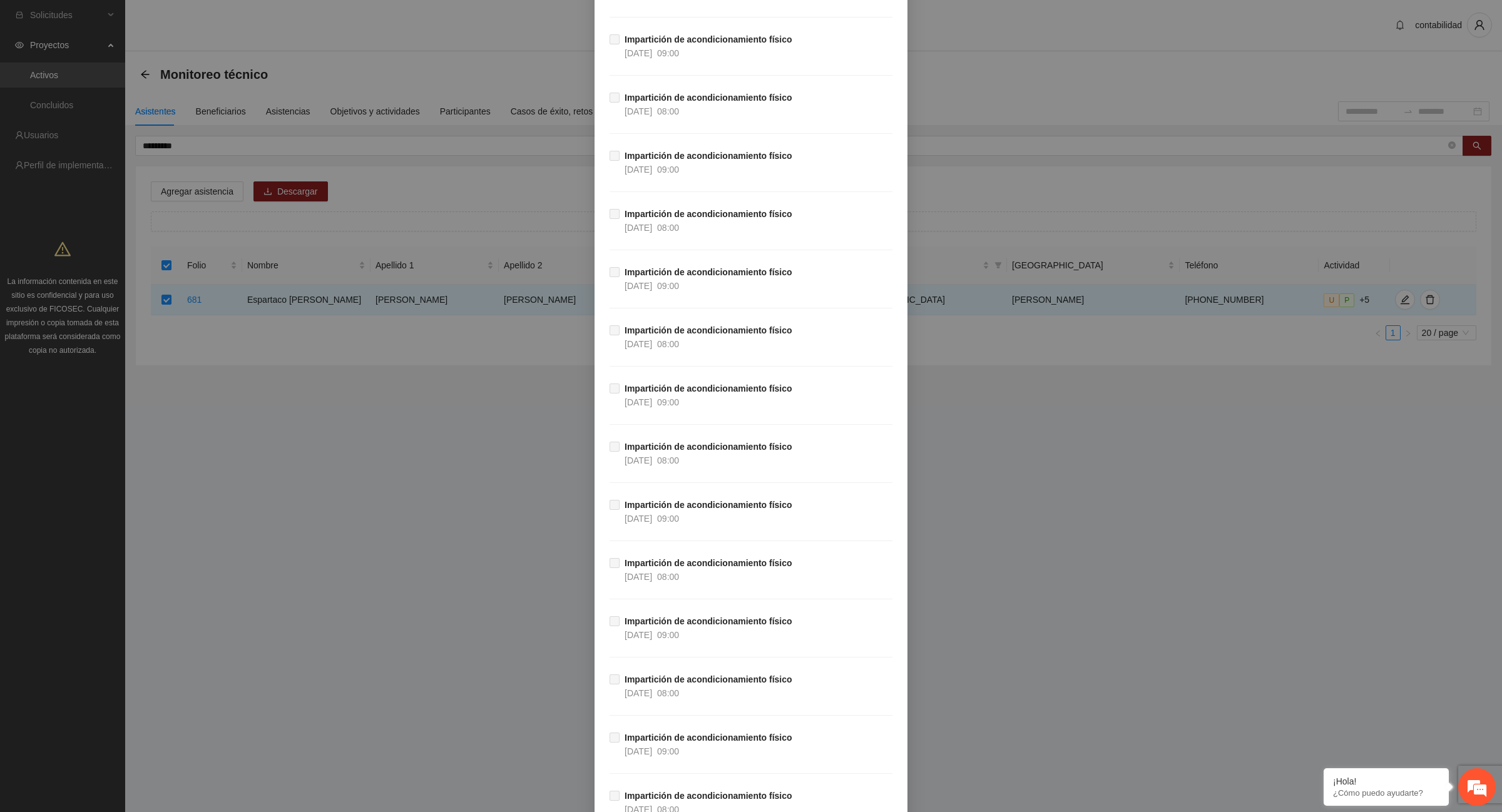
scroll to position [22087, 0]
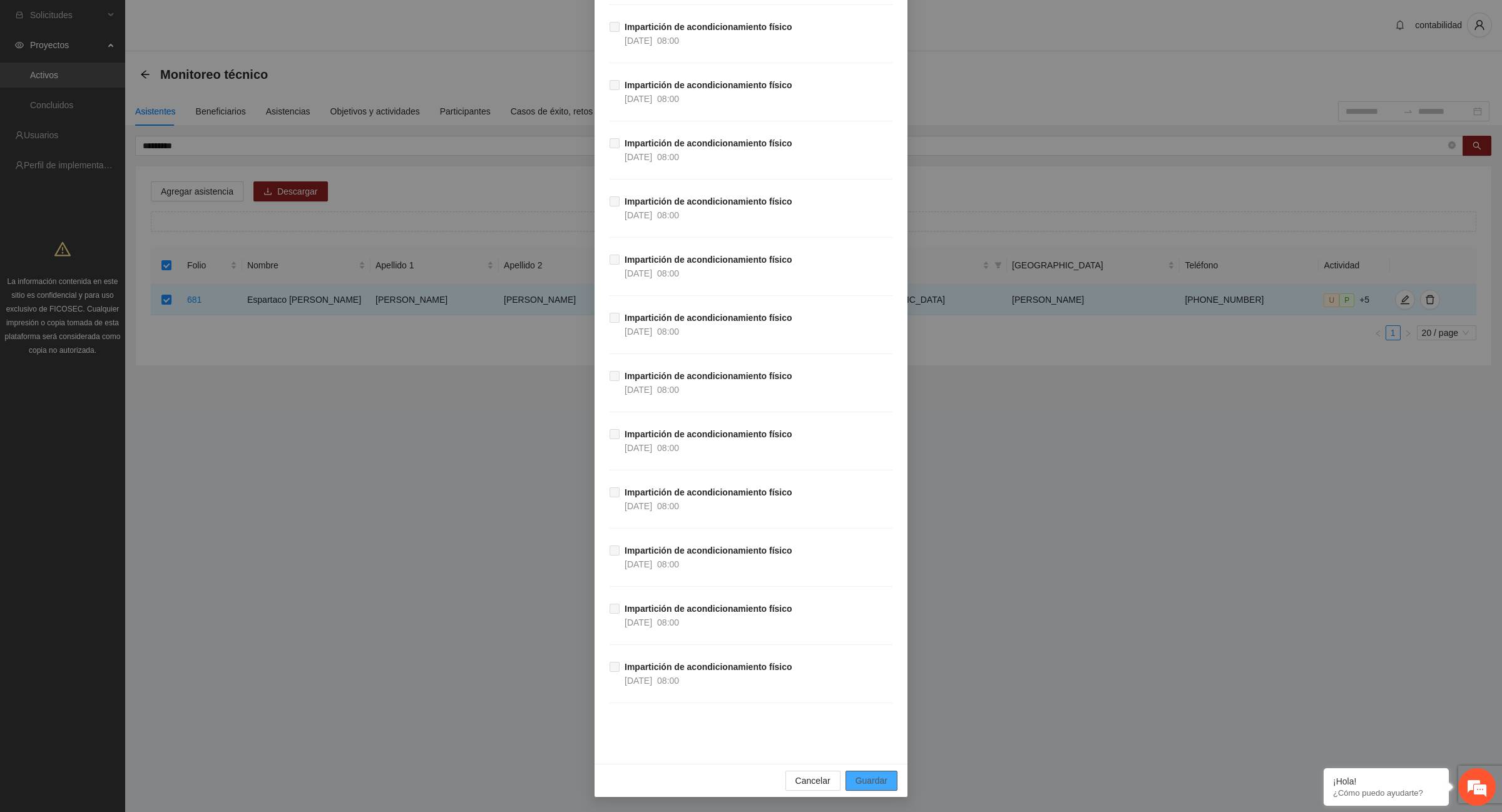
click at [875, 777] on span "Guardar" at bounding box center [872, 780] width 32 height 13
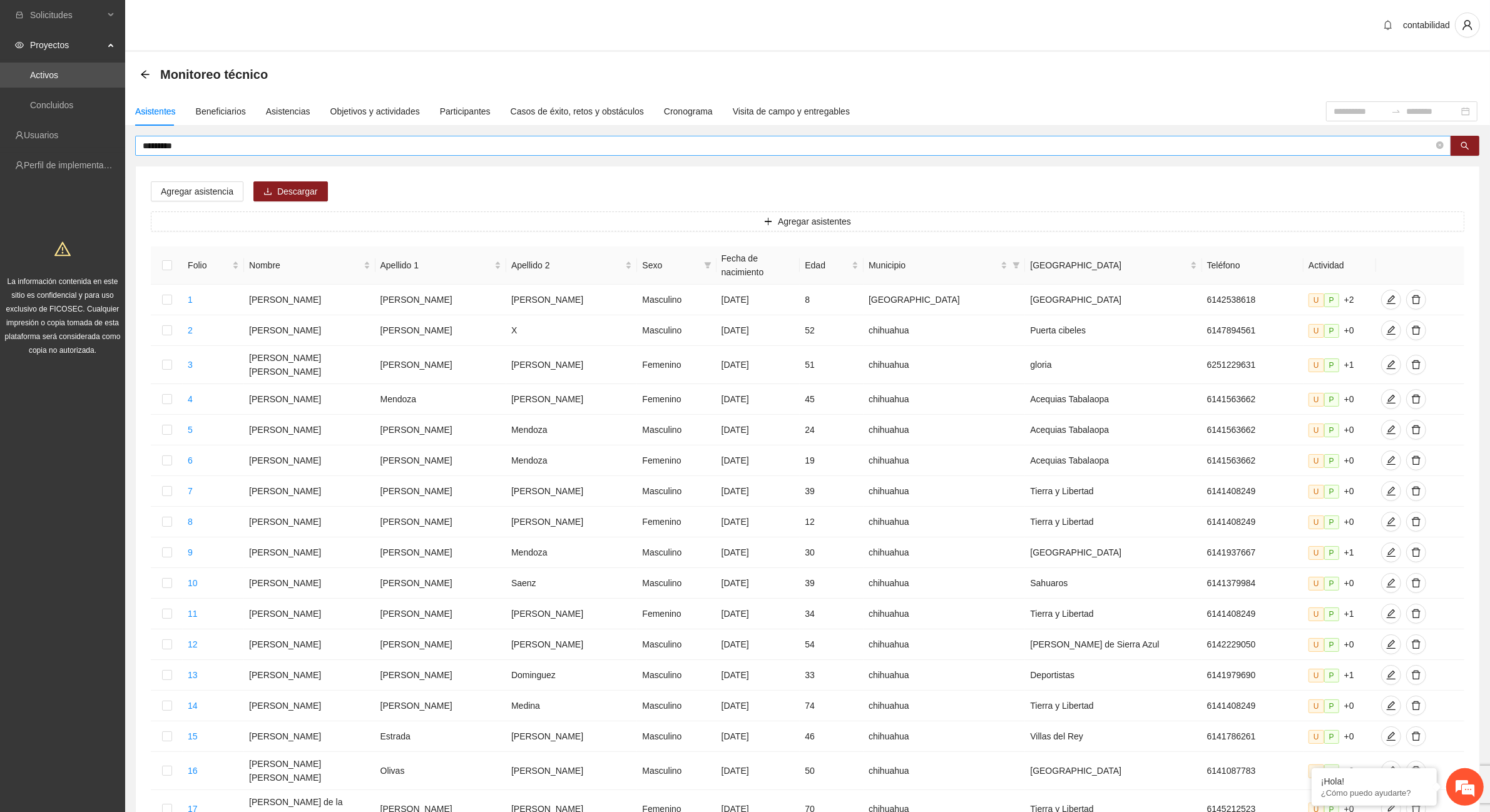
click at [220, 142] on input "*********" at bounding box center [788, 145] width 1291 height 13
type input "*"
type input "*******"
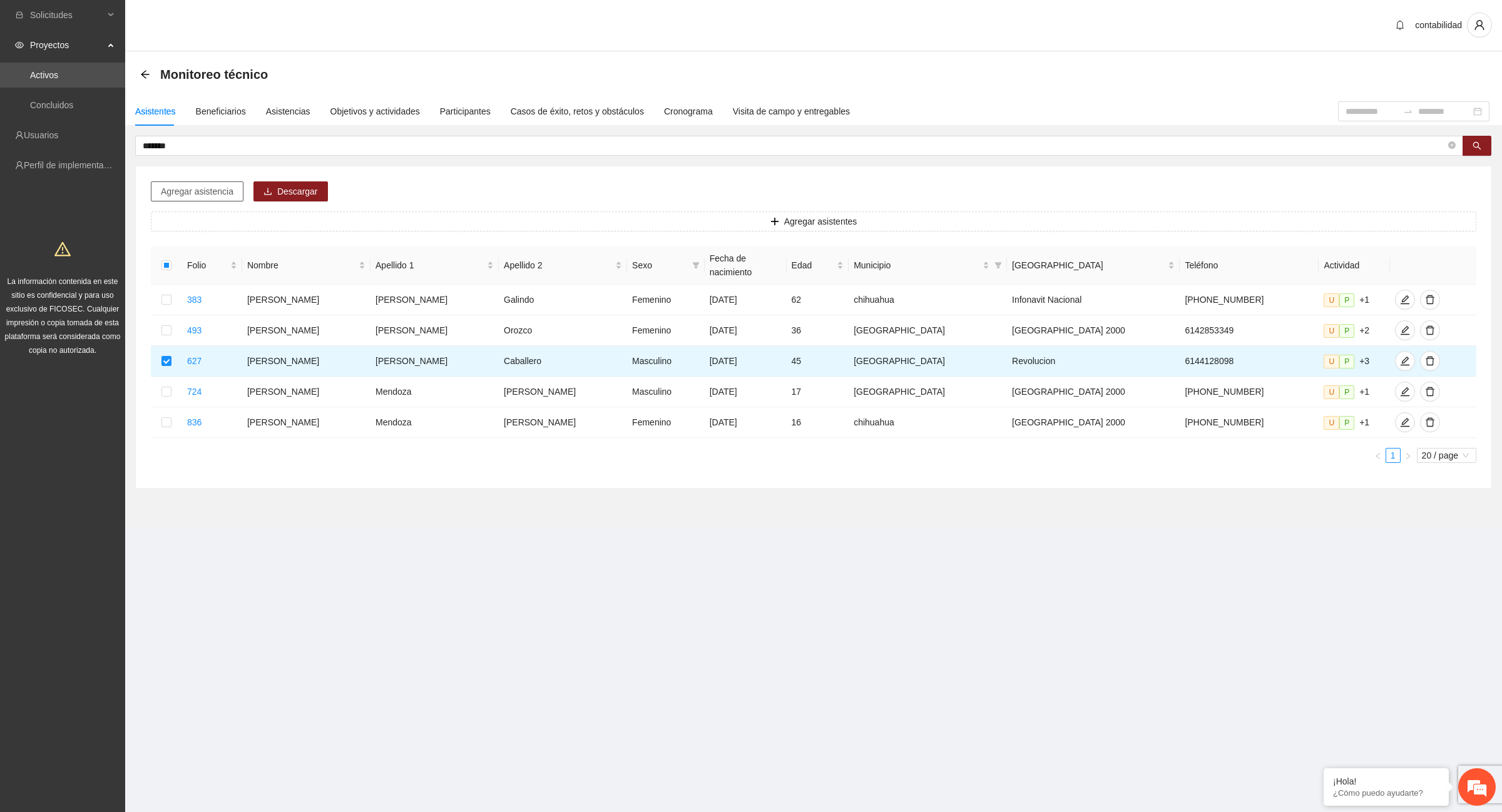
click at [201, 189] on span "Agregar asistencia" at bounding box center [197, 191] width 73 height 13
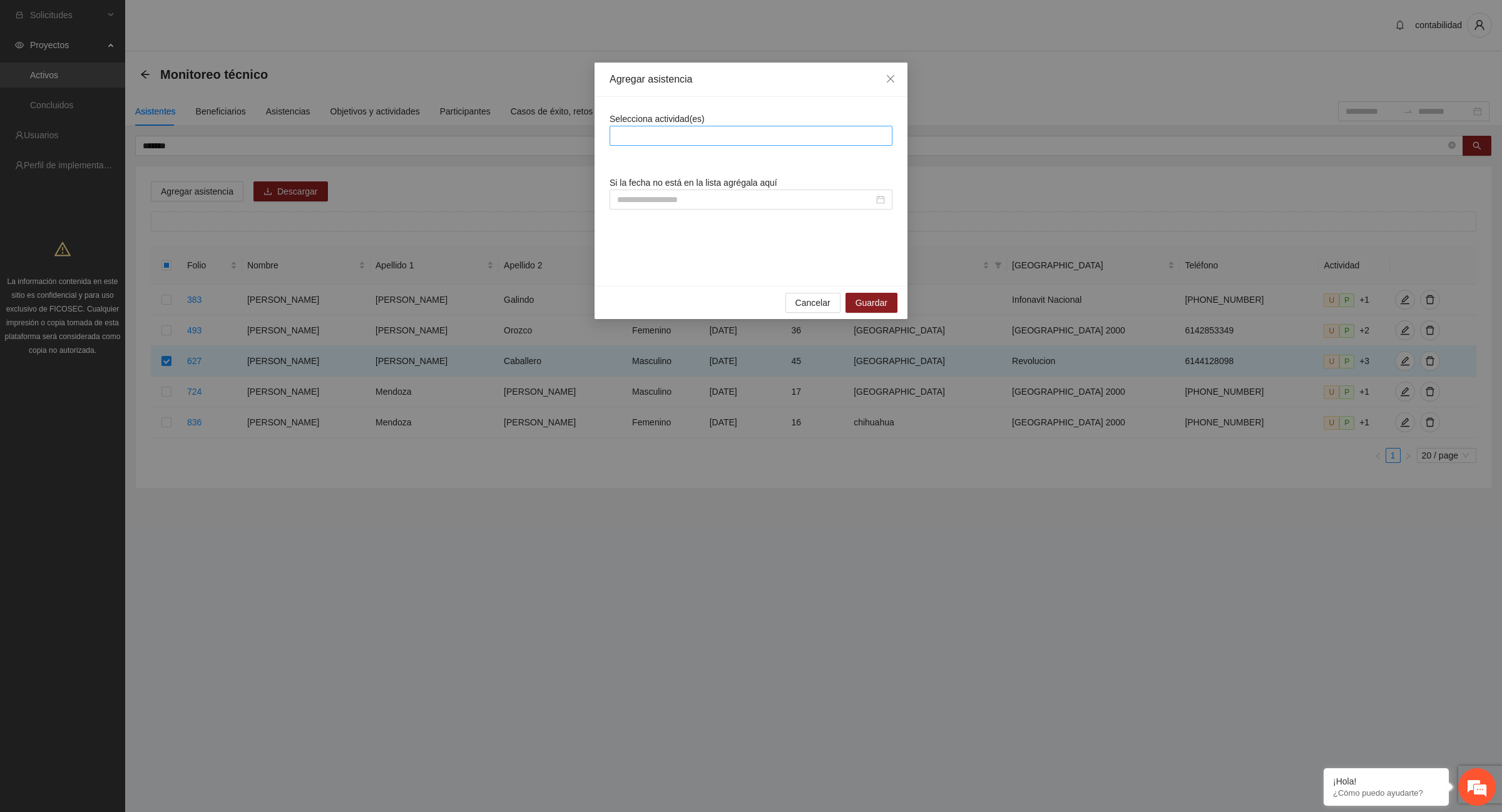
click at [683, 136] on div at bounding box center [751, 136] width 276 height 15
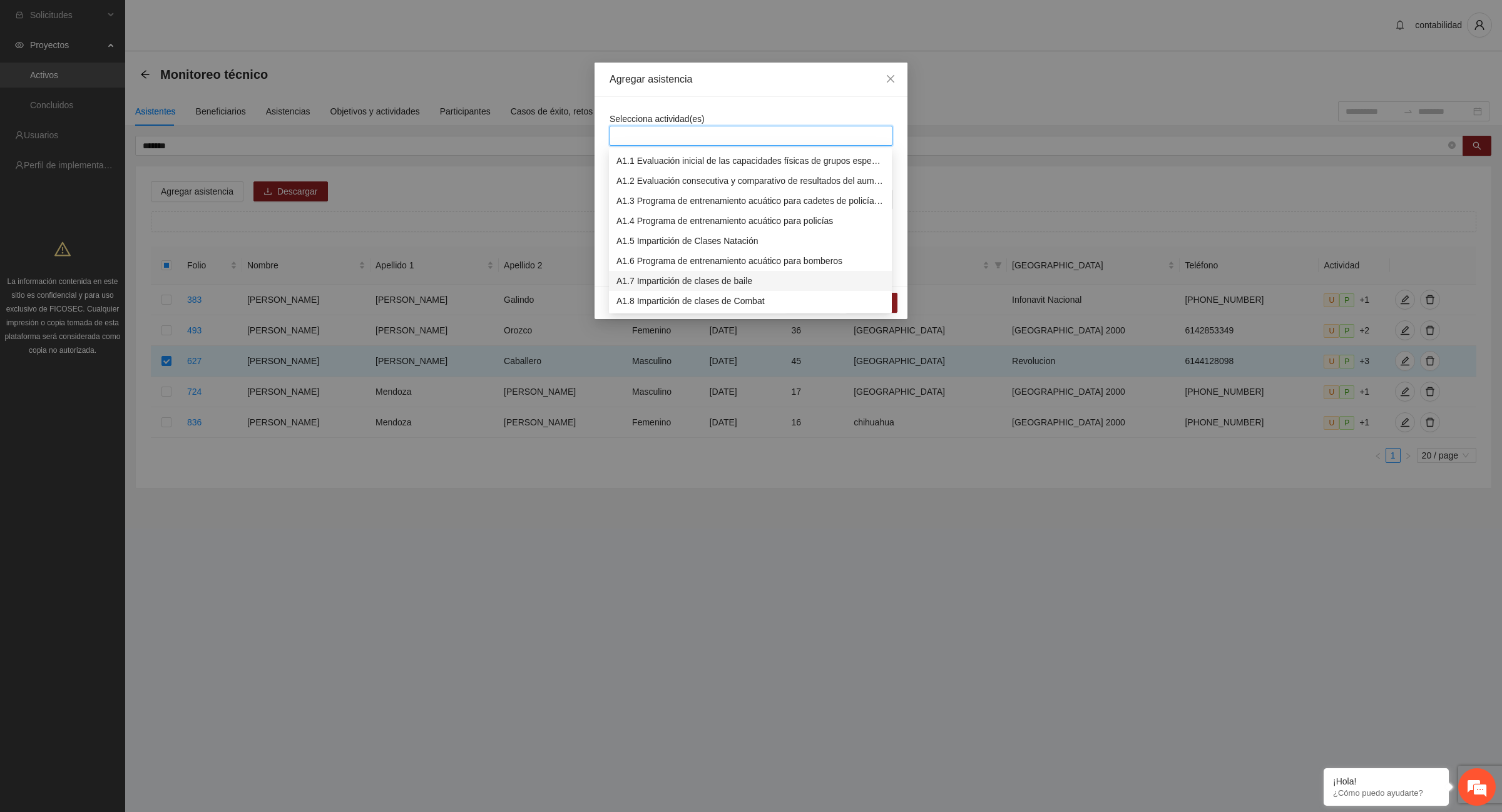
scroll to position [78, 0]
click at [716, 305] on div "A1.12 Impartición de acondicionamiento físico" at bounding box center [750, 303] width 268 height 13
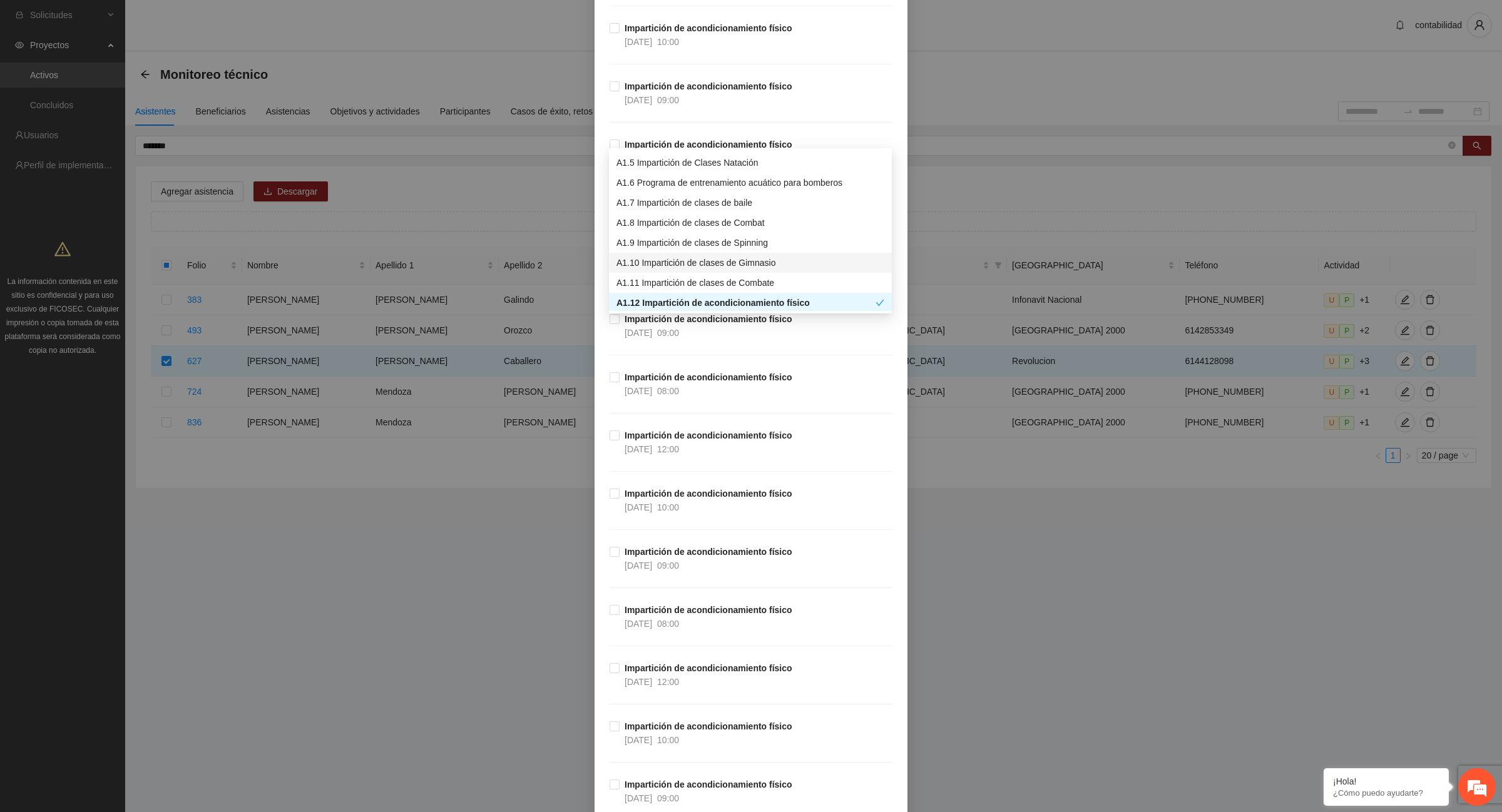
scroll to position [8445, 0]
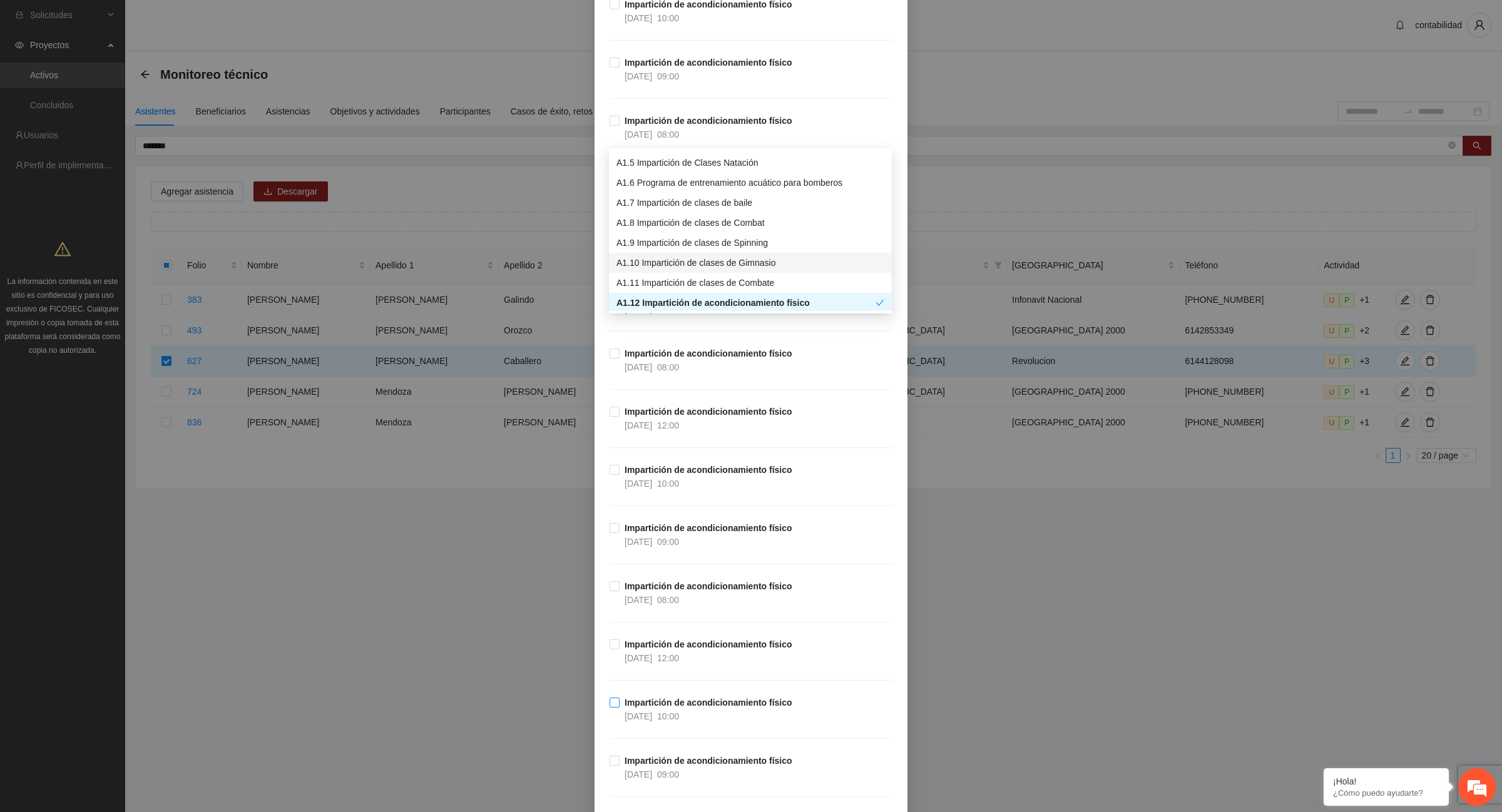
click at [633, 708] on strong "Impartición de acondicionamiento físico" at bounding box center [708, 703] width 168 height 10
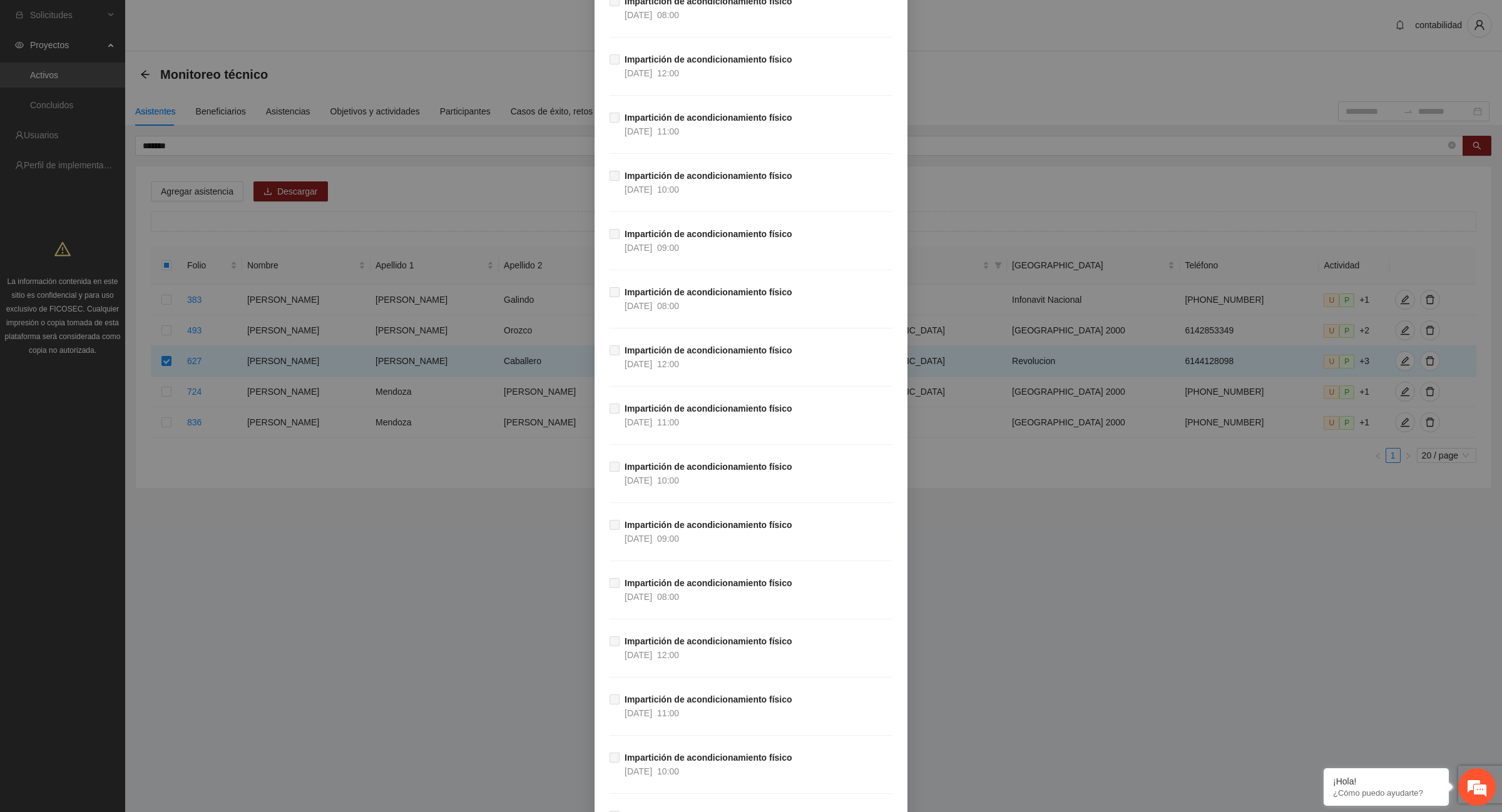
scroll to position [22087, 0]
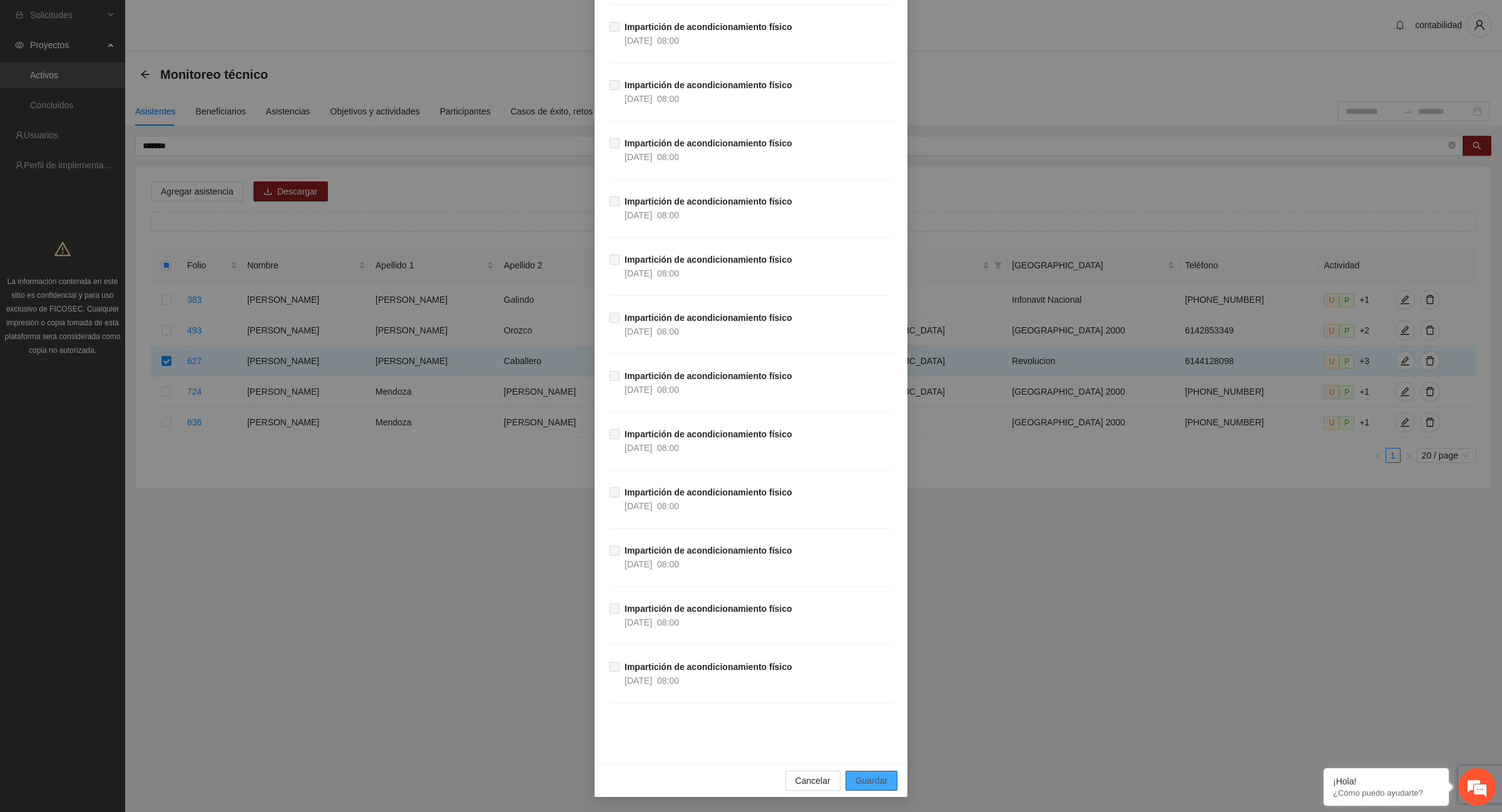
click at [872, 787] on span "Guardar" at bounding box center [872, 780] width 32 height 13
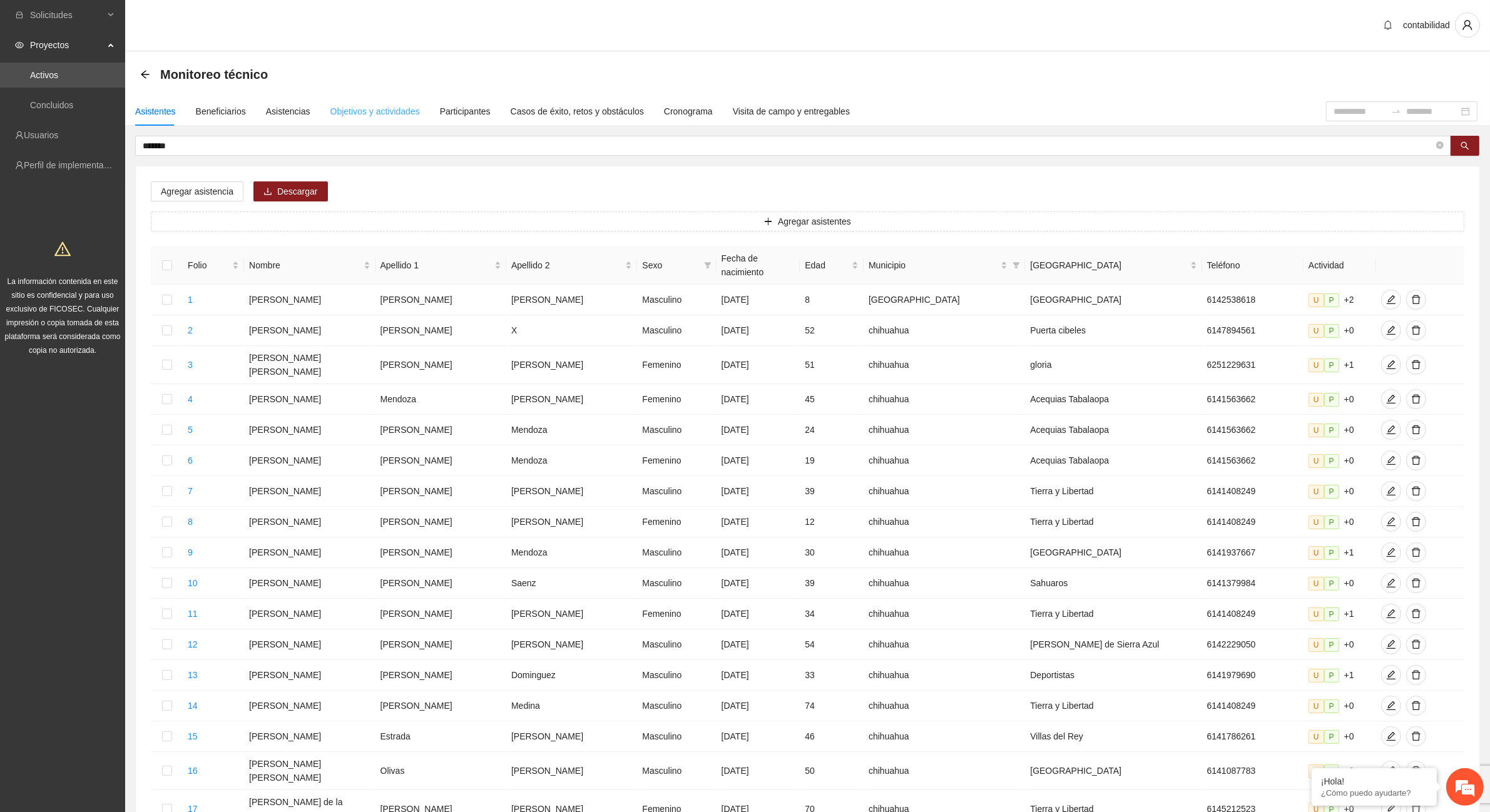
click at [331, 124] on div "Objetivos y actividades" at bounding box center [375, 111] width 89 height 28
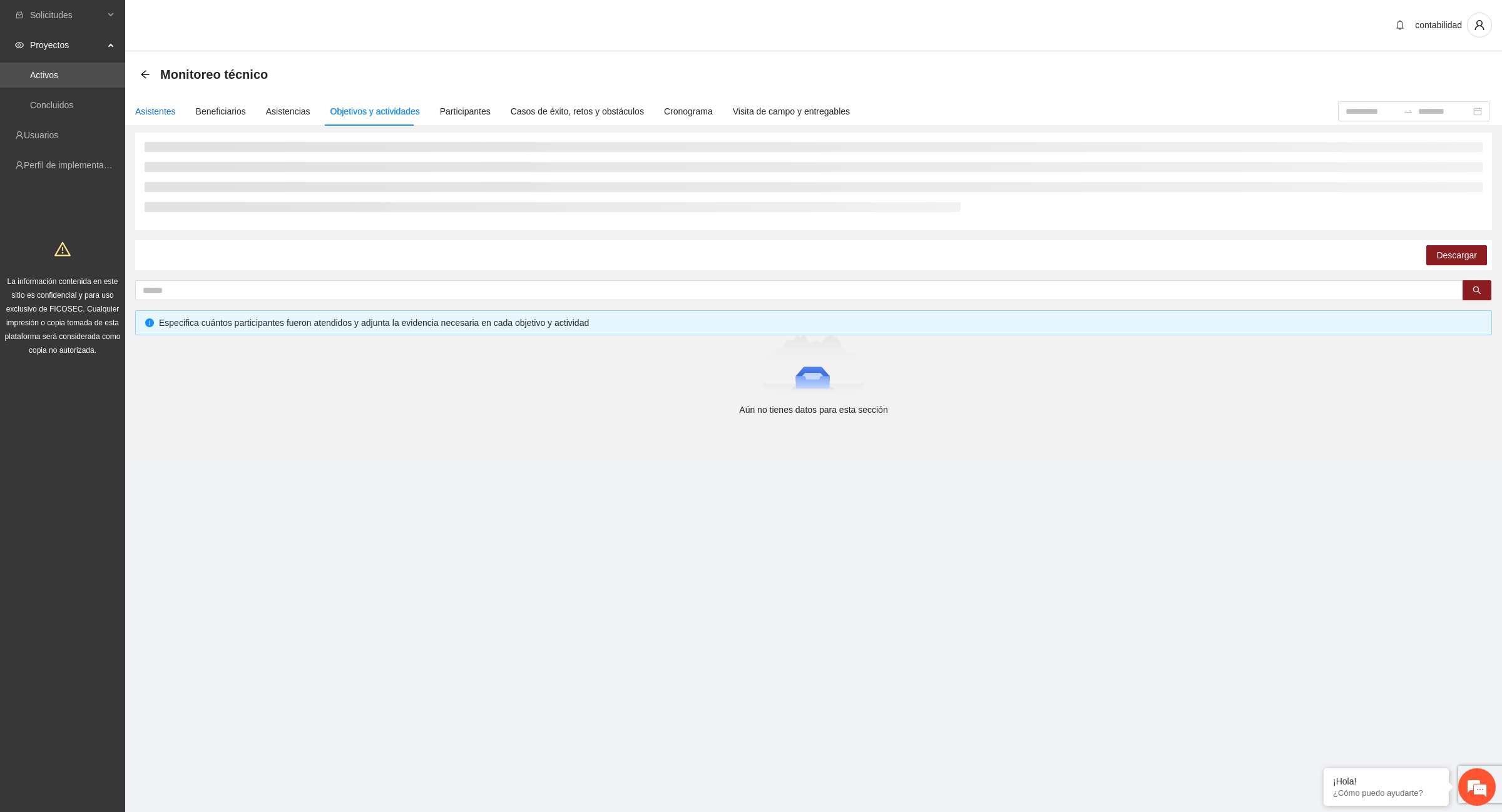
click at [151, 111] on div "Asistentes" at bounding box center [155, 111] width 41 height 13
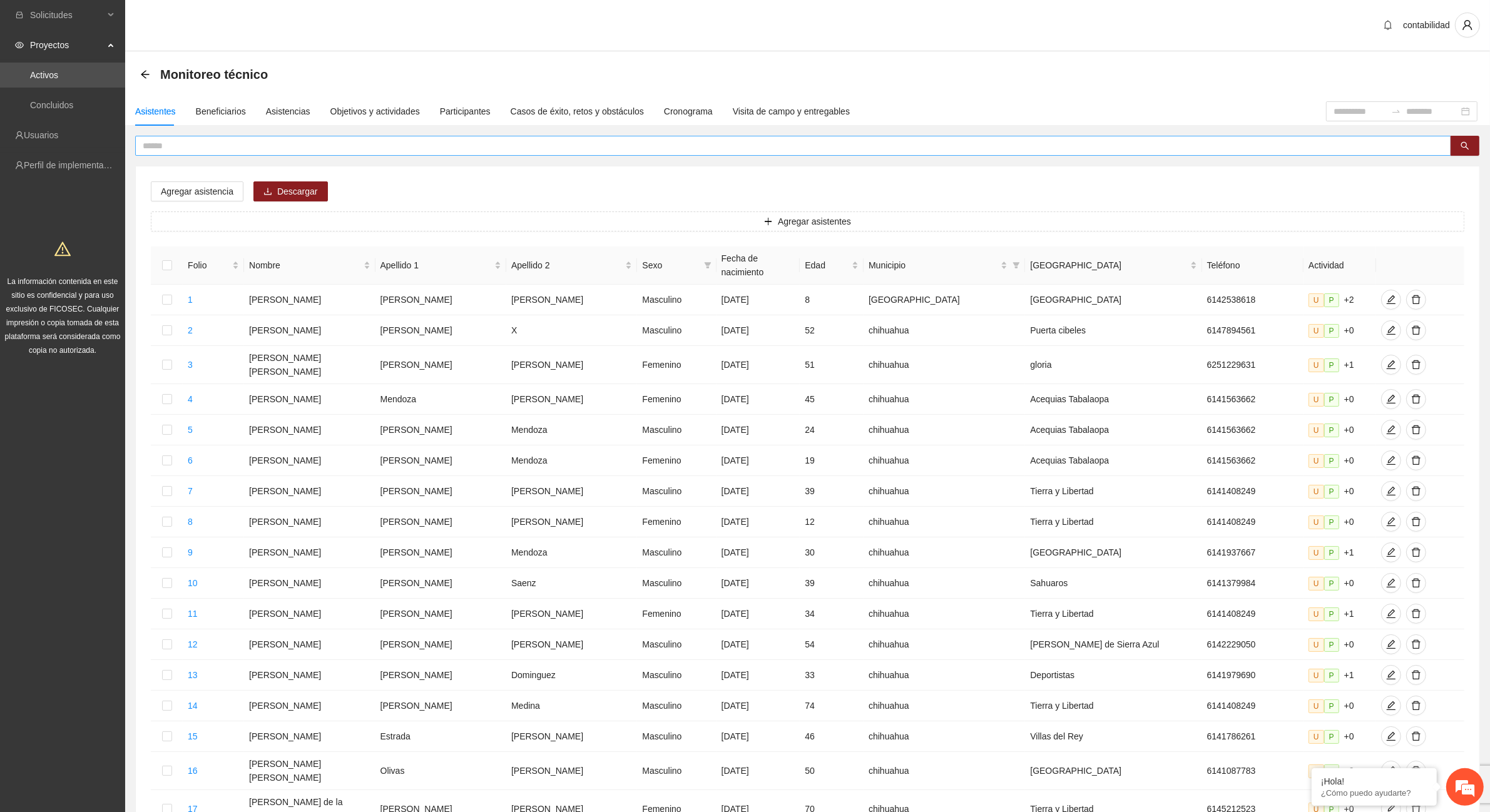
click at [225, 139] on span at bounding box center [793, 146] width 1316 height 20
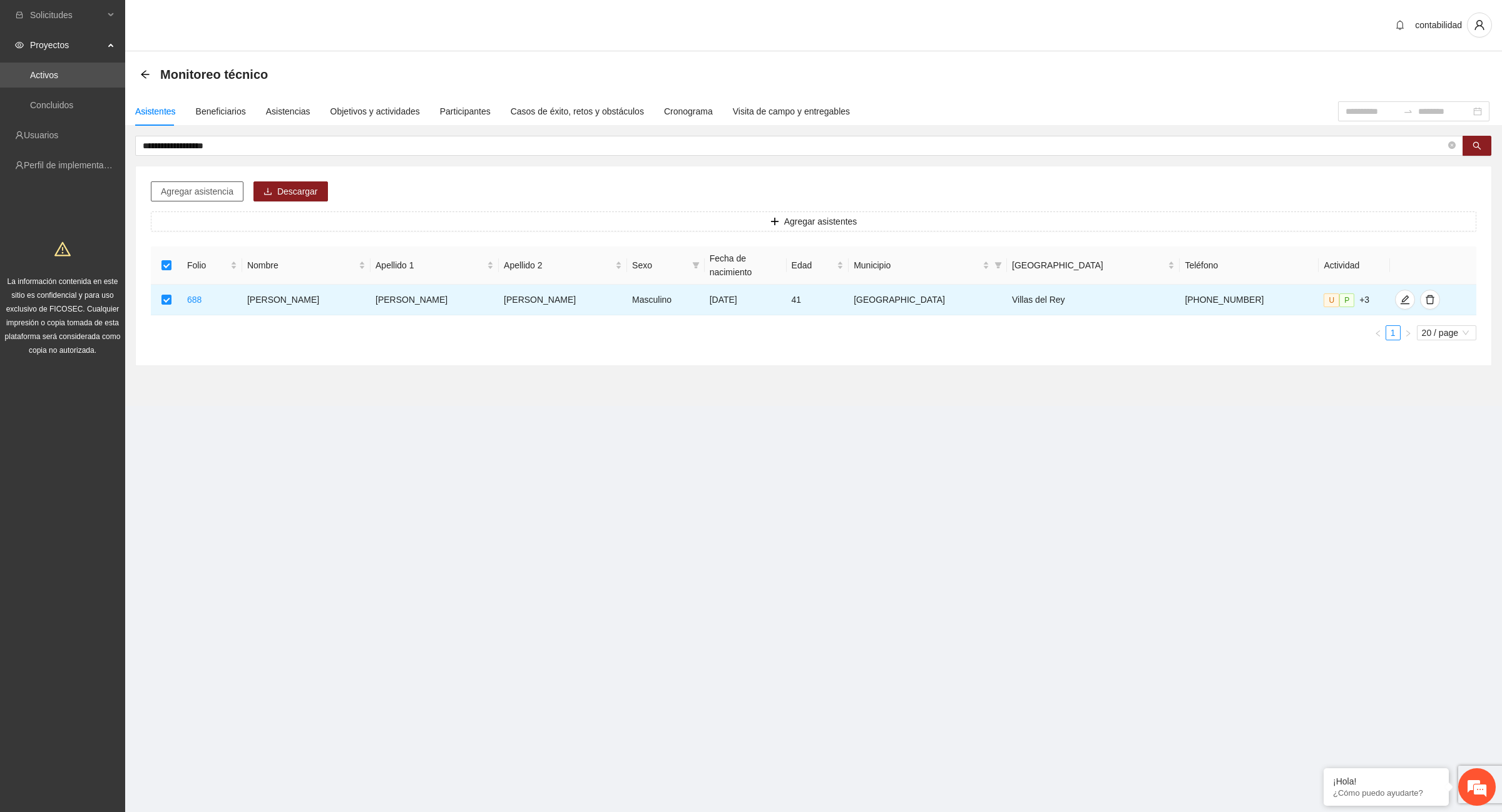
click at [193, 186] on span "Agregar asistencia" at bounding box center [197, 191] width 73 height 13
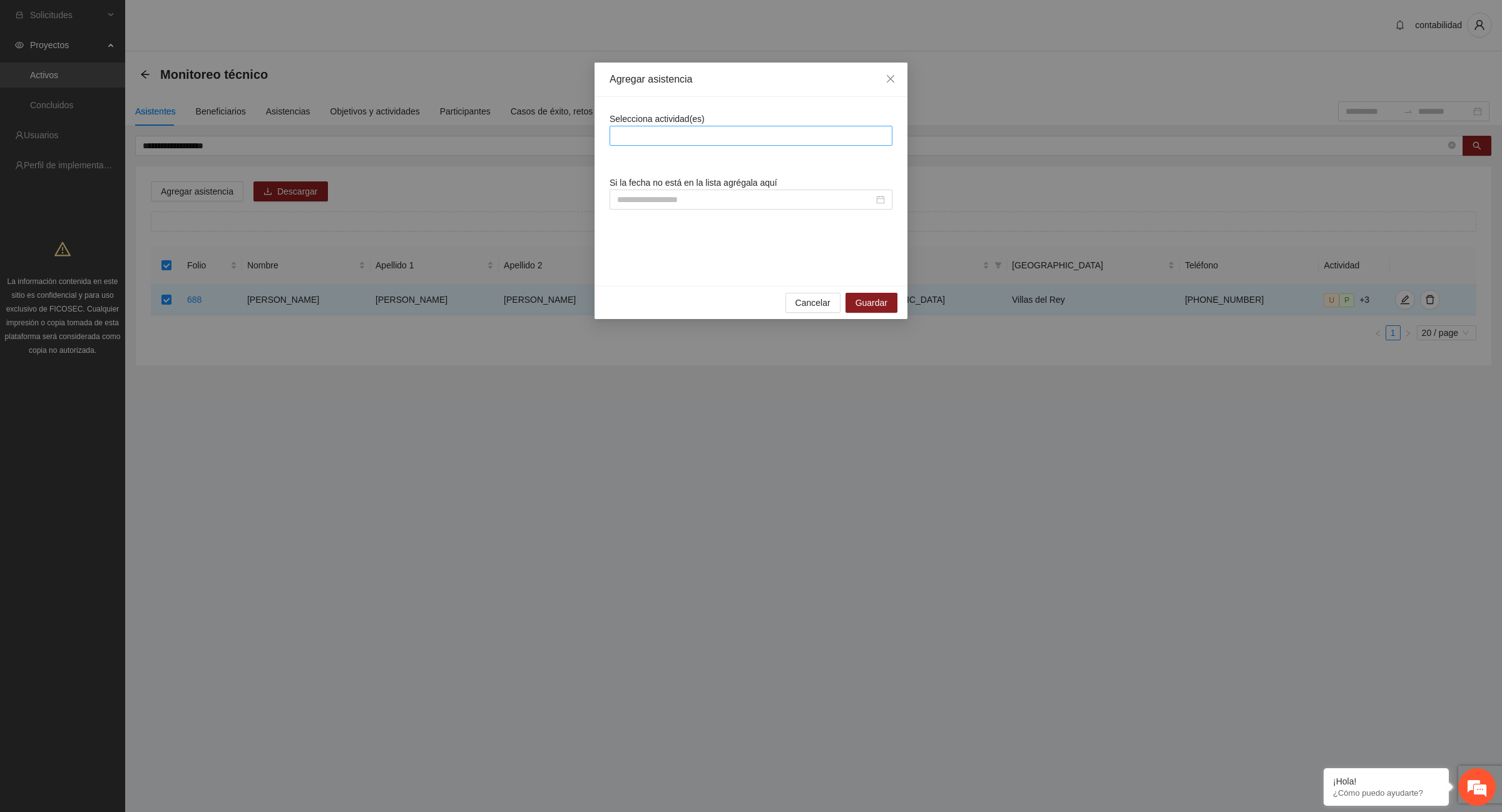
click at [643, 136] on div at bounding box center [751, 136] width 276 height 15
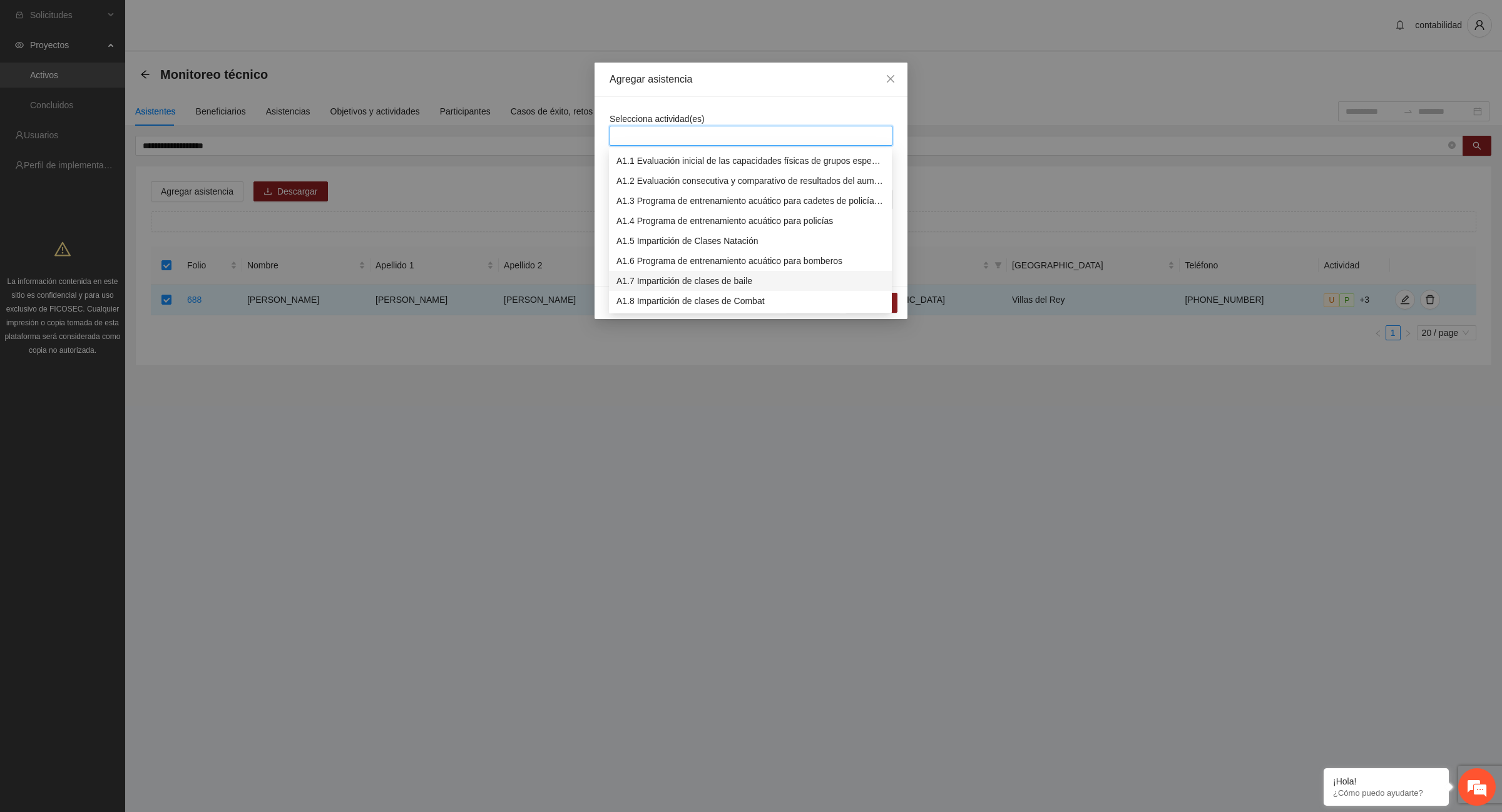
scroll to position [78, 0]
click at [721, 298] on div "A1.12 Impartición de acondicionamiento físico" at bounding box center [750, 303] width 268 height 13
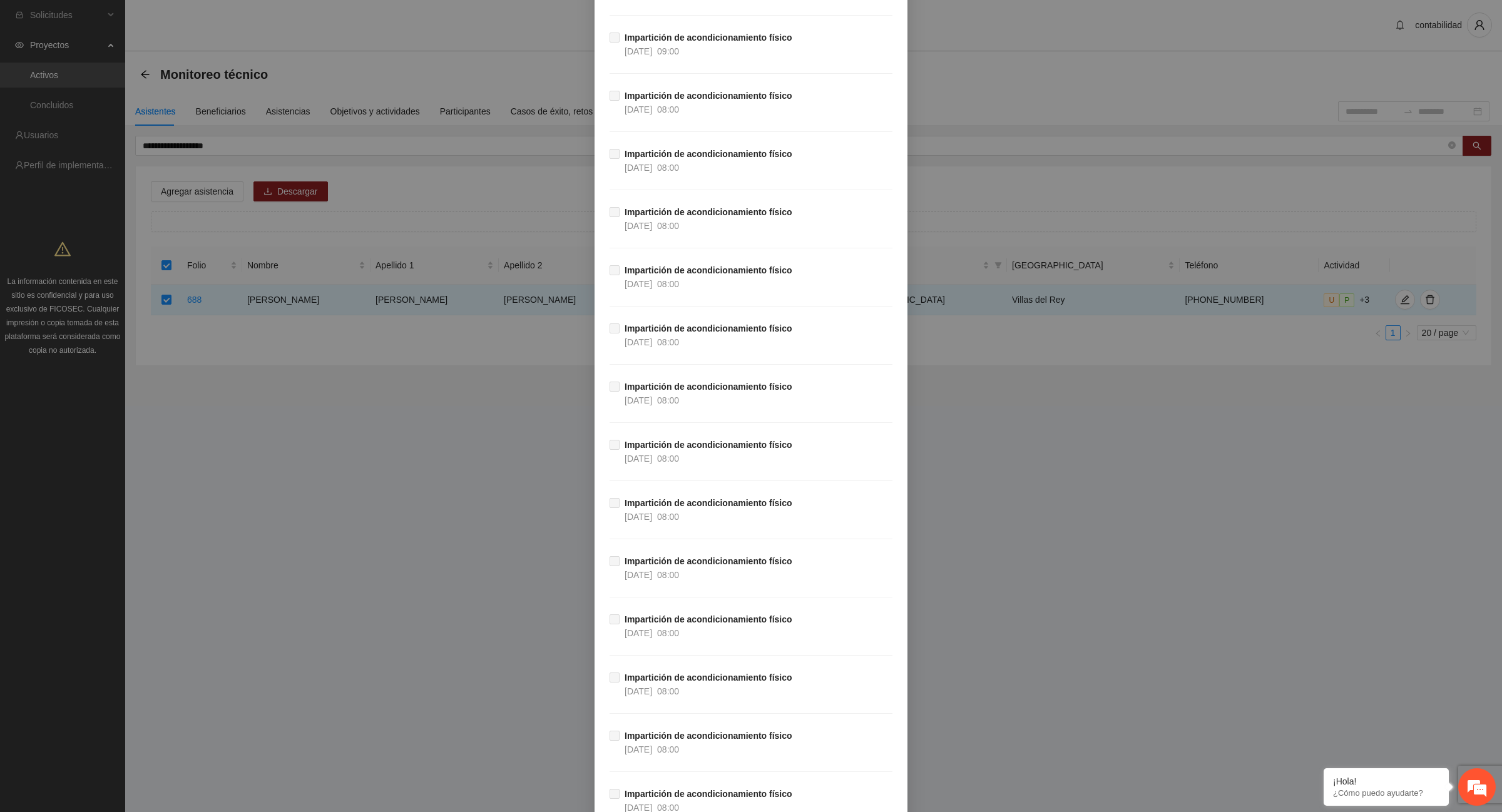
scroll to position [22087, 0]
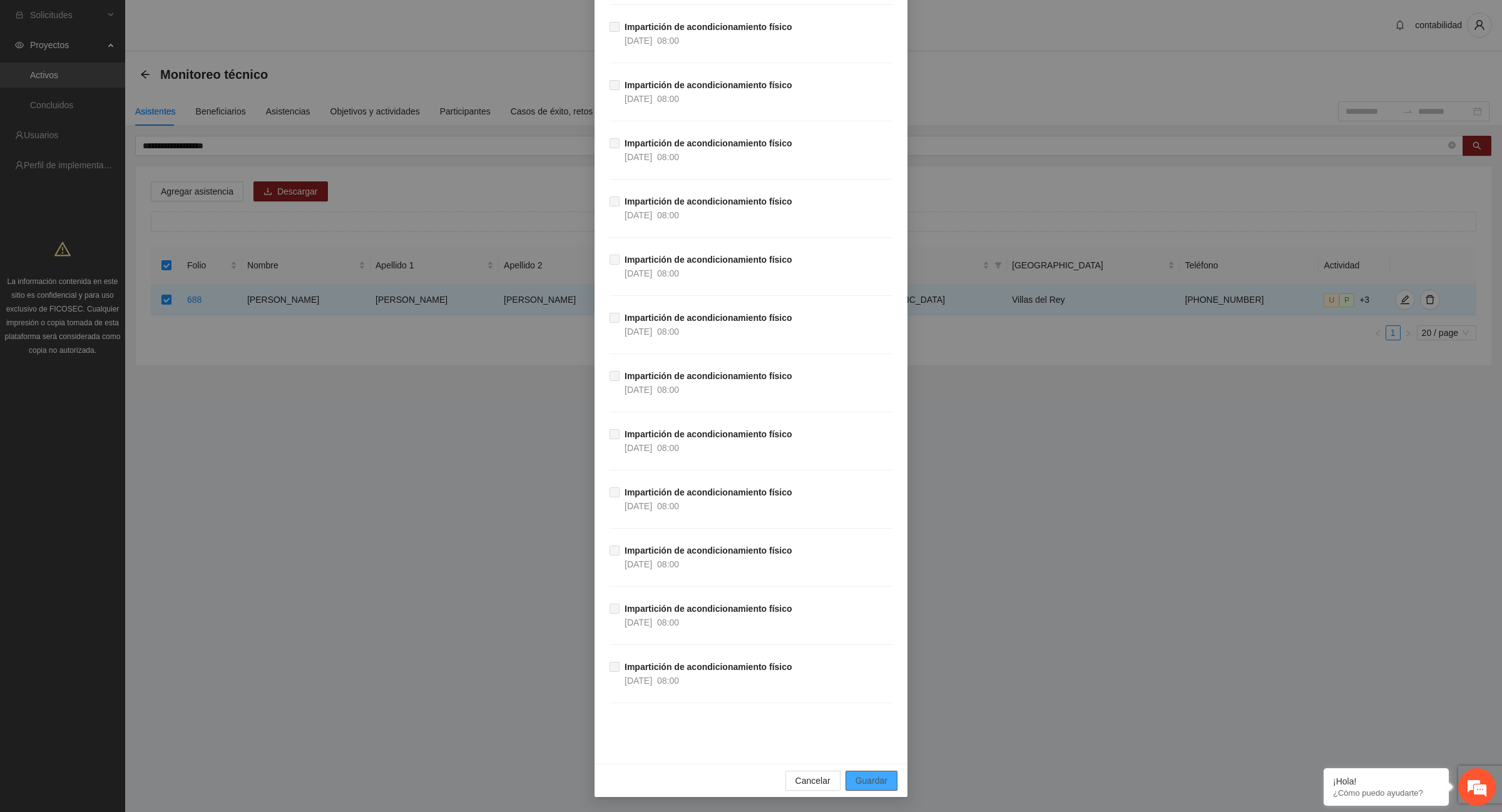
click at [859, 774] on button "Guardar" at bounding box center [872, 781] width 52 height 20
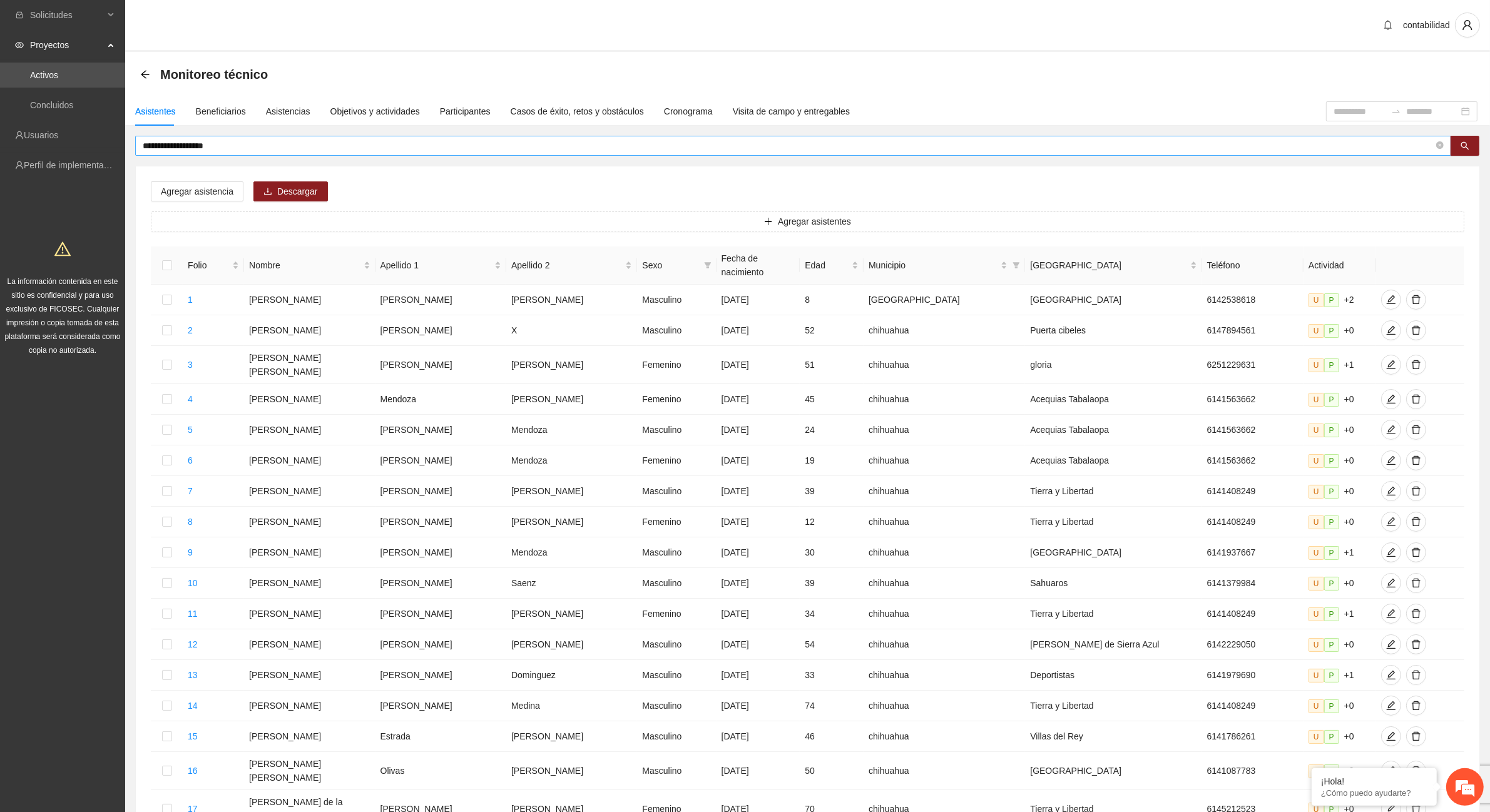
click at [254, 141] on input "**********" at bounding box center [788, 145] width 1291 height 13
type input "*"
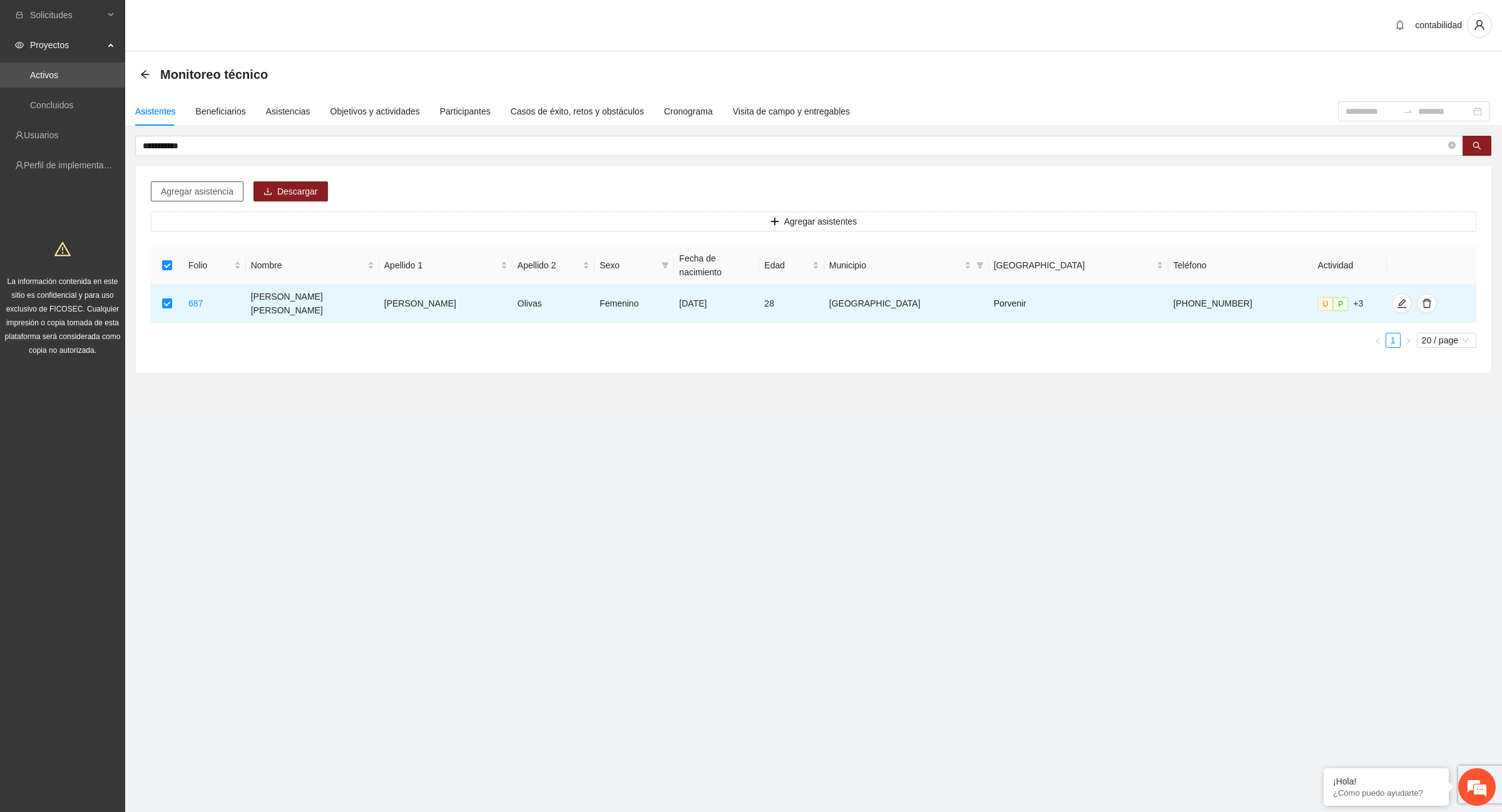
click at [176, 195] on span "Agregar asistencia" at bounding box center [197, 191] width 73 height 13
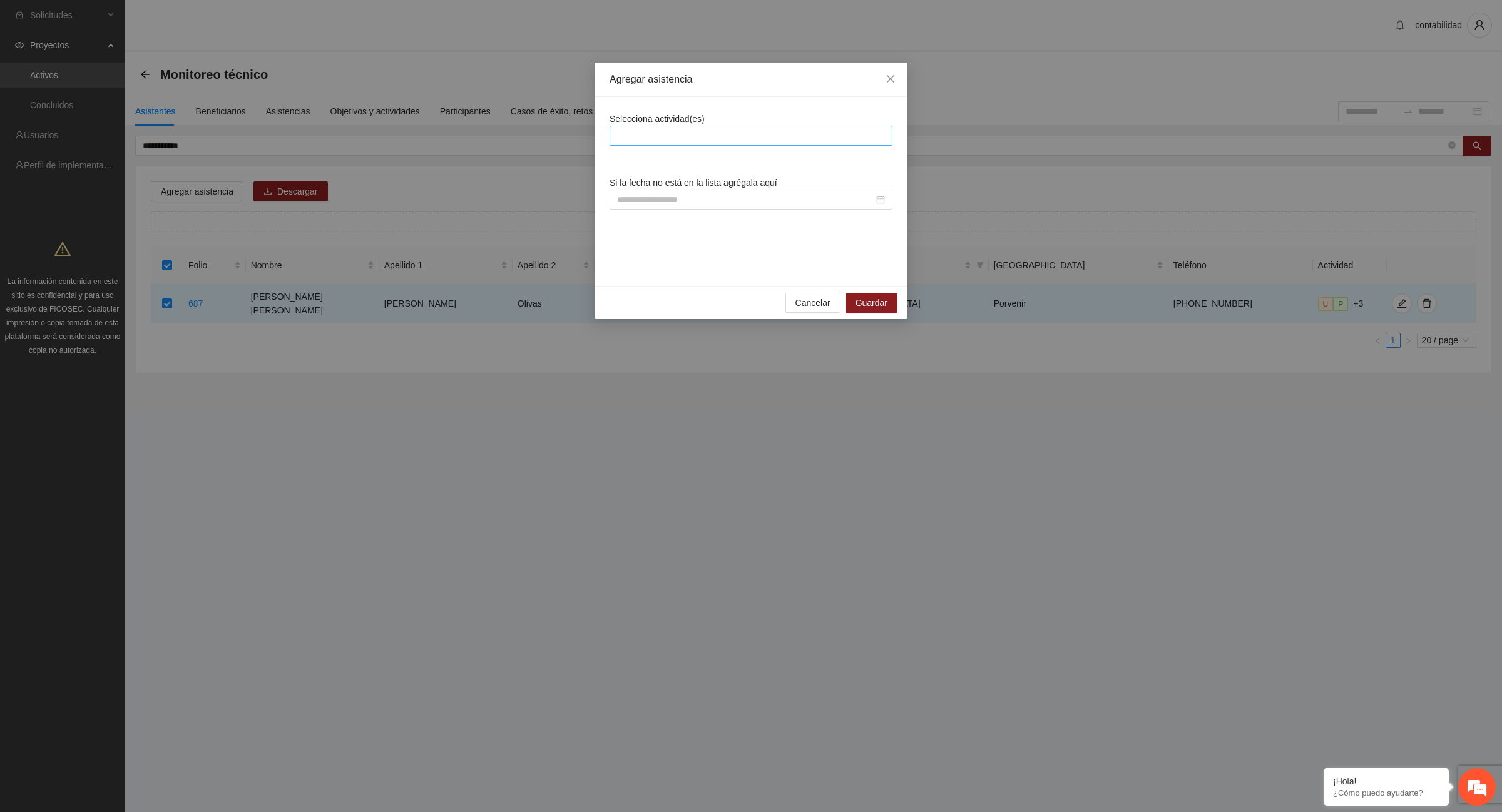
click at [731, 134] on div at bounding box center [751, 136] width 276 height 15
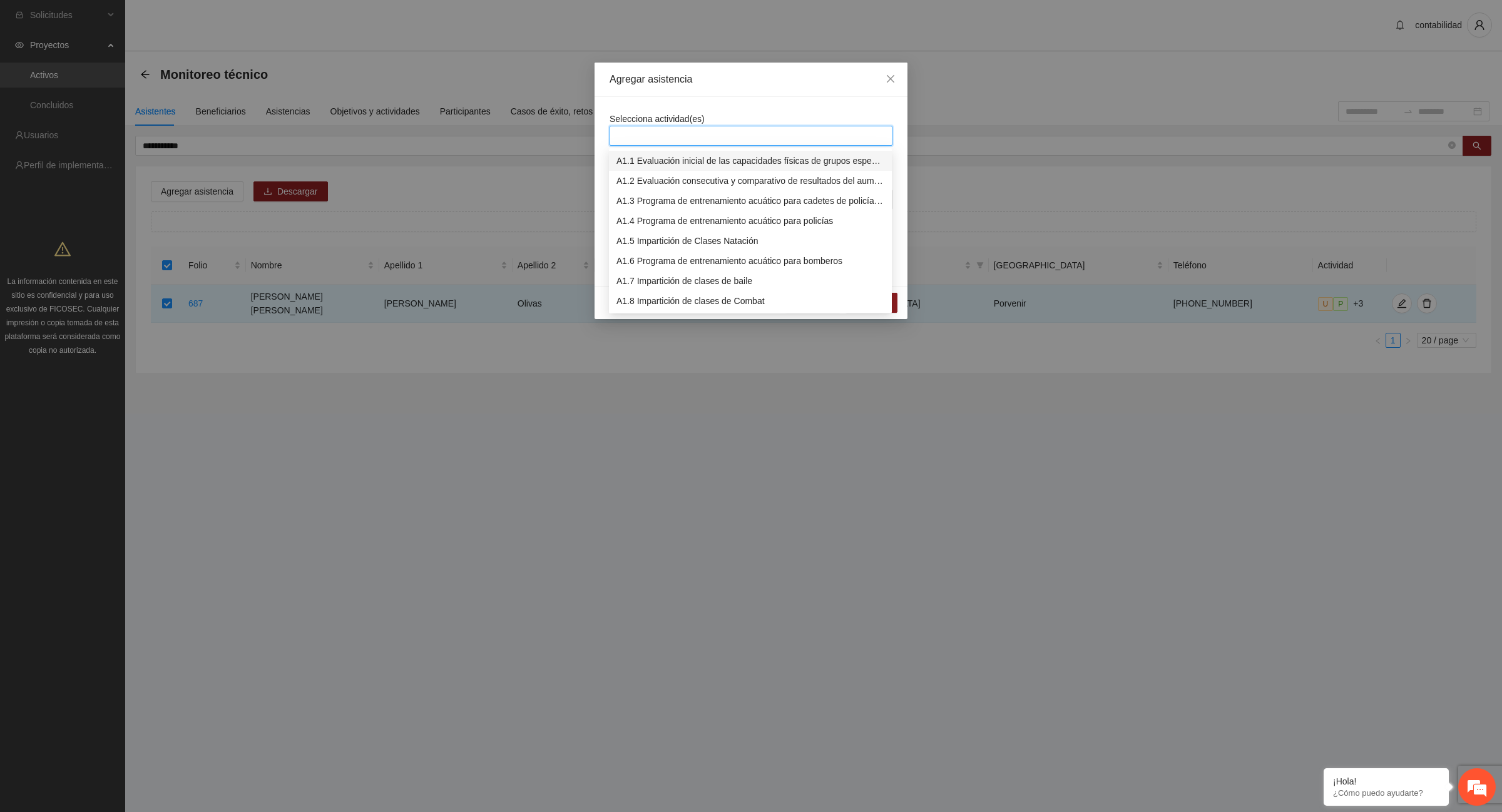
scroll to position [78, 0]
click at [746, 304] on div "A1.12 Impartición de acondicionamiento físico" at bounding box center [750, 303] width 268 height 13
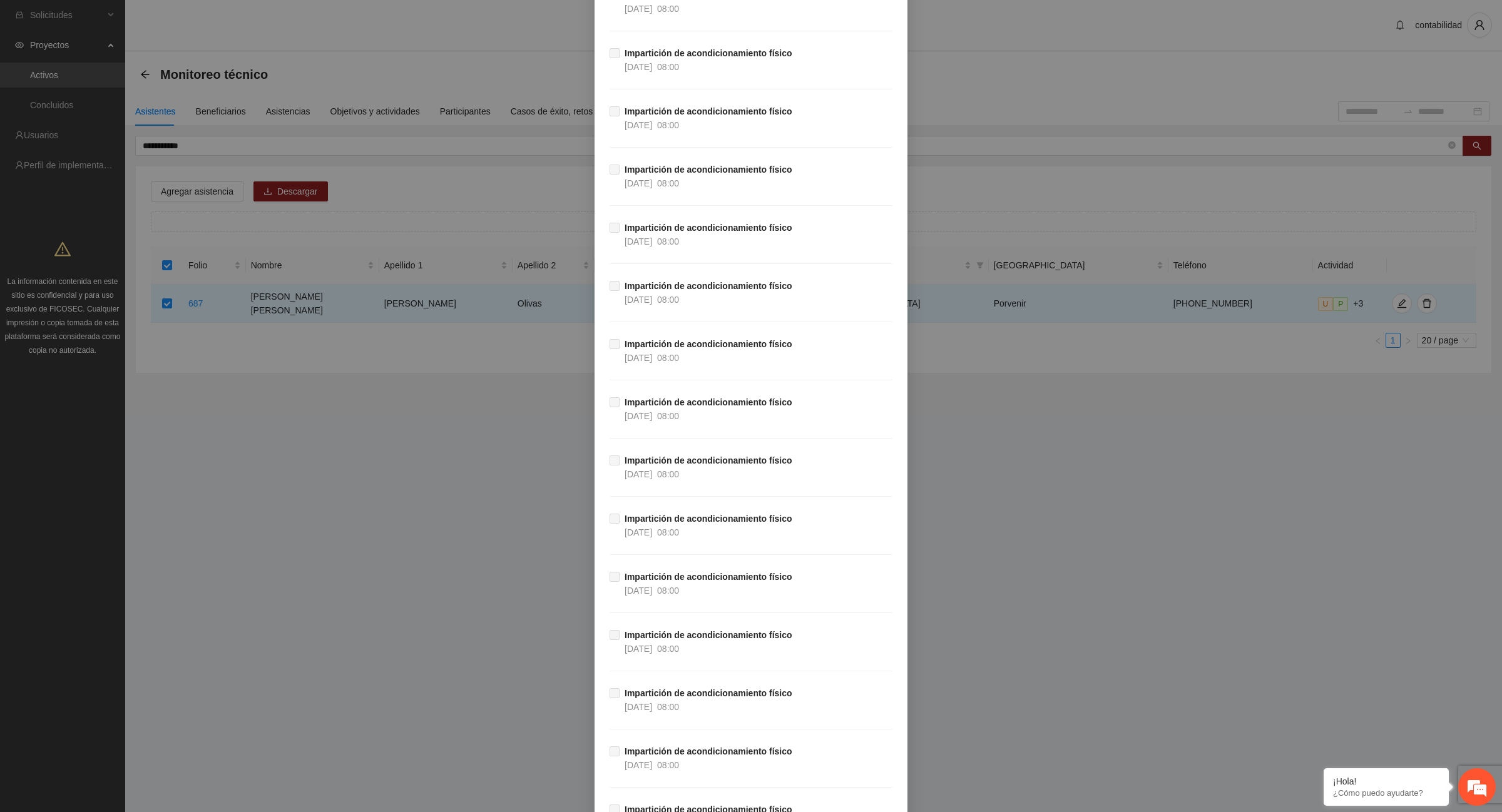
scroll to position [22087, 0]
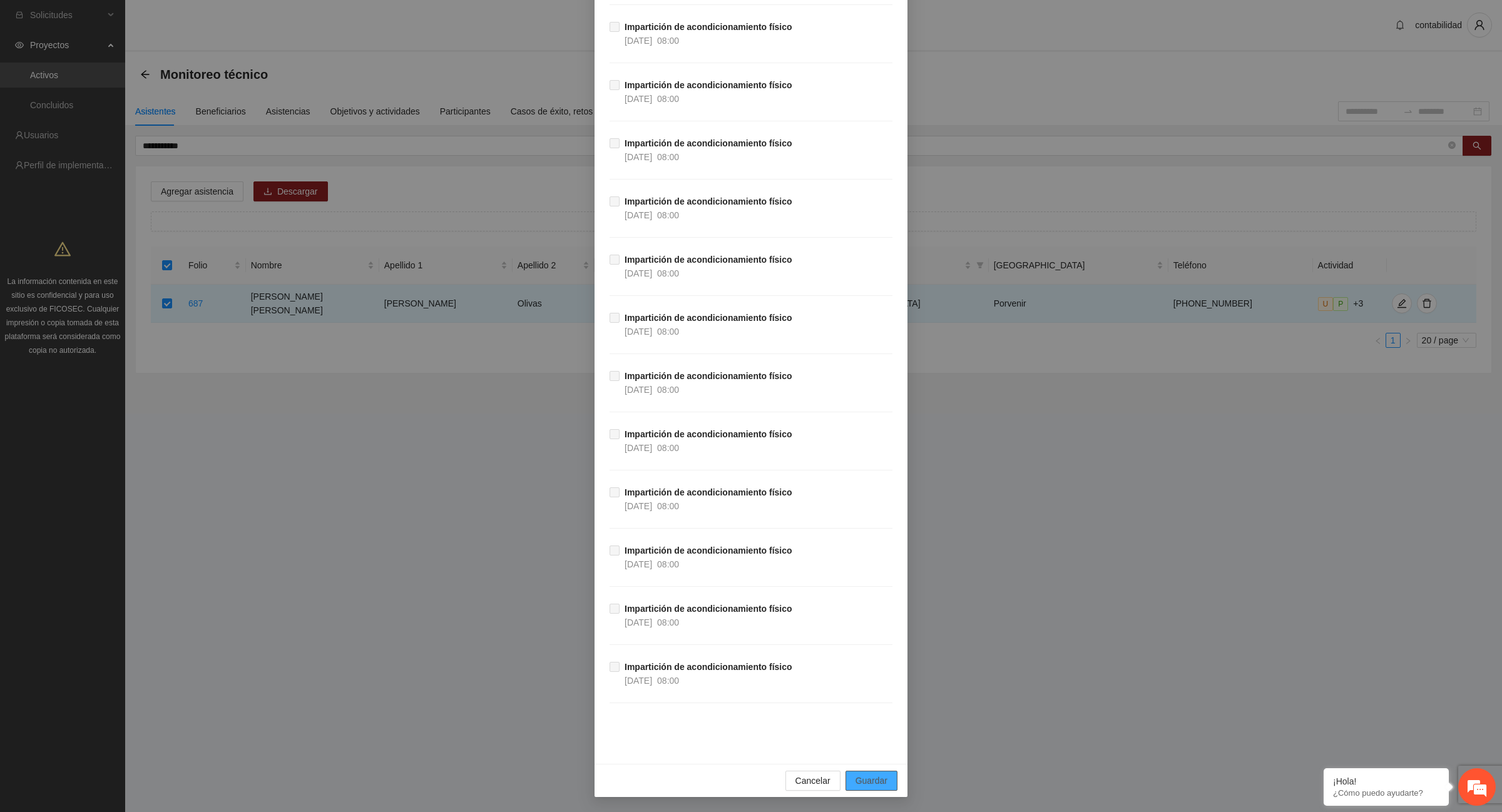
click at [874, 785] on span "Guardar" at bounding box center [872, 780] width 32 height 13
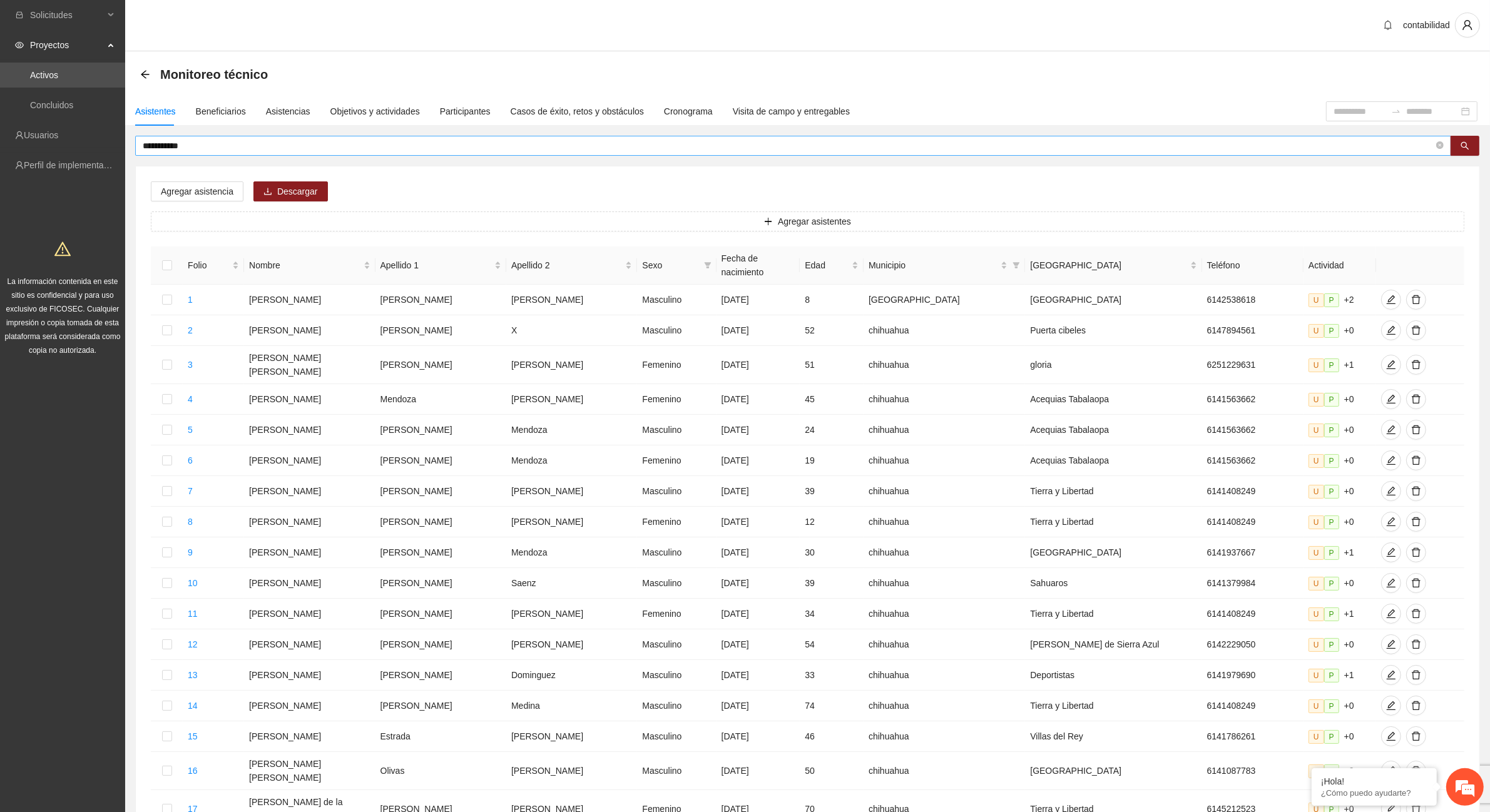
click at [311, 141] on input "**********" at bounding box center [788, 145] width 1291 height 13
type input "*"
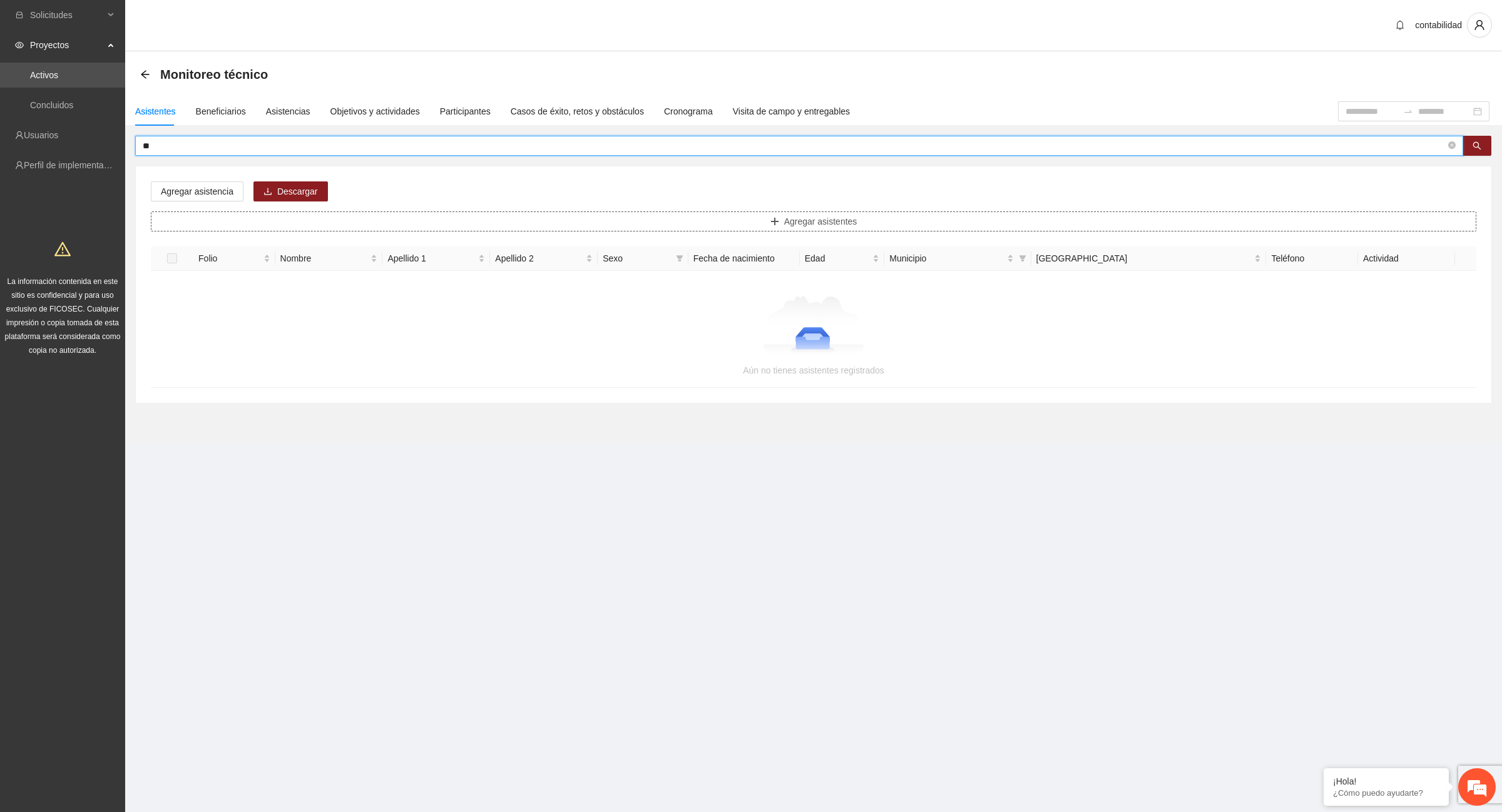
type input "*"
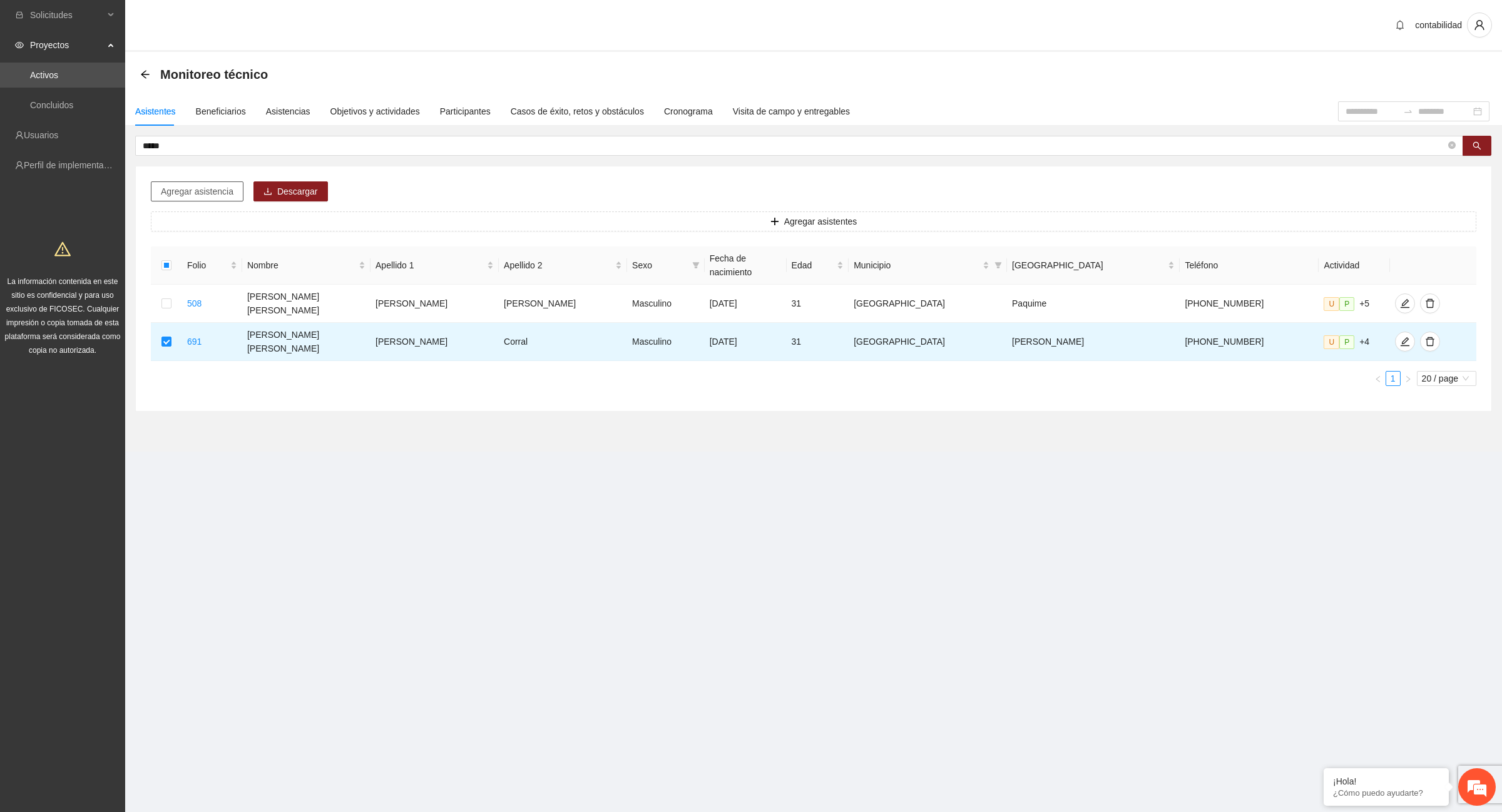
click at [185, 191] on span "Agregar asistencia" at bounding box center [197, 191] width 73 height 13
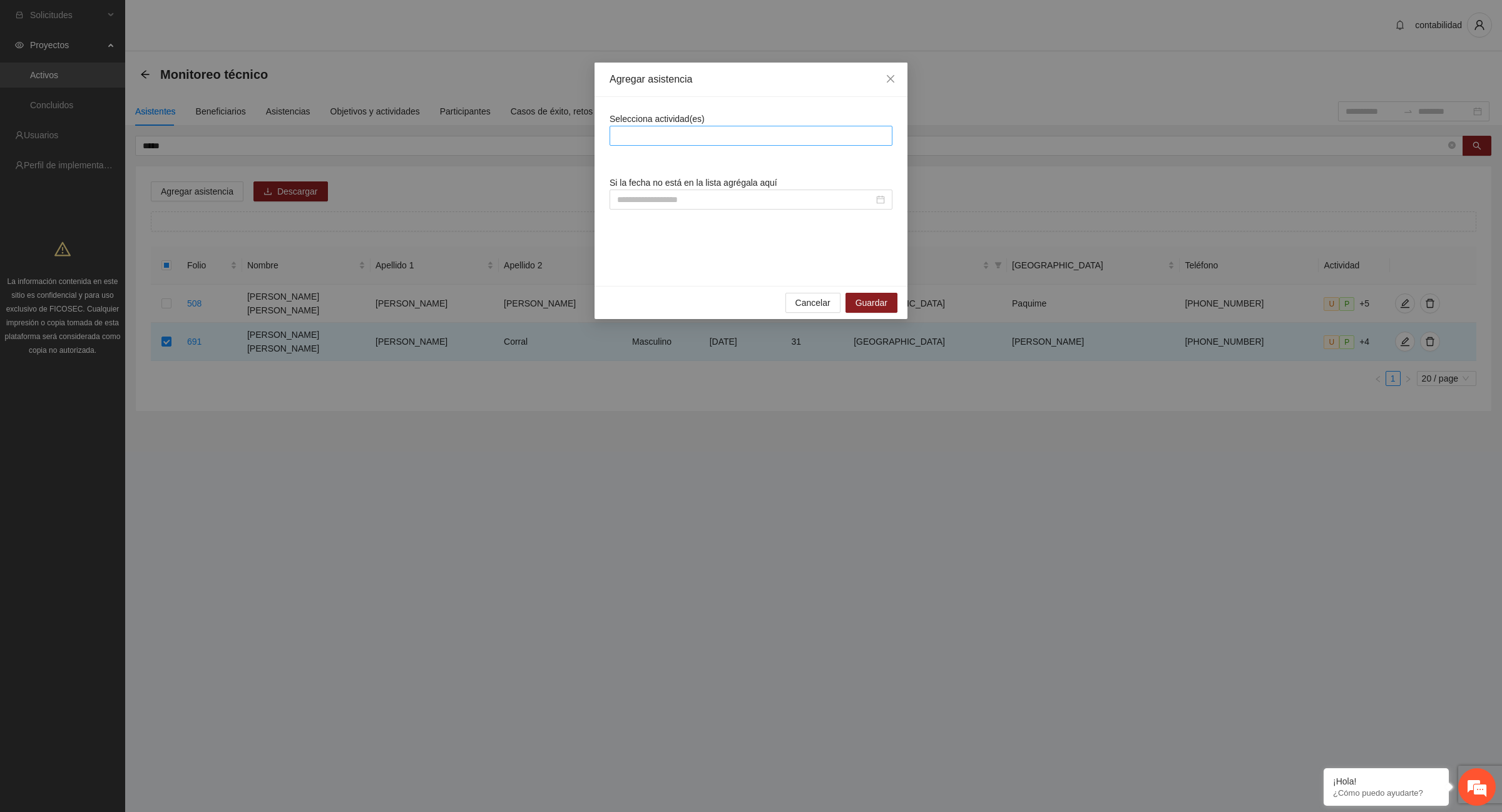
click at [670, 134] on div at bounding box center [751, 136] width 276 height 15
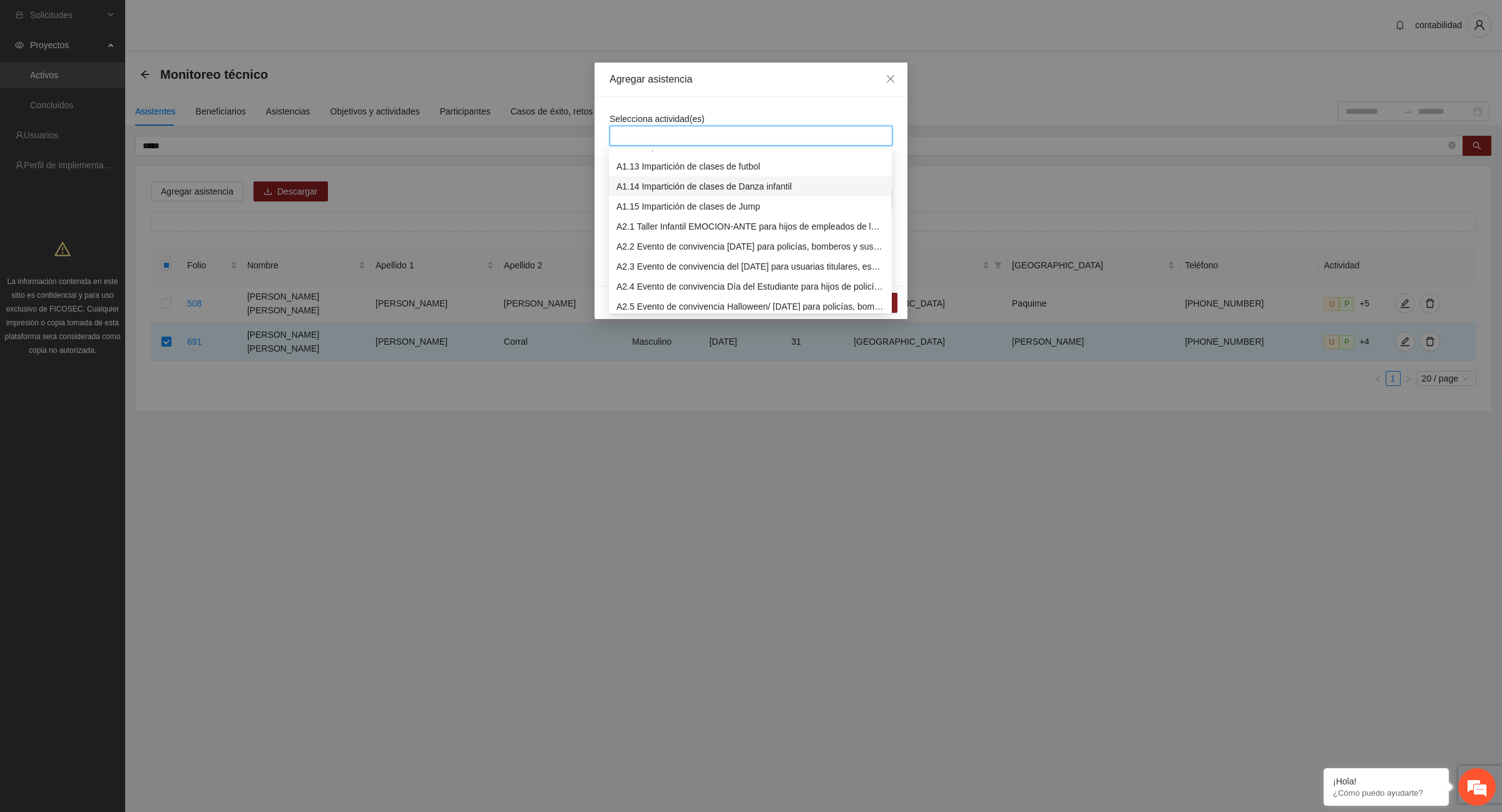
scroll to position [156, 0]
drag, startPoint x: 645, startPoint y: 226, endPoint x: 610, endPoint y: 227, distance: 35.0
click at [645, 226] on div "A1.12 Impartición de acondicionamiento físico" at bounding box center [750, 224] width 268 height 13
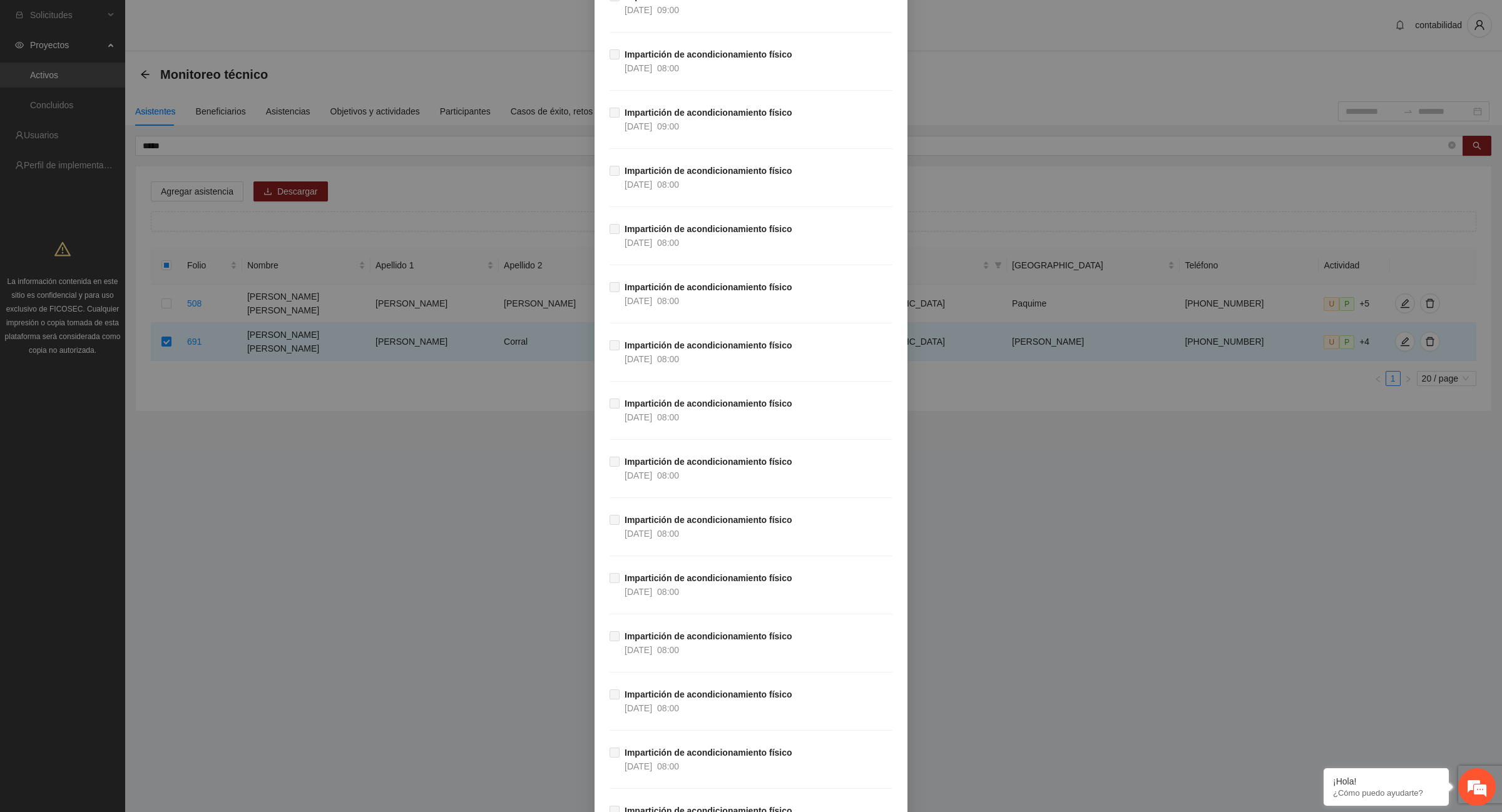
scroll to position [22087, 0]
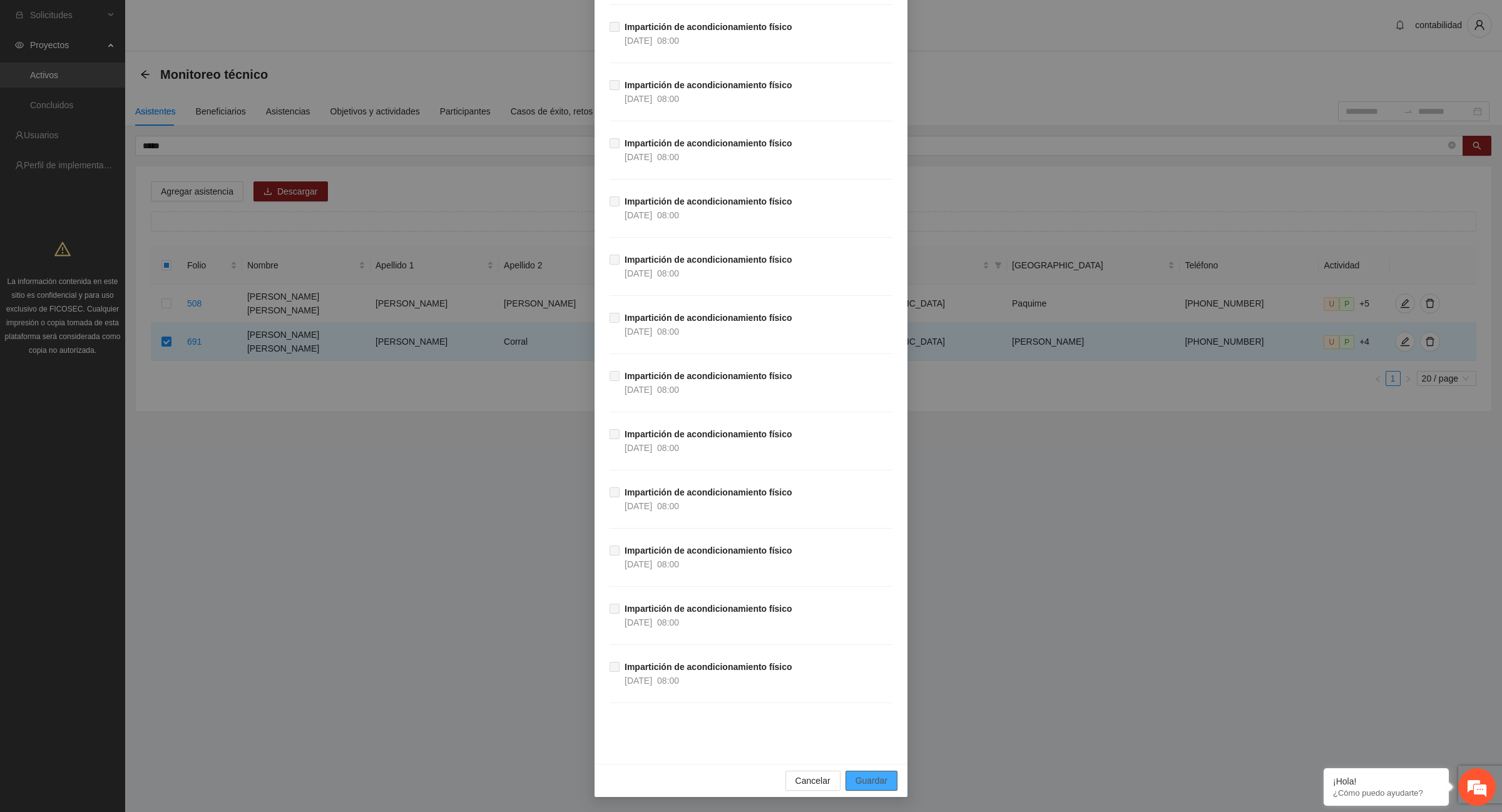
click at [873, 780] on span "Guardar" at bounding box center [872, 780] width 32 height 13
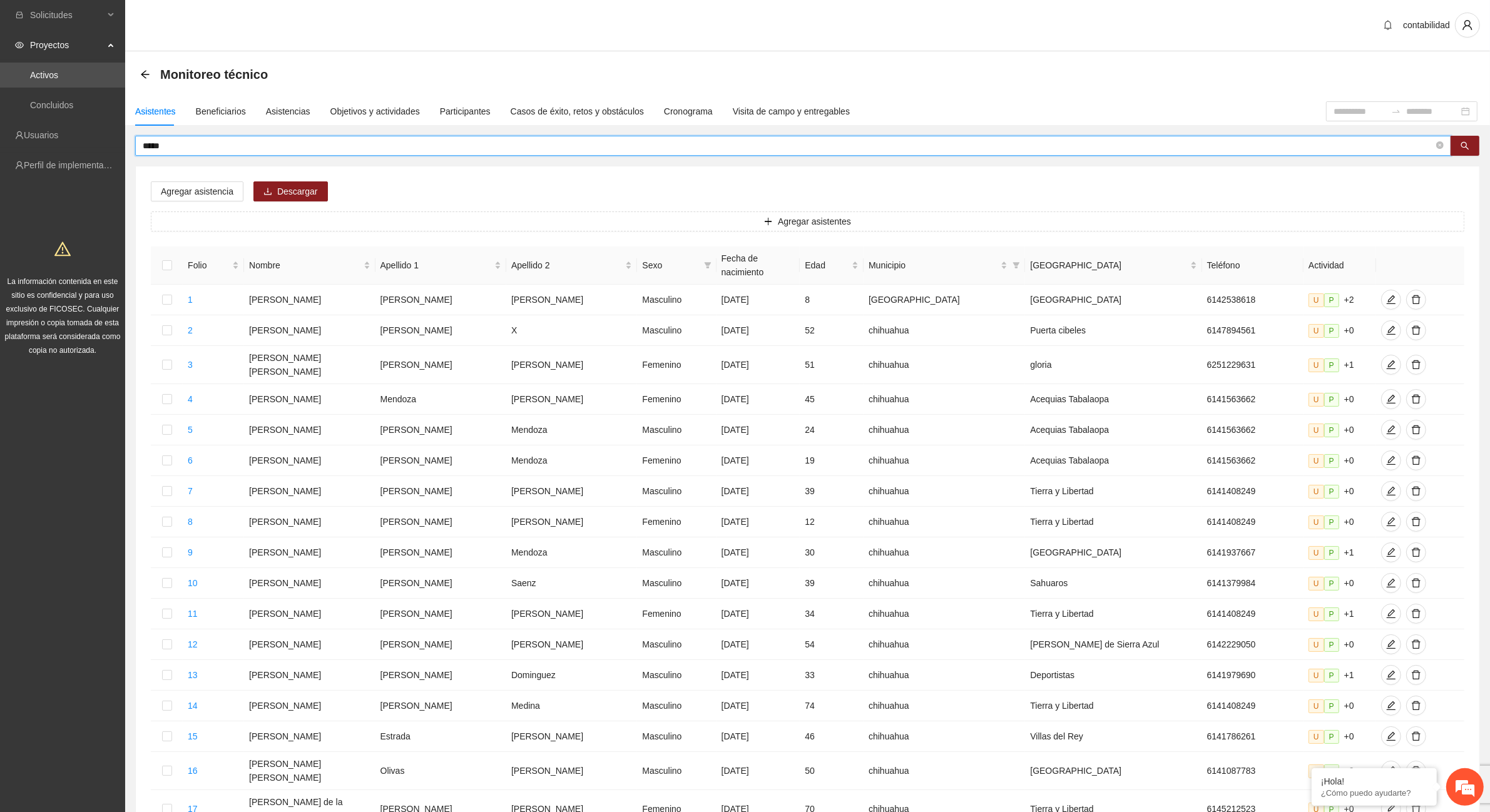
click at [204, 150] on input "*****" at bounding box center [788, 145] width 1291 height 13
type input "*"
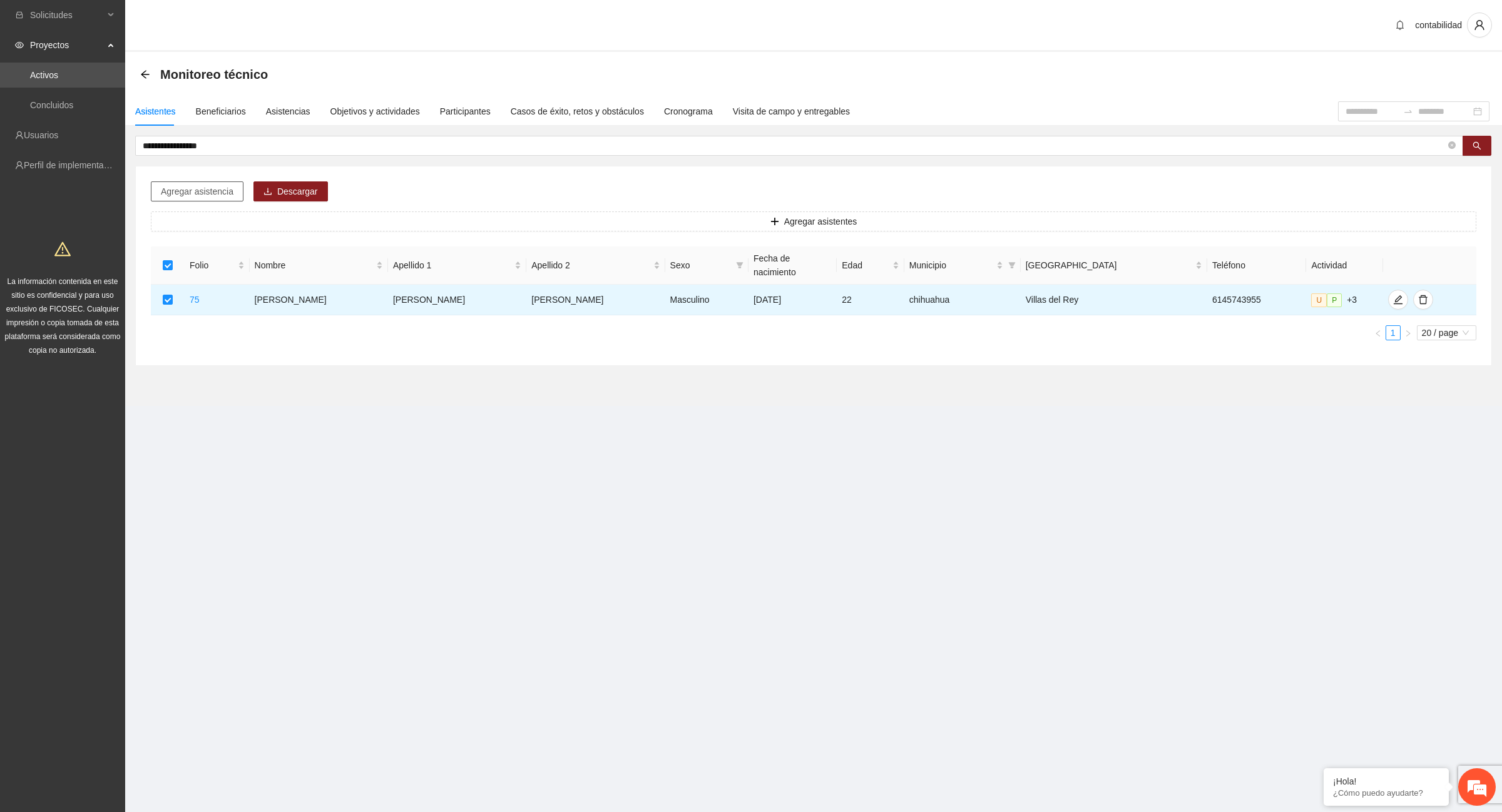
click at [196, 191] on span "Agregar asistencia" at bounding box center [197, 191] width 73 height 13
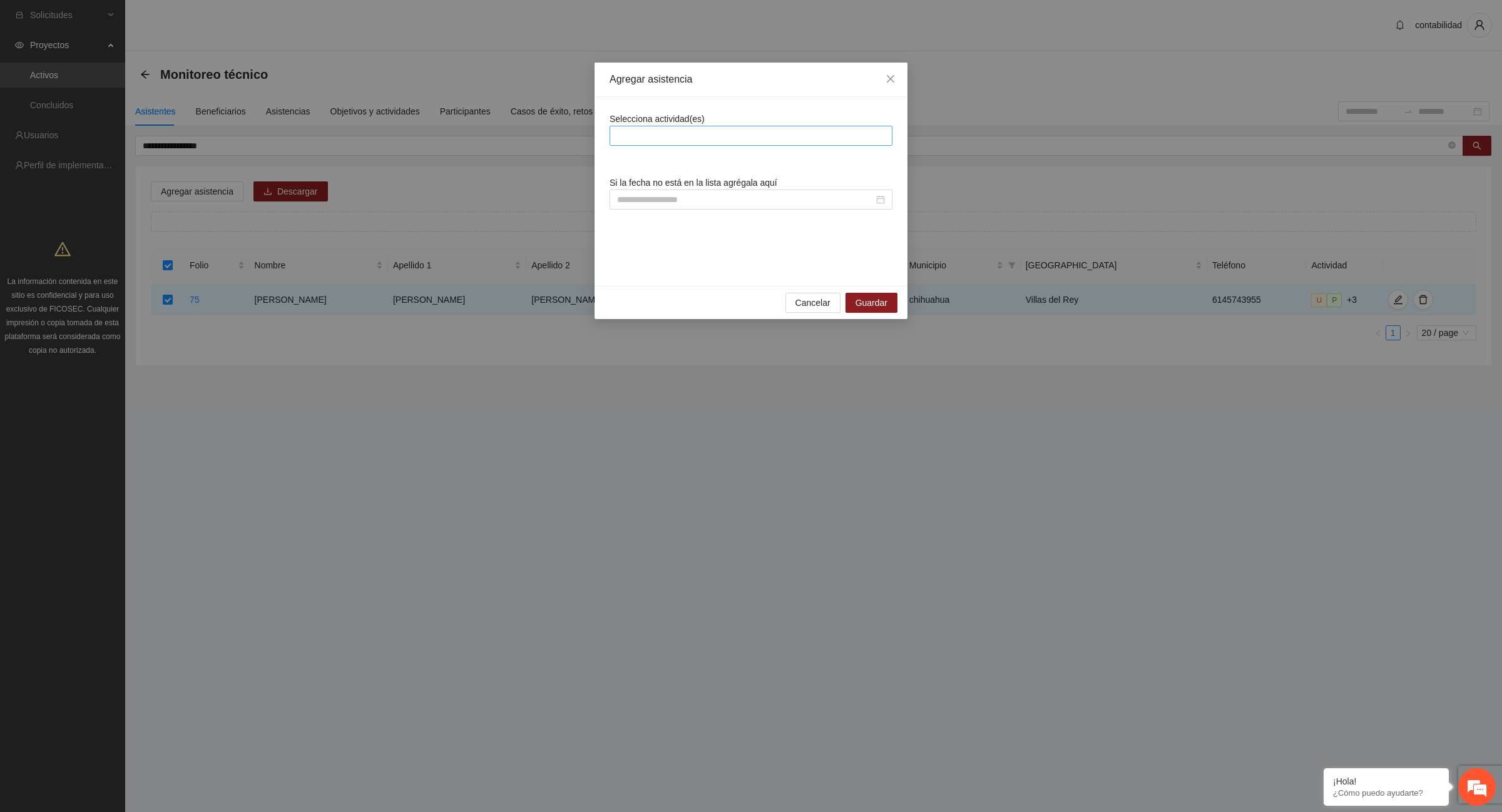
click at [634, 138] on div at bounding box center [751, 136] width 276 height 15
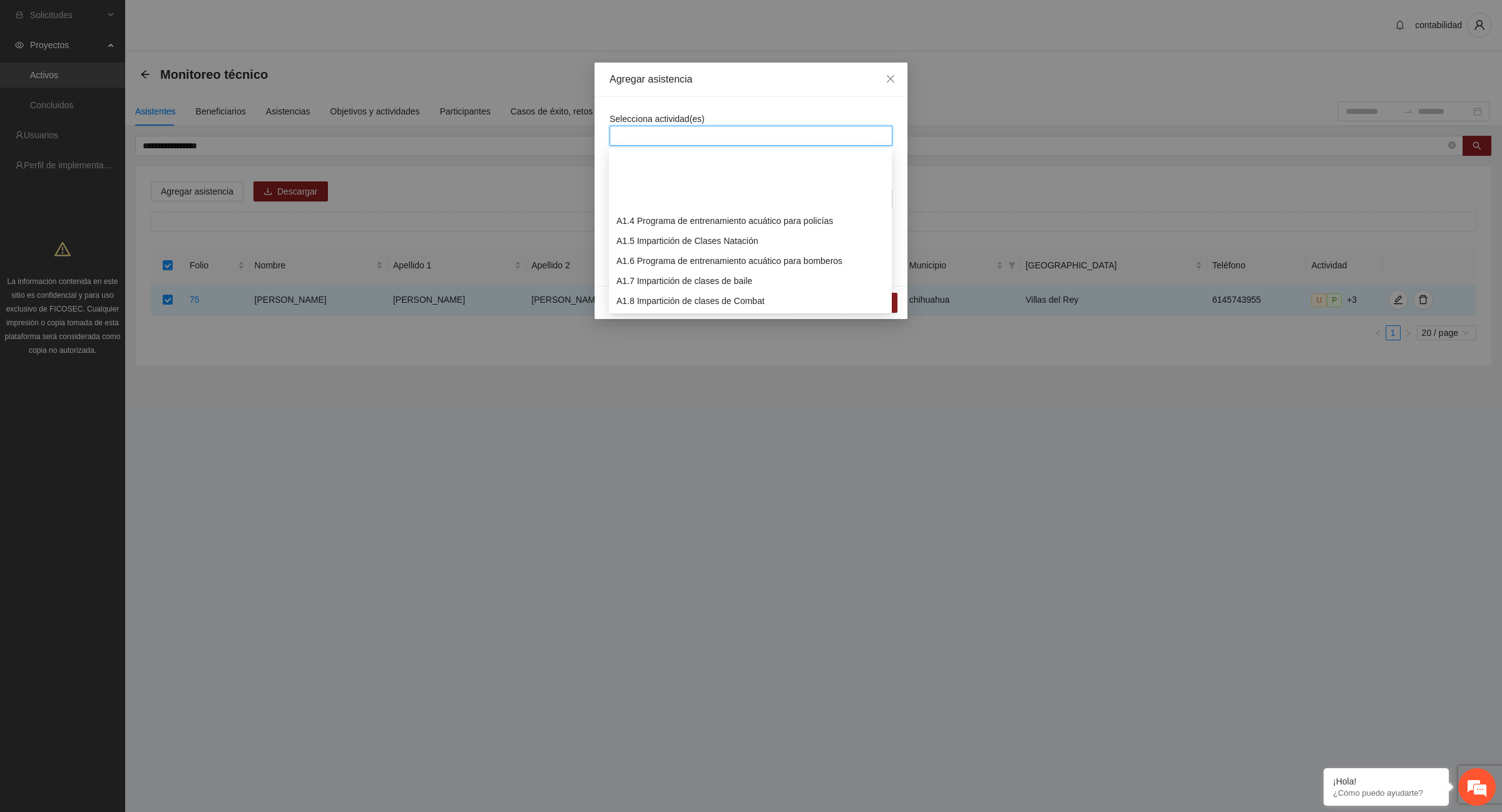
scroll to position [156, 0]
click at [678, 227] on div "A1.12 Impartición de acondicionamiento físico" at bounding box center [750, 224] width 268 height 13
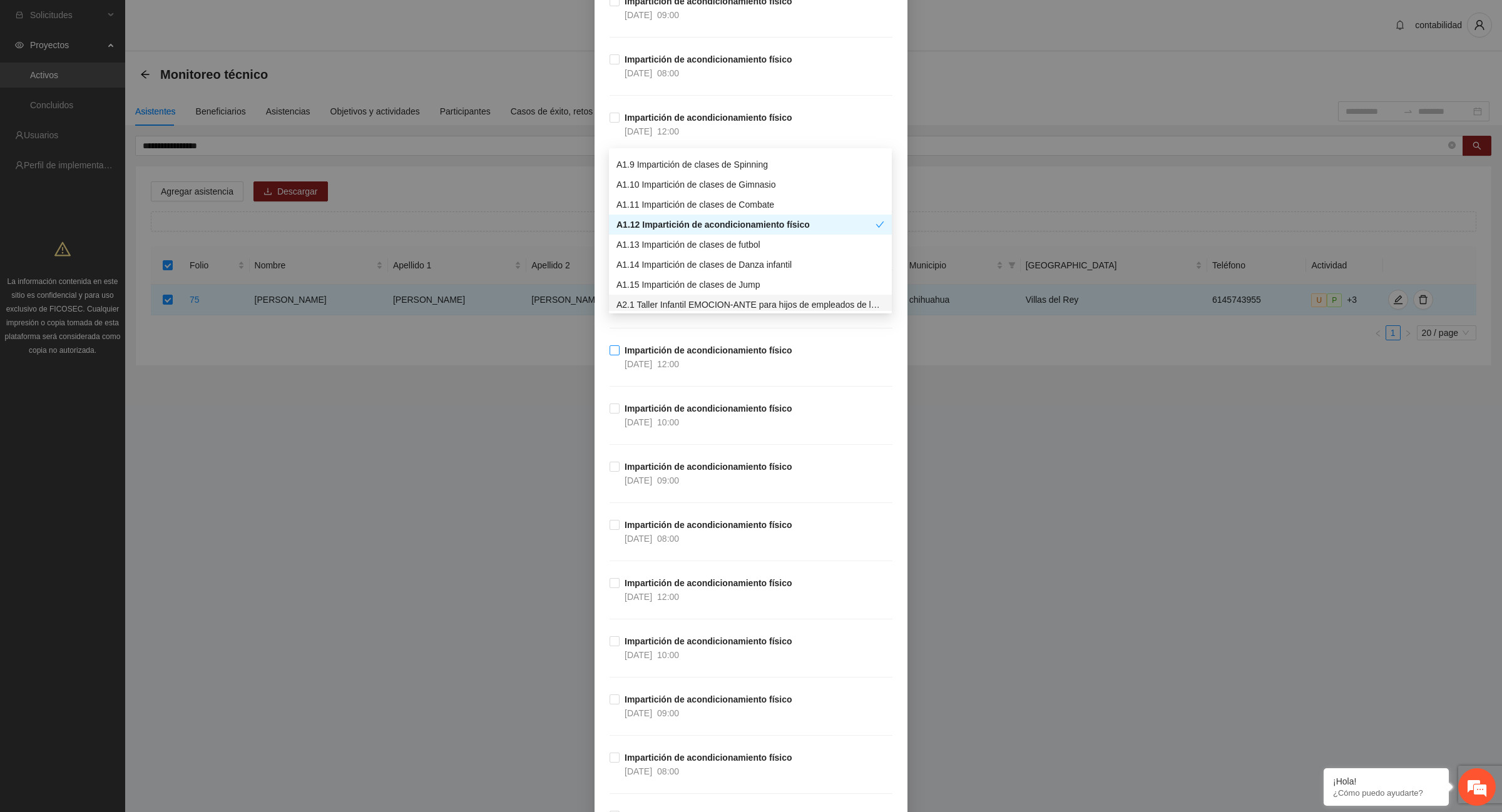
scroll to position [8524, 0]
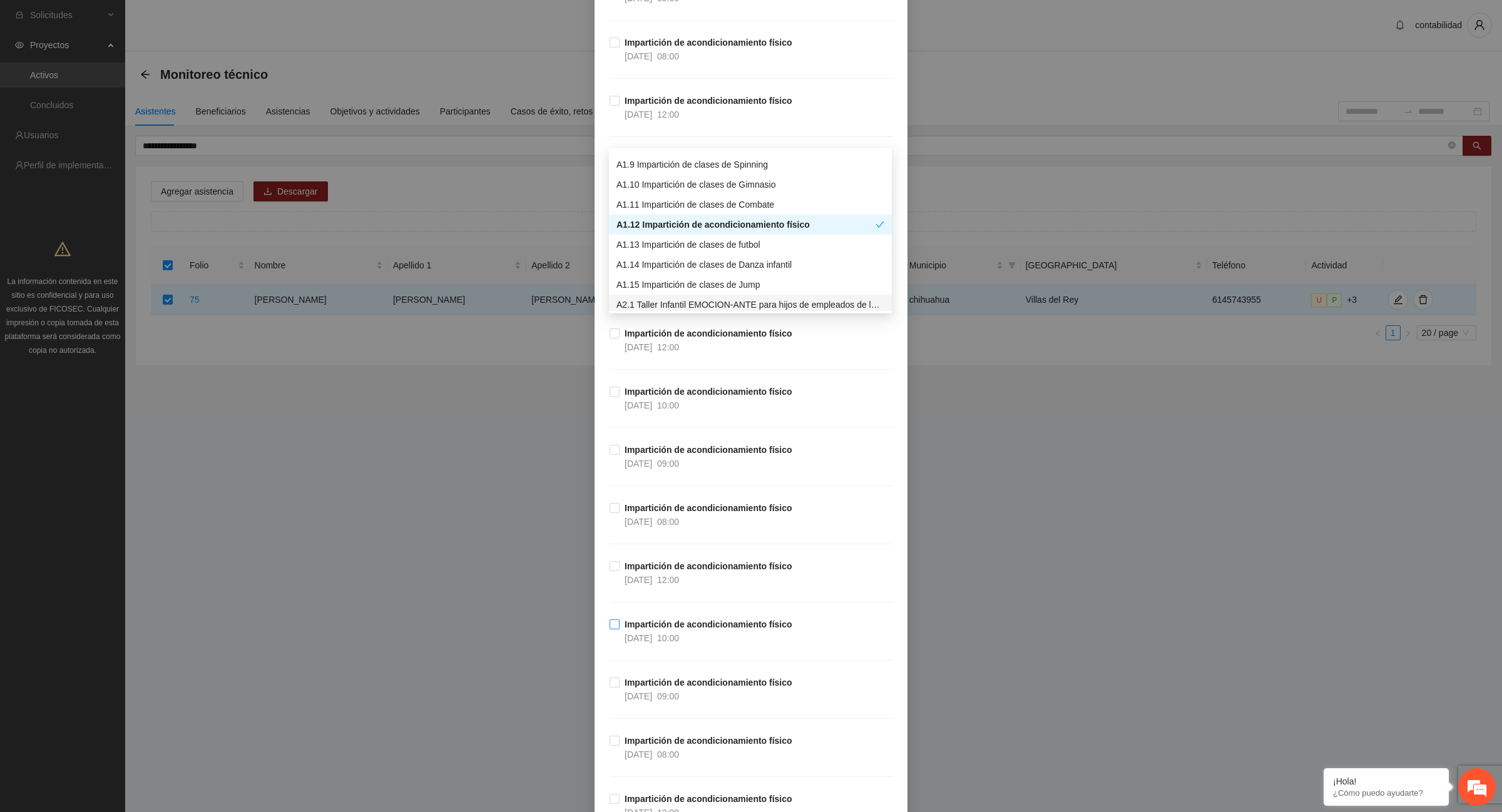
click at [666, 645] on div "[DATE] 10:00" at bounding box center [651, 638] width 54 height 13
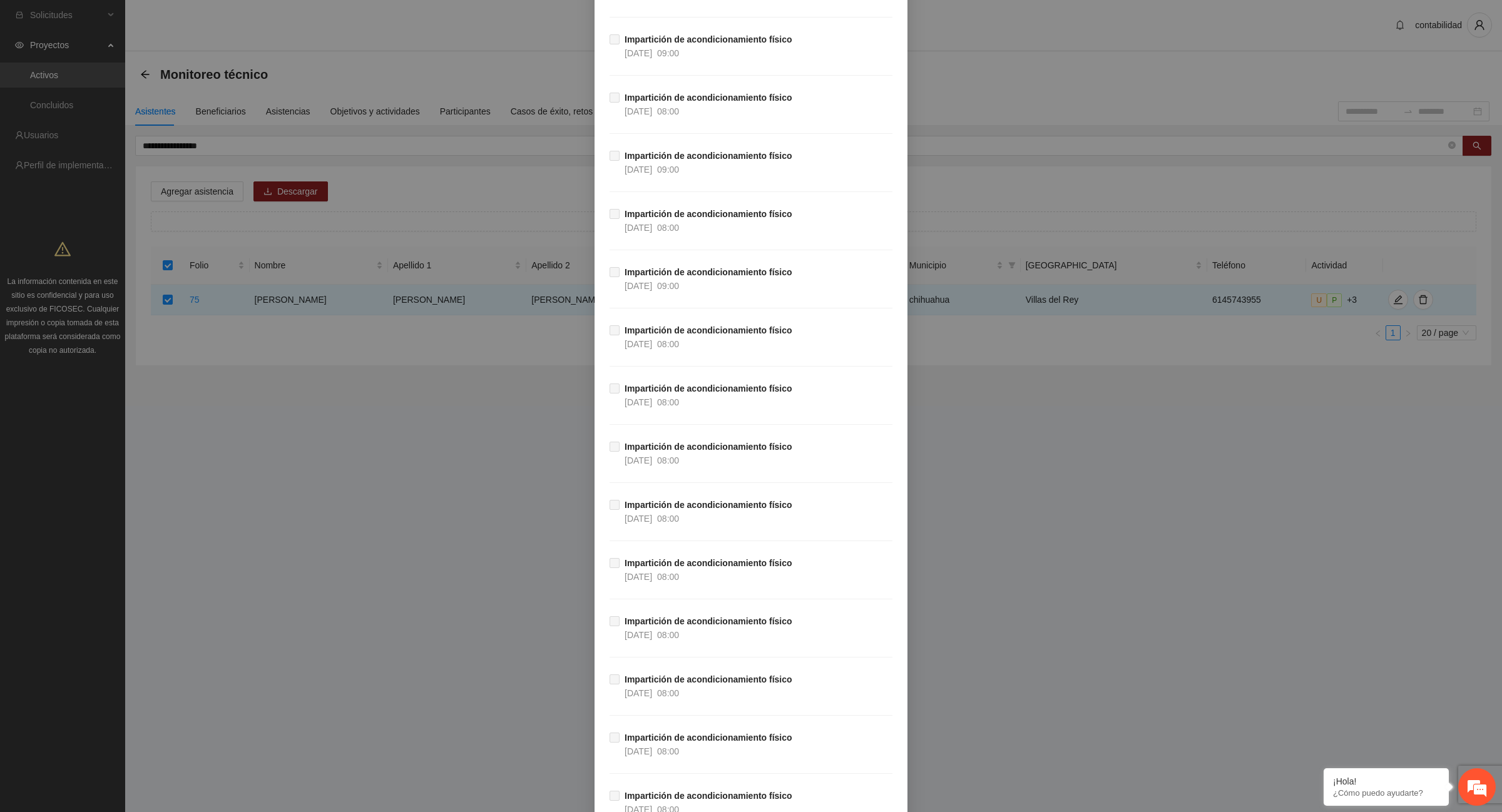
scroll to position [22087, 0]
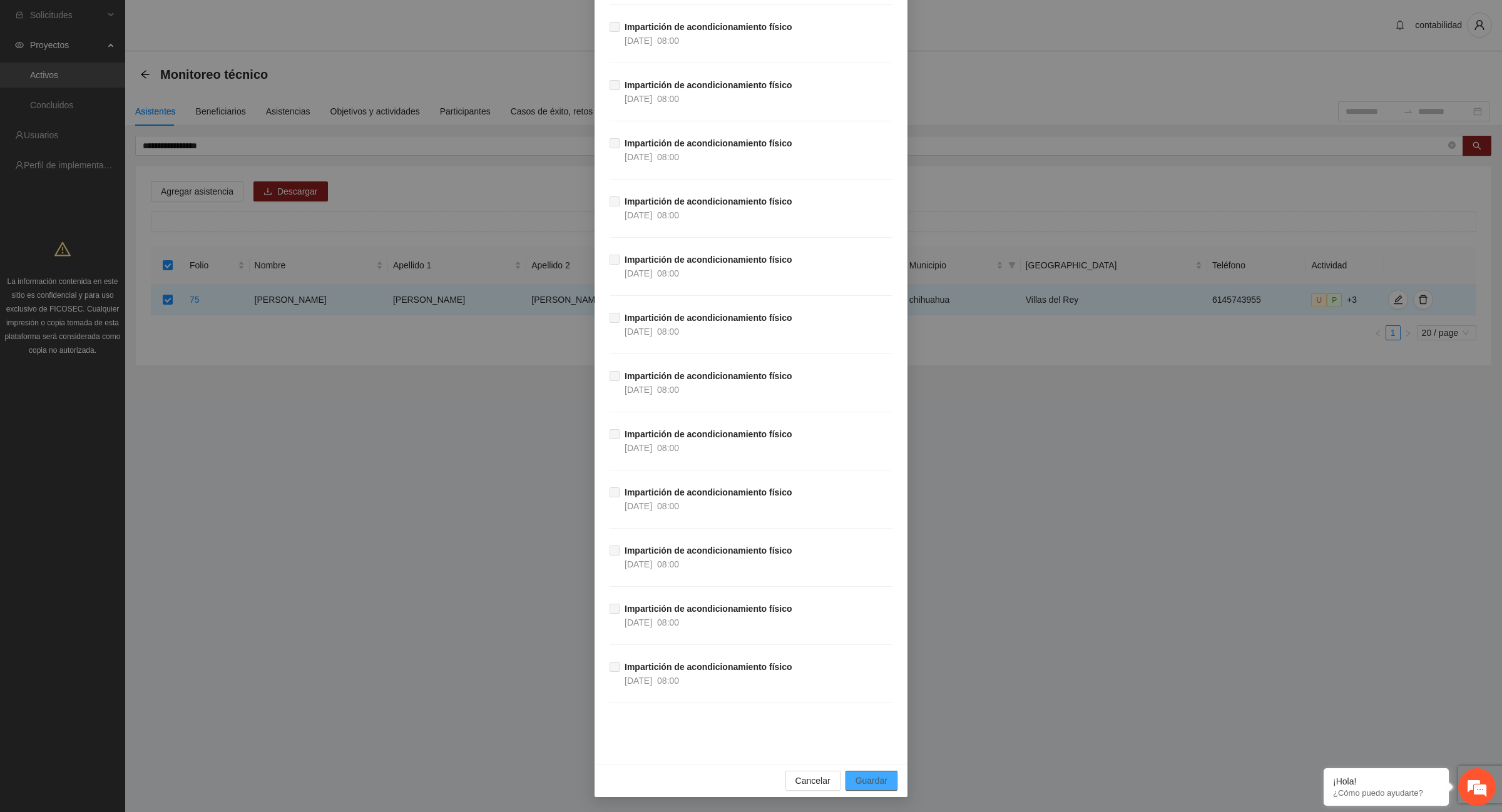
click at [872, 781] on span "Guardar" at bounding box center [872, 780] width 32 height 13
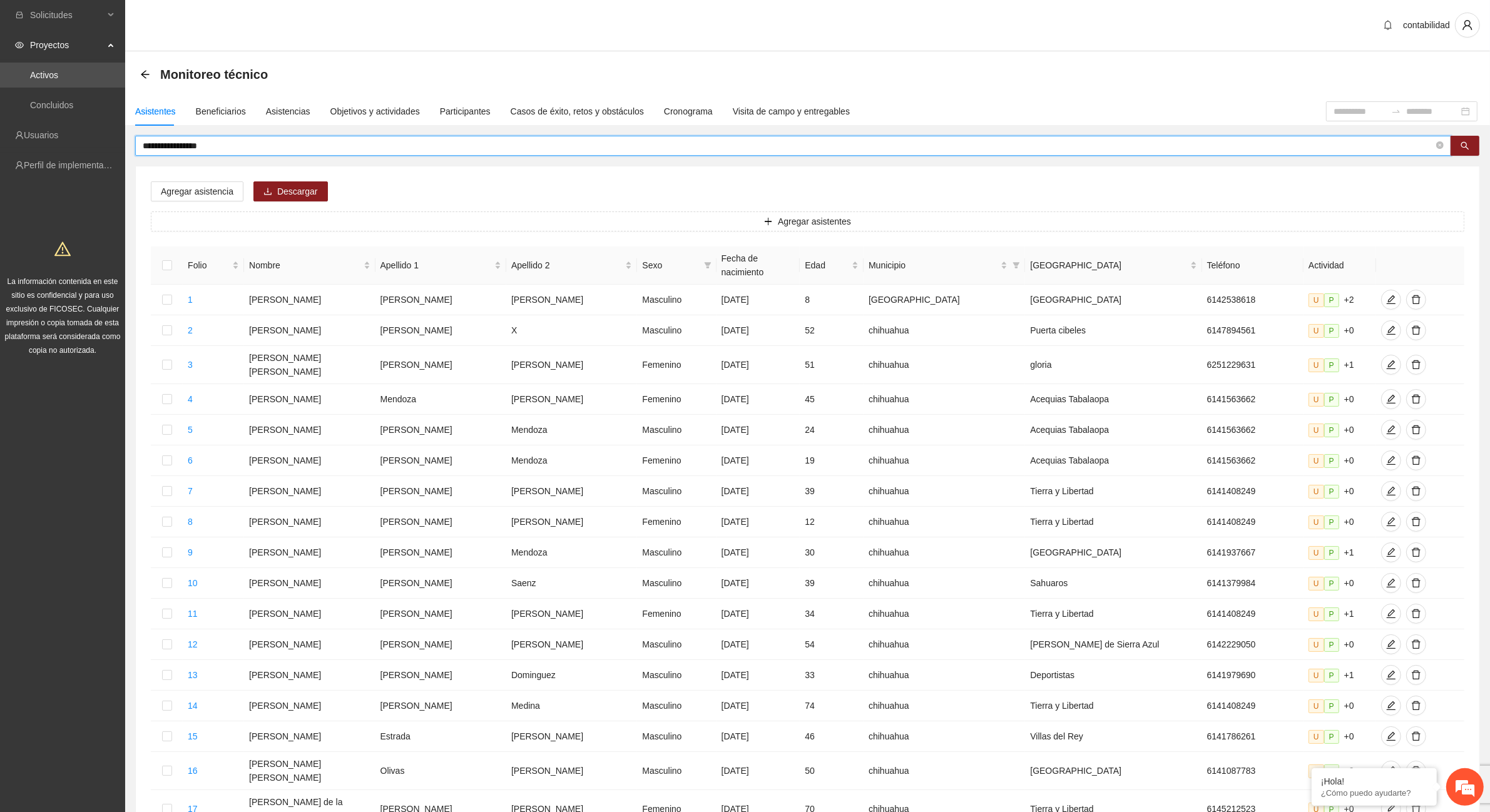
click at [251, 139] on input "**********" at bounding box center [788, 145] width 1291 height 13
type input "*"
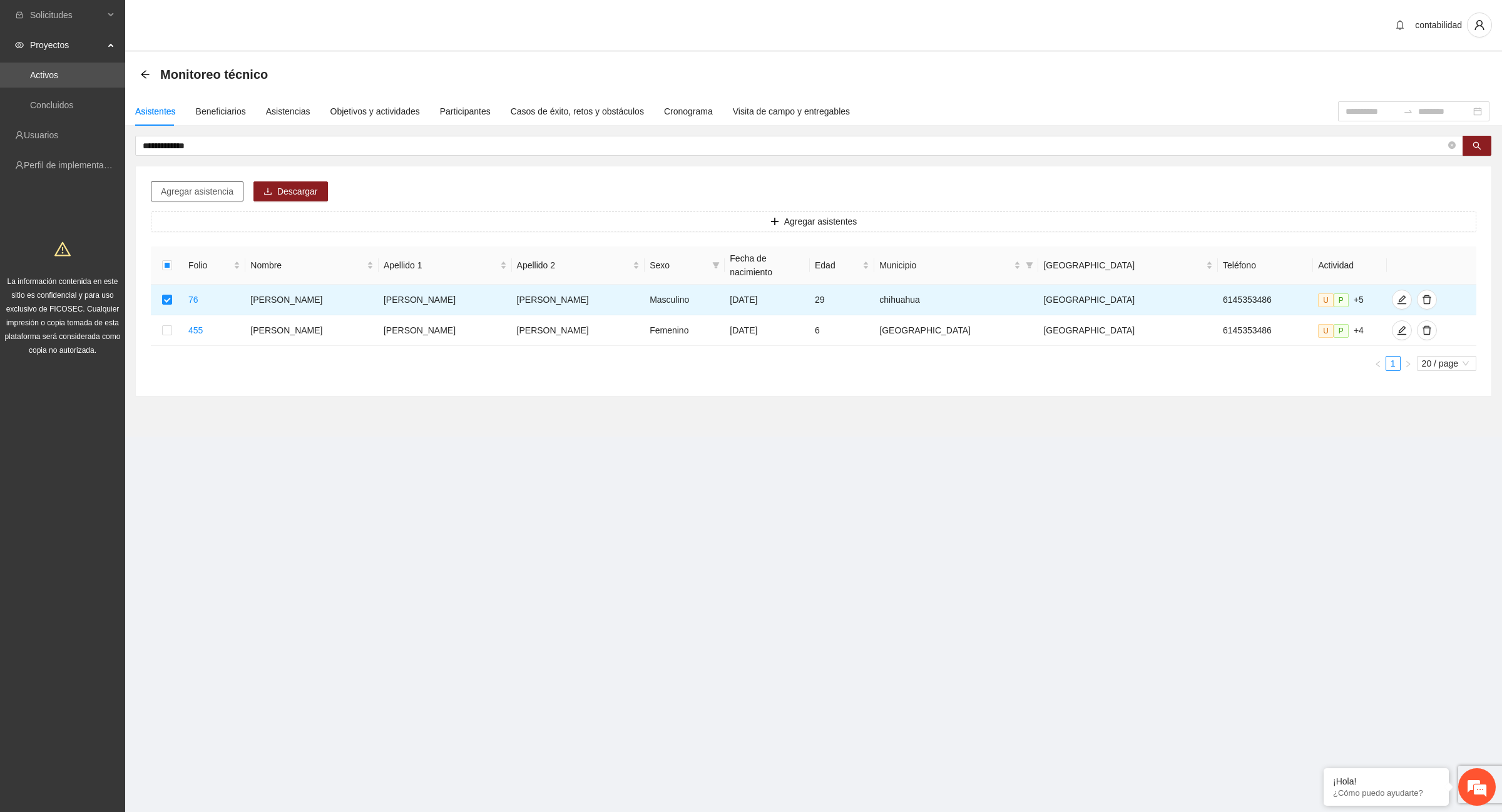
click at [199, 191] on span "Agregar asistencia" at bounding box center [197, 191] width 73 height 13
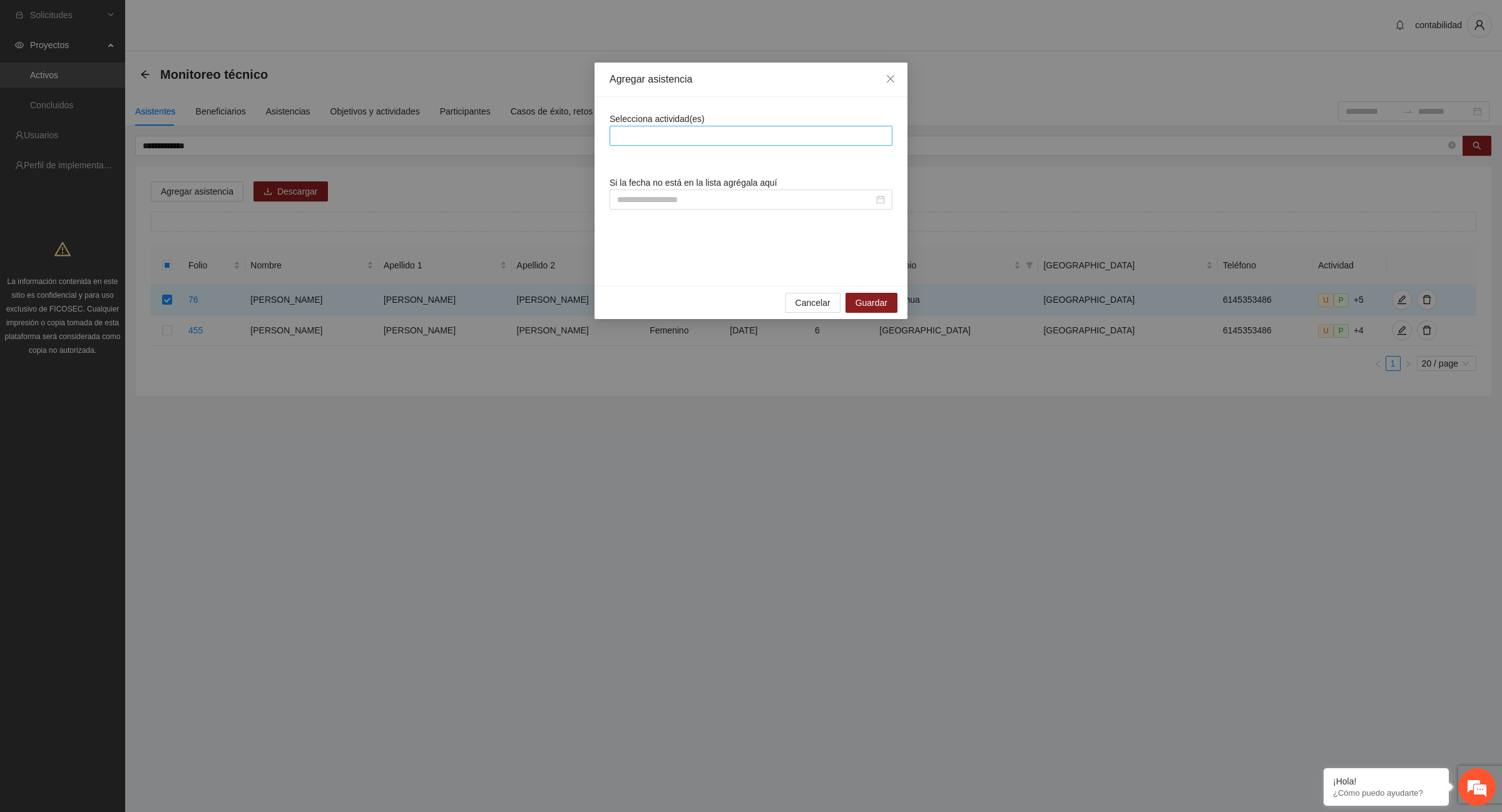
click at [706, 139] on div at bounding box center [751, 136] width 276 height 15
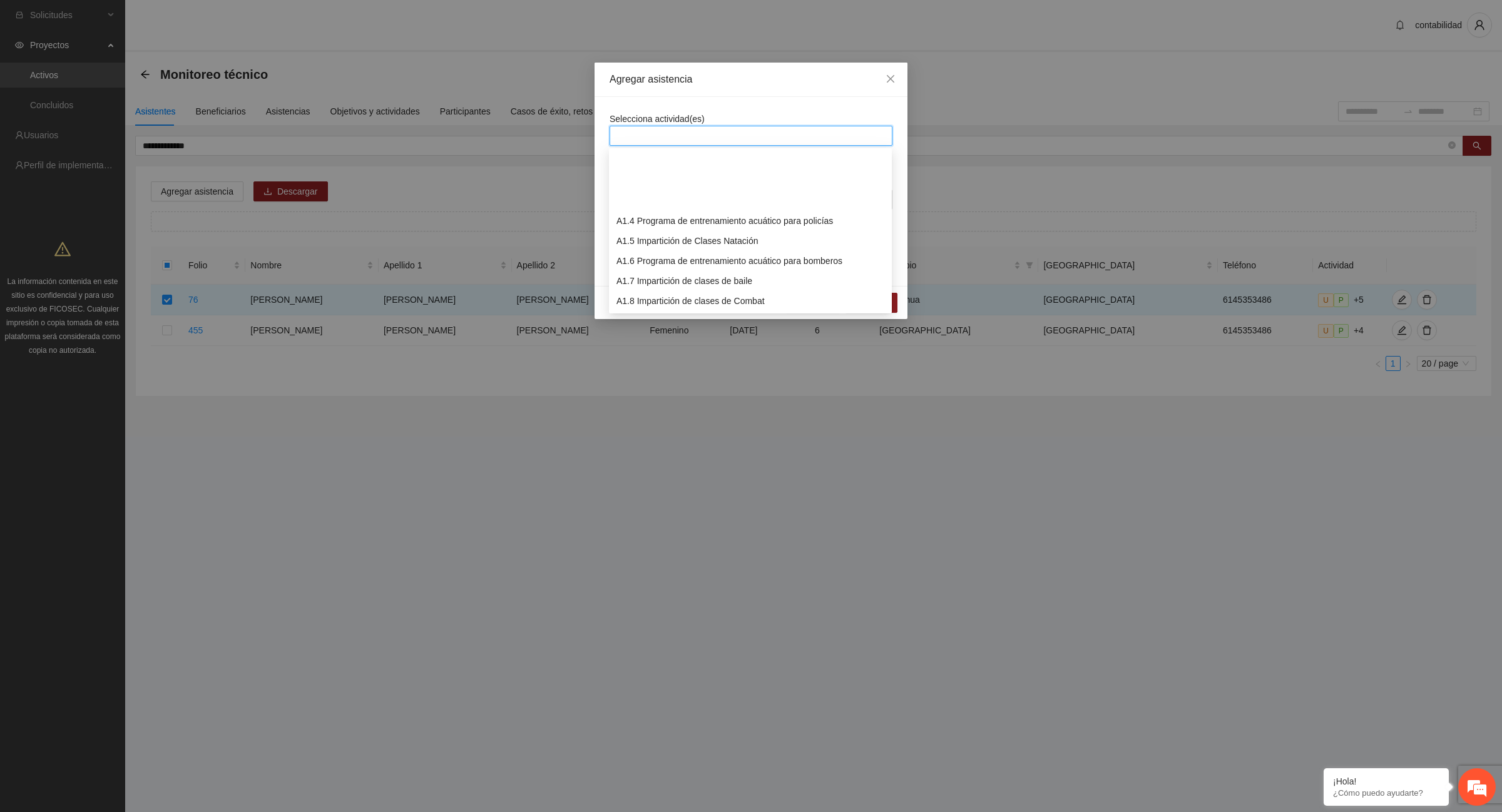
scroll to position [78, 0]
drag, startPoint x: 720, startPoint y: 305, endPoint x: 695, endPoint y: 285, distance: 32.0
click at [718, 305] on div "A1.12 Impartición de acondicionamiento físico" at bounding box center [750, 303] width 268 height 13
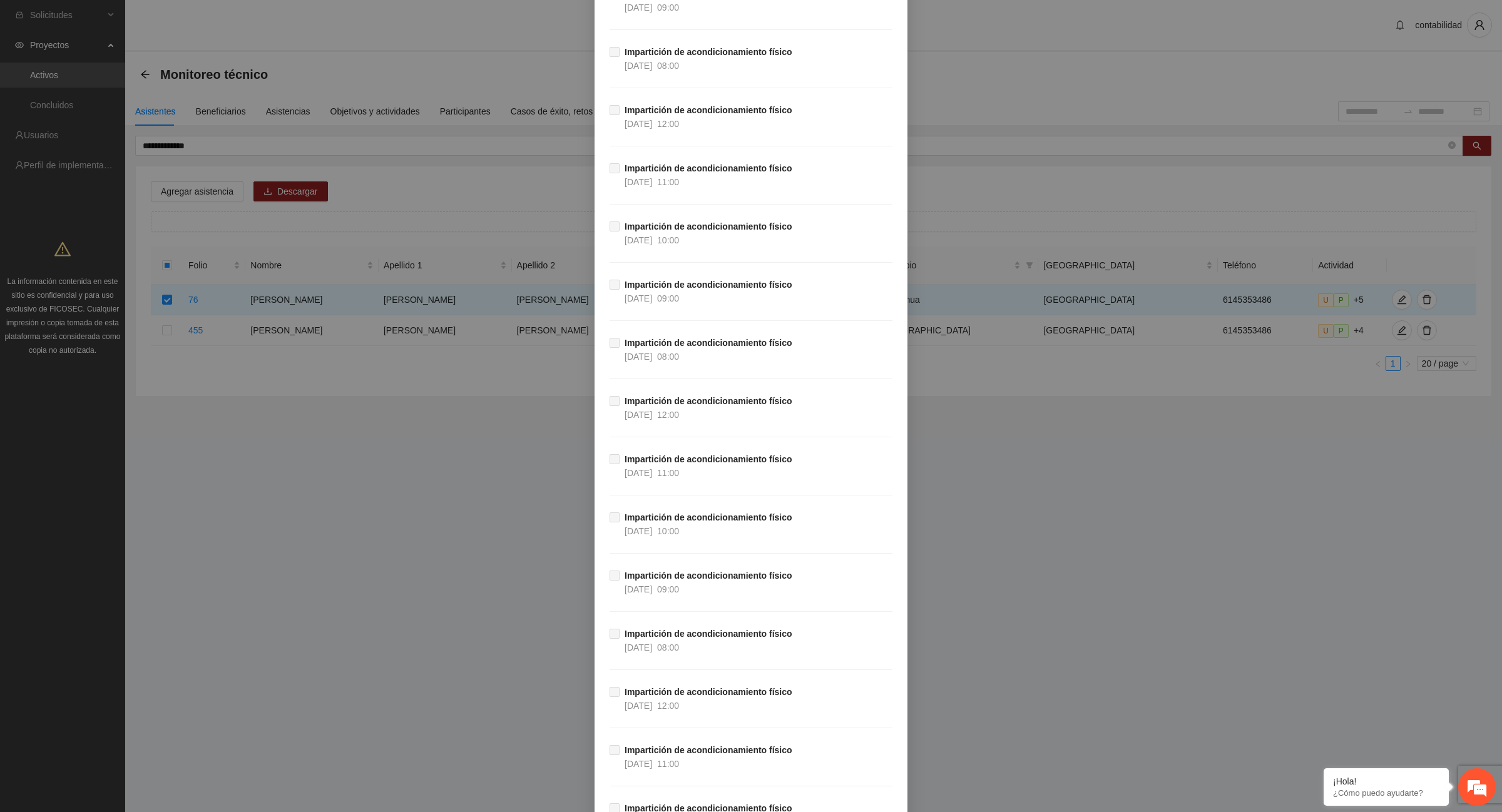
scroll to position [22087, 0]
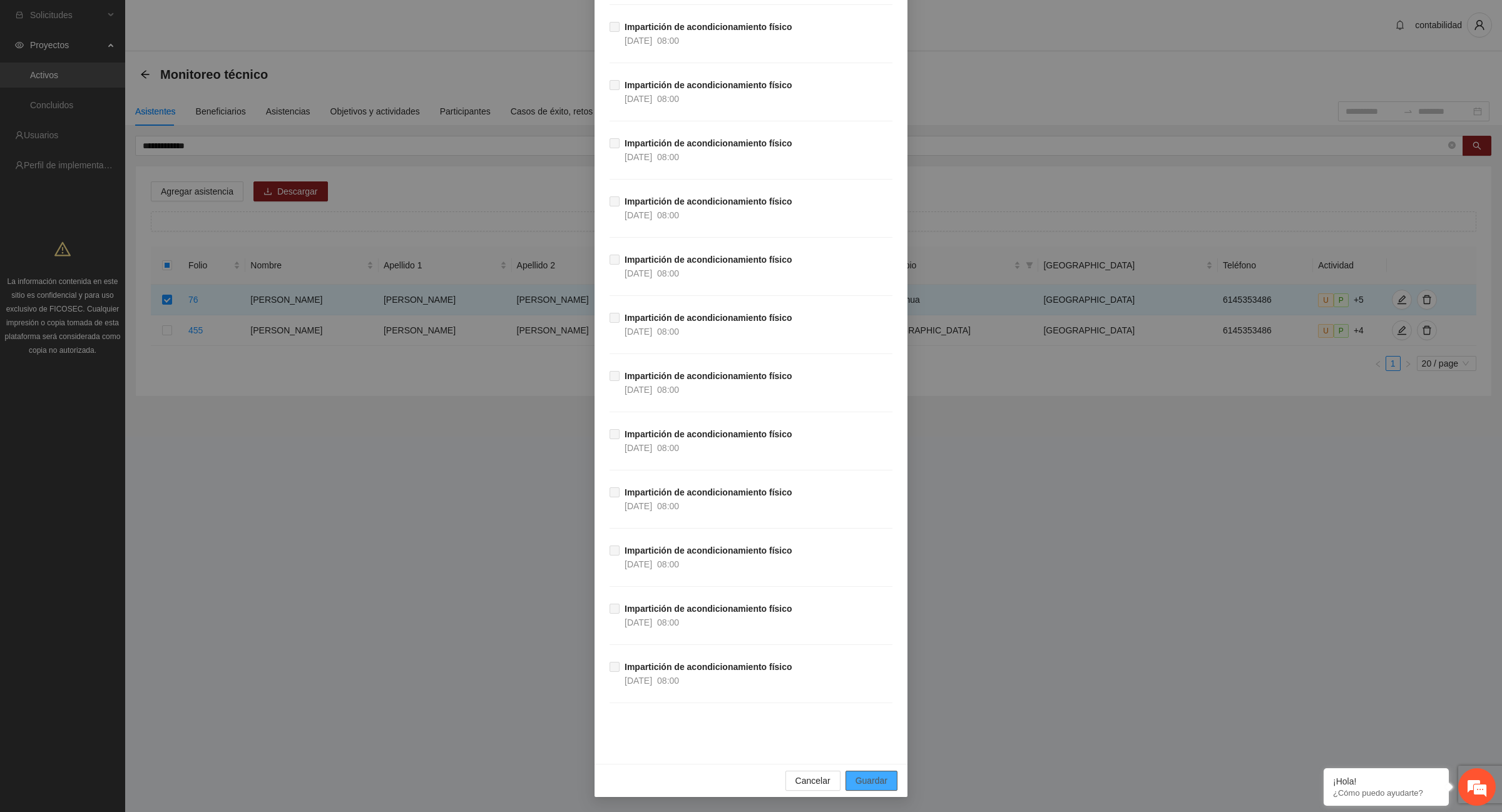
click at [864, 784] on span "Guardar" at bounding box center [872, 780] width 32 height 13
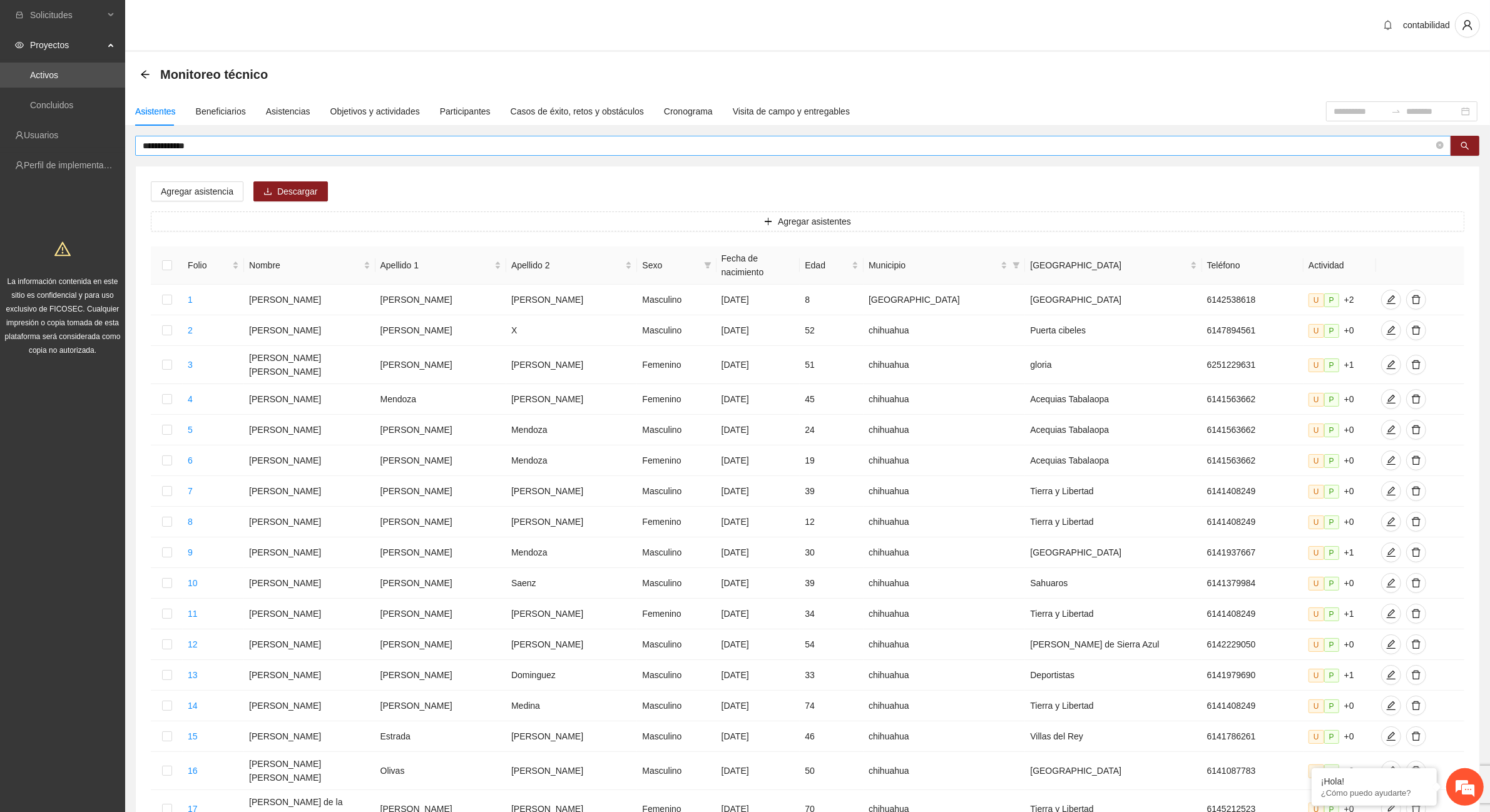
click at [199, 144] on input "**********" at bounding box center [788, 145] width 1291 height 13
type input "*"
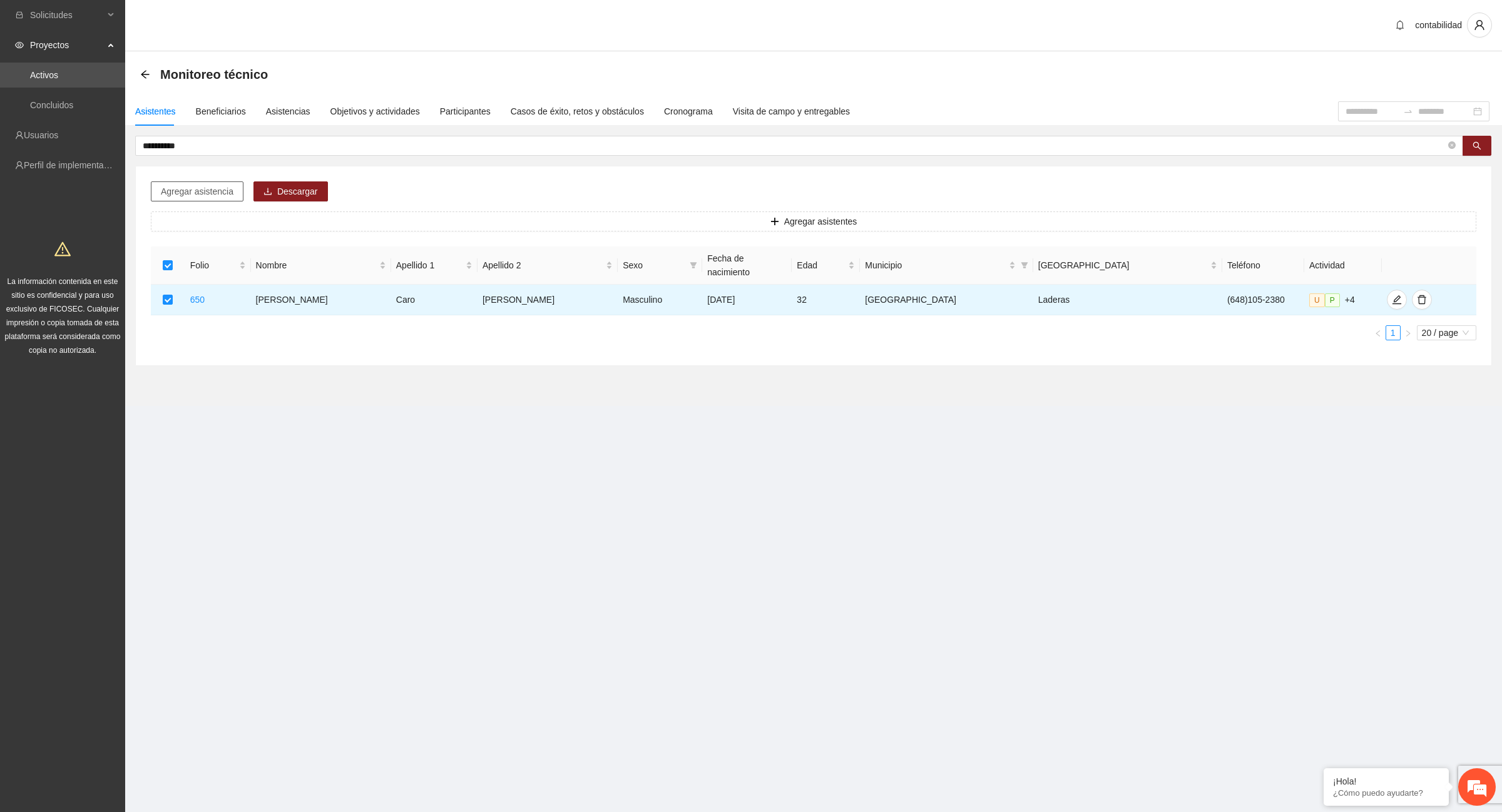
click at [182, 197] on span "Agregar asistencia" at bounding box center [197, 191] width 73 height 13
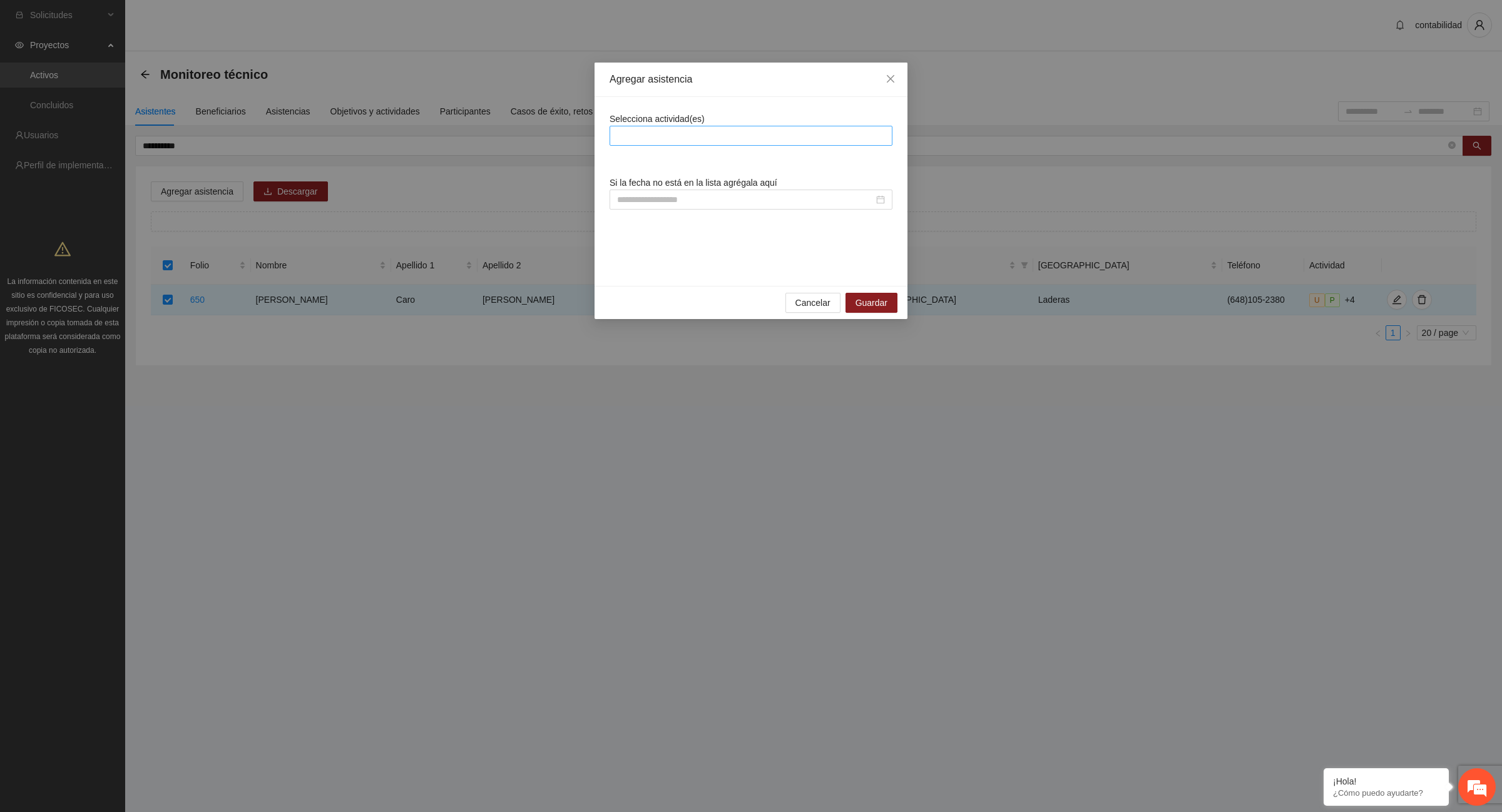
click at [630, 134] on div at bounding box center [751, 136] width 276 height 15
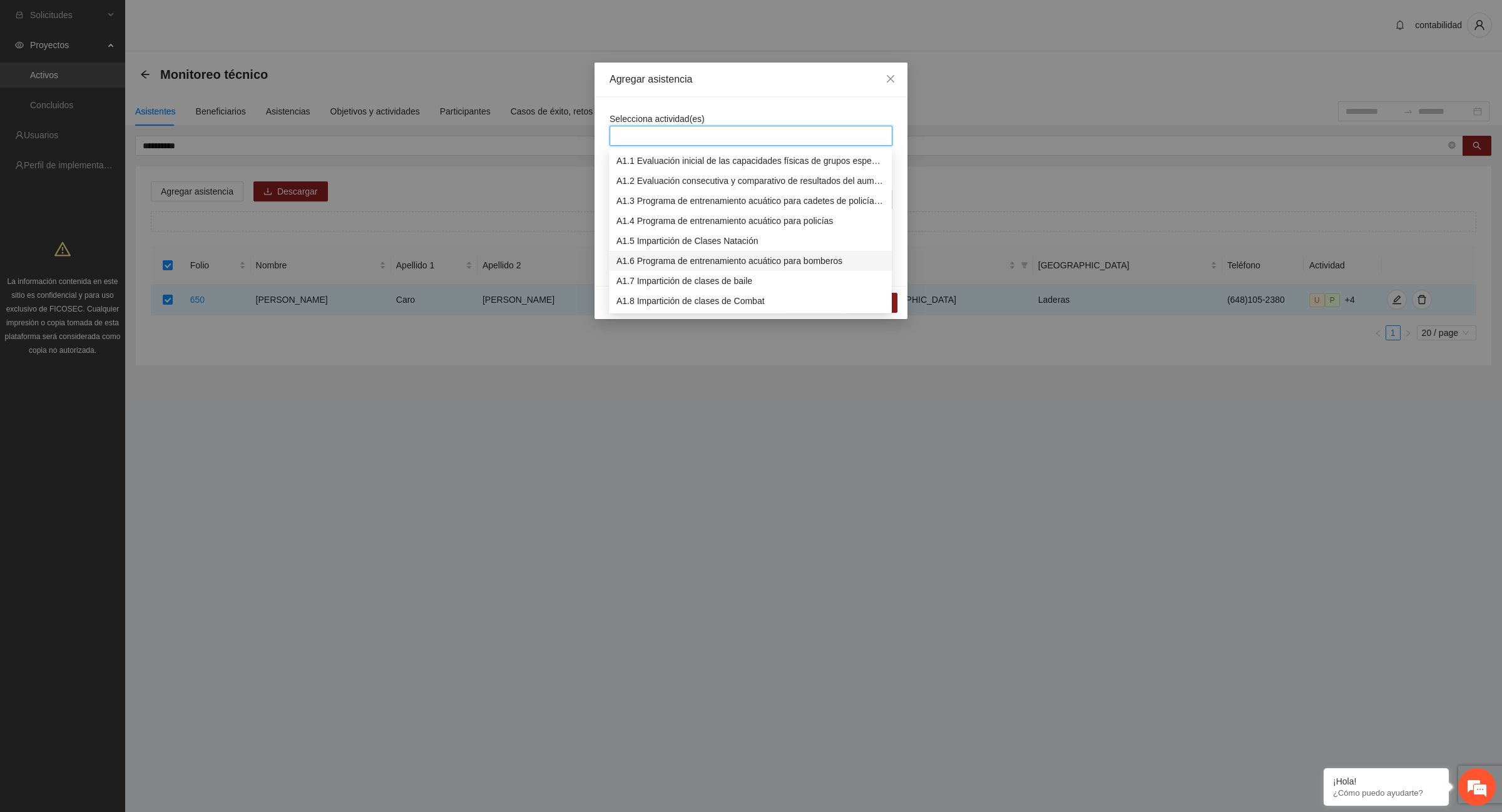
scroll to position [78, 0]
click at [666, 305] on div "A1.12 Impartición de acondicionamiento físico" at bounding box center [750, 303] width 268 height 13
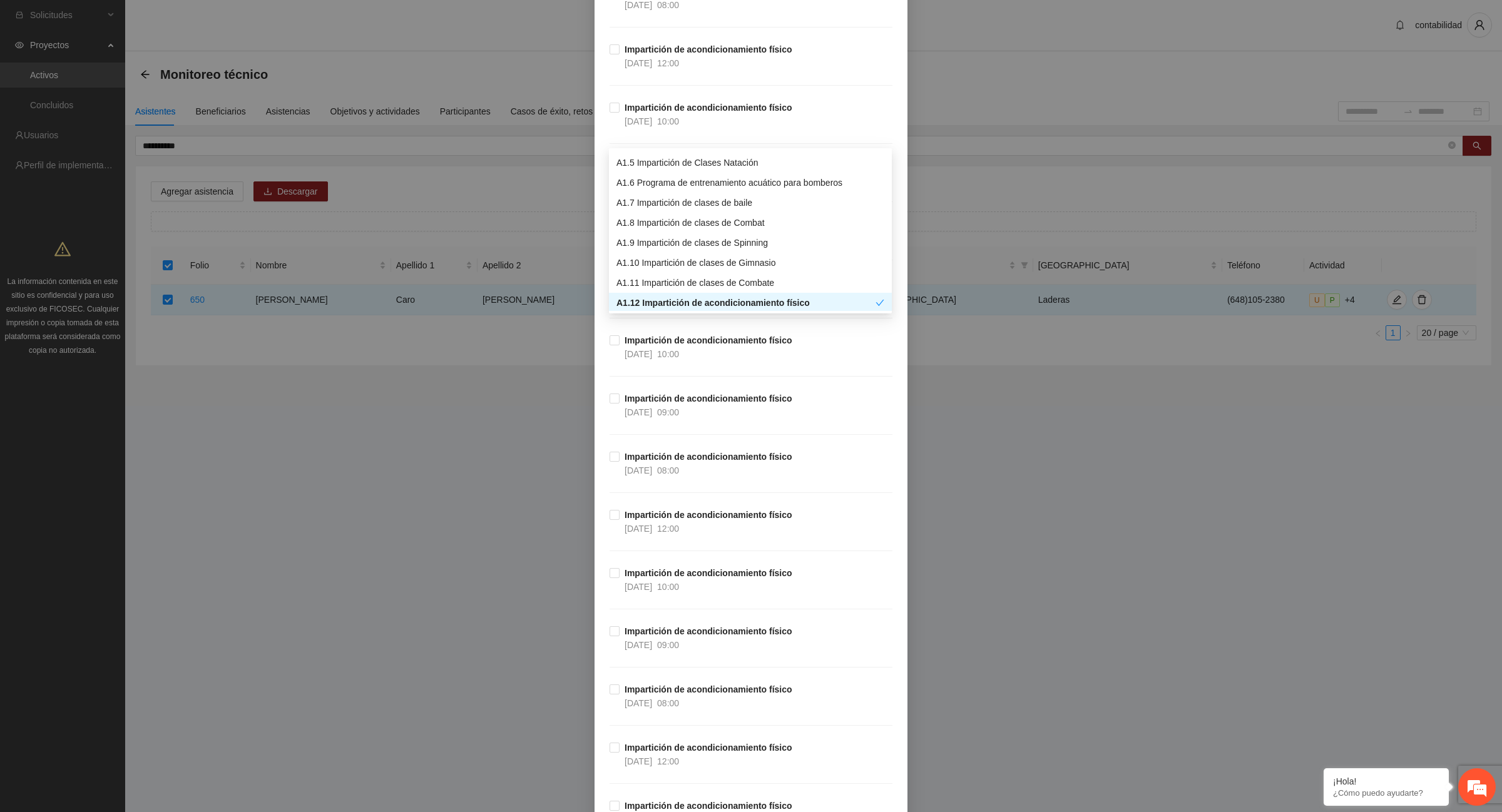
scroll to position [8524, 0]
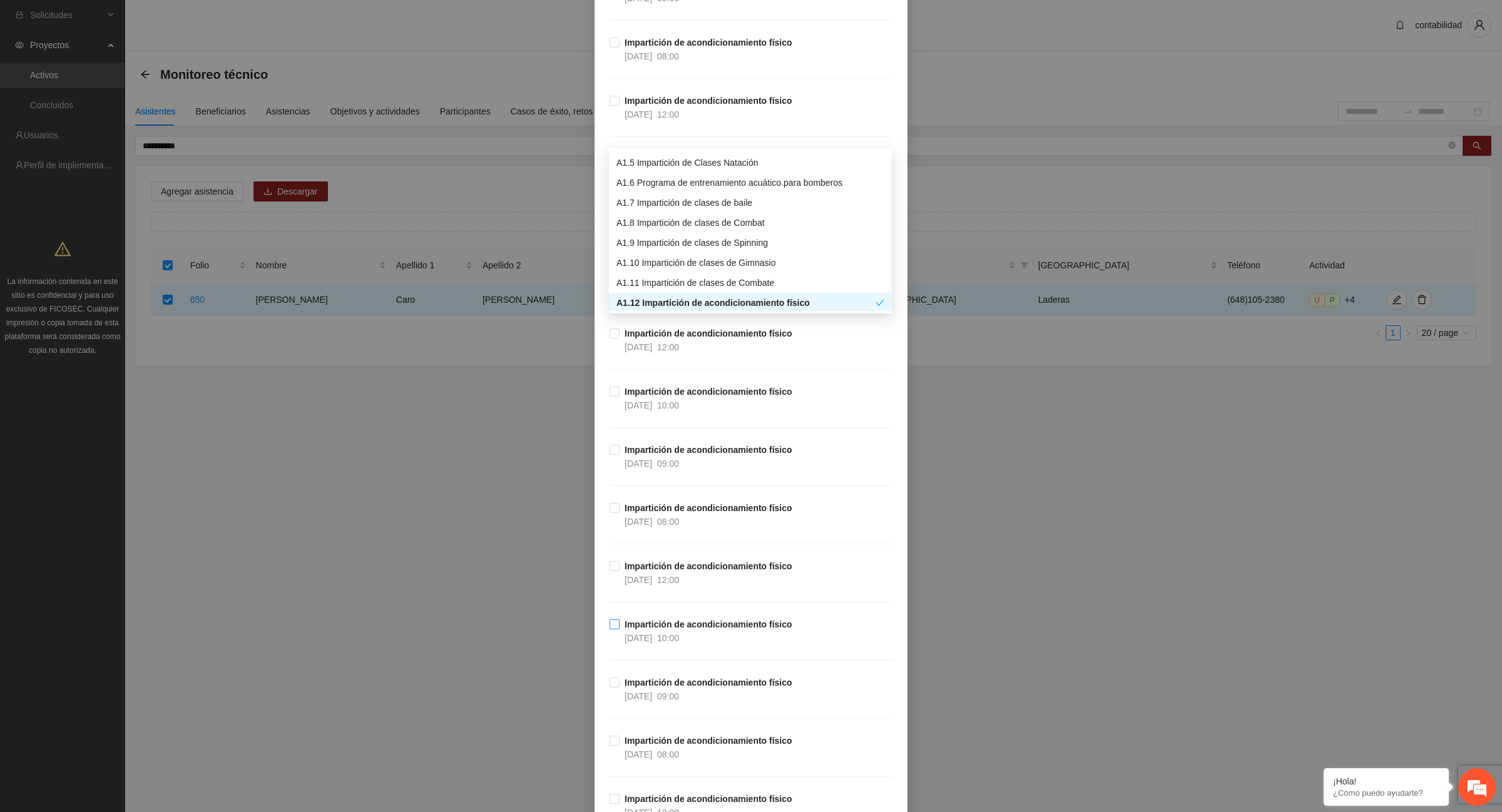
click at [682, 629] on strong "Impartición de acondicionamiento físico" at bounding box center [708, 624] width 168 height 10
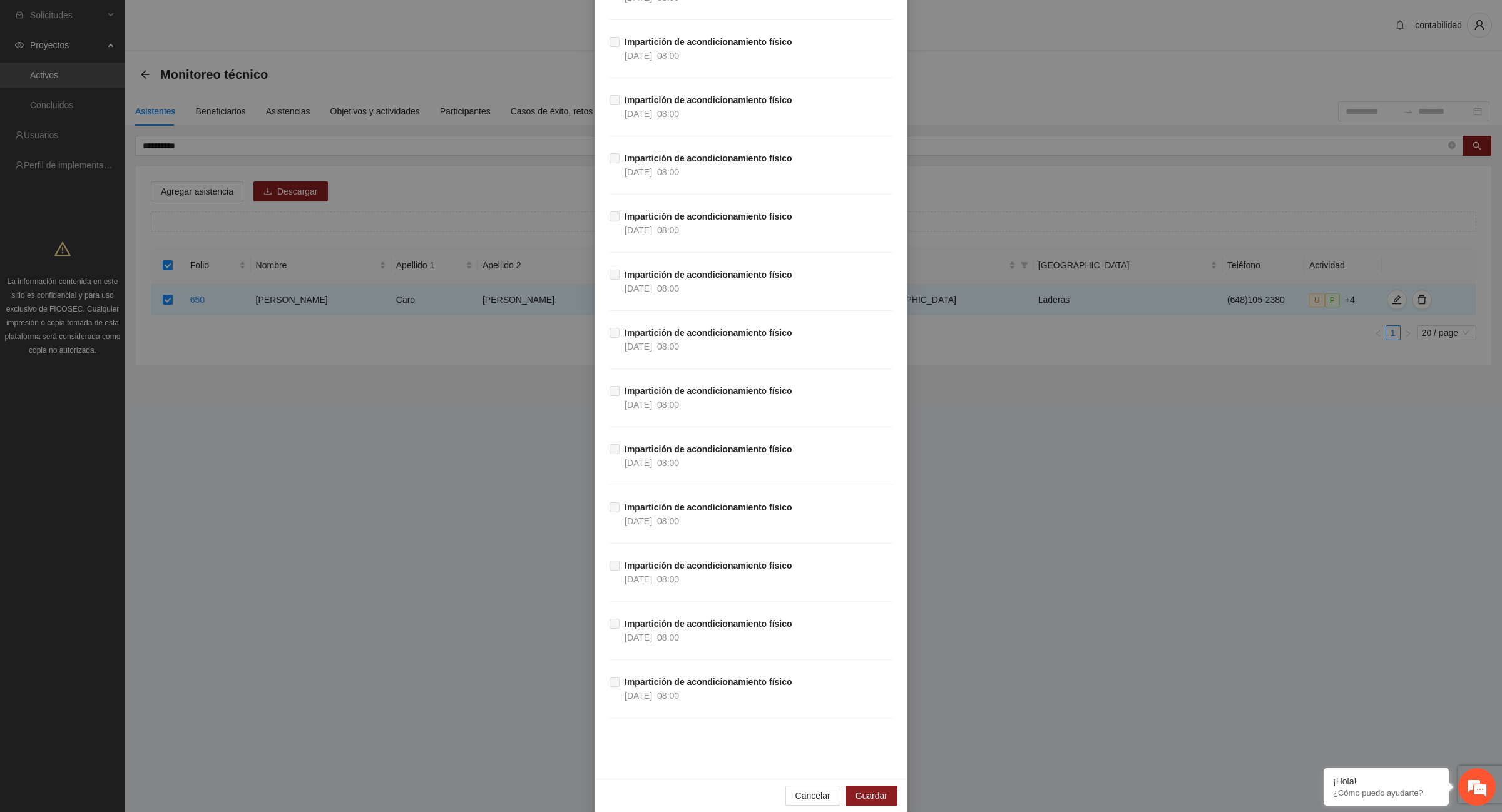
scroll to position [22087, 0]
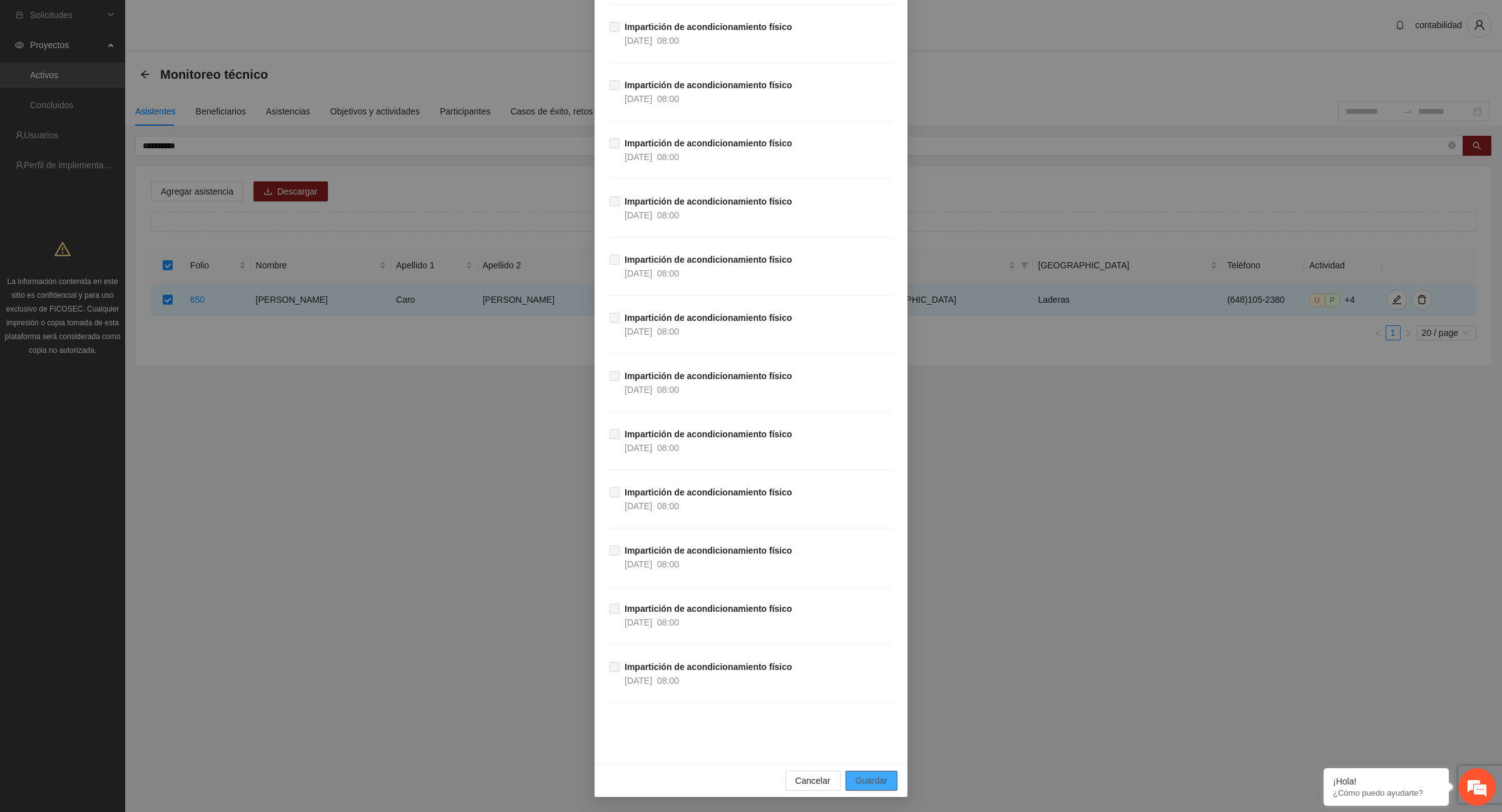
click at [864, 781] on span "Guardar" at bounding box center [872, 780] width 32 height 13
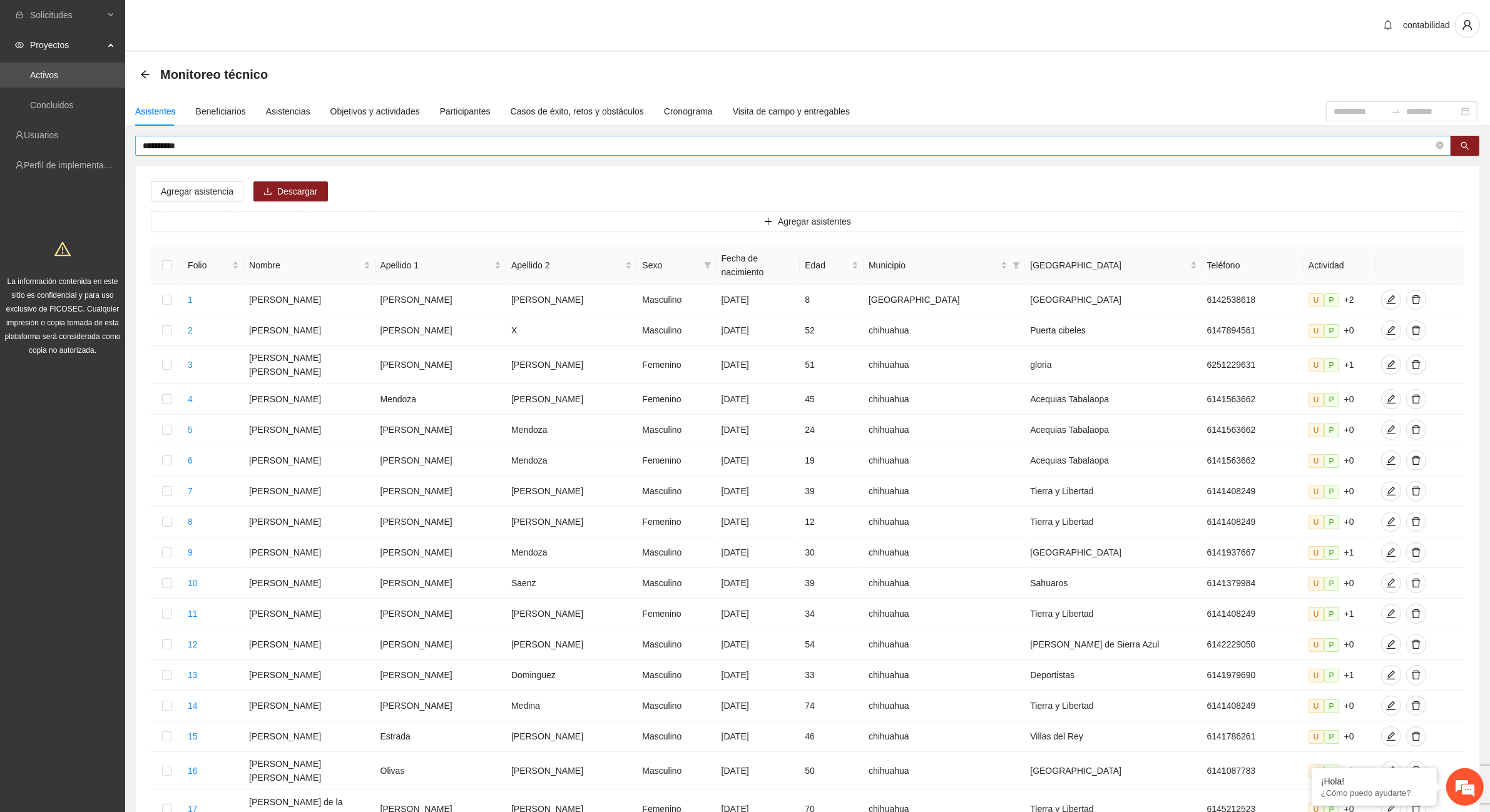
click at [257, 139] on div "**********" at bounding box center [807, 533] width 1365 height 874
click at [240, 147] on input "**********" at bounding box center [788, 145] width 1291 height 13
type input "*"
type input "**********"
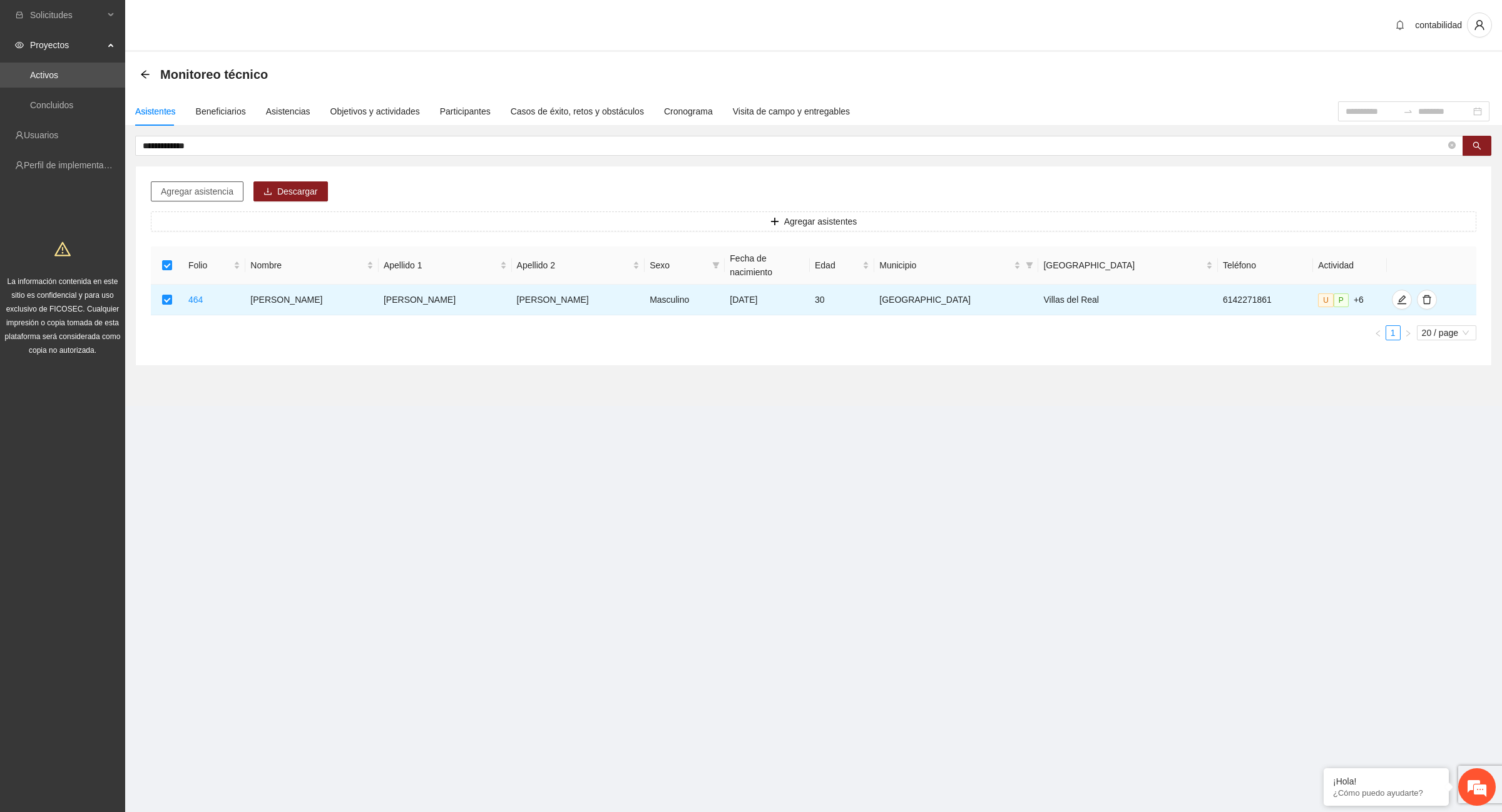
click at [174, 195] on span "Agregar asistencia" at bounding box center [197, 191] width 73 height 13
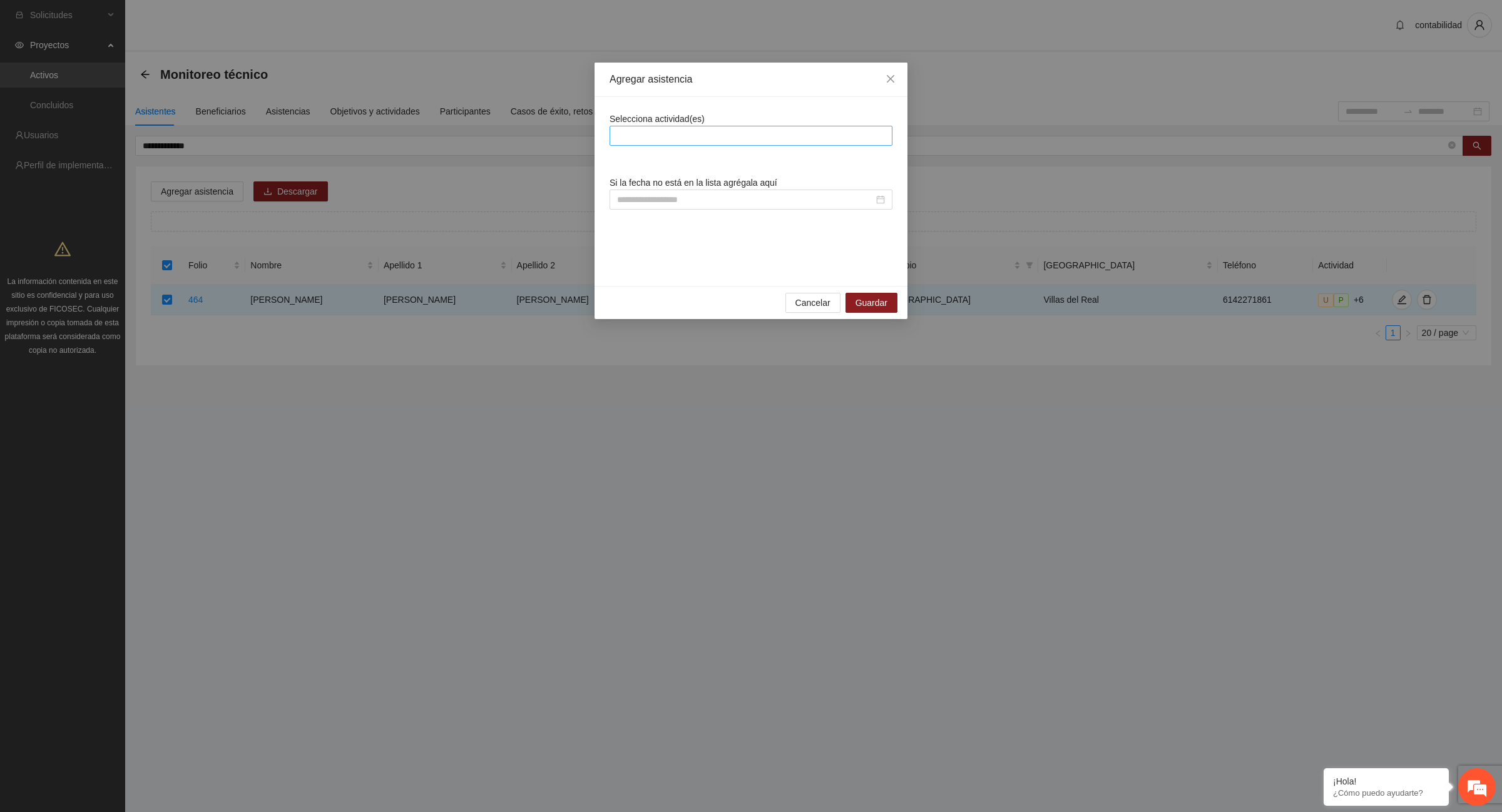
click at [657, 136] on div at bounding box center [751, 136] width 276 height 15
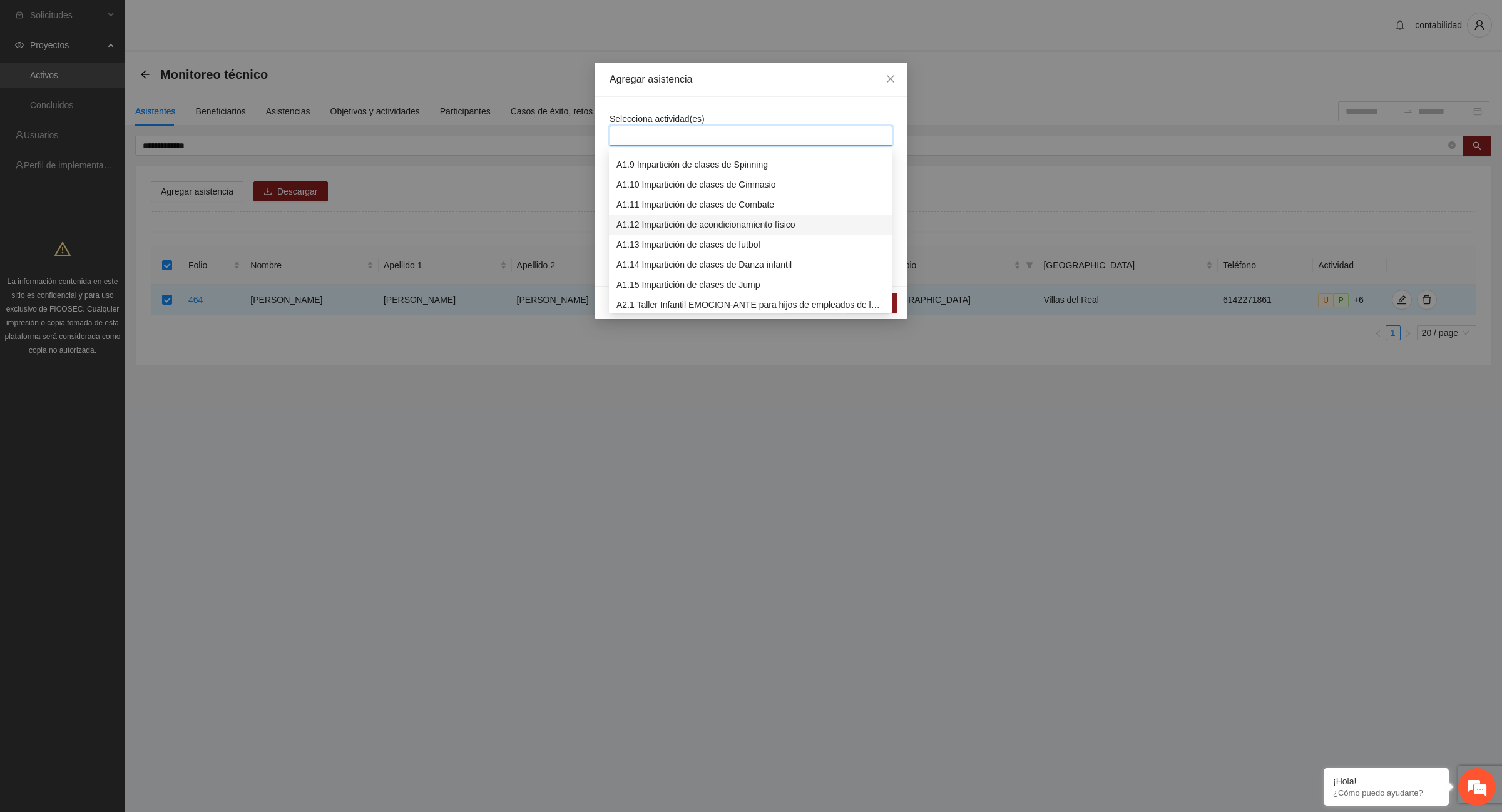
click at [680, 223] on div "A1.12 Impartición de acondicionamiento físico" at bounding box center [750, 224] width 268 height 13
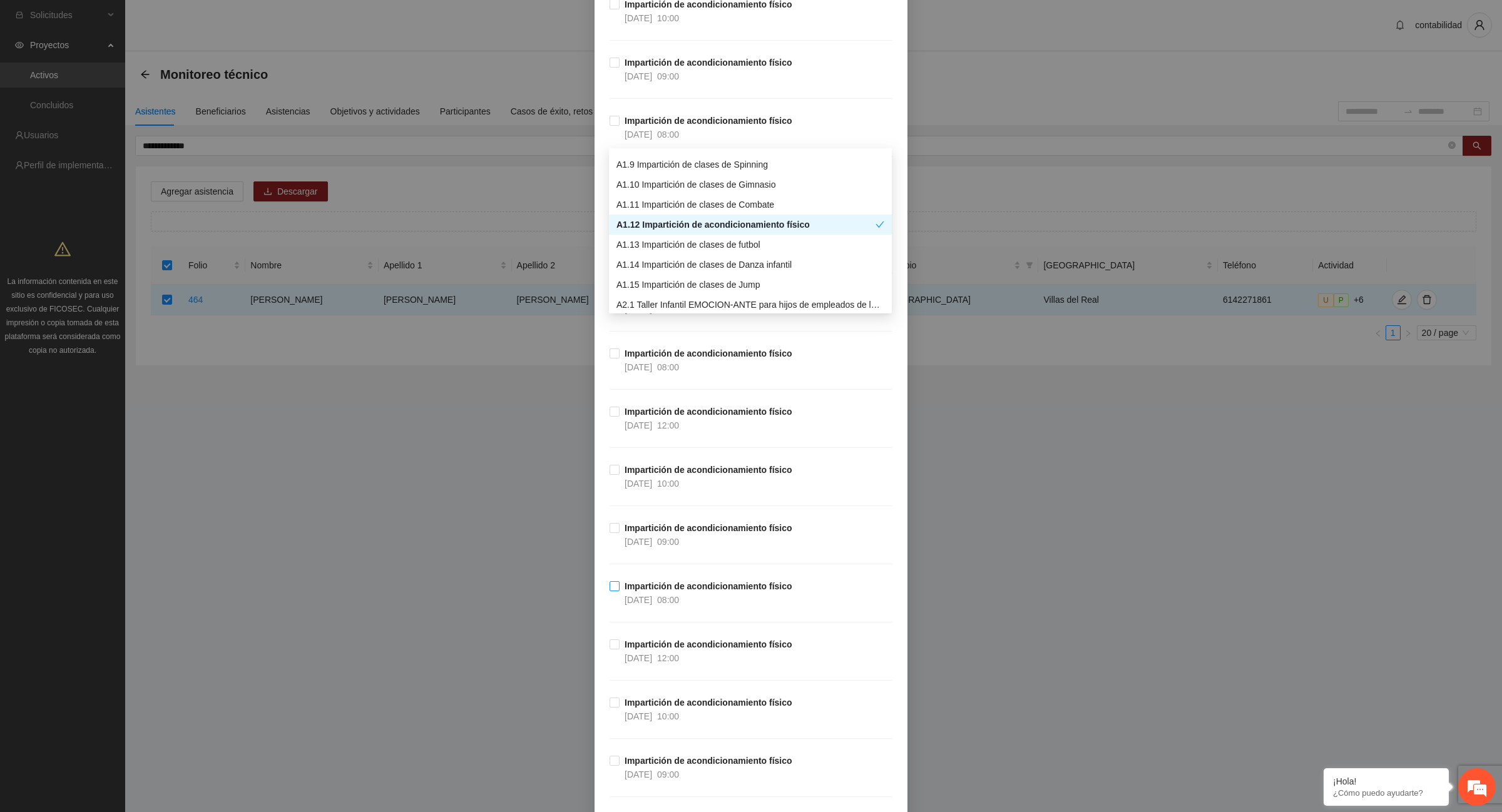
scroll to position [8524, 0]
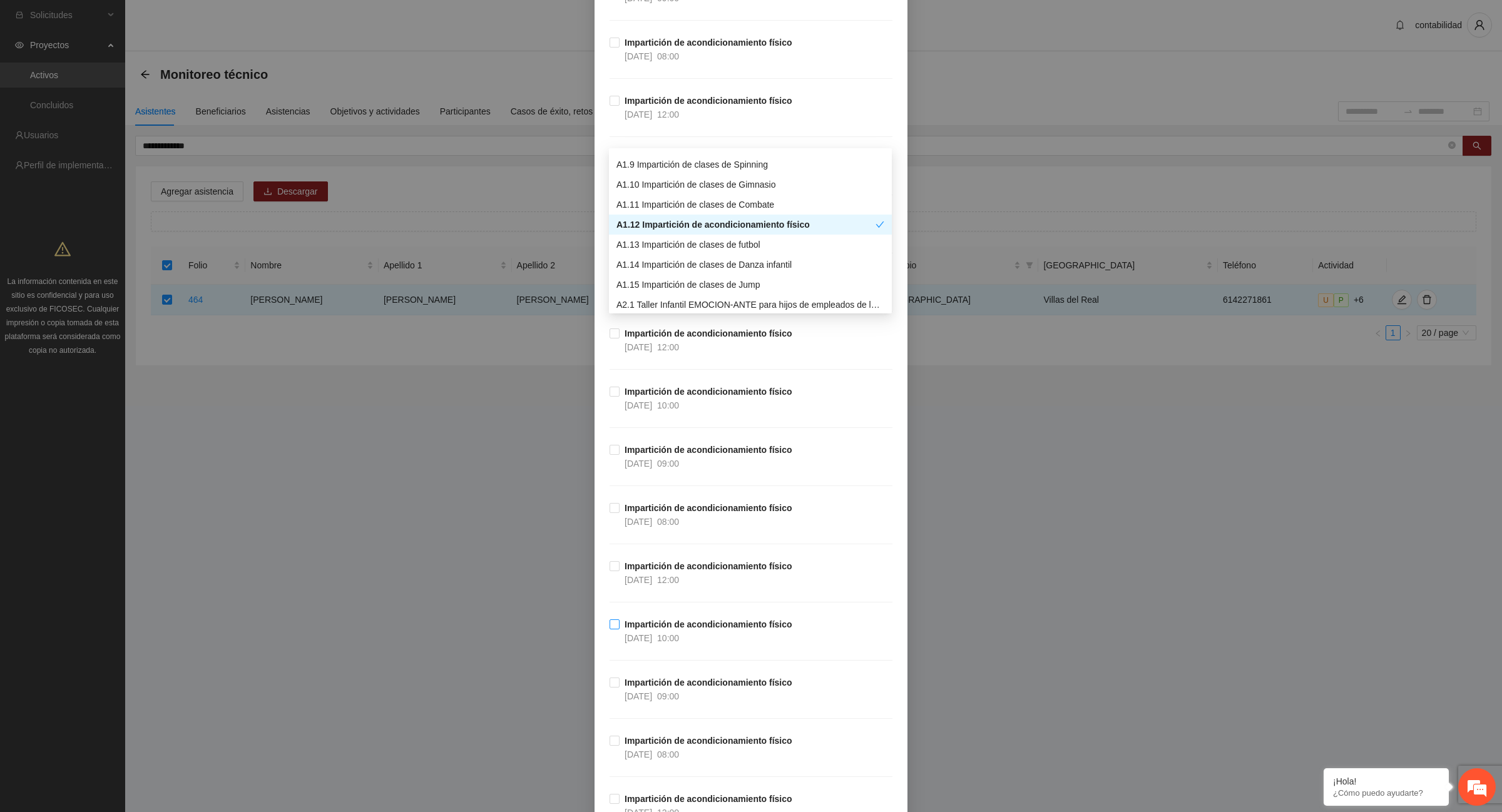
drag, startPoint x: 640, startPoint y: 648, endPoint x: 616, endPoint y: 644, distance: 24.3
click at [639, 645] on span "Impartición de acondicionamiento físico [DATE] 10:00" at bounding box center [708, 631] width 178 height 28
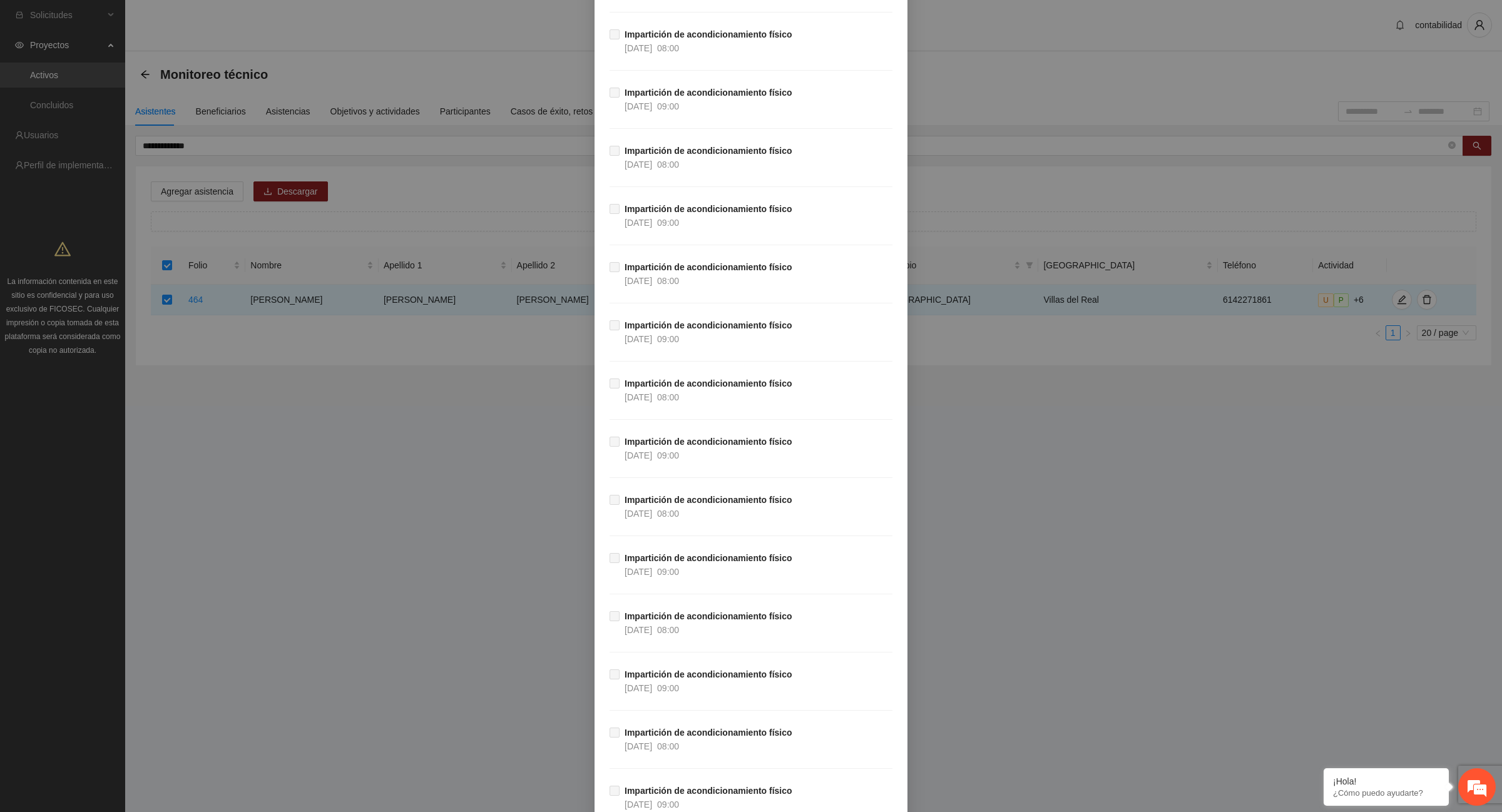
scroll to position [22087, 0]
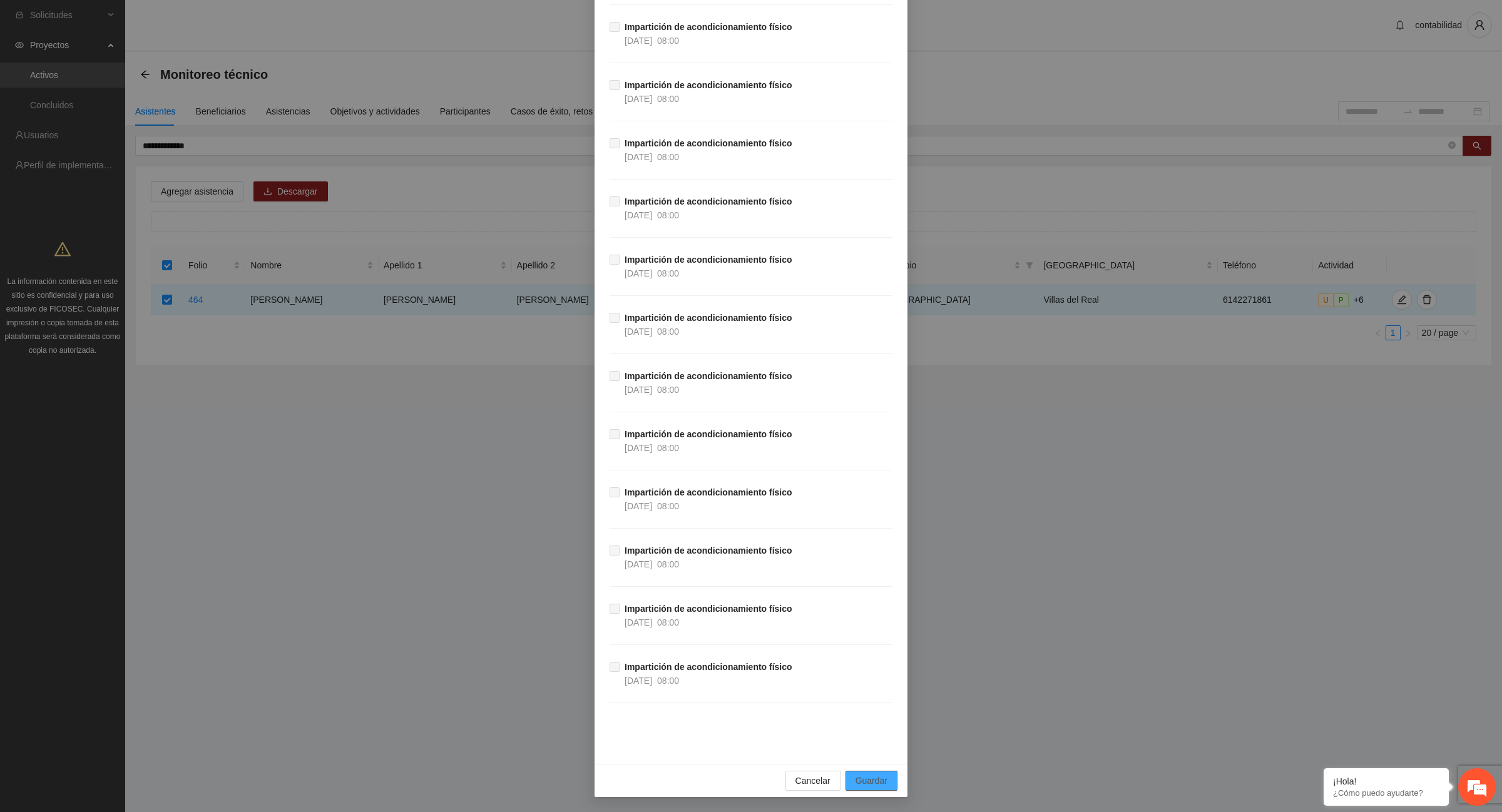
click at [877, 779] on span "Guardar" at bounding box center [872, 780] width 32 height 13
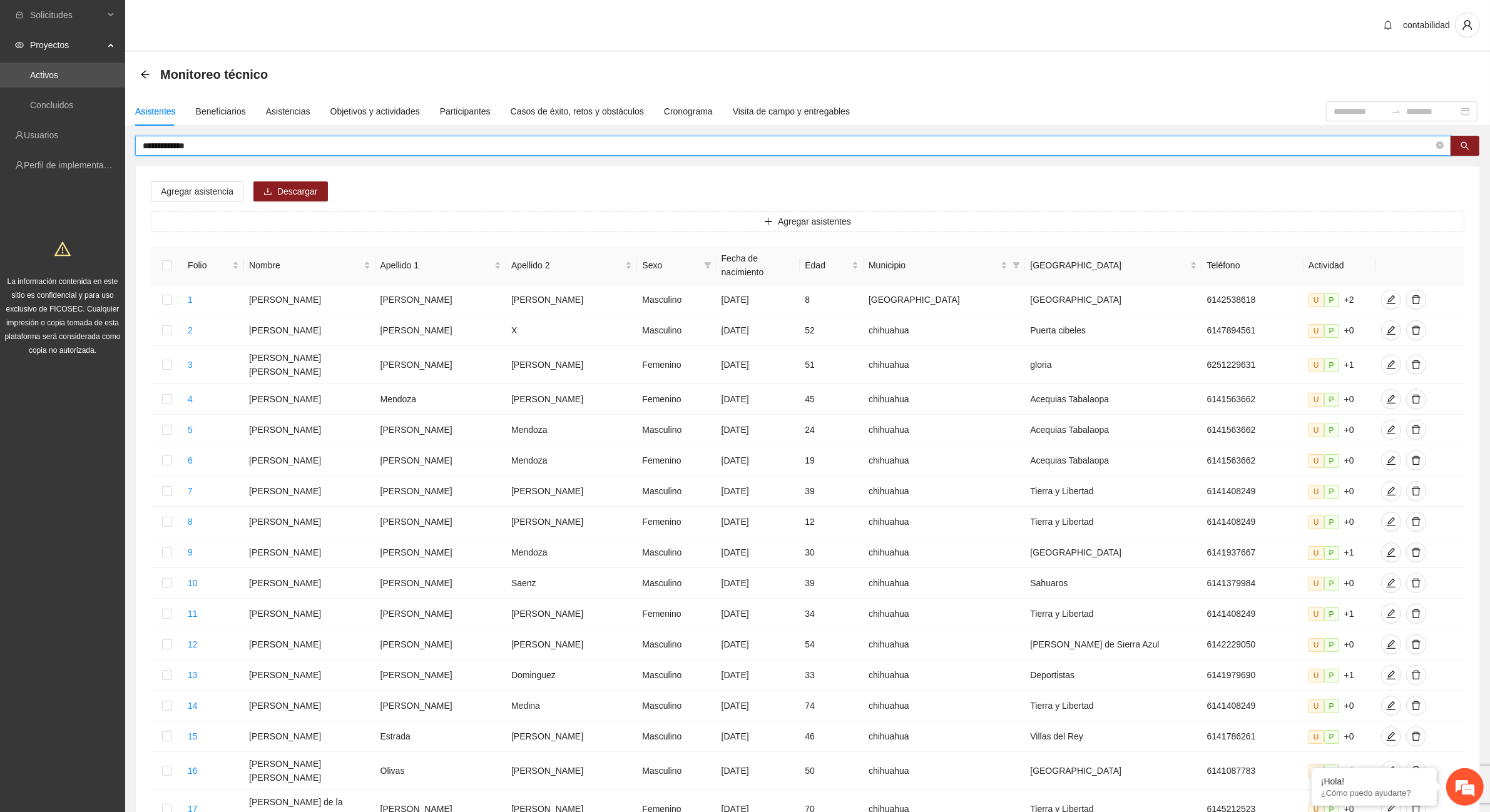
click at [432, 151] on input "**********" at bounding box center [788, 145] width 1291 height 13
type input "*"
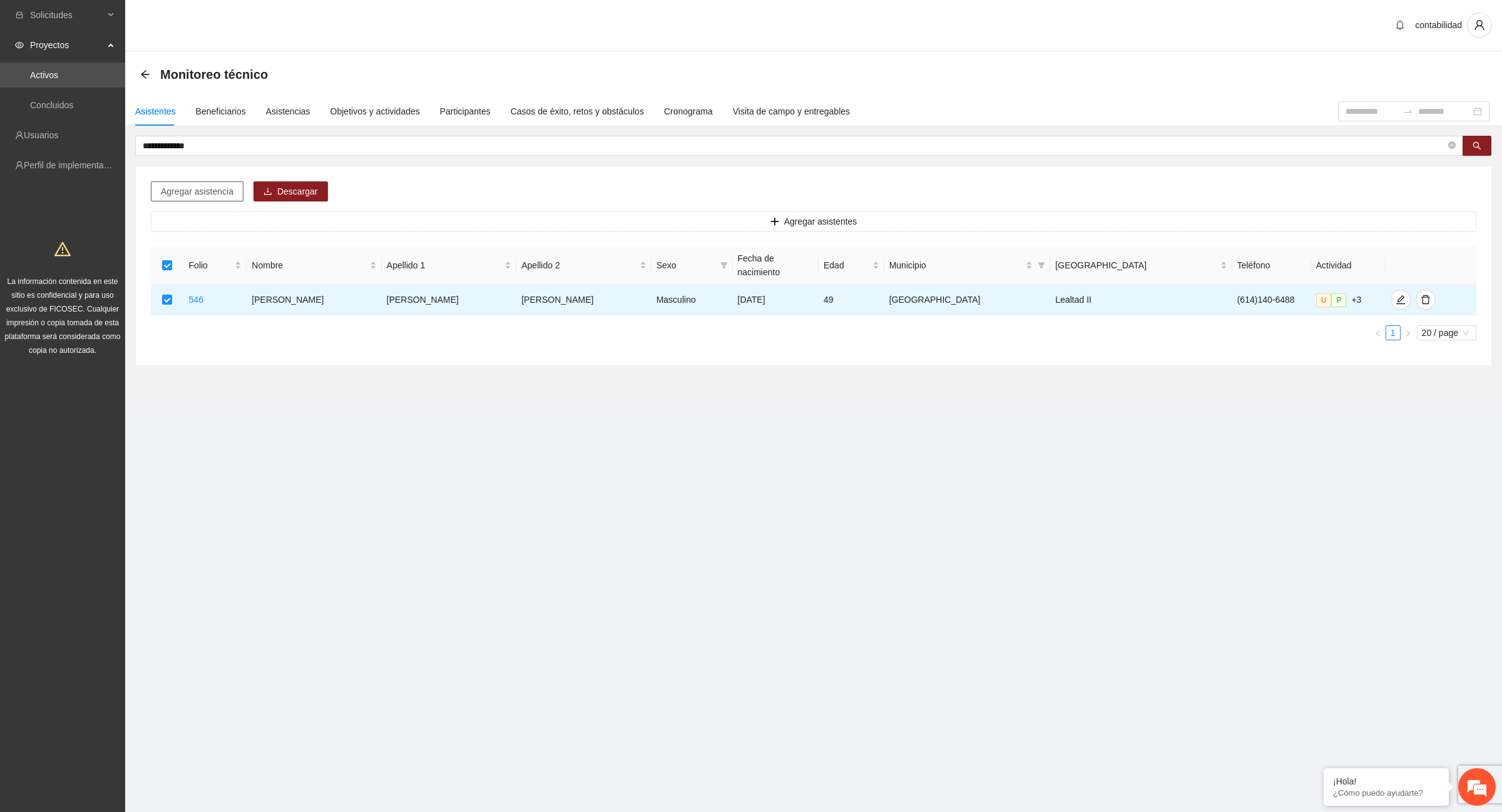
click at [188, 188] on span "Agregar asistencia" at bounding box center [197, 191] width 73 height 13
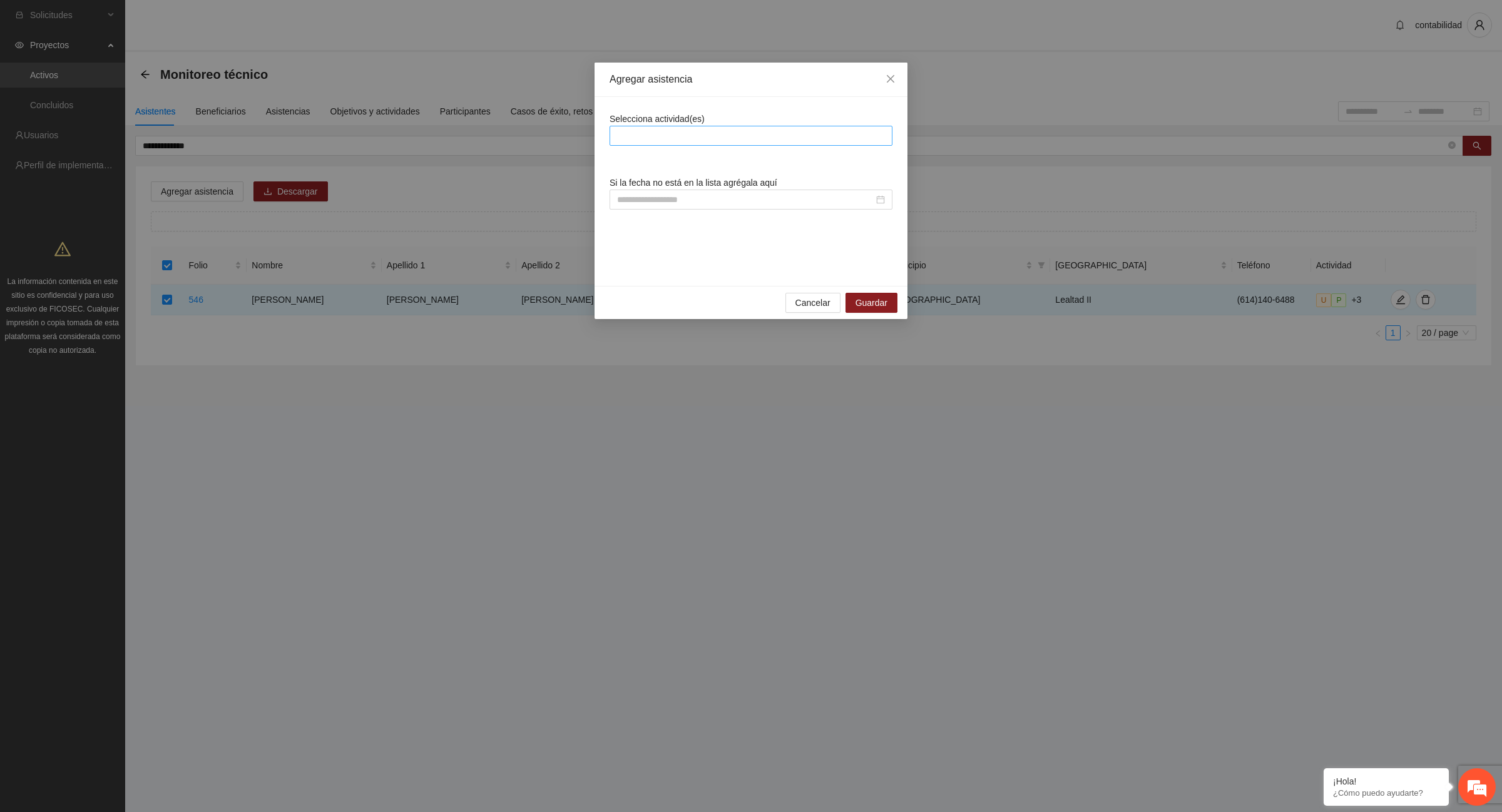
click at [650, 136] on div at bounding box center [751, 136] width 276 height 15
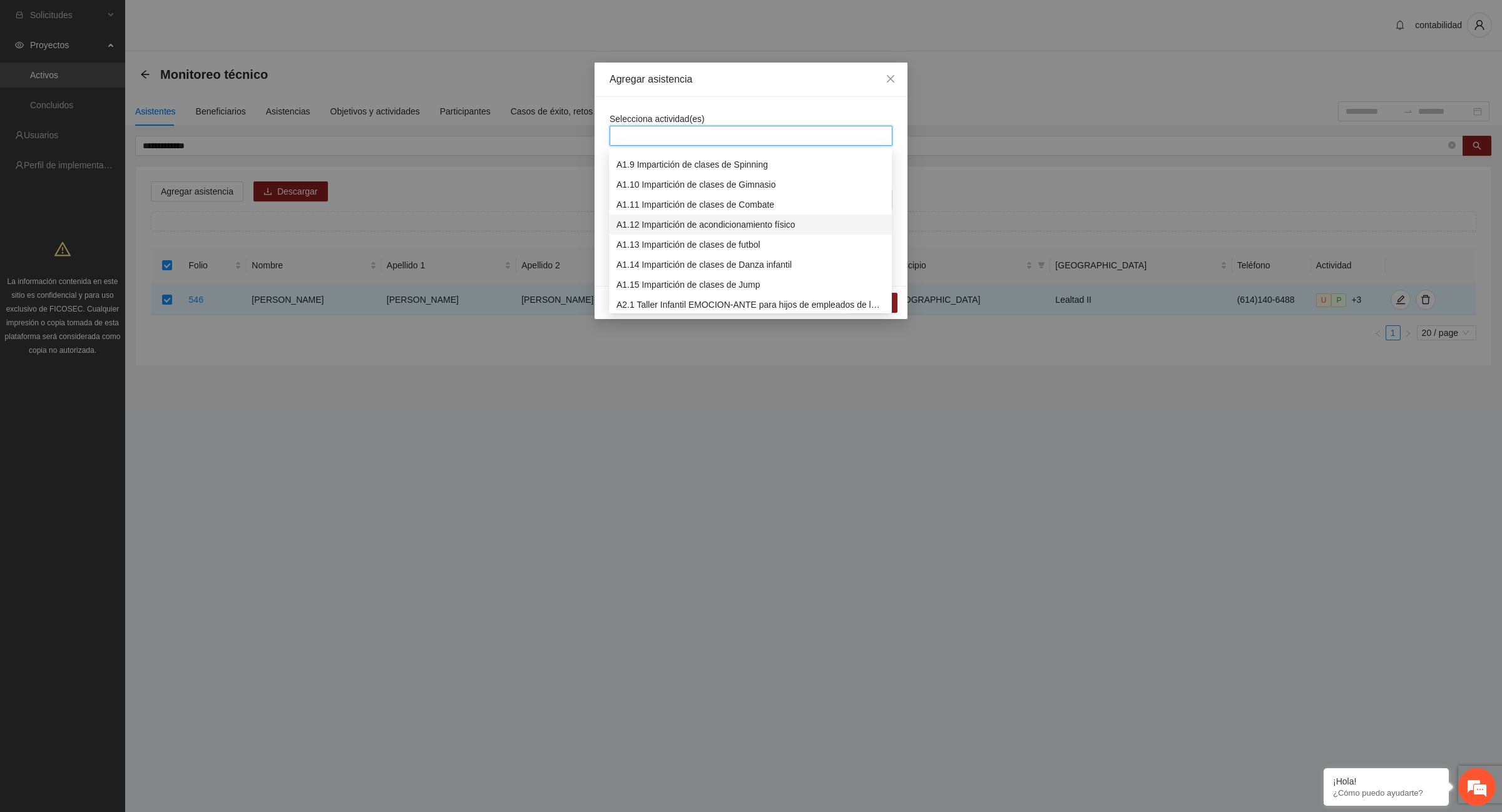
click at [699, 220] on div "A1.12 Impartición de acondicionamiento físico" at bounding box center [750, 224] width 268 height 13
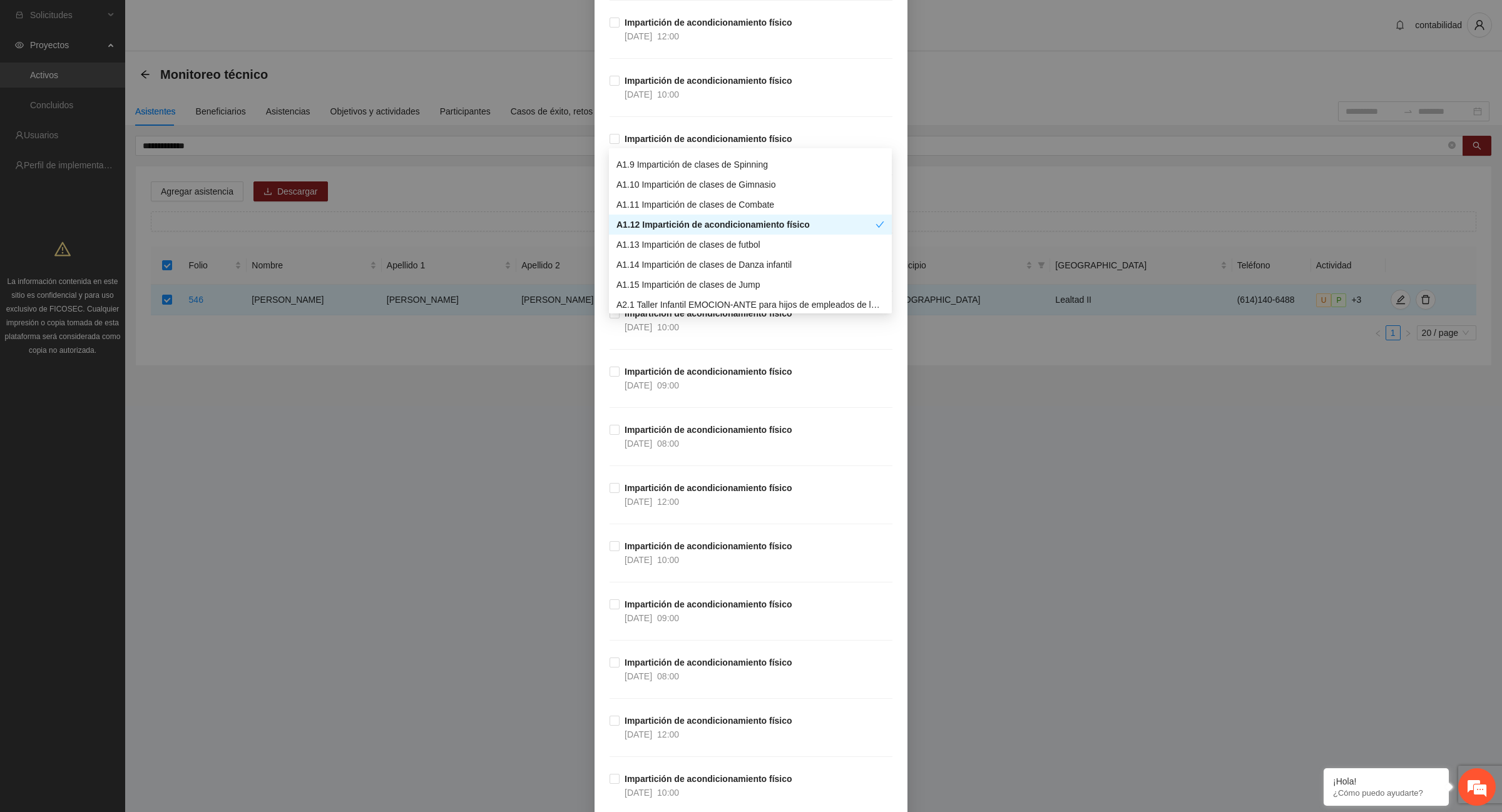
scroll to position [8680, 0]
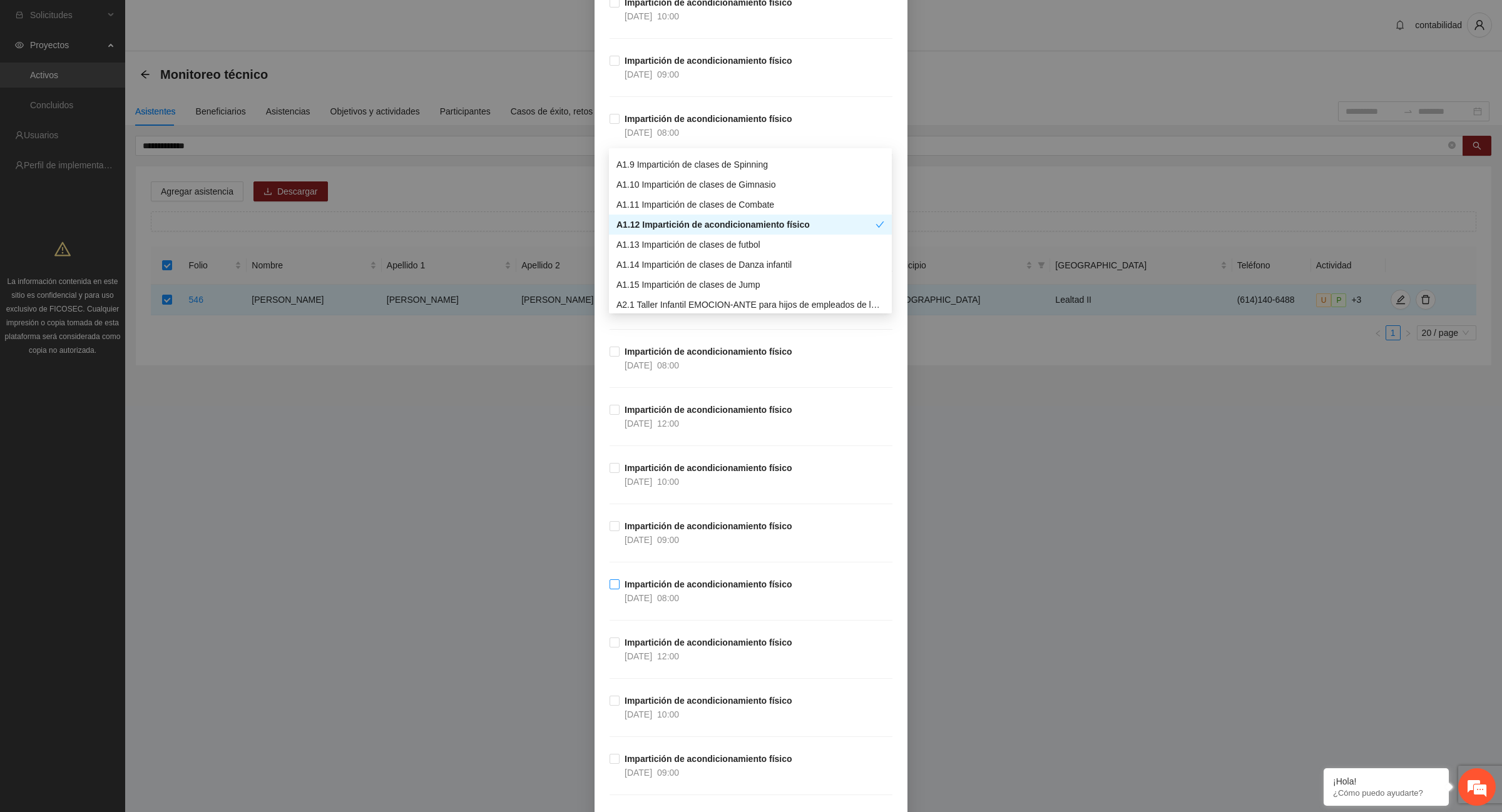
click at [687, 589] on strong "Impartición de acondicionamiento físico" at bounding box center [708, 584] width 168 height 10
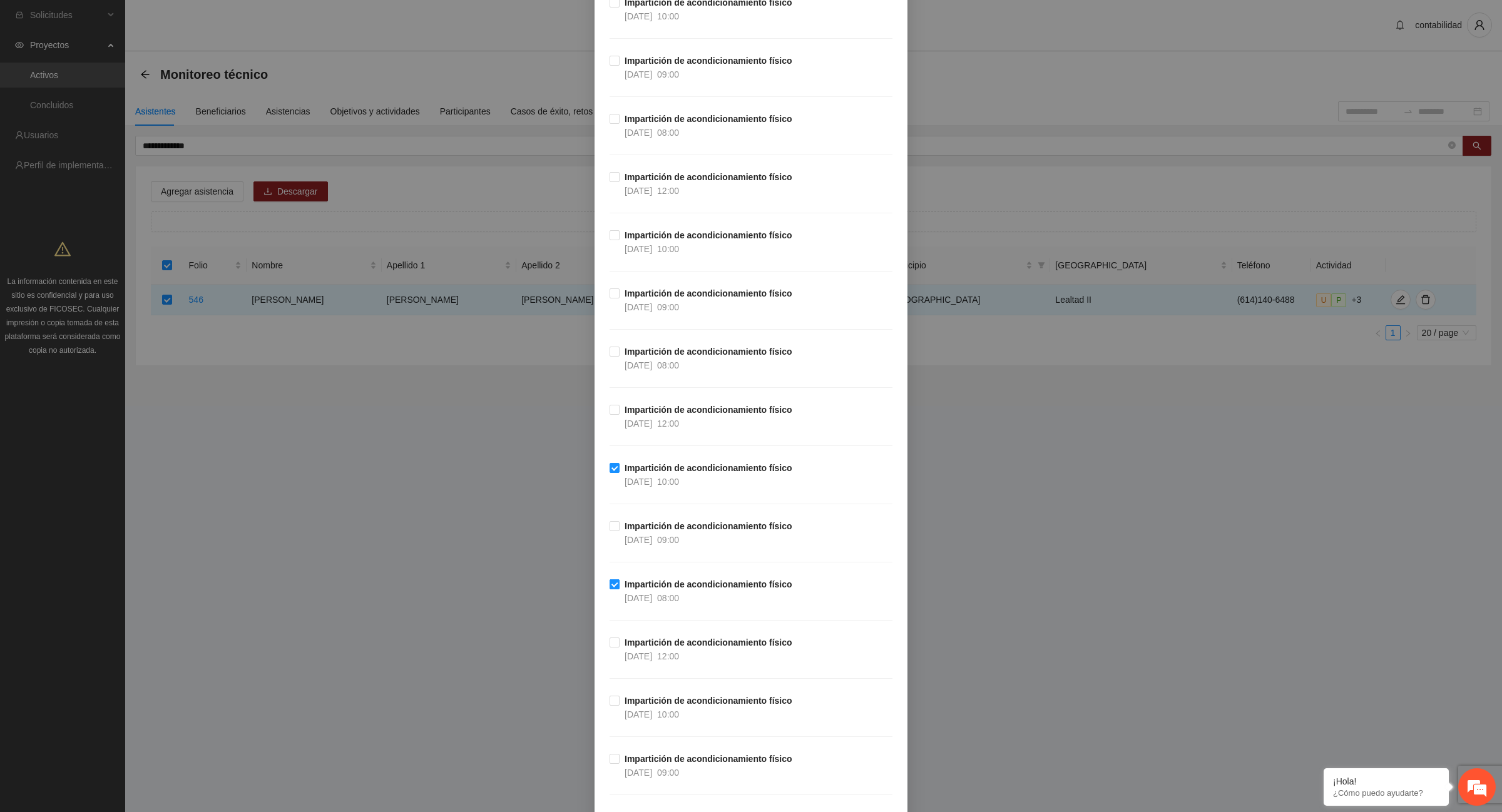
click at [620, 605] on span "Impartición de acondicionamiento físico 24/06/2025 08:00" at bounding box center [708, 591] width 178 height 28
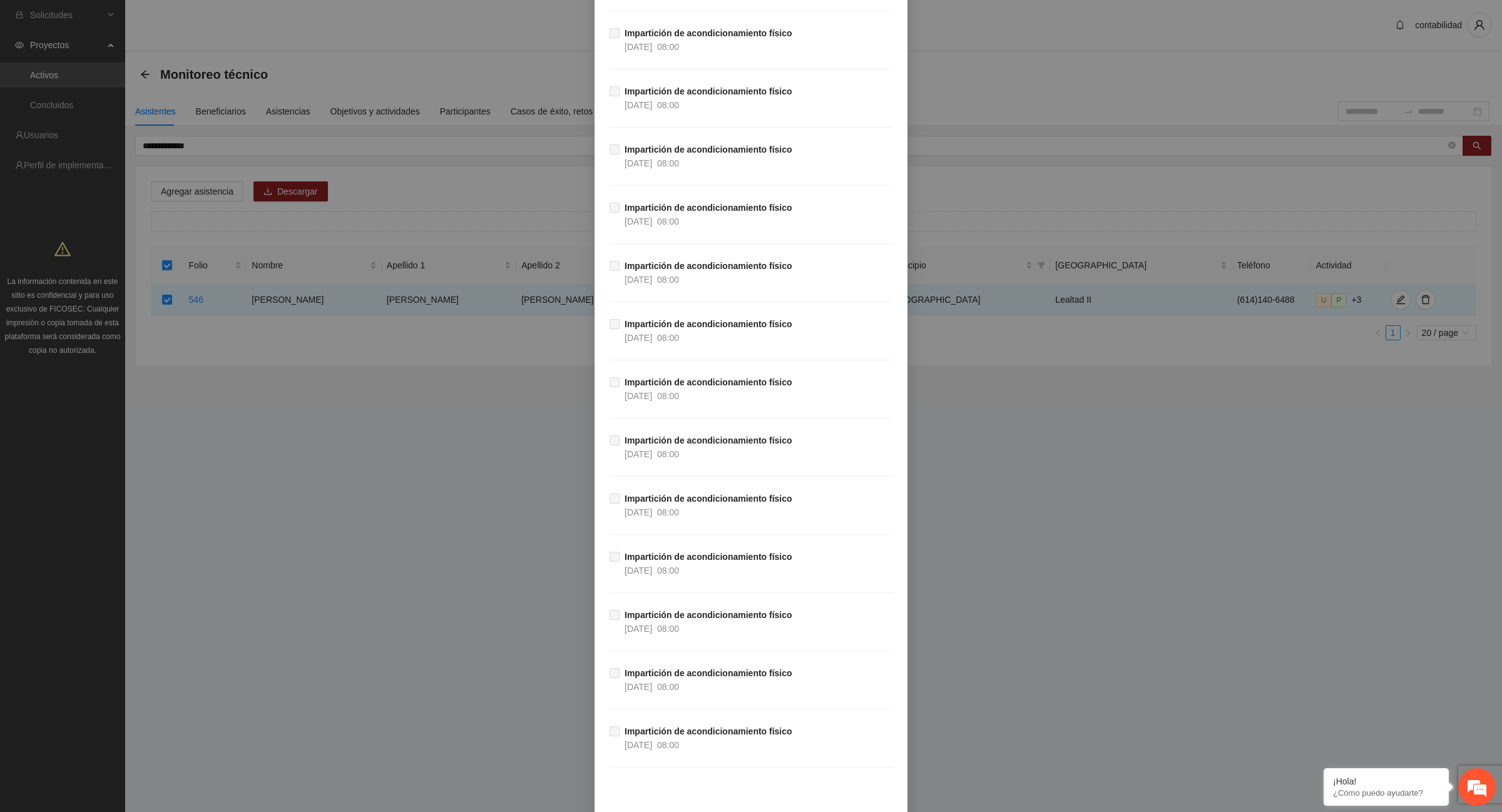
scroll to position [22087, 0]
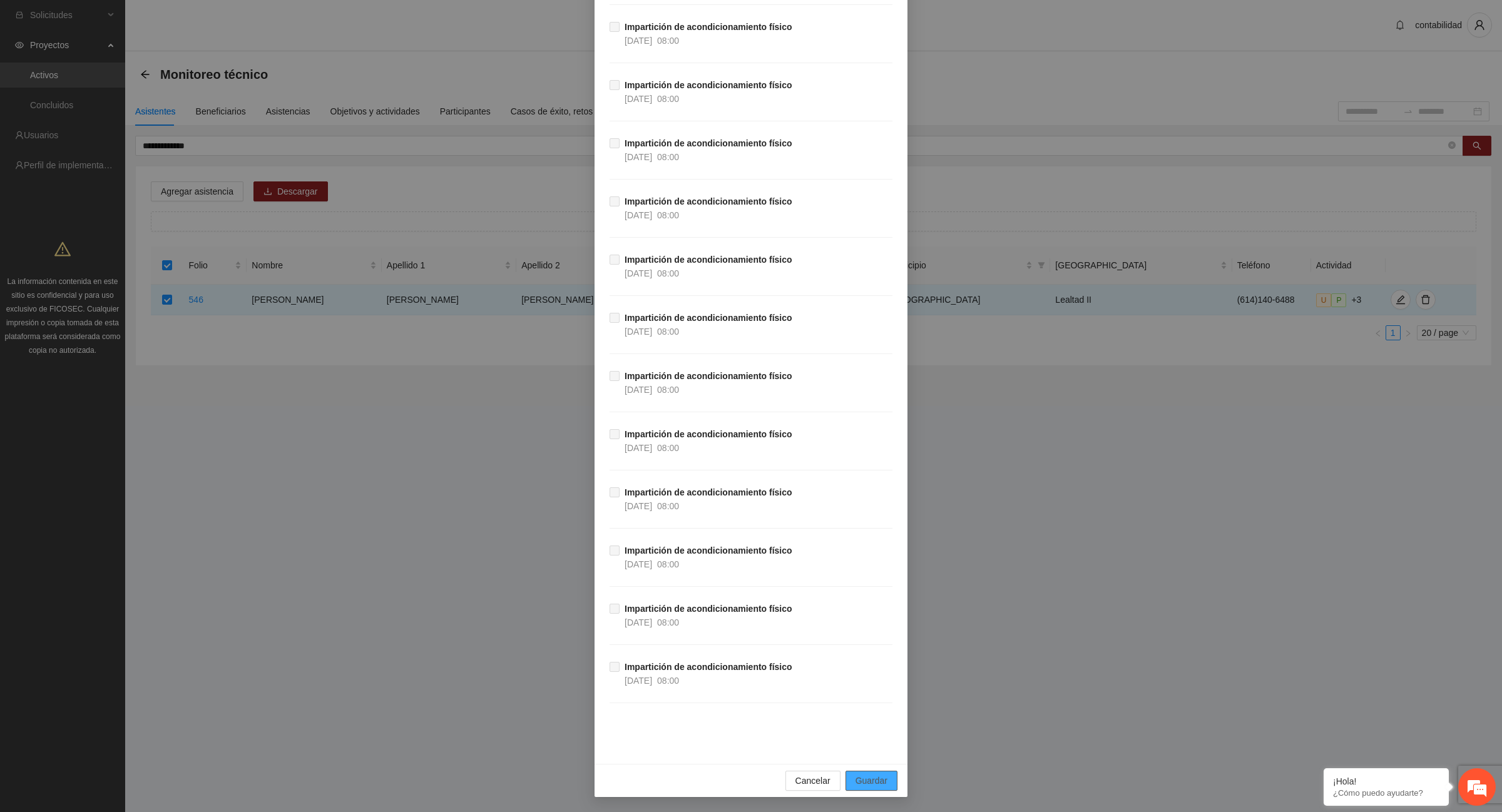
click at [858, 779] on span "Guardar" at bounding box center [872, 780] width 32 height 13
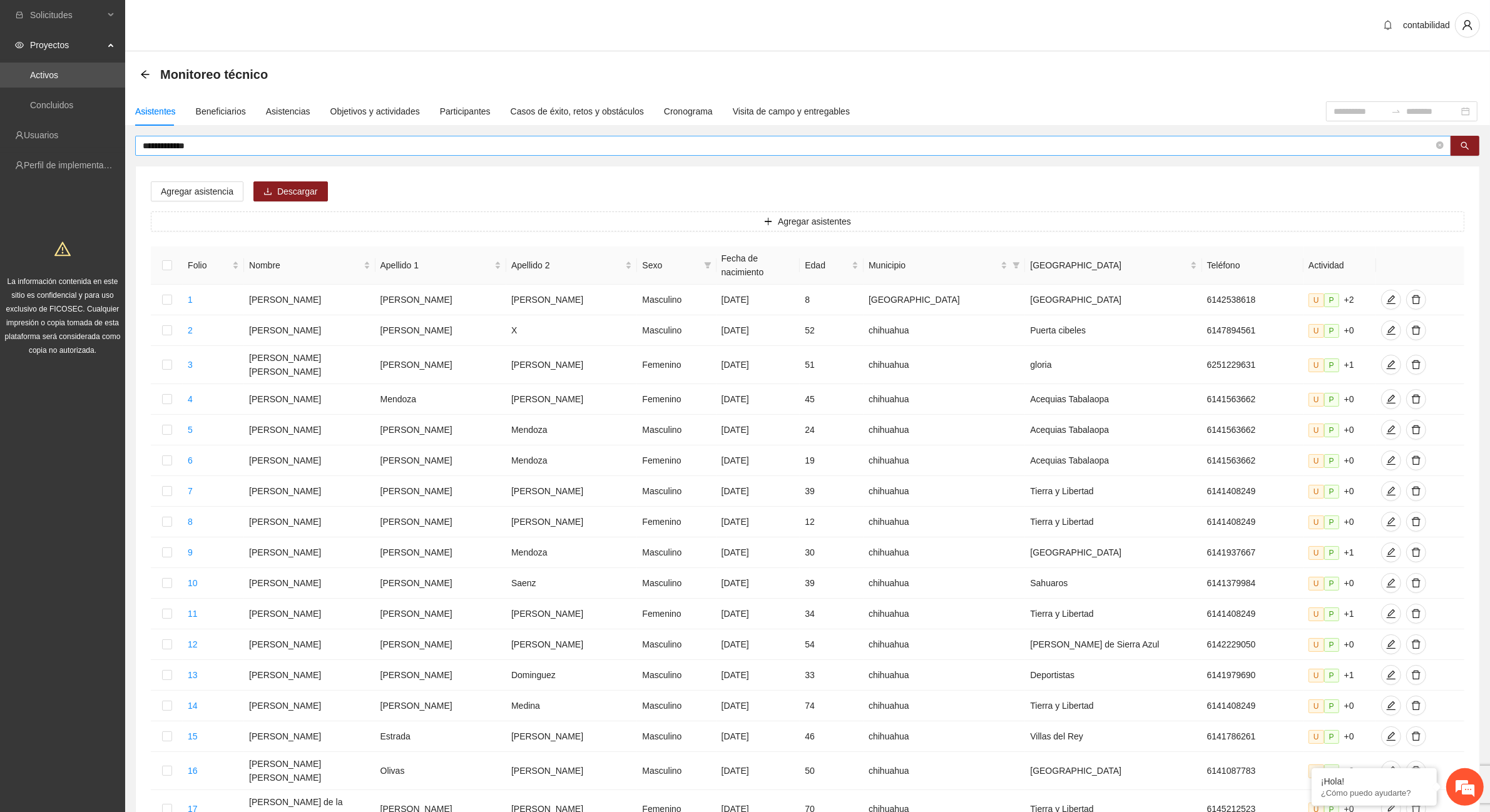
click at [254, 145] on input "**********" at bounding box center [788, 145] width 1291 height 13
type input "*"
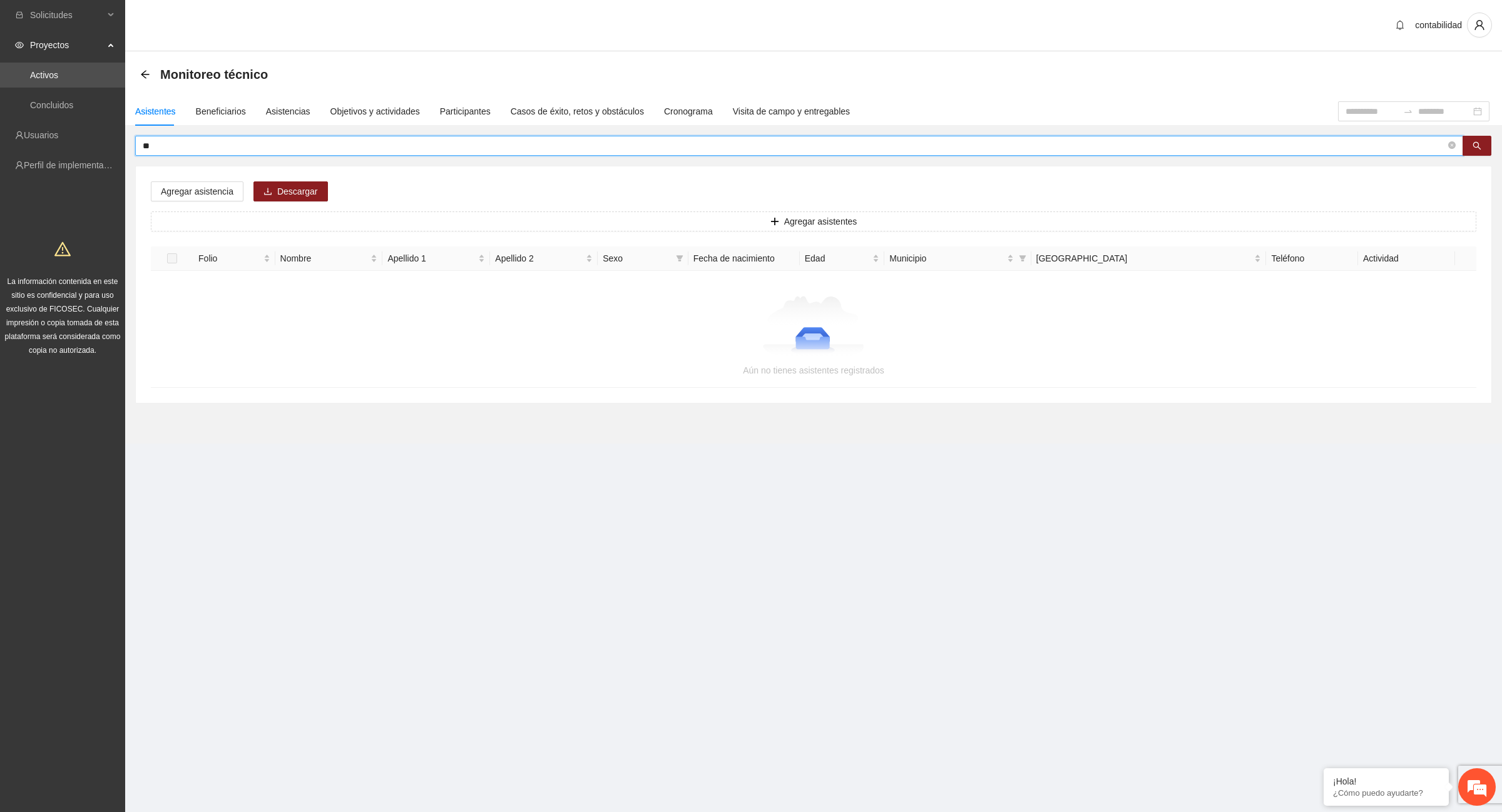
type input "*"
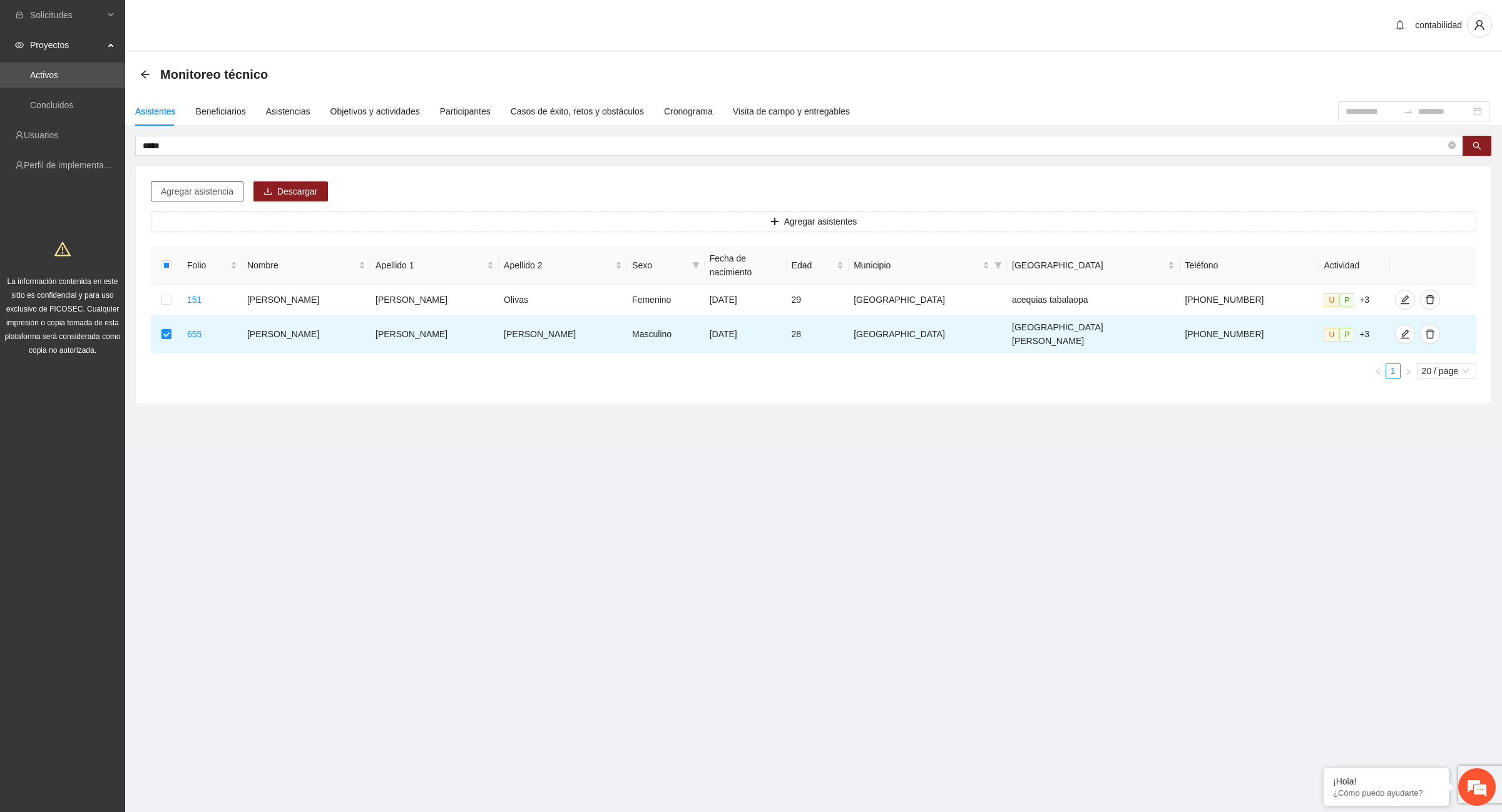
click at [180, 191] on span "Agregar asistencia" at bounding box center [197, 191] width 73 height 13
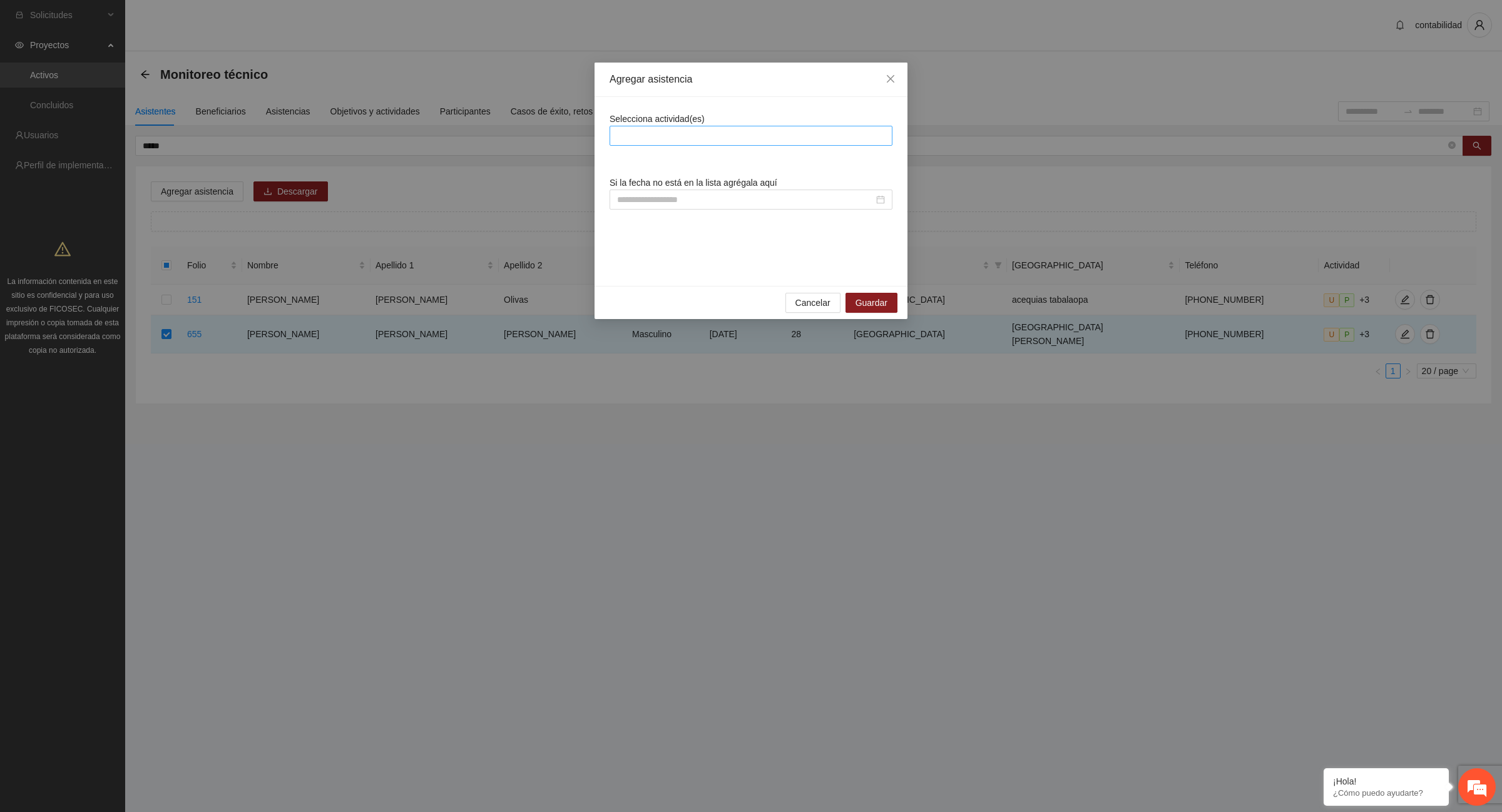
click at [649, 134] on div at bounding box center [751, 136] width 276 height 15
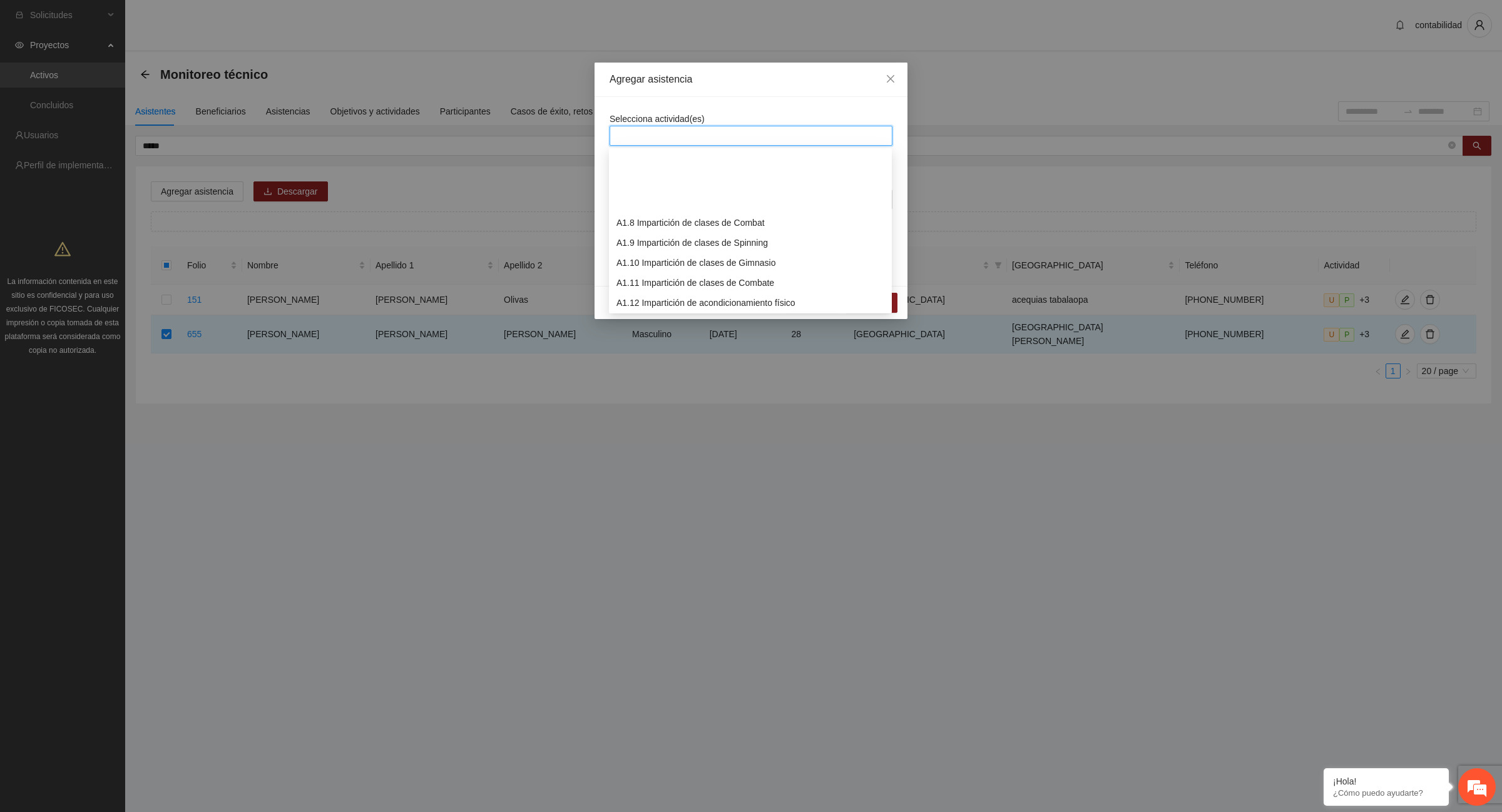
scroll to position [156, 0]
click at [693, 220] on div "A1.12 Impartición de acondicionamiento físico" at bounding box center [750, 224] width 268 height 13
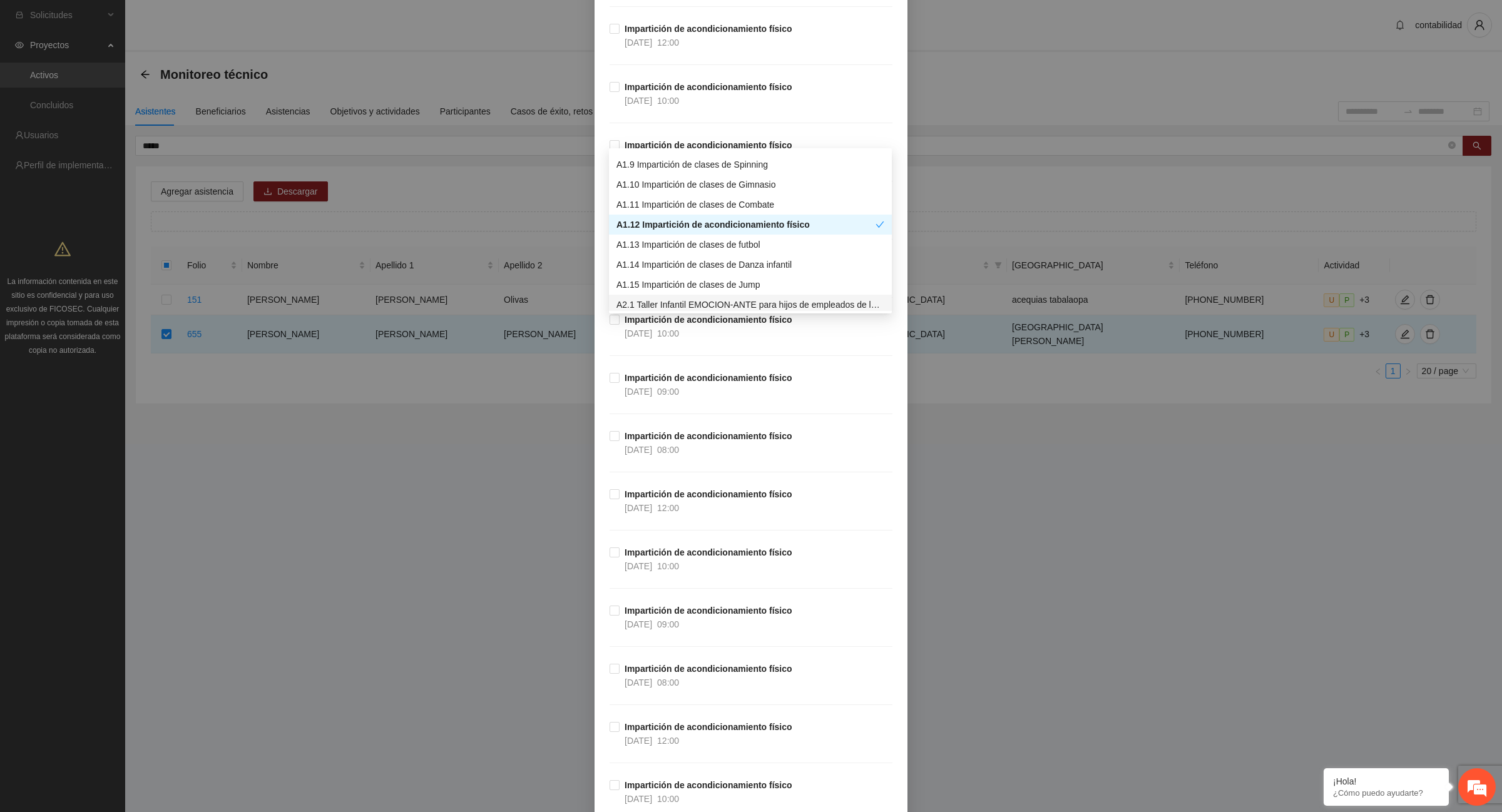
scroll to position [8602, 0]
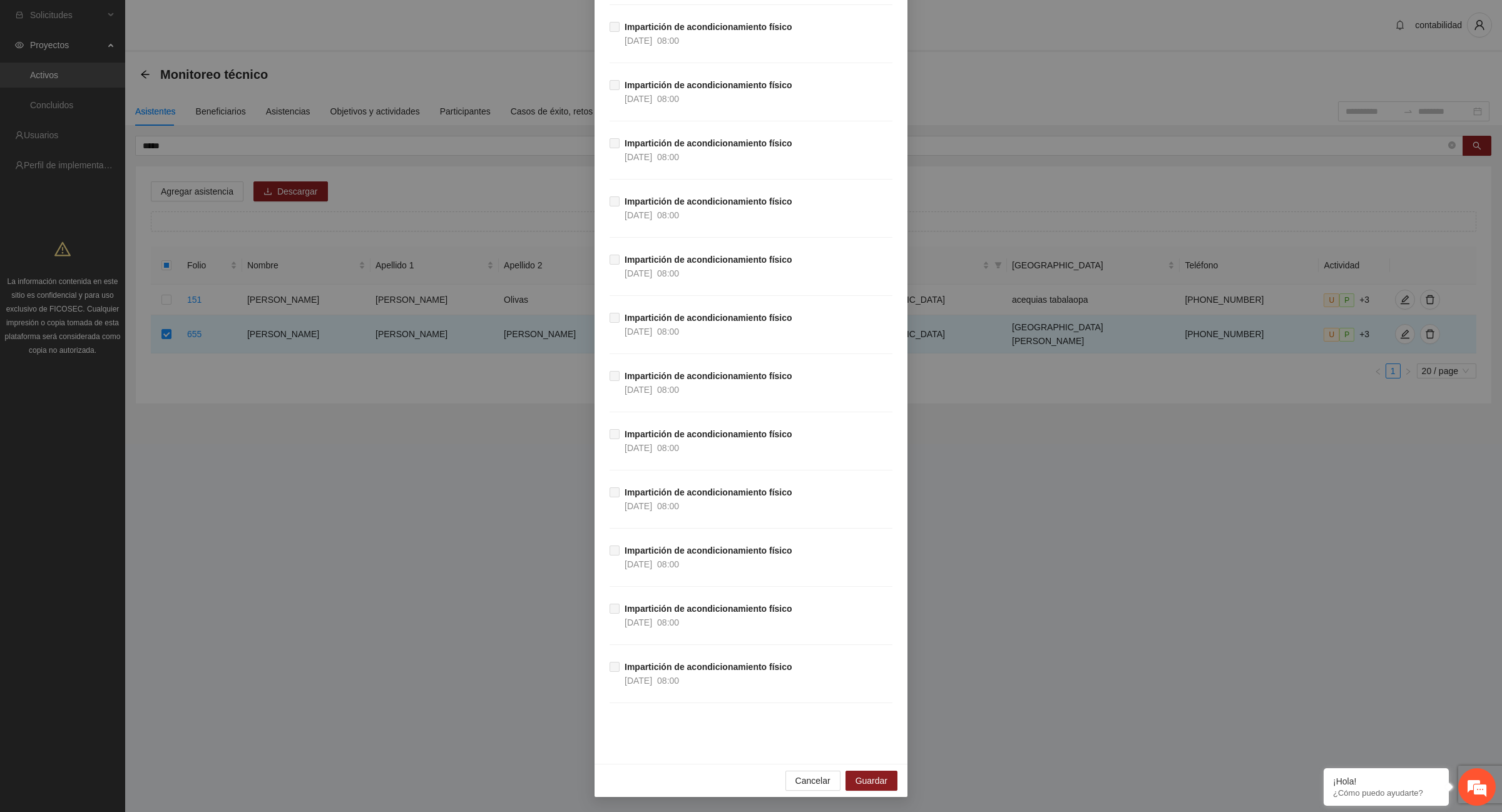
scroll to position [22078, 0]
click at [879, 788] on span "Guardar" at bounding box center [872, 780] width 32 height 13
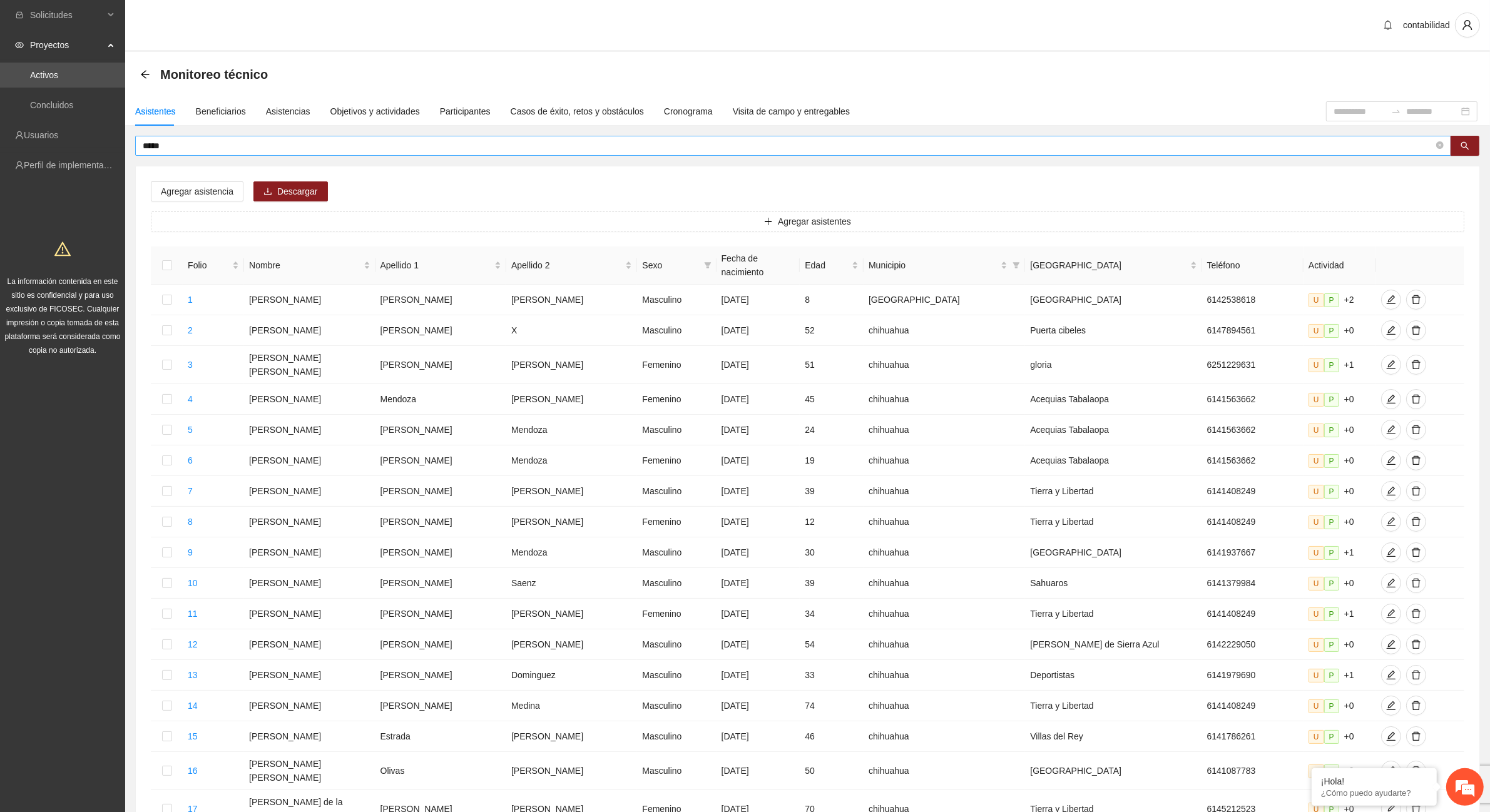
click at [210, 136] on span "*****" at bounding box center [793, 146] width 1316 height 20
type input "*"
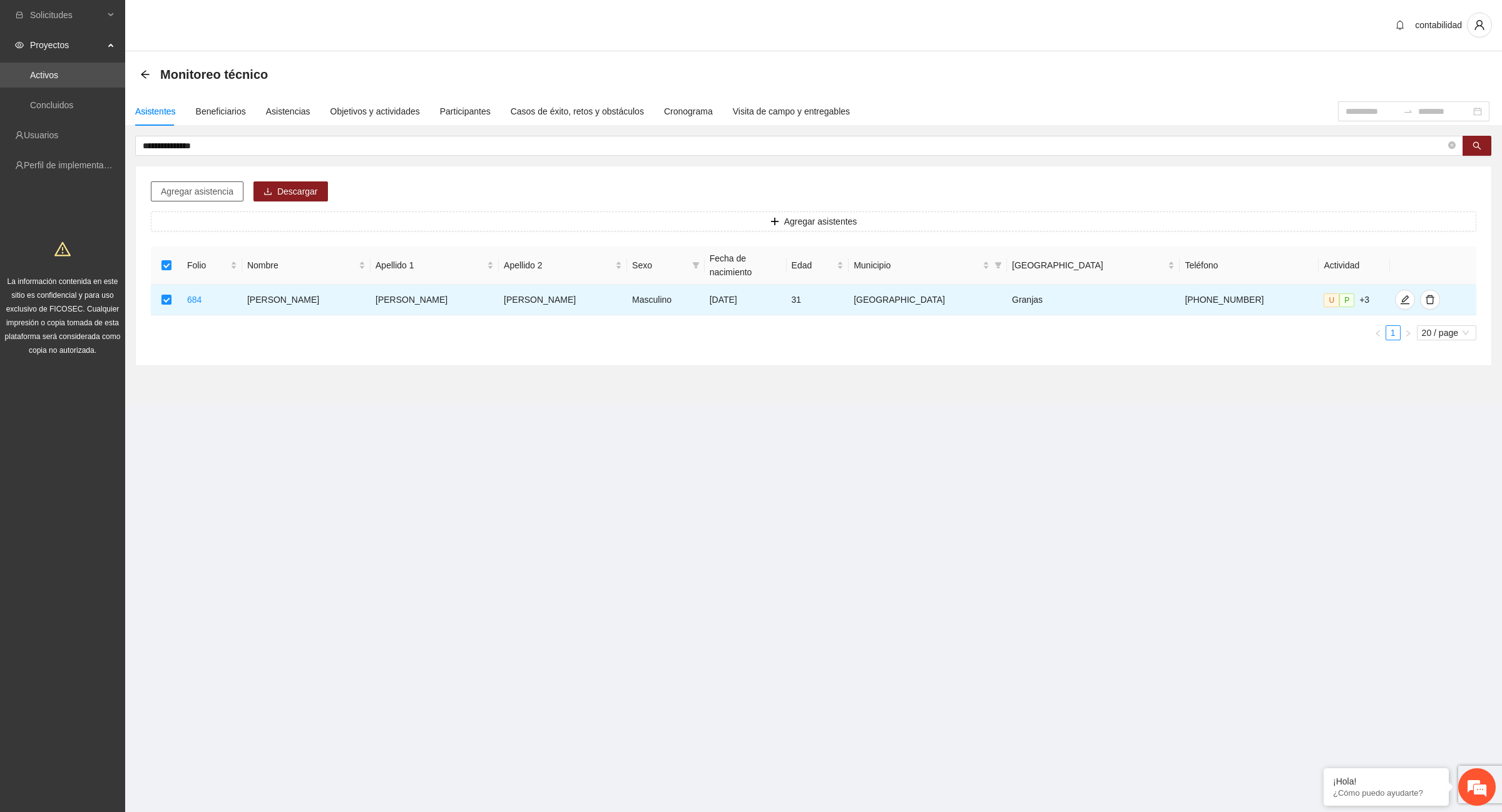
click at [207, 197] on button "Agregar asistencia" at bounding box center [197, 191] width 93 height 20
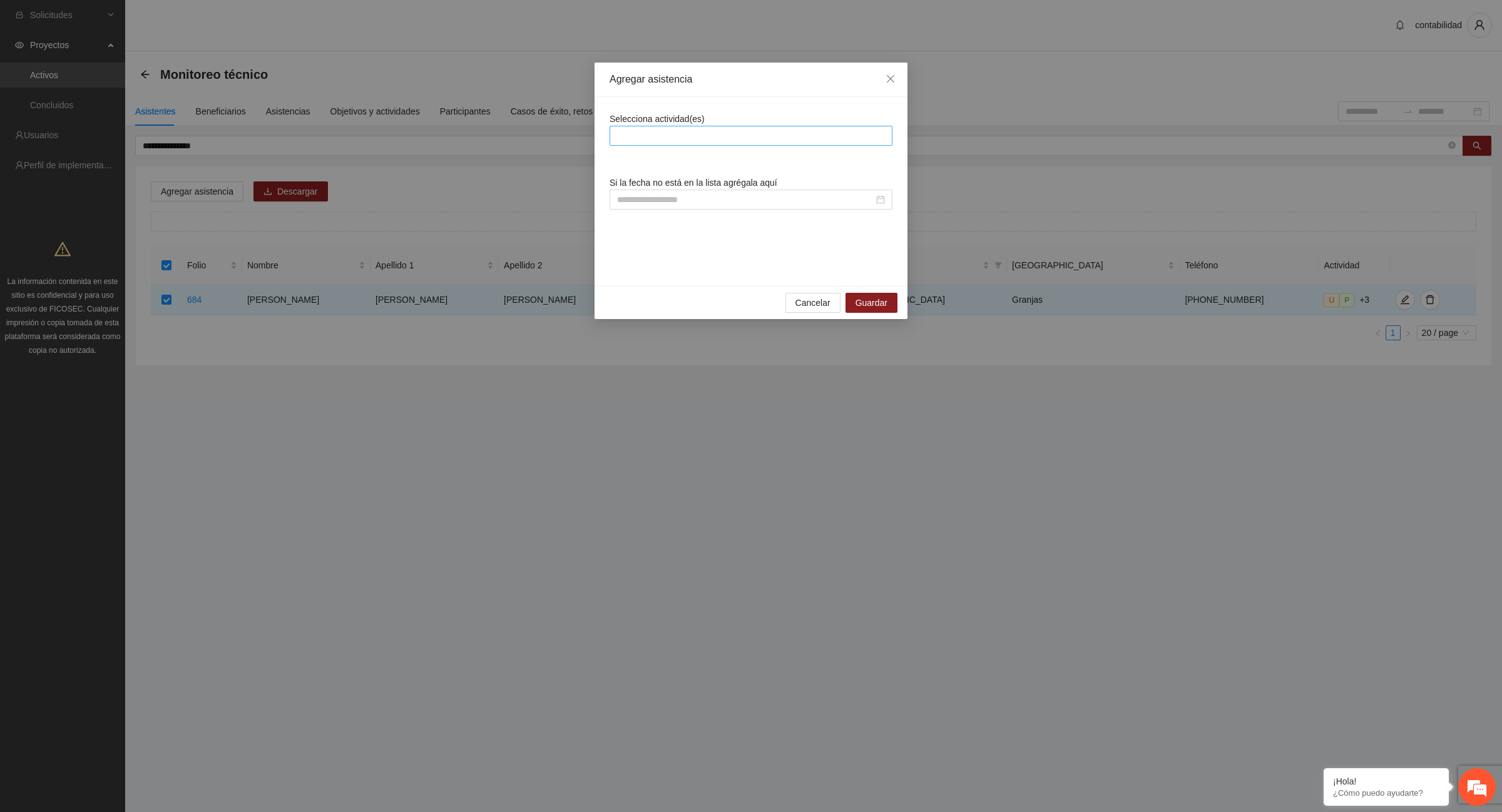
click at [661, 139] on div at bounding box center [751, 136] width 276 height 15
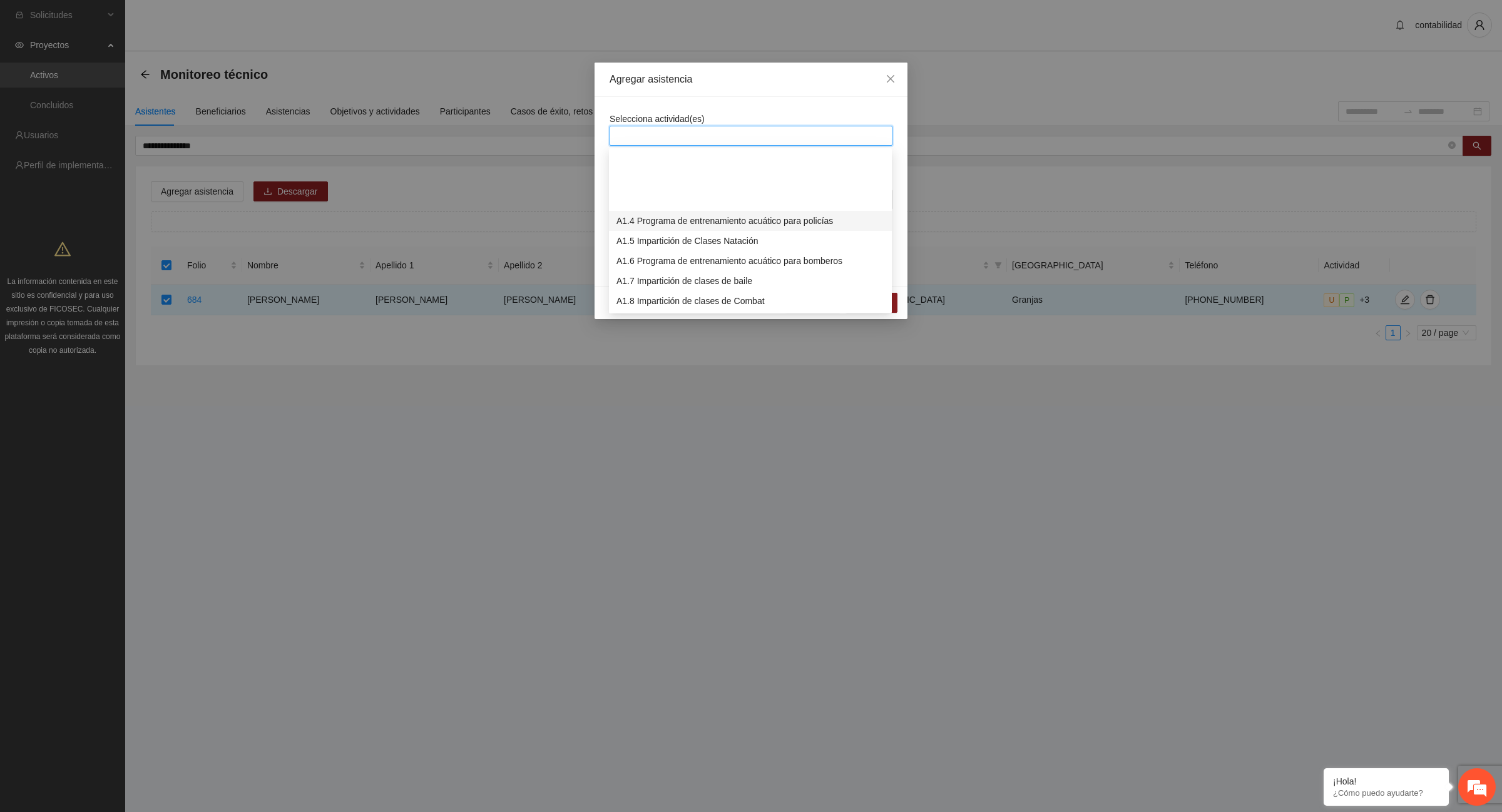
scroll to position [156, 0]
click at [695, 223] on div "A1.12 Impartición de acondicionamiento físico" at bounding box center [750, 224] width 268 height 13
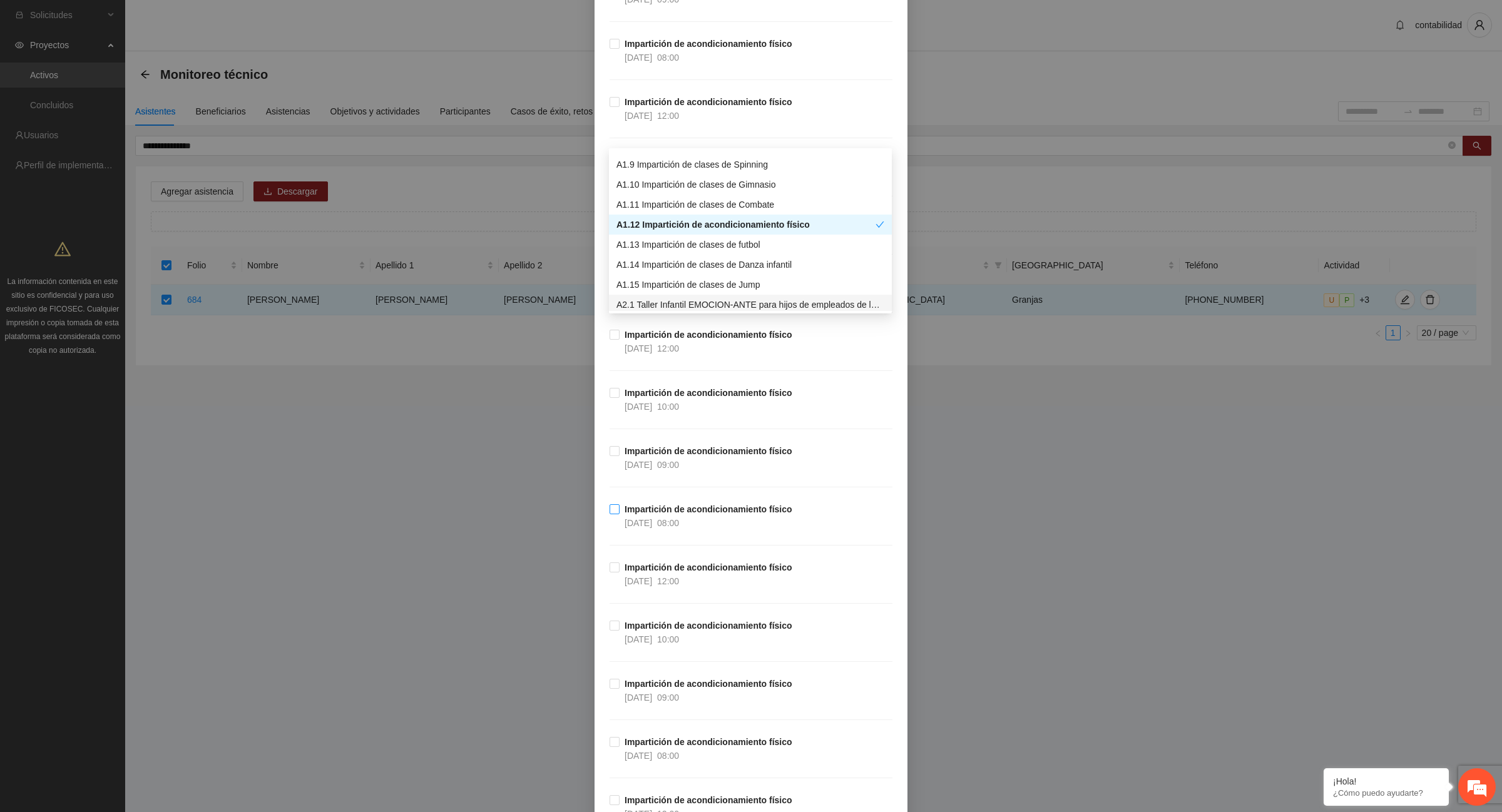
scroll to position [8524, 0]
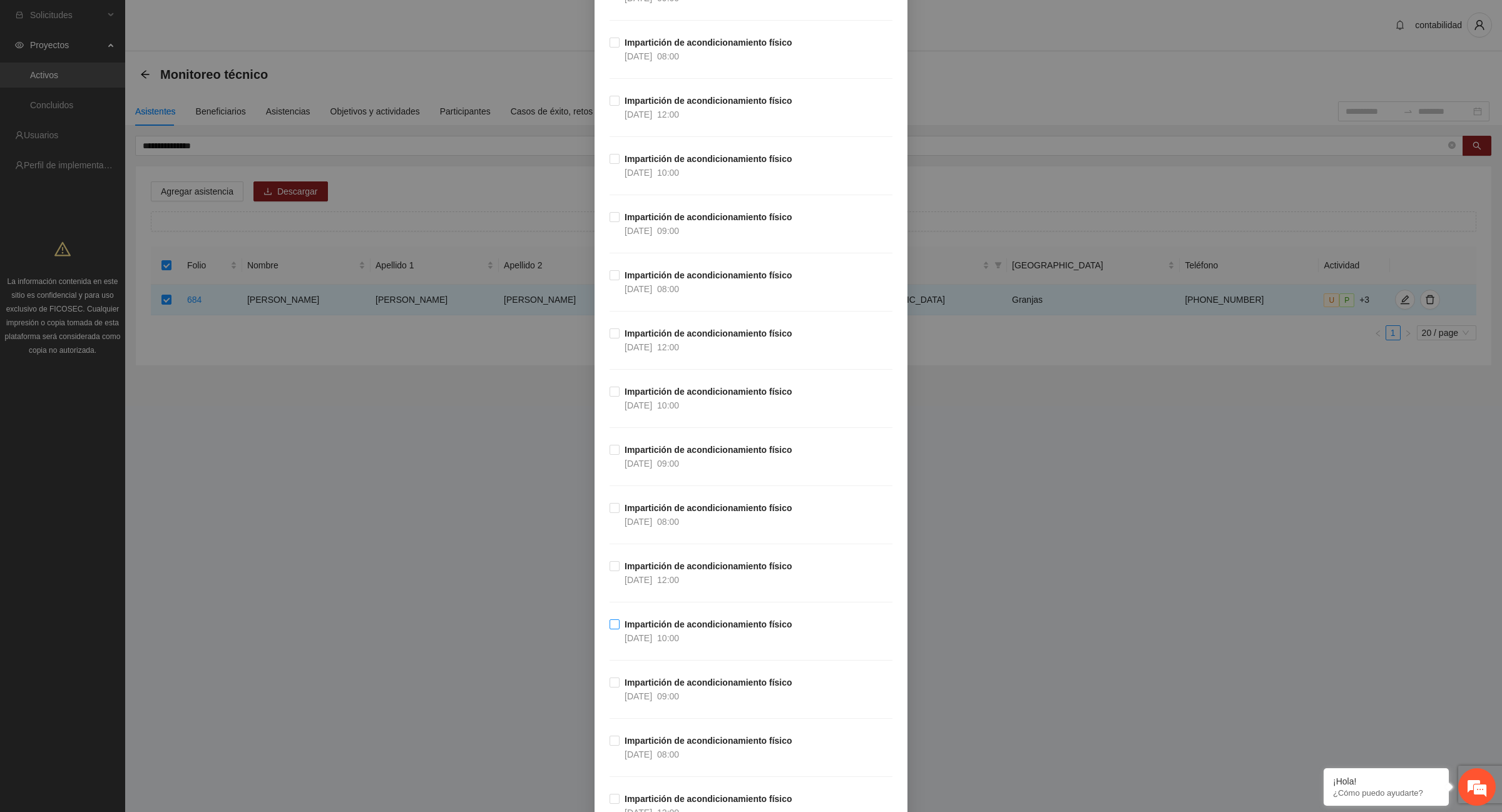
click at [694, 645] on span "Impartición de acondicionamiento físico [DATE] 10:00" at bounding box center [708, 631] width 178 height 28
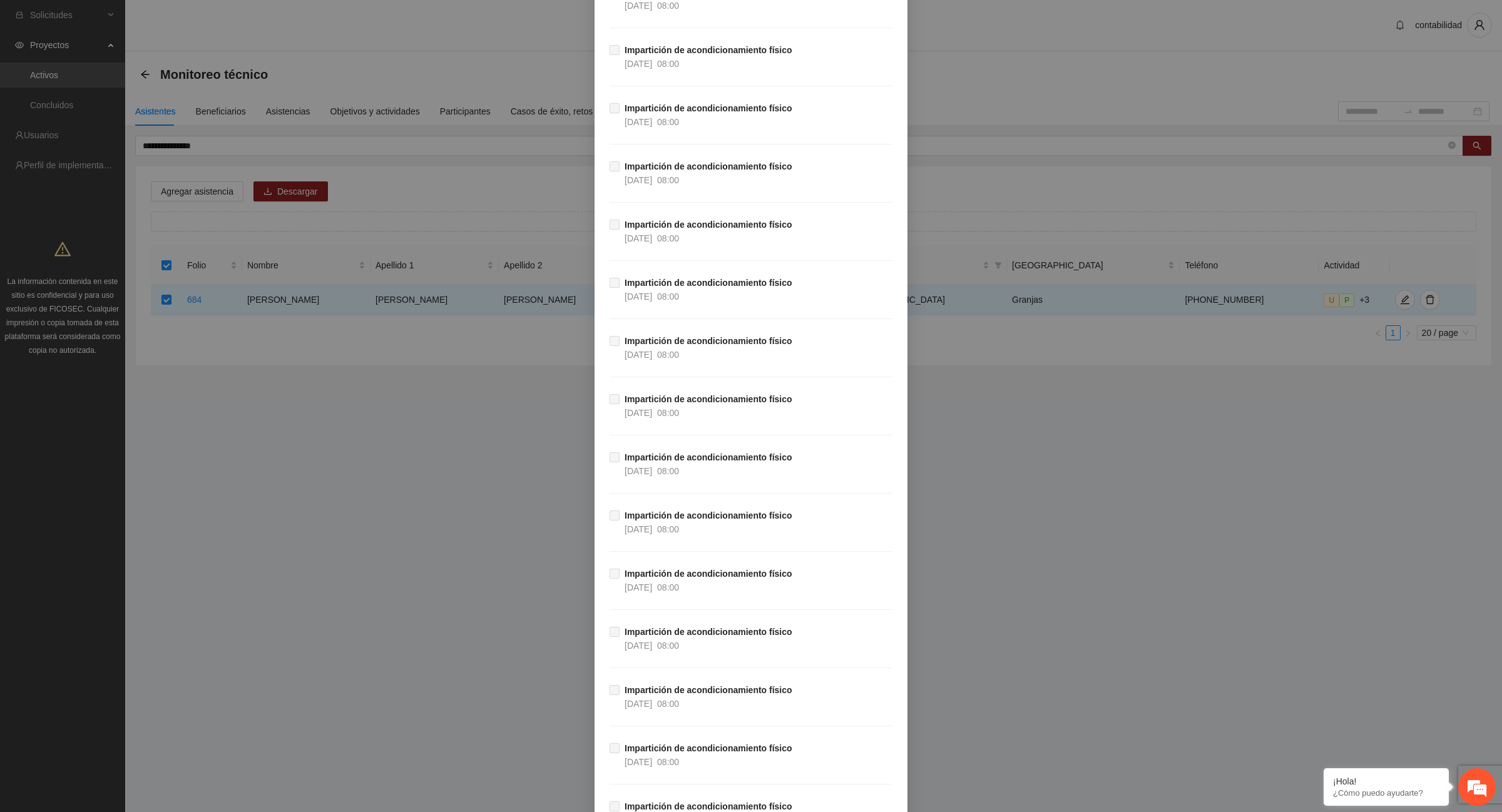
scroll to position [22087, 0]
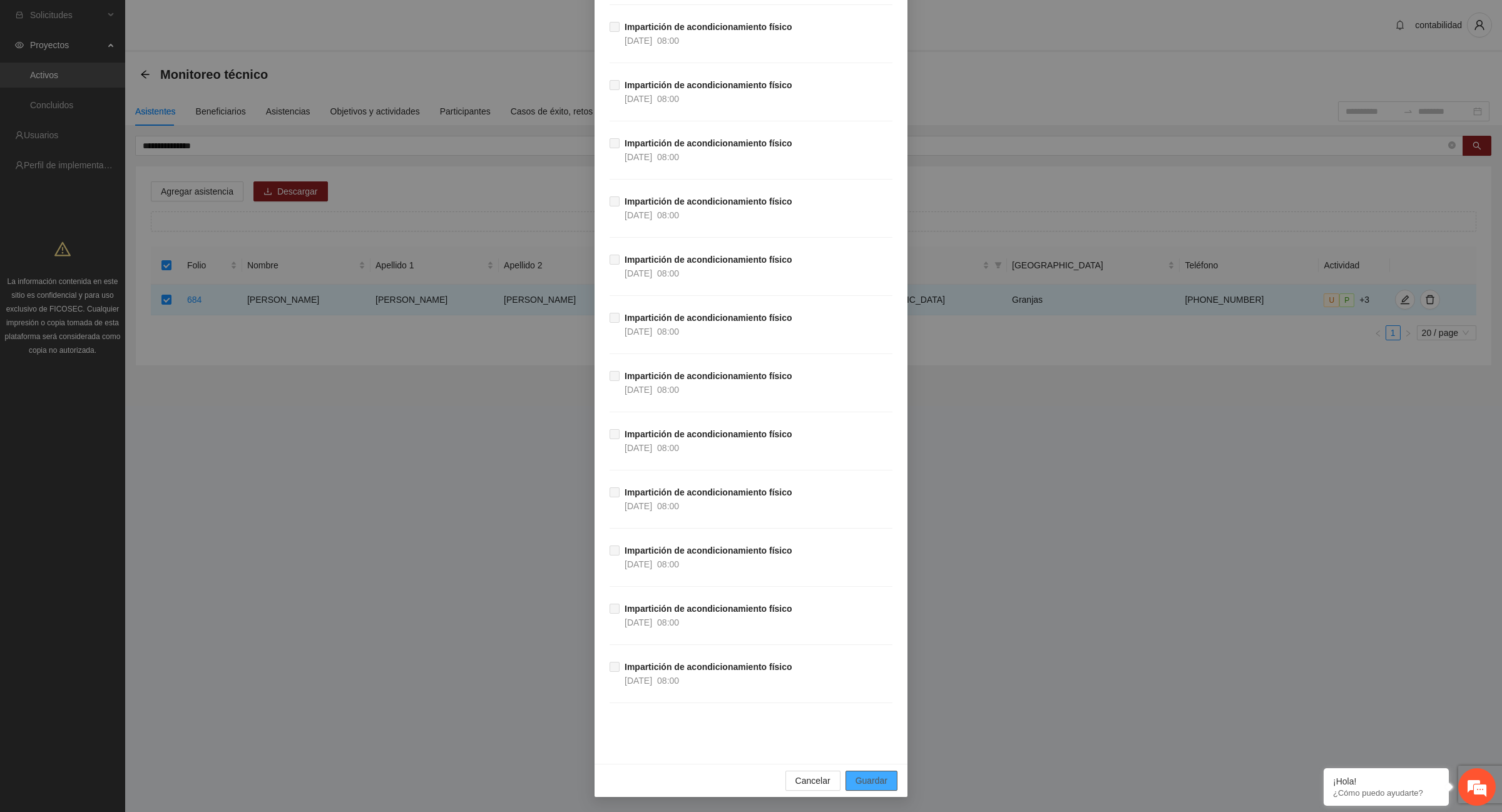
click at [862, 785] on span "Guardar" at bounding box center [872, 780] width 32 height 13
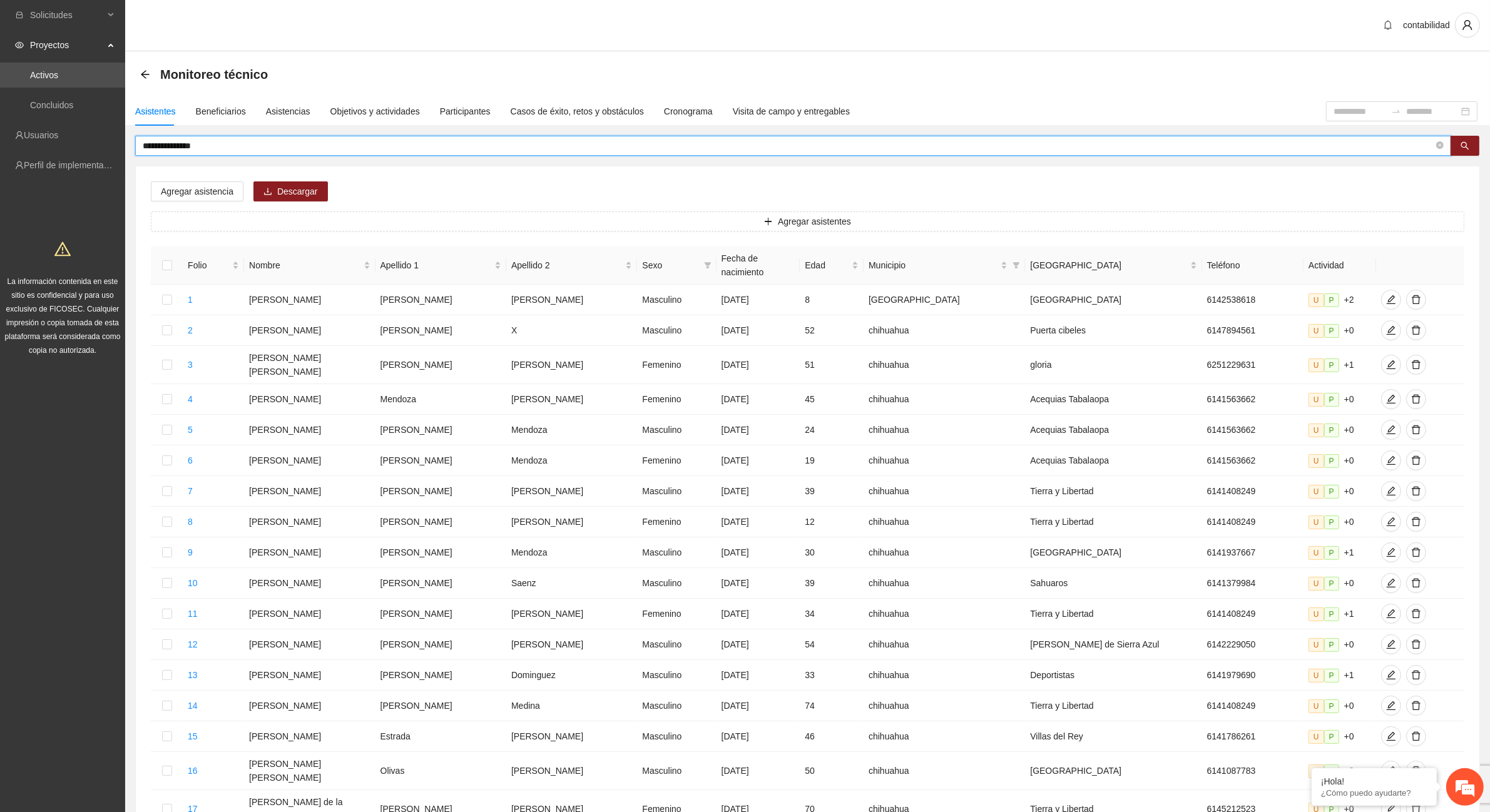
click at [214, 146] on input "**********" at bounding box center [788, 145] width 1291 height 13
type input "*"
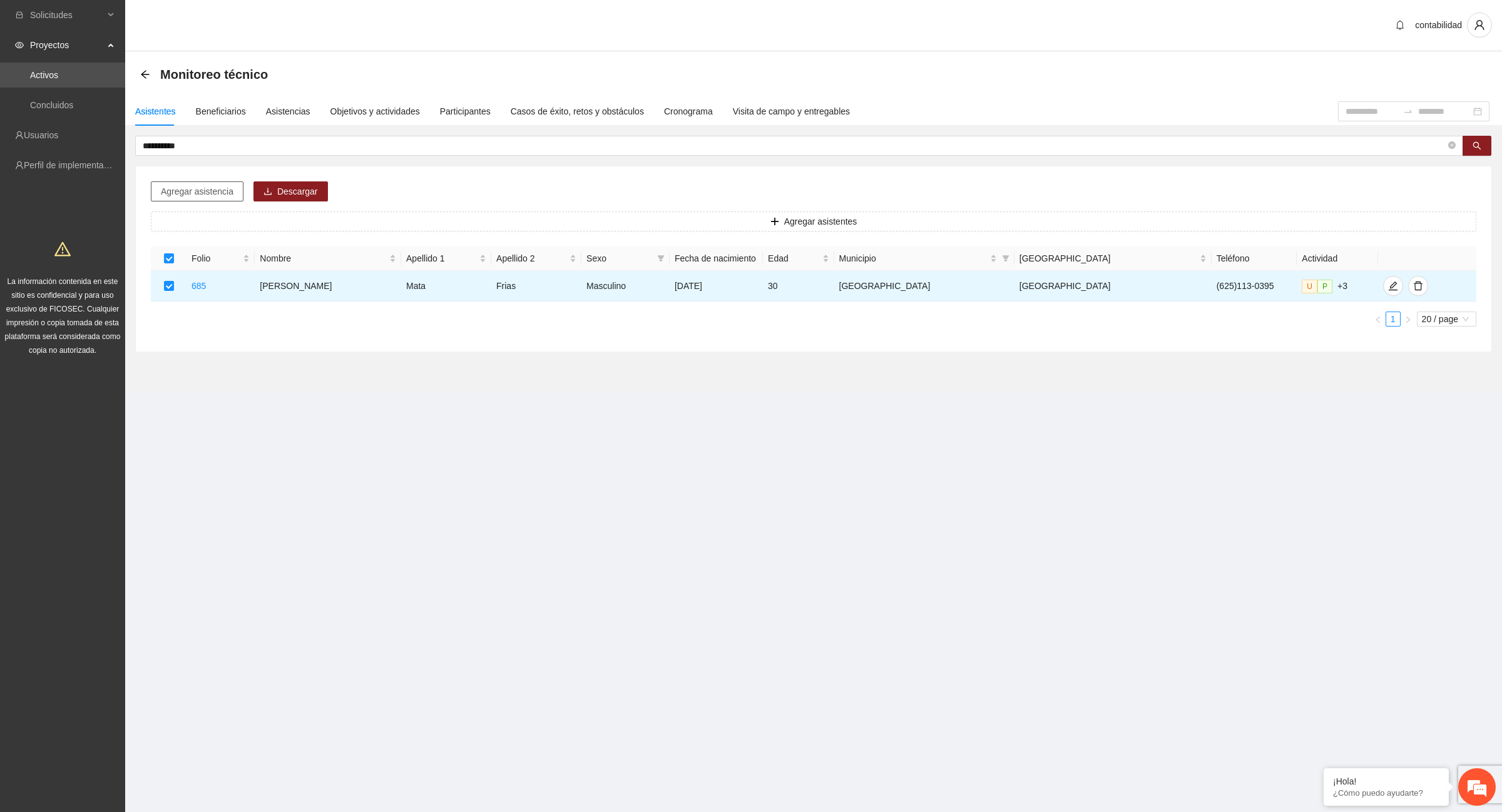
click at [182, 189] on span "Agregar asistencia" at bounding box center [197, 191] width 73 height 13
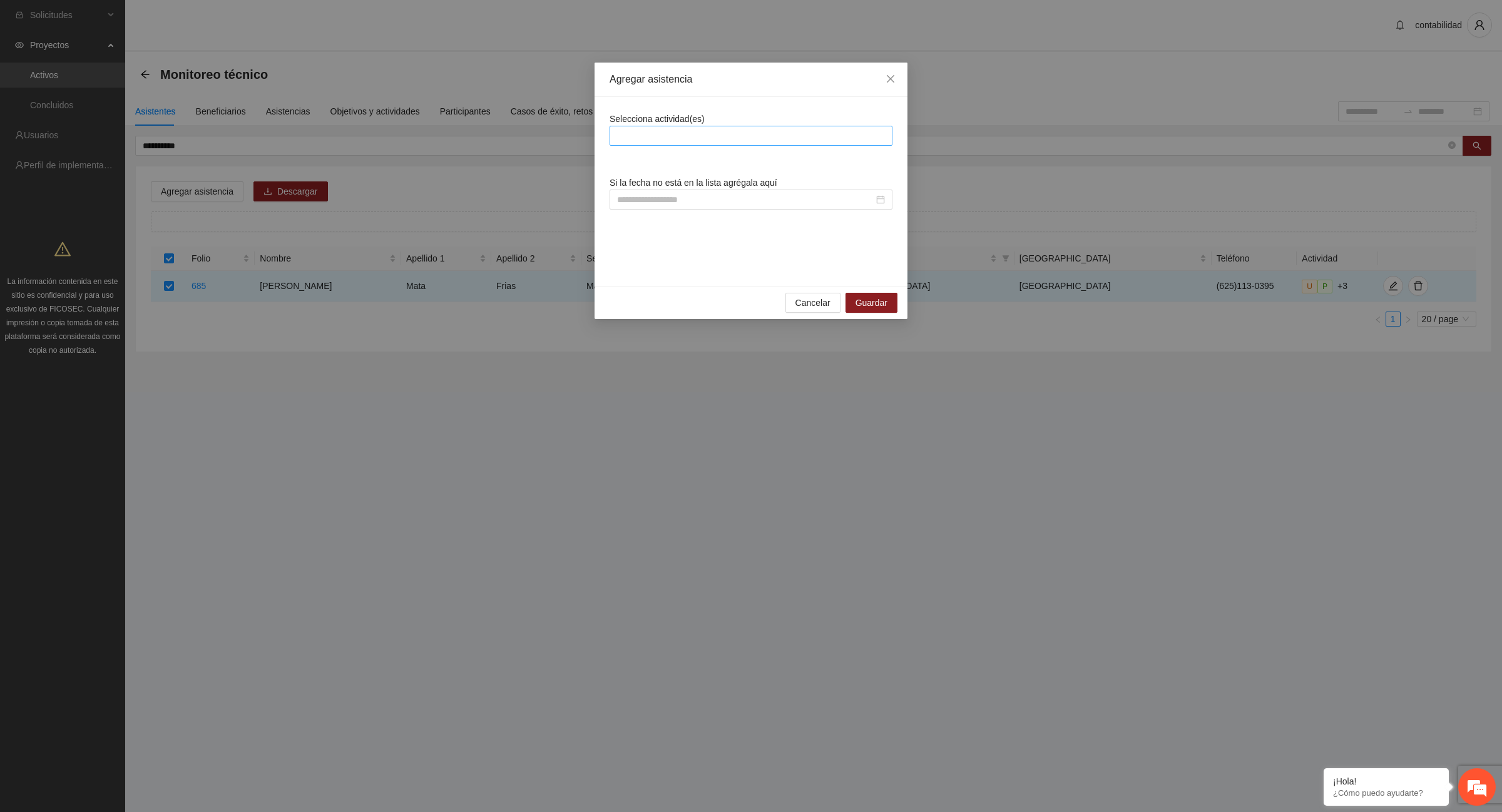
click at [687, 133] on div at bounding box center [751, 136] width 276 height 15
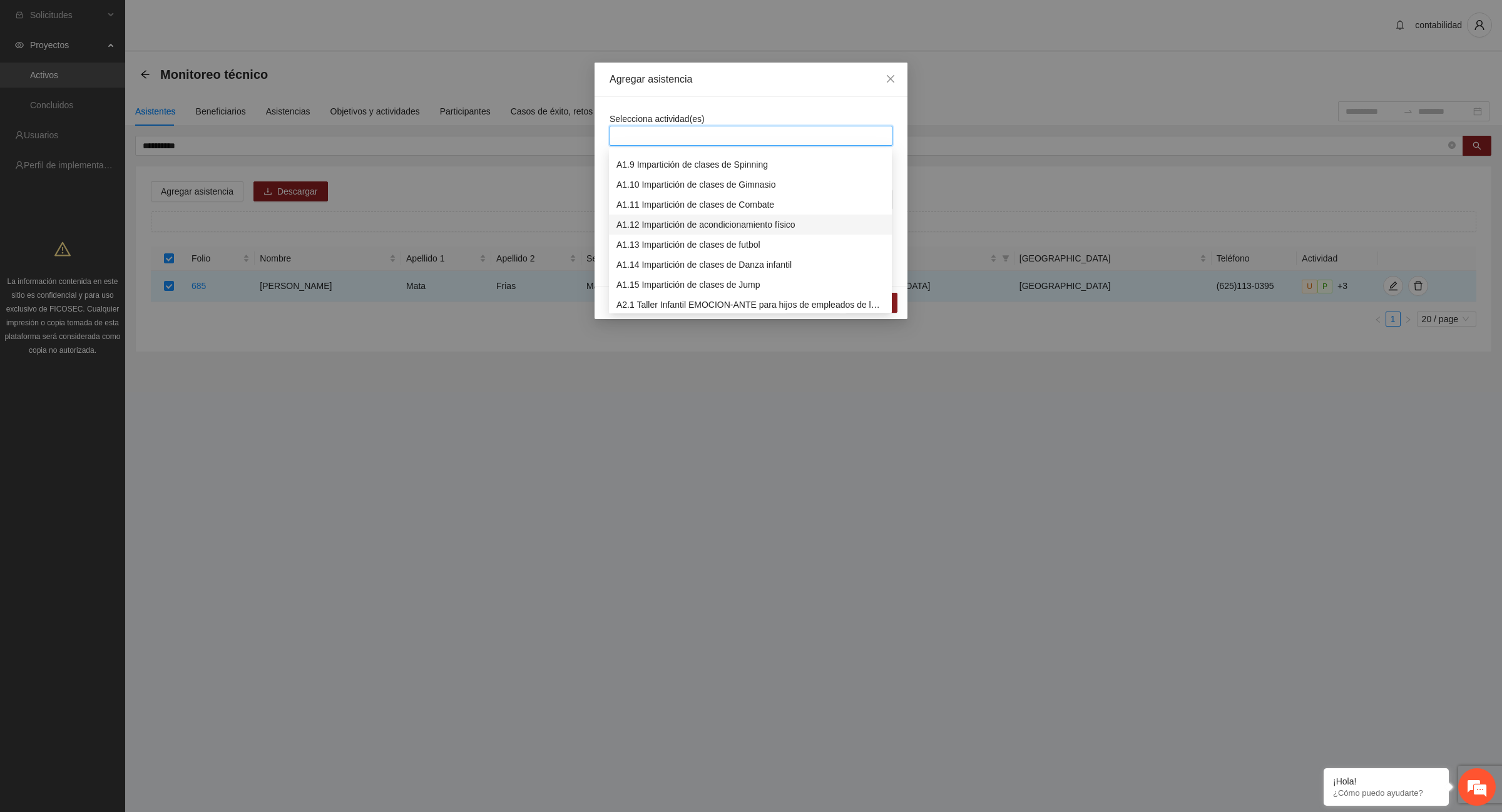
click at [705, 219] on div "A1.12 Impartición de acondicionamiento físico" at bounding box center [750, 224] width 268 height 13
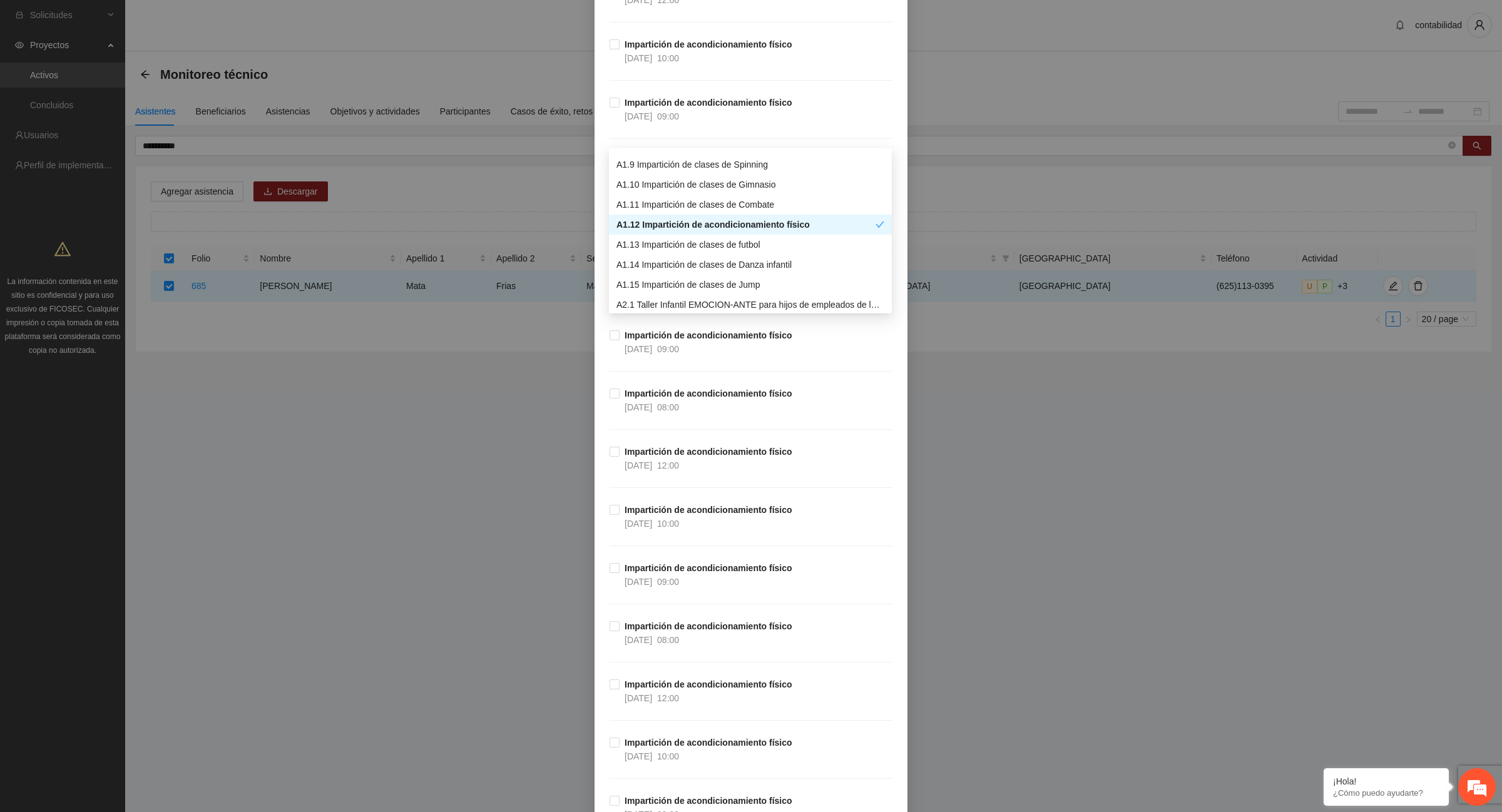
scroll to position [8680, 0]
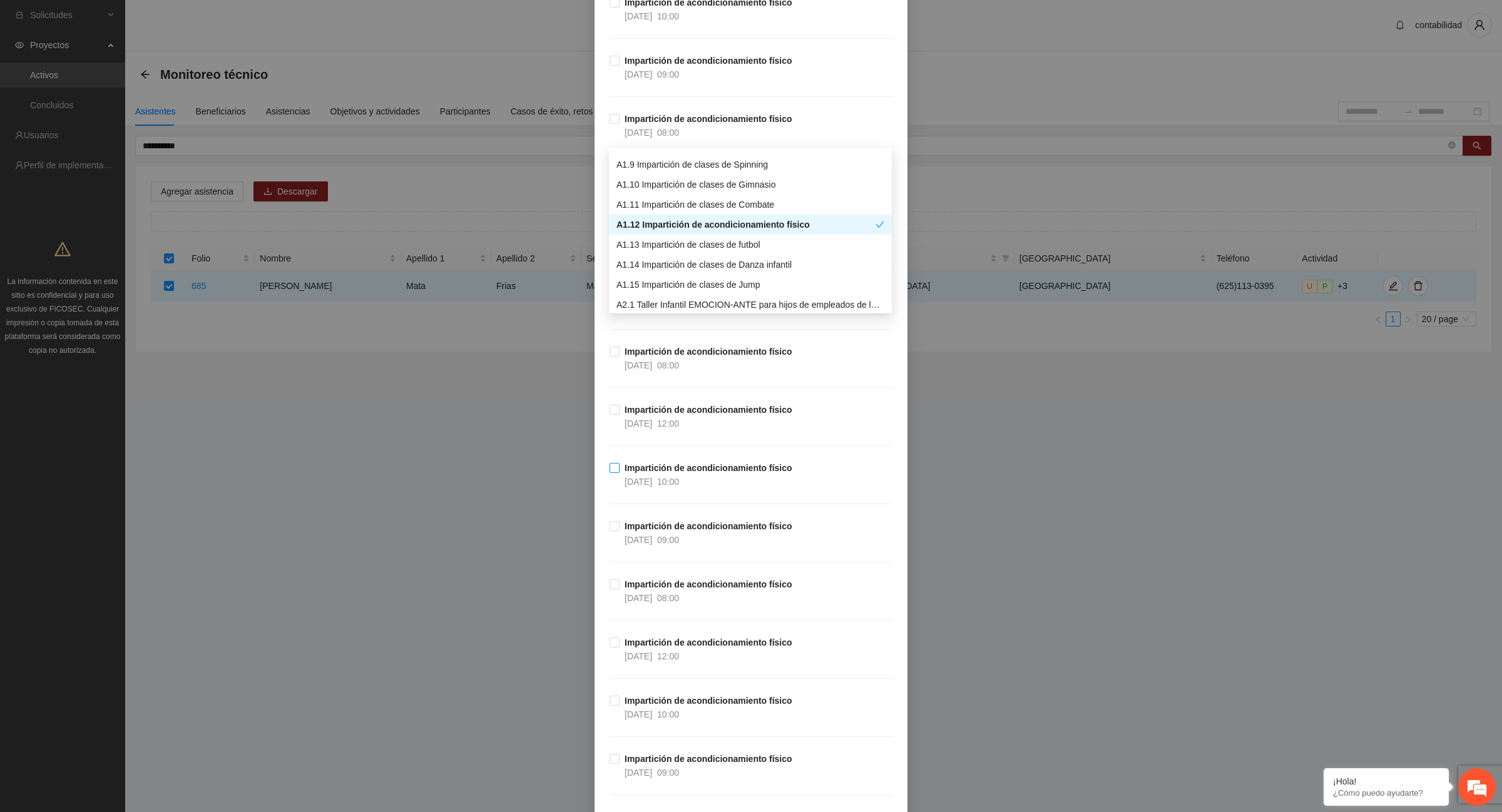
click at [716, 473] on strong "Impartición de acondicionamiento físico" at bounding box center [708, 468] width 168 height 10
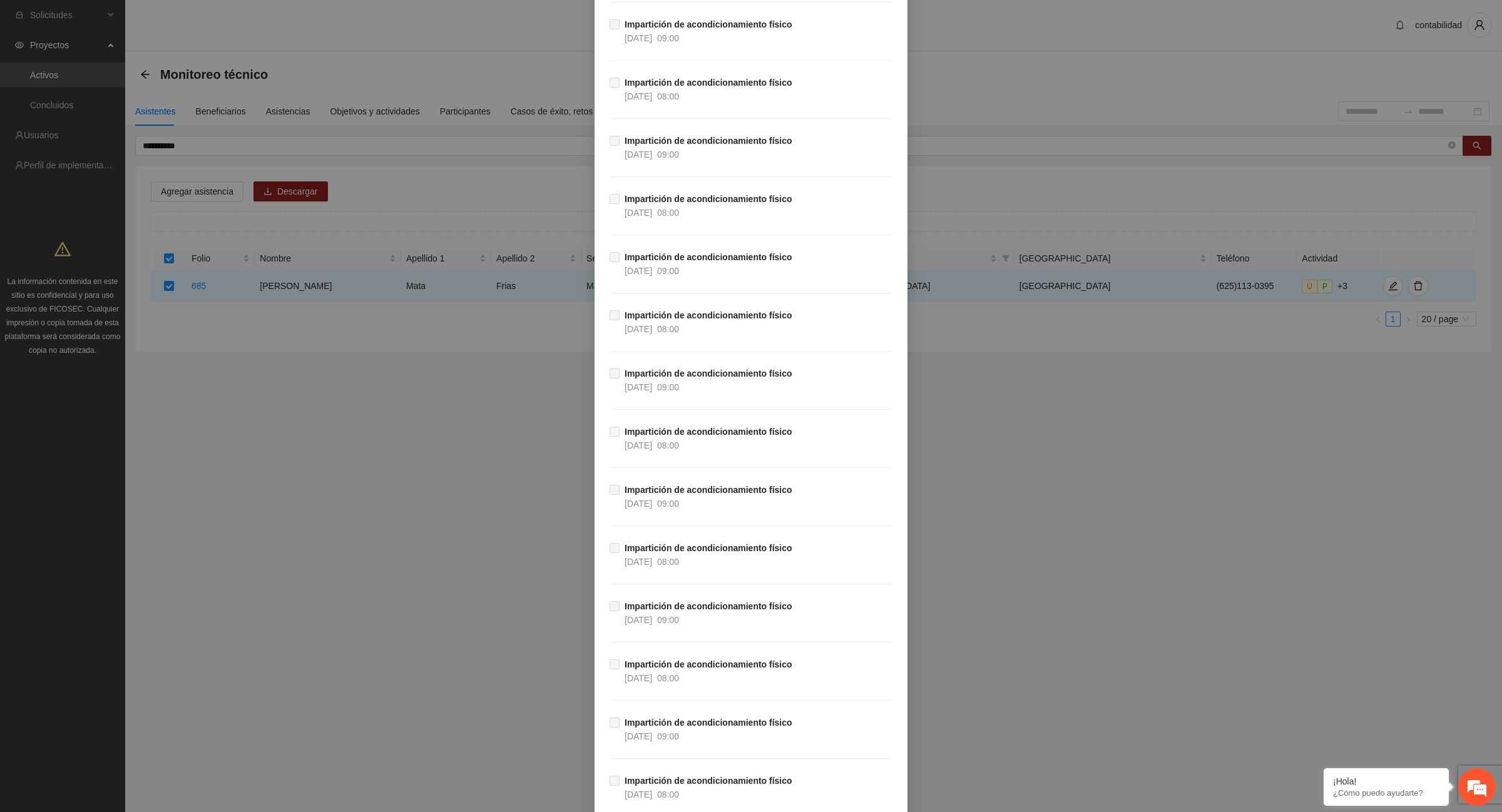
scroll to position [22087, 0]
click at [888, 783] on button "Guardar" at bounding box center [872, 781] width 52 height 20
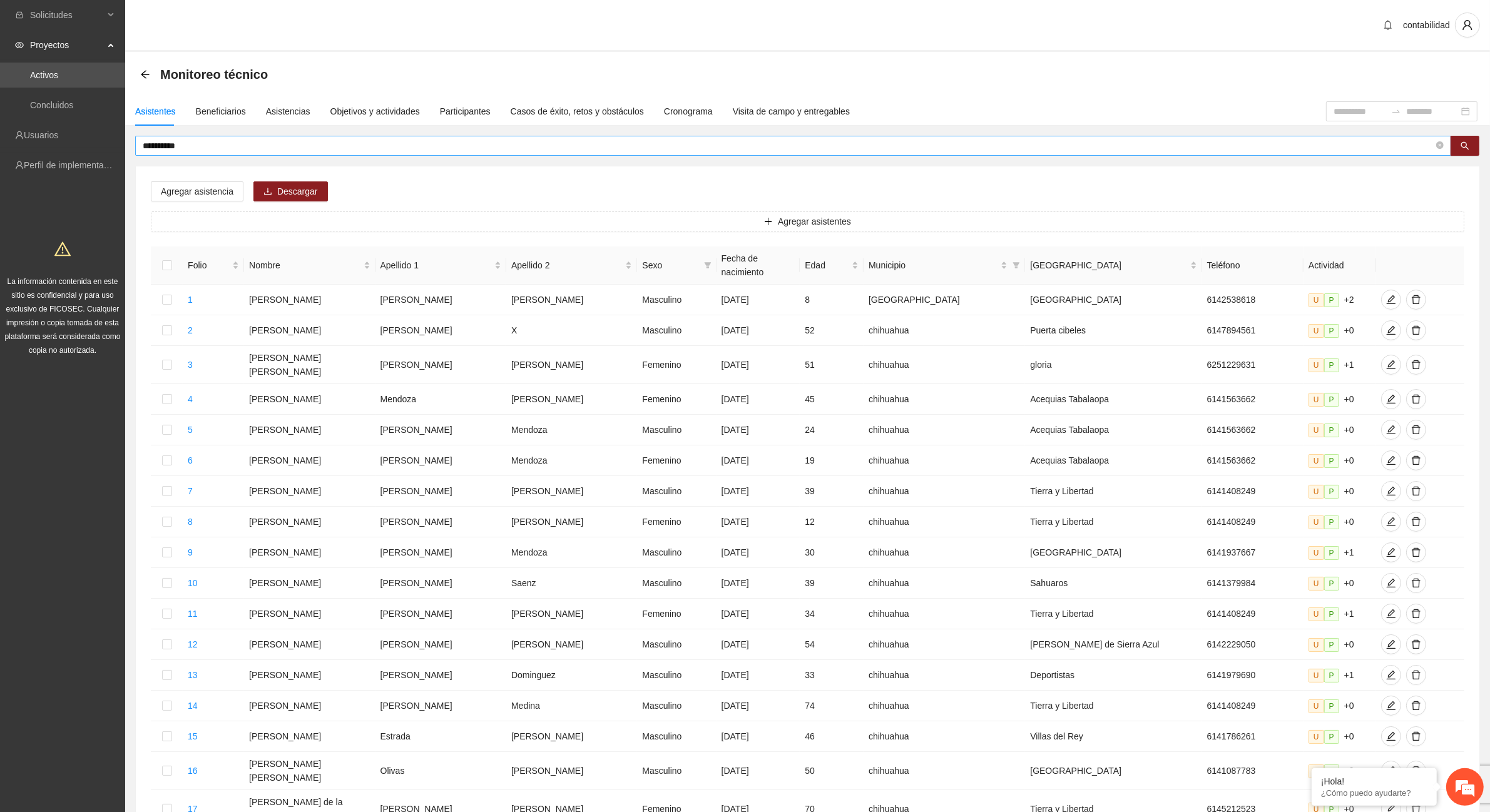
click at [179, 148] on input "**********" at bounding box center [788, 145] width 1291 height 13
type input "*"
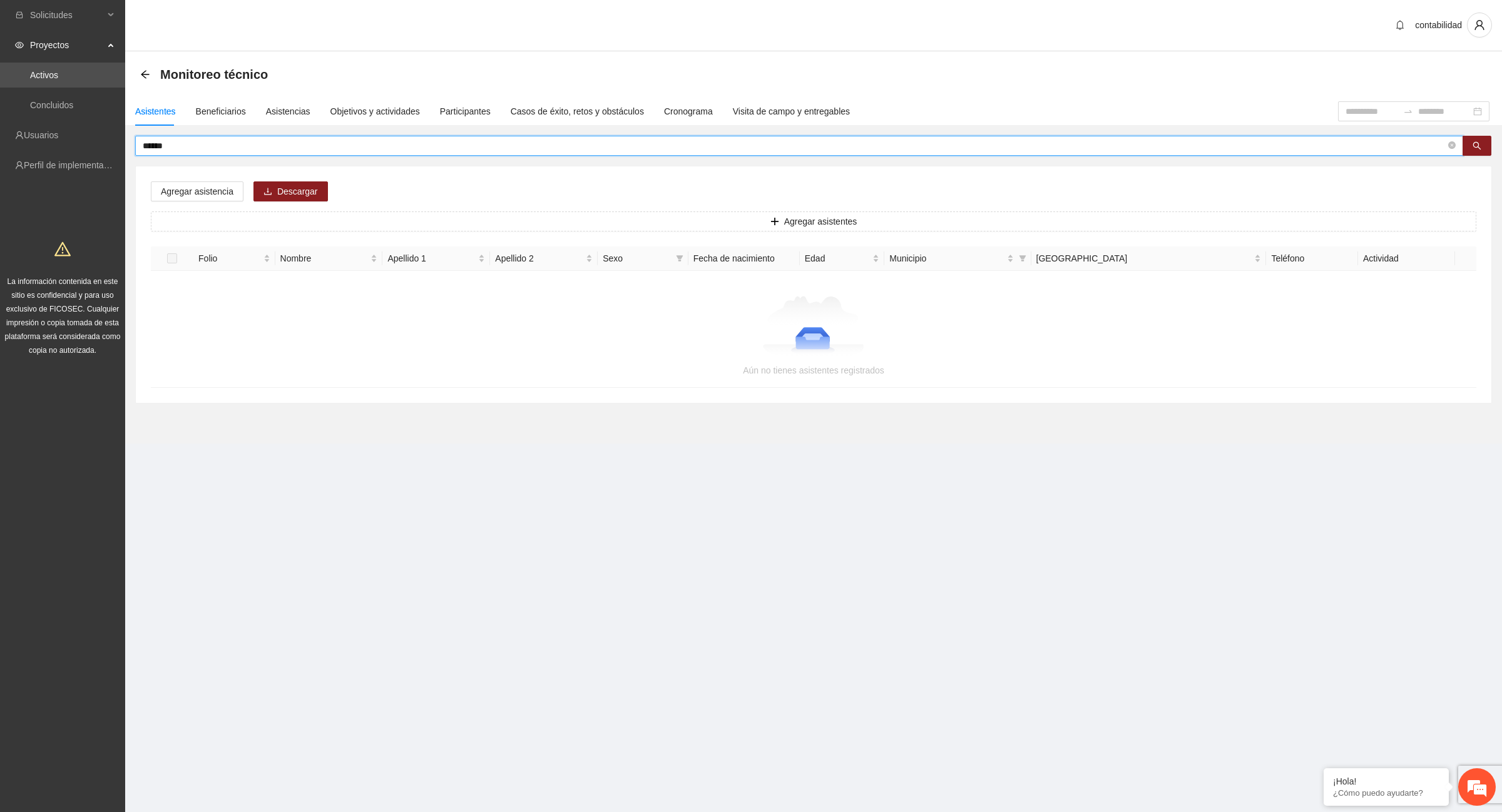
type input "******"
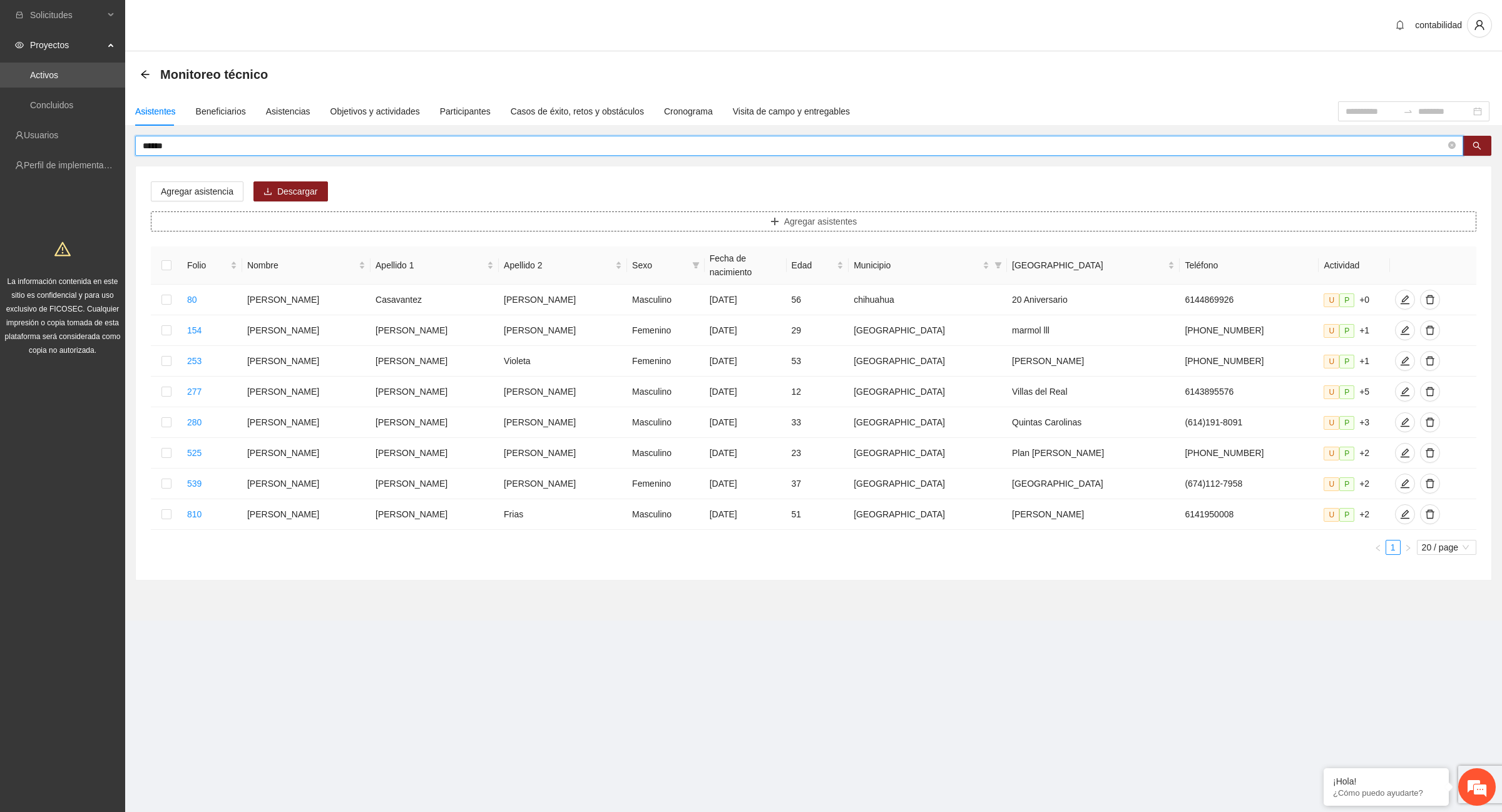
click at [807, 223] on span "Agregar asistentes" at bounding box center [821, 221] width 73 height 13
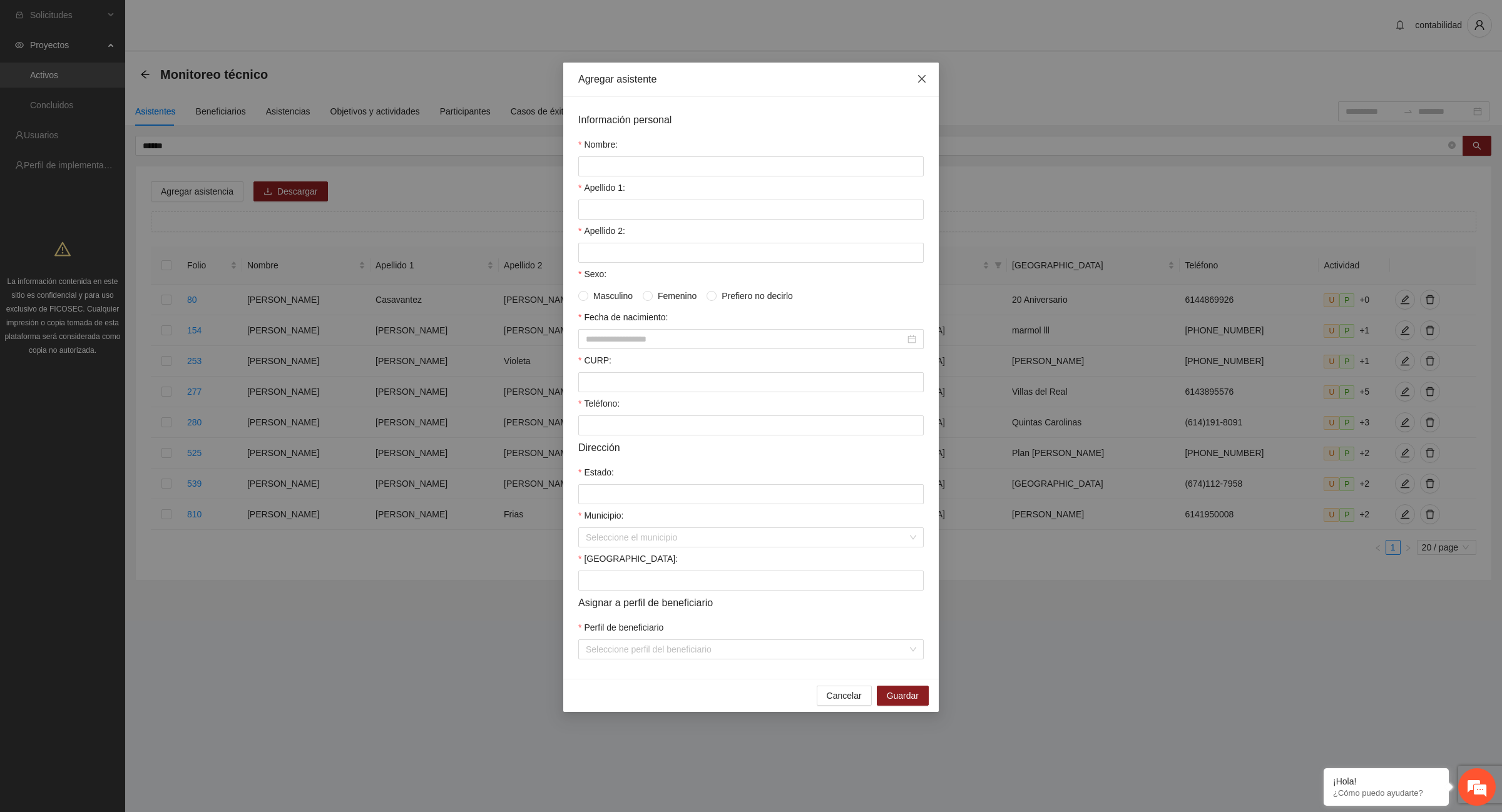
click at [925, 82] on icon "close" at bounding box center [922, 78] width 10 height 10
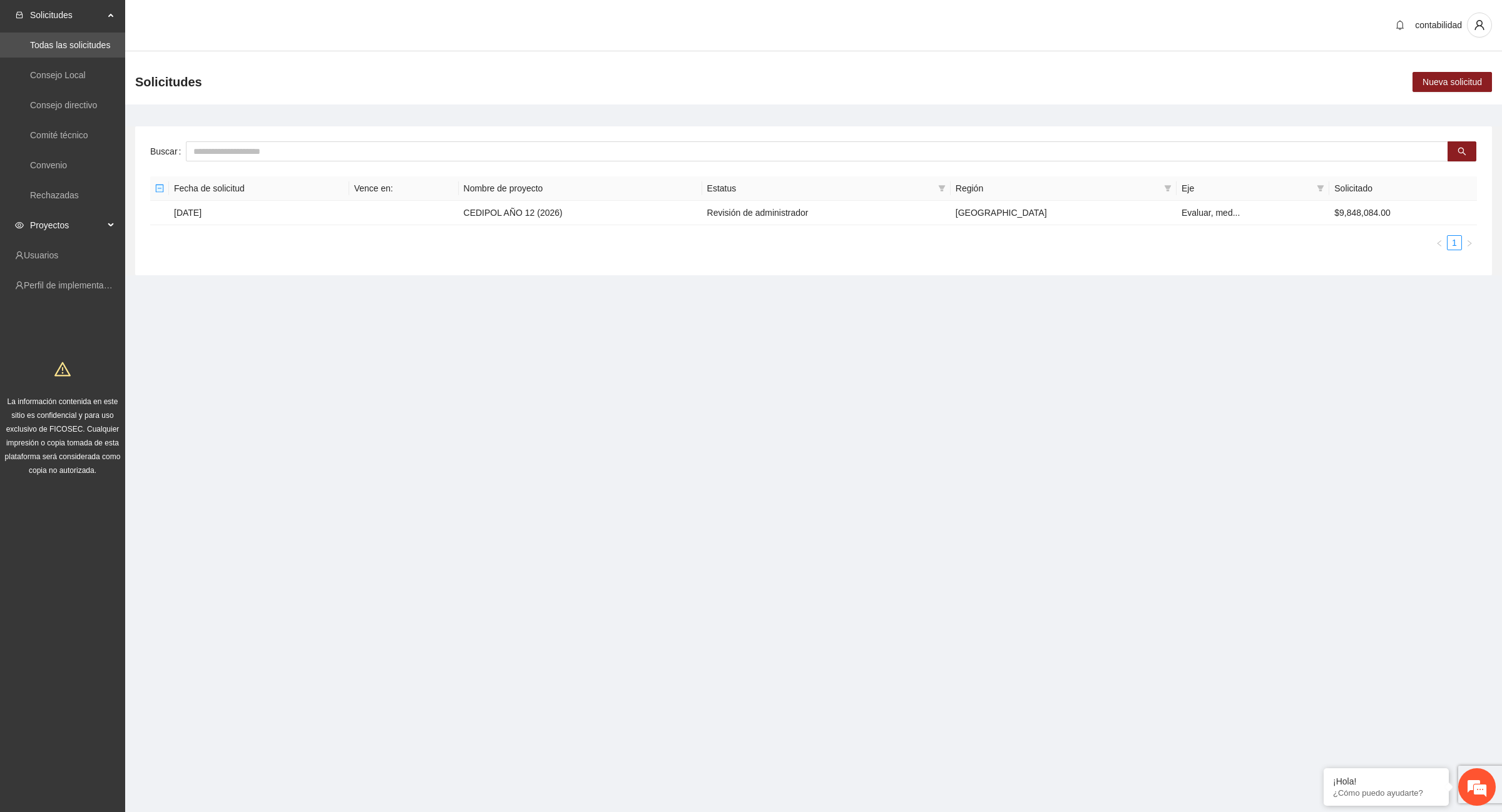
click at [66, 217] on span "Proyectos" at bounding box center [67, 225] width 73 height 25
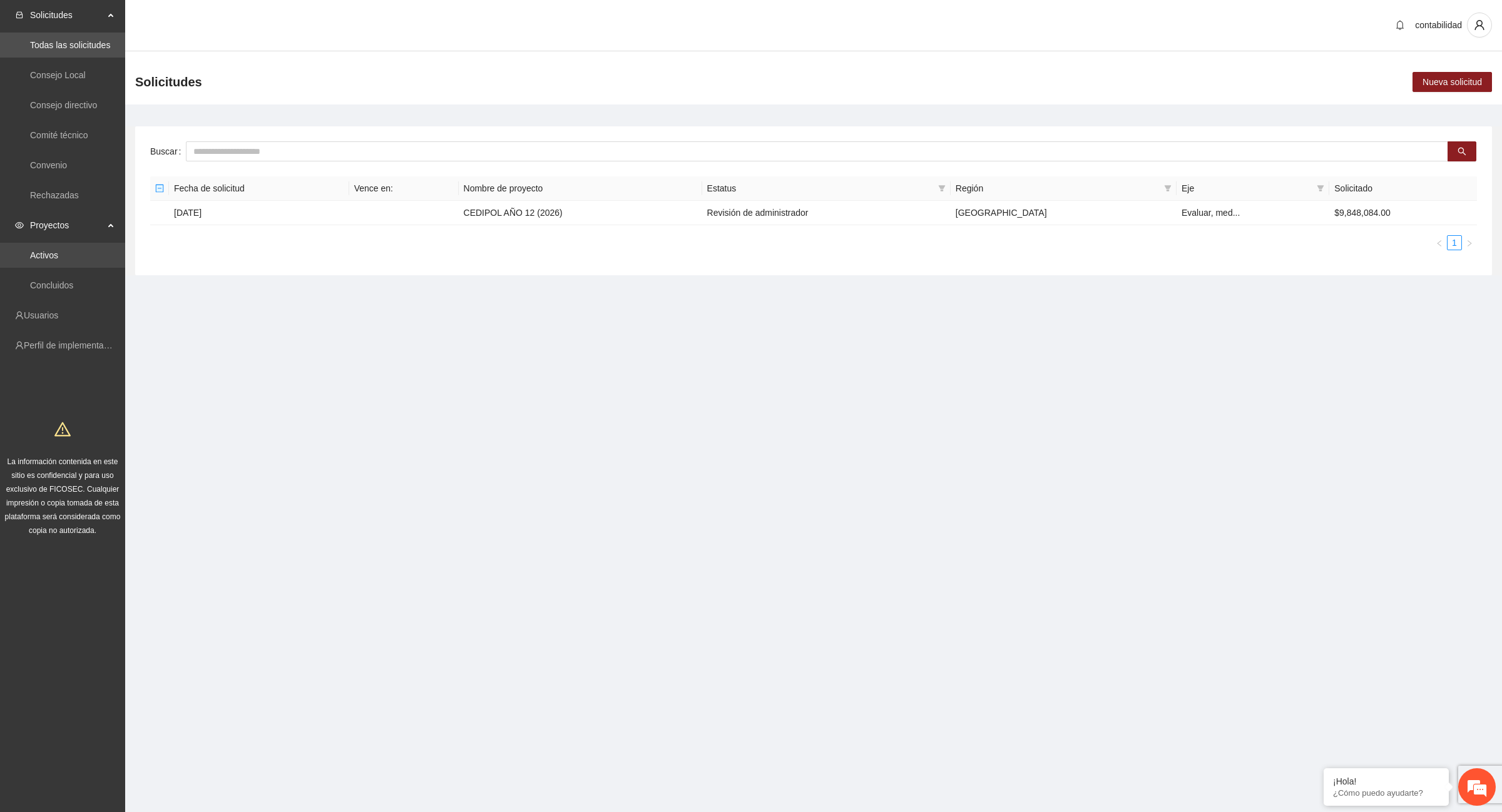
click at [58, 254] on link "Activos" at bounding box center [44, 255] width 28 height 10
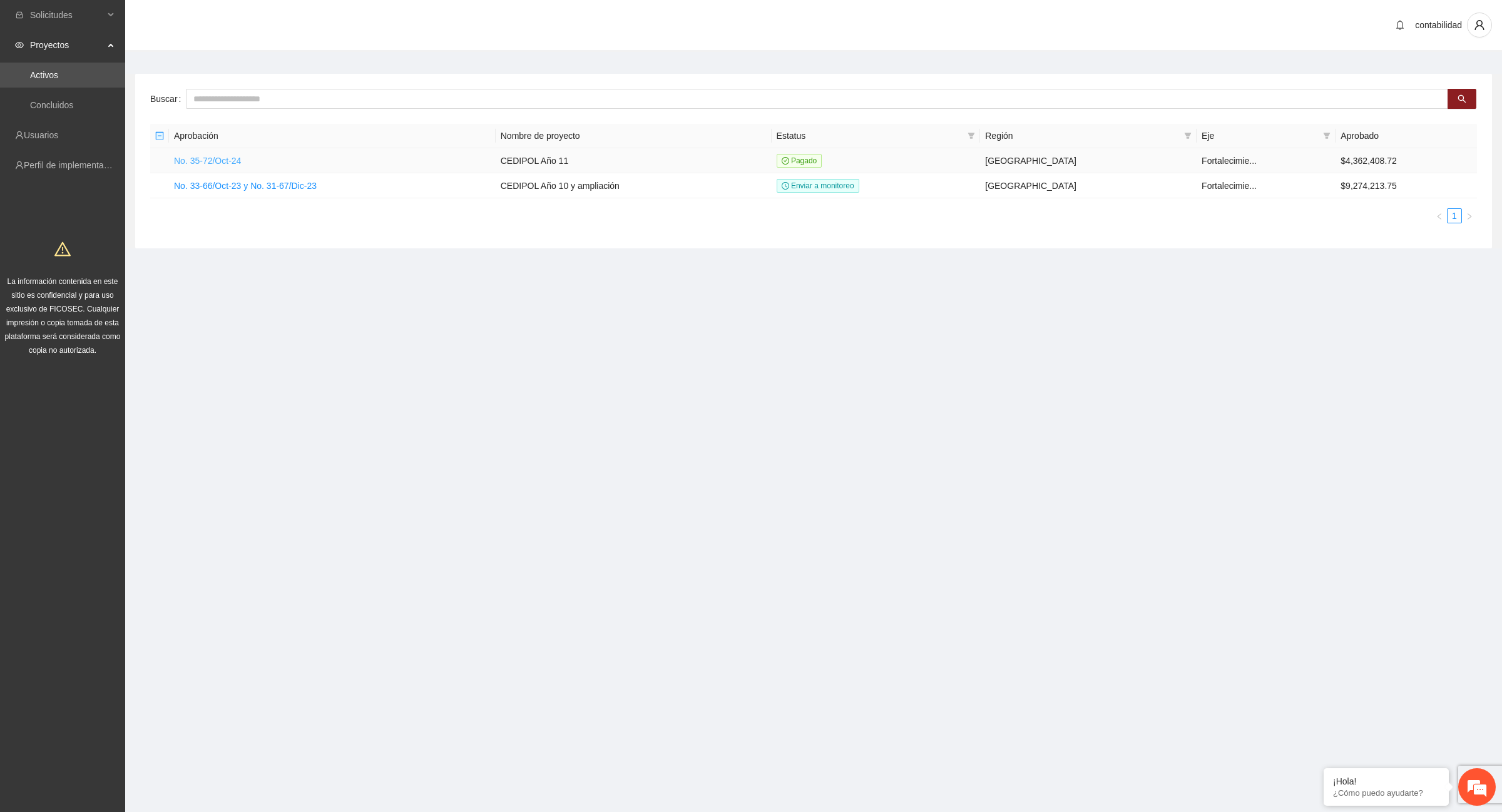
click at [223, 157] on link "No. 35-72/Oct-24" at bounding box center [207, 161] width 67 height 10
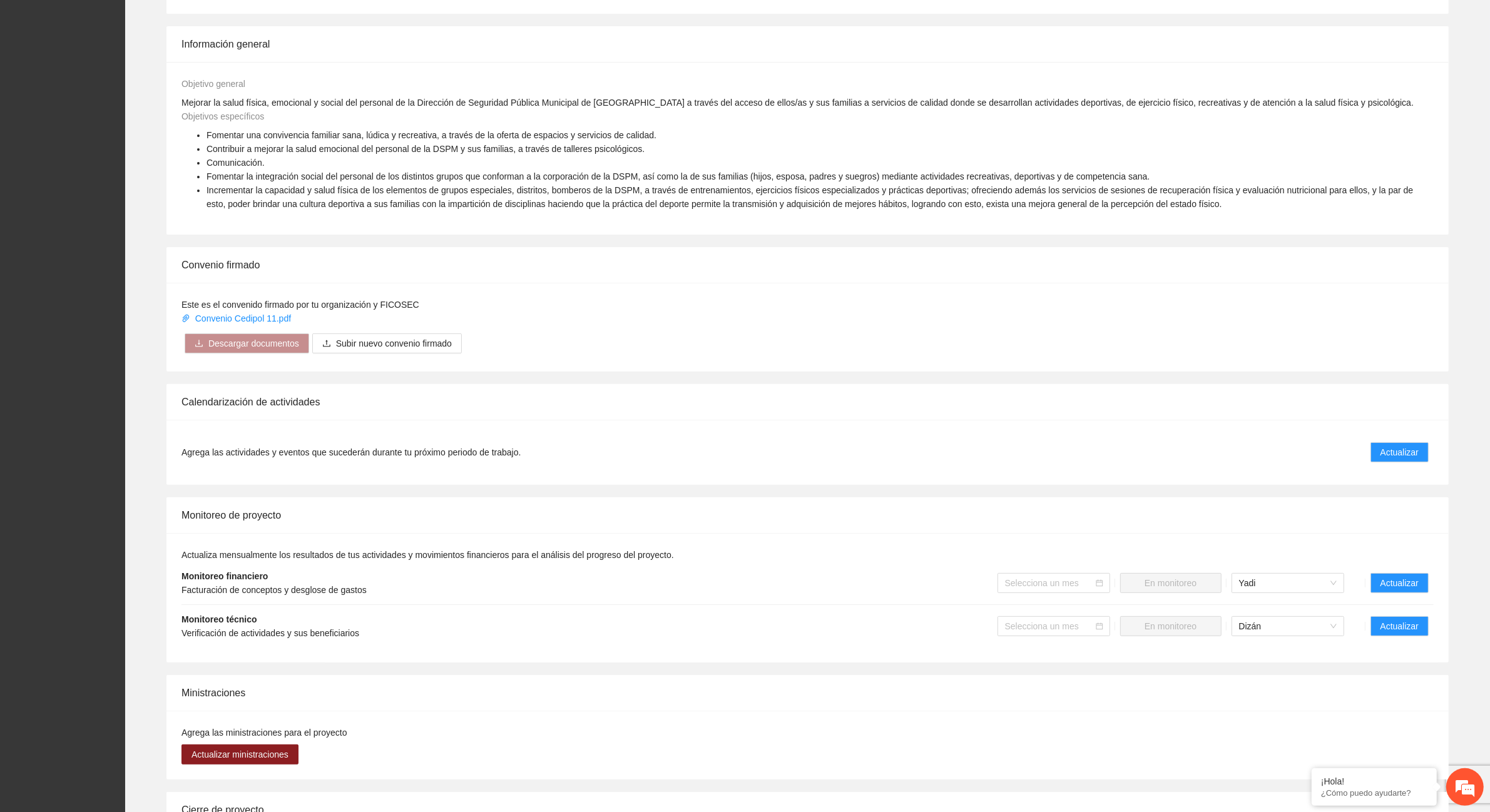
scroll to position [547, 0]
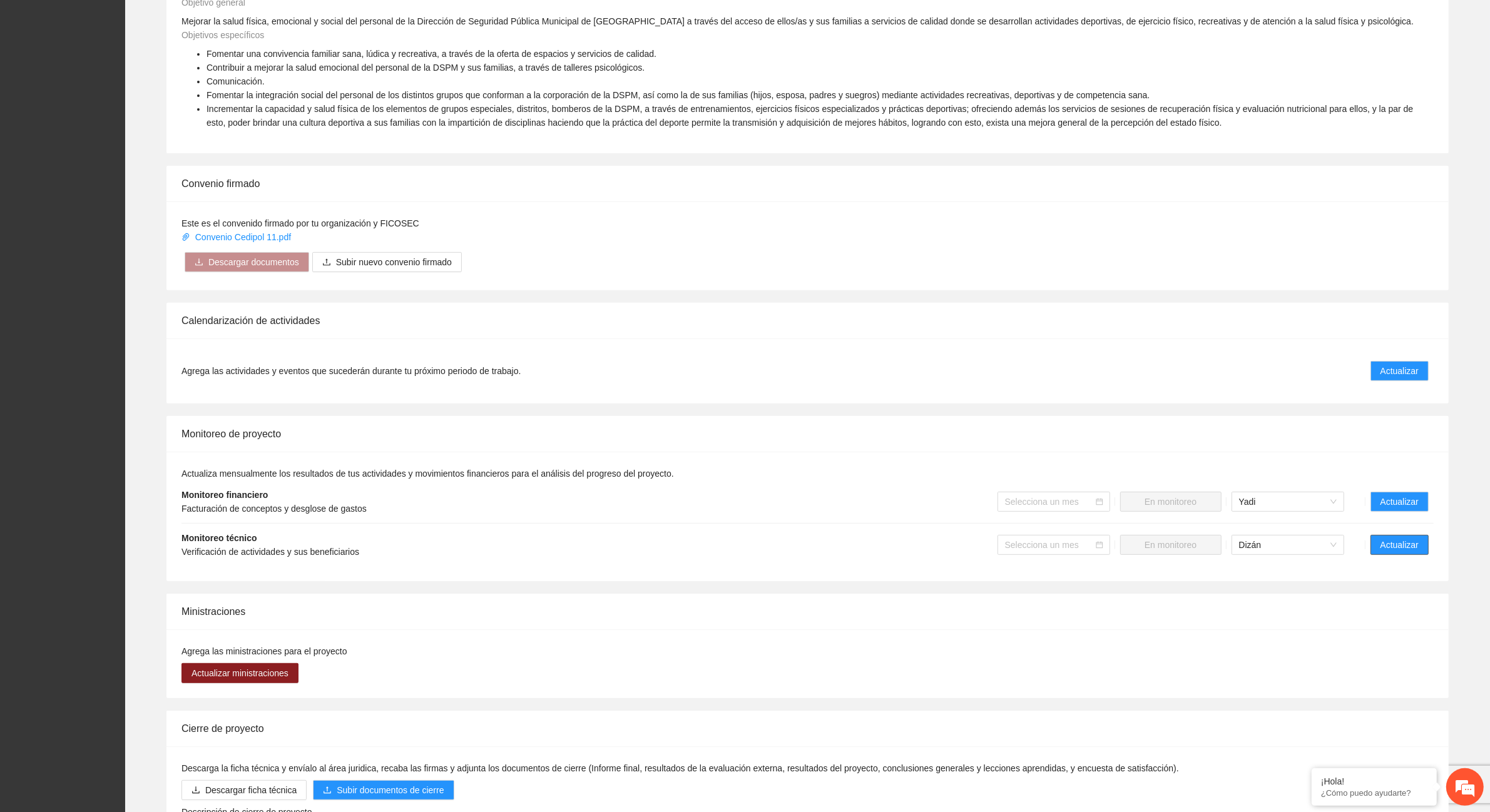
click at [1412, 544] on span "Actualizar" at bounding box center [1400, 545] width 38 height 13
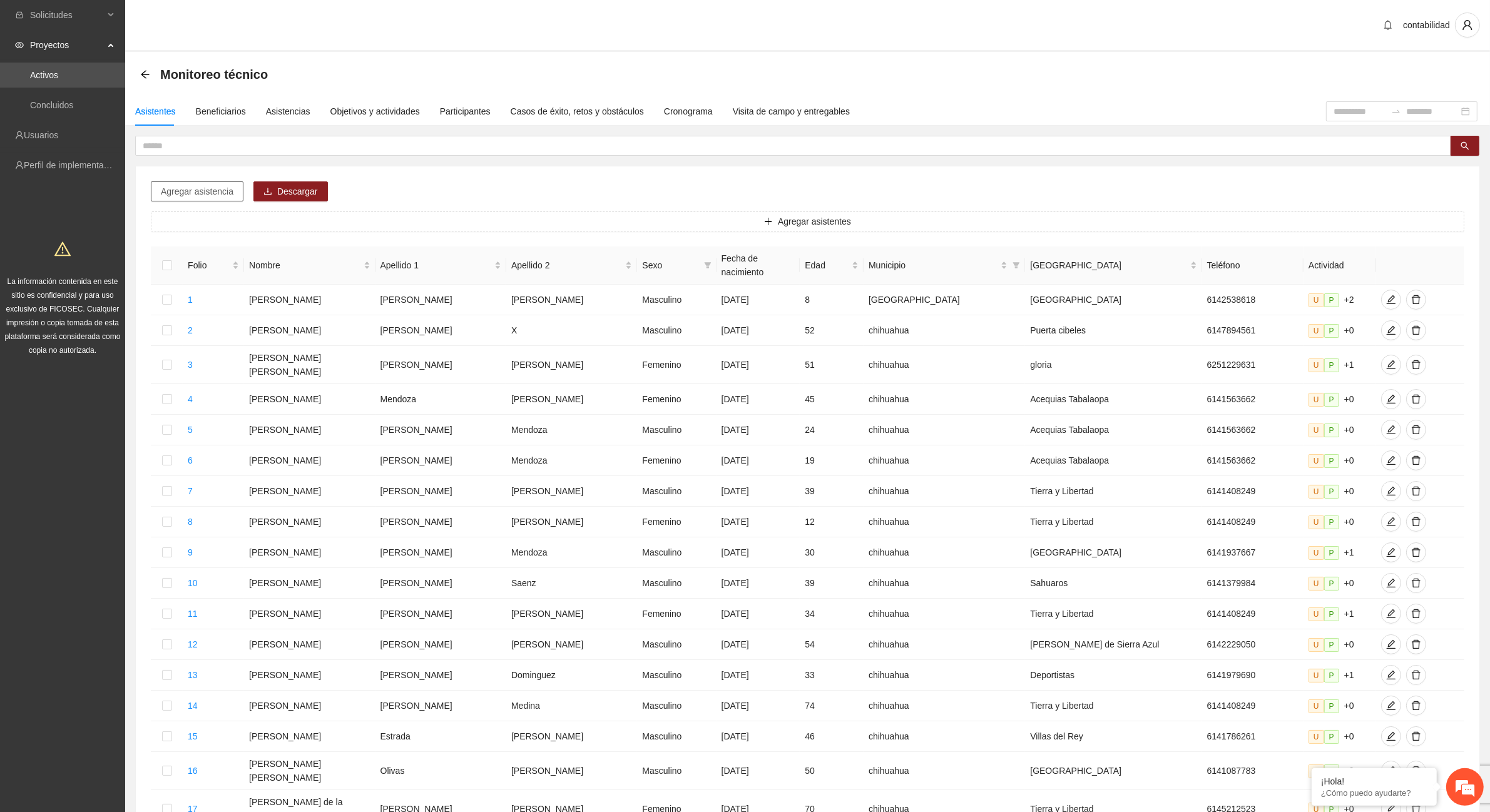
click at [209, 193] on span "Agregar asistencia" at bounding box center [197, 191] width 73 height 13
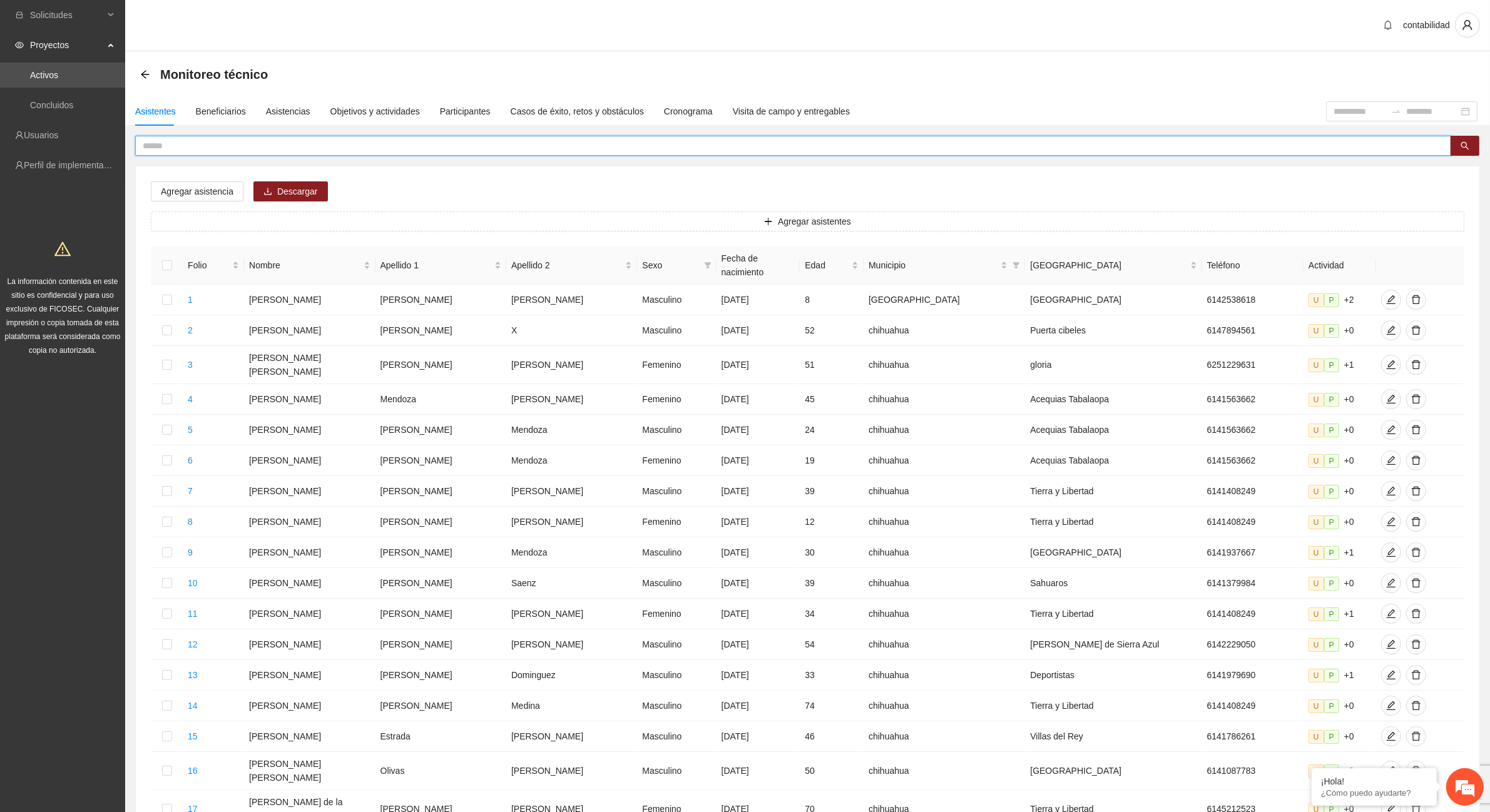
click at [205, 141] on input "text" at bounding box center [788, 145] width 1291 height 13
type input "********"
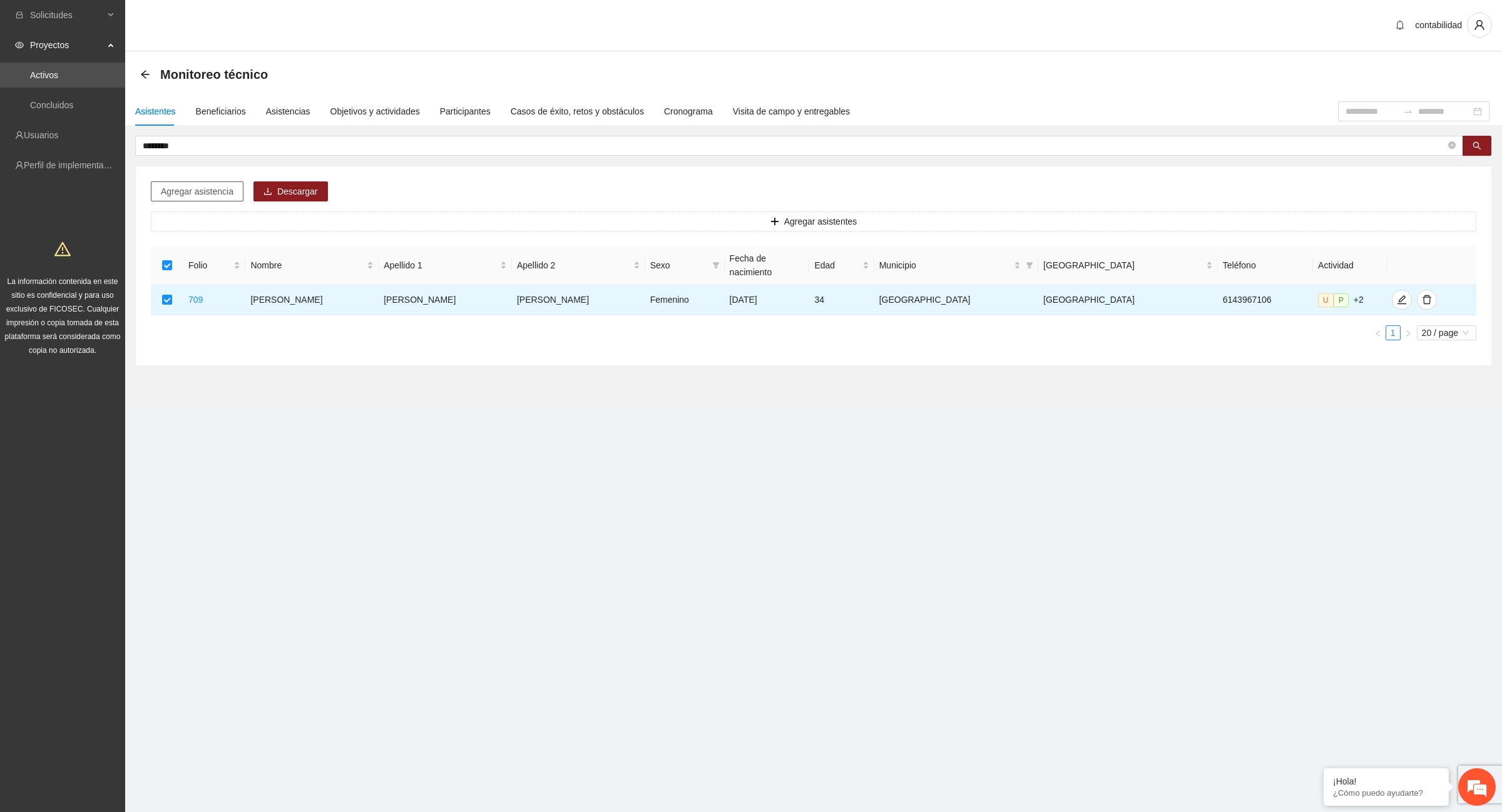
click at [190, 186] on span "Agregar asistencia" at bounding box center [197, 191] width 73 height 13
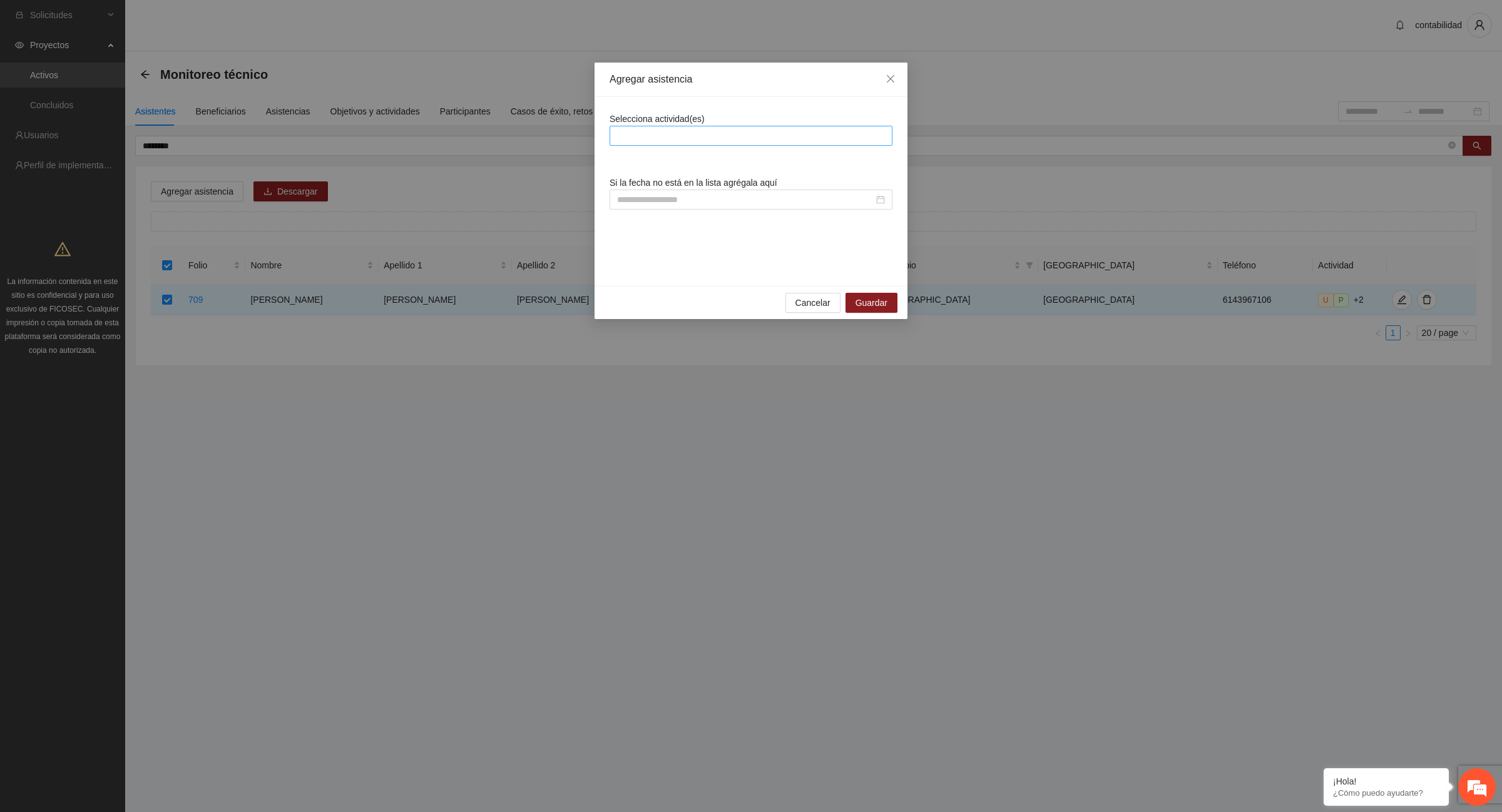
click at [684, 135] on div at bounding box center [751, 136] width 276 height 15
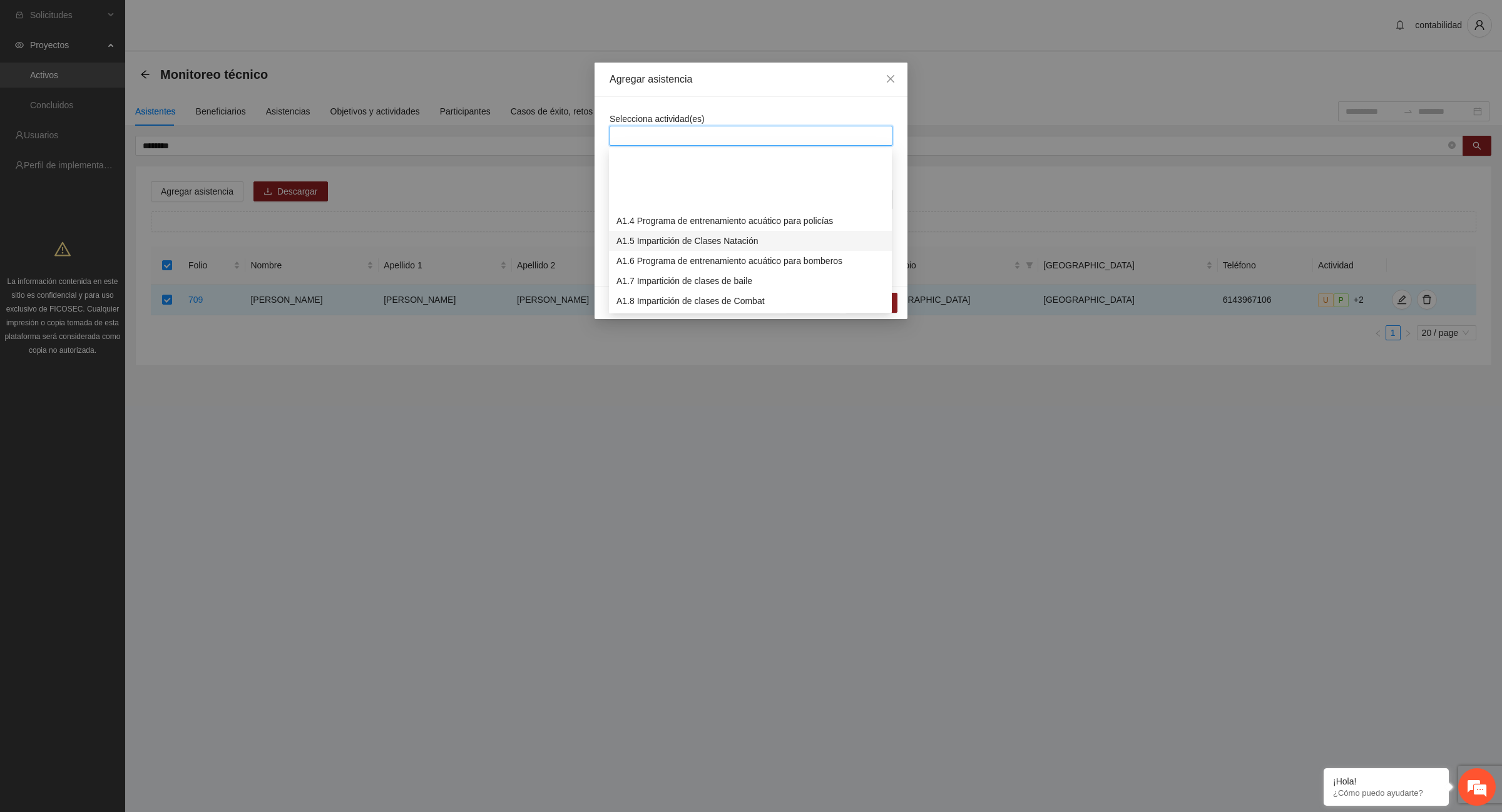
scroll to position [78, 0]
click at [702, 304] on div "A1.12 Impartición de acondicionamiento físico" at bounding box center [750, 303] width 268 height 13
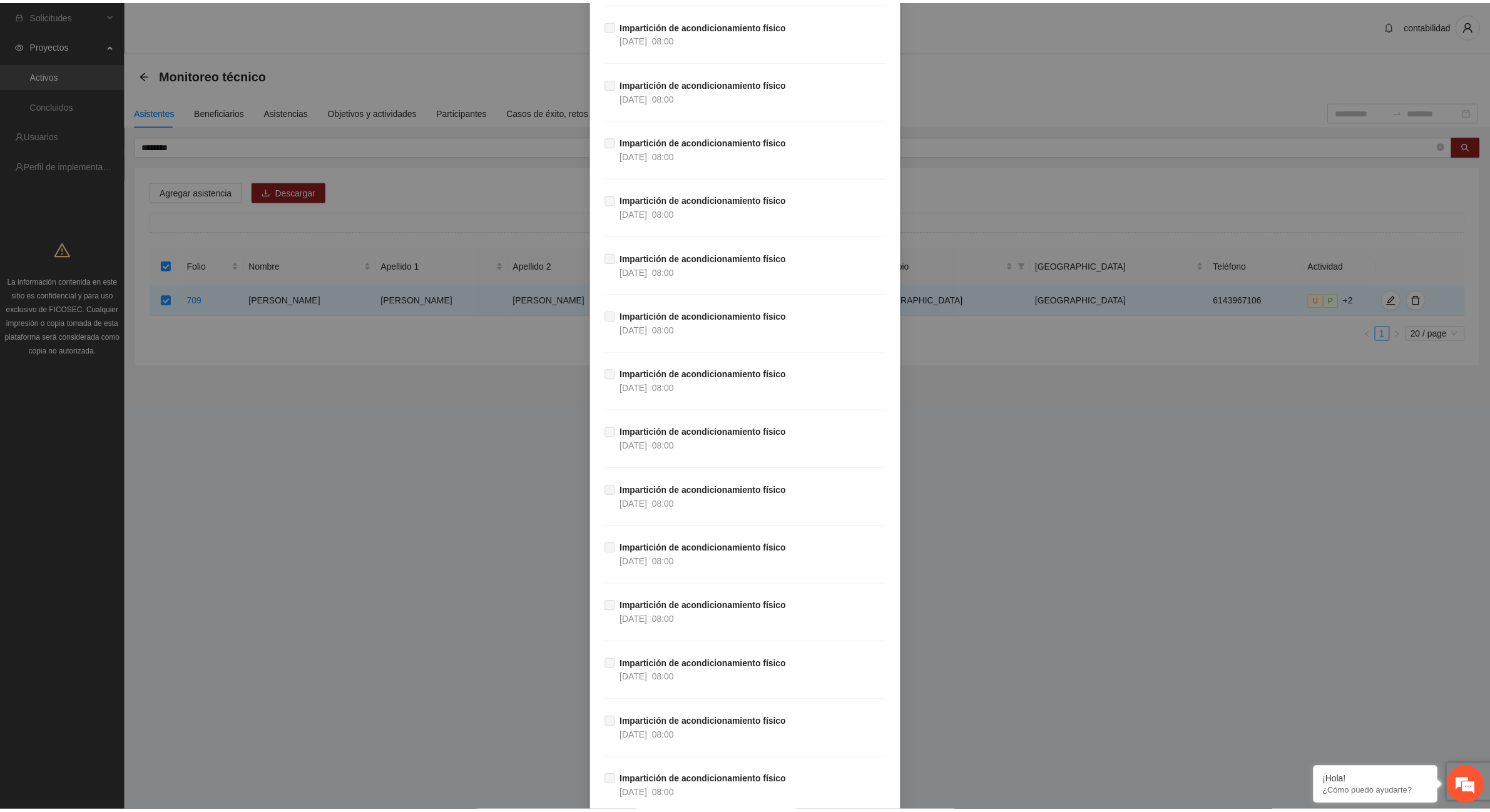
scroll to position [22087, 0]
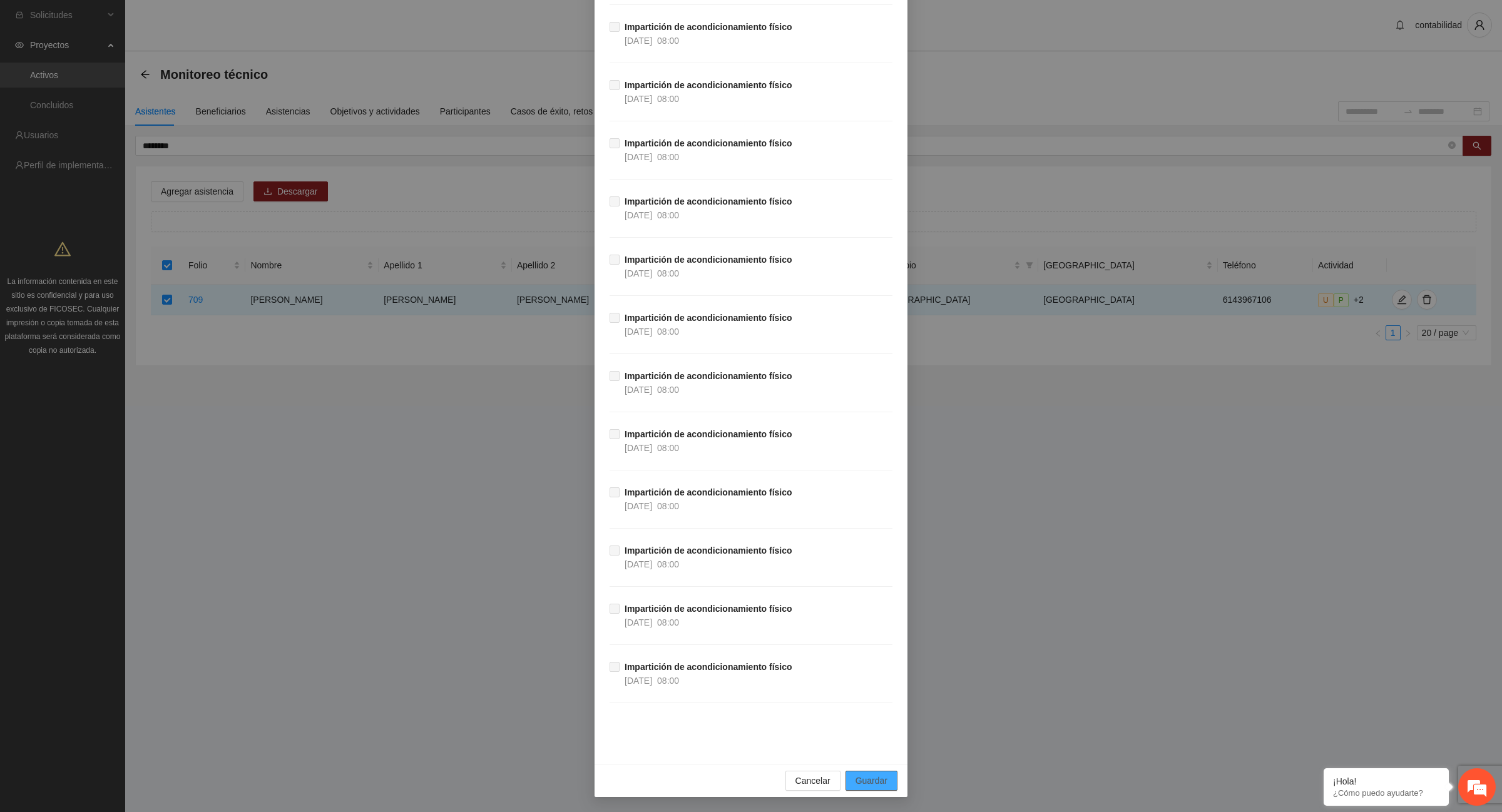
click at [858, 784] on span "Guardar" at bounding box center [872, 780] width 32 height 13
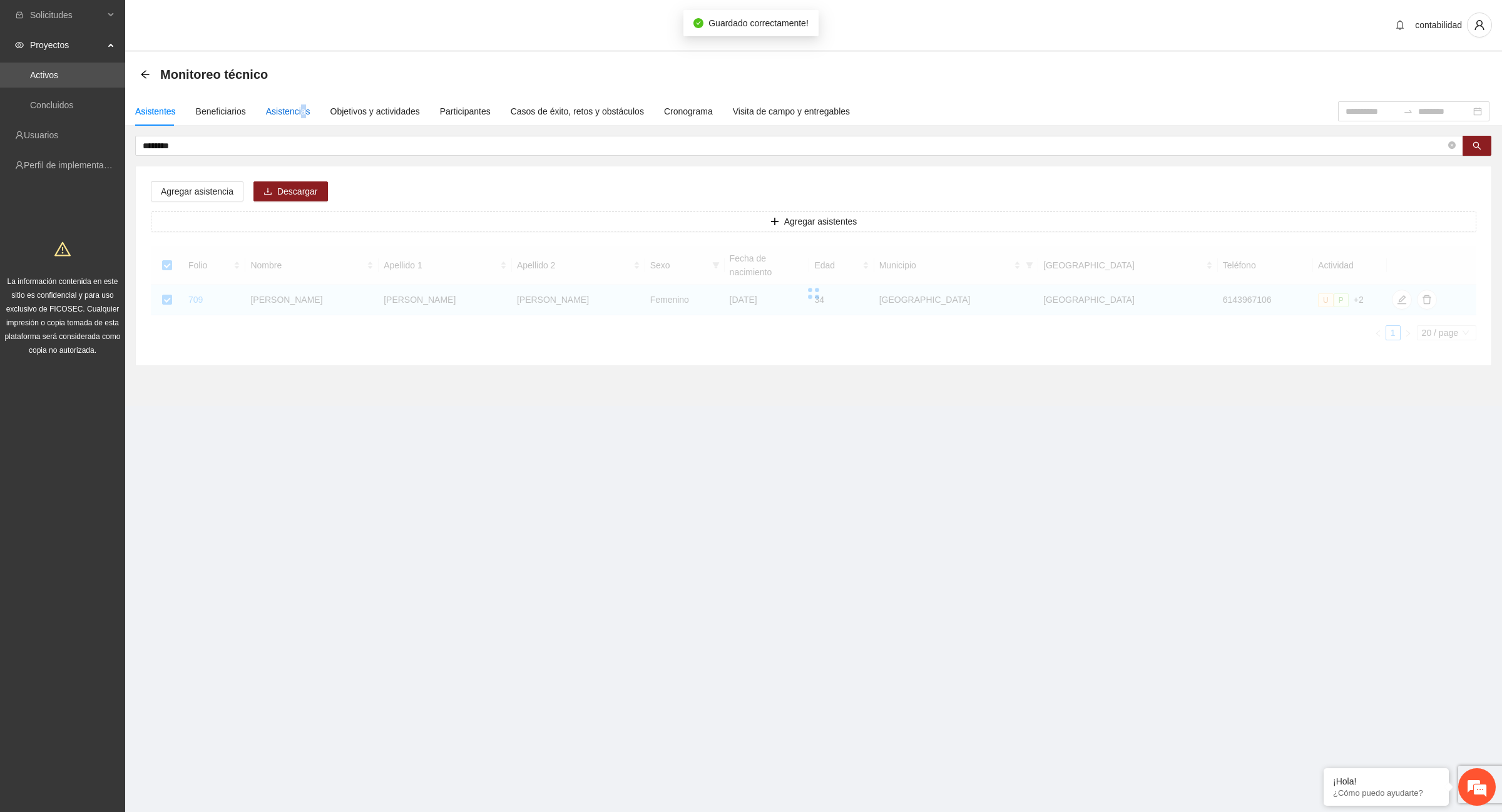
click at [301, 111] on div "Asistencias" at bounding box center [288, 111] width 44 height 13
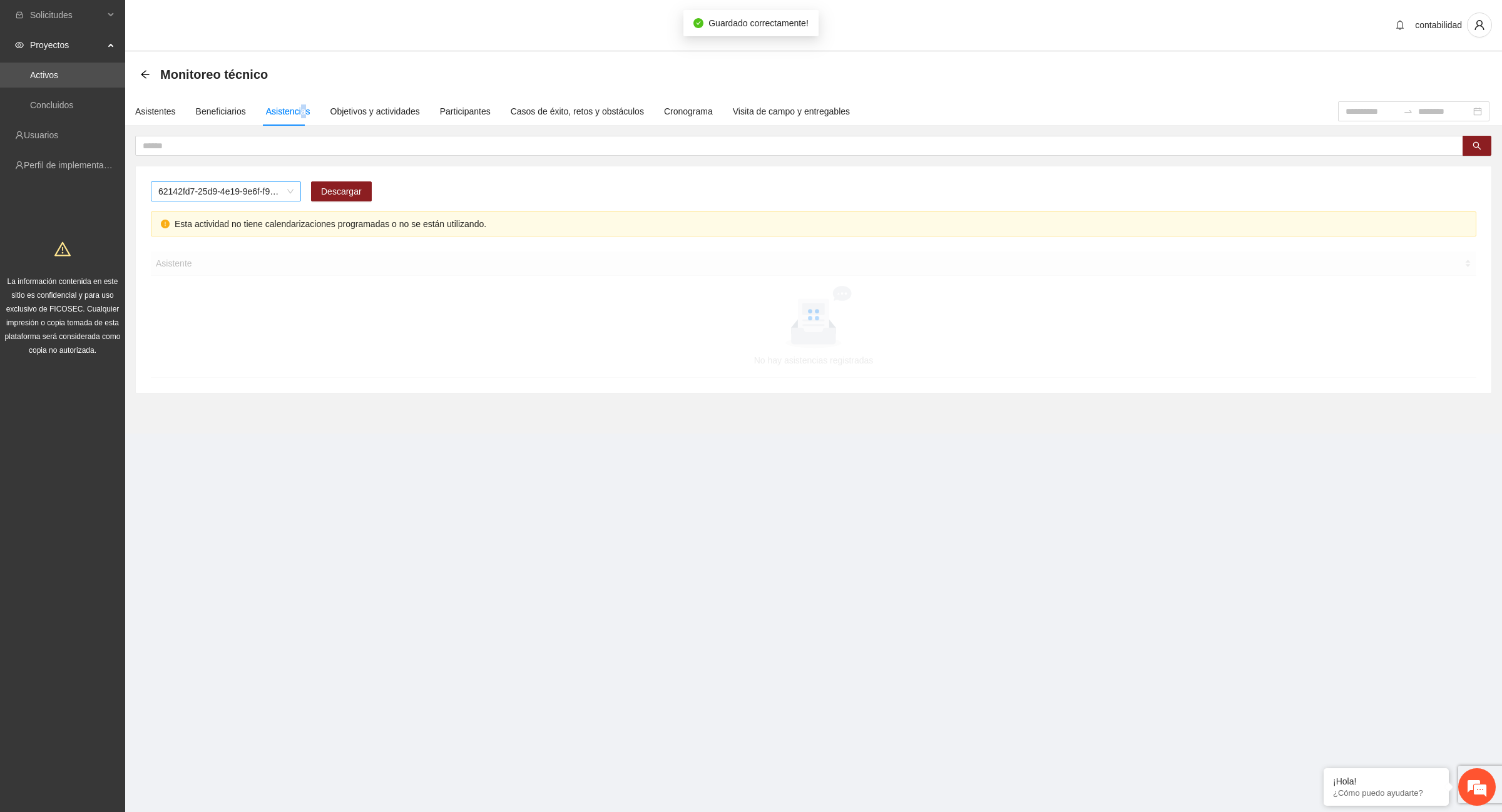
click at [296, 189] on div "62142fd7-25d9-4e19-9e6f-f9b4b344a455" at bounding box center [226, 191] width 150 height 20
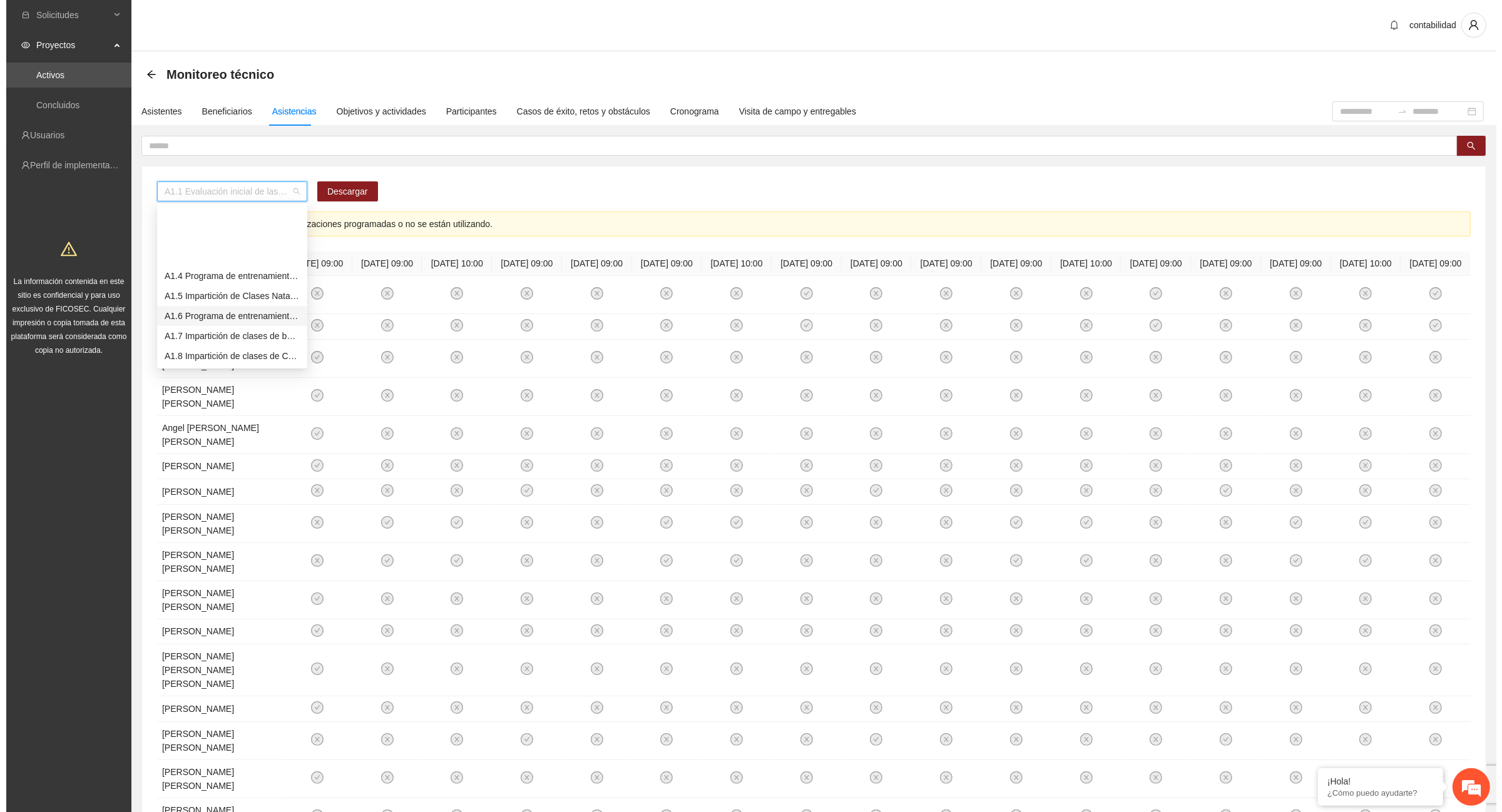
scroll to position [78, 0]
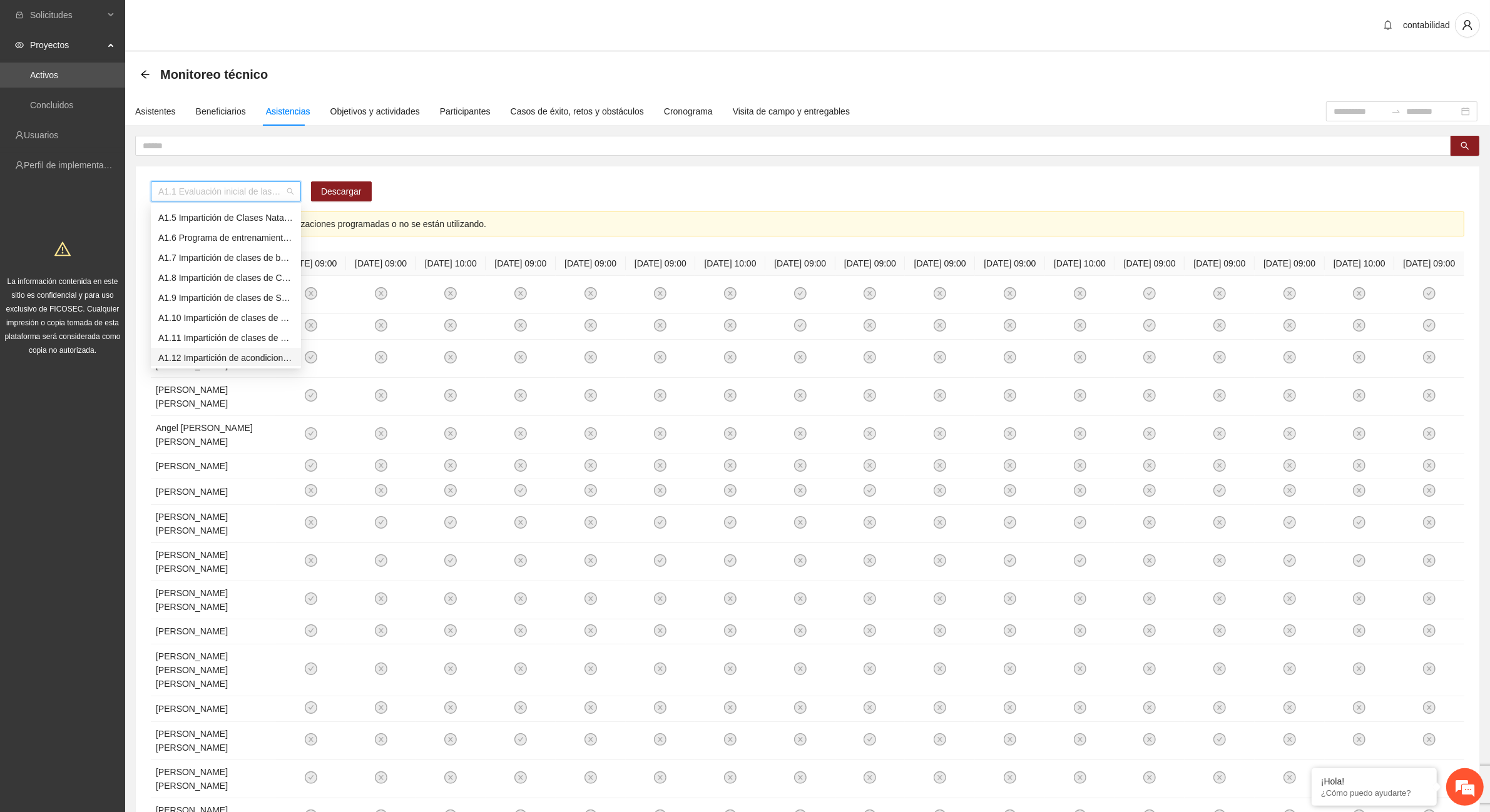
click at [225, 356] on div "A1.12 Impartición de acondicionamiento físico" at bounding box center [226, 358] width 135 height 13
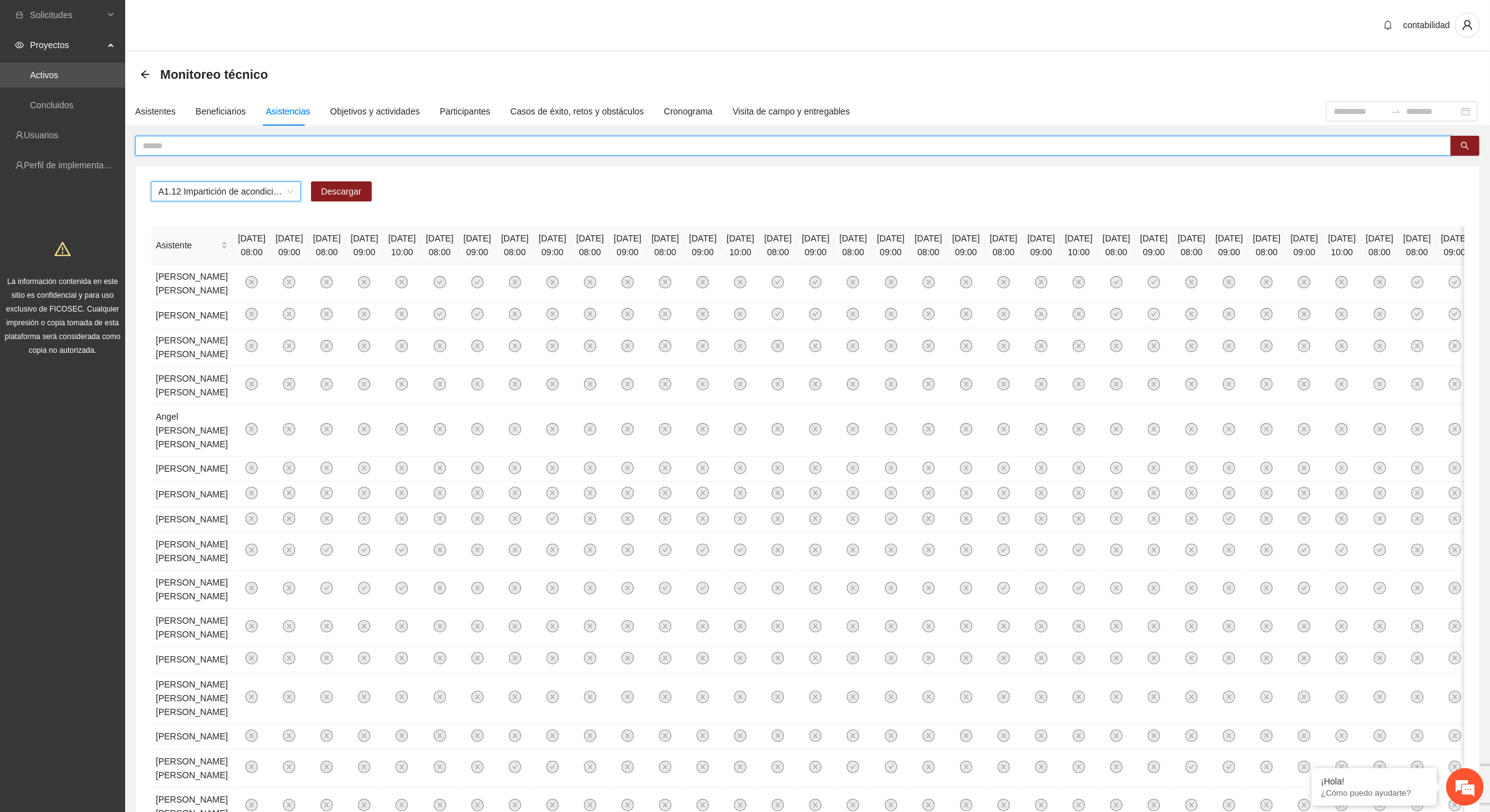
click at [219, 144] on input "text" at bounding box center [788, 145] width 1291 height 13
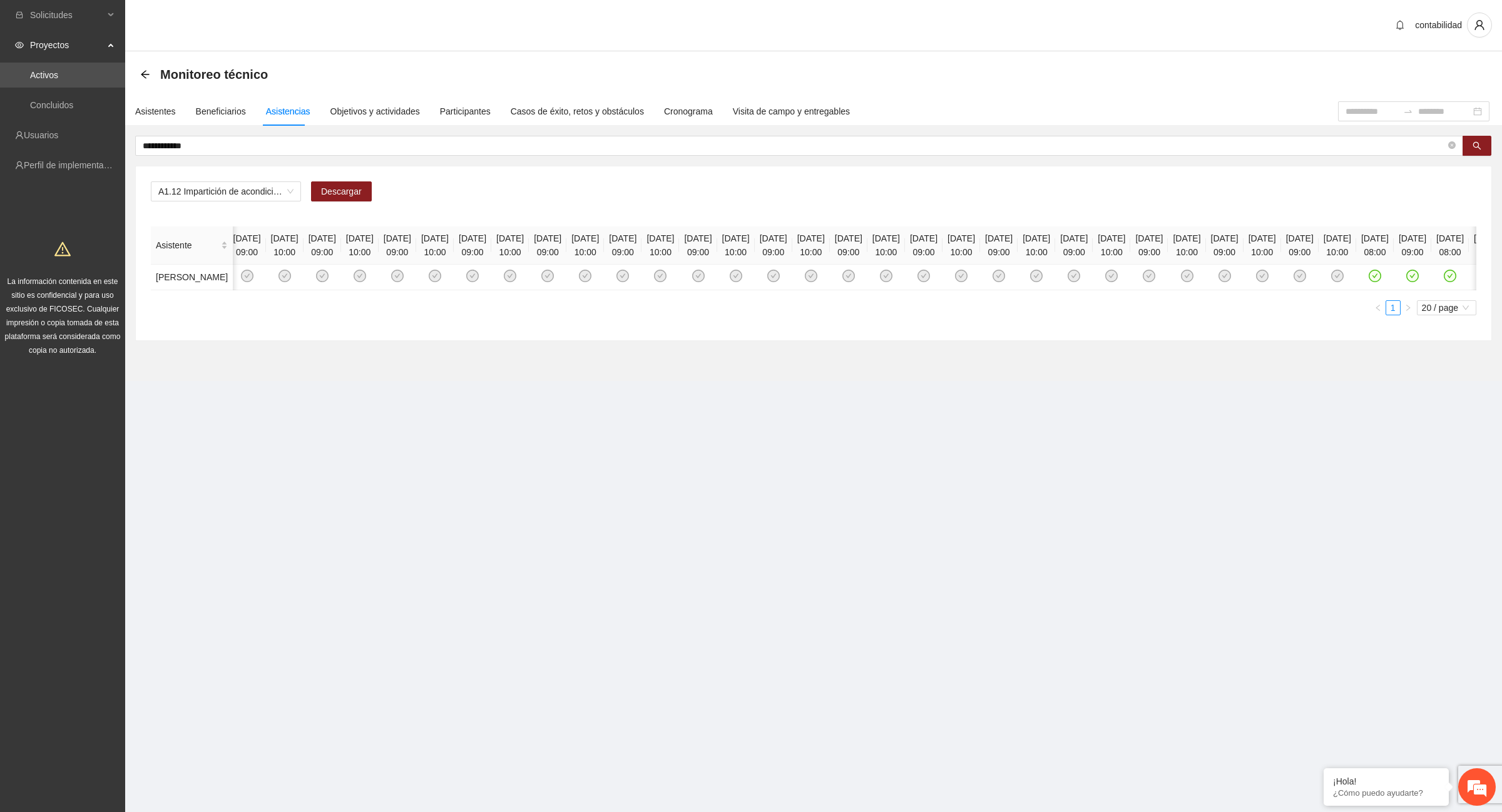
scroll to position [0, 0]
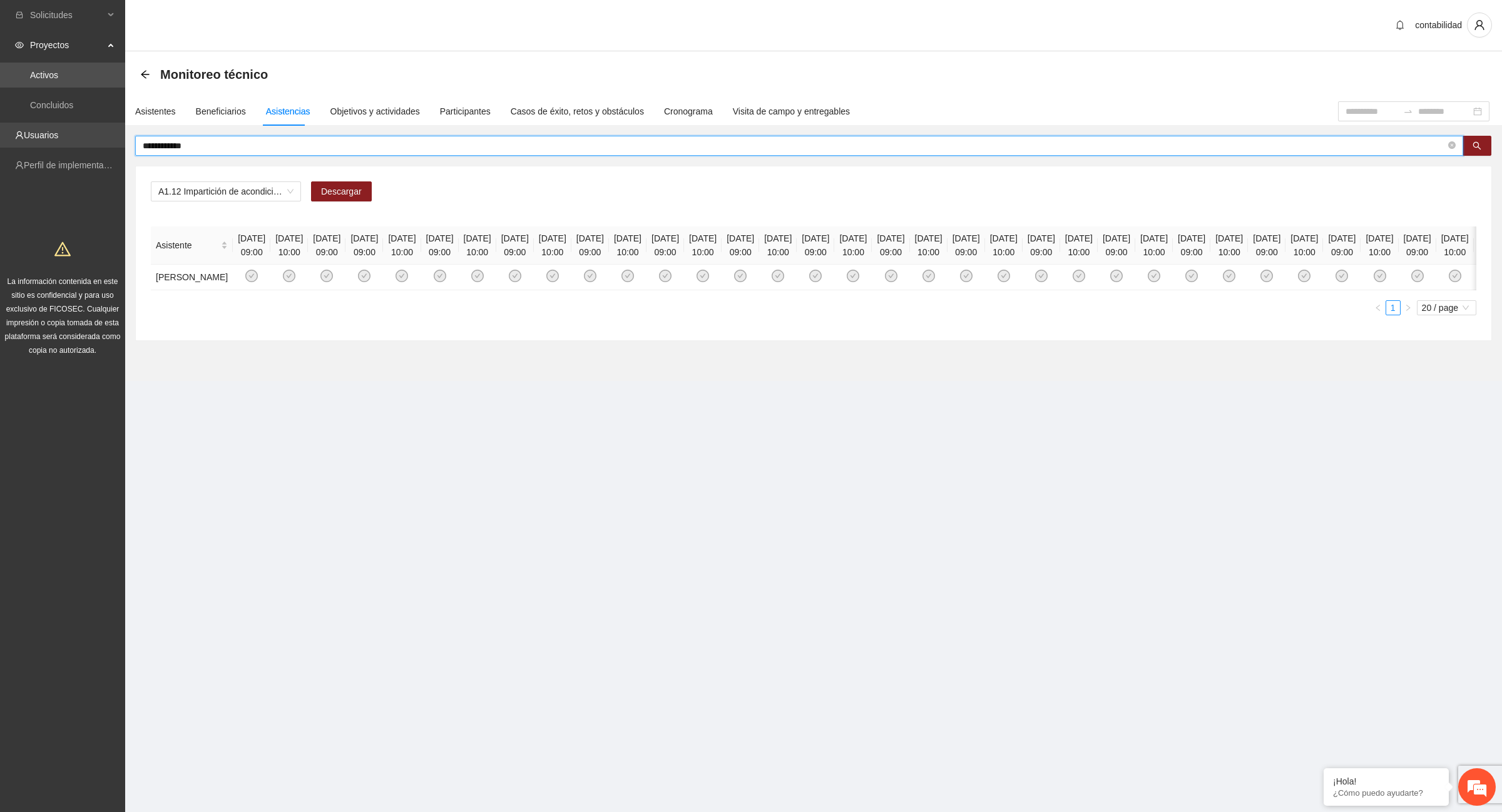
drag, startPoint x: 216, startPoint y: 147, endPoint x: 8, endPoint y: 144, distance: 208.0
click at [8, 144] on section "**********" at bounding box center [751, 406] width 1502 height 812
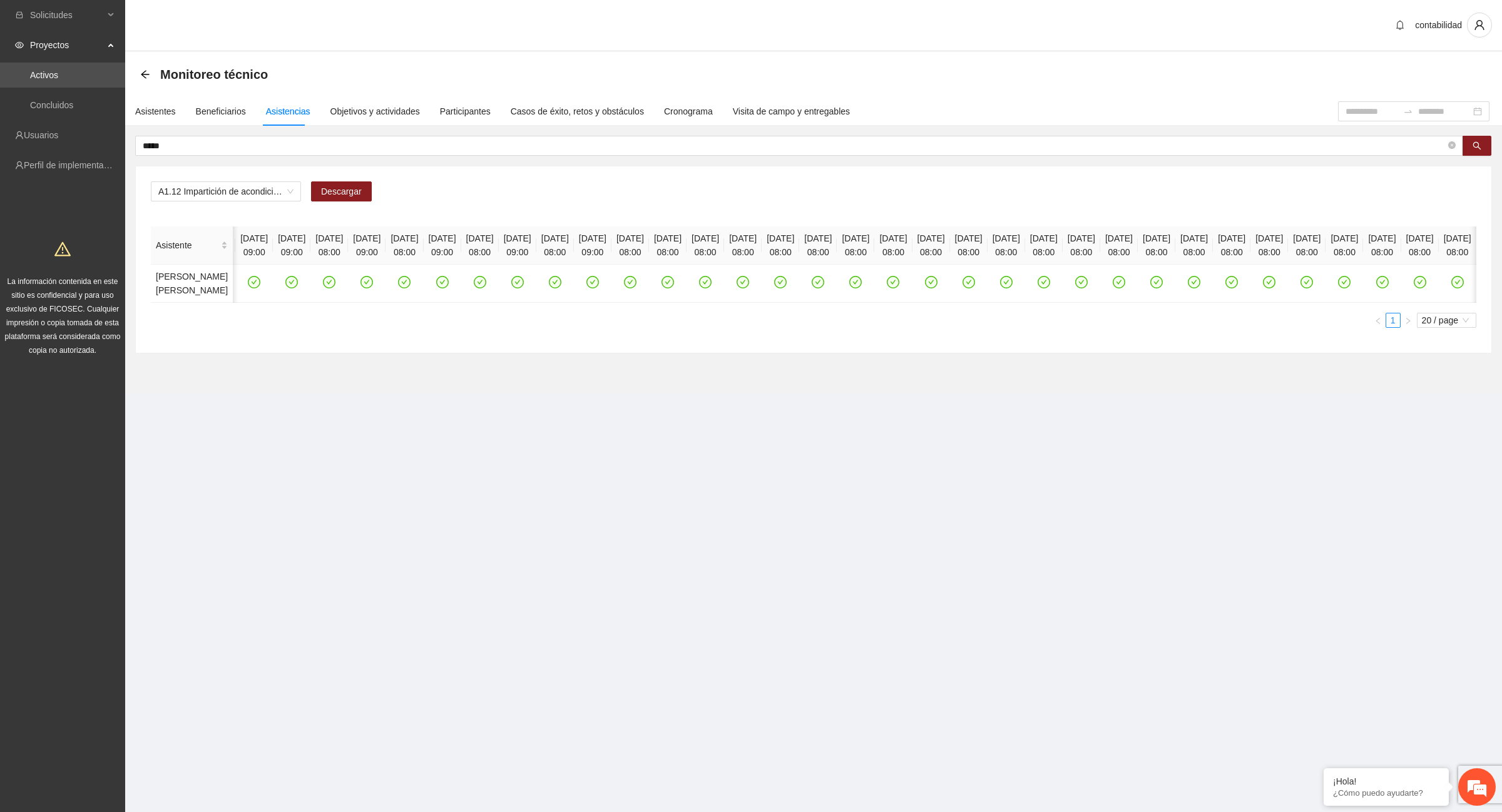
scroll to position [0, 3444]
click at [239, 139] on input "*****" at bounding box center [794, 145] width 1303 height 13
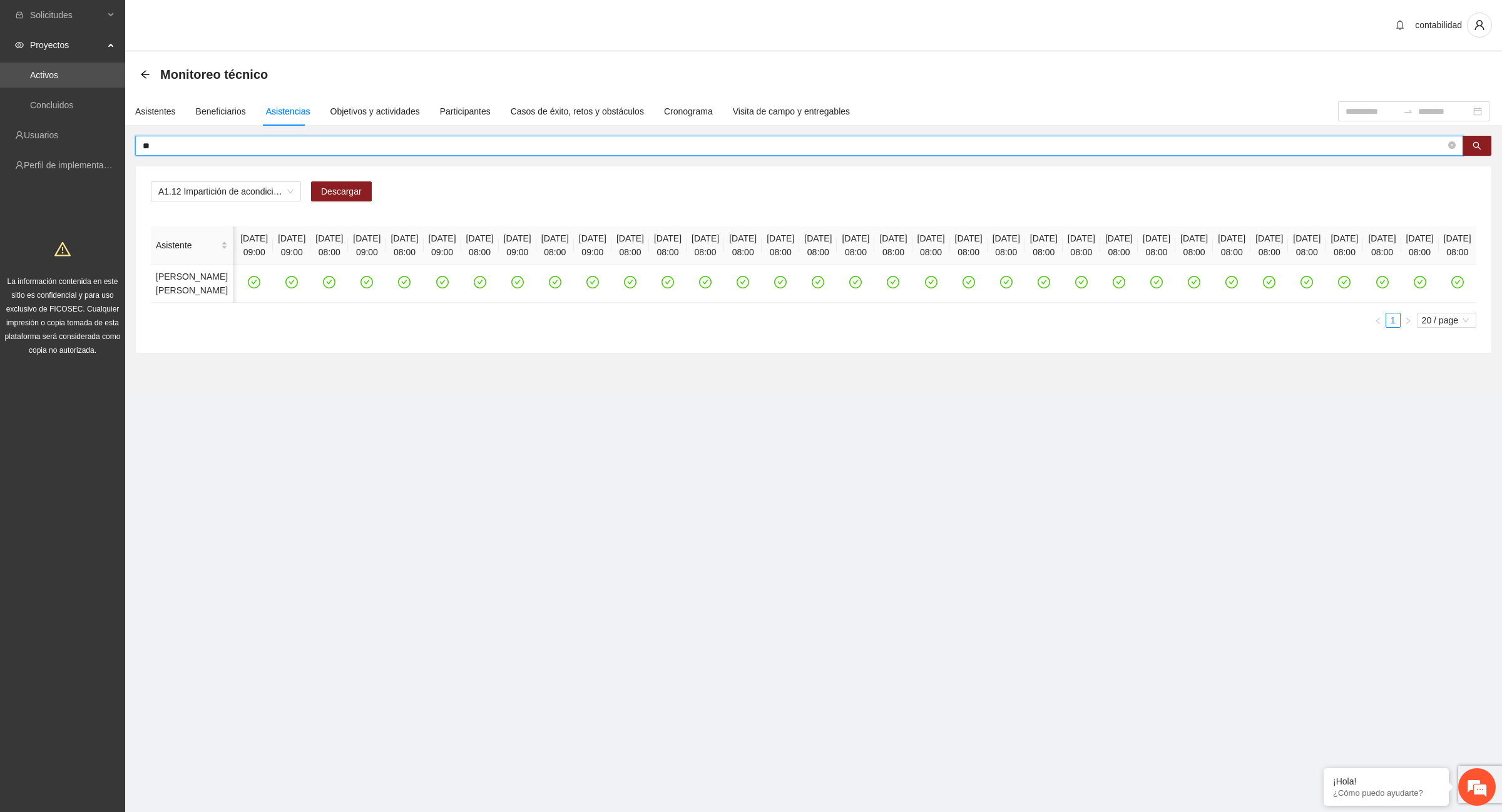
type input "*"
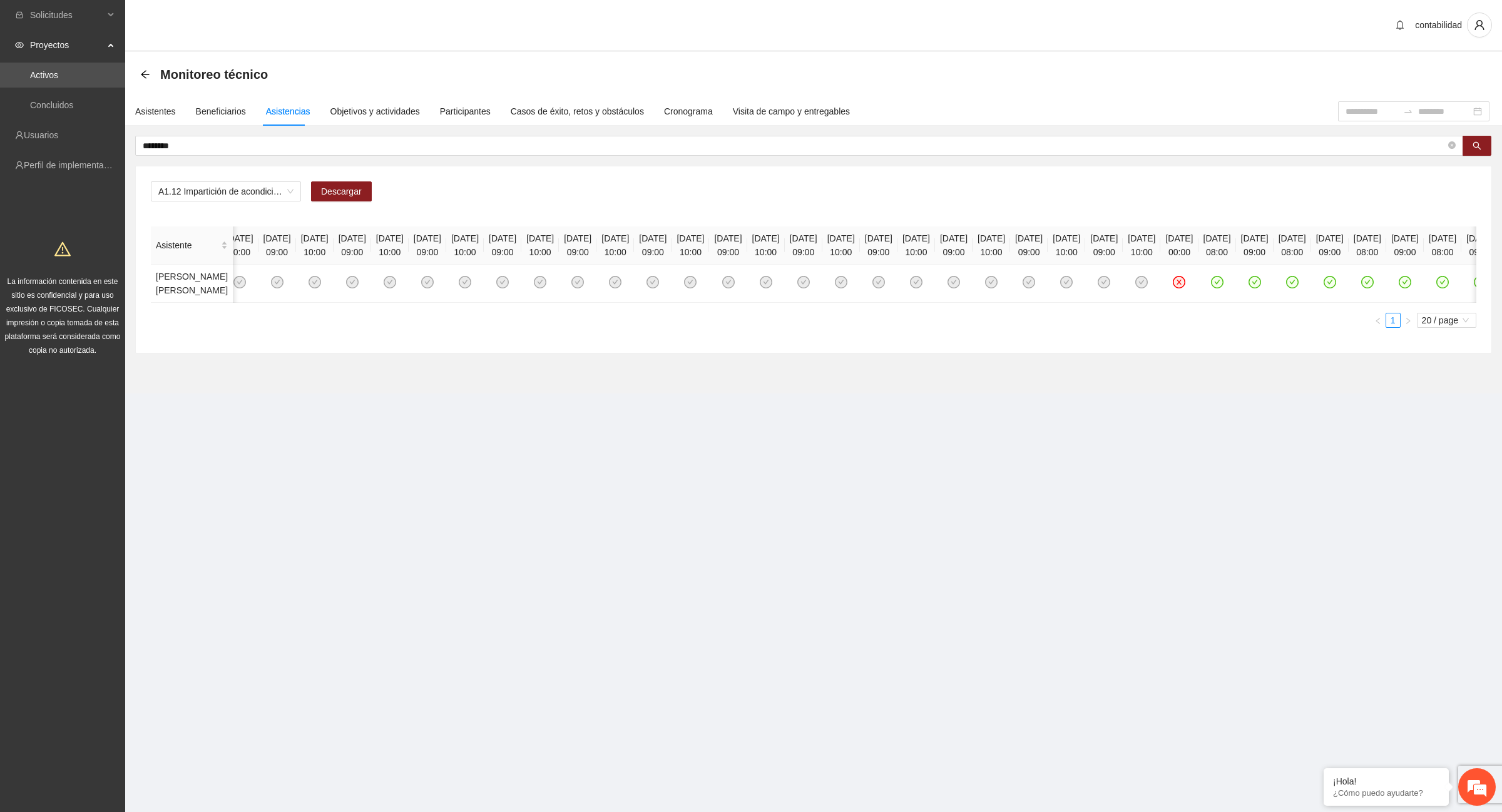
scroll to position [0, 0]
click at [185, 147] on input "********" at bounding box center [794, 145] width 1303 height 13
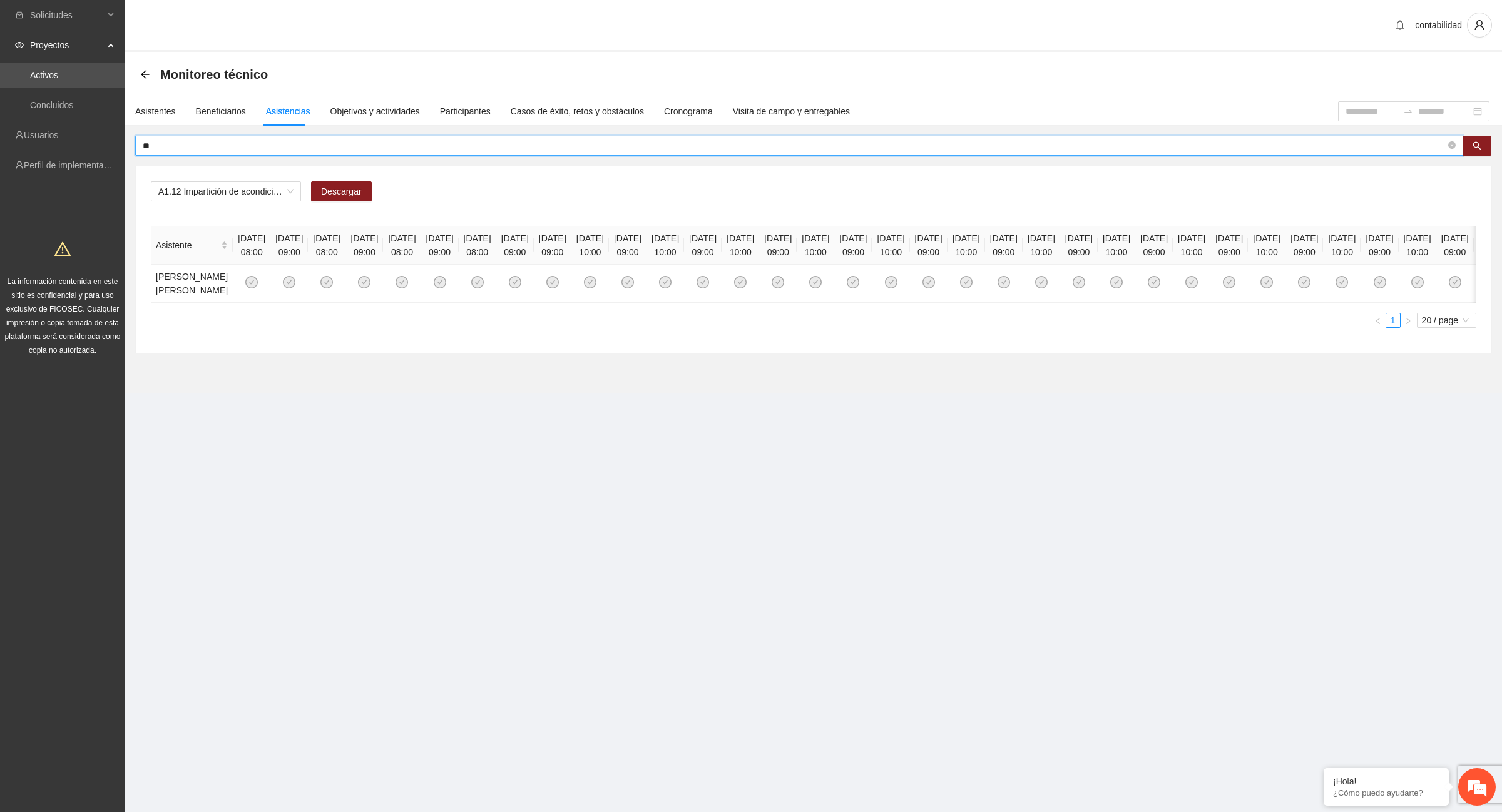
type input "*"
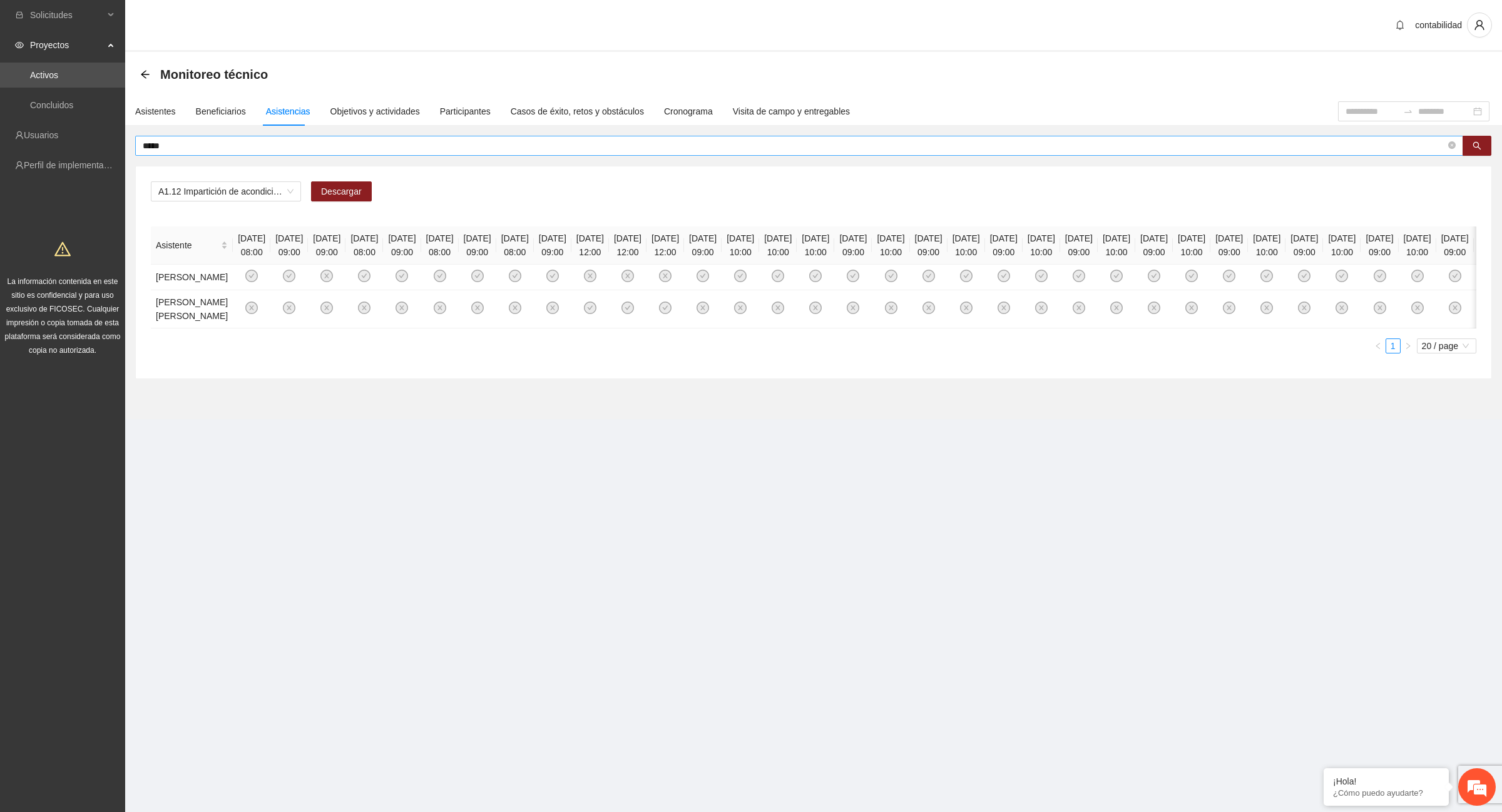
click at [232, 136] on span "*****" at bounding box center [799, 146] width 1328 height 20
type input "*"
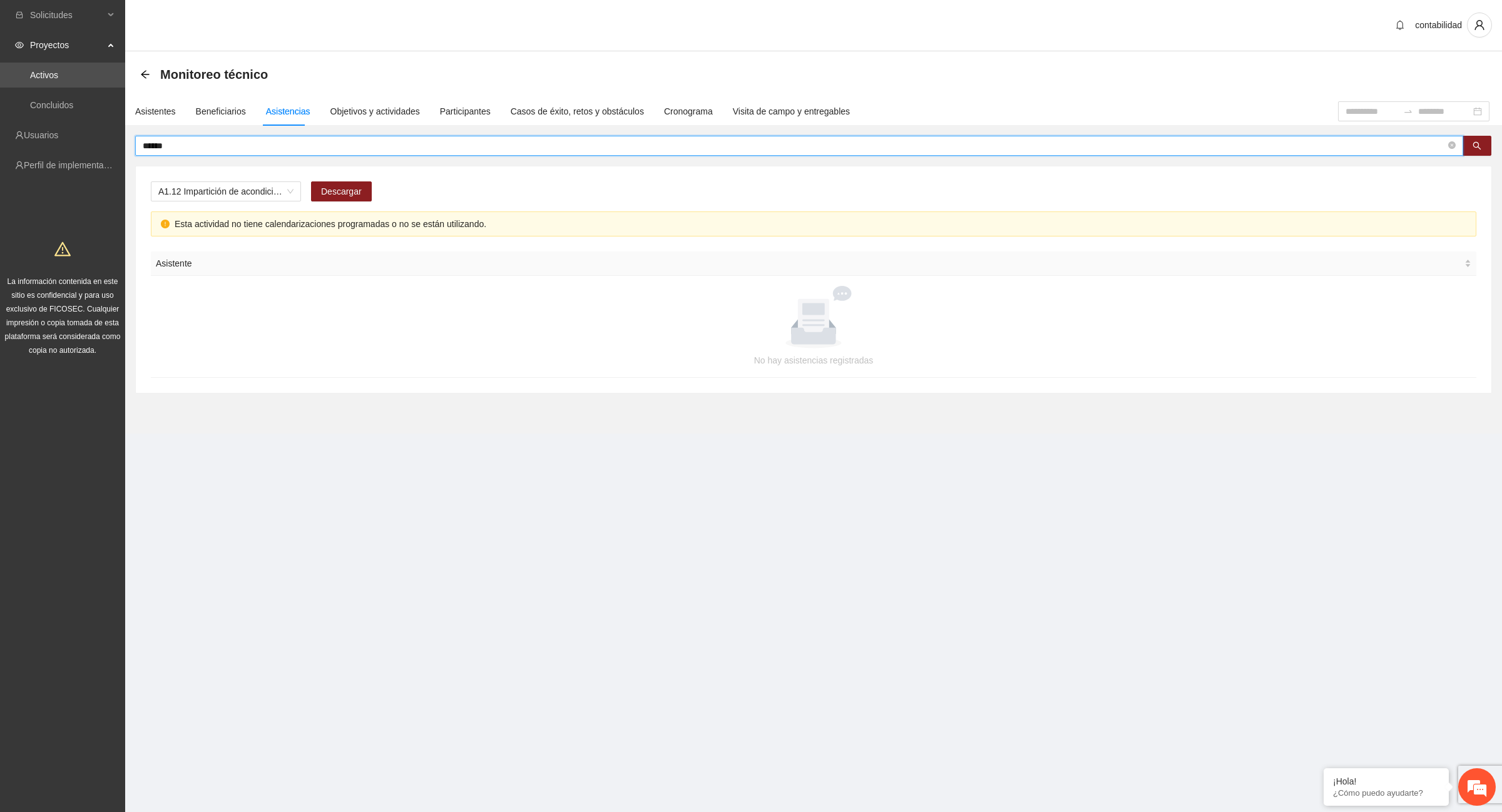
type input "******"
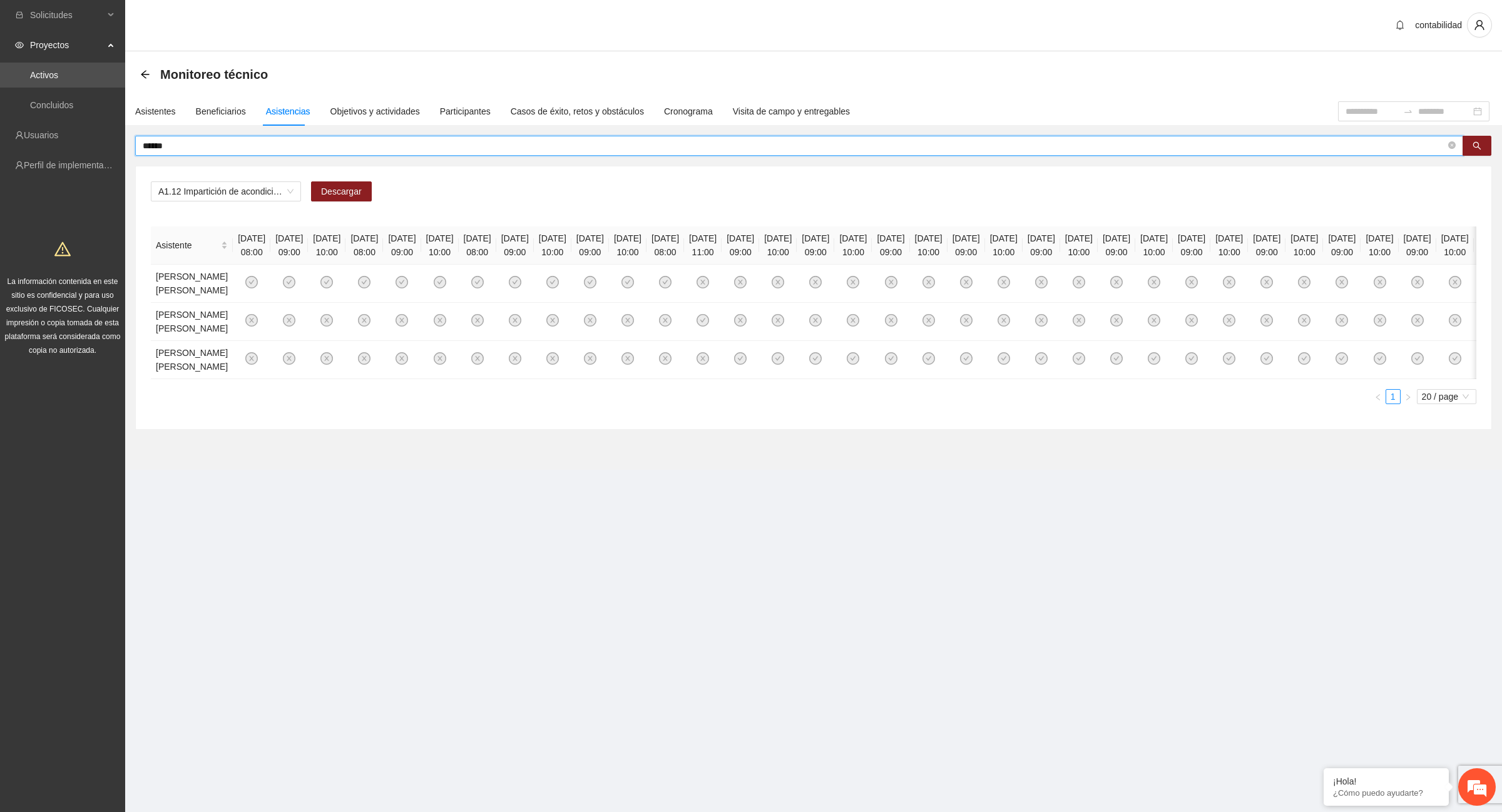
click at [181, 151] on input "******" at bounding box center [794, 145] width 1303 height 13
click at [149, 111] on div "Asistentes" at bounding box center [155, 111] width 41 height 13
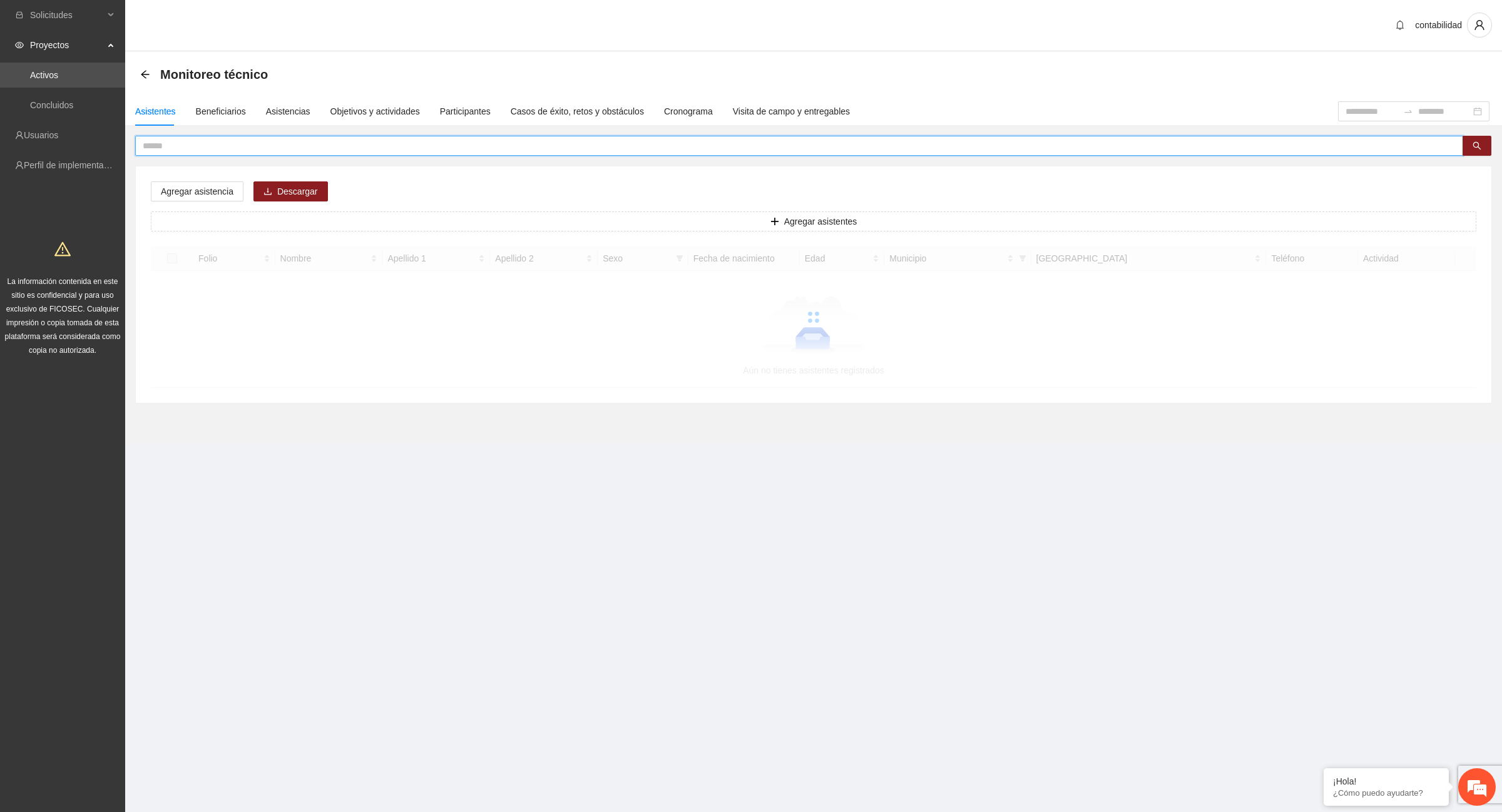
click at [174, 151] on input "text" at bounding box center [794, 145] width 1303 height 13
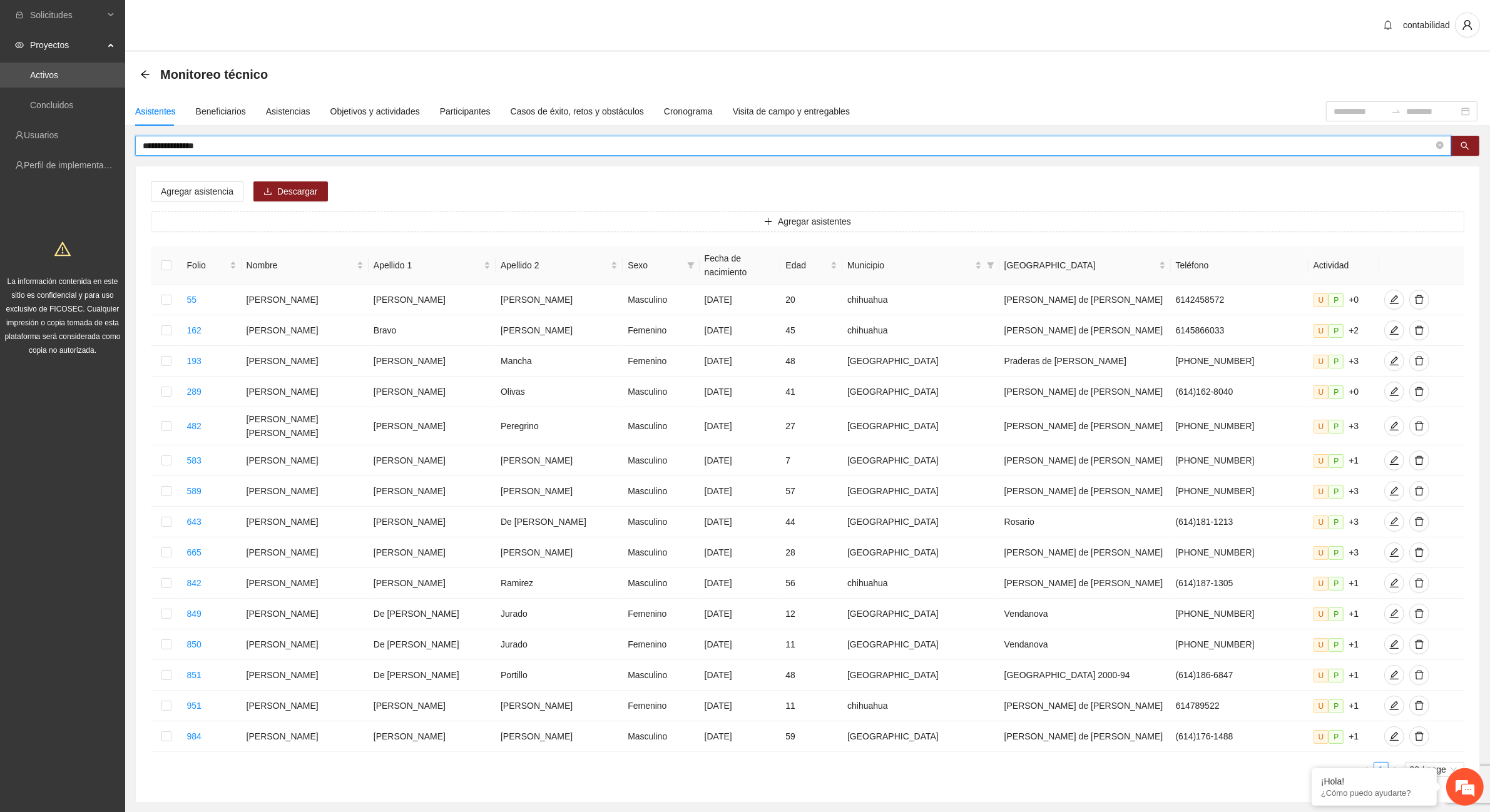
type input "**********"
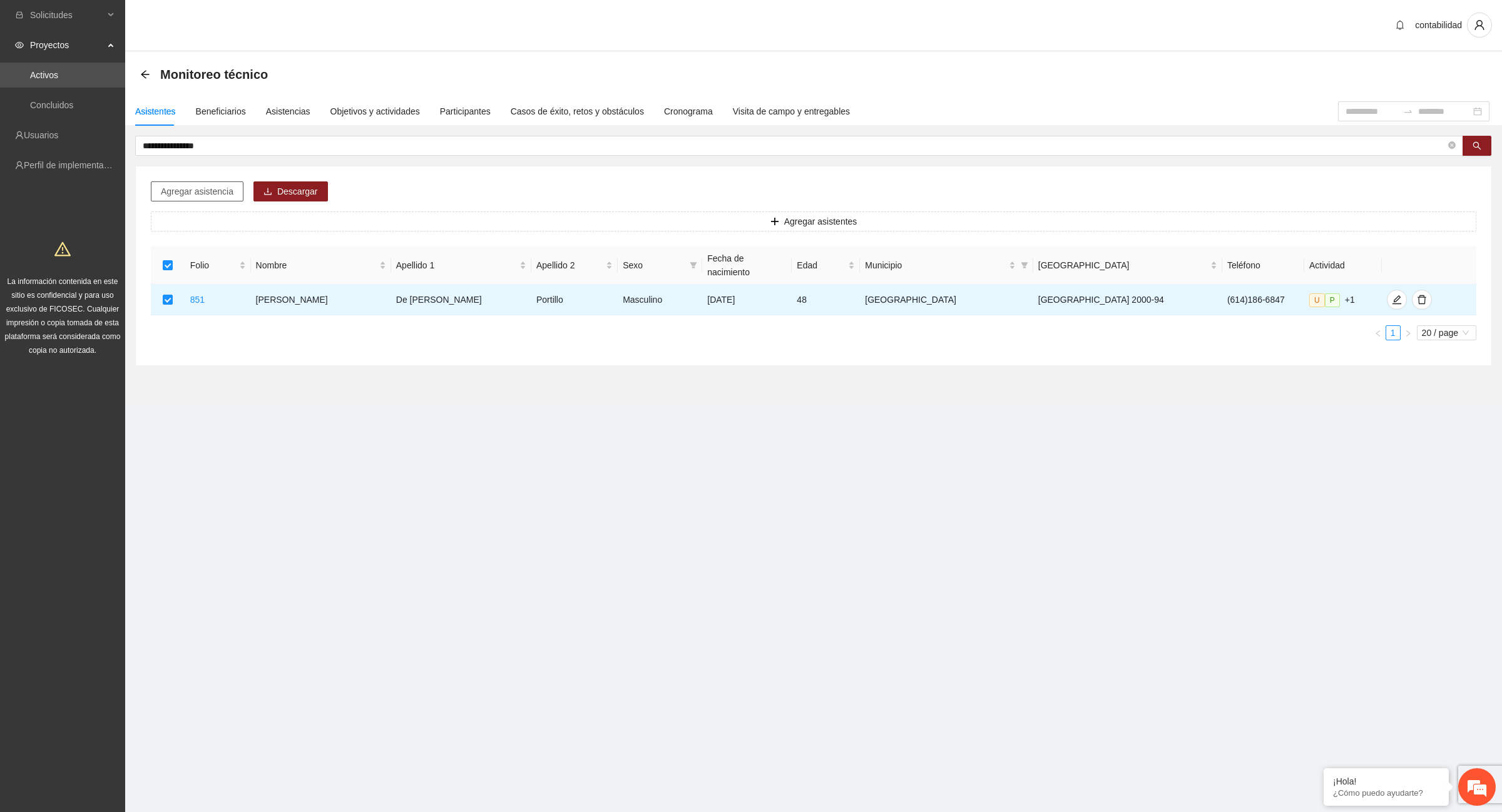
click at [193, 192] on span "Agregar asistencia" at bounding box center [197, 191] width 73 height 13
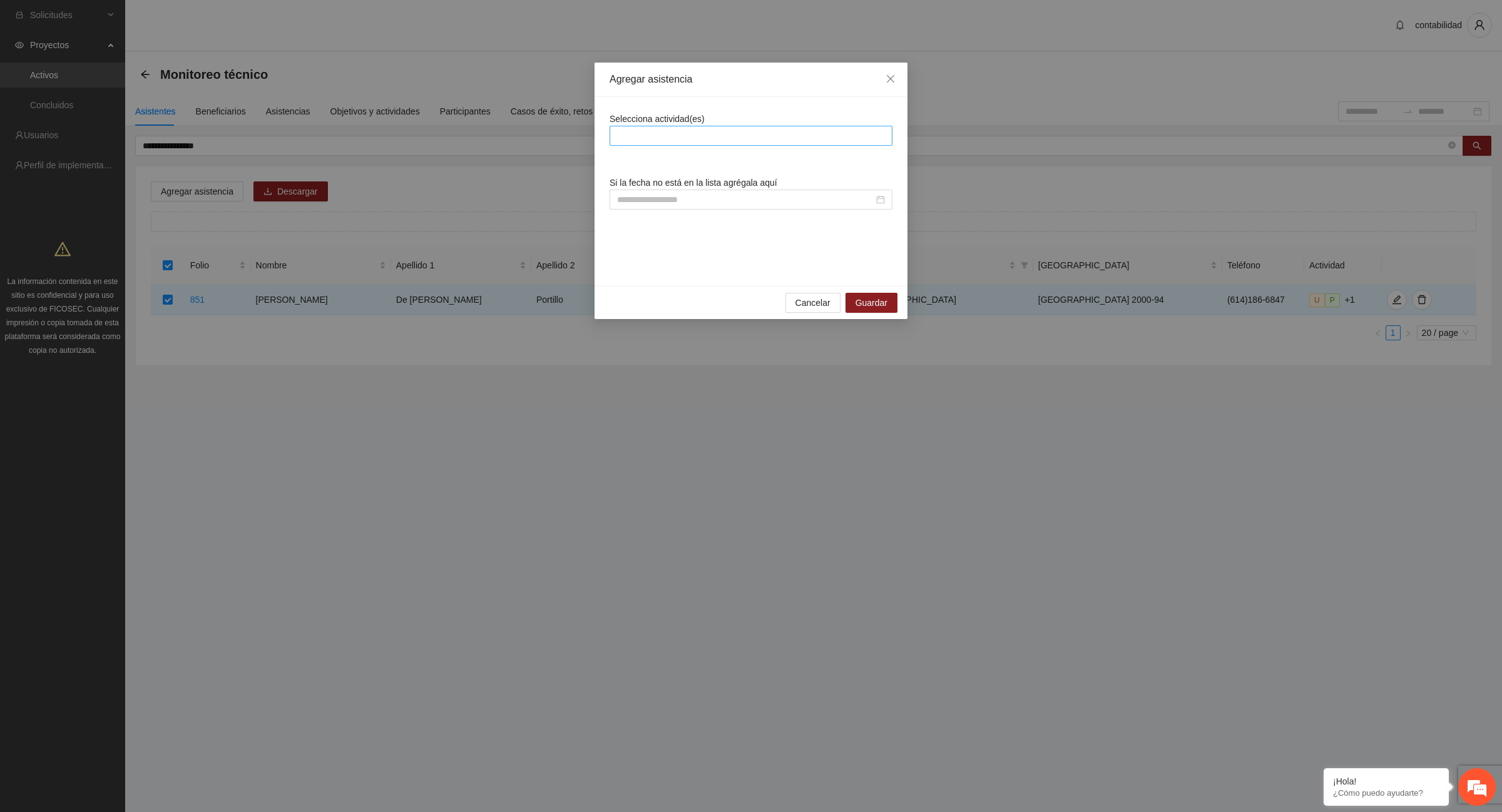
click at [681, 129] on div at bounding box center [751, 136] width 276 height 15
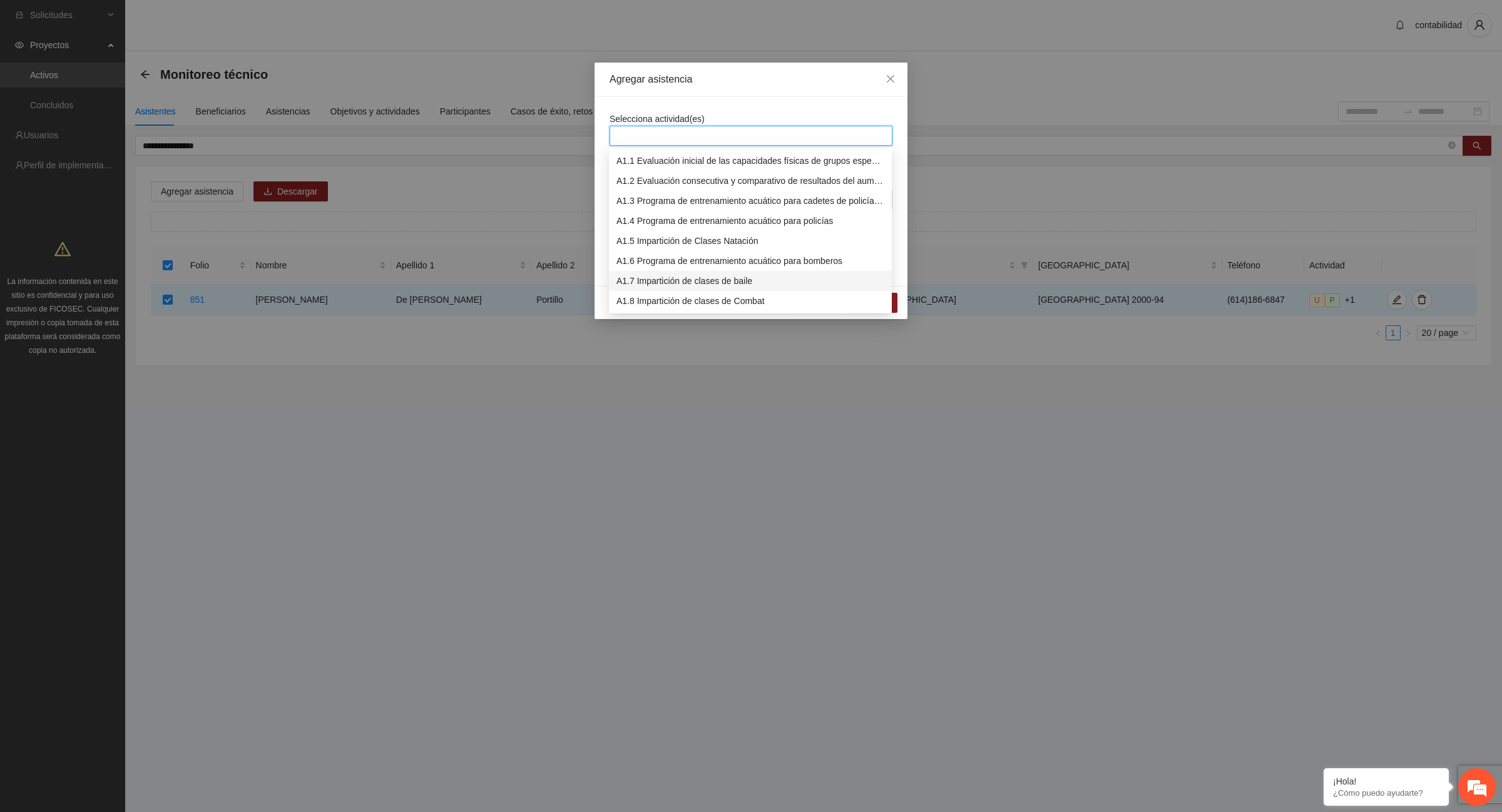
scroll to position [78, 0]
click at [670, 306] on div "A1.12 Impartición de acondicionamiento físico" at bounding box center [750, 303] width 268 height 13
